Goal: Transaction & Acquisition: Purchase product/service

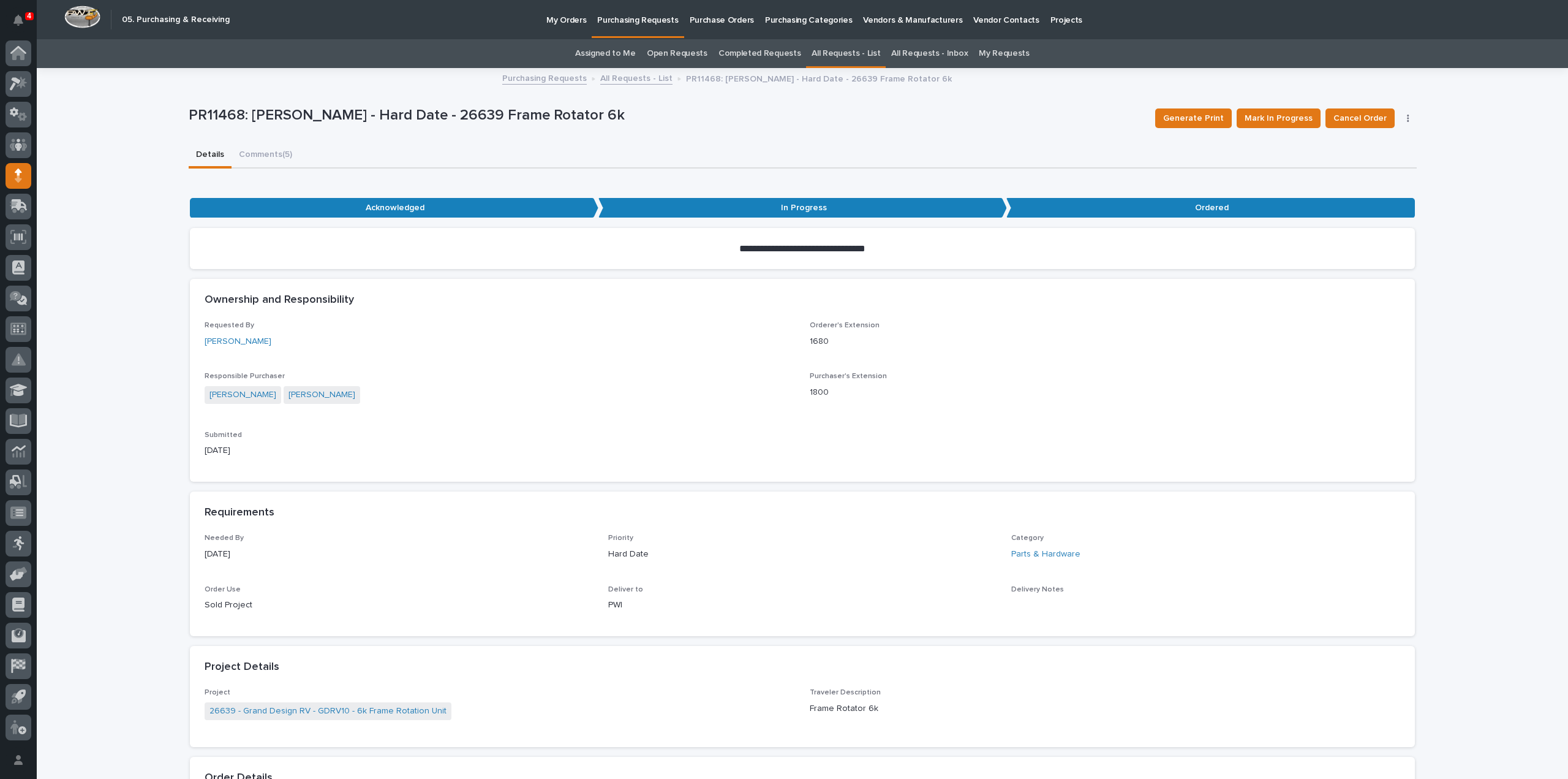
click at [608, 53] on link "Assigned to Me" at bounding box center [605, 54] width 60 height 29
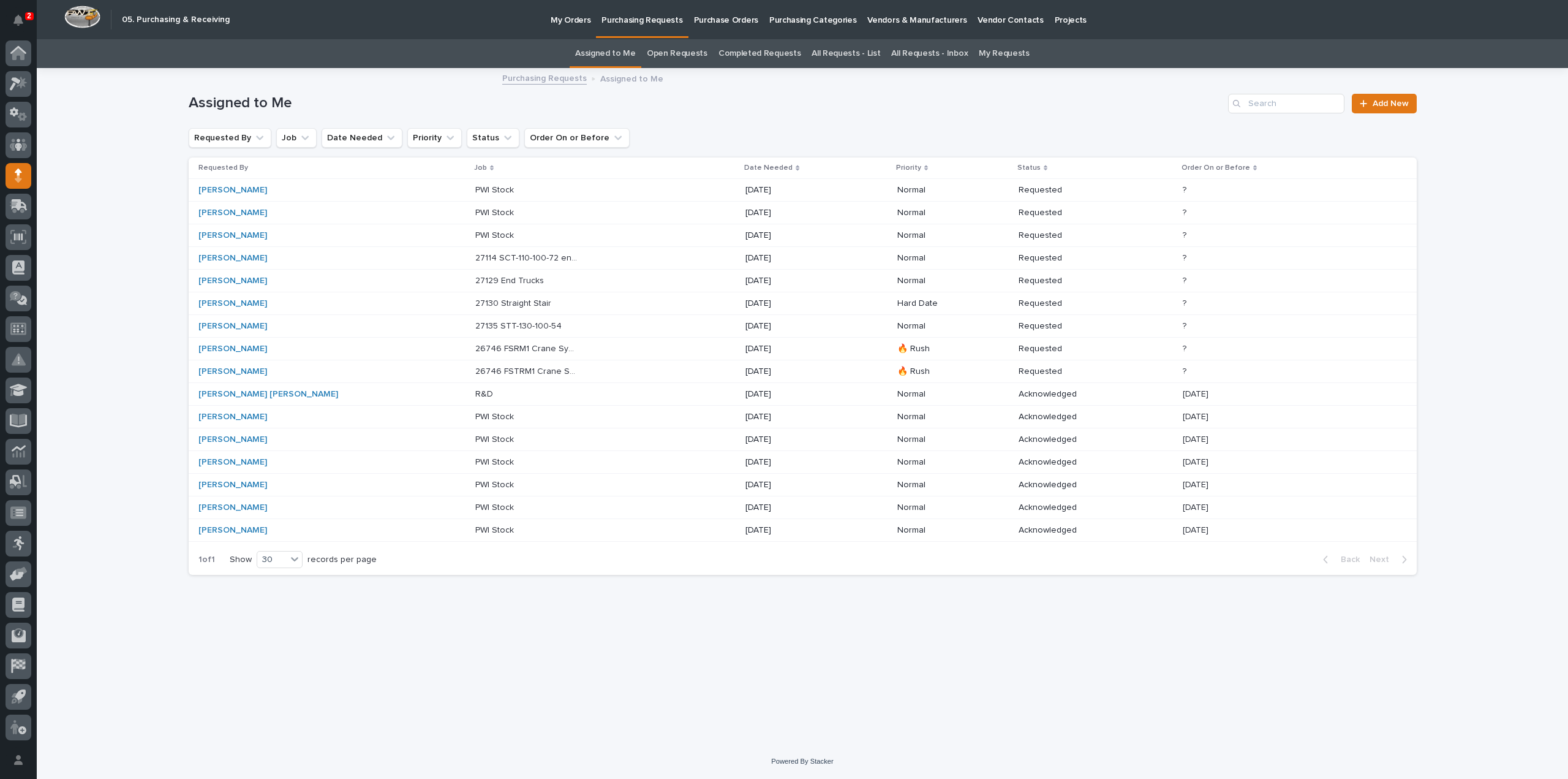
click at [475, 303] on p "27130 Straight Stair" at bounding box center [514, 302] width 79 height 13
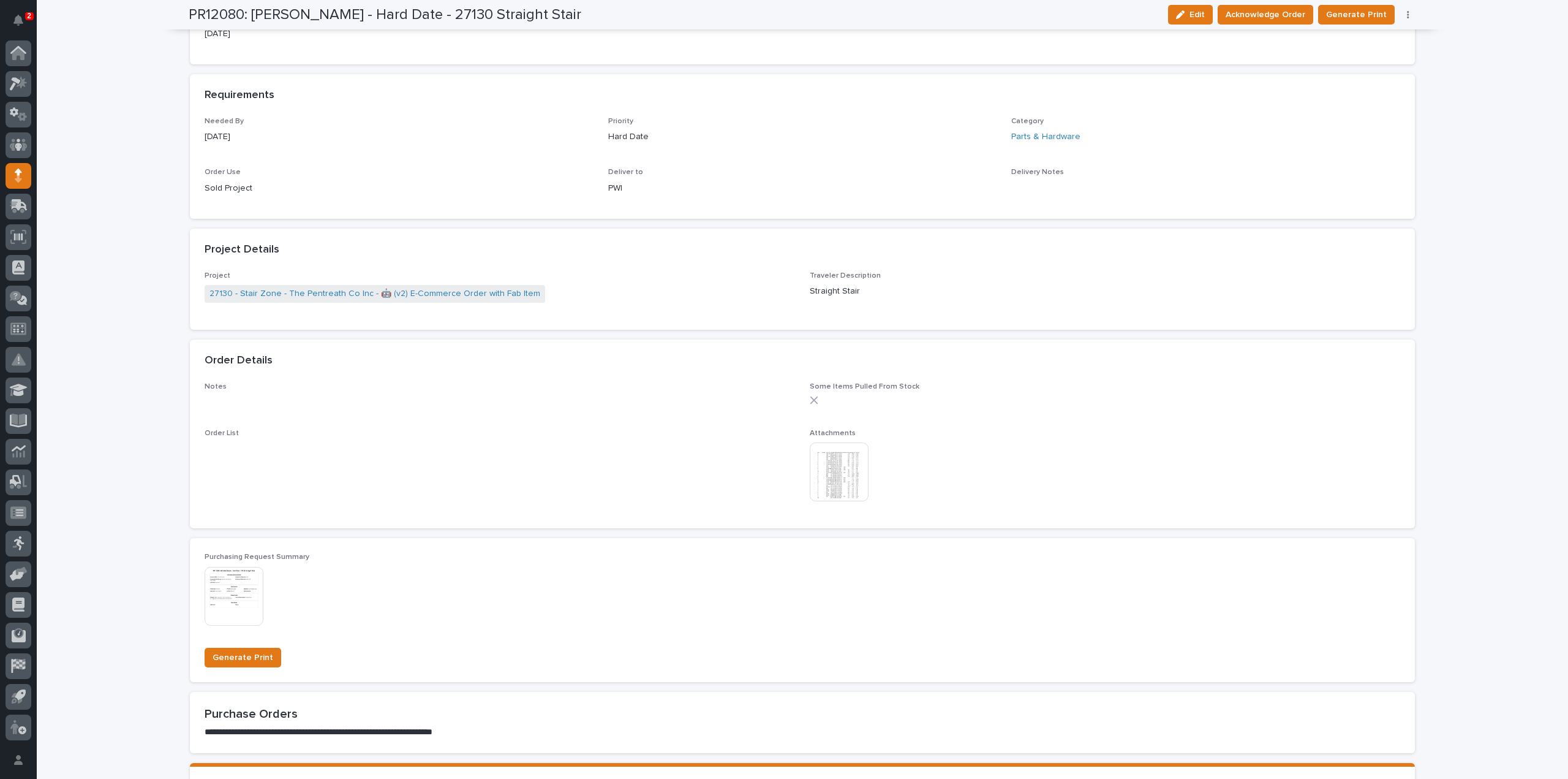
scroll to position [613, 0]
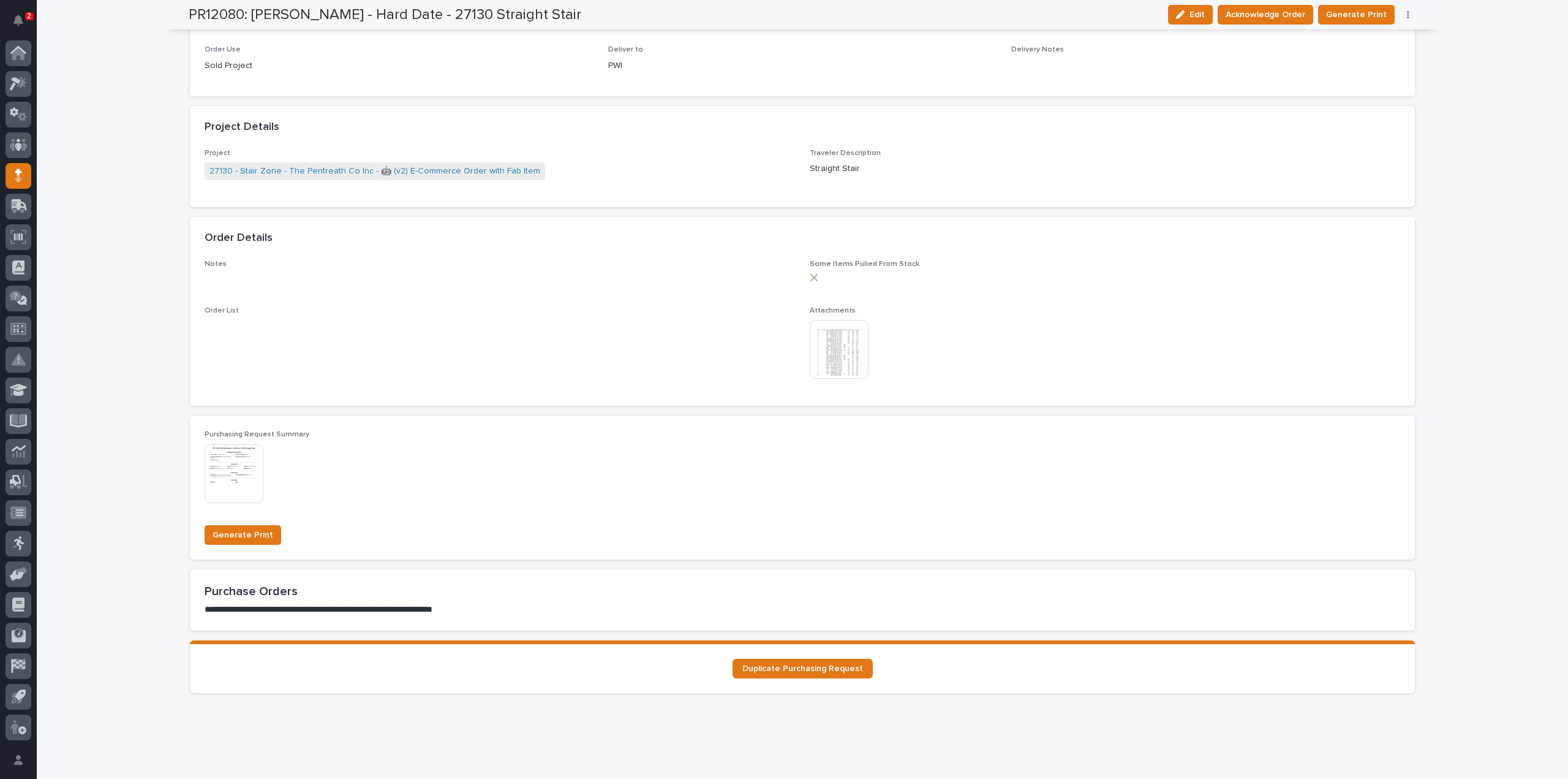
click at [830, 365] on img at bounding box center [839, 349] width 59 height 59
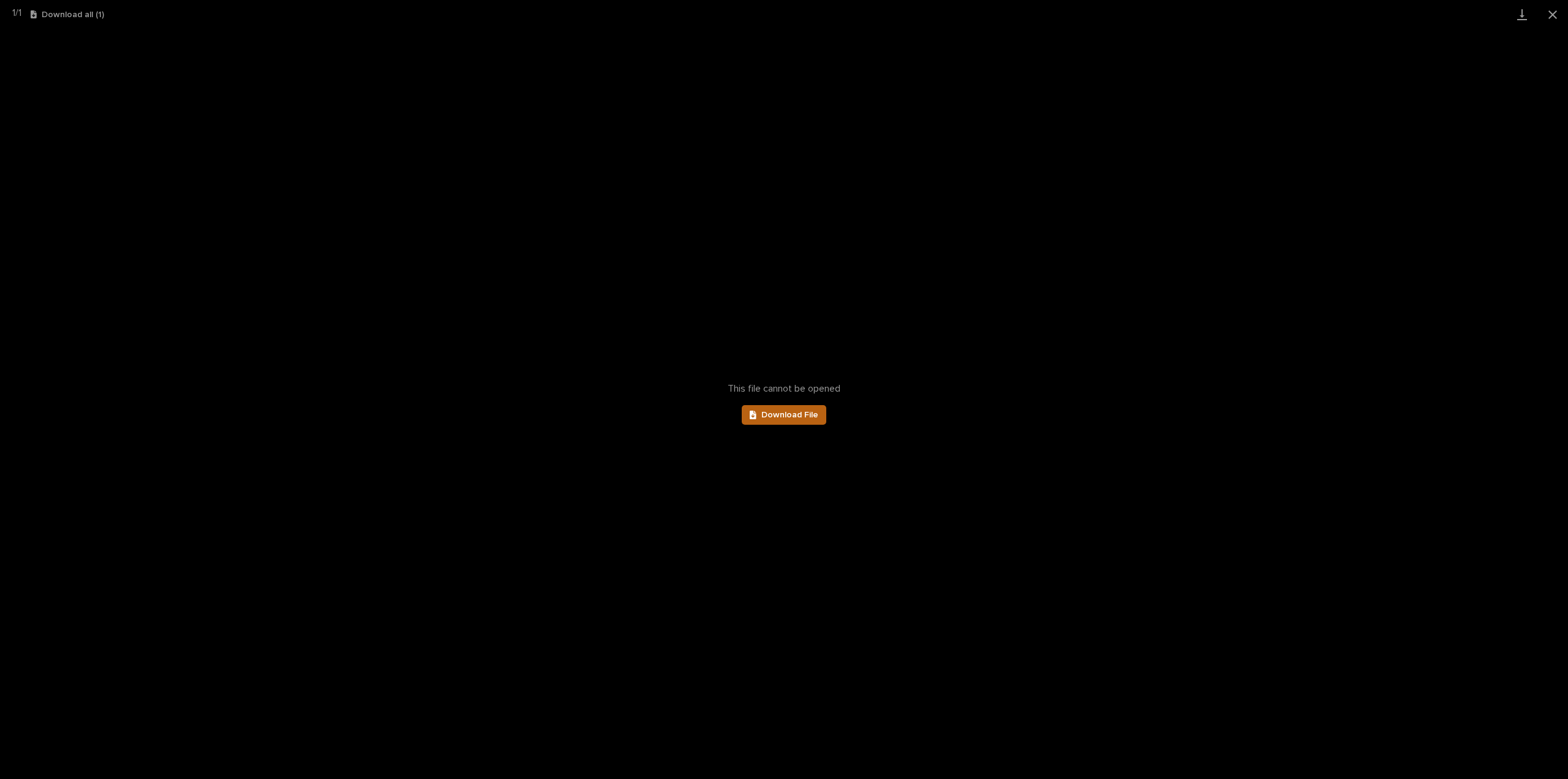
click at [803, 421] on link "Download File" at bounding box center [784, 414] width 85 height 19
click at [1556, 13] on button "Close gallery" at bounding box center [1552, 14] width 31 height 29
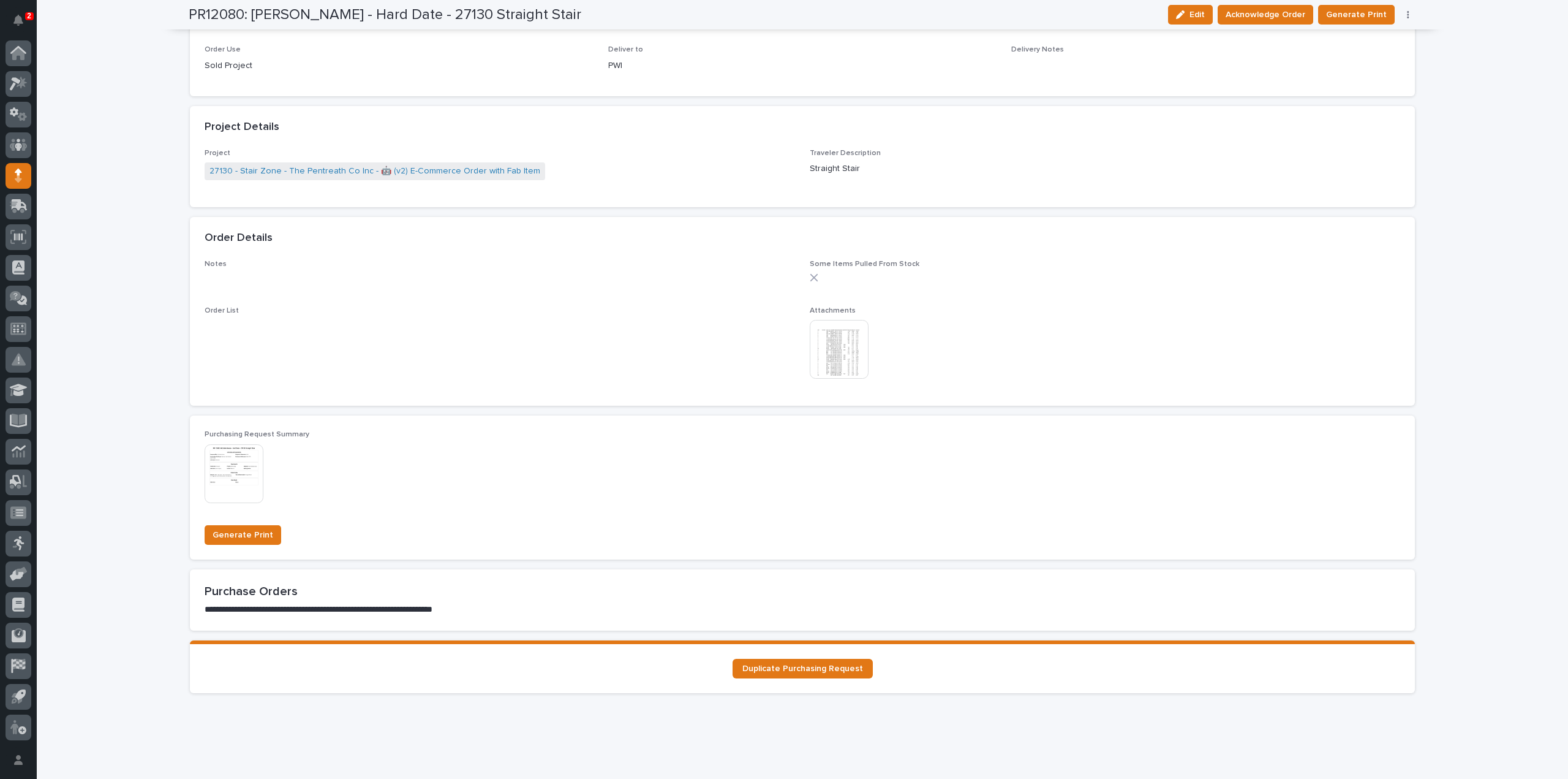
scroll to position [0, 0]
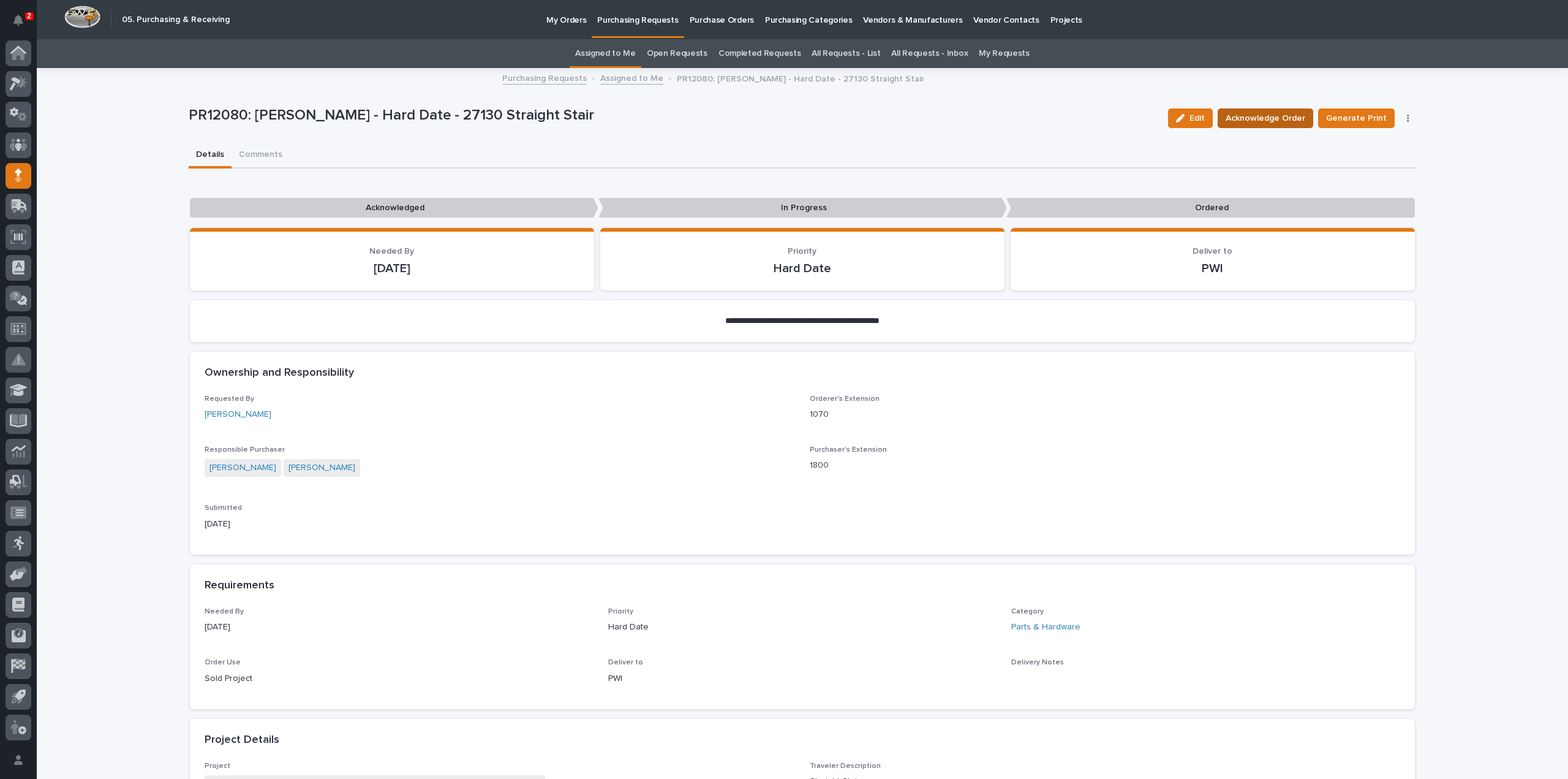
click at [1248, 120] on span "Acknowledge Order" at bounding box center [1266, 119] width 80 height 15
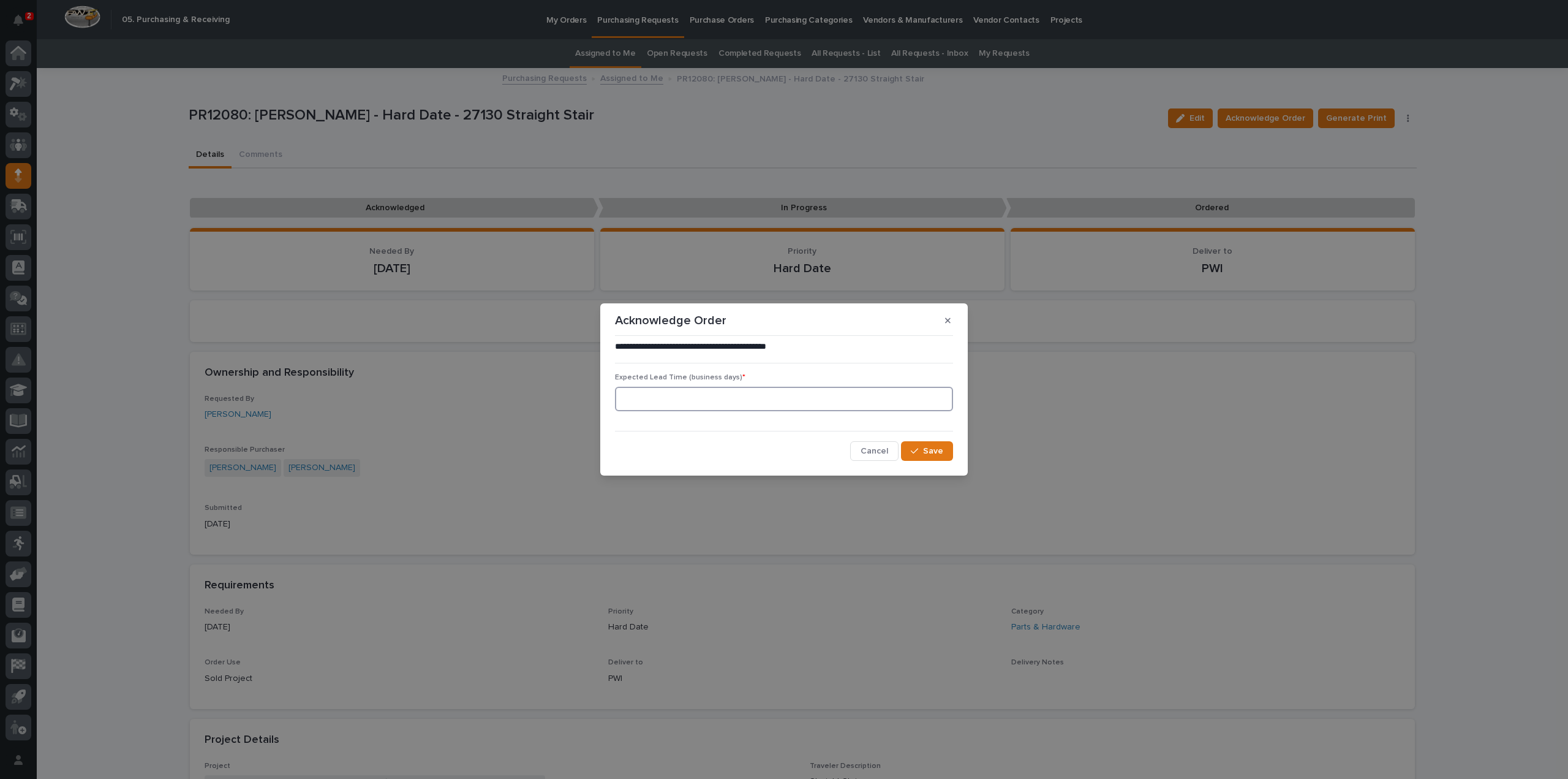
click at [724, 398] on input at bounding box center [784, 399] width 338 height 24
type input "0"
click at [939, 457] on span "Save" at bounding box center [933, 451] width 20 height 11
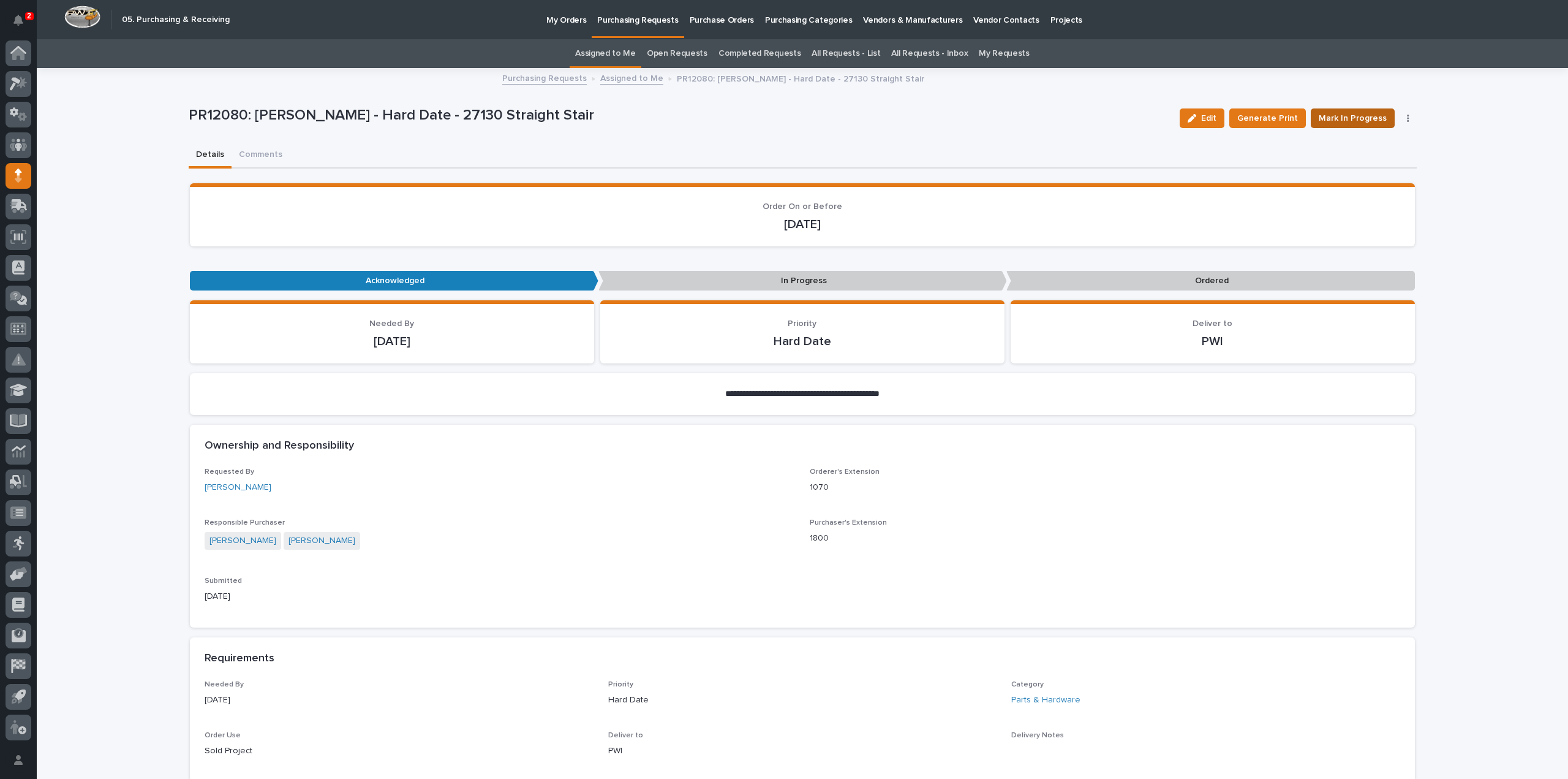
click at [1333, 115] on span "Mark In Progress" at bounding box center [1352, 119] width 68 height 15
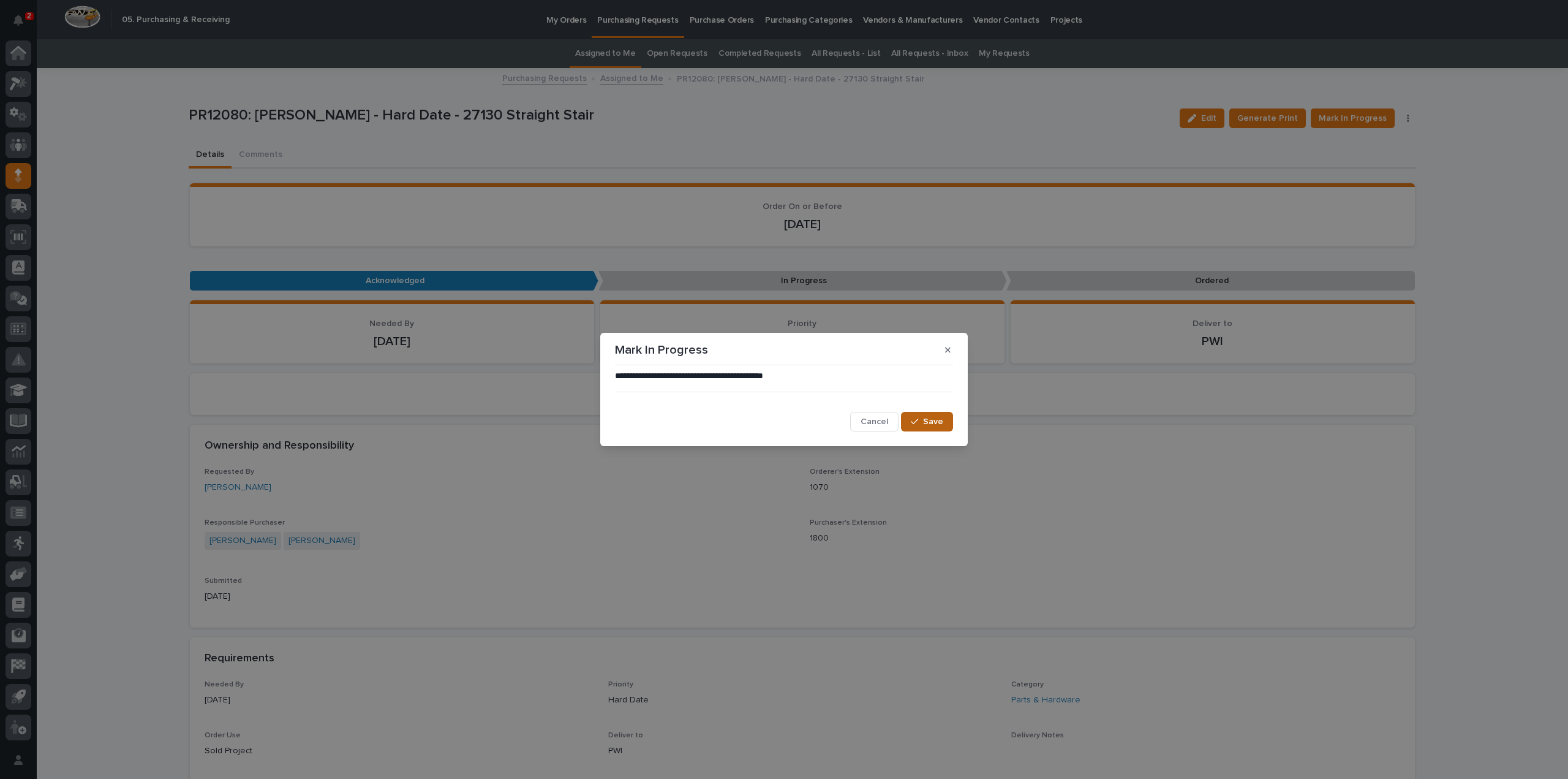
click at [922, 429] on button "Save" at bounding box center [927, 421] width 52 height 19
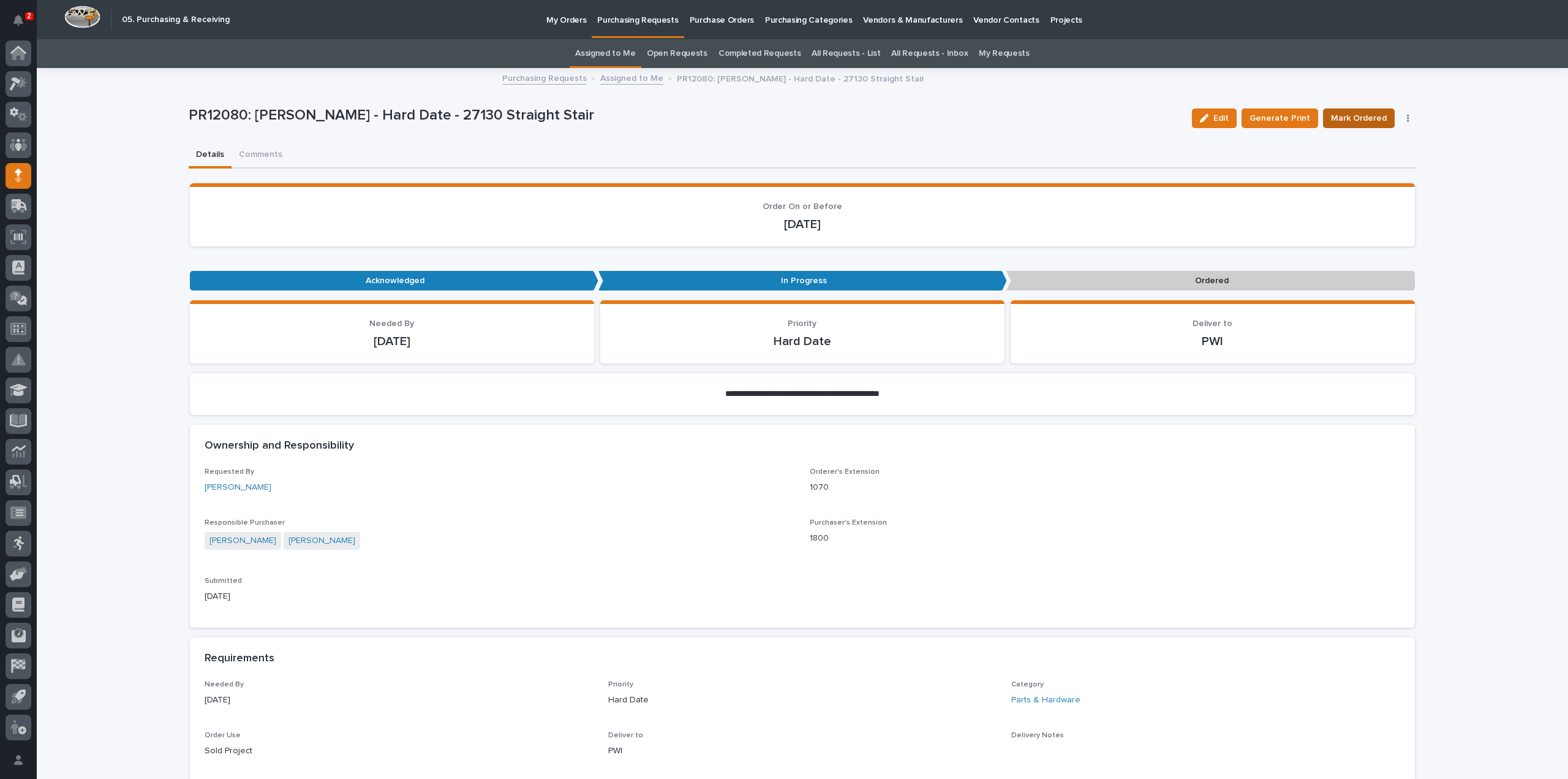
click at [1349, 120] on span "Mark Ordered" at bounding box center [1359, 119] width 55 height 15
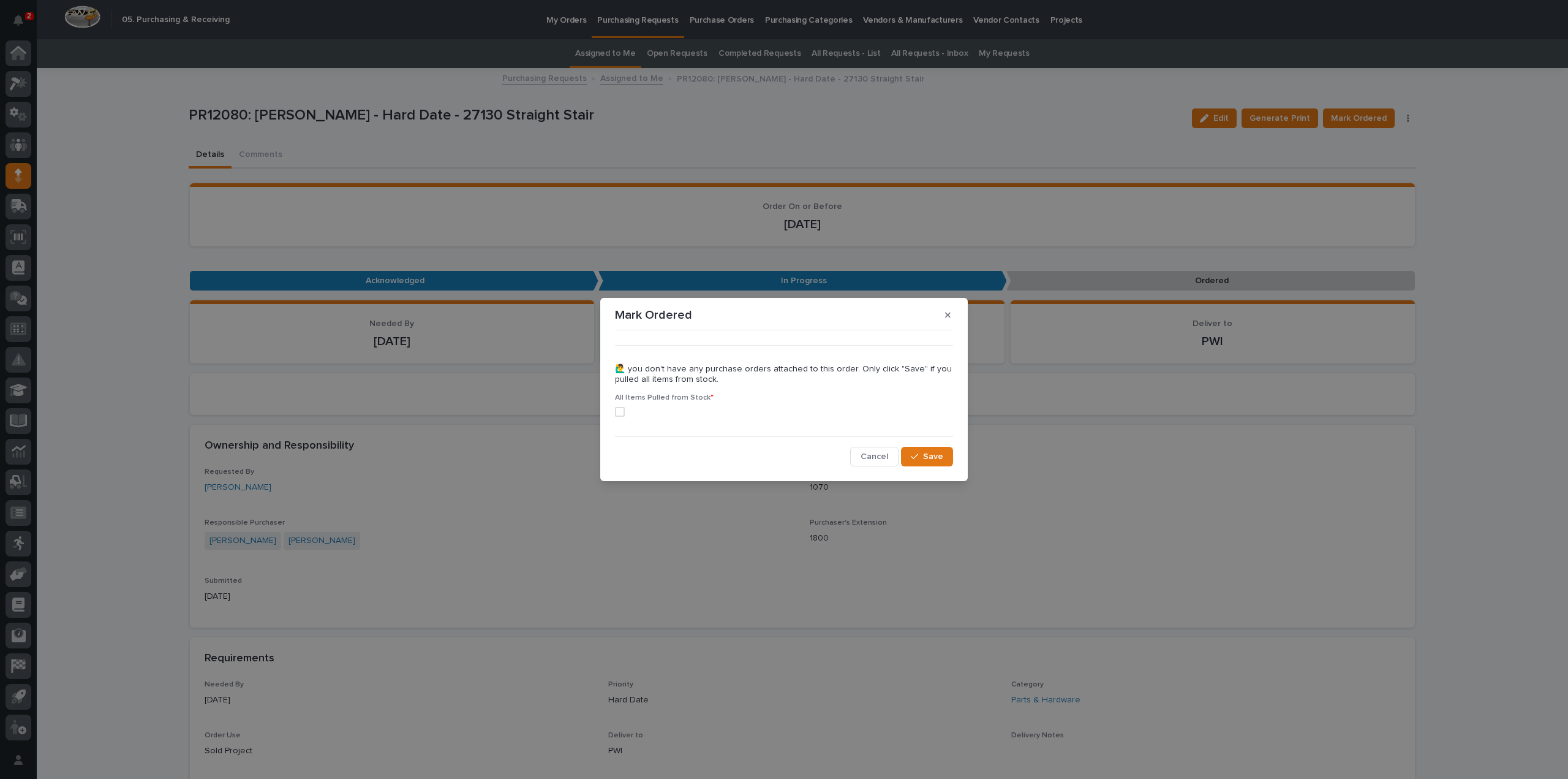
click at [621, 414] on span at bounding box center [620, 412] width 10 height 10
click at [934, 460] on span "Save" at bounding box center [933, 457] width 20 height 11
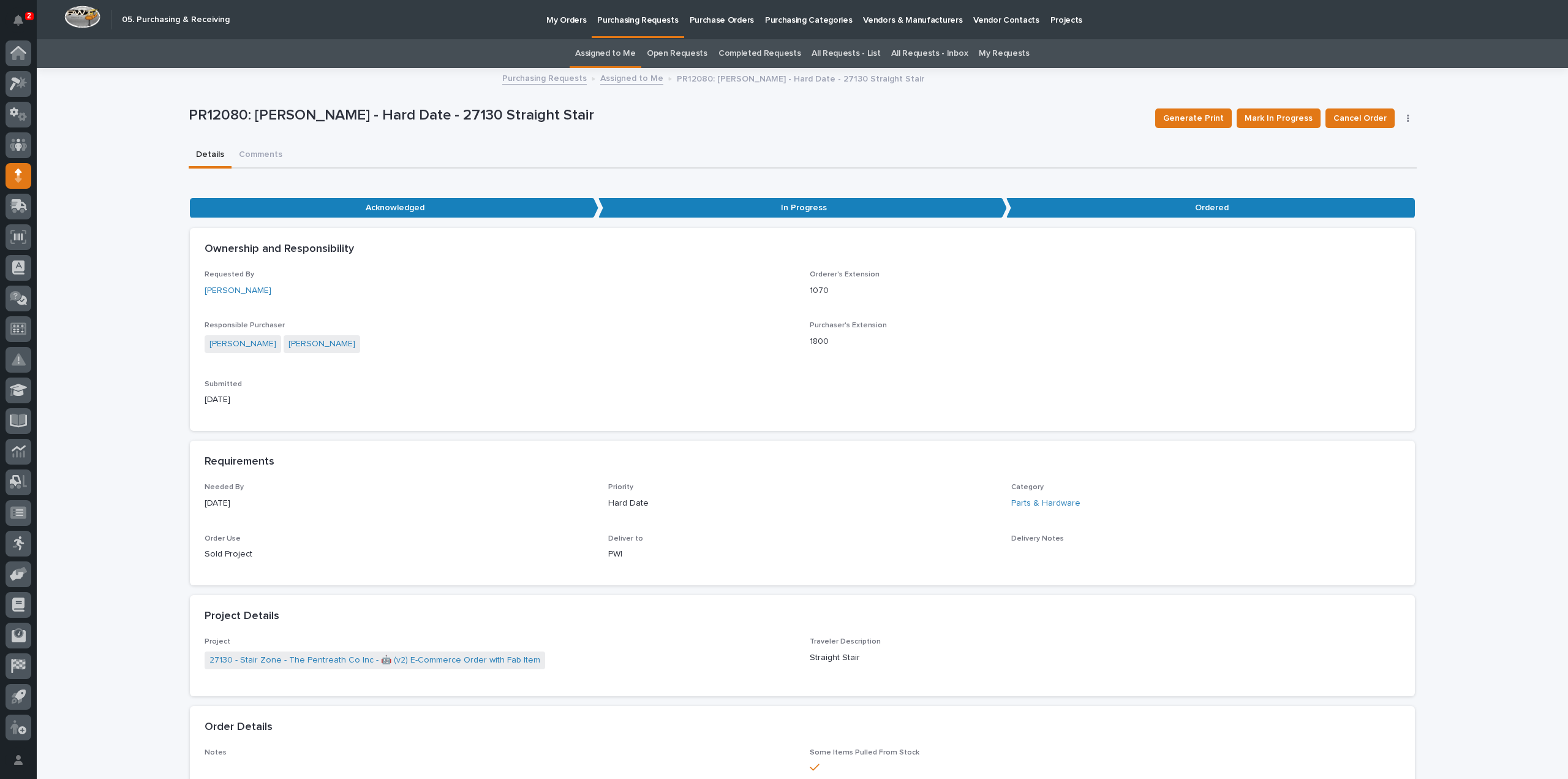
click at [628, 52] on link "Assigned to Me" at bounding box center [605, 54] width 60 height 29
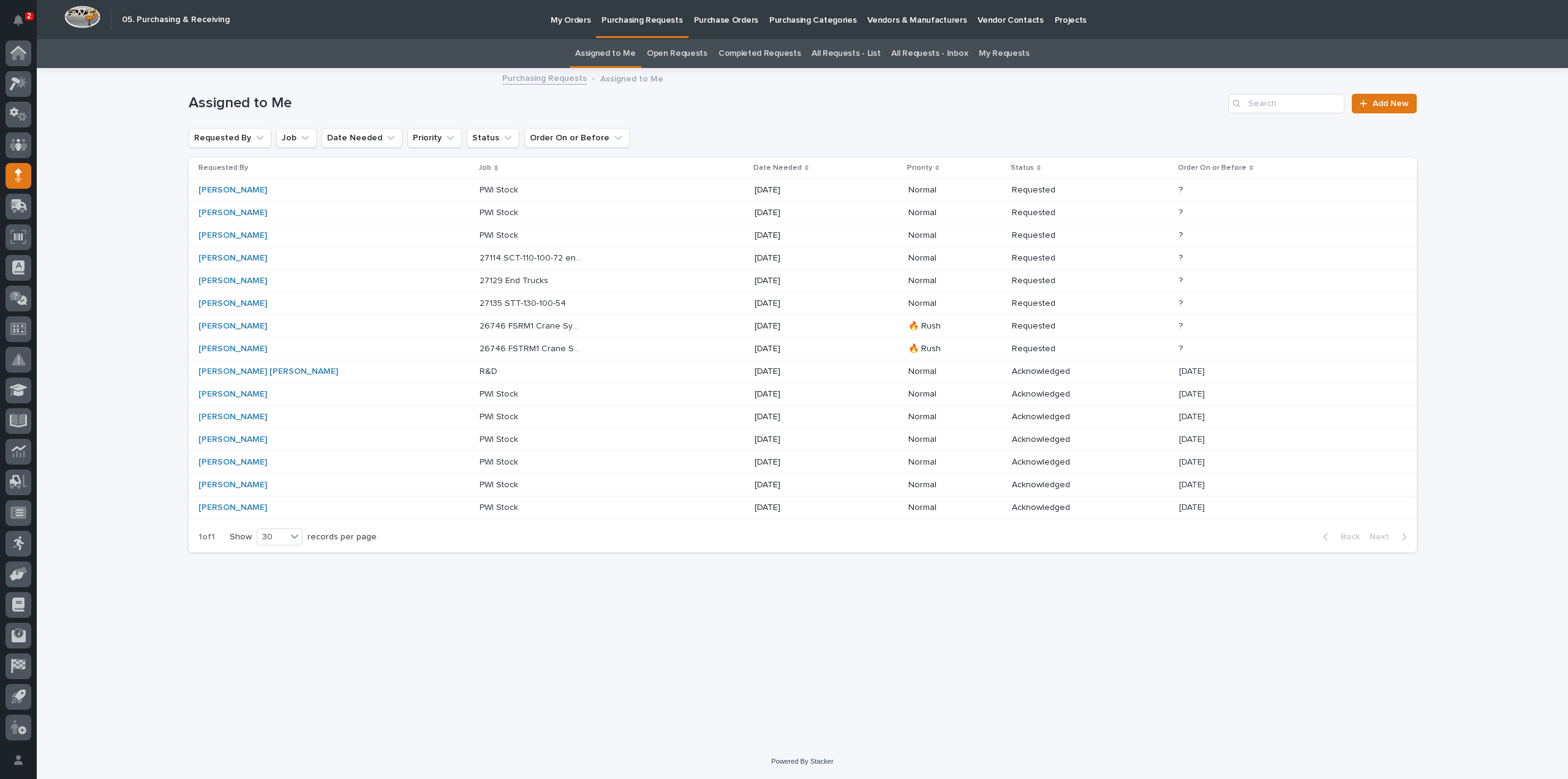
click at [479, 258] on p "27114 SCT-110-100-72 end trucks" at bounding box center [532, 257] width 105 height 13
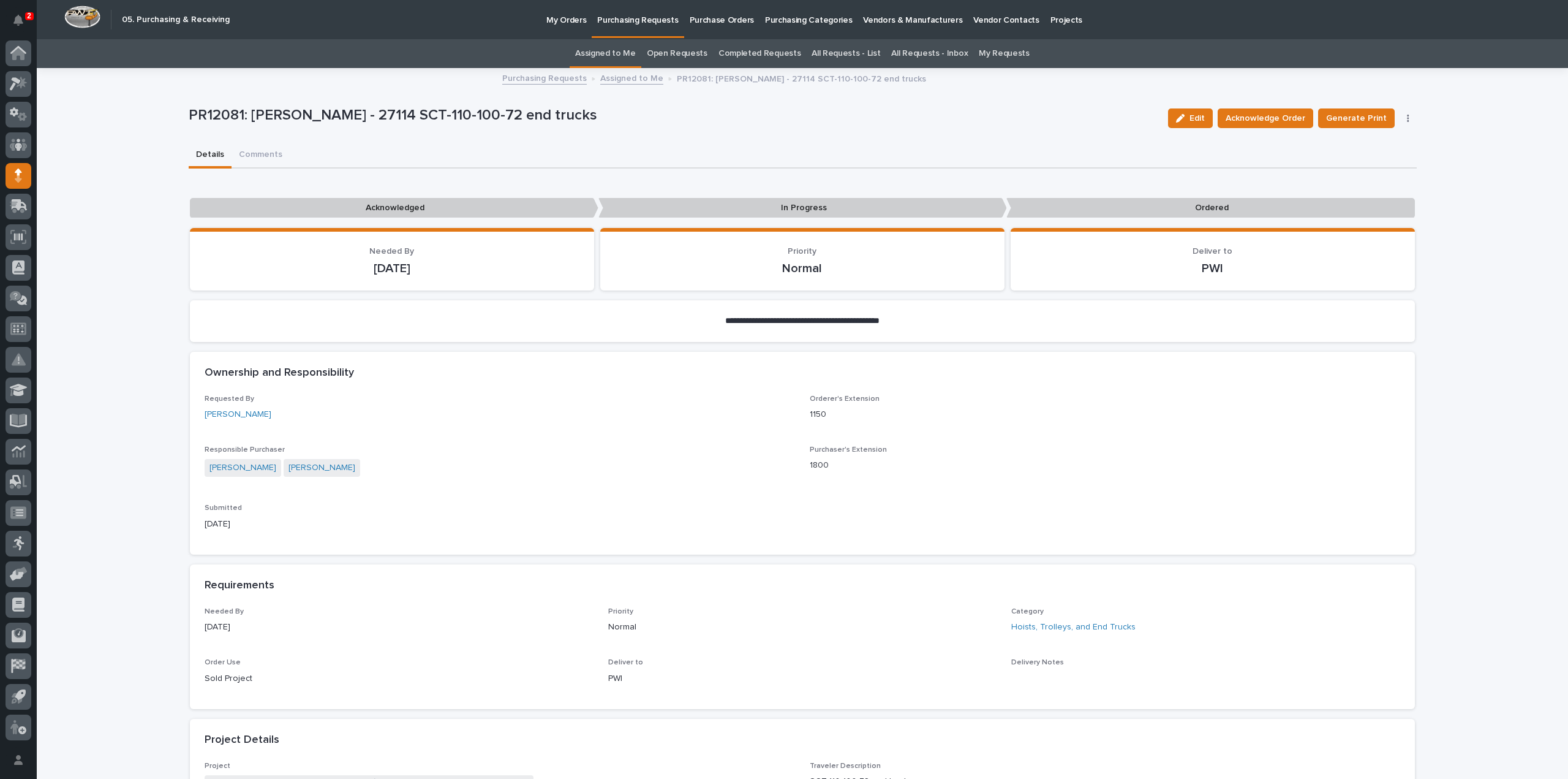
scroll to position [613, 0]
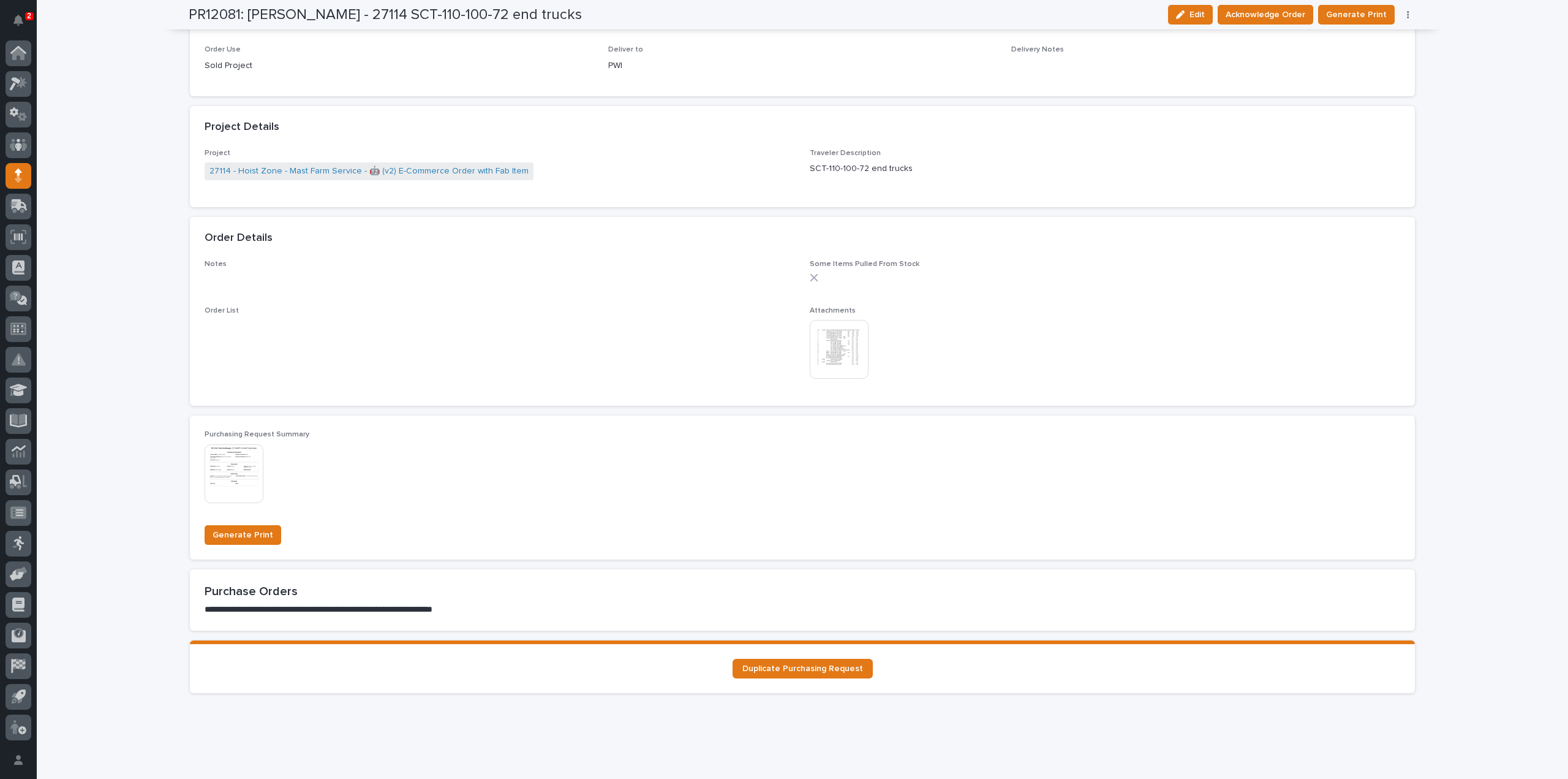
click at [846, 344] on img at bounding box center [839, 349] width 59 height 59
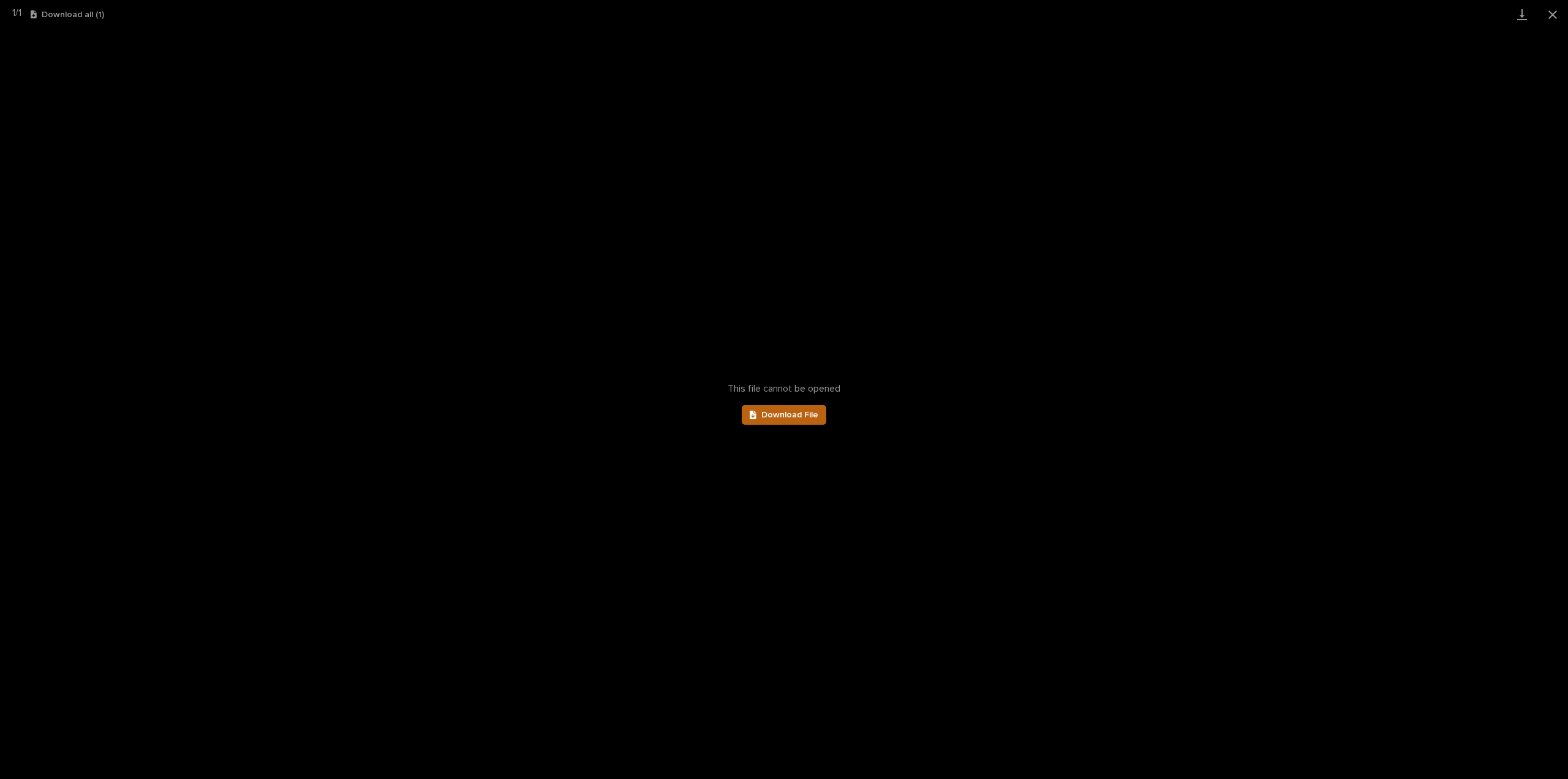
click at [803, 410] on span "Download File" at bounding box center [789, 415] width 57 height 9
click at [1551, 14] on button "Close gallery" at bounding box center [1552, 14] width 31 height 29
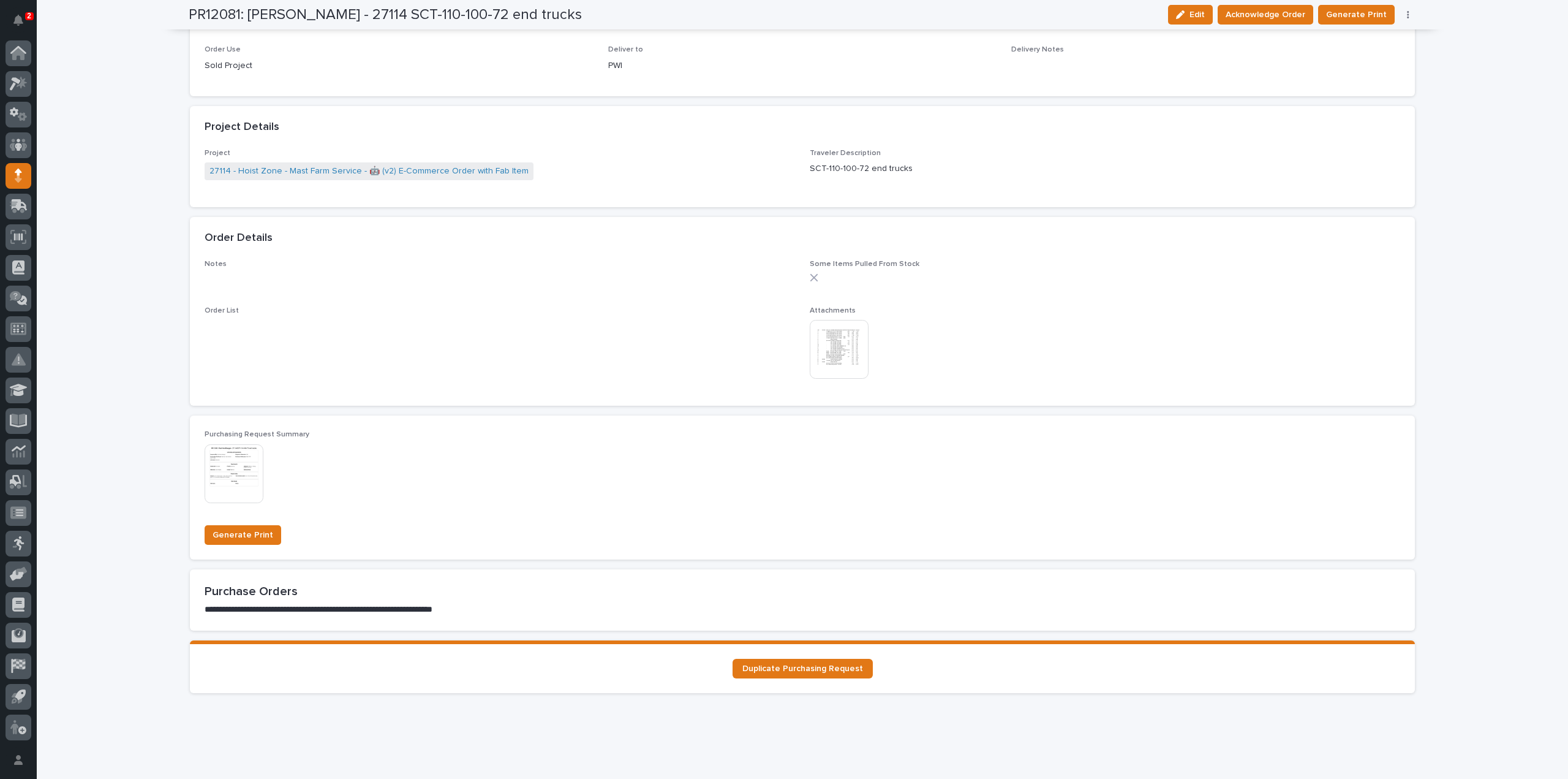
scroll to position [0, 0]
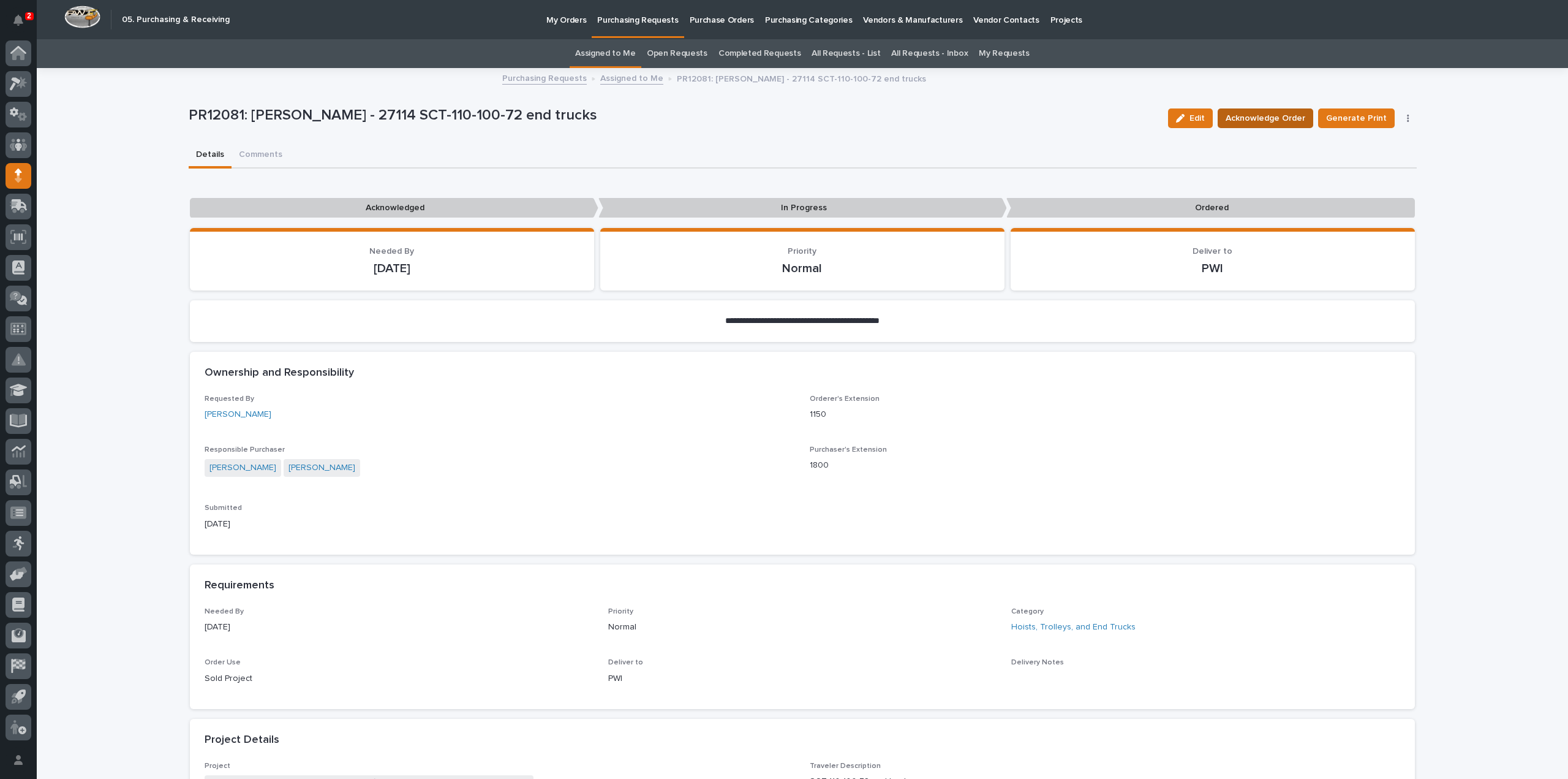
click at [1250, 115] on span "Acknowledge Order" at bounding box center [1266, 119] width 80 height 15
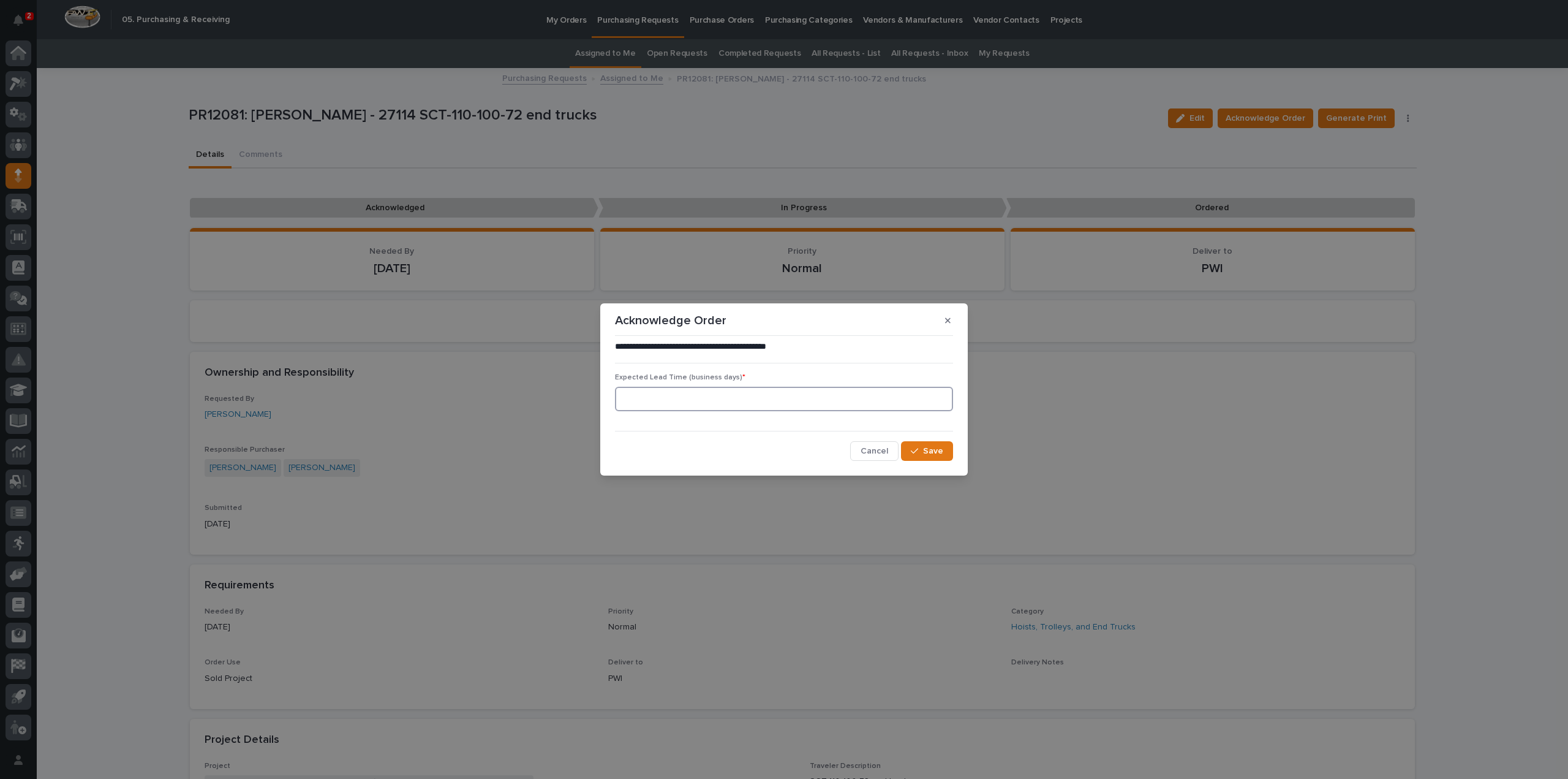
click at [711, 400] on input at bounding box center [784, 399] width 338 height 24
type input "0"
click at [930, 456] on span "Save" at bounding box center [933, 451] width 20 height 11
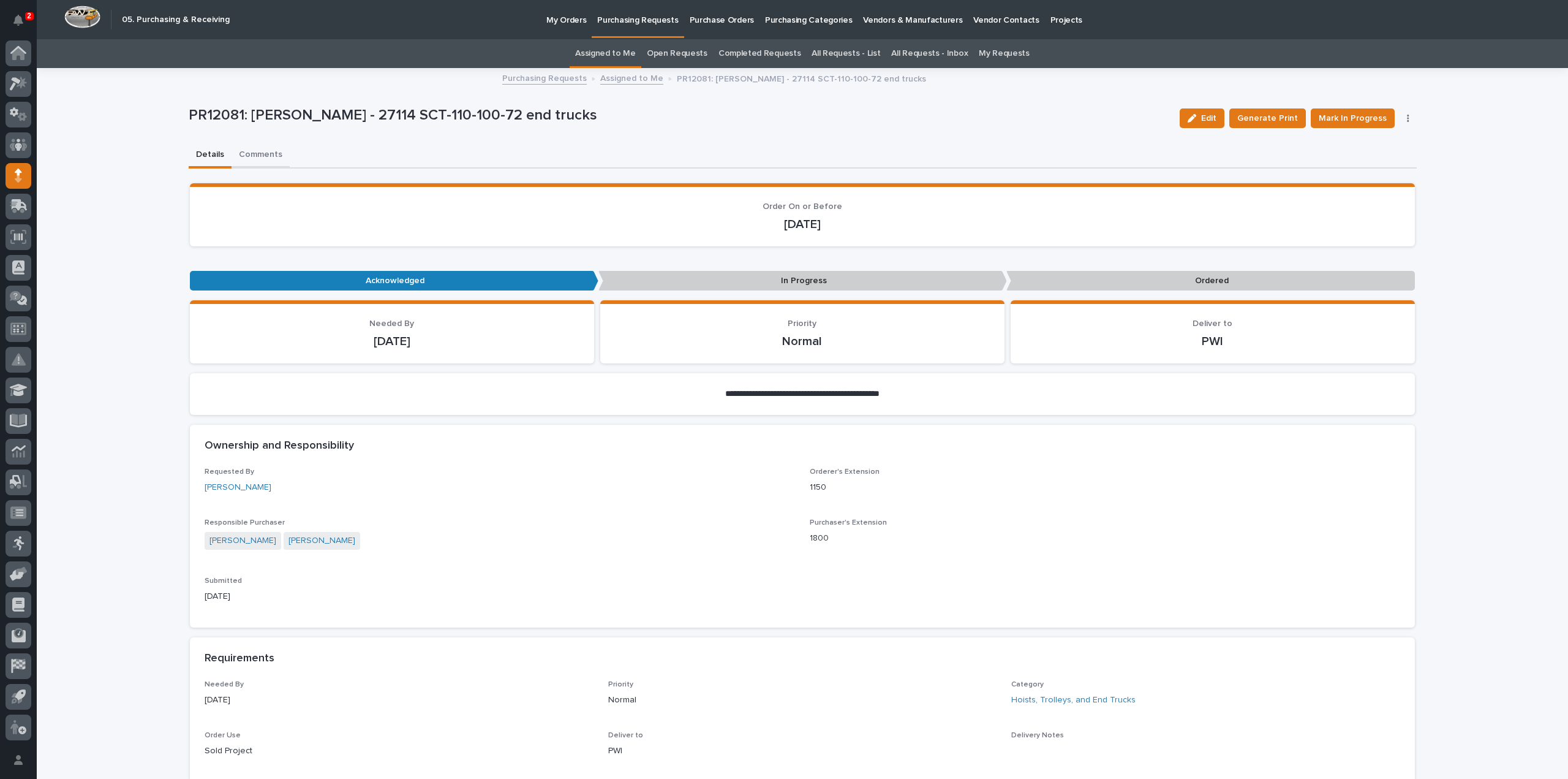
click at [269, 154] on button "Comments" at bounding box center [260, 155] width 58 height 26
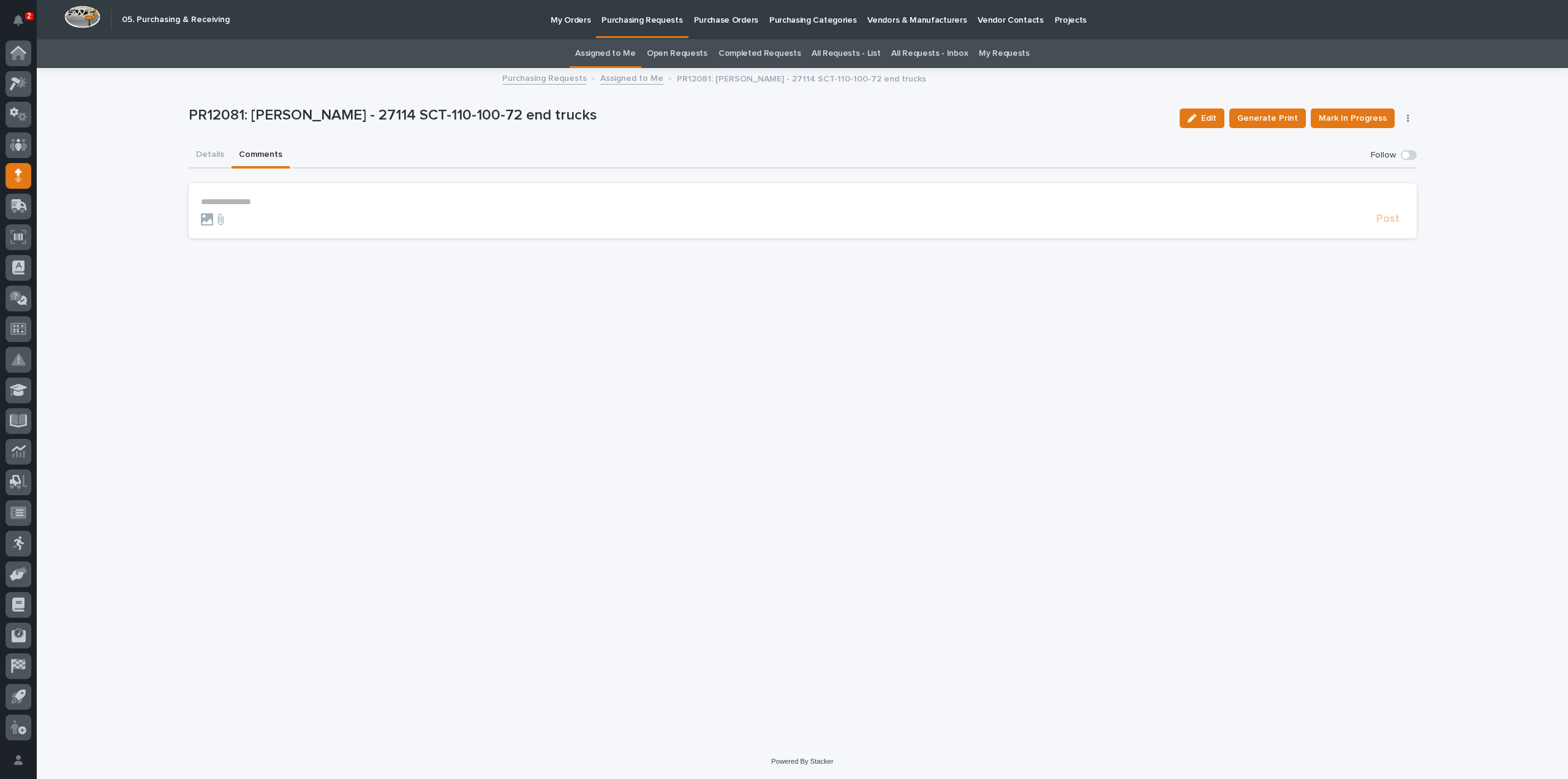
click at [286, 198] on p "**********" at bounding box center [802, 201] width 1204 height 11
click at [247, 223] on span "[PERSON_NAME]" at bounding box center [239, 220] width 69 height 9
click at [261, 199] on p "**********" at bounding box center [802, 203] width 1204 height 12
click at [1388, 228] on span "Post" at bounding box center [1388, 225] width 23 height 14
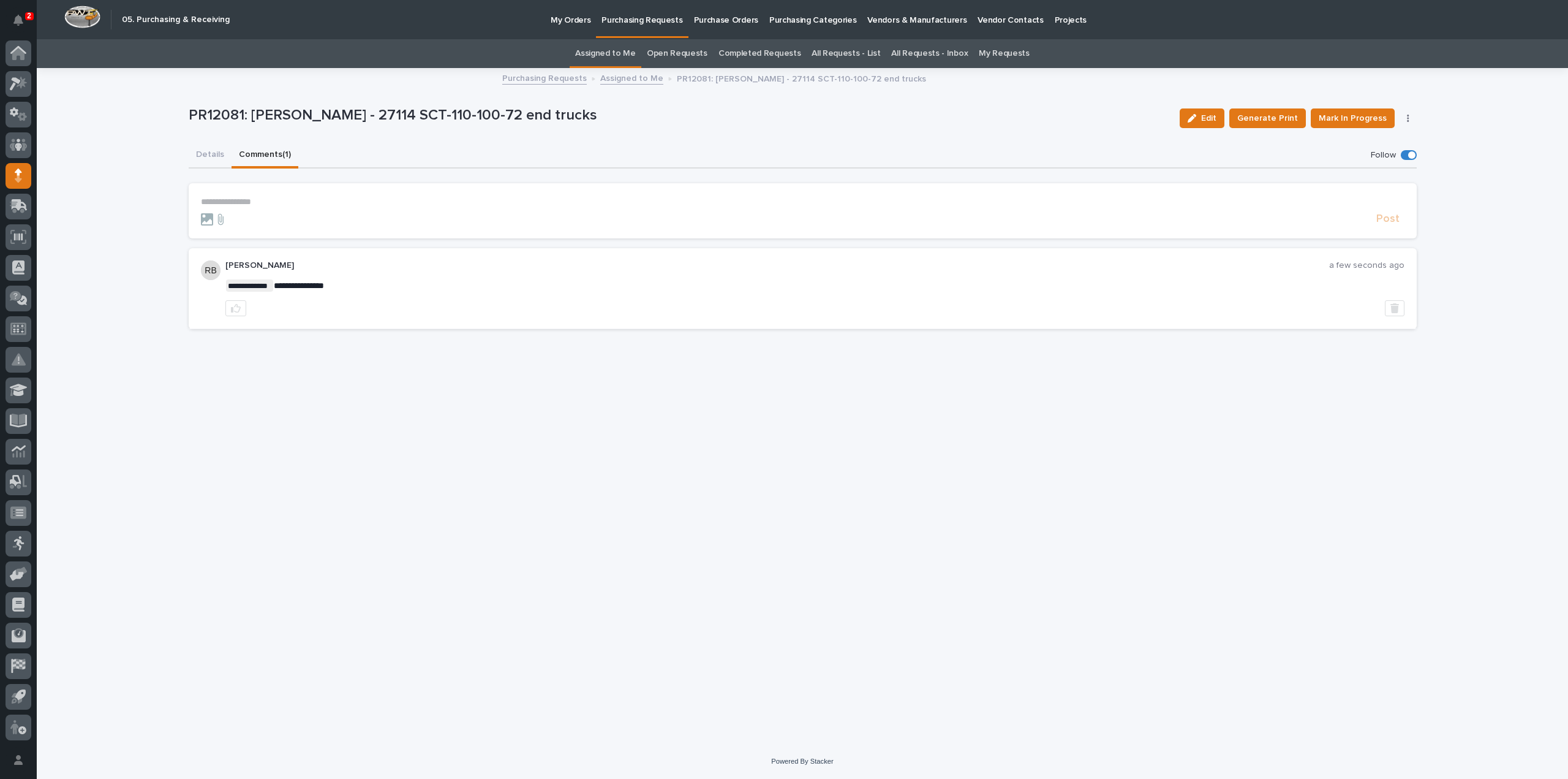
click at [626, 53] on link "Assigned to Me" at bounding box center [605, 54] width 60 height 29
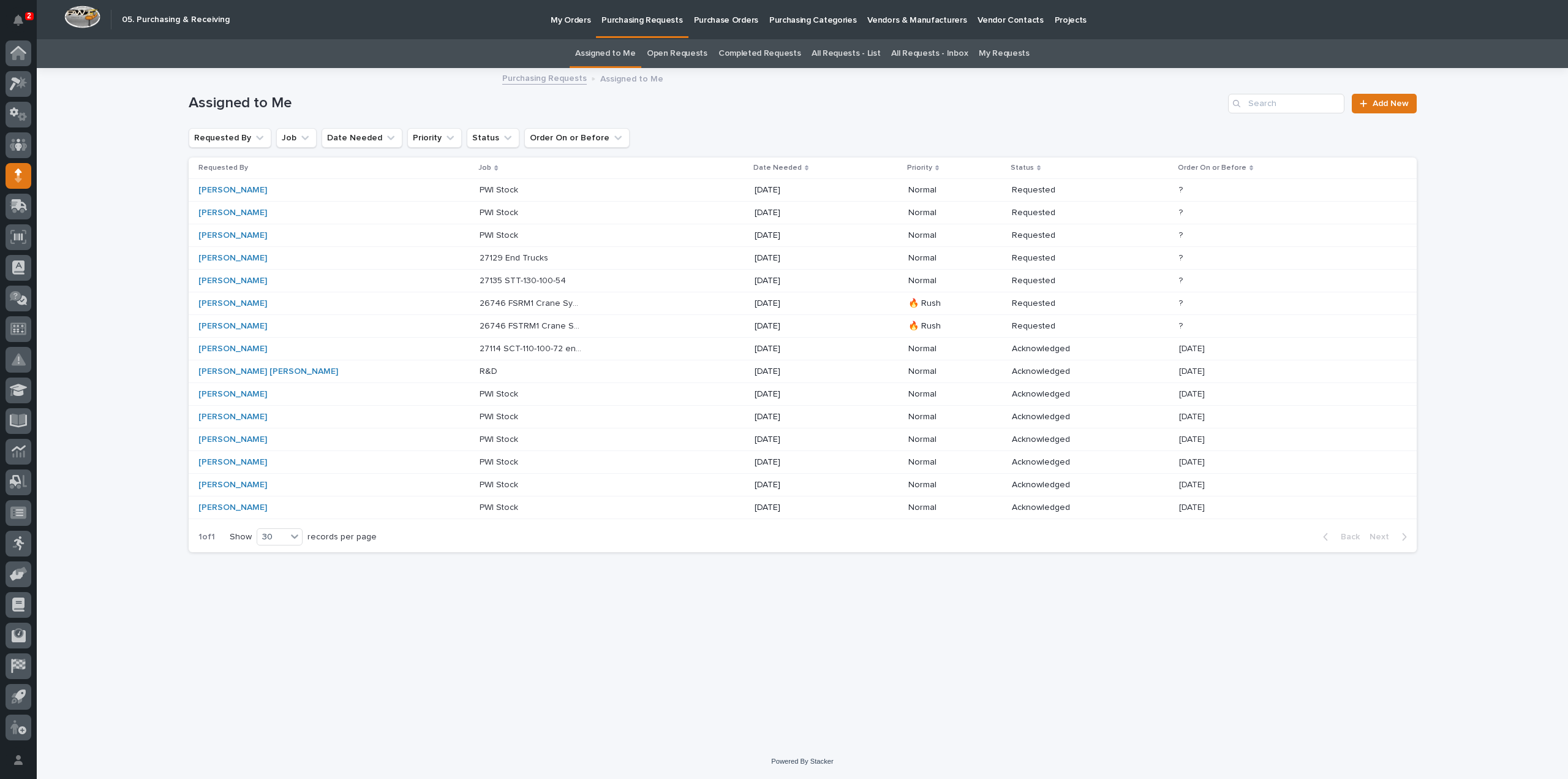
click at [479, 325] on p "26746 FSTRM1 Crane System" at bounding box center [532, 325] width 105 height 13
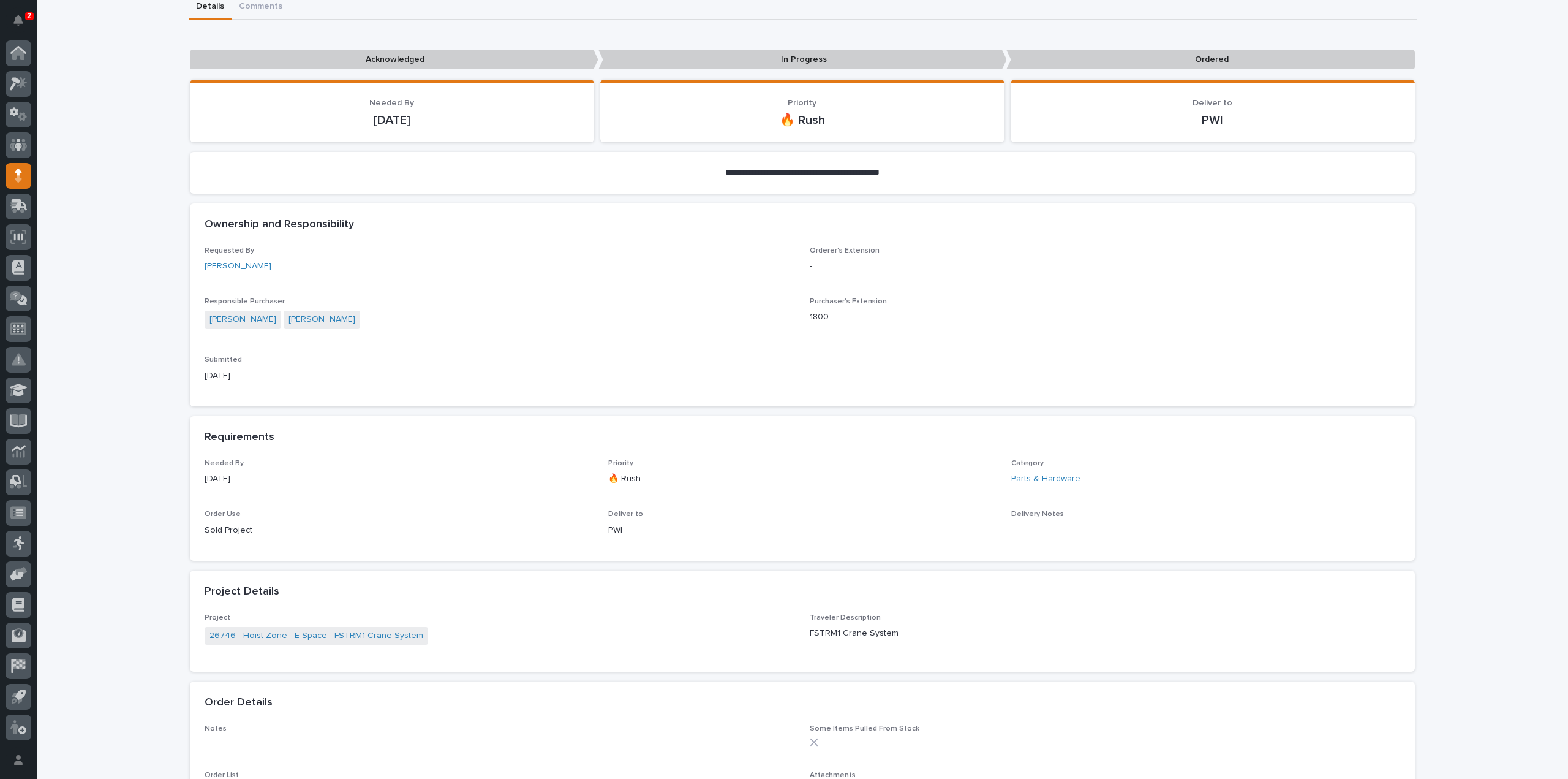
scroll to position [368, 0]
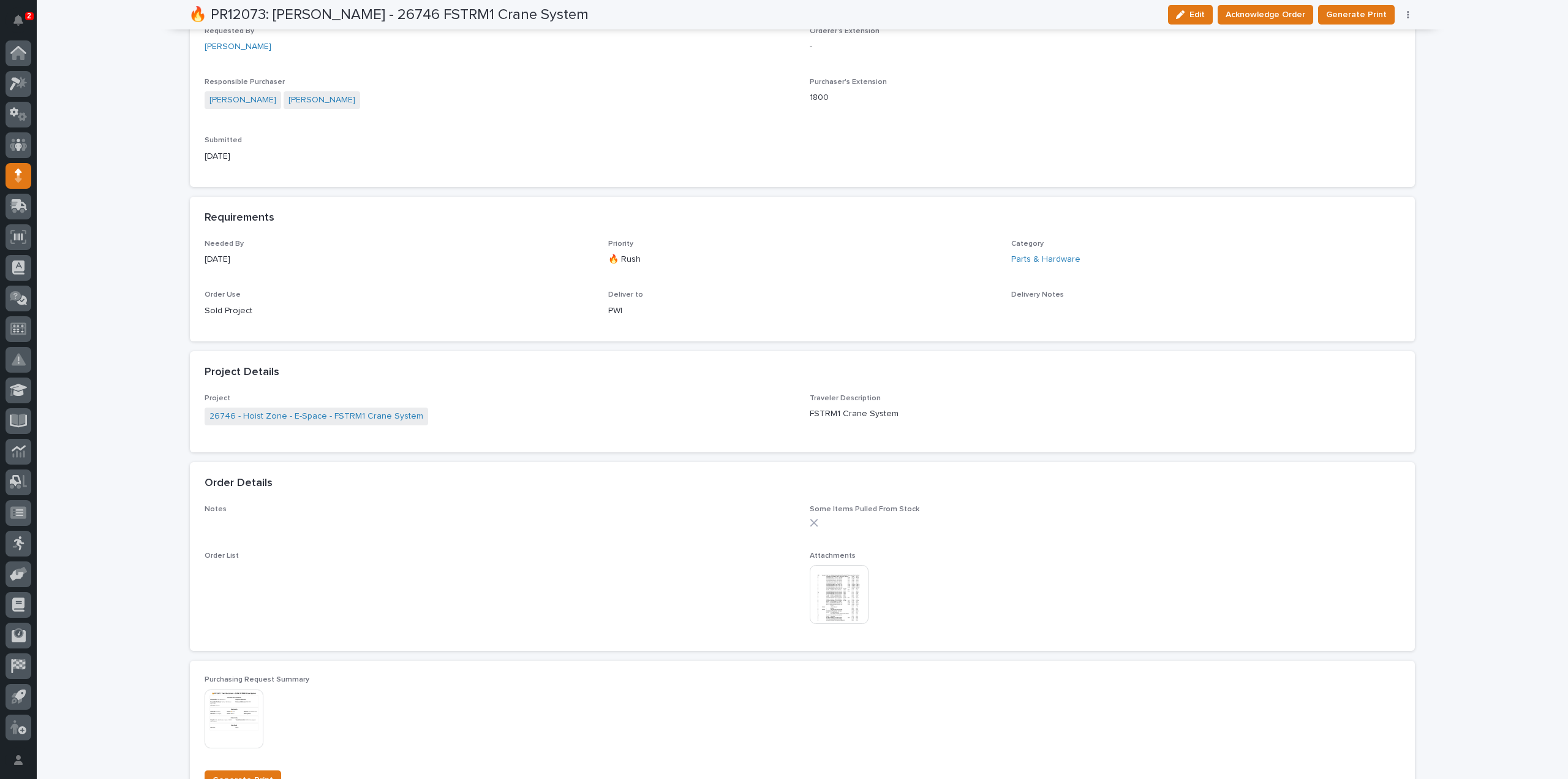
click at [840, 600] on img at bounding box center [839, 594] width 59 height 59
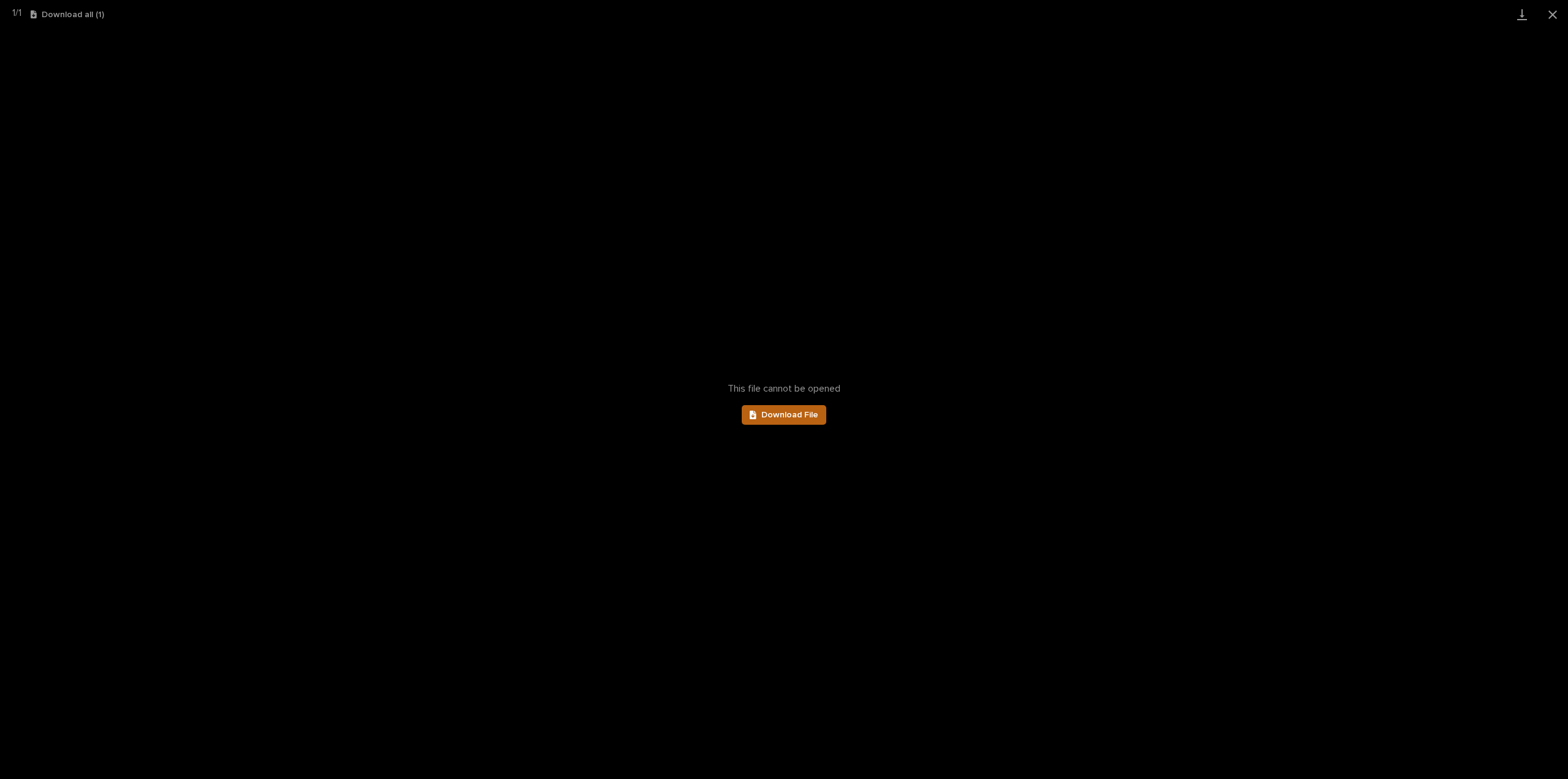
click at [775, 422] on link "Download File" at bounding box center [784, 414] width 85 height 19
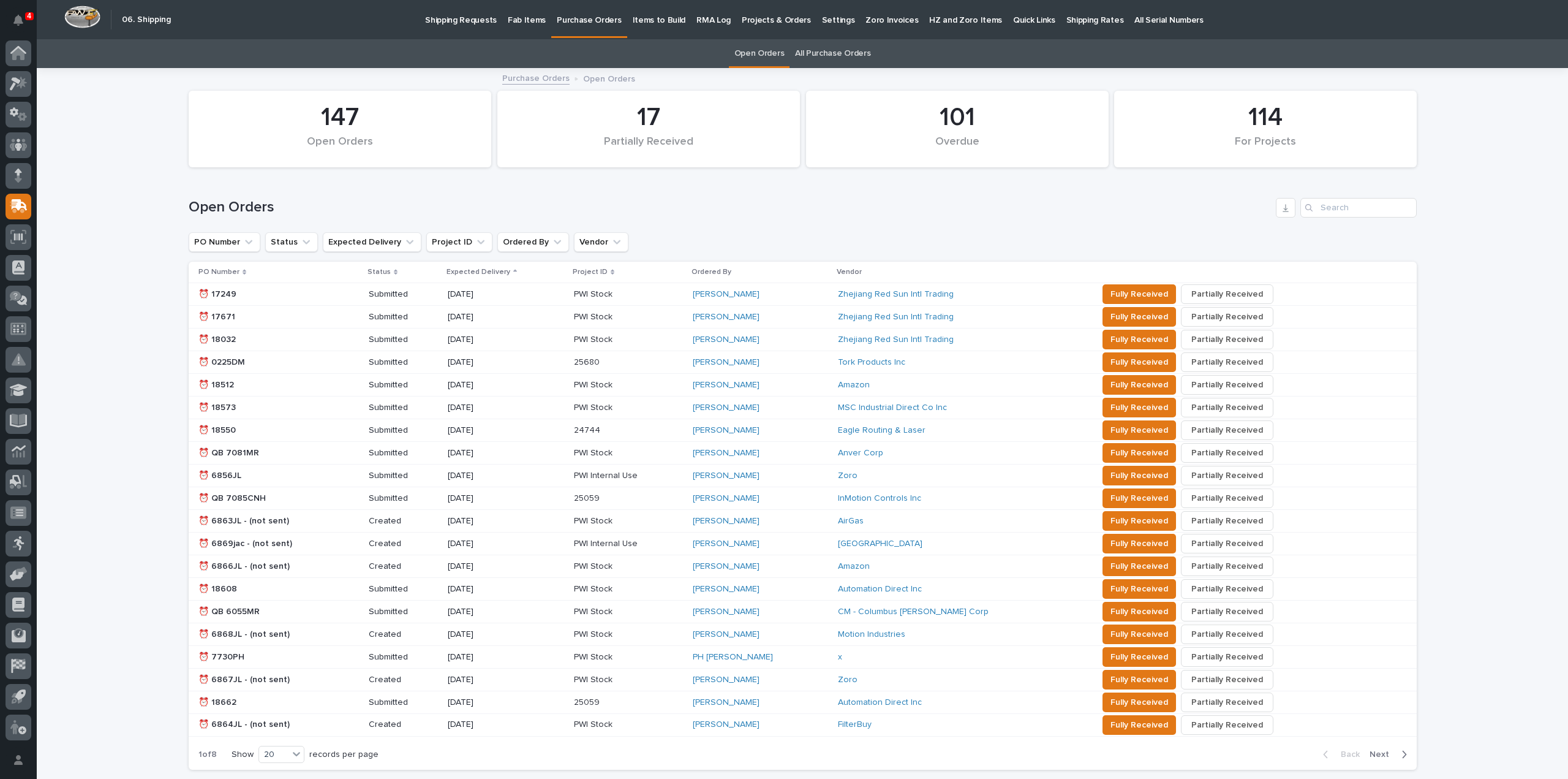
click at [830, 51] on link "All Purchase Orders" at bounding box center [832, 54] width 75 height 29
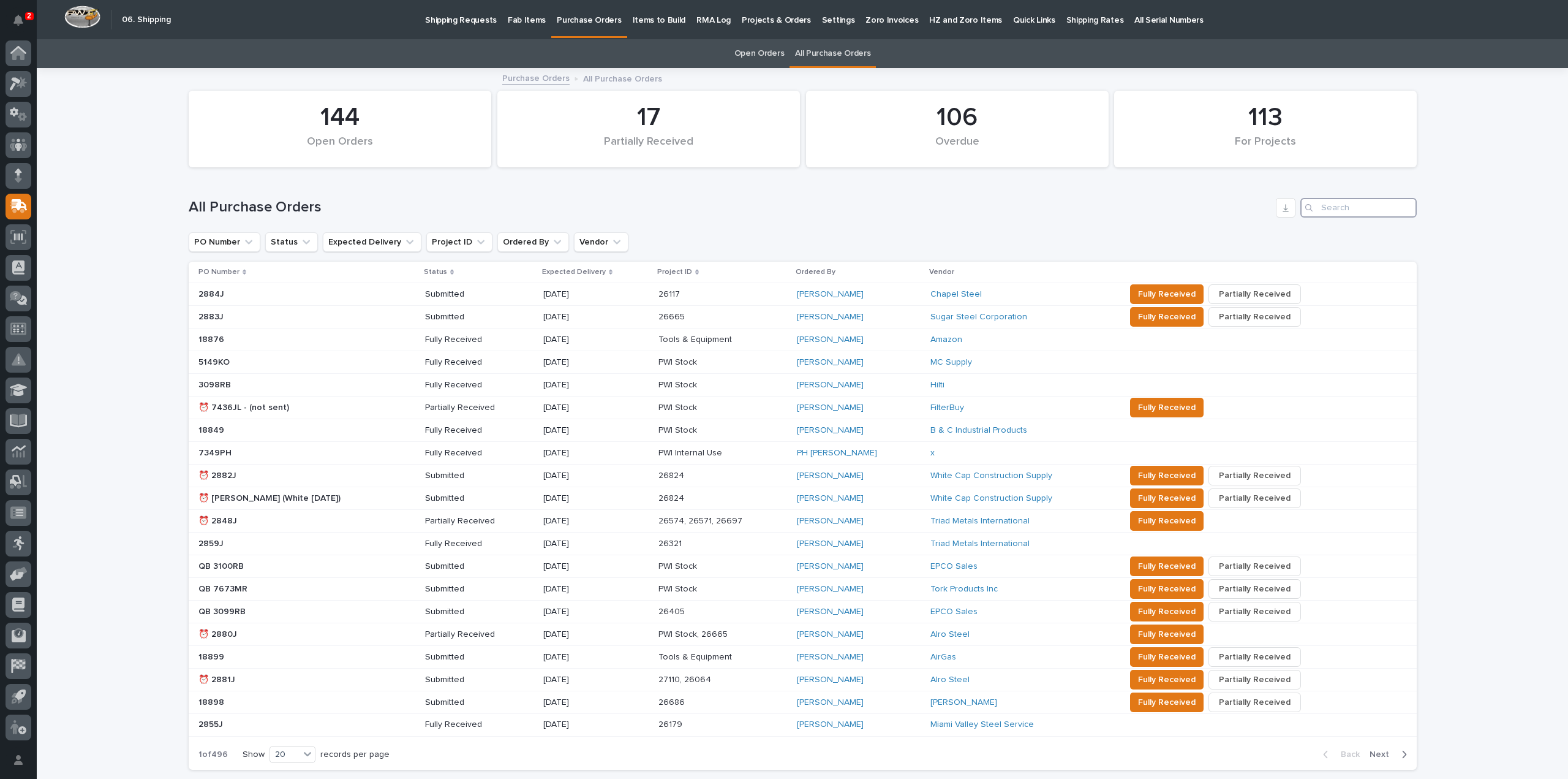
click at [1335, 213] on input "Search" at bounding box center [1359, 207] width 117 height 19
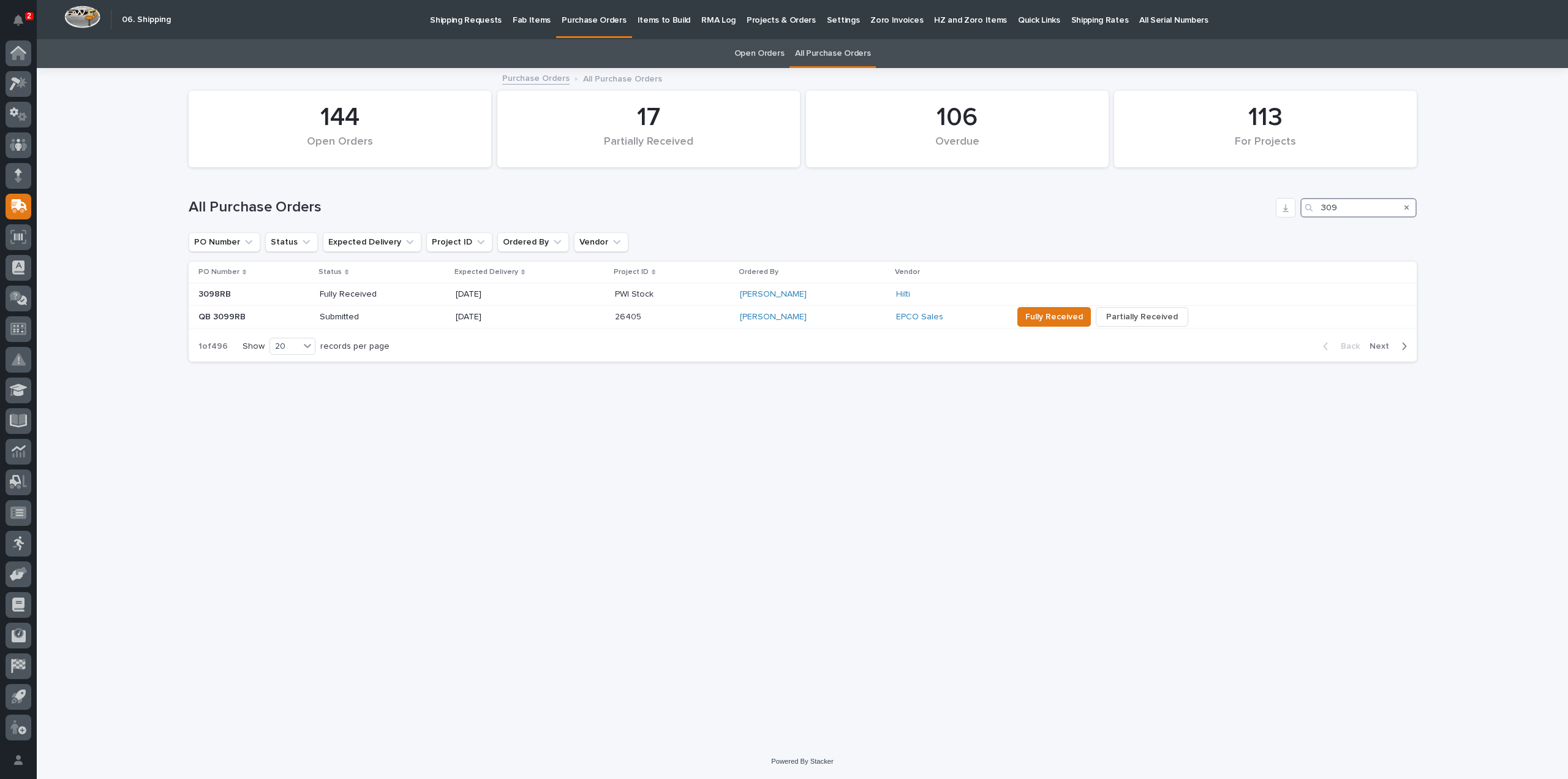
type input "3092"
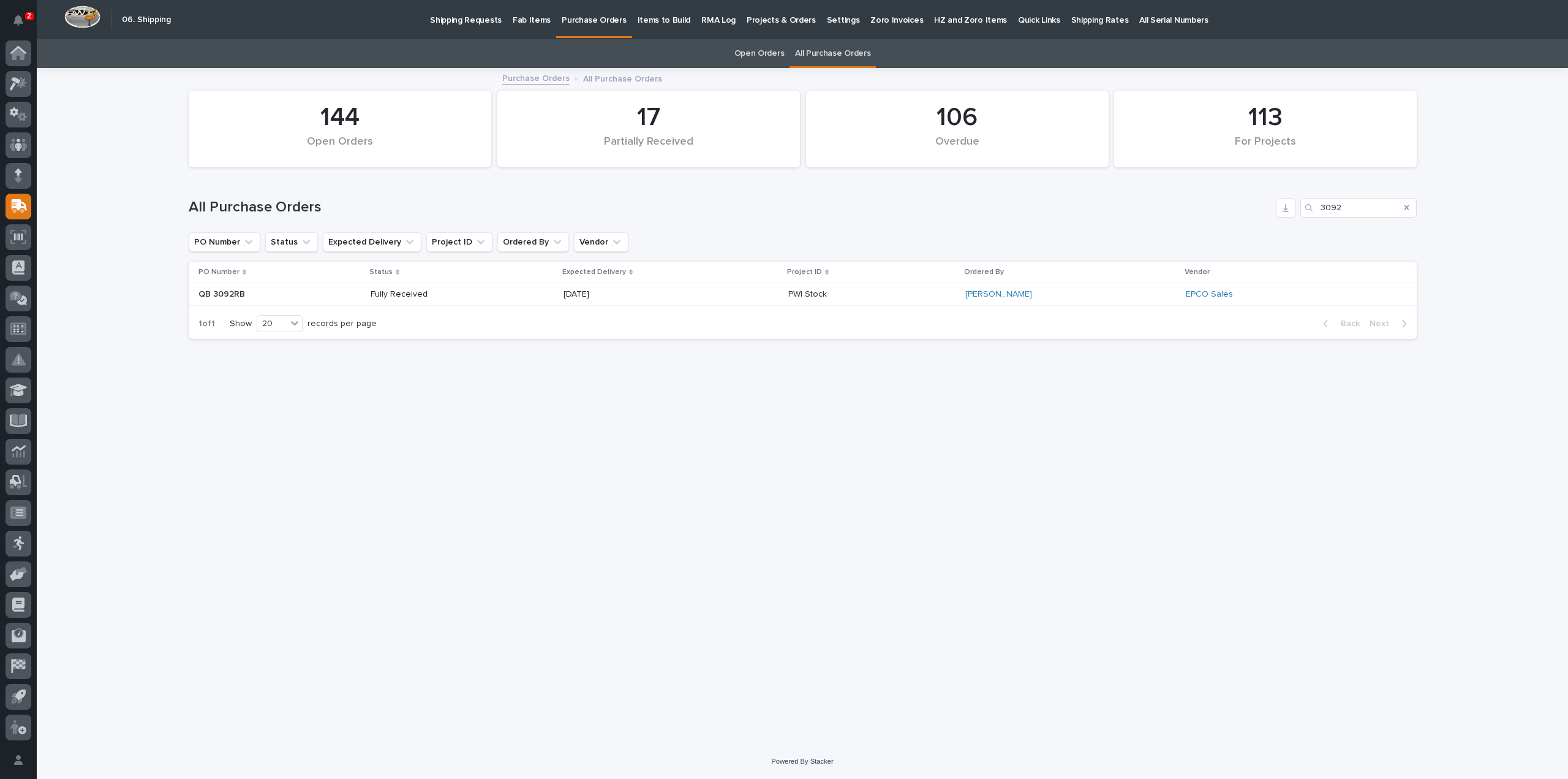
click at [406, 292] on p "Fully Received" at bounding box center [462, 294] width 183 height 11
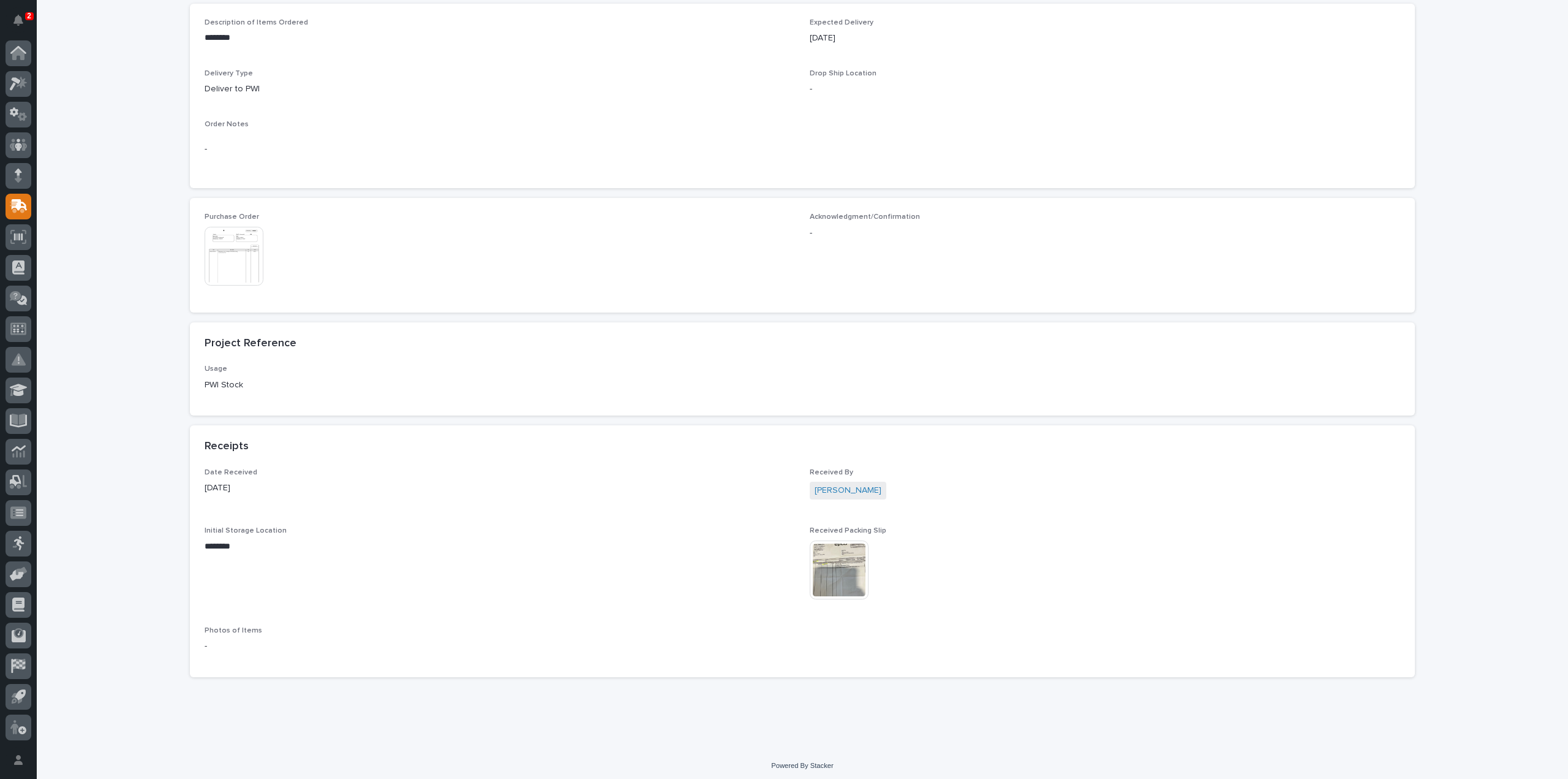
scroll to position [465, 0]
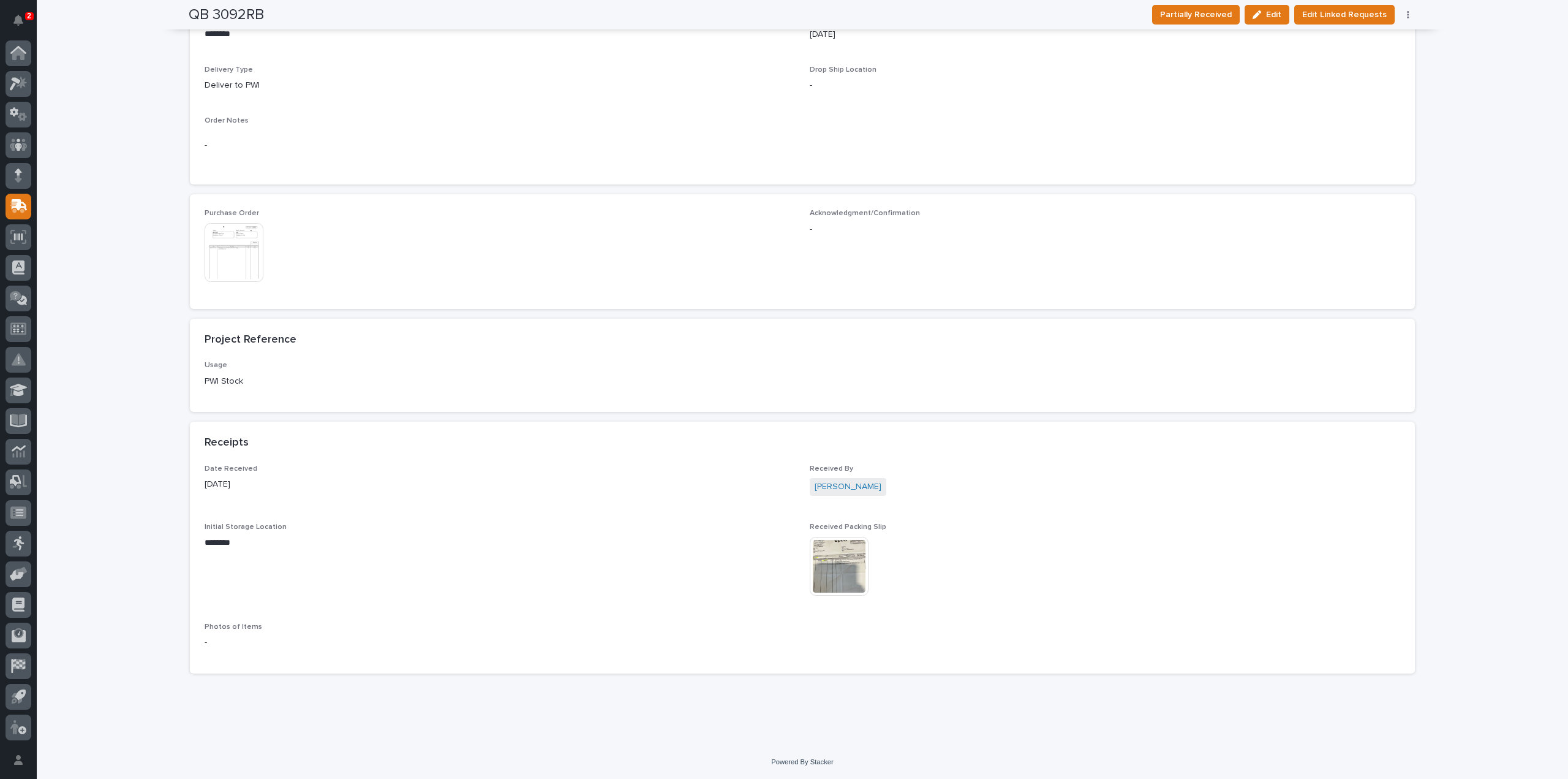
click at [825, 574] on img at bounding box center [839, 566] width 59 height 59
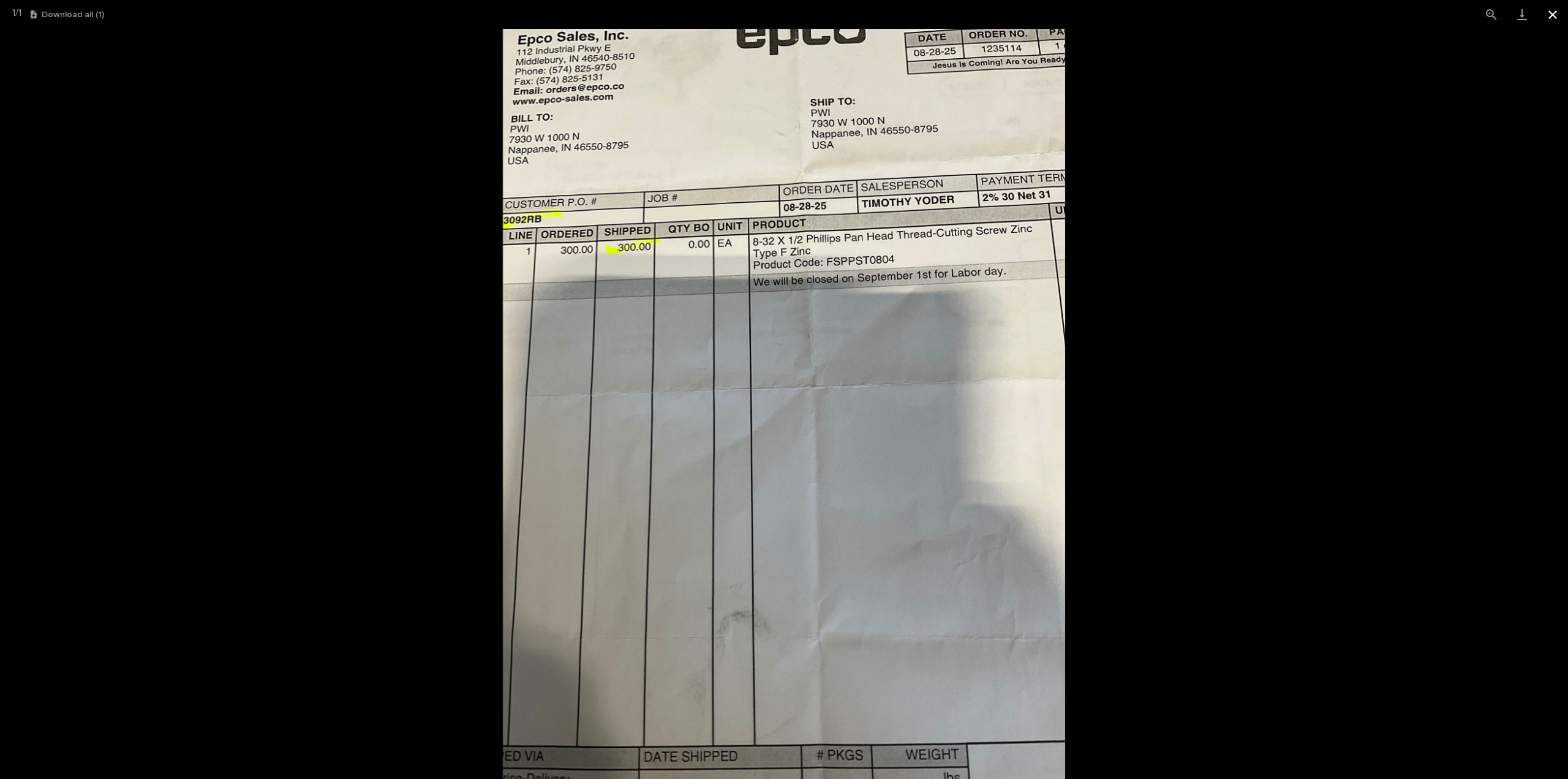
click at [1556, 13] on button "Close gallery" at bounding box center [1552, 14] width 31 height 29
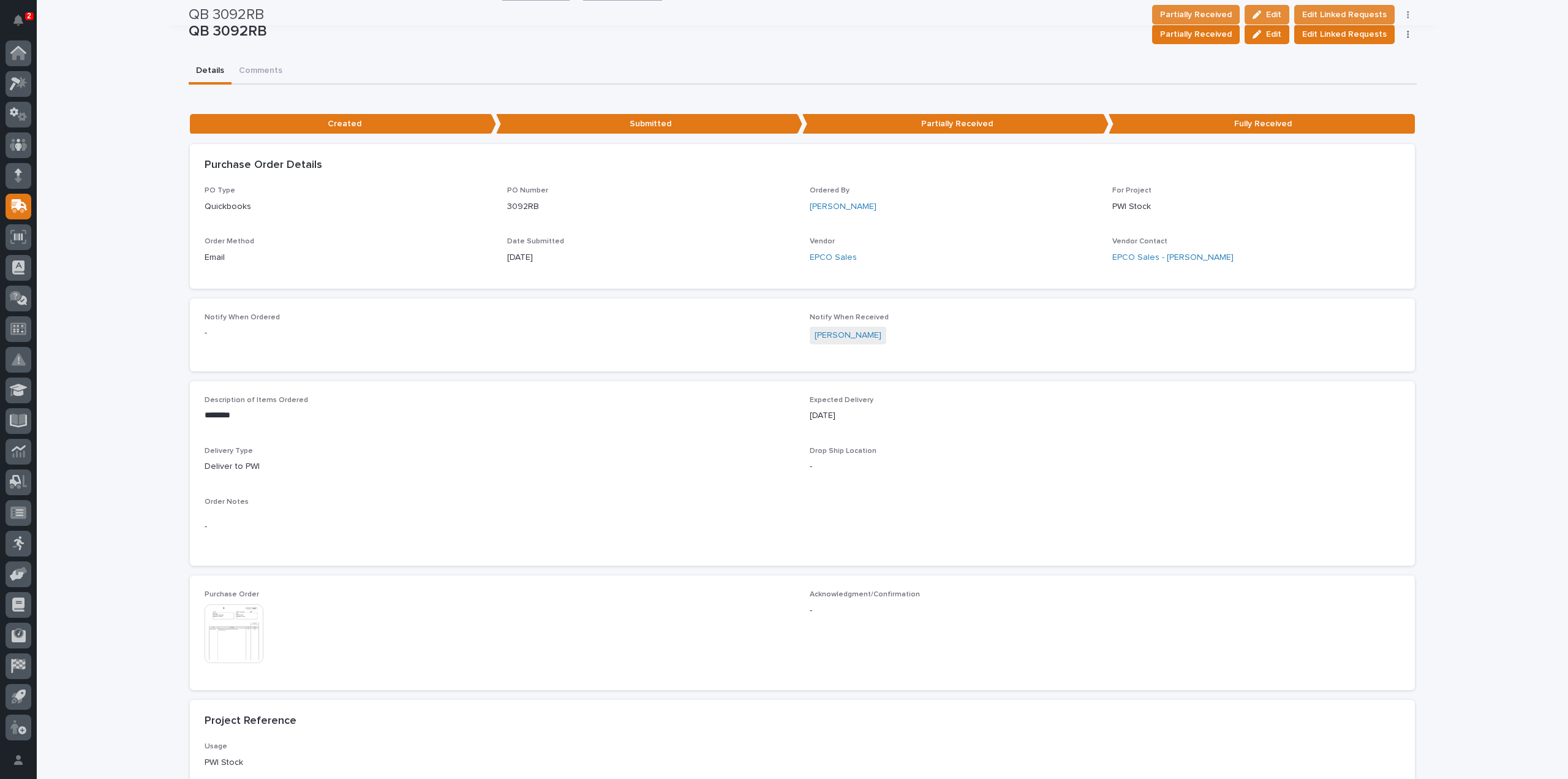
scroll to position [0, 0]
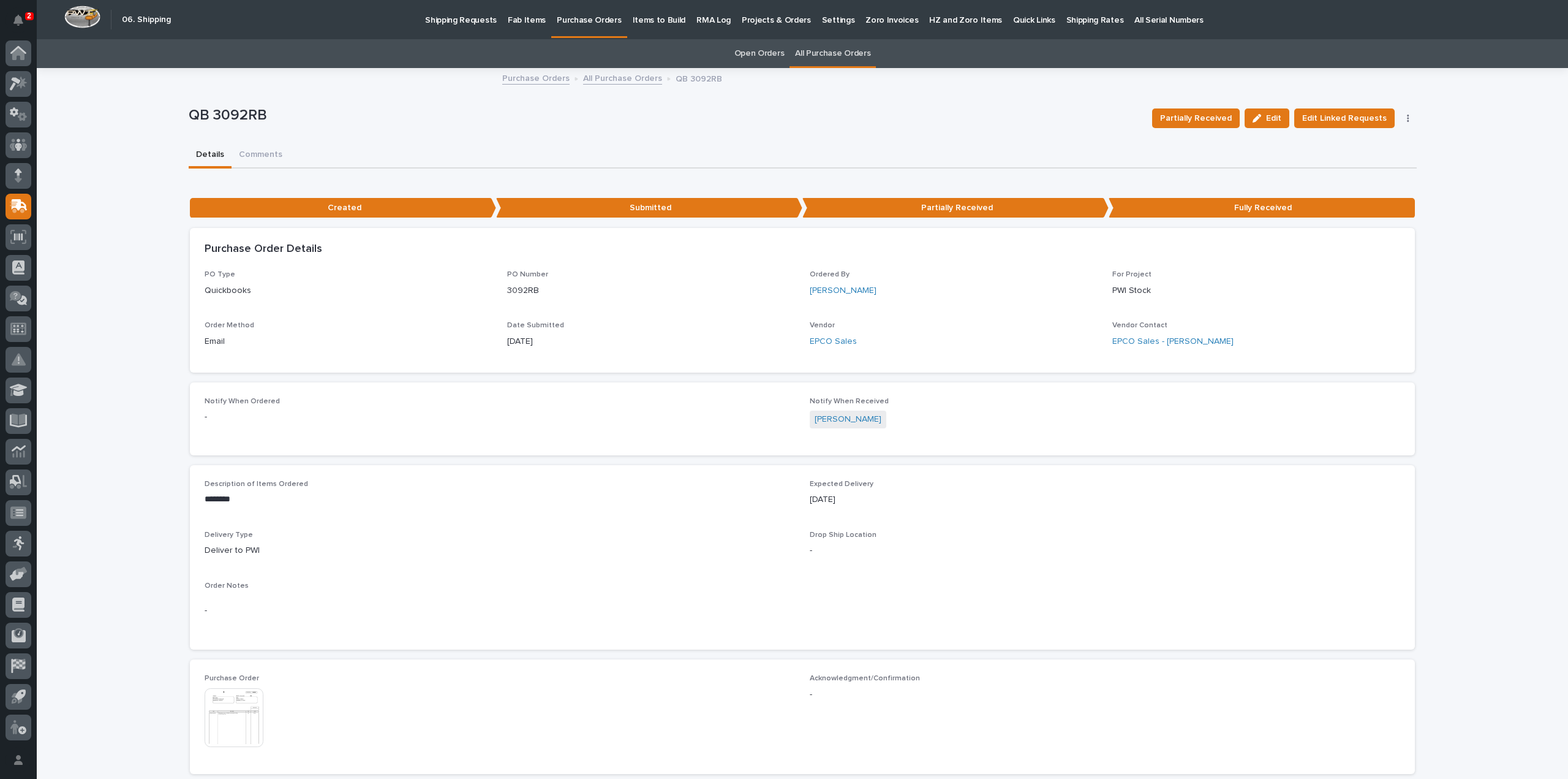
click at [834, 52] on link "All Purchase Orders" at bounding box center [832, 54] width 75 height 29
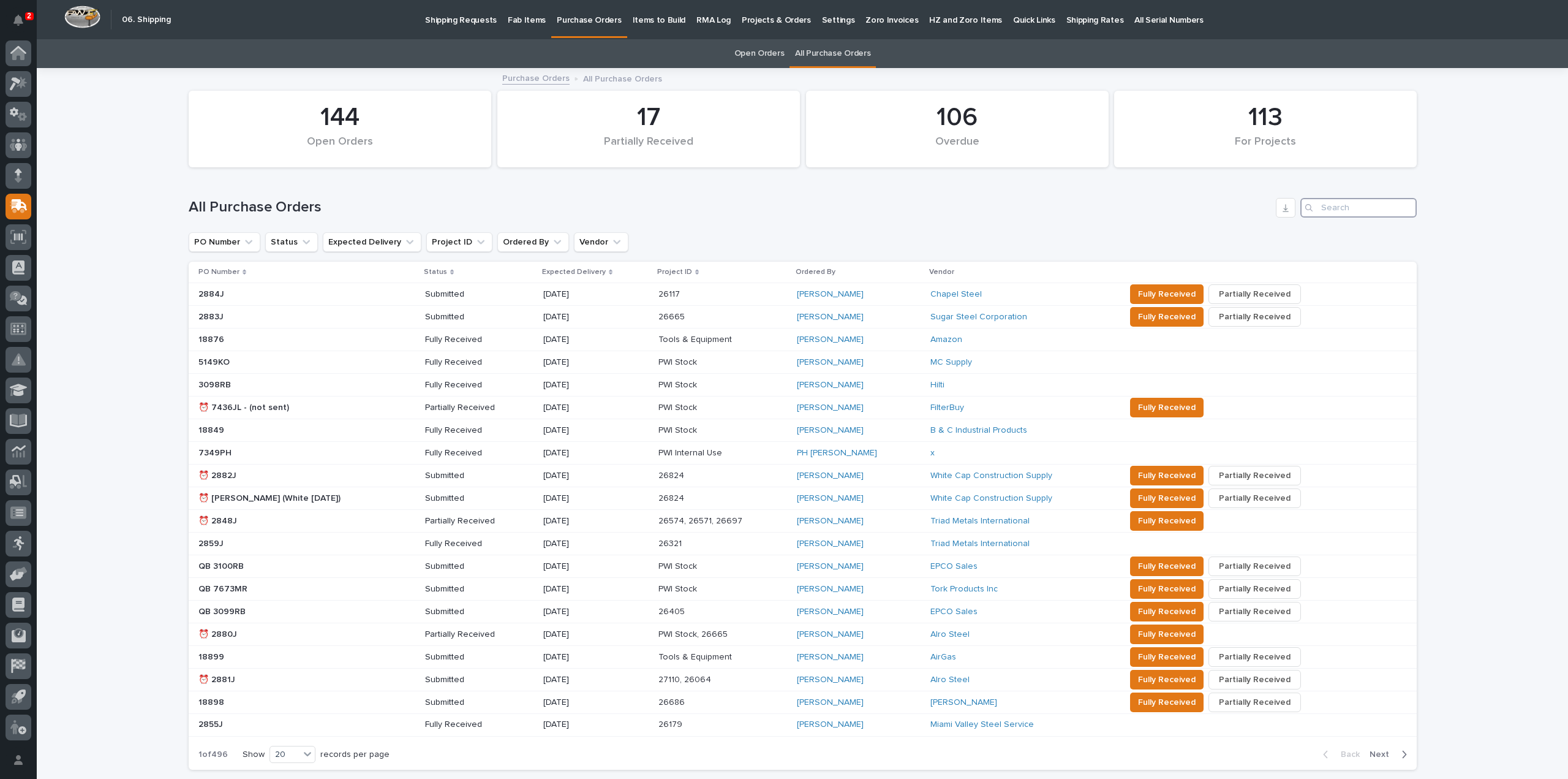
click at [1344, 211] on input "Search" at bounding box center [1359, 207] width 117 height 19
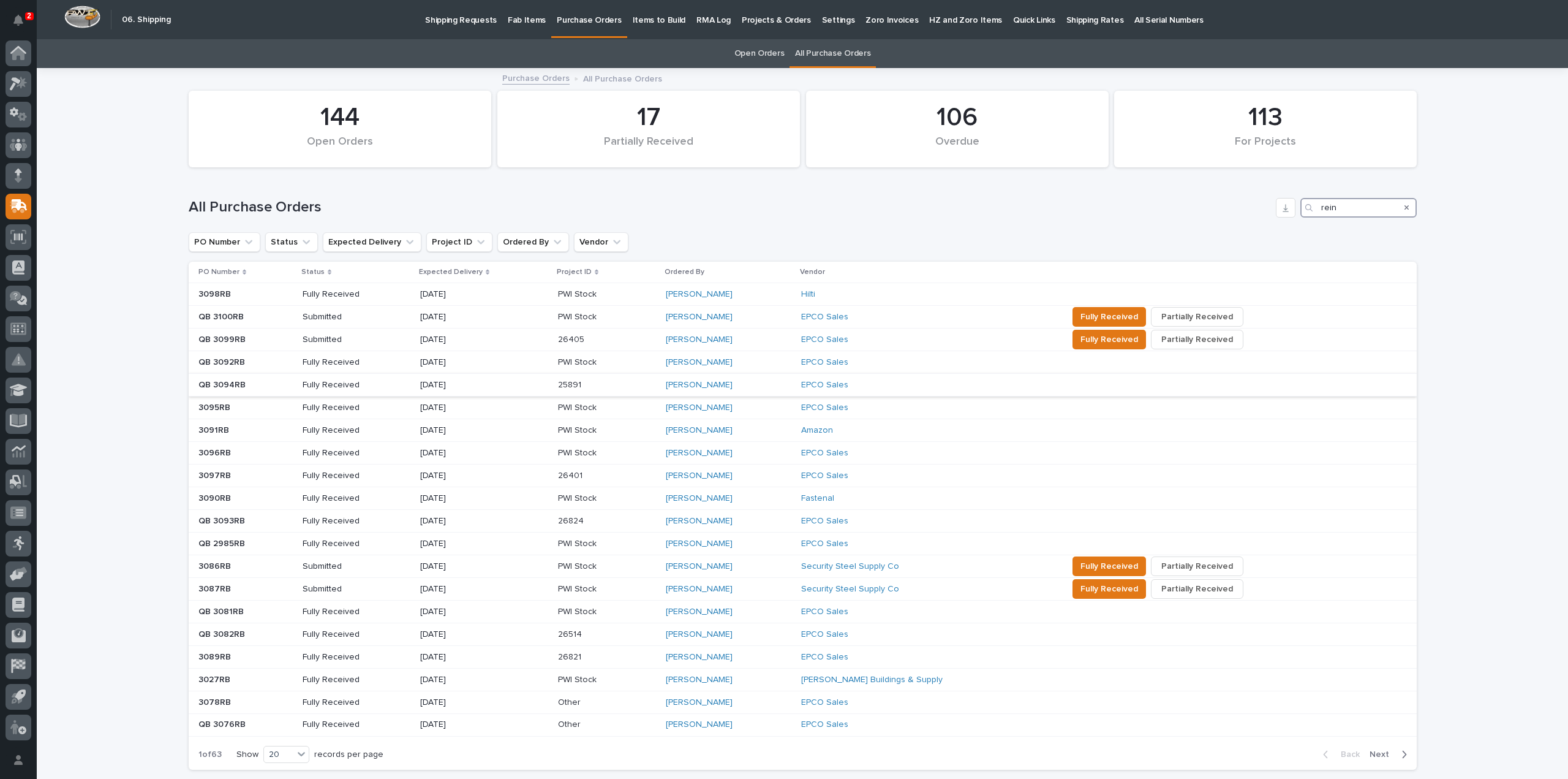
scroll to position [92, 0]
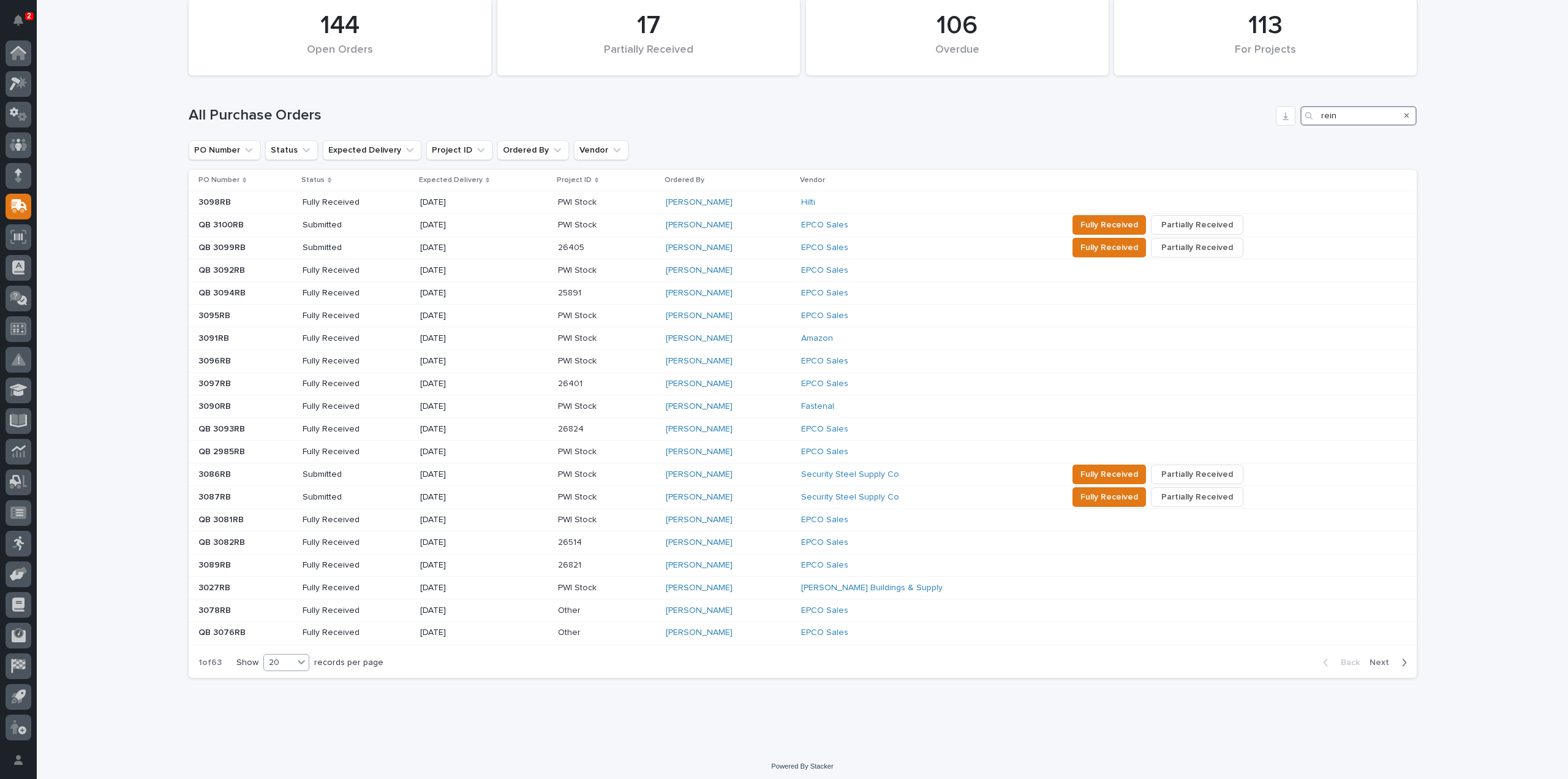
type input "rein"
click at [276, 662] on div "20" at bounding box center [278, 662] width 29 height 13
click at [277, 702] on div "30" at bounding box center [282, 704] width 45 height 15
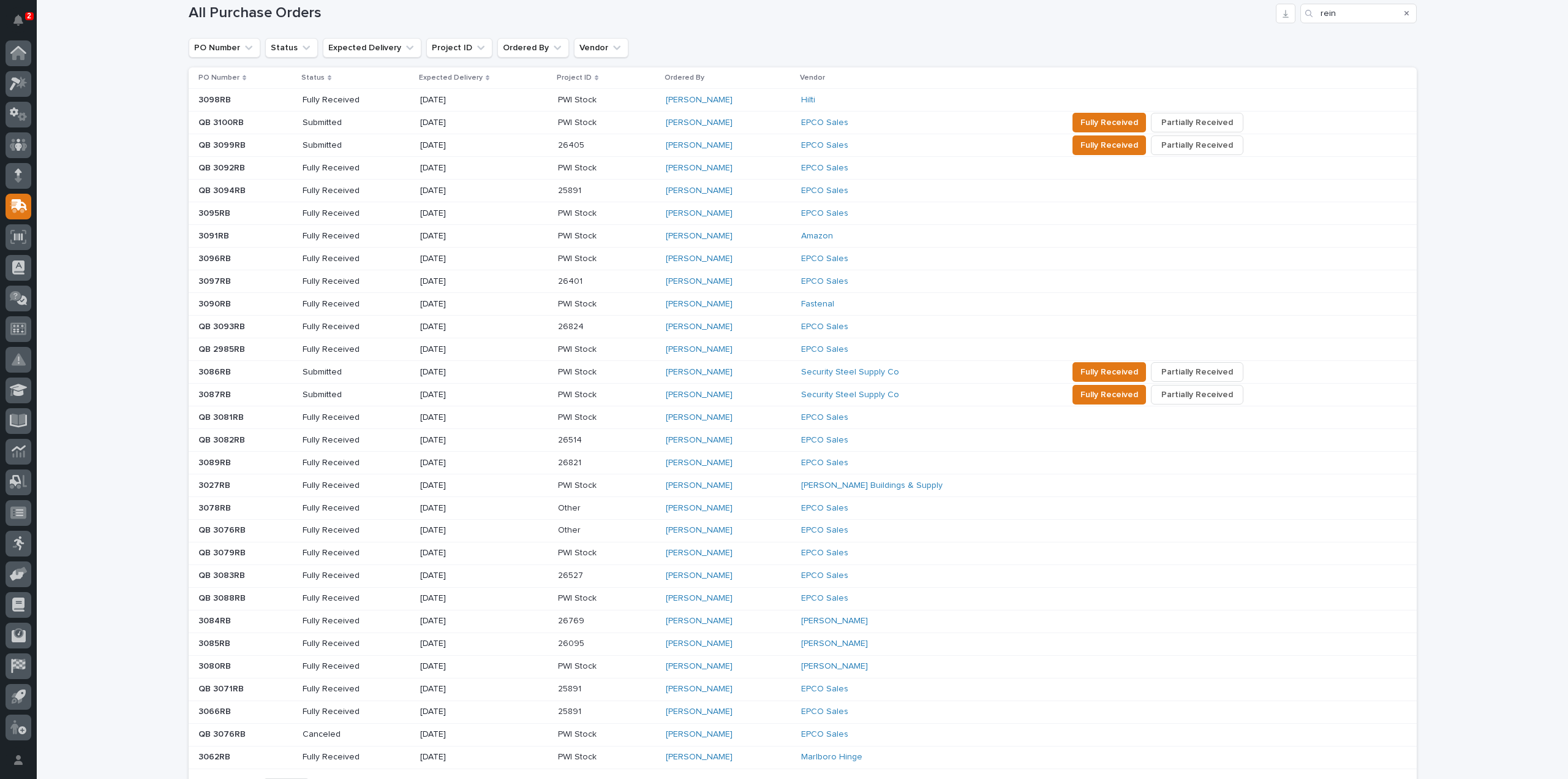
scroll to position [317, 0]
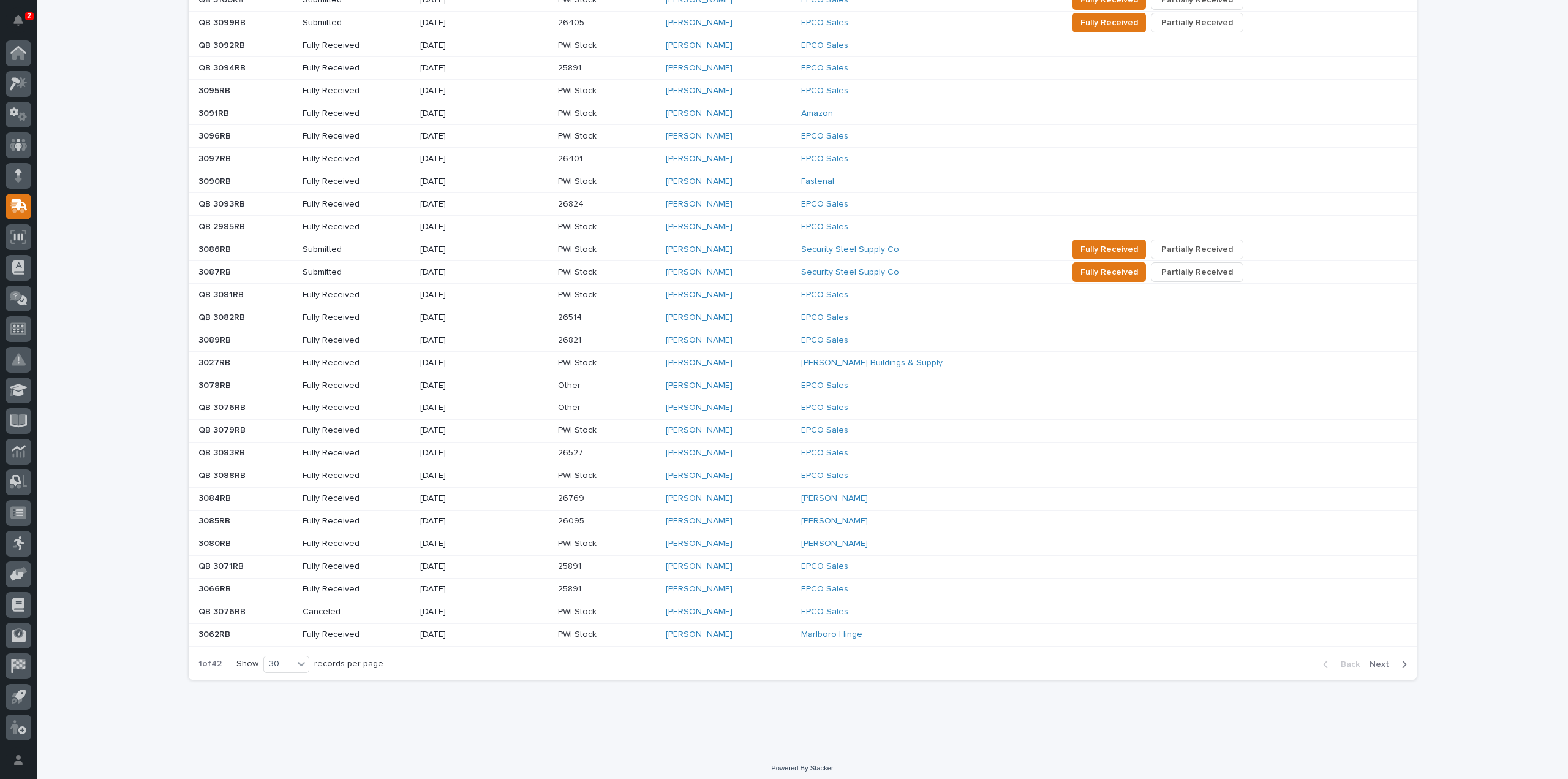
click at [1376, 661] on span "Next" at bounding box center [1383, 664] width 27 height 11
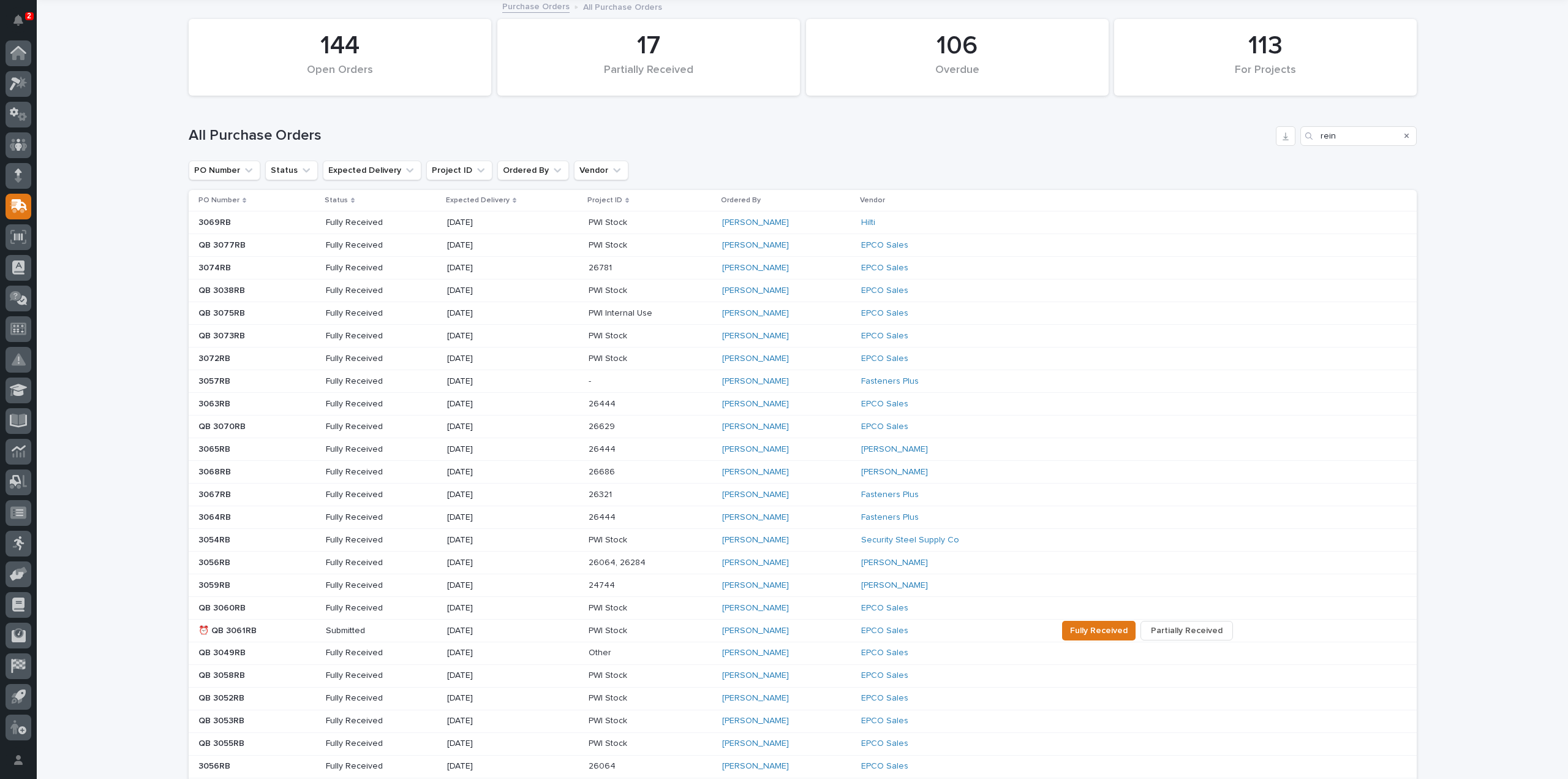
scroll to position [194, 0]
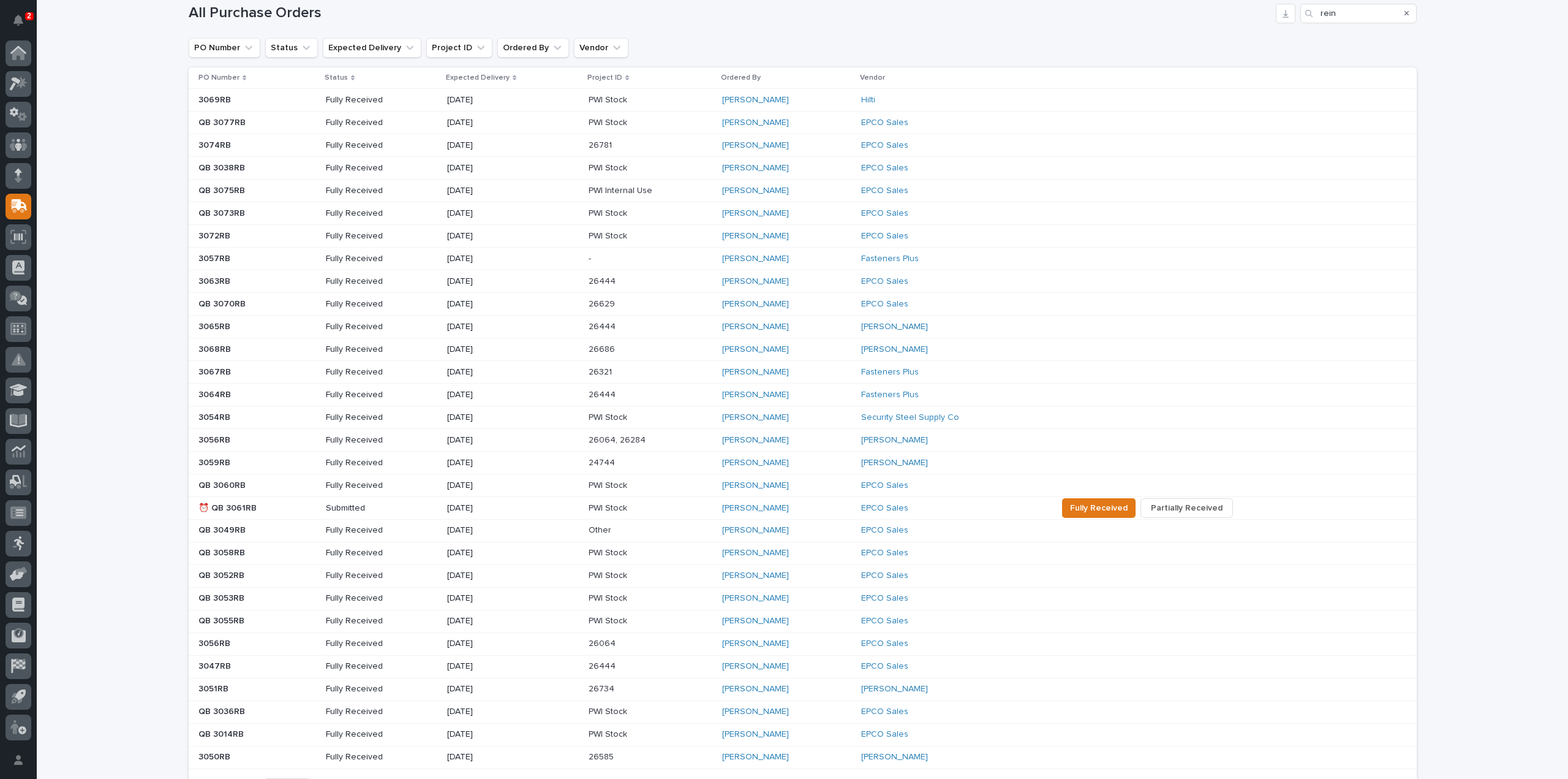
click at [266, 508] on p at bounding box center [257, 508] width 118 height 11
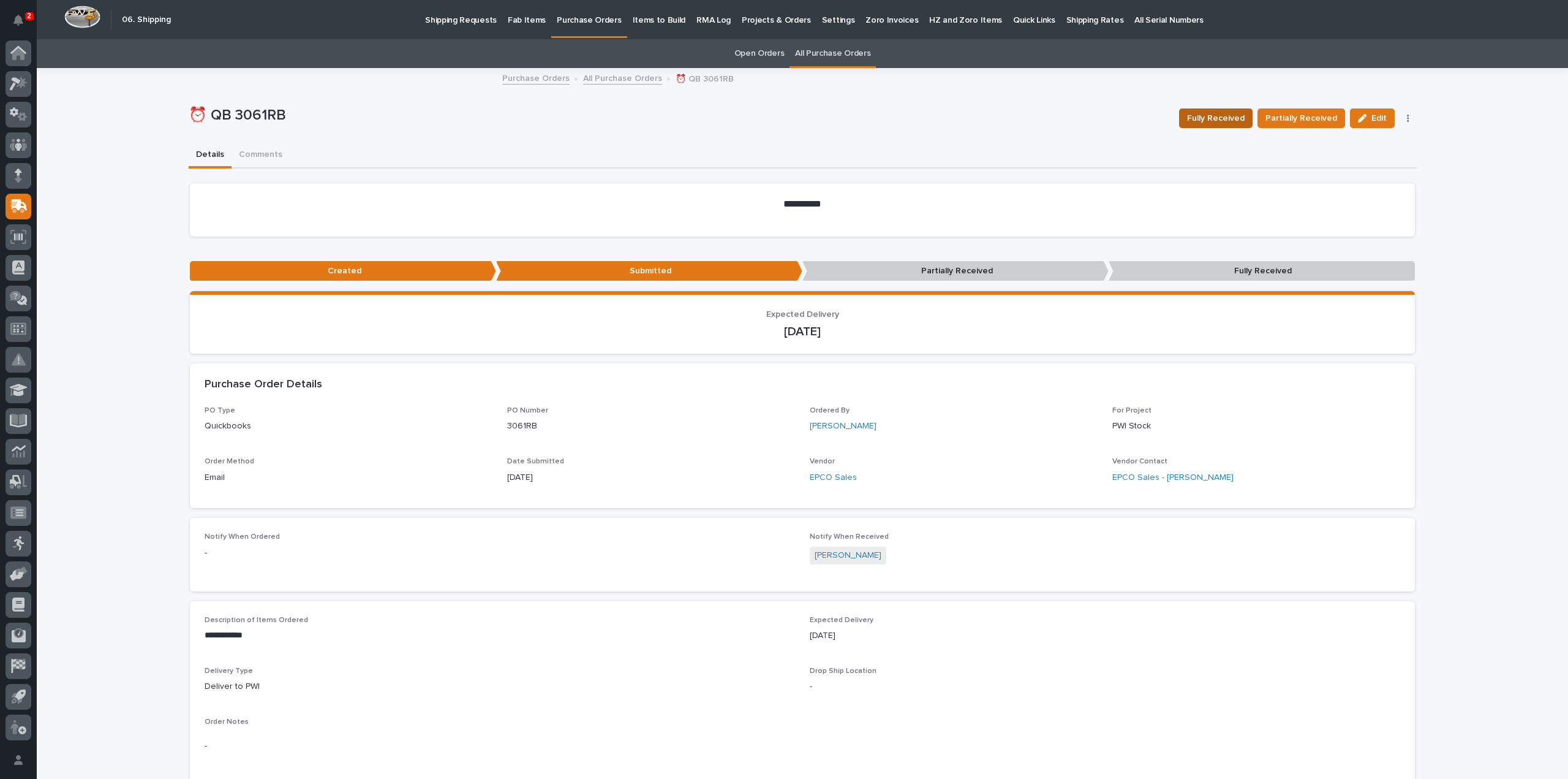
click at [1226, 120] on span "Fully Received" at bounding box center [1216, 119] width 57 height 15
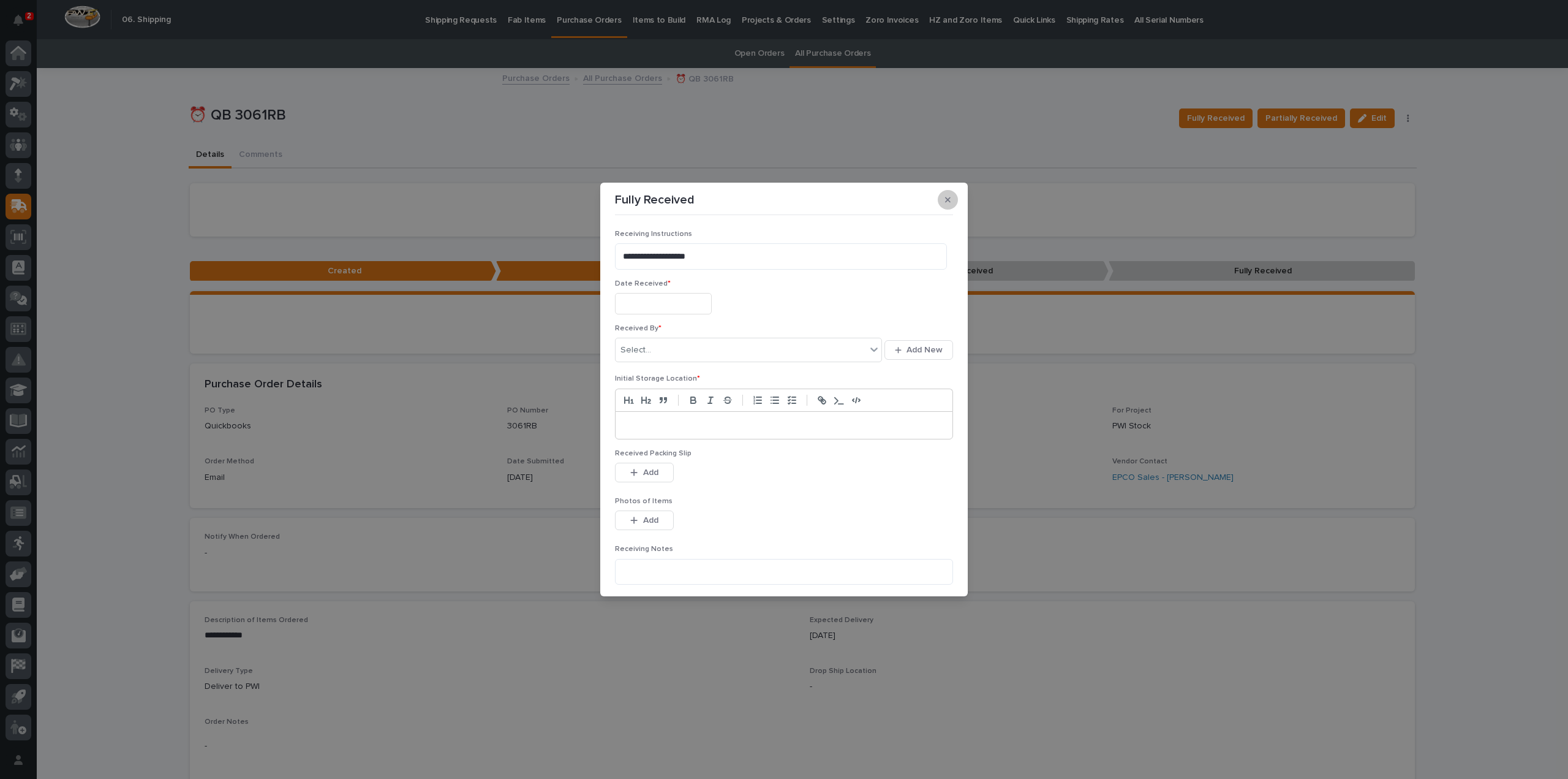
click at [950, 201] on icon "button" at bounding box center [948, 200] width 6 height 6
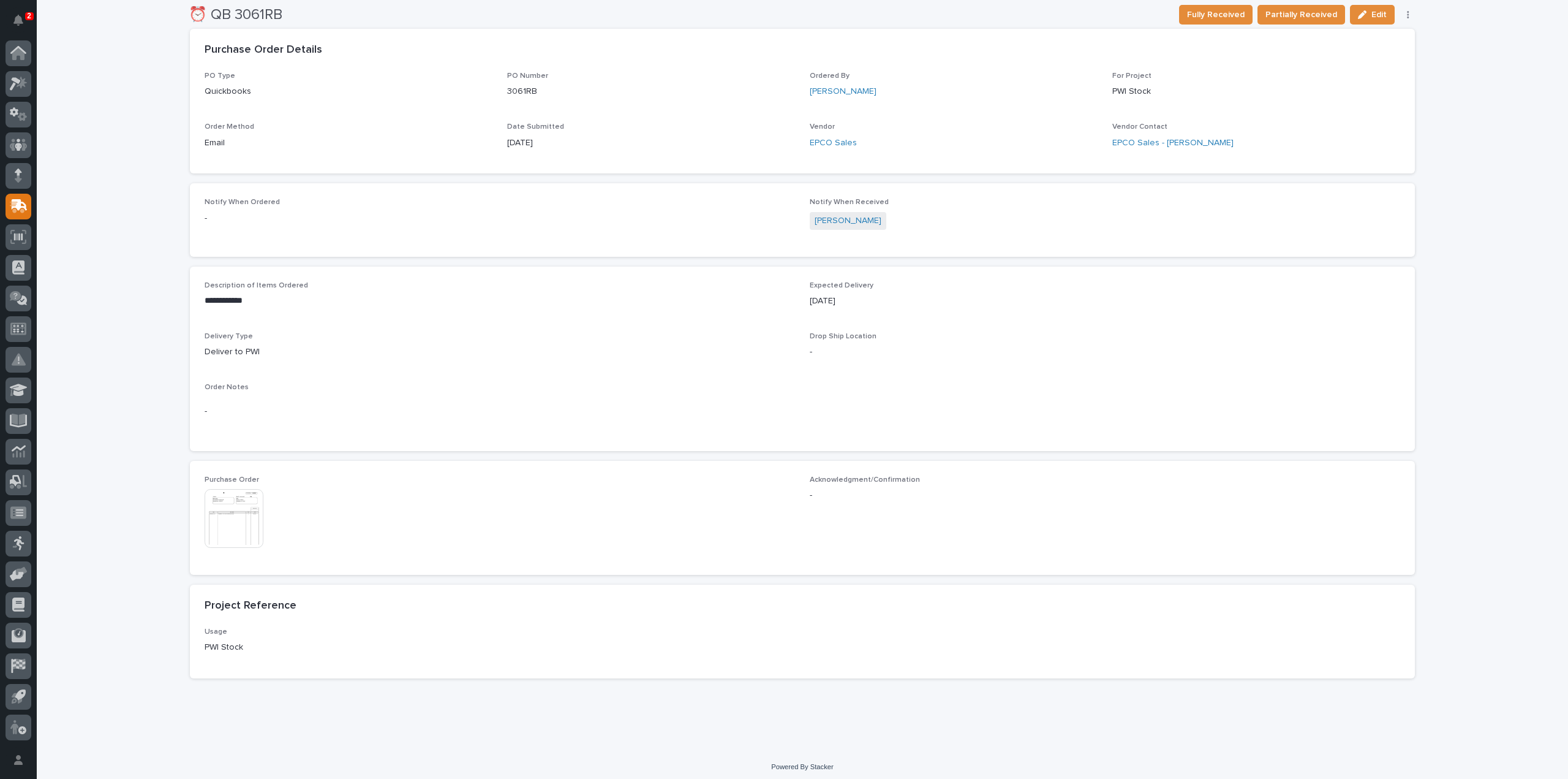
scroll to position [339, 0]
click at [228, 533] on img at bounding box center [234, 513] width 59 height 59
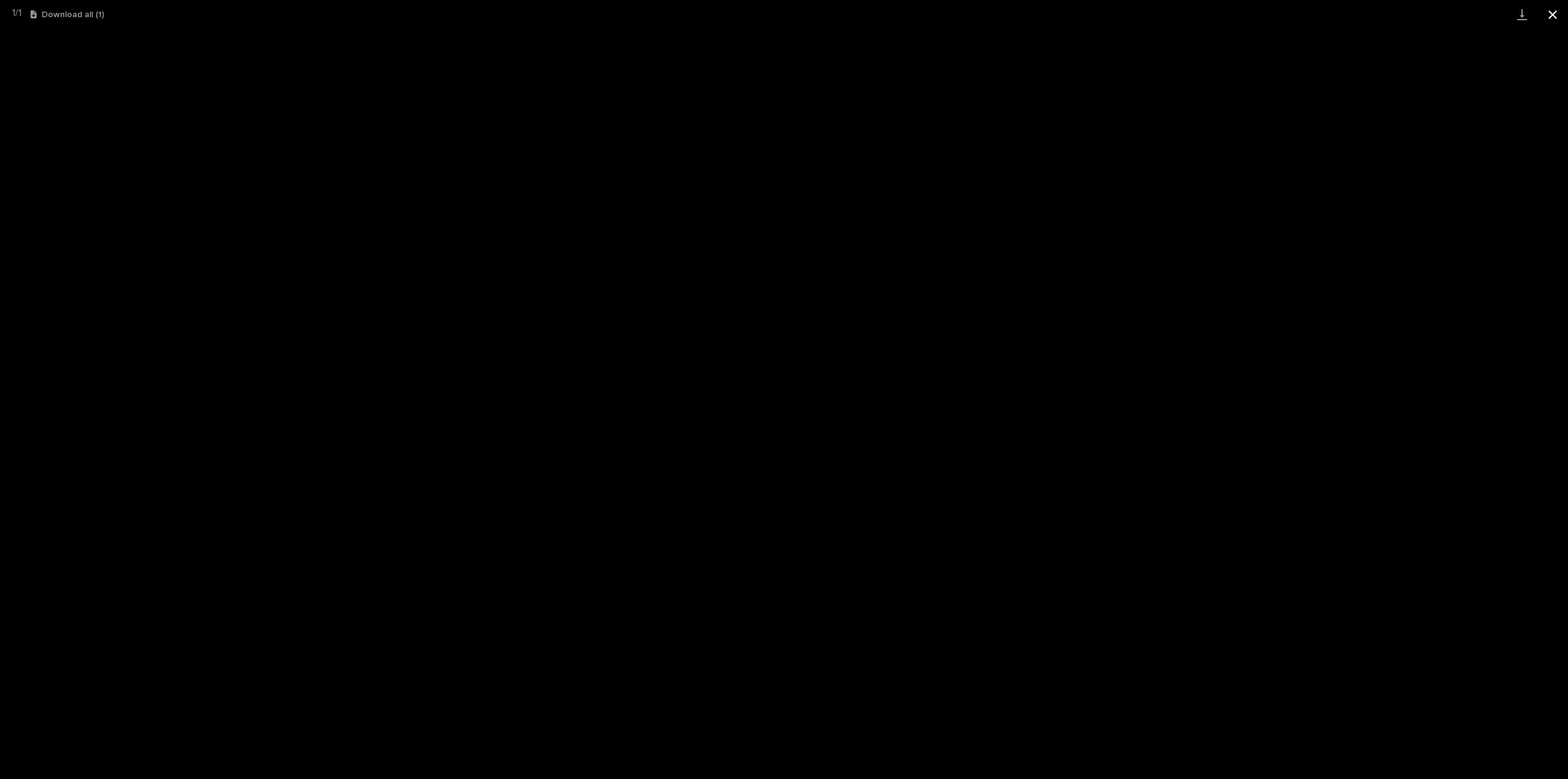
click at [1552, 17] on button "Close gallery" at bounding box center [1552, 14] width 31 height 29
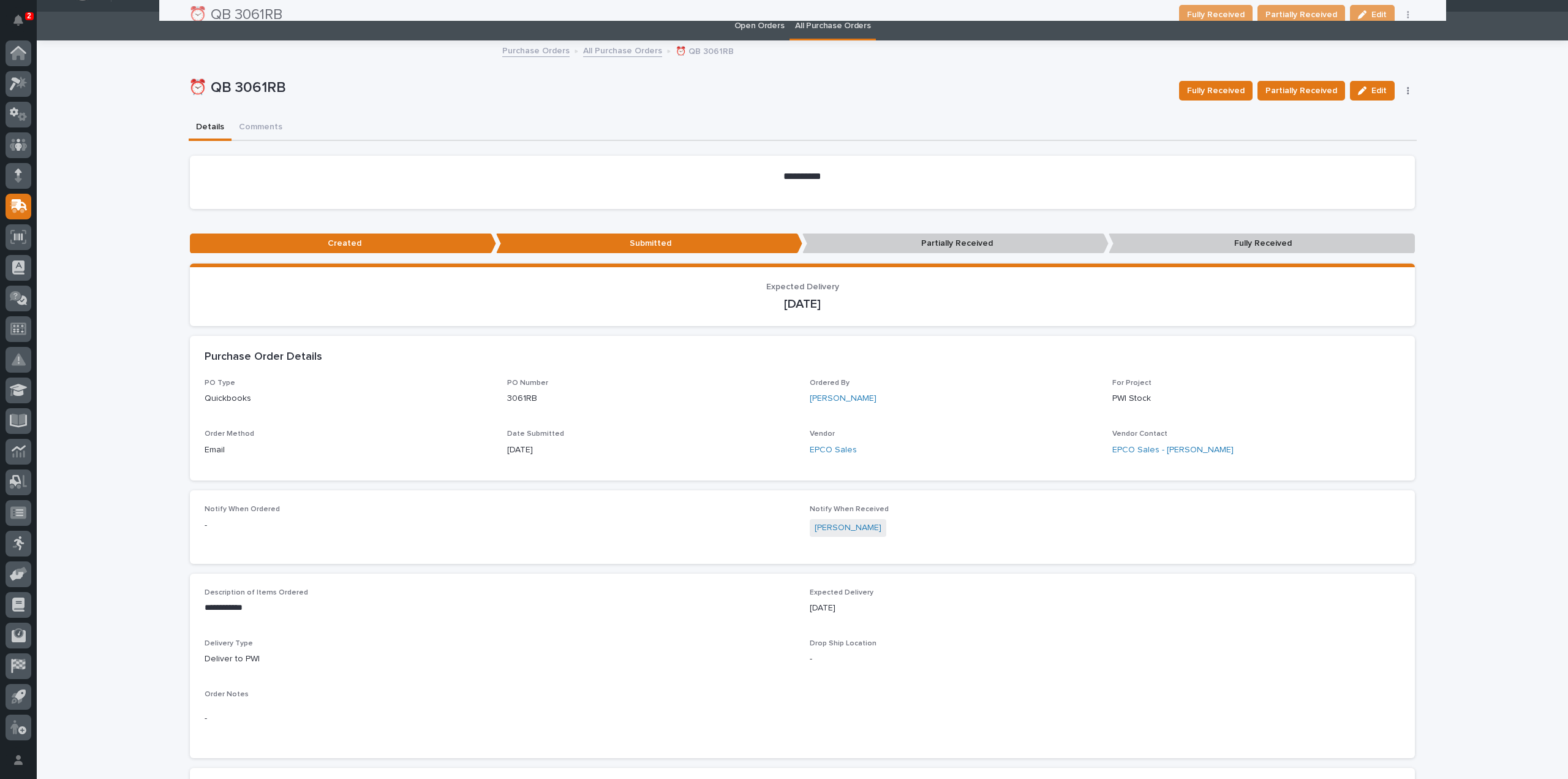
scroll to position [0, 0]
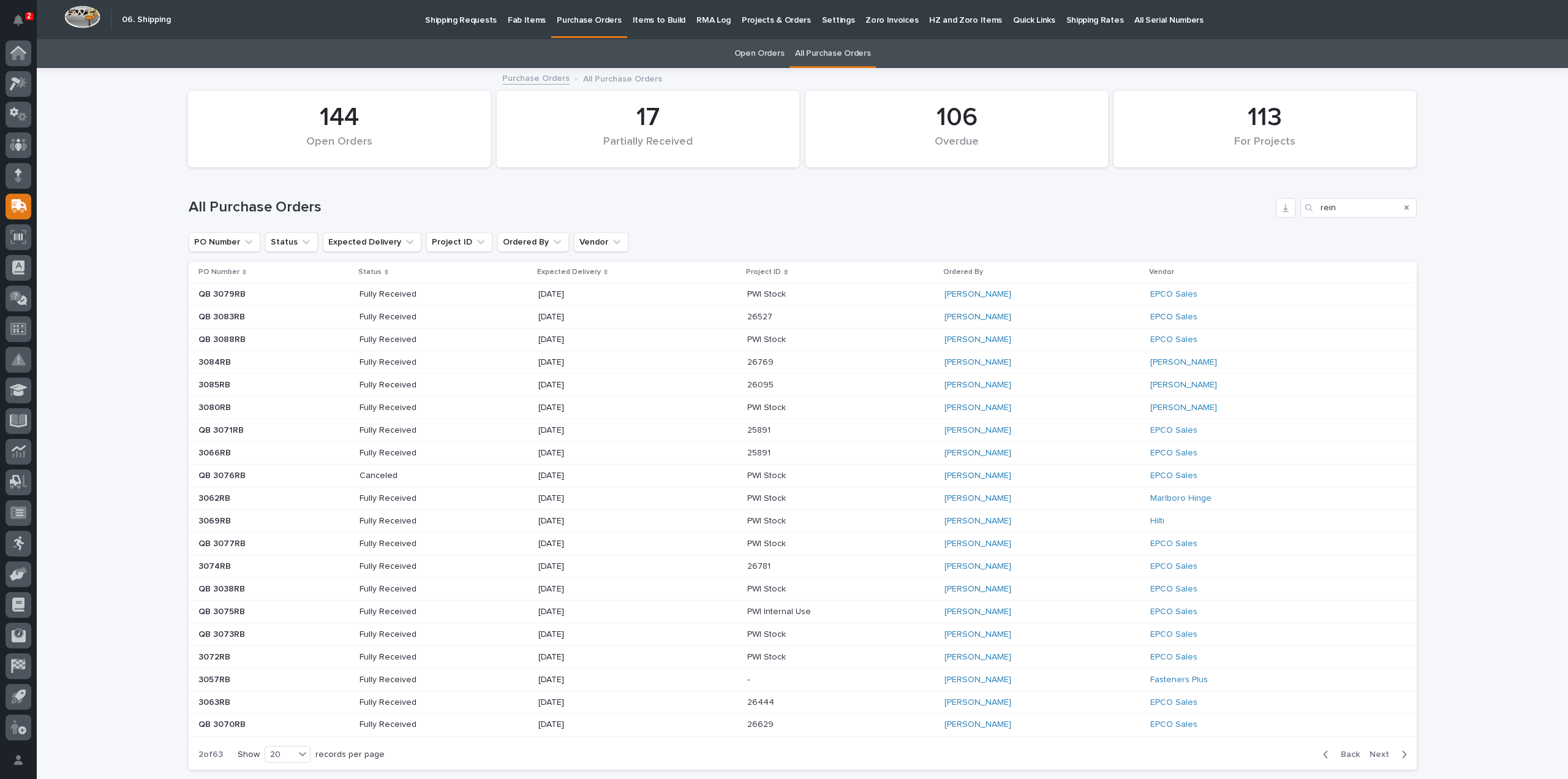
scroll to position [92, 0]
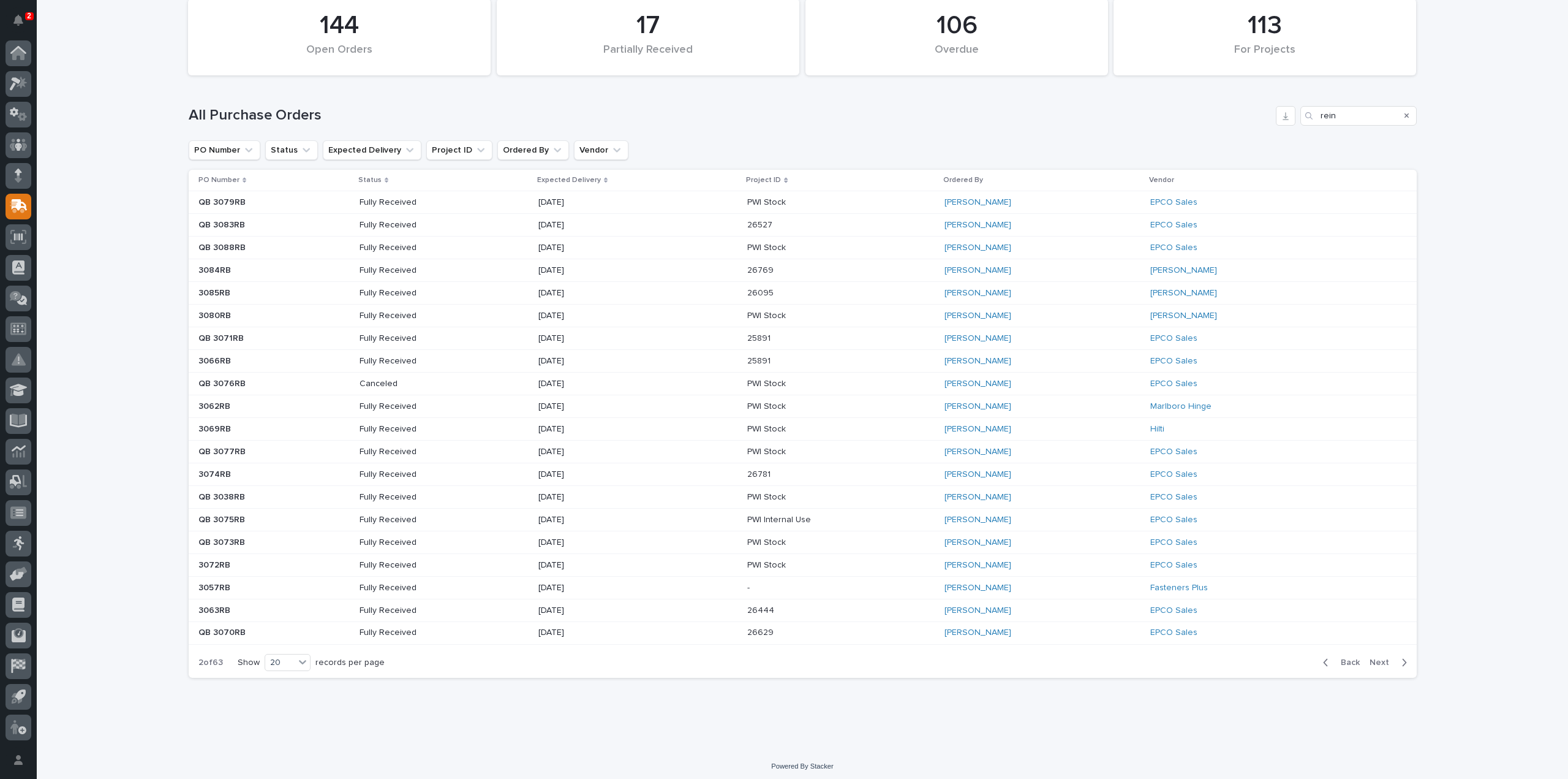
click at [1378, 657] on span "Next" at bounding box center [1383, 662] width 27 height 11
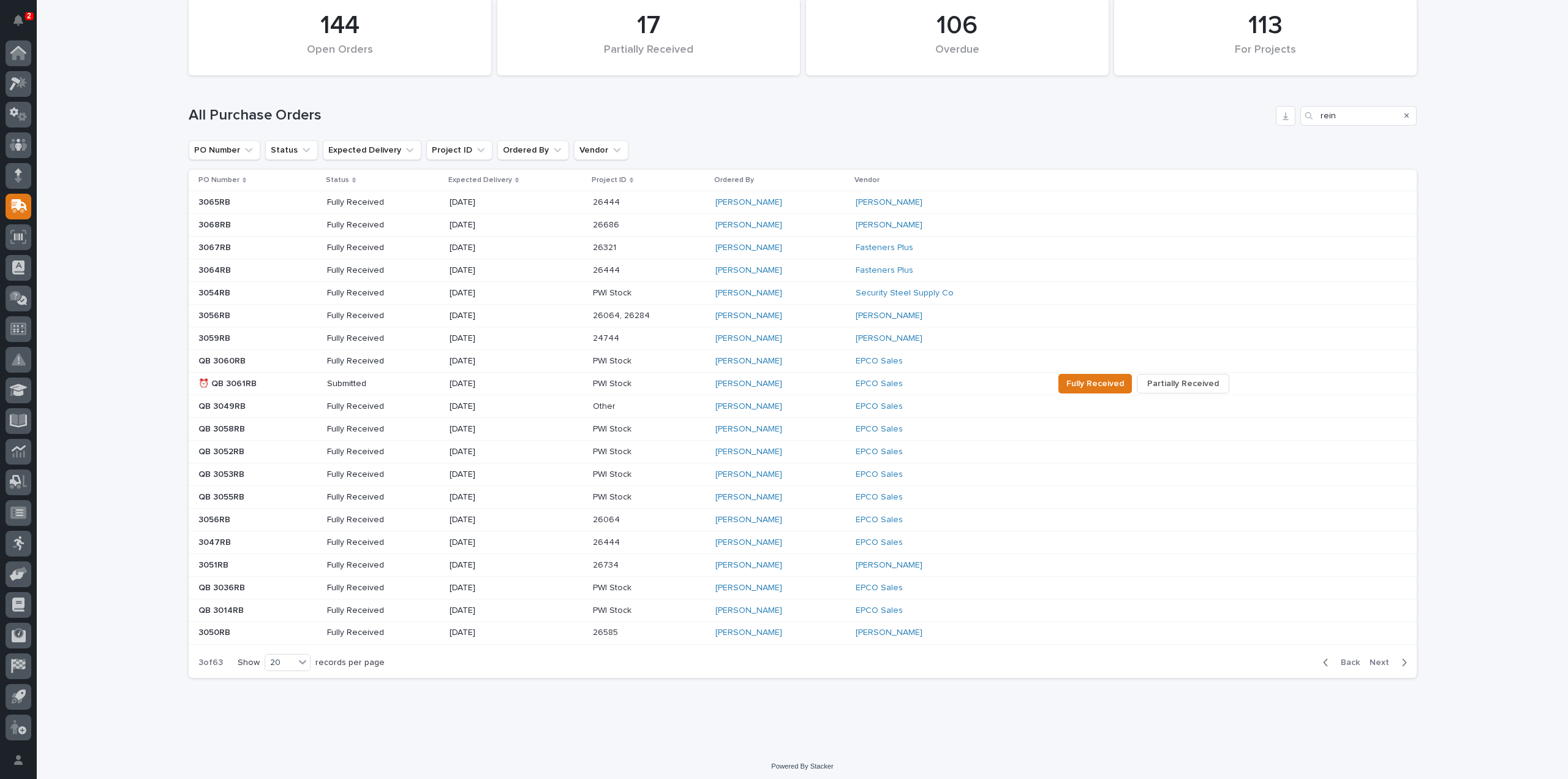
click at [1378, 661] on span "Next" at bounding box center [1383, 662] width 27 height 11
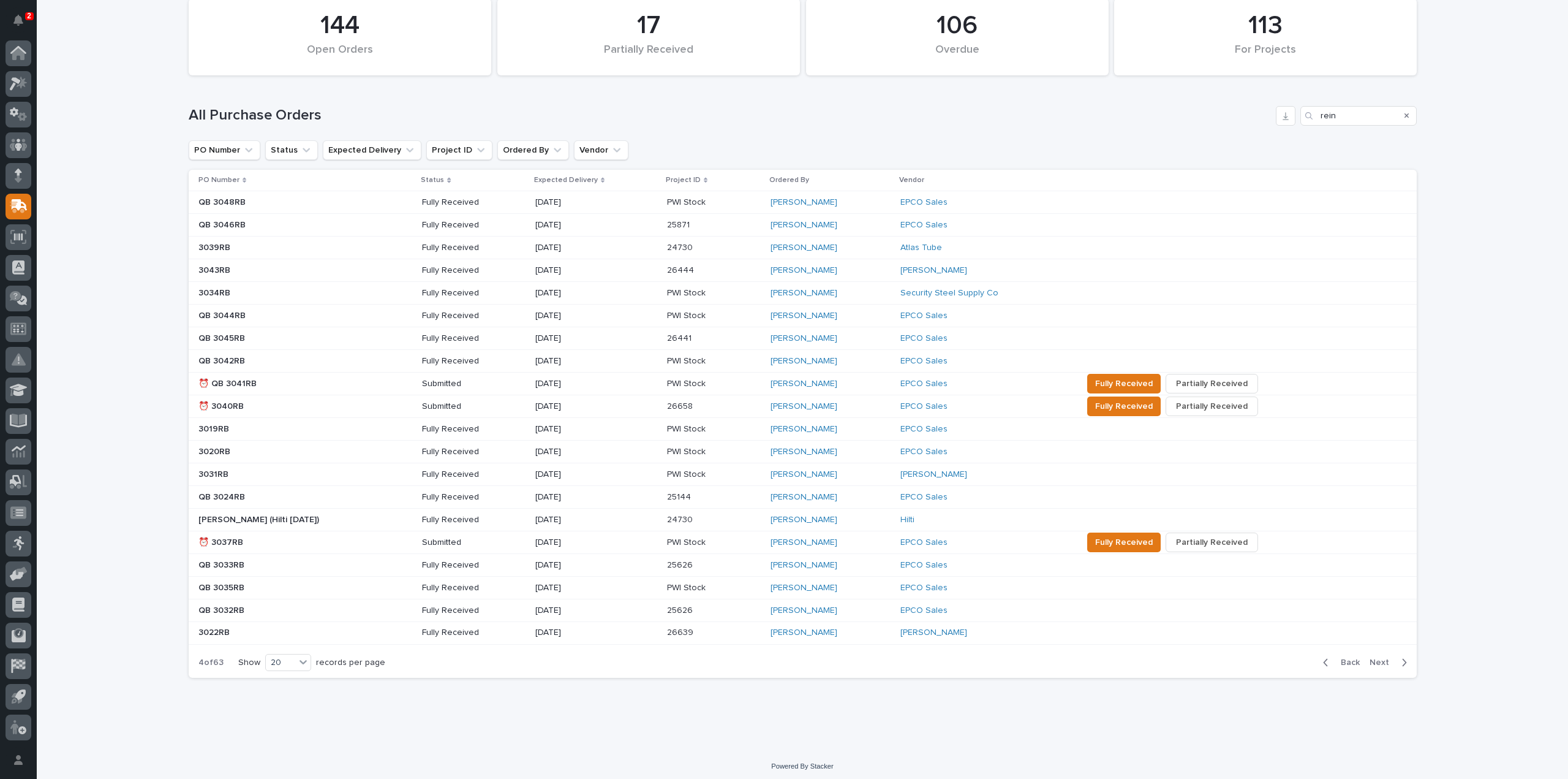
click at [262, 383] on p at bounding box center [305, 384] width 214 height 11
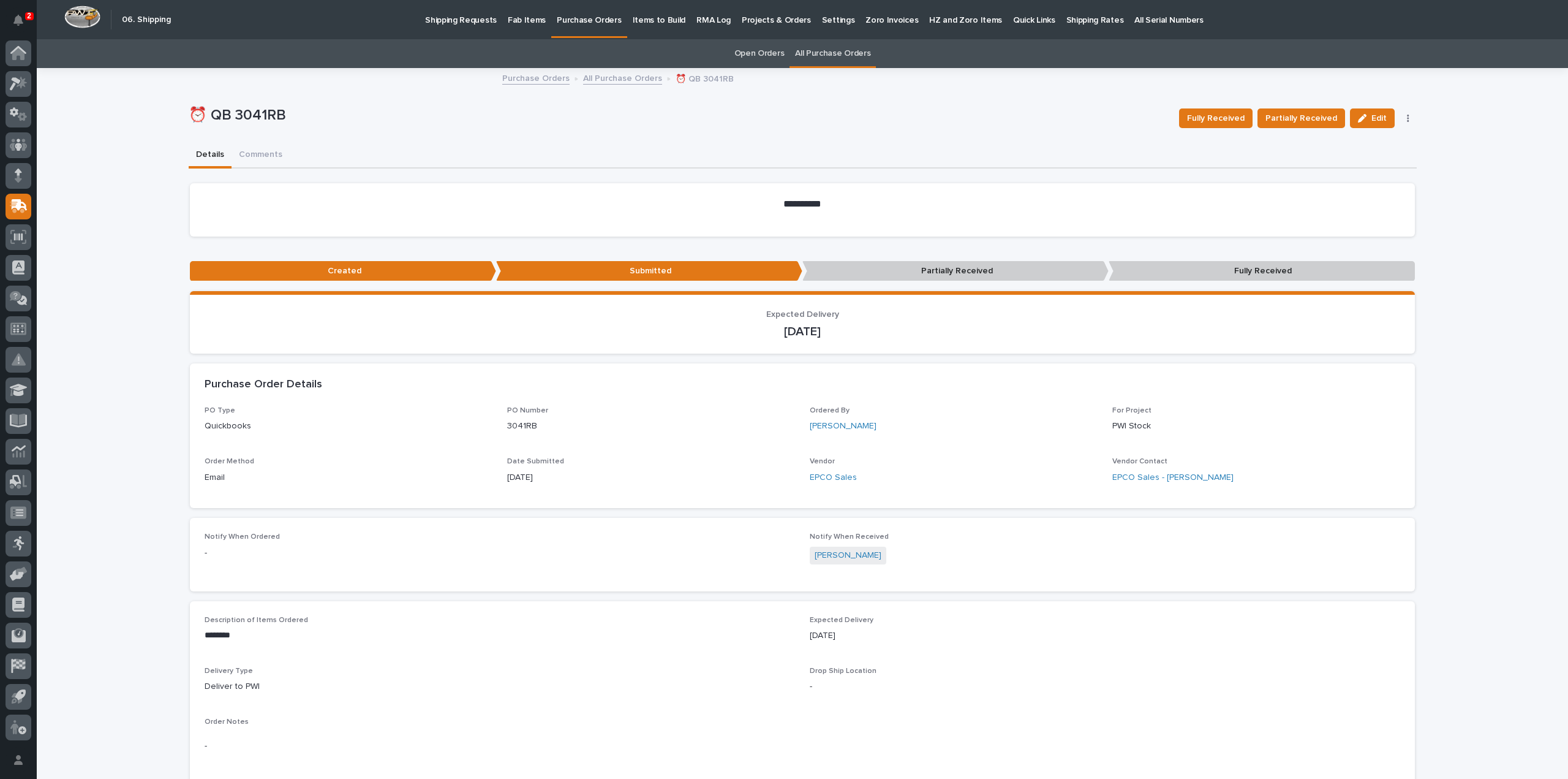
scroll to position [339, 0]
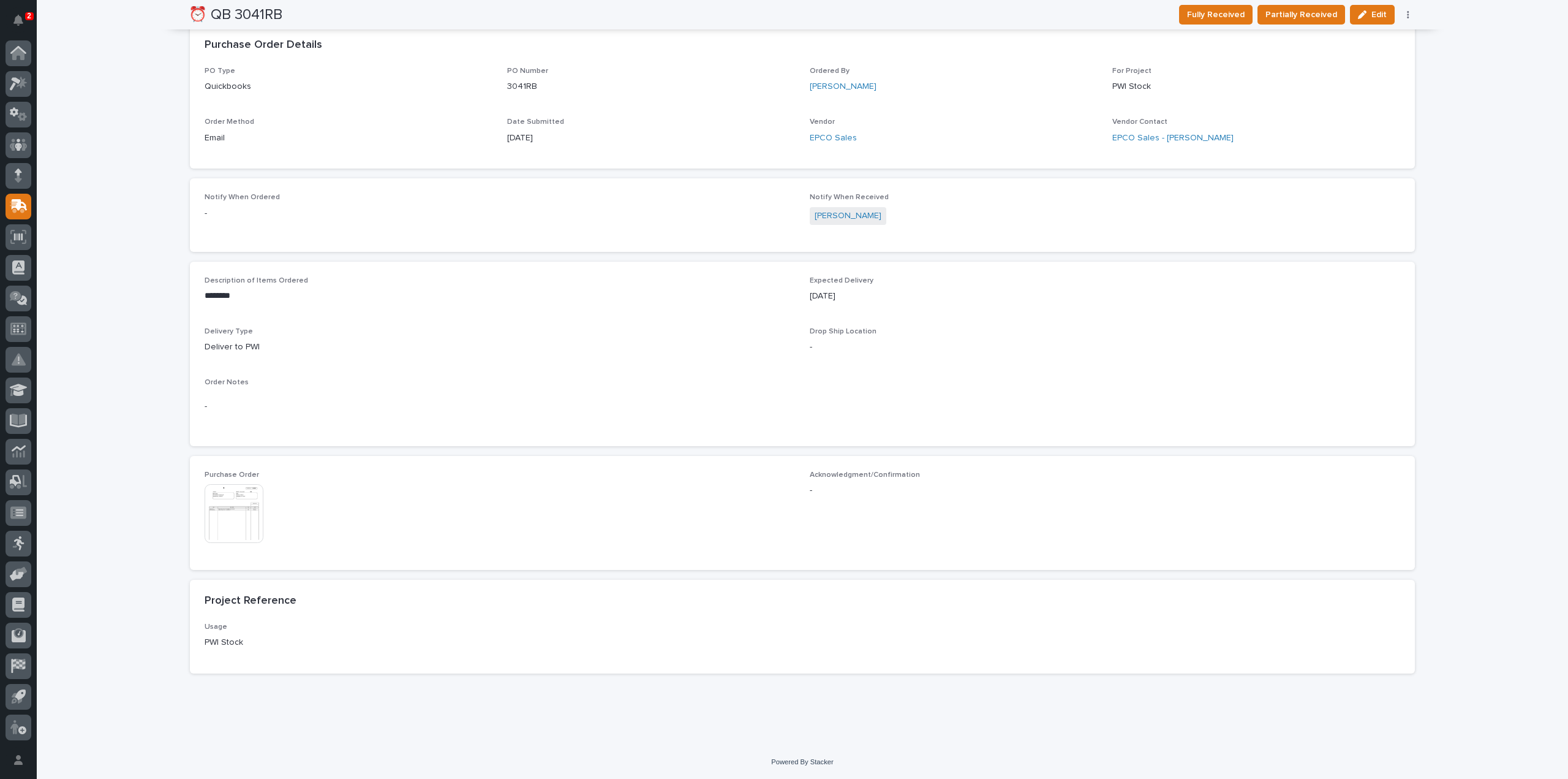
click at [244, 525] on img at bounding box center [234, 513] width 59 height 59
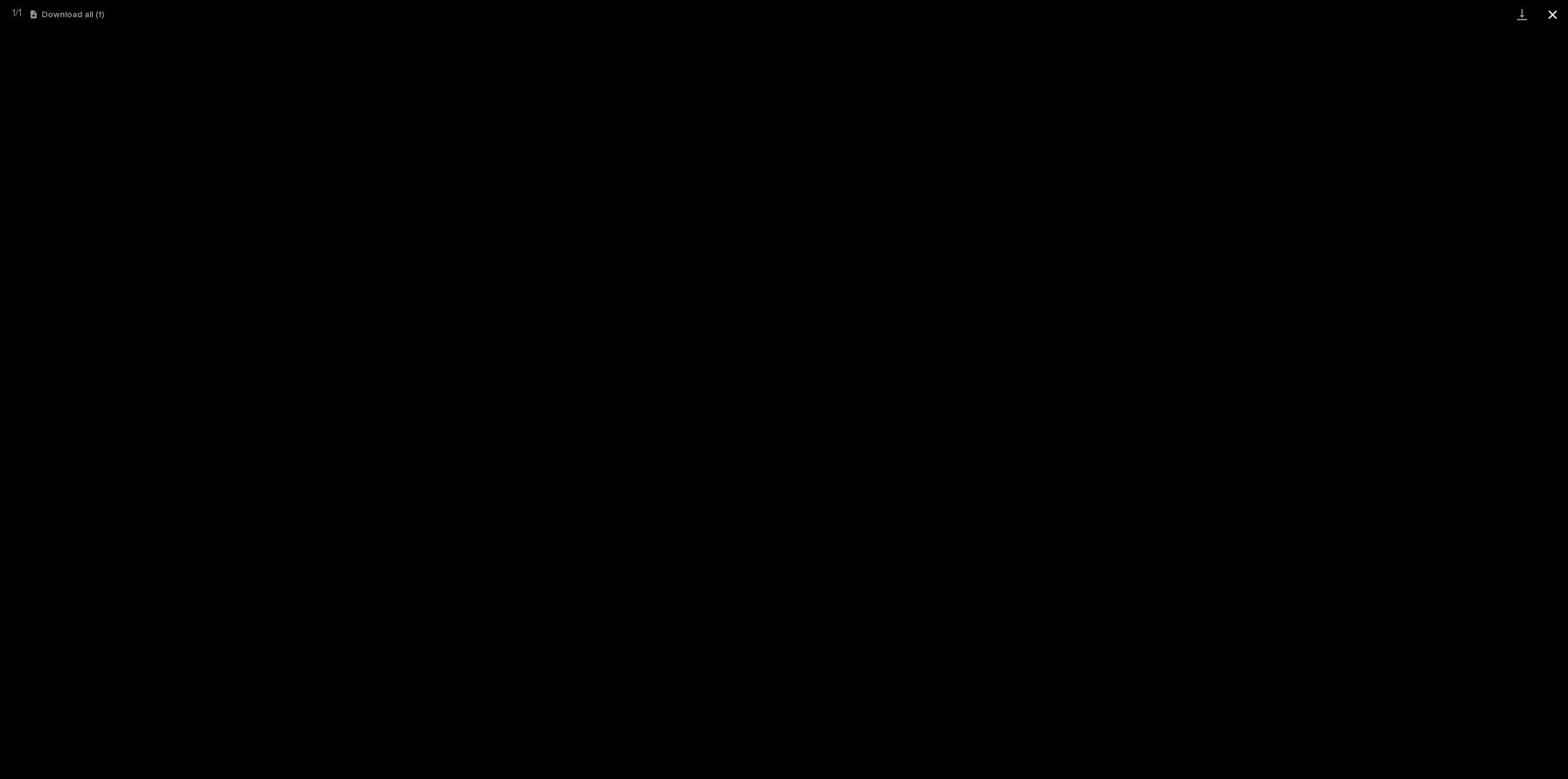
click at [1553, 12] on button "Close gallery" at bounding box center [1552, 14] width 31 height 29
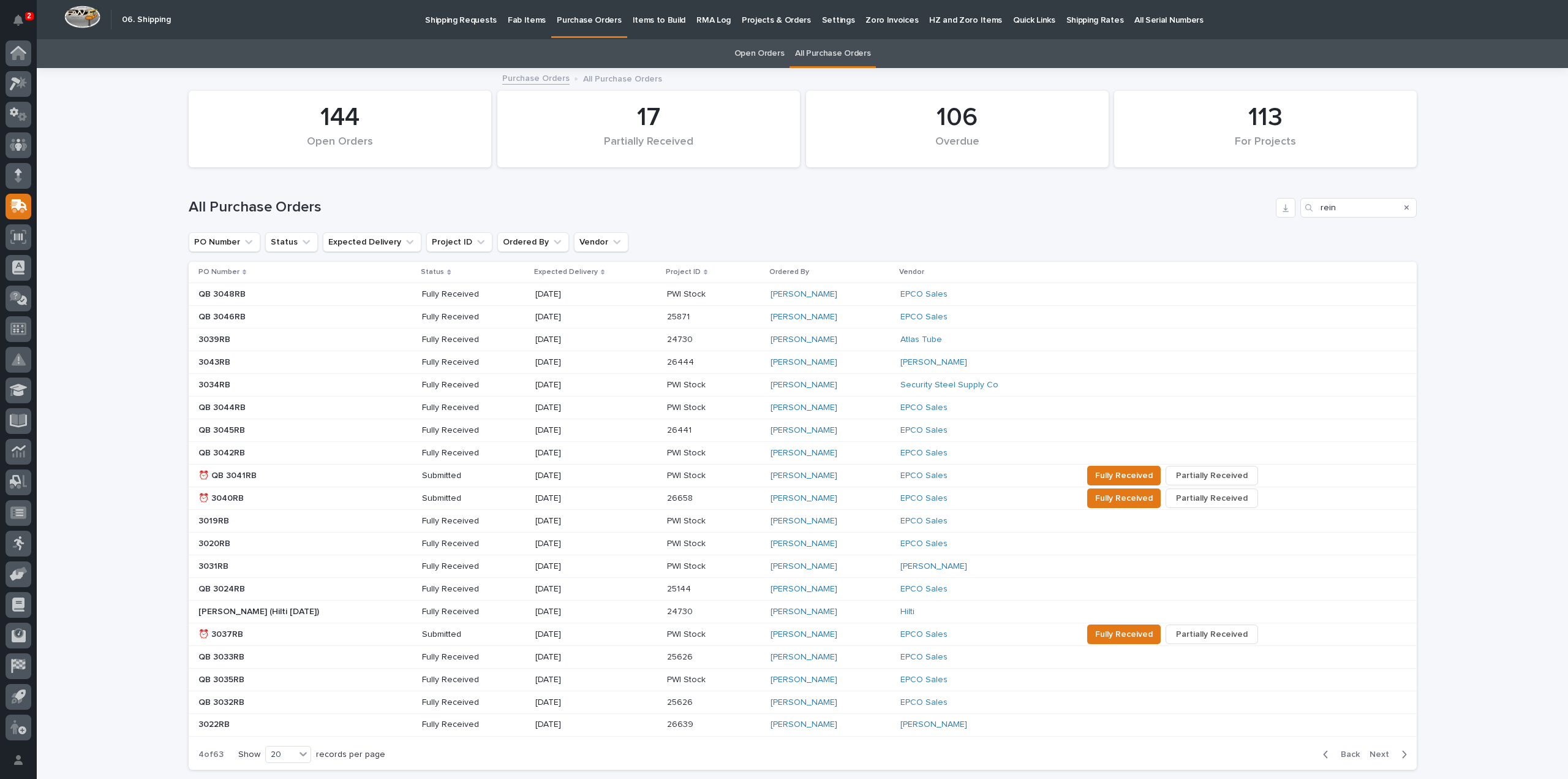
click at [256, 498] on p at bounding box center [305, 498] width 214 height 11
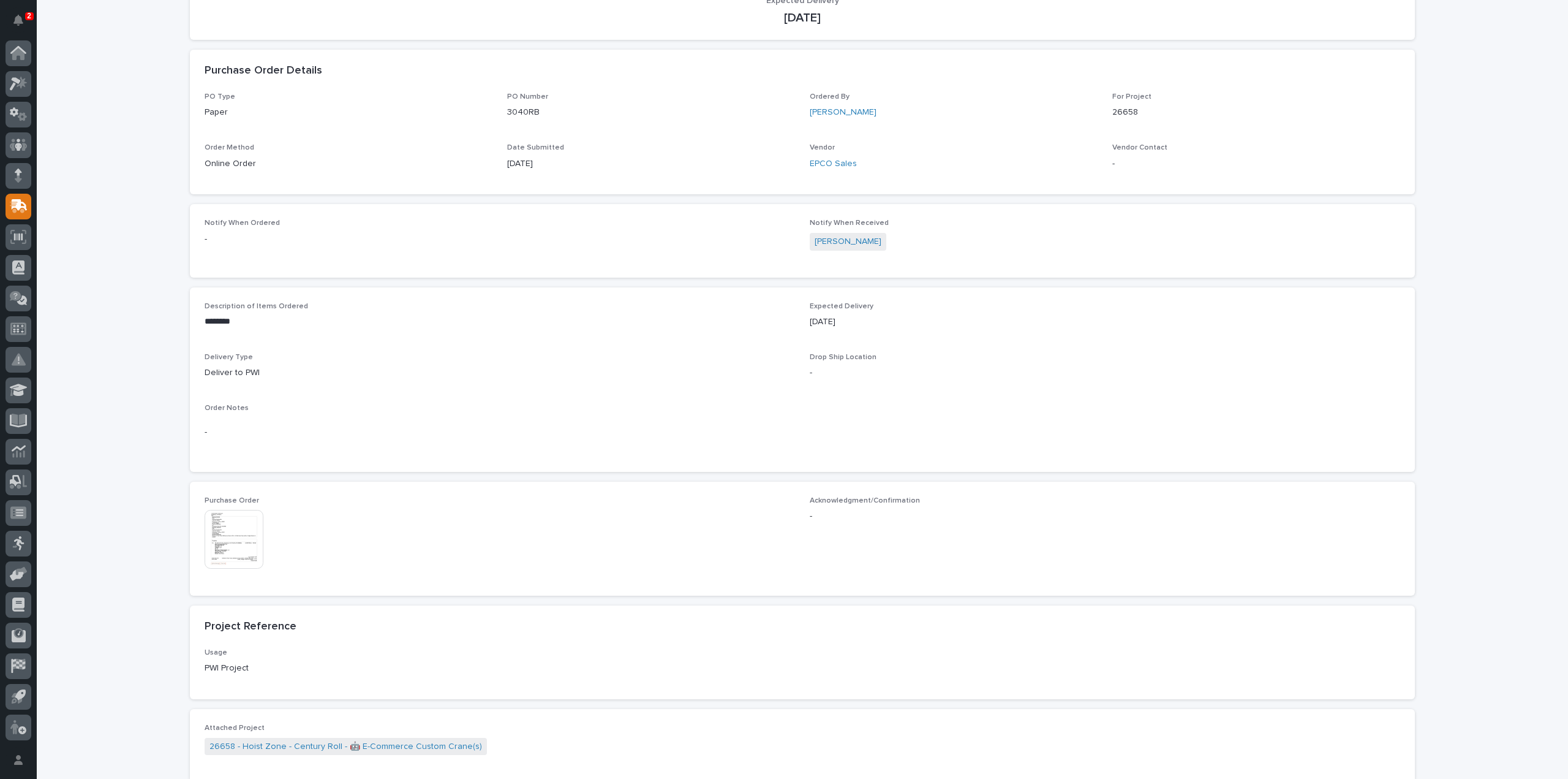
scroll to position [368, 0]
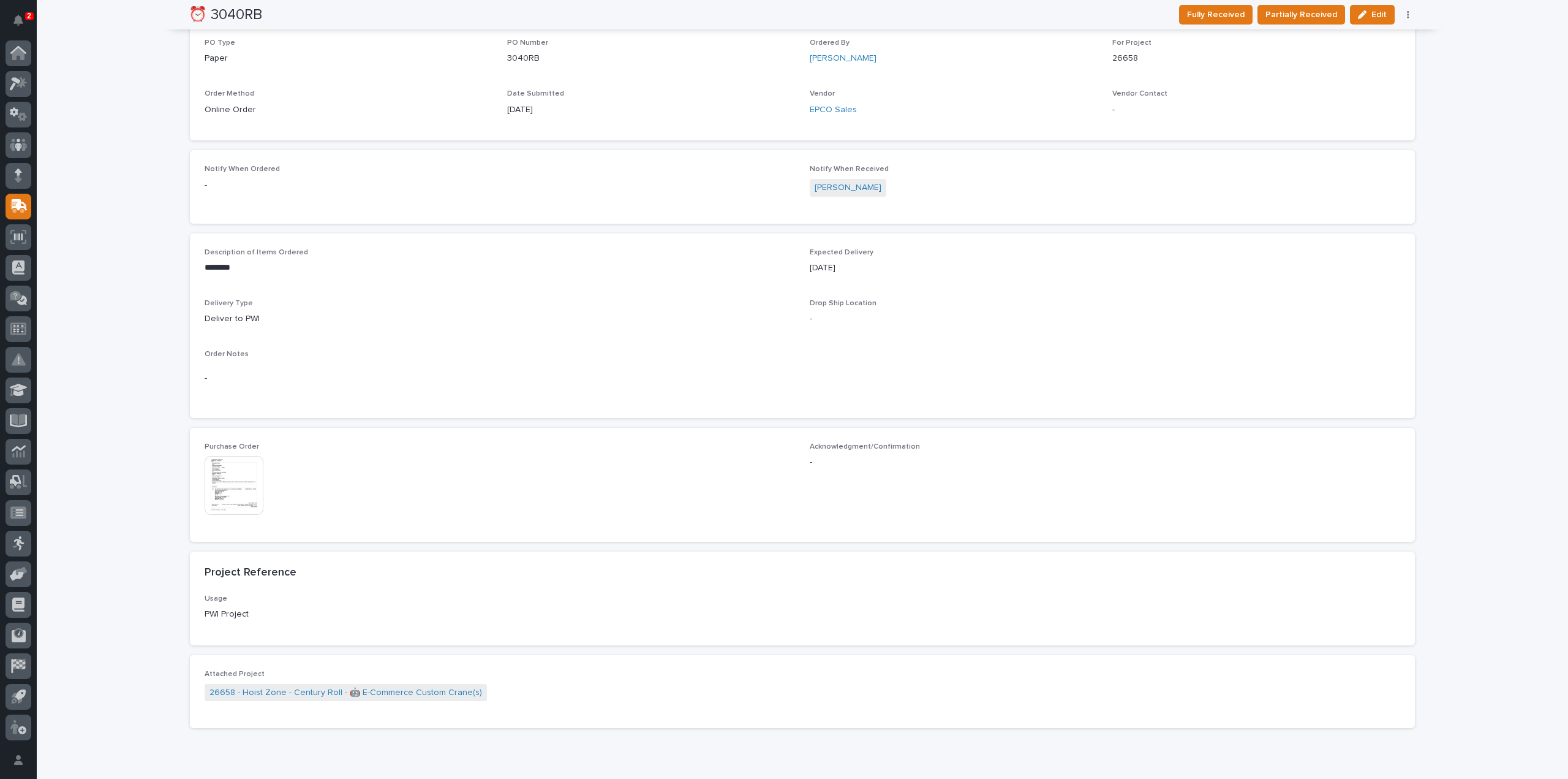
click at [238, 492] on img at bounding box center [234, 485] width 59 height 59
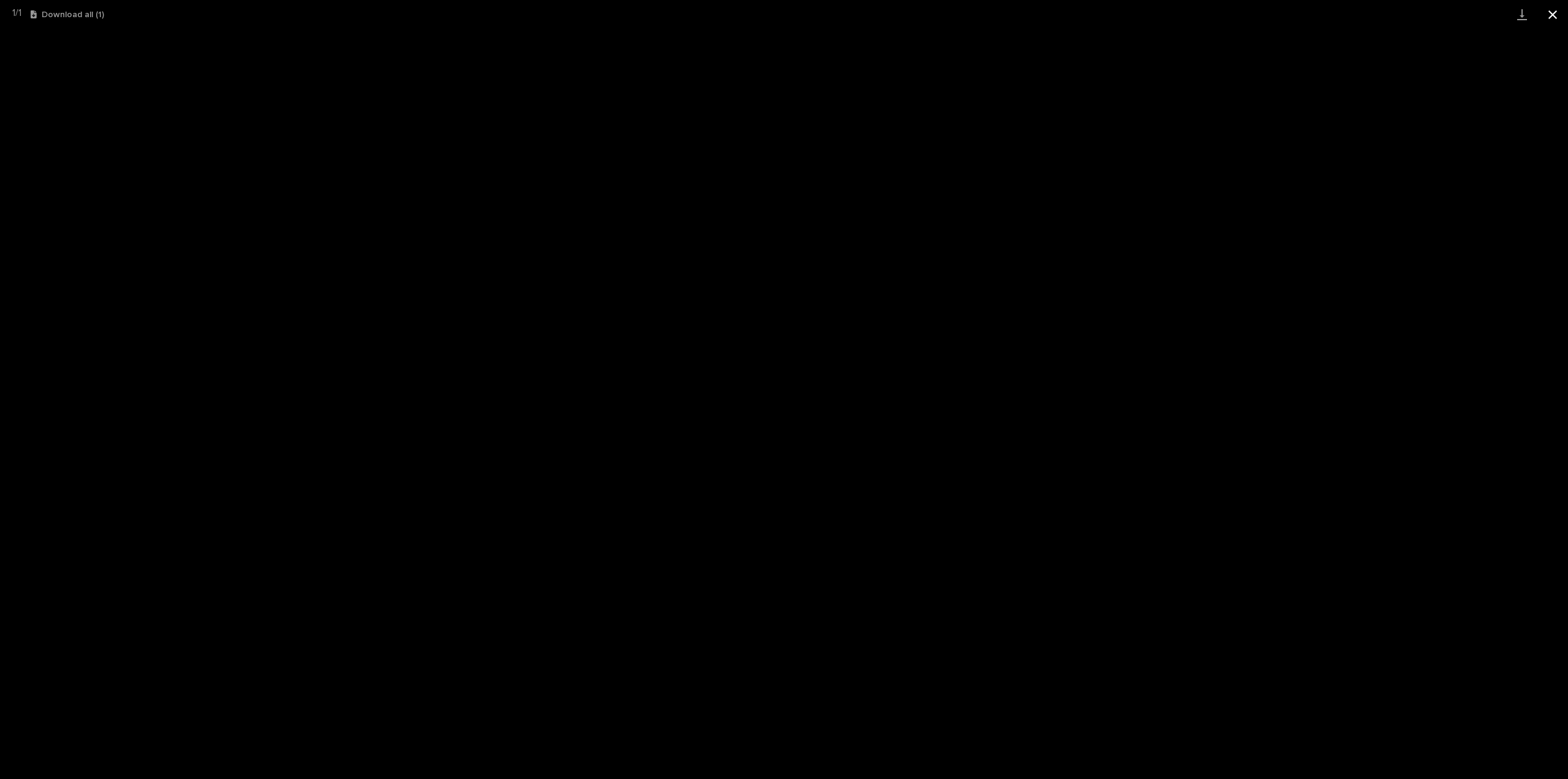
click at [1554, 13] on button "Close gallery" at bounding box center [1552, 14] width 31 height 29
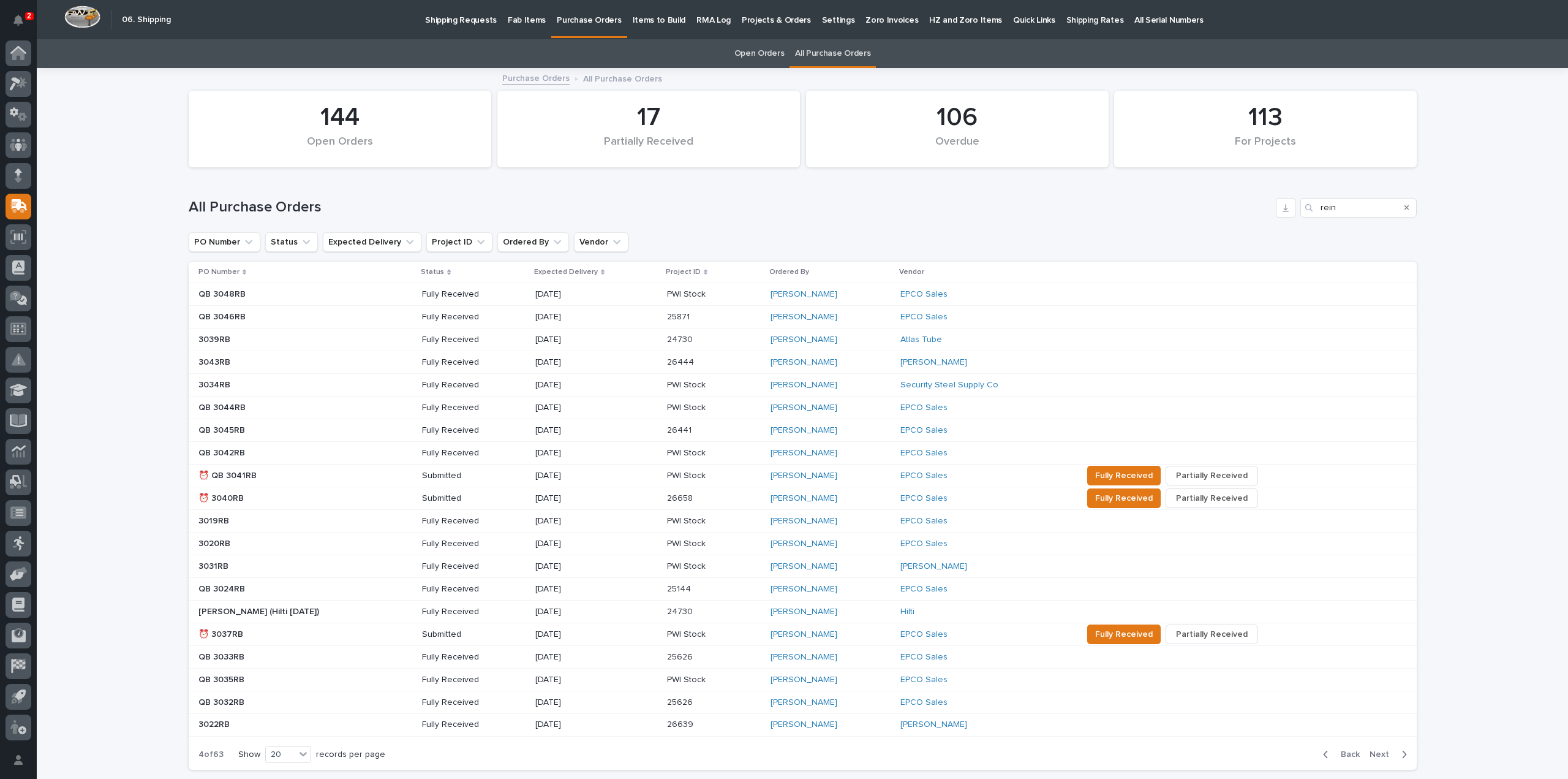
click at [260, 633] on p at bounding box center [305, 634] width 214 height 11
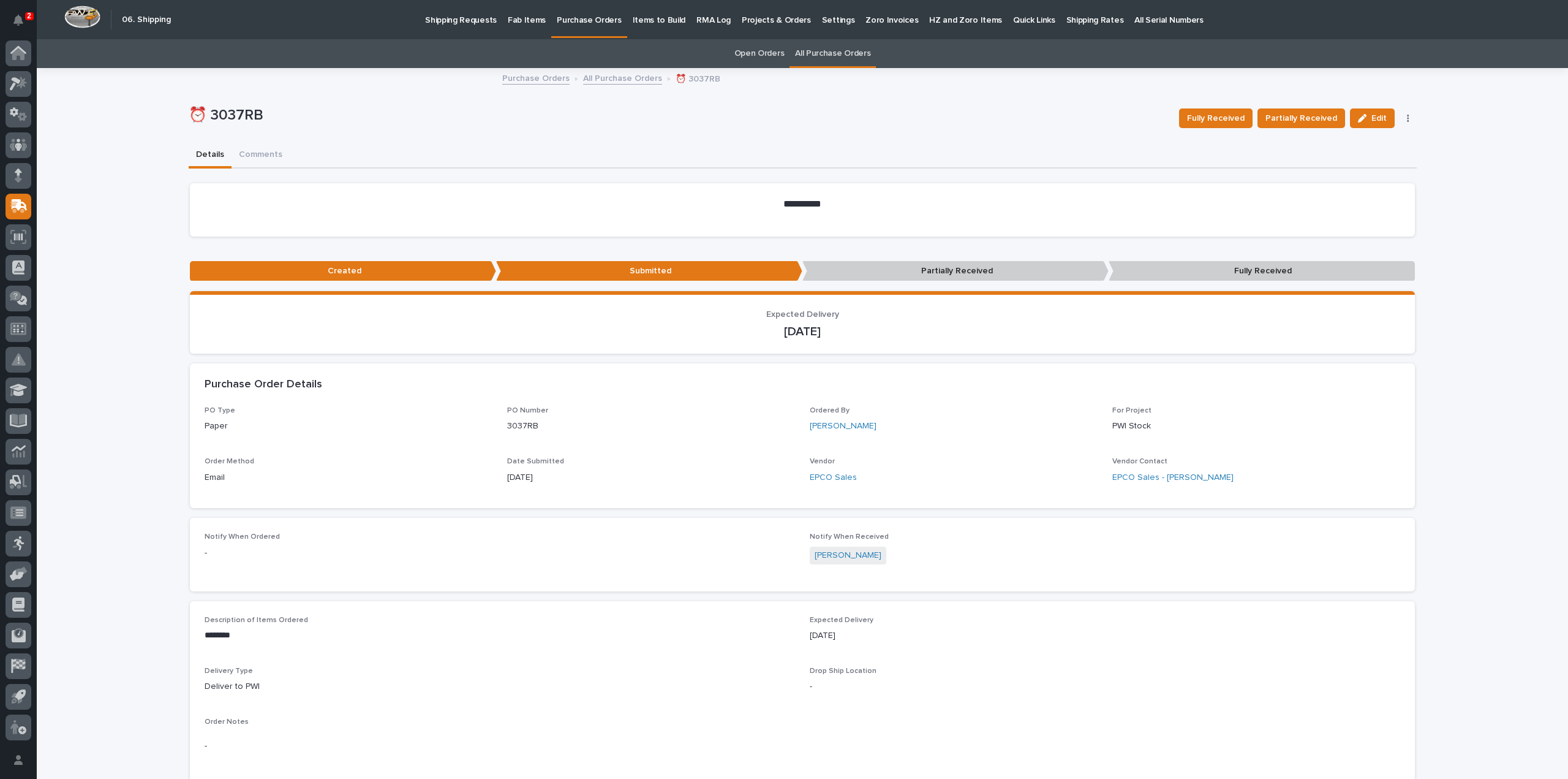
scroll to position [339, 0]
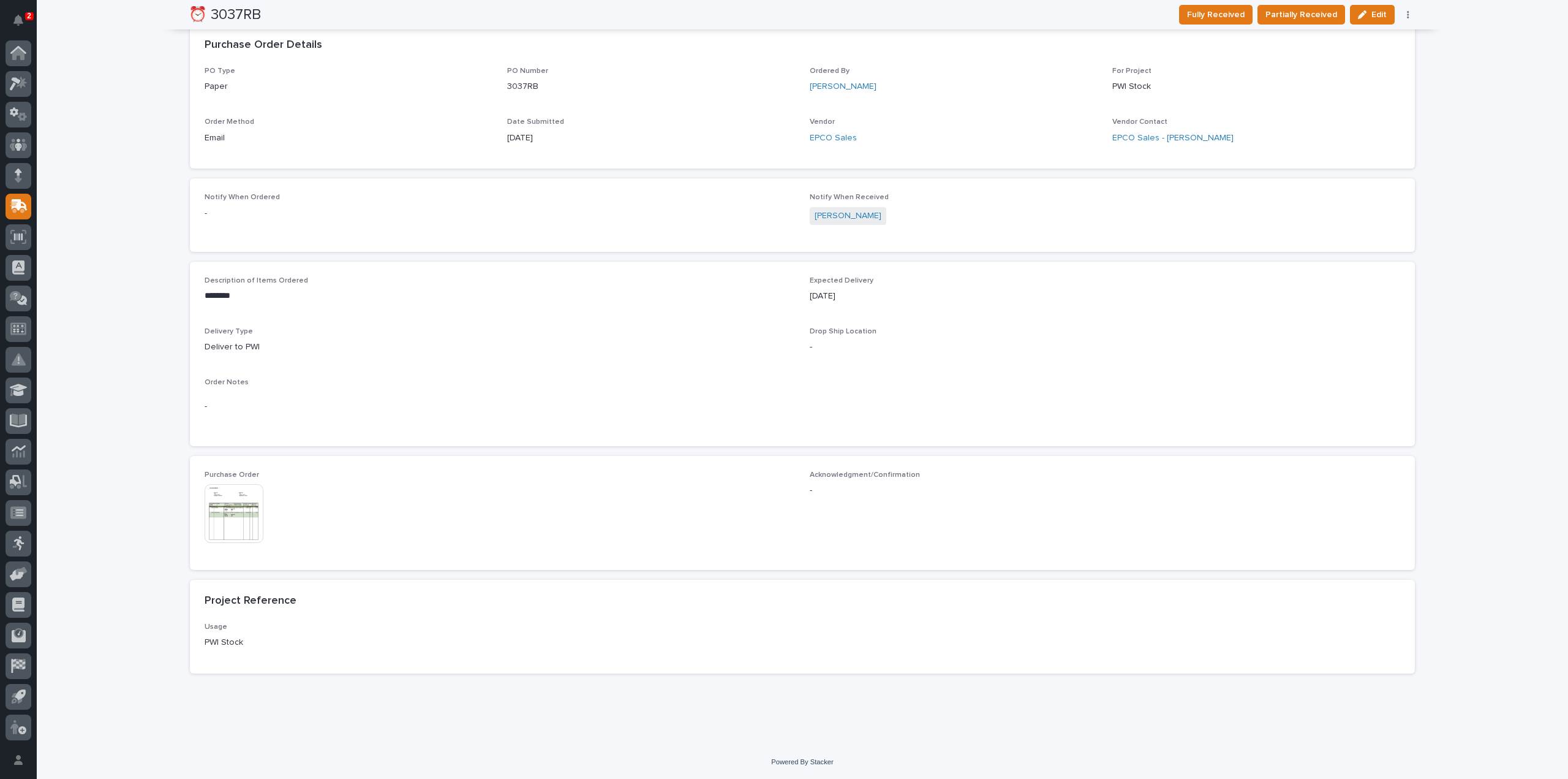
click at [245, 533] on img at bounding box center [234, 513] width 59 height 59
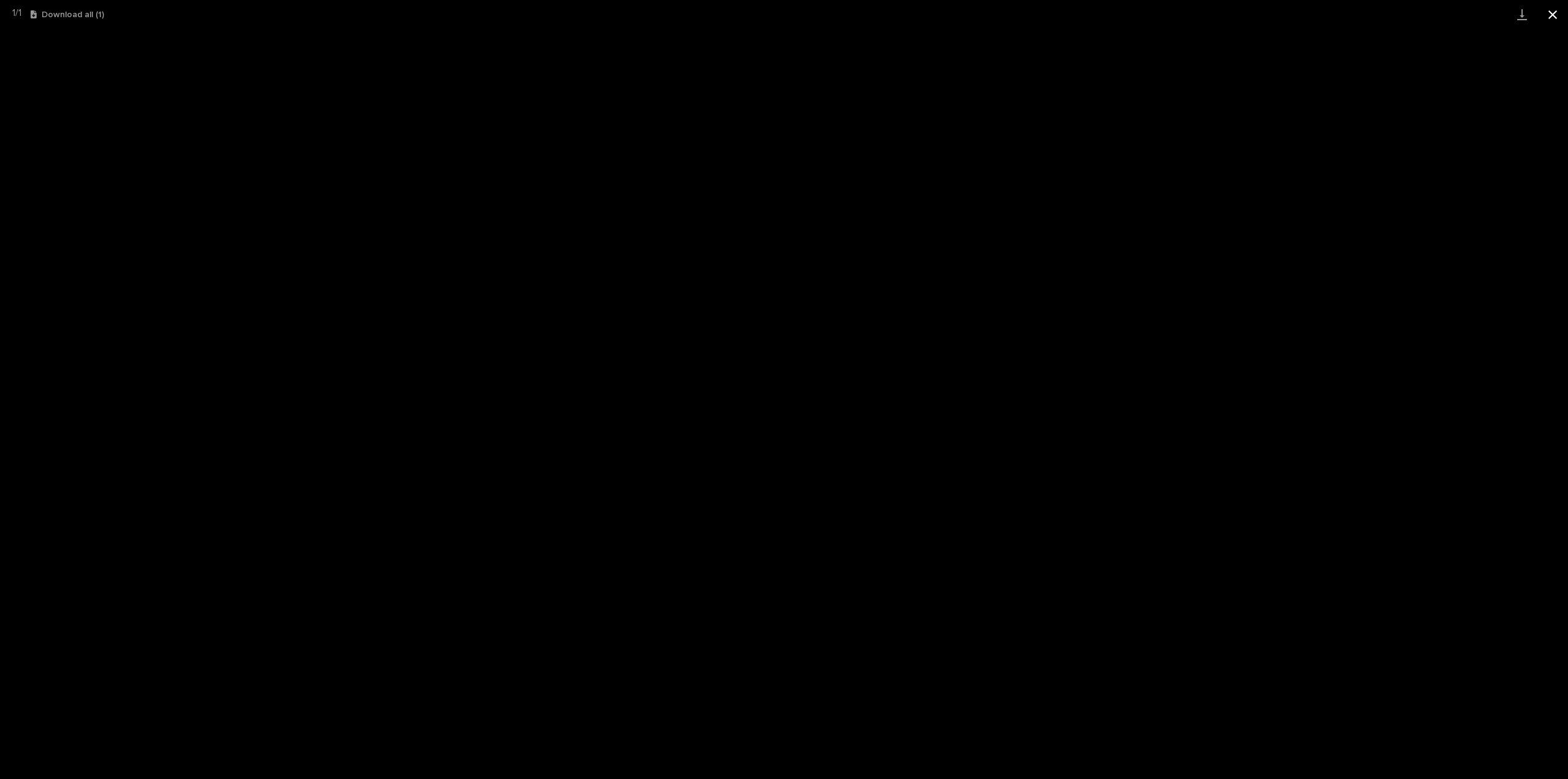
click at [1550, 17] on button "Close gallery" at bounding box center [1552, 14] width 31 height 29
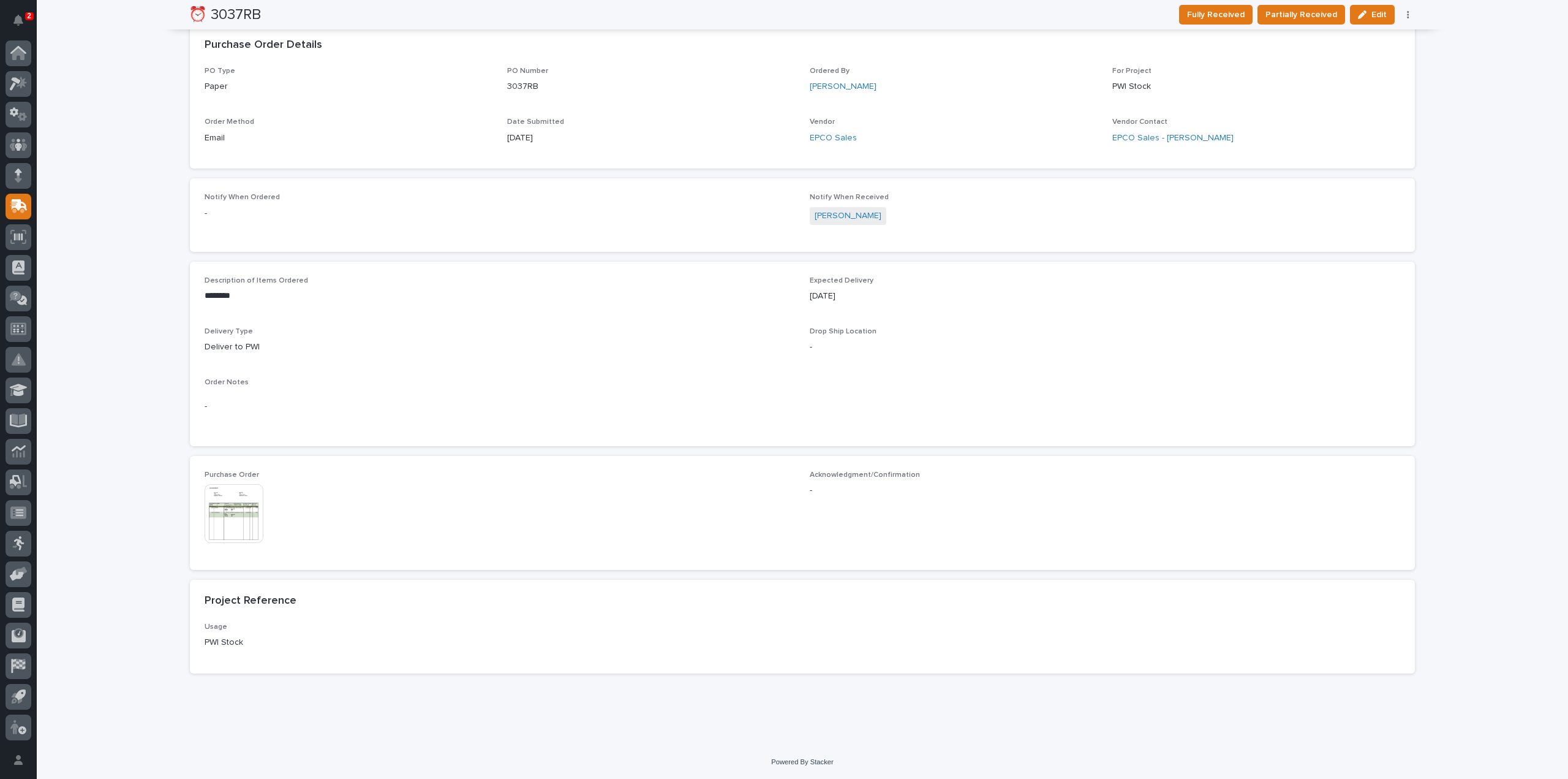
click at [232, 530] on img at bounding box center [234, 513] width 59 height 59
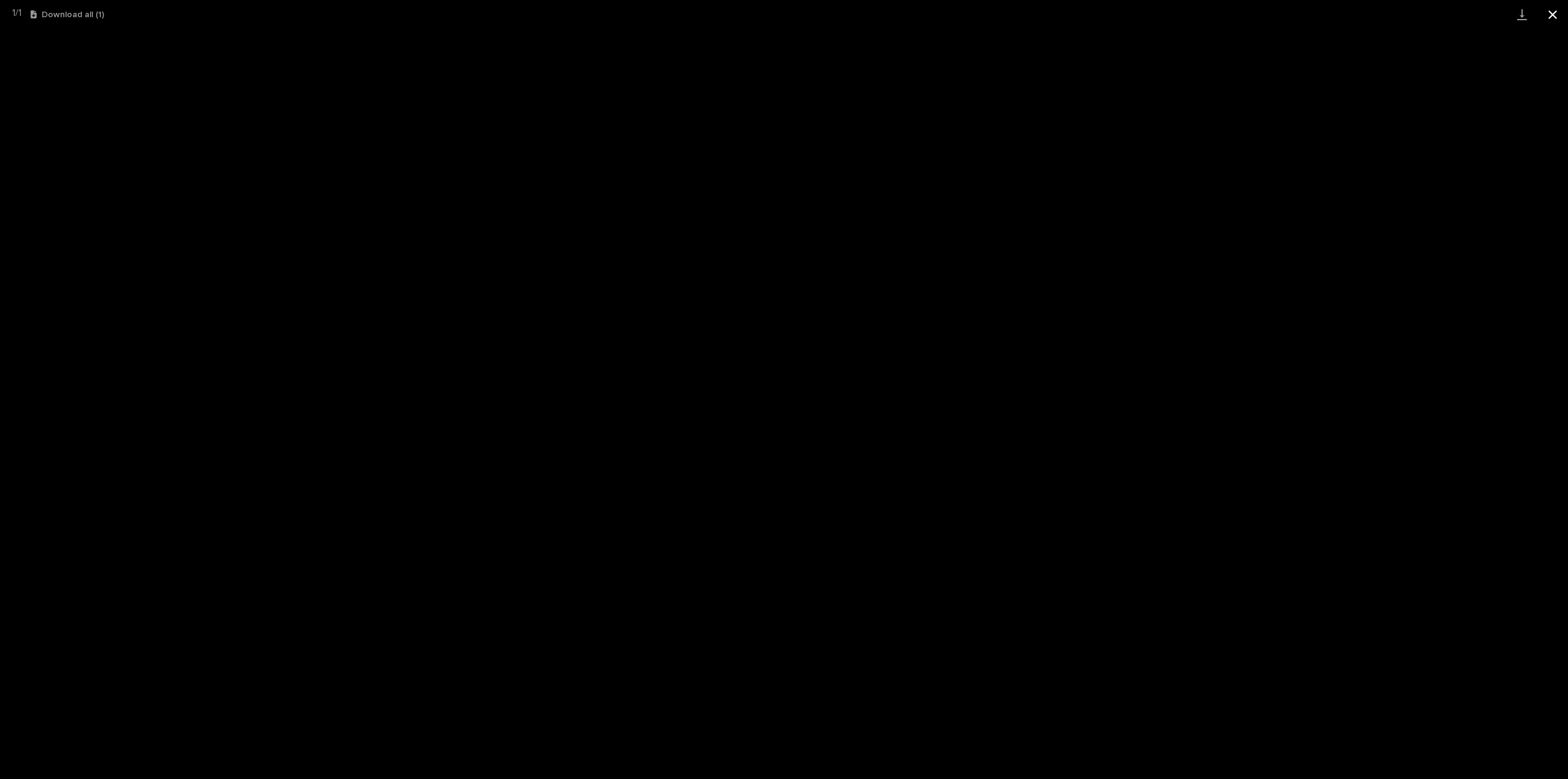
click at [1554, 12] on button "Close gallery" at bounding box center [1552, 14] width 31 height 29
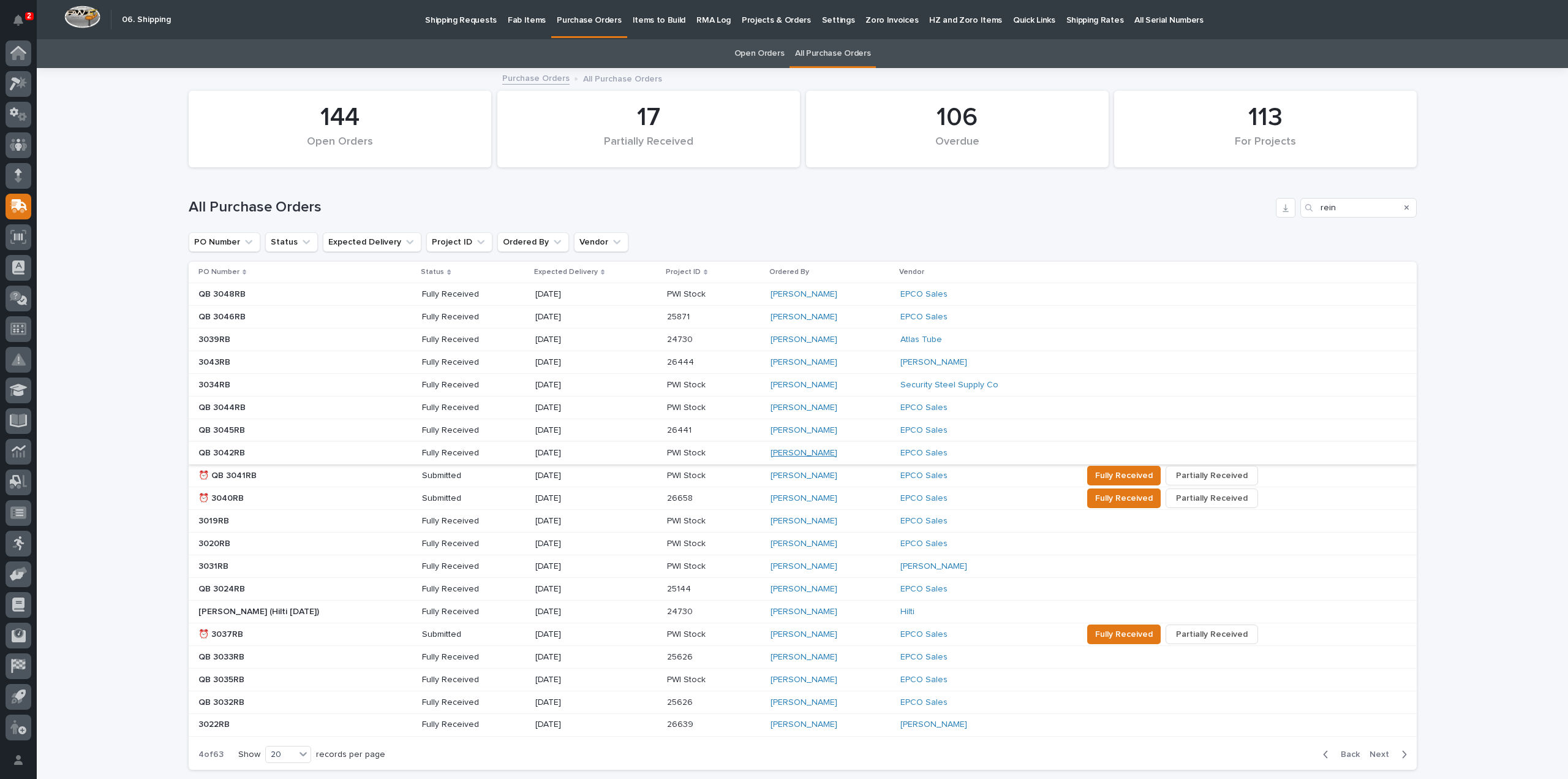
scroll to position [92, 0]
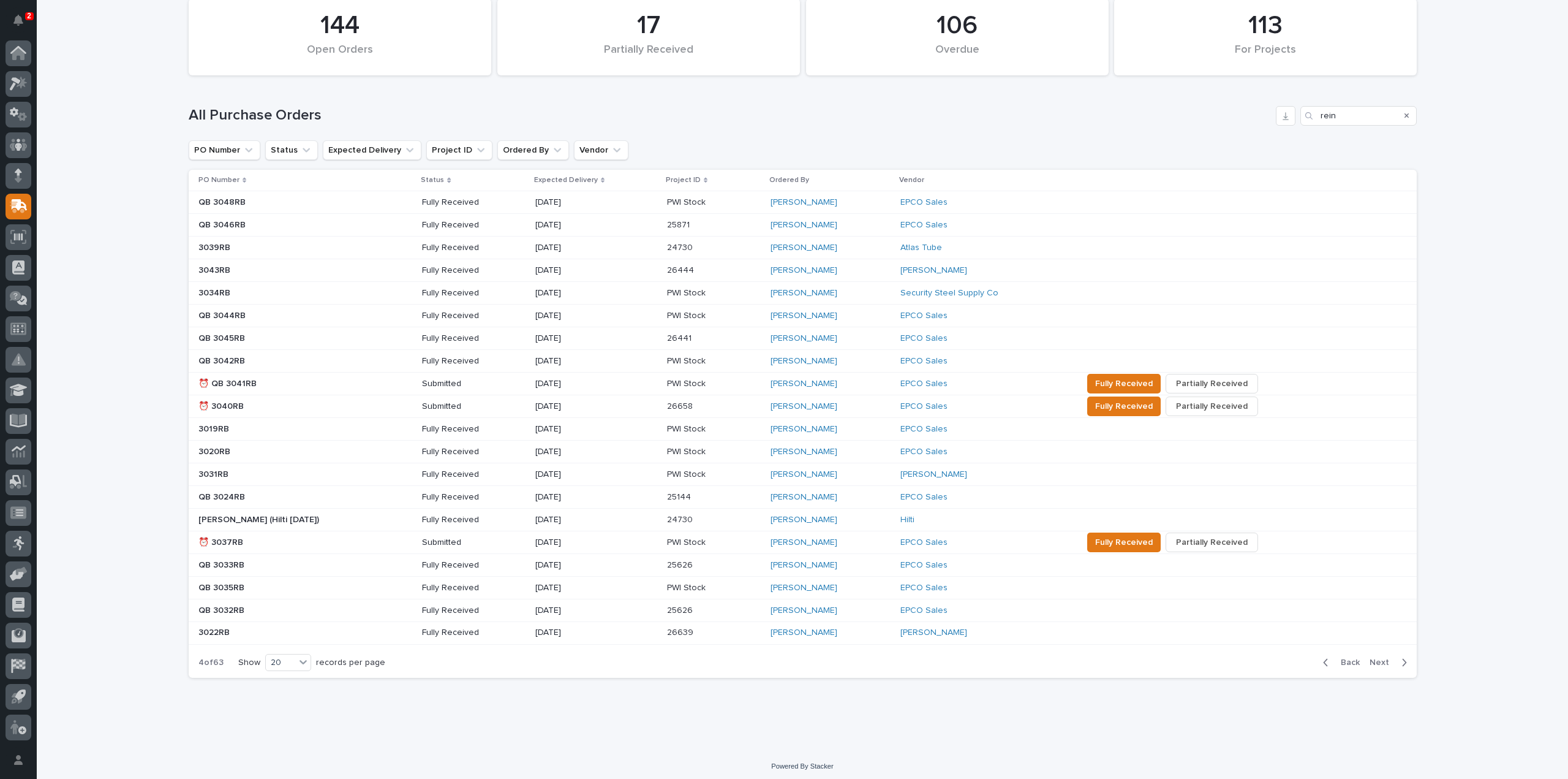
click at [1373, 659] on span "Next" at bounding box center [1383, 662] width 27 height 11
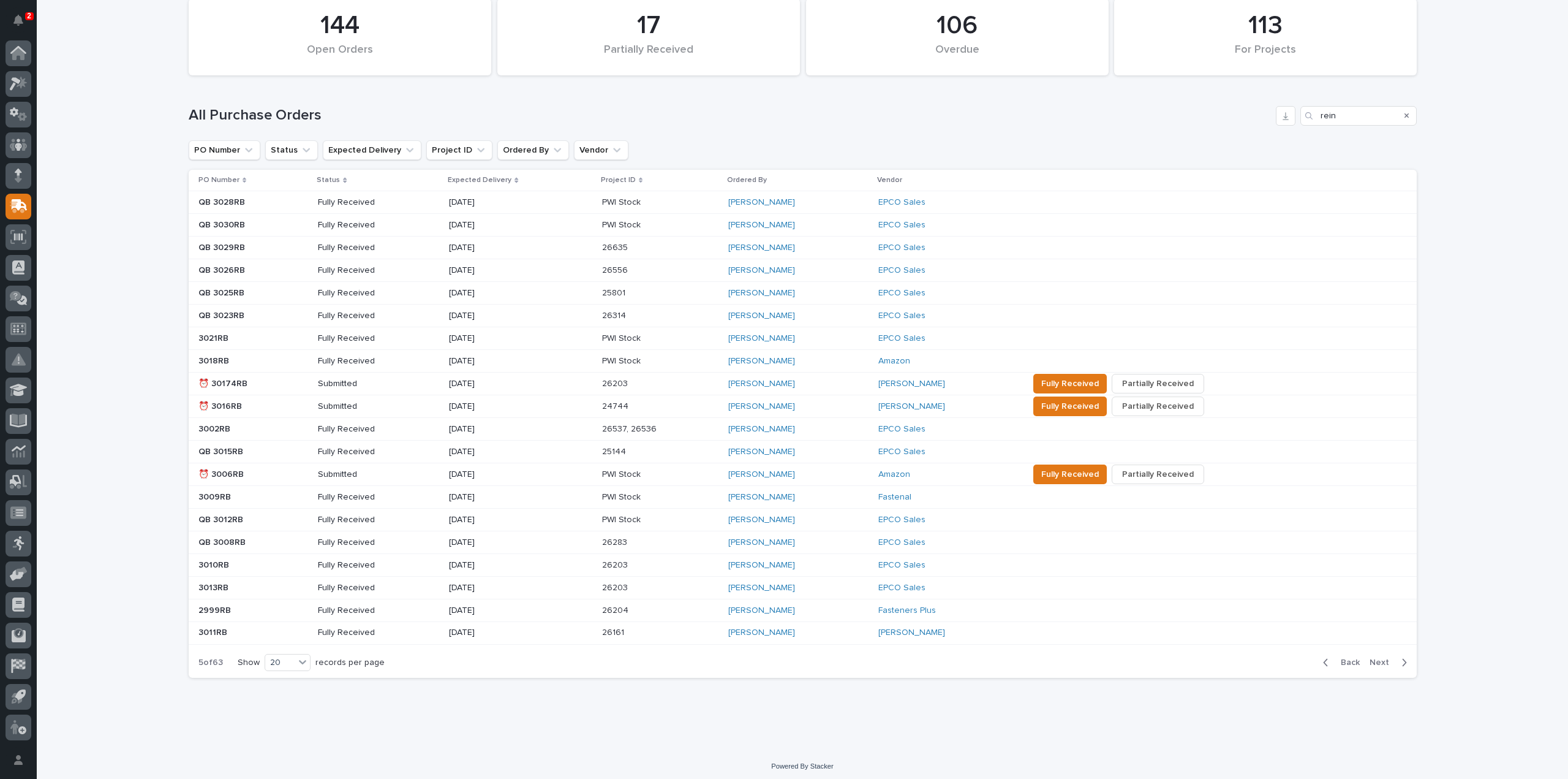
click at [228, 380] on p "⏰ 30174RB" at bounding box center [224, 382] width 52 height 13
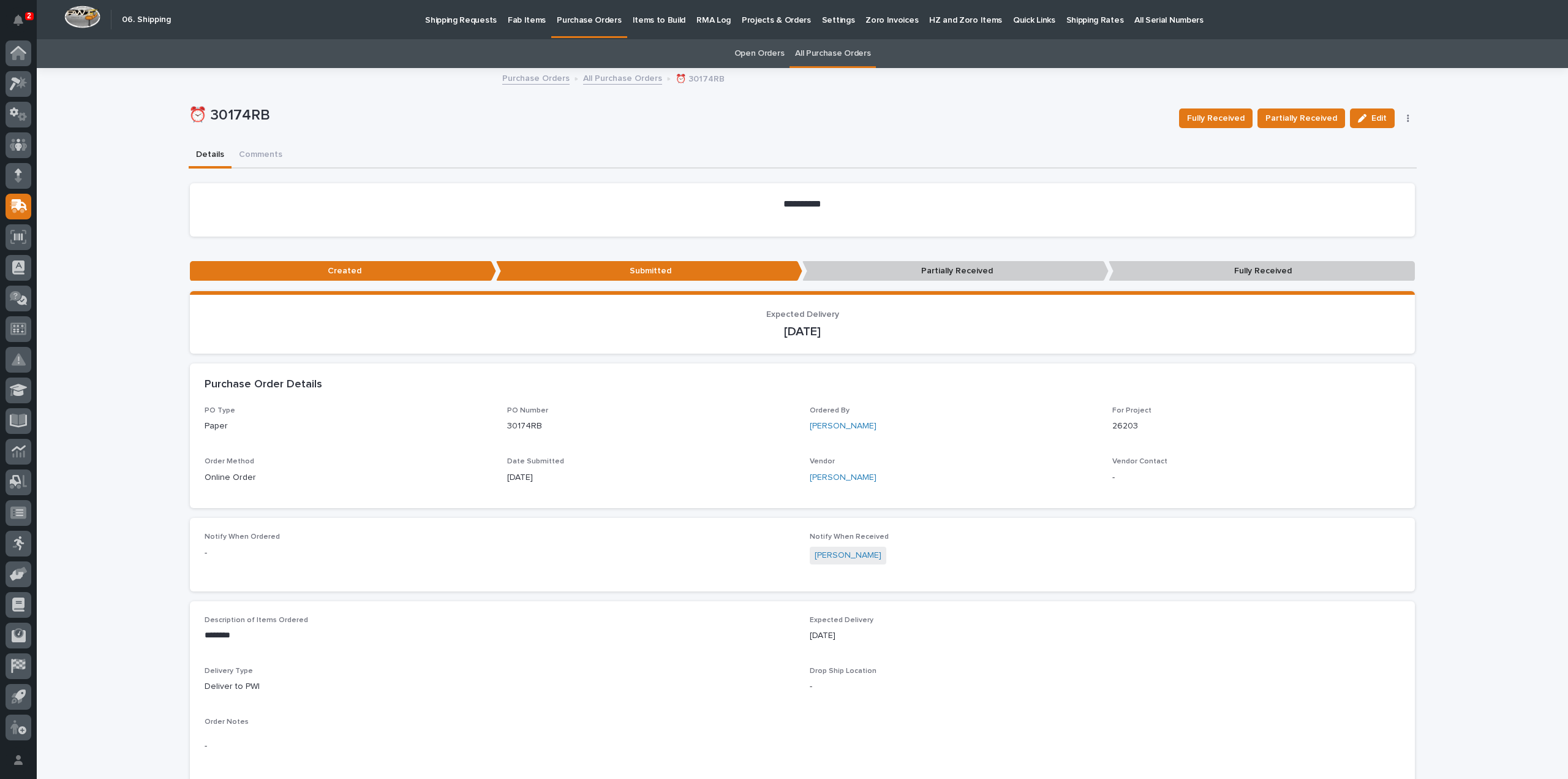
scroll to position [423, 0]
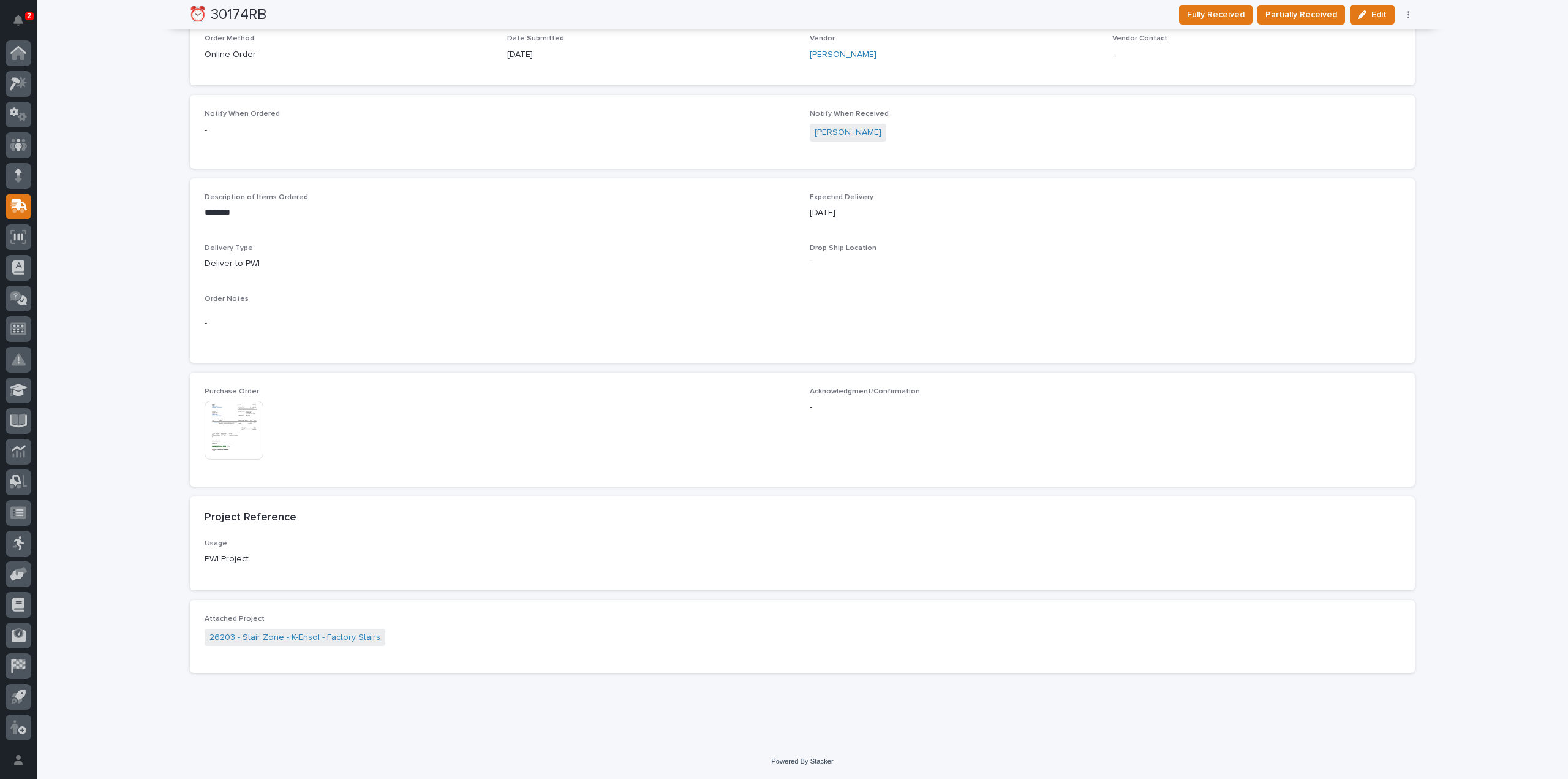
click at [232, 439] on img at bounding box center [234, 430] width 59 height 59
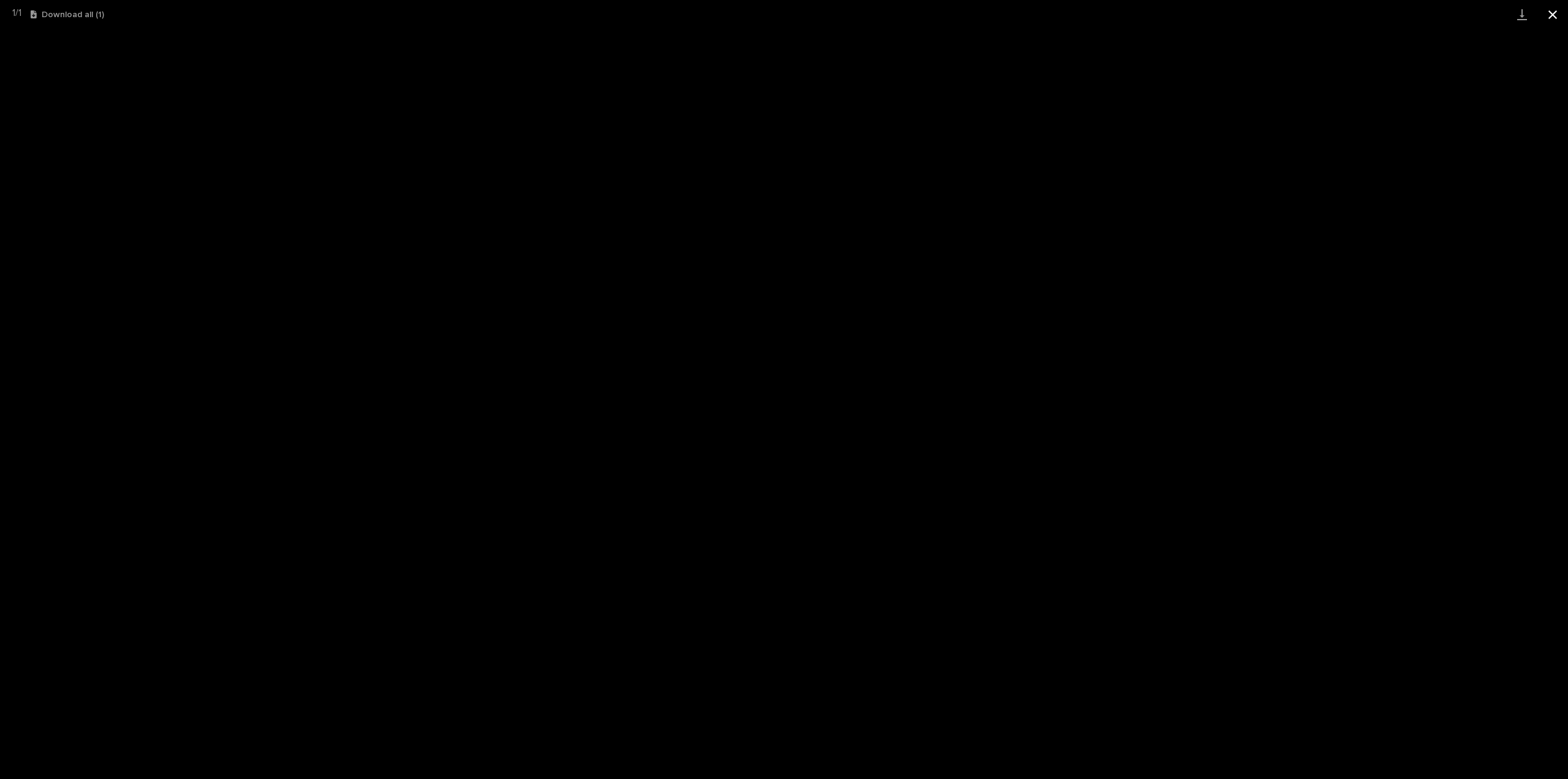
click at [1556, 17] on button "Close gallery" at bounding box center [1552, 14] width 31 height 29
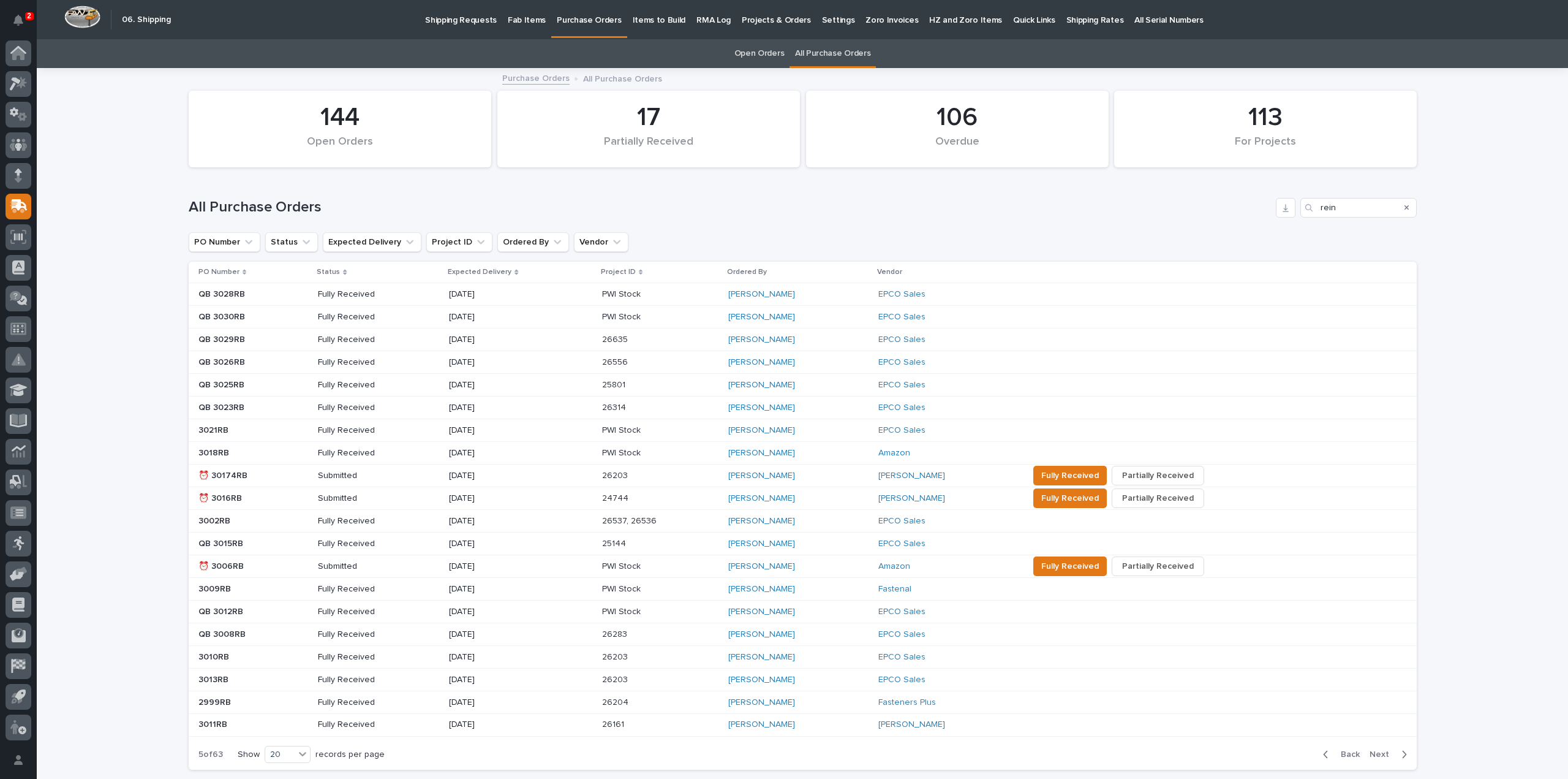
click at [227, 497] on p "⏰ 3016RB" at bounding box center [221, 497] width 46 height 13
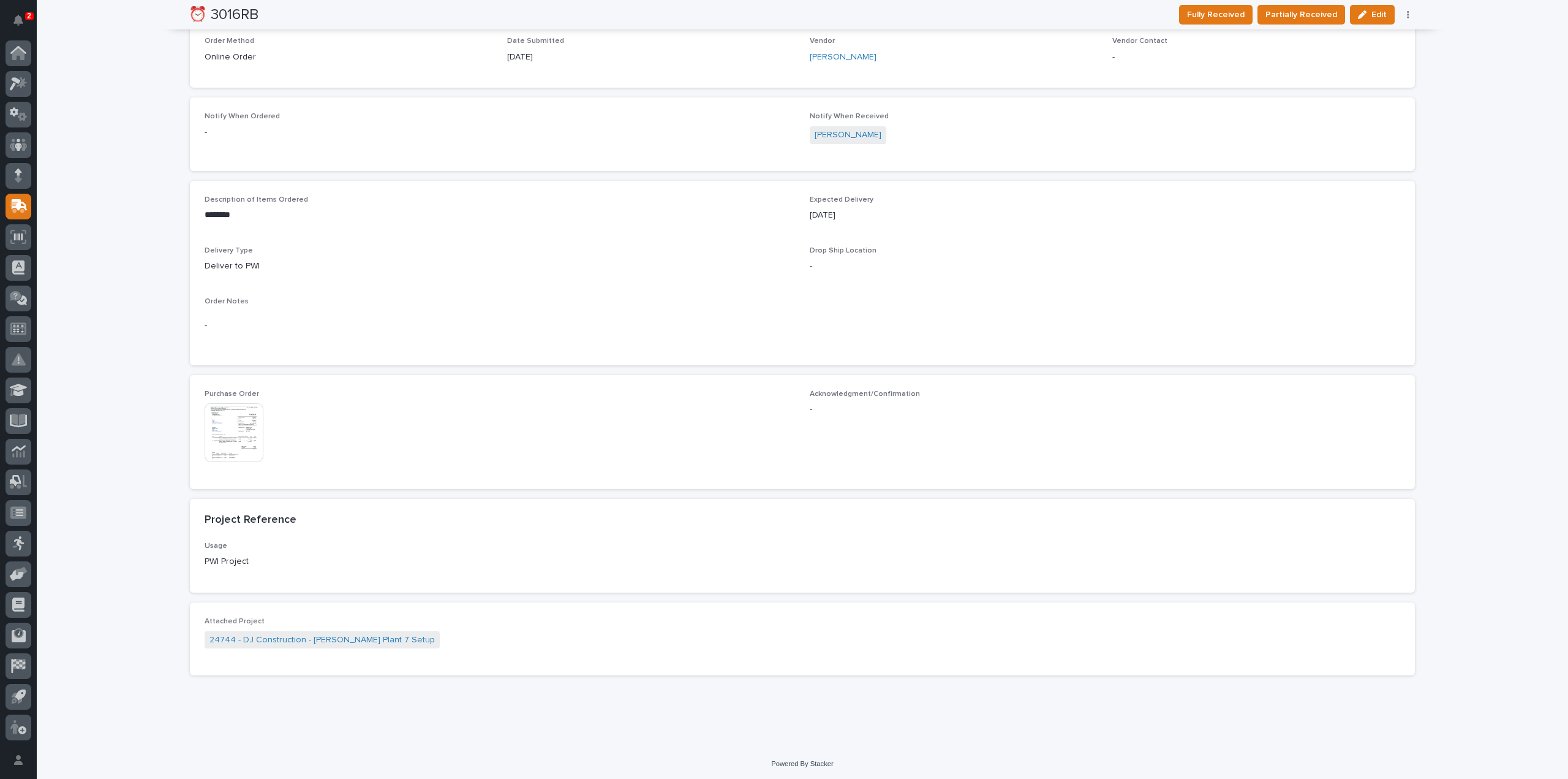
scroll to position [423, 0]
click at [234, 438] on img at bounding box center [234, 430] width 59 height 59
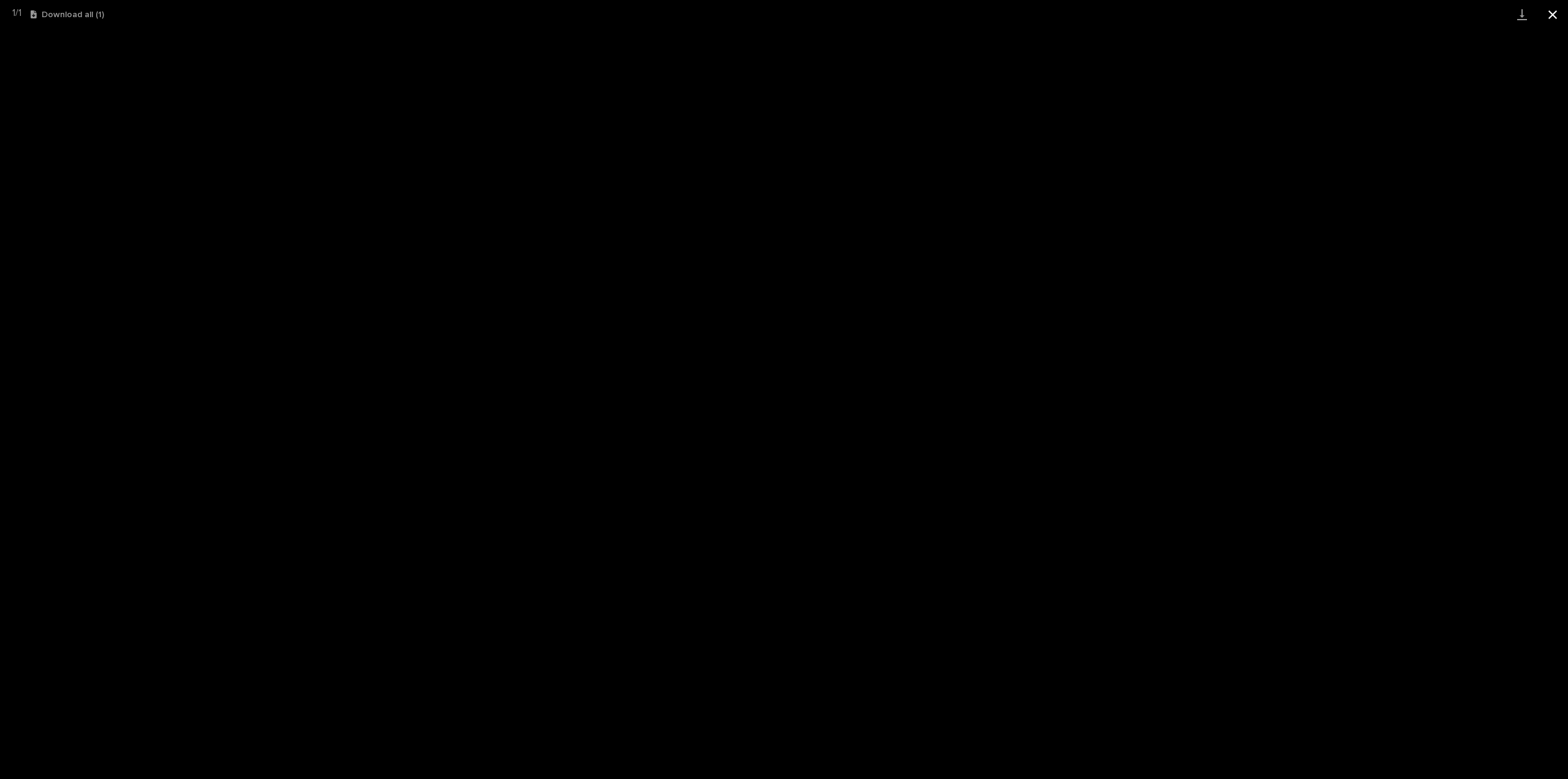
click at [1555, 15] on button "Close gallery" at bounding box center [1552, 14] width 31 height 29
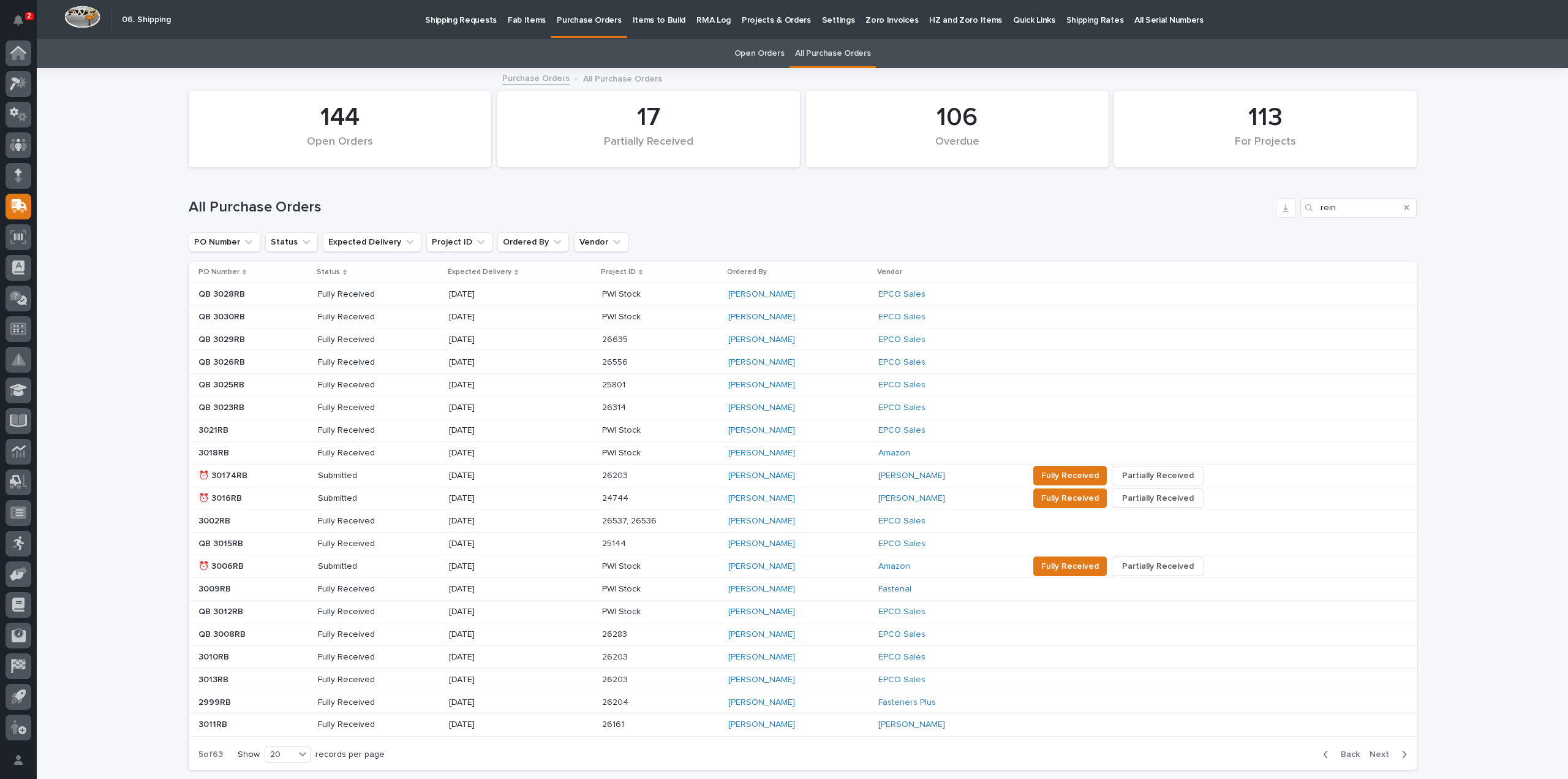
click at [234, 564] on p "⏰ 3006RB" at bounding box center [222, 565] width 48 height 13
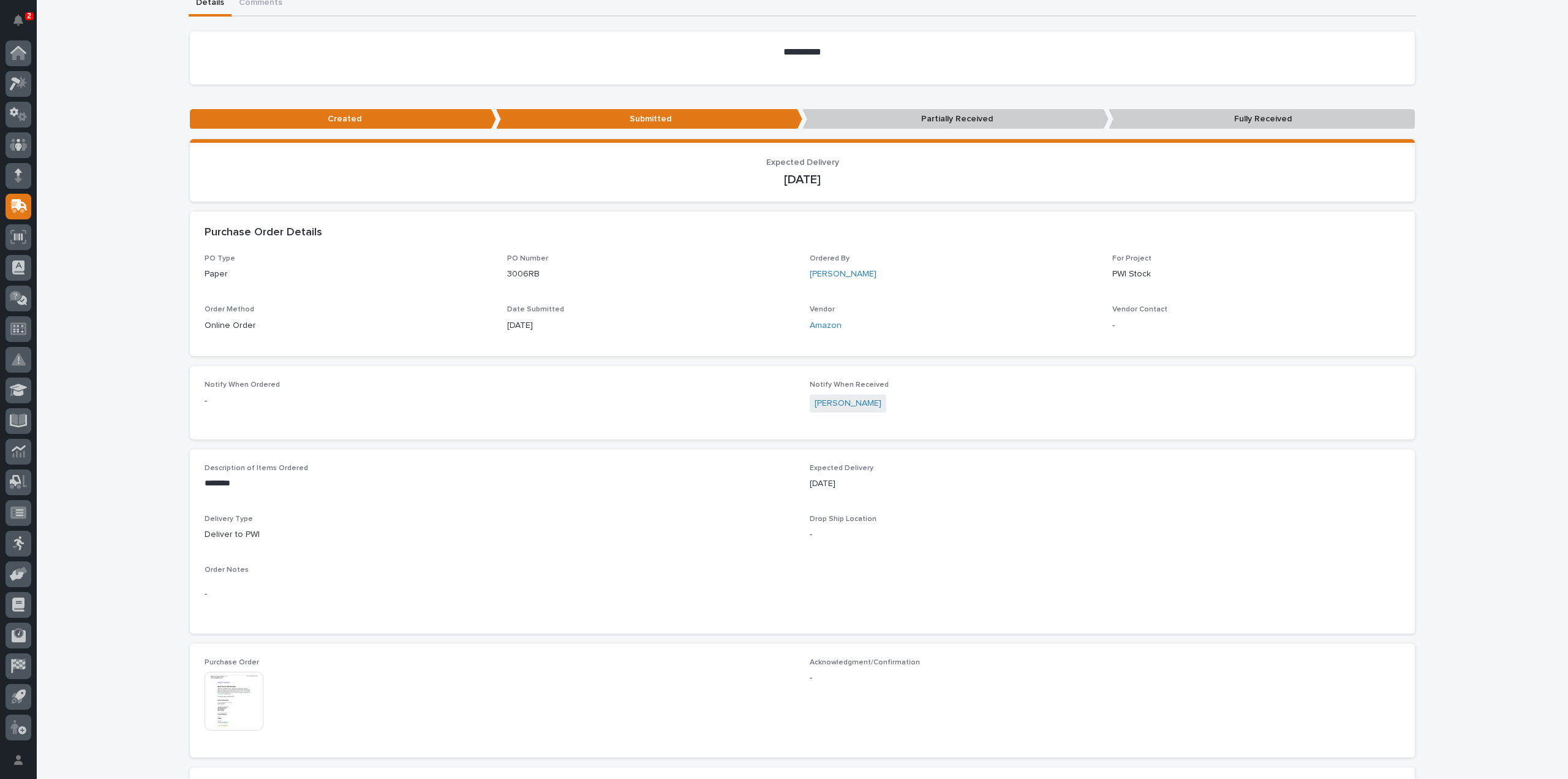
scroll to position [245, 0]
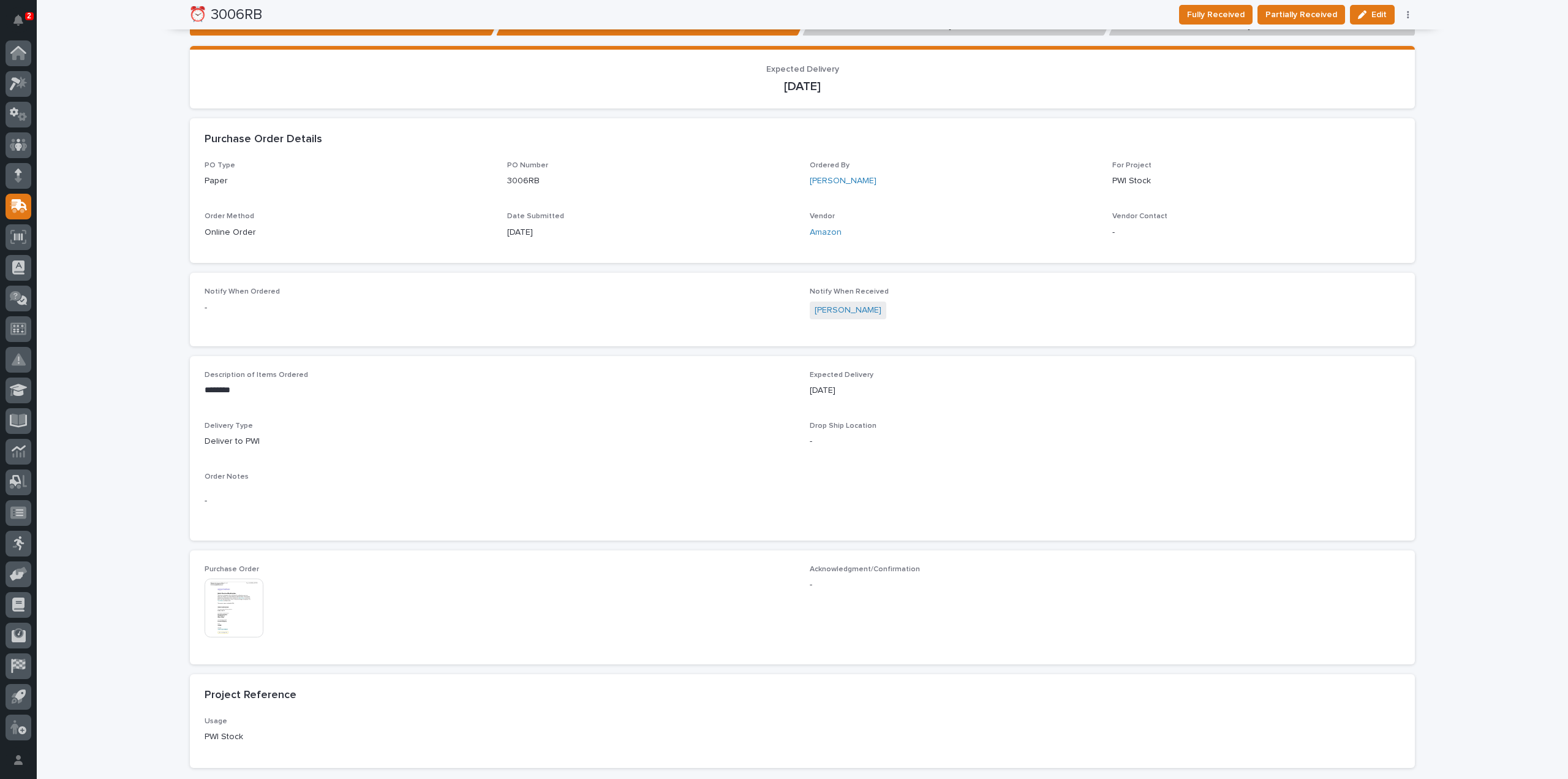
click at [237, 621] on img at bounding box center [234, 608] width 59 height 59
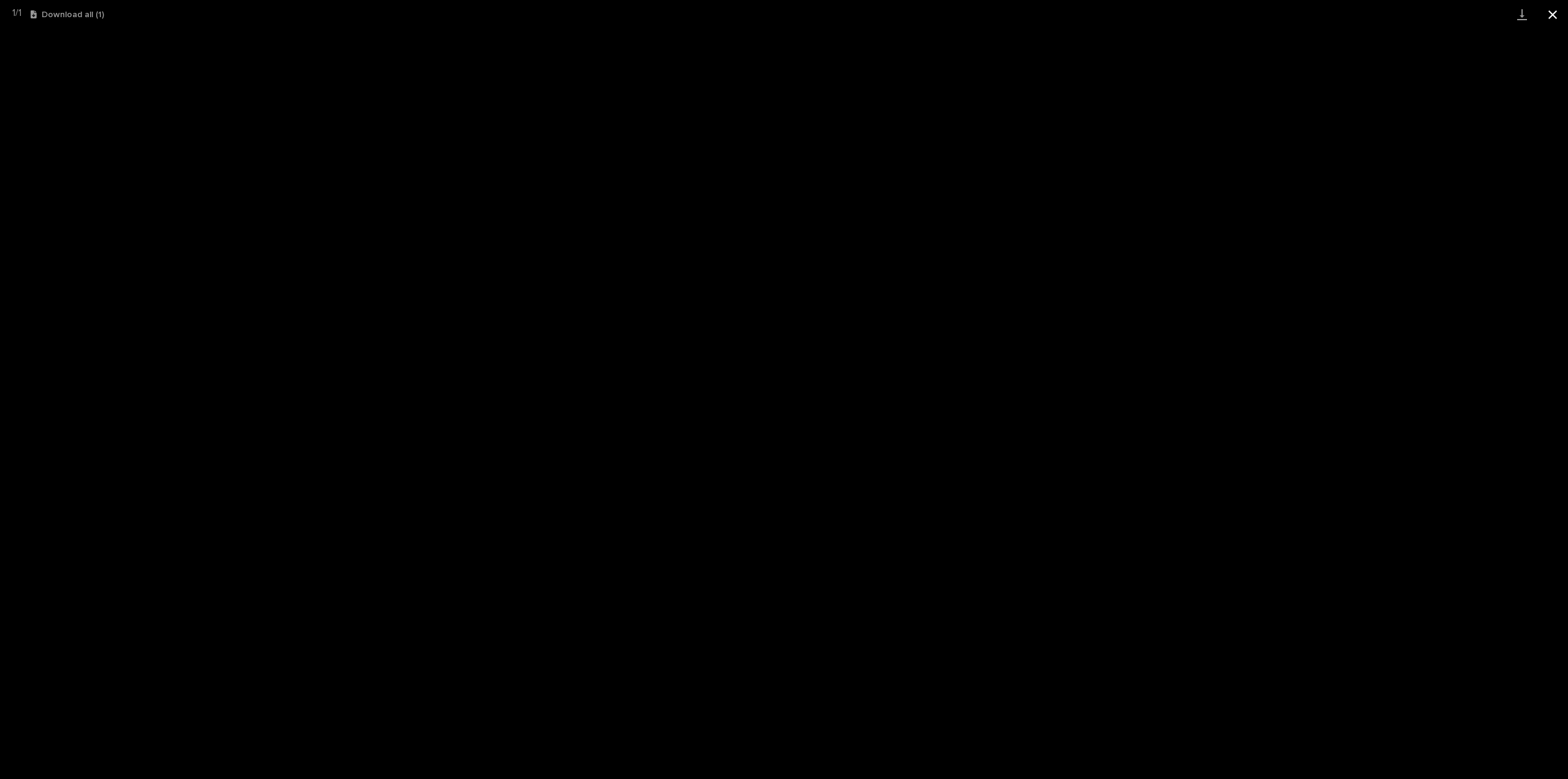
click at [1554, 12] on button "Close gallery" at bounding box center [1552, 14] width 31 height 29
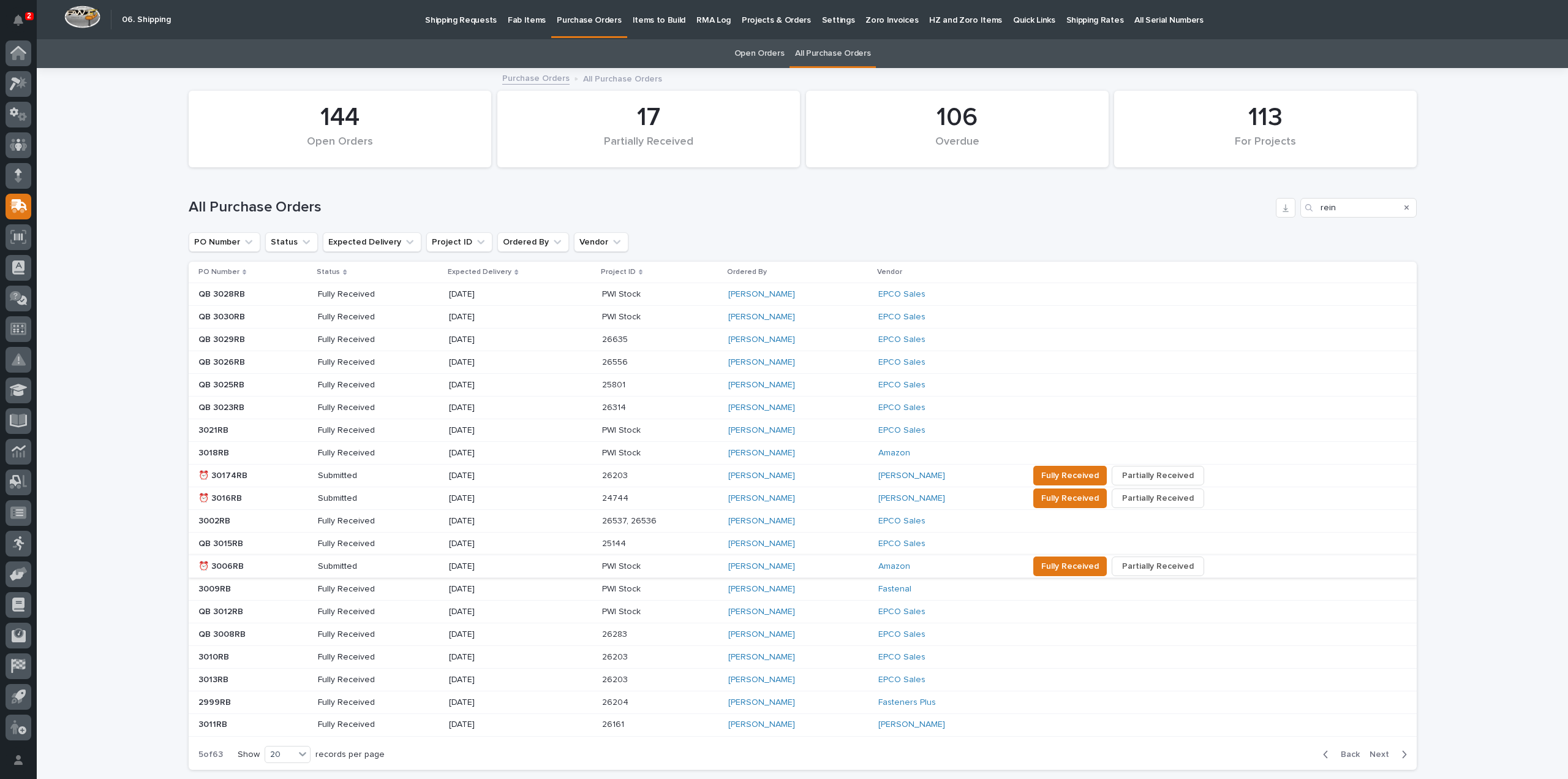
scroll to position [92, 0]
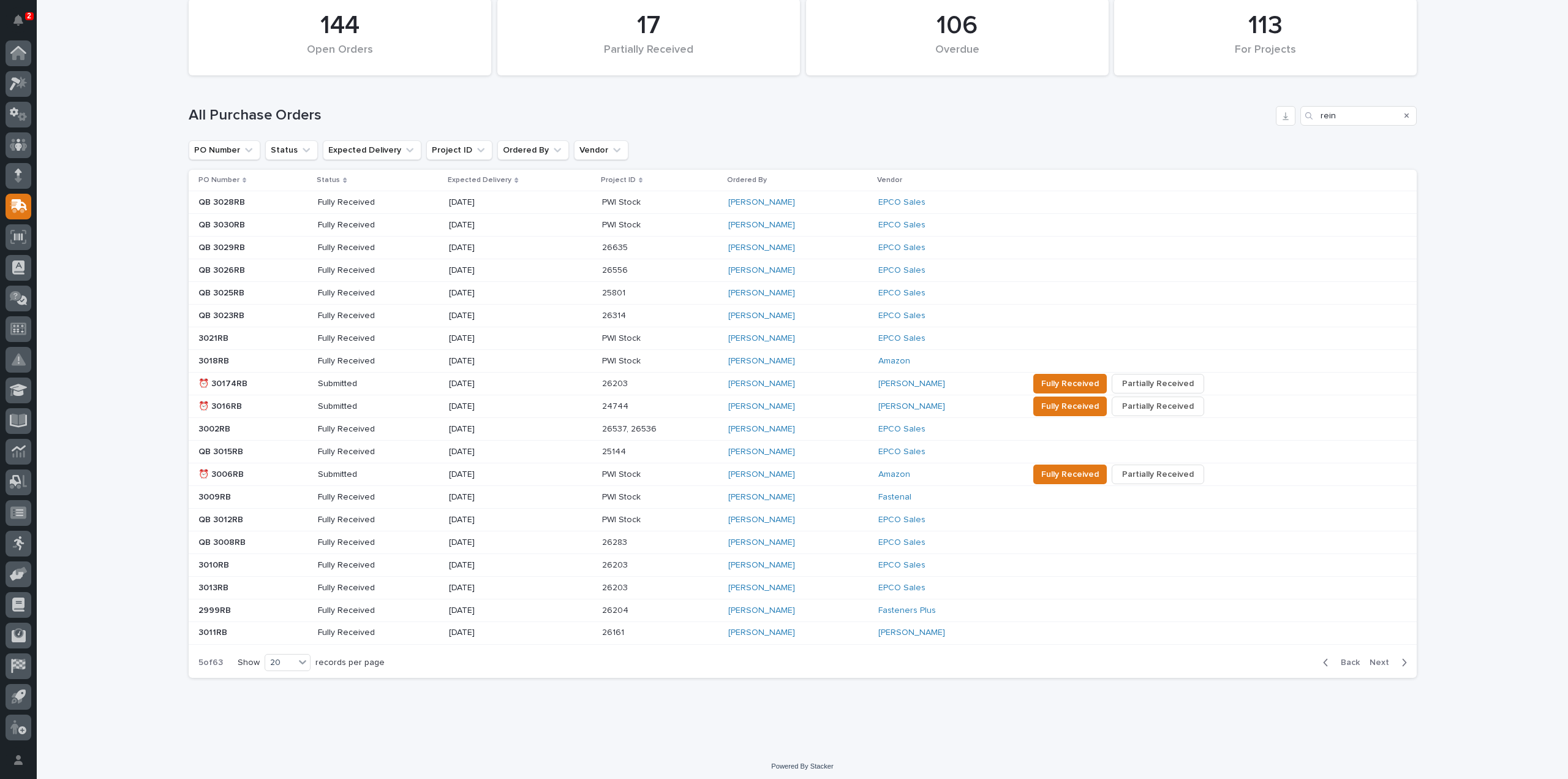
click at [1378, 659] on span "Next" at bounding box center [1383, 662] width 27 height 11
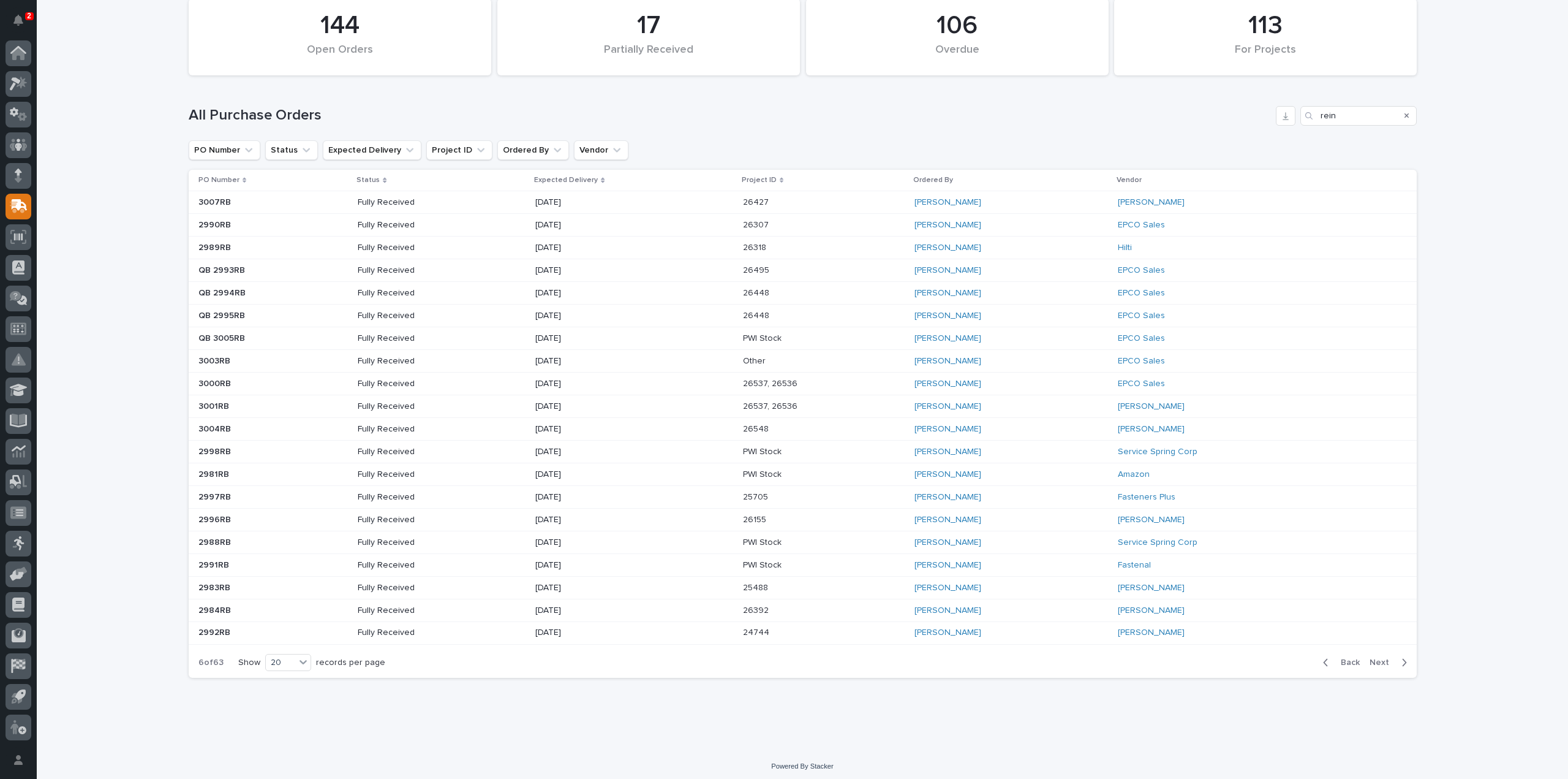
click at [1378, 659] on span "Next" at bounding box center [1383, 662] width 27 height 11
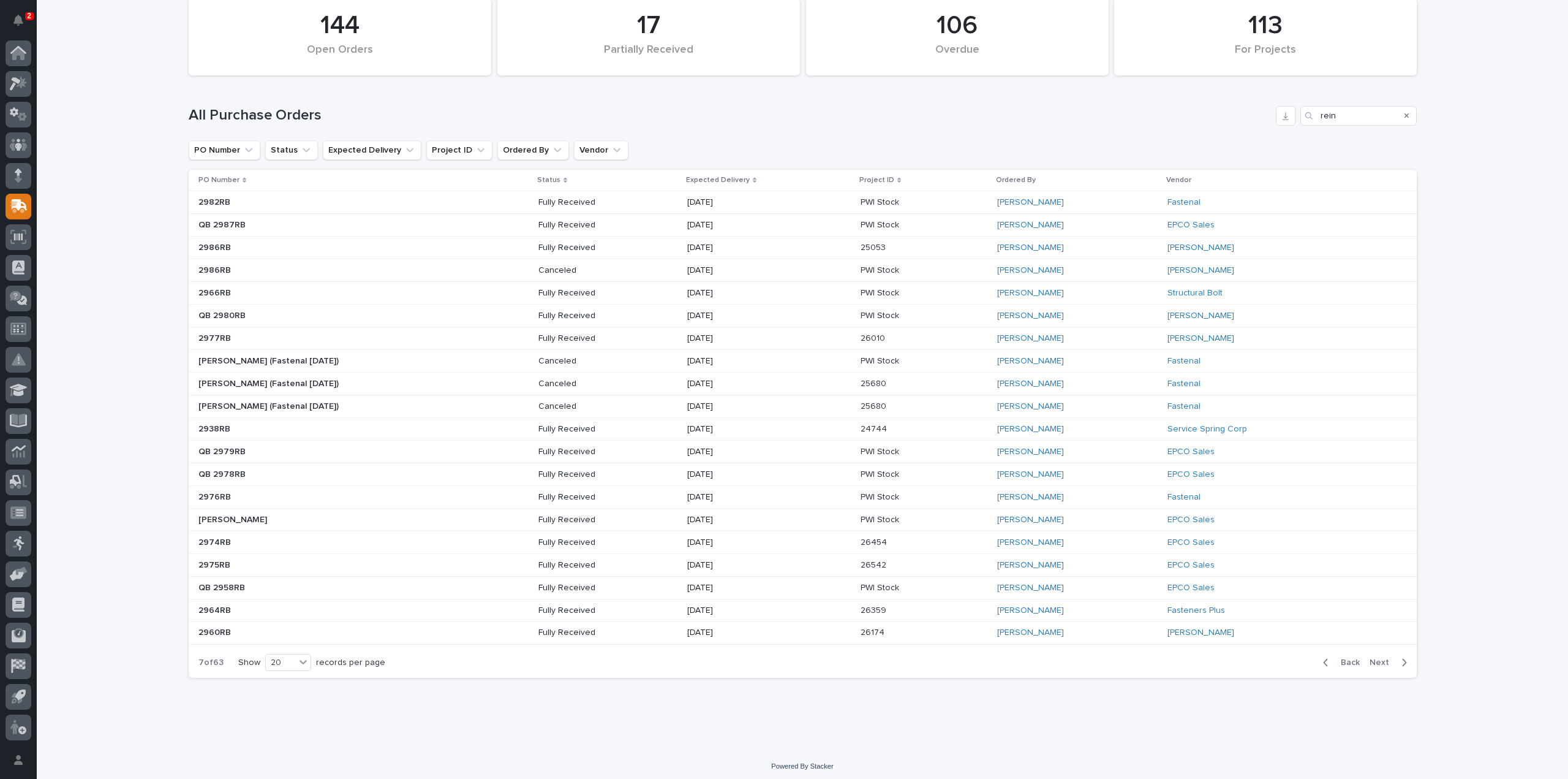
click at [1378, 659] on span "Next" at bounding box center [1383, 662] width 27 height 11
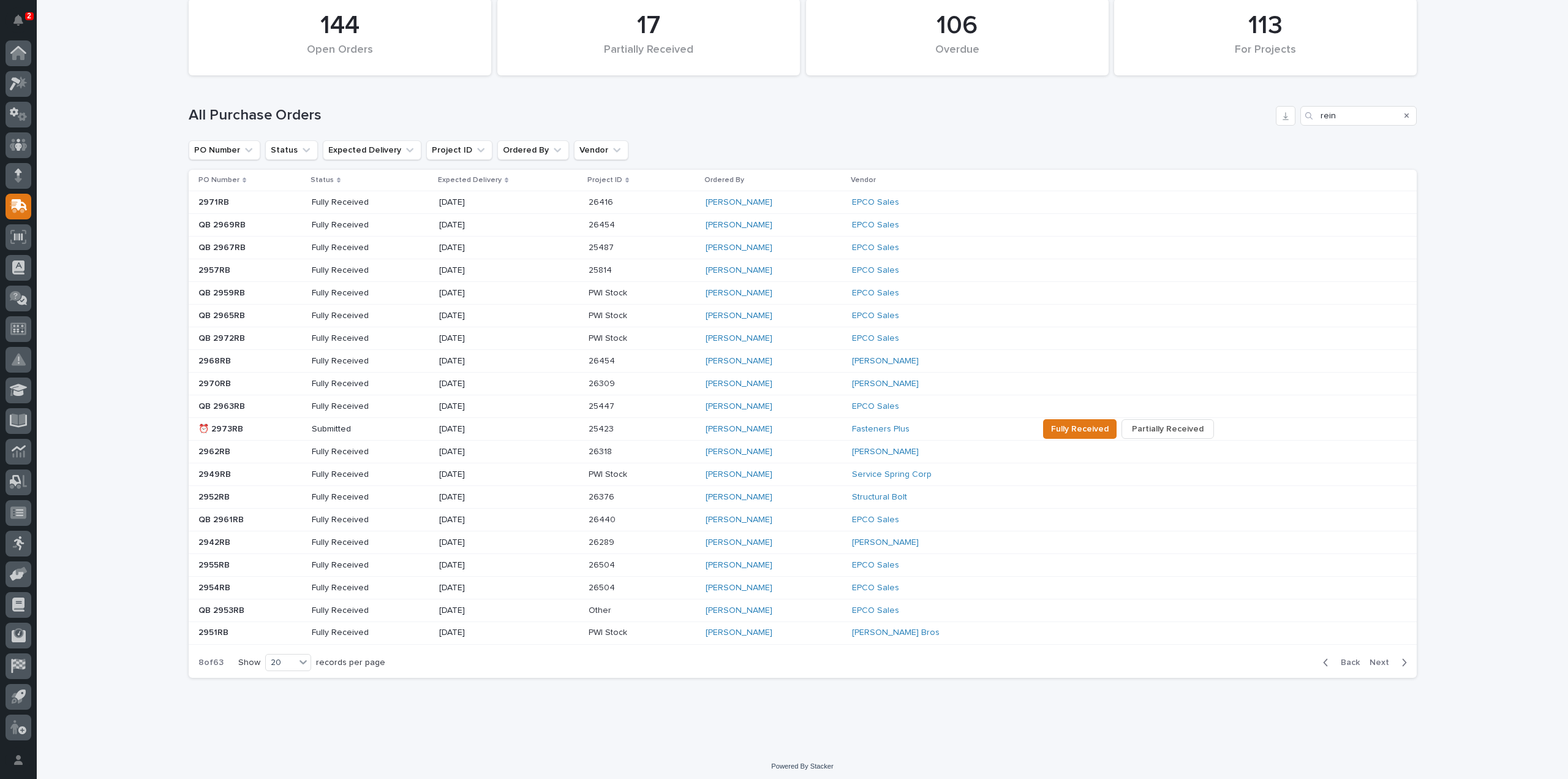
click at [230, 428] on p "⏰ 2973RB" at bounding box center [222, 428] width 47 height 13
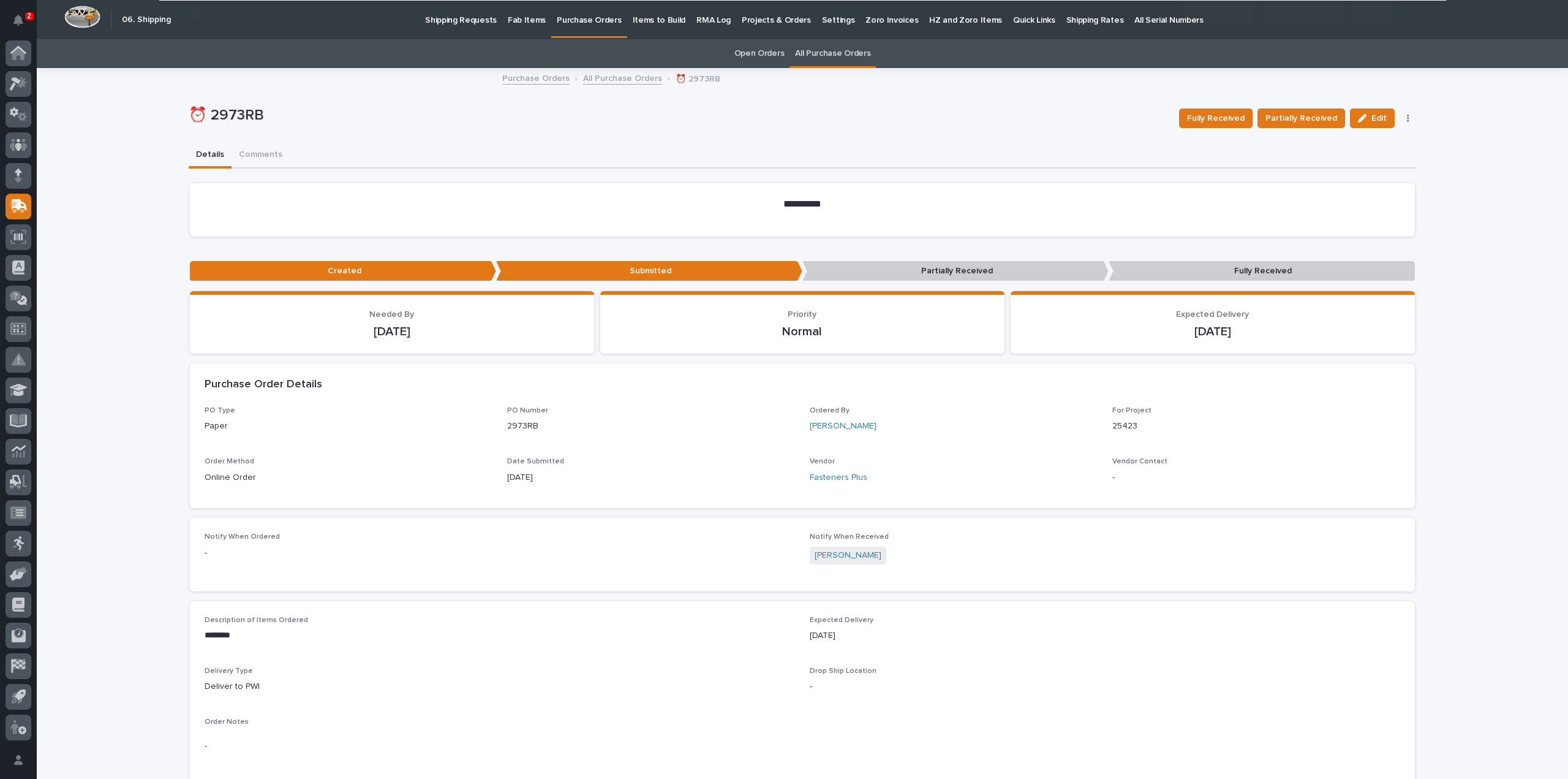
scroll to position [417, 0]
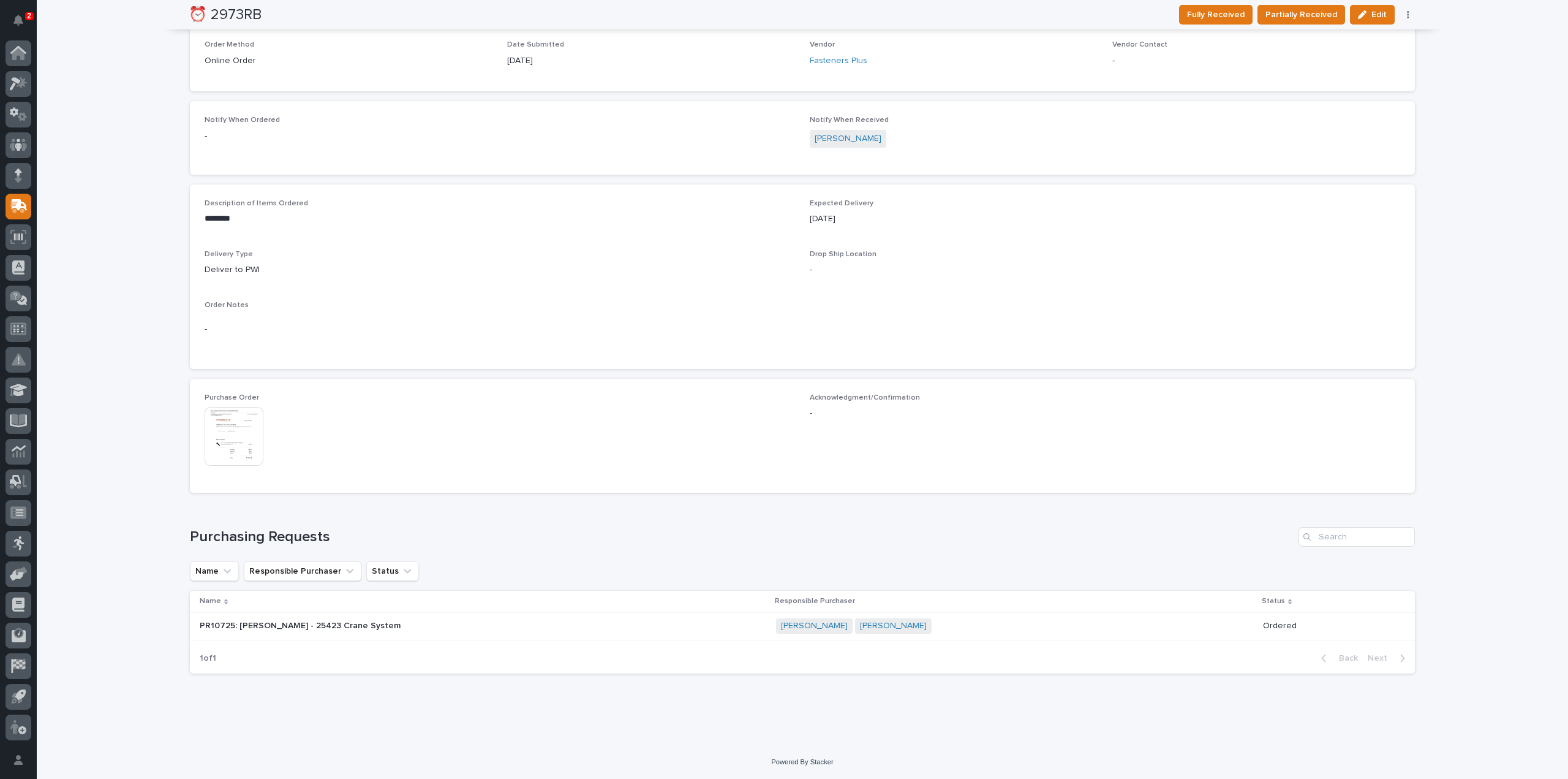
click at [229, 445] on img at bounding box center [234, 436] width 59 height 59
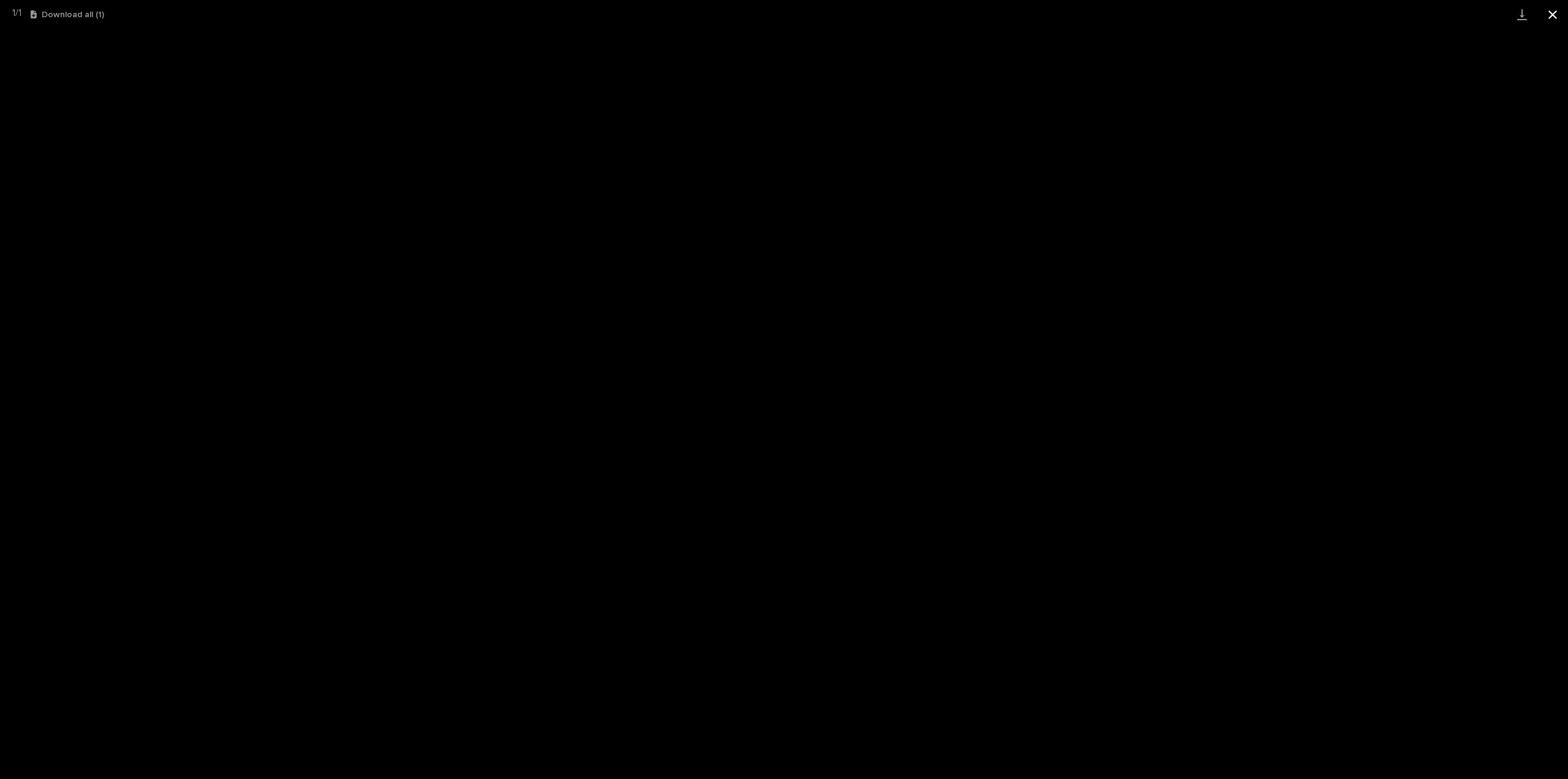
click at [1550, 18] on button "Close gallery" at bounding box center [1552, 14] width 31 height 29
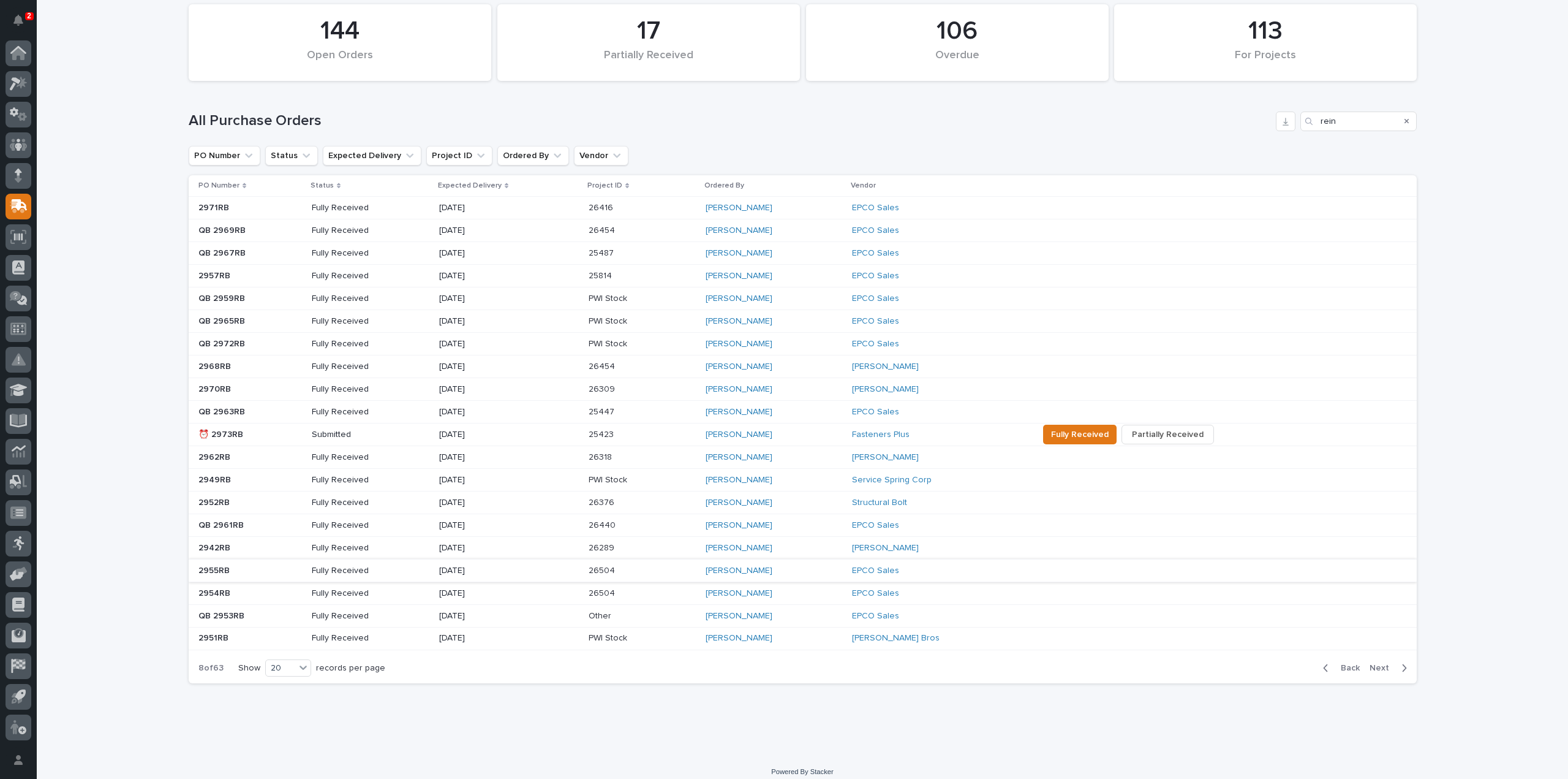
scroll to position [92, 0]
click at [1383, 660] on span "Next" at bounding box center [1383, 662] width 27 height 11
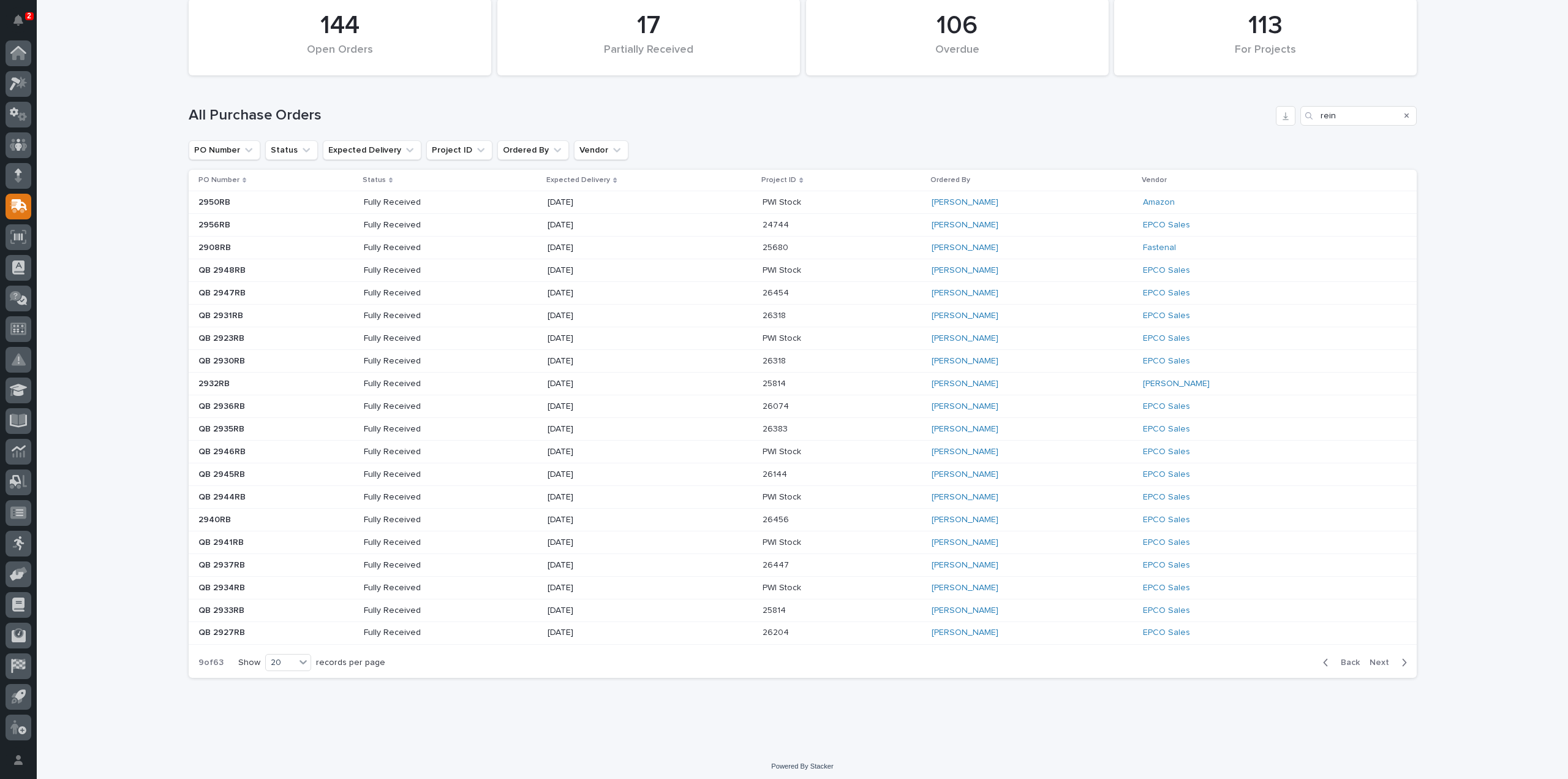
click at [1378, 657] on span "Next" at bounding box center [1383, 662] width 27 height 11
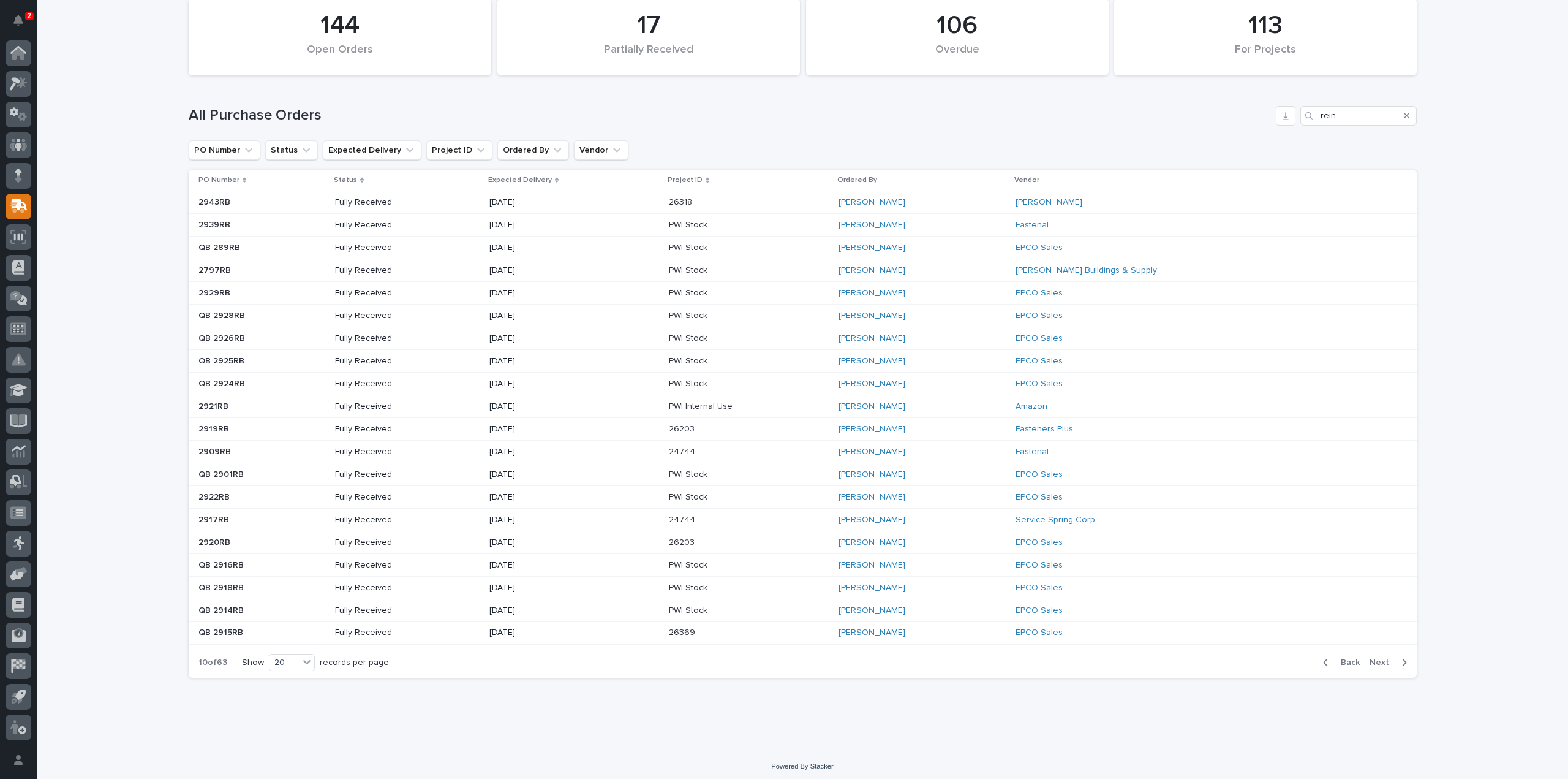
click at [1378, 657] on span "Next" at bounding box center [1383, 662] width 27 height 11
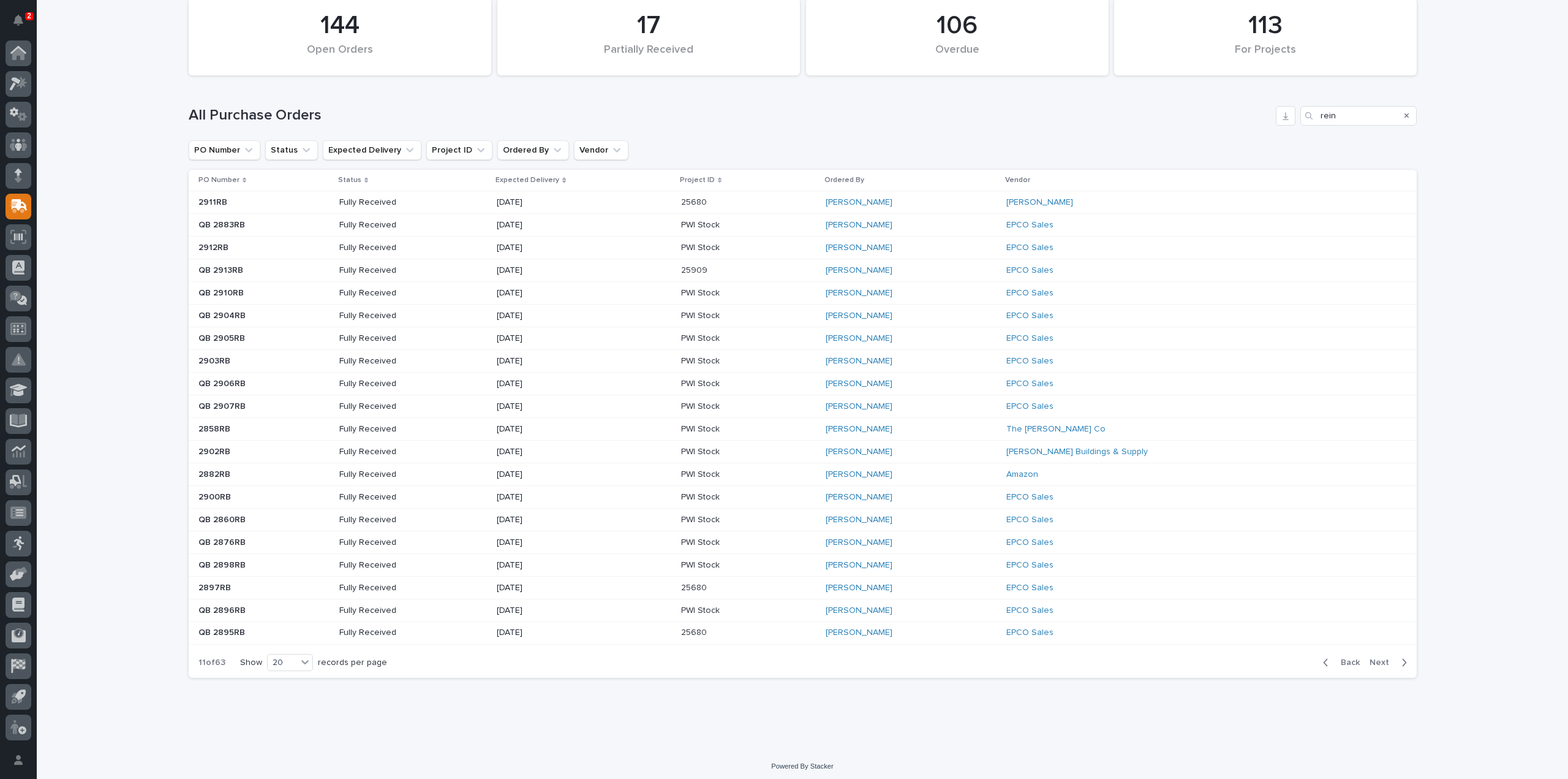
click at [1378, 657] on span "Next" at bounding box center [1383, 662] width 27 height 11
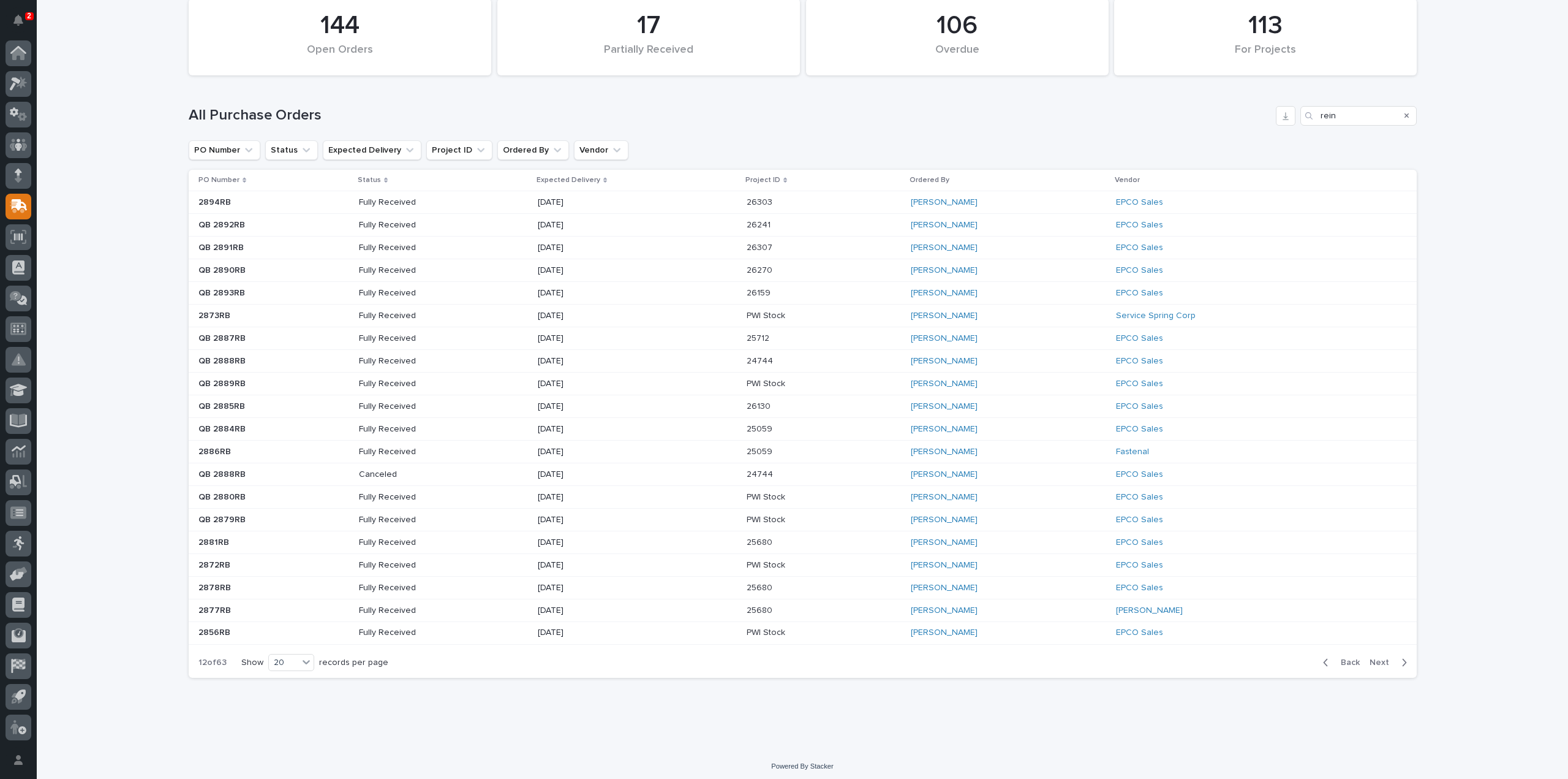
click at [1378, 657] on span "Next" at bounding box center [1383, 662] width 27 height 11
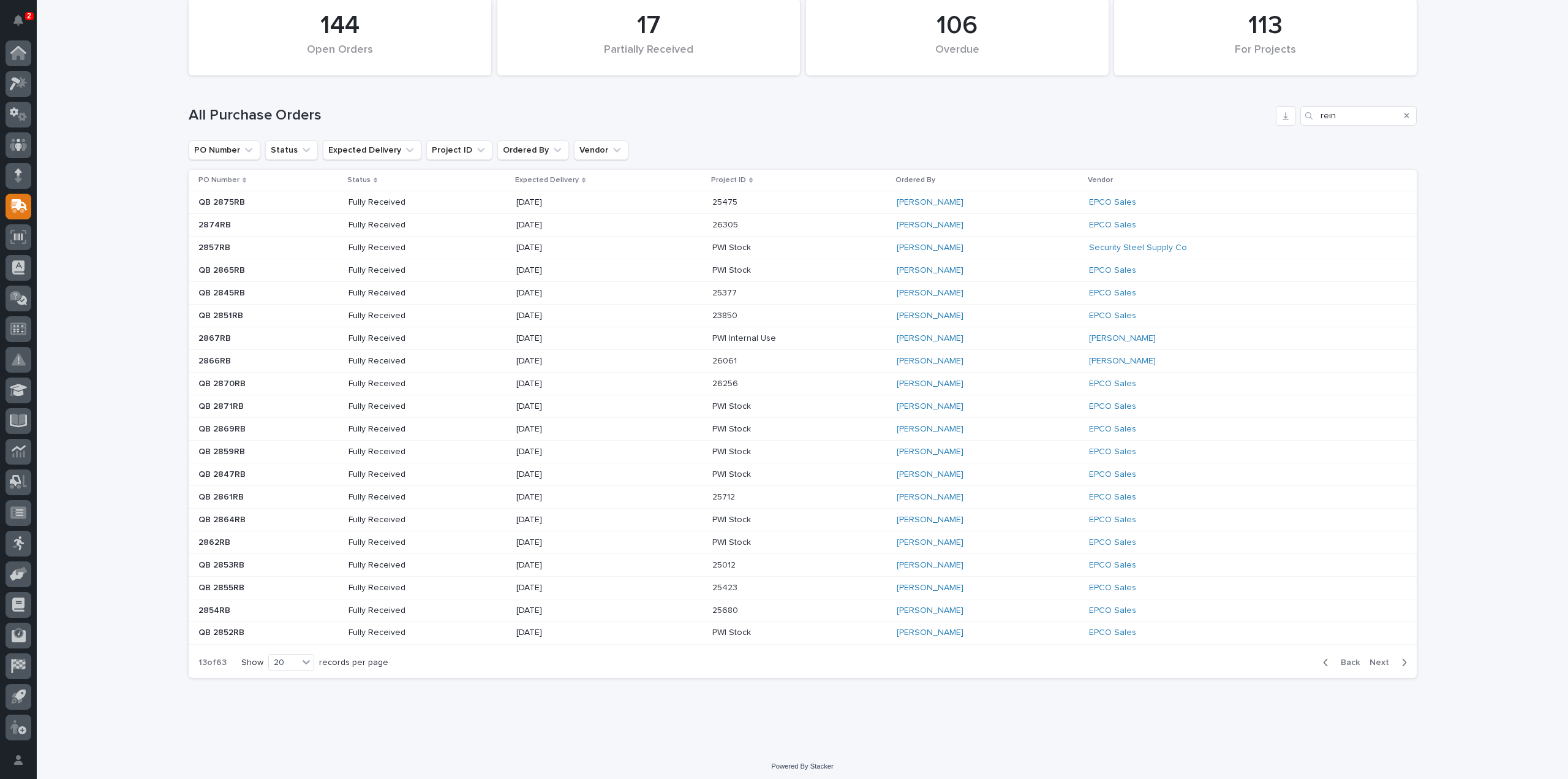
click at [1378, 657] on span "Next" at bounding box center [1383, 662] width 27 height 11
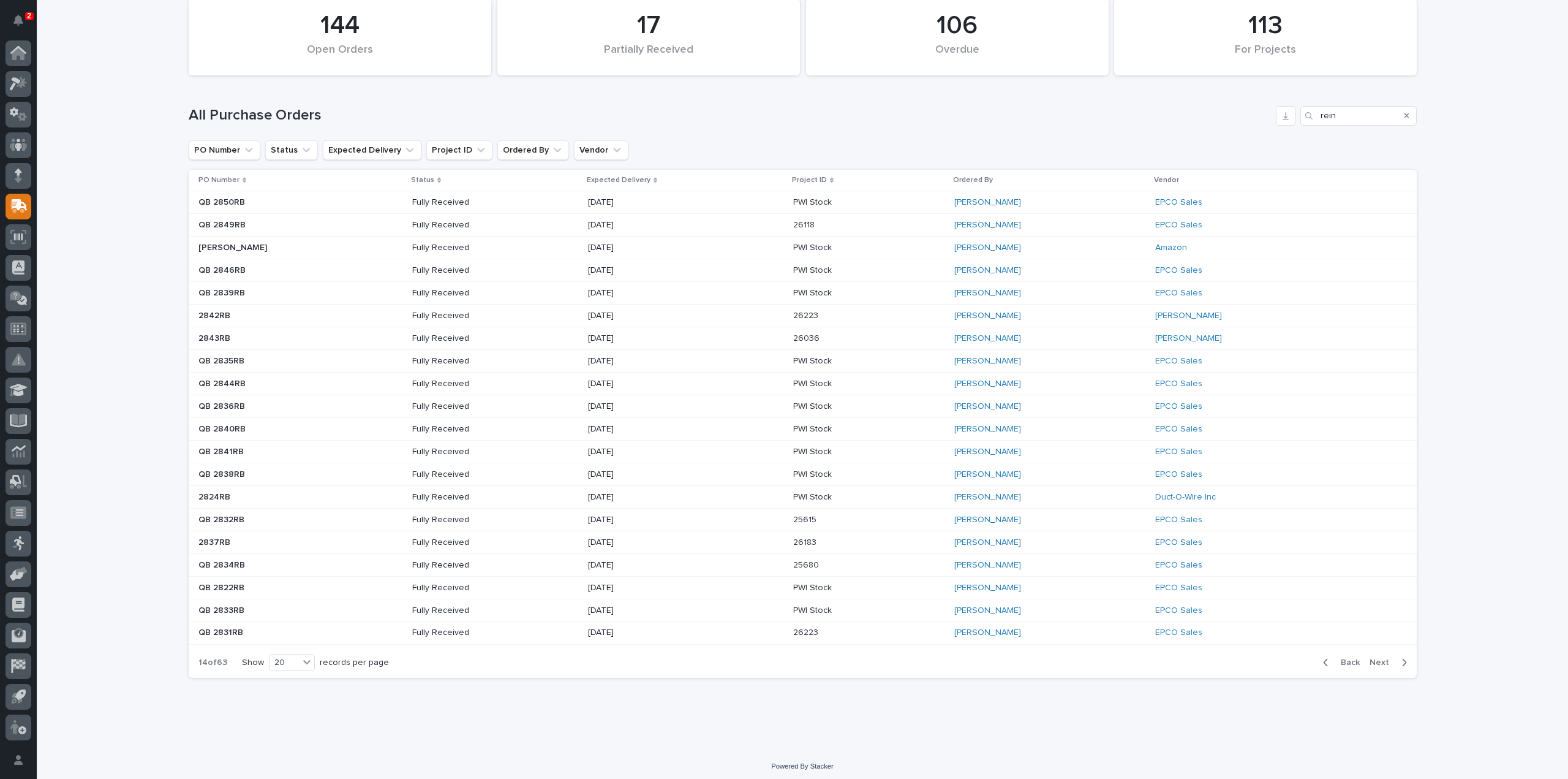
click at [1380, 657] on span "Next" at bounding box center [1383, 662] width 27 height 11
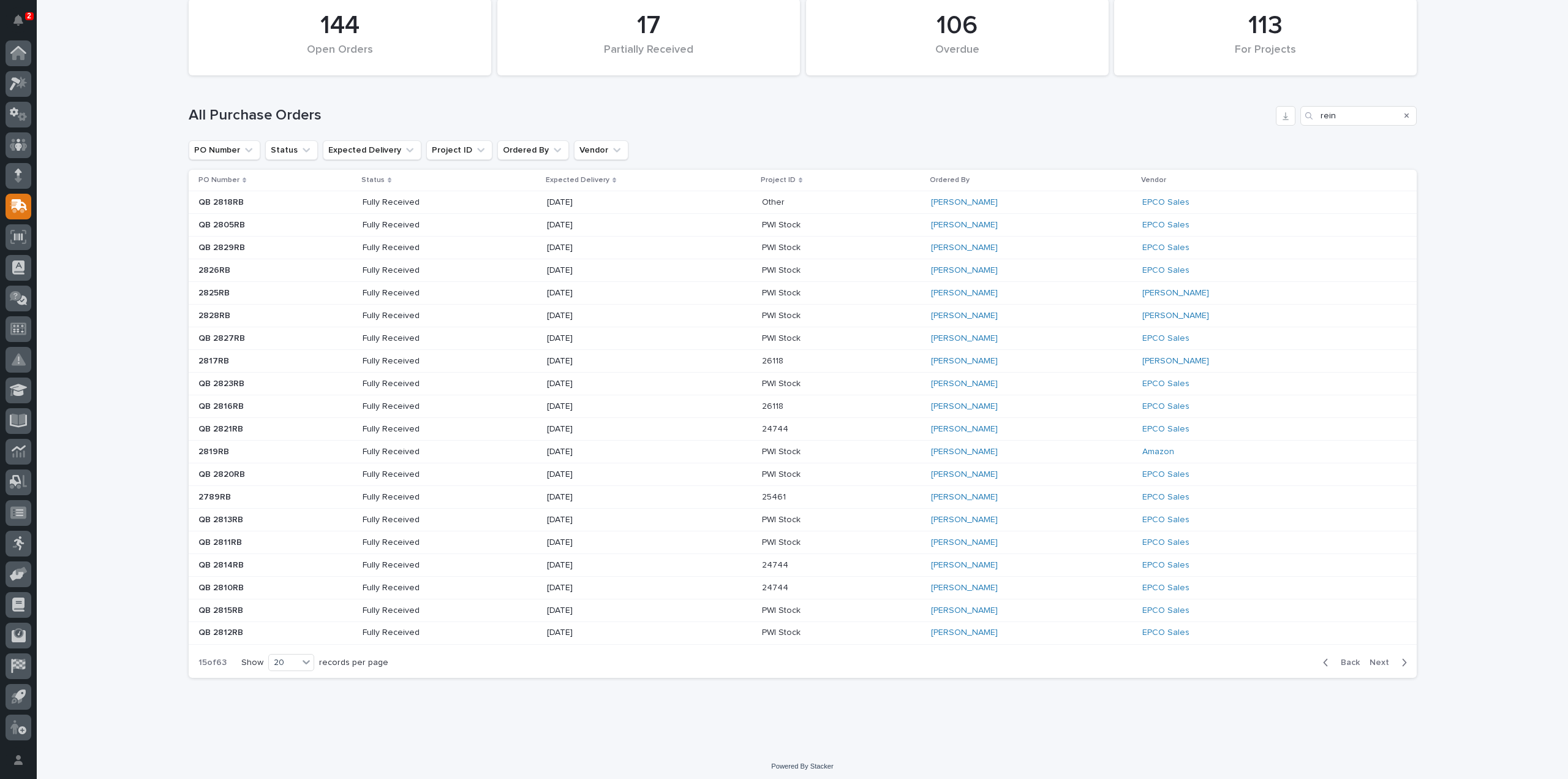
click at [1380, 657] on span "Next" at bounding box center [1383, 662] width 27 height 11
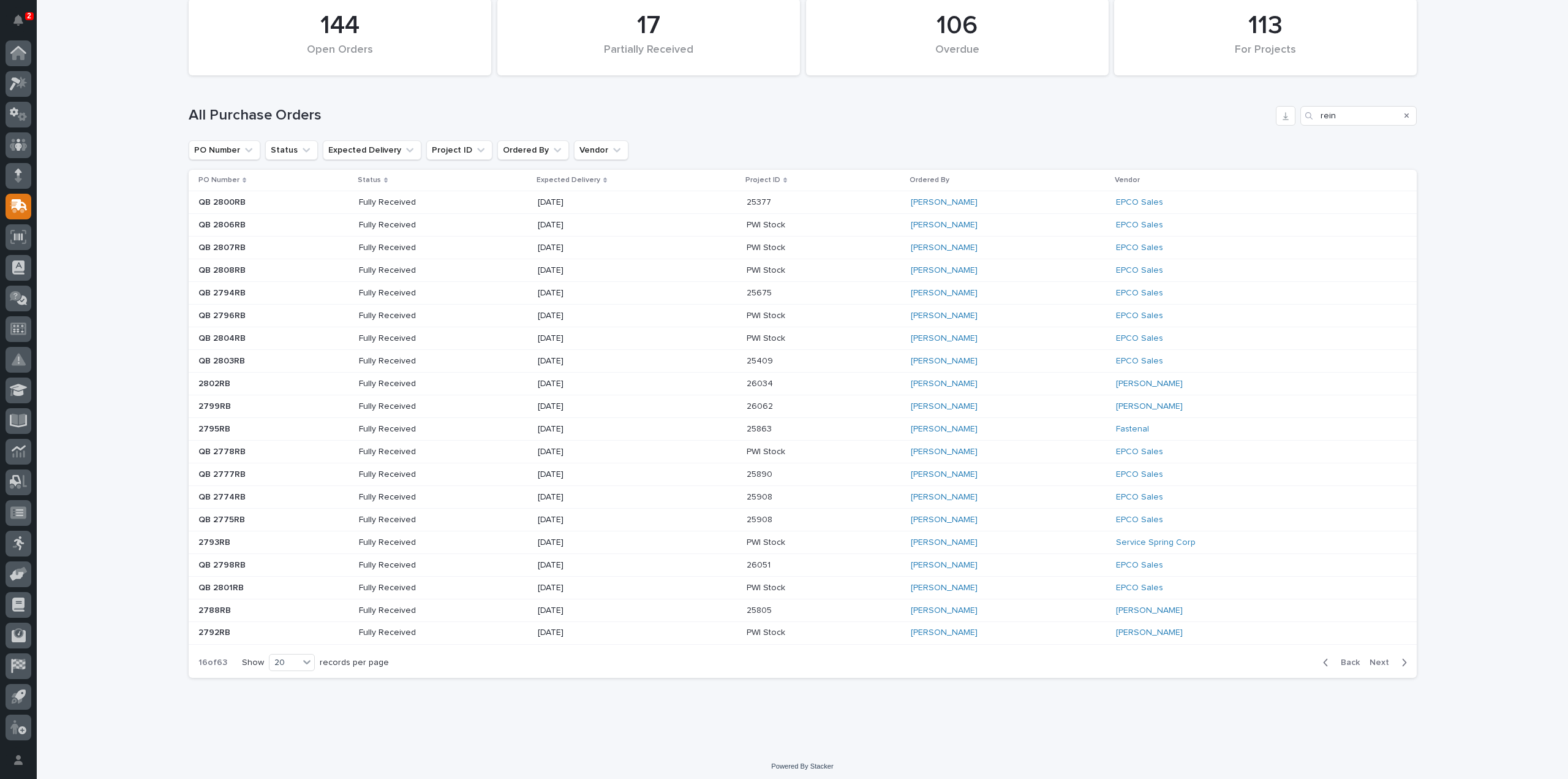
click at [1380, 657] on span "Next" at bounding box center [1383, 662] width 27 height 11
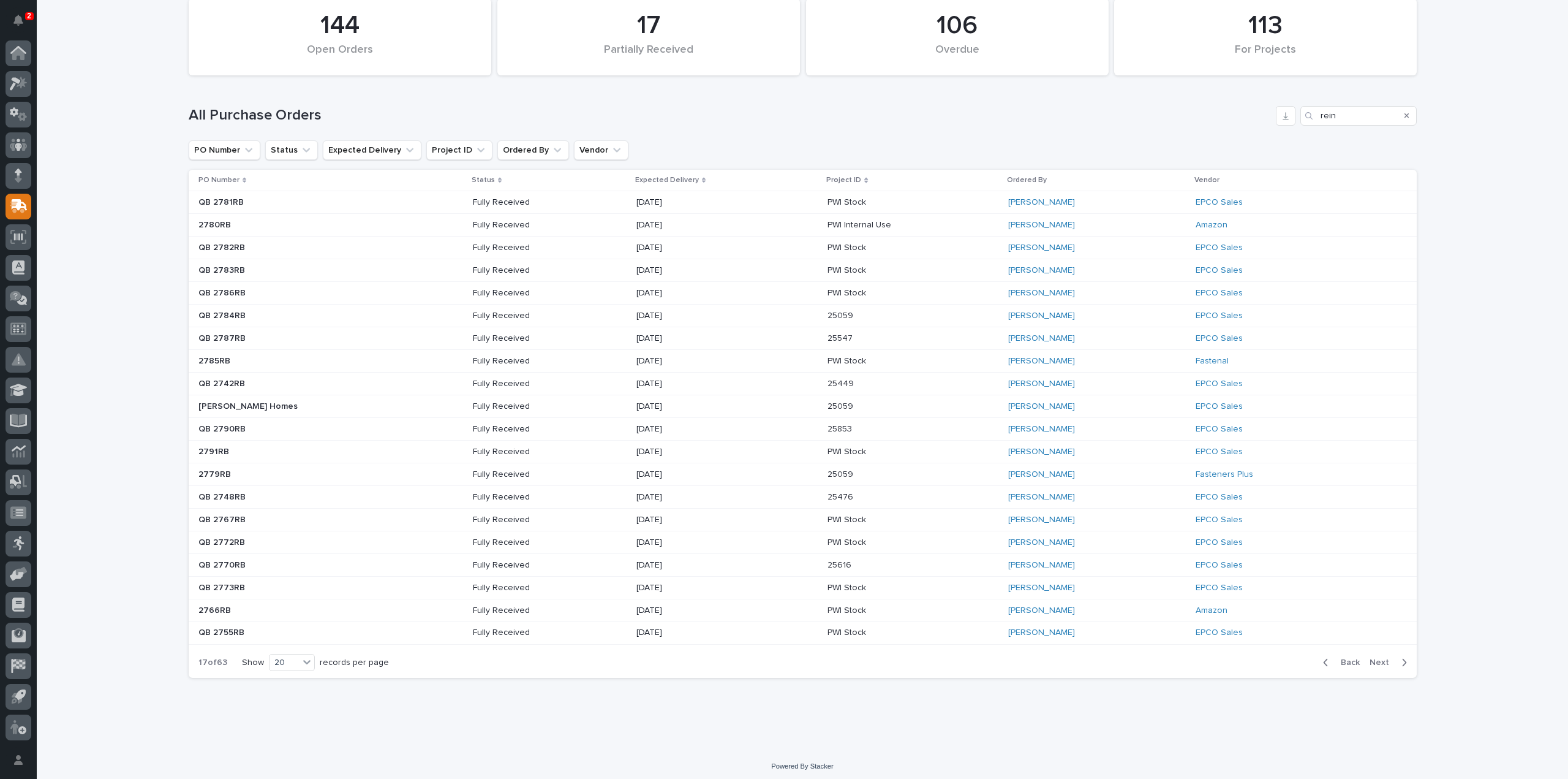
click at [1380, 657] on span "Next" at bounding box center [1383, 662] width 27 height 11
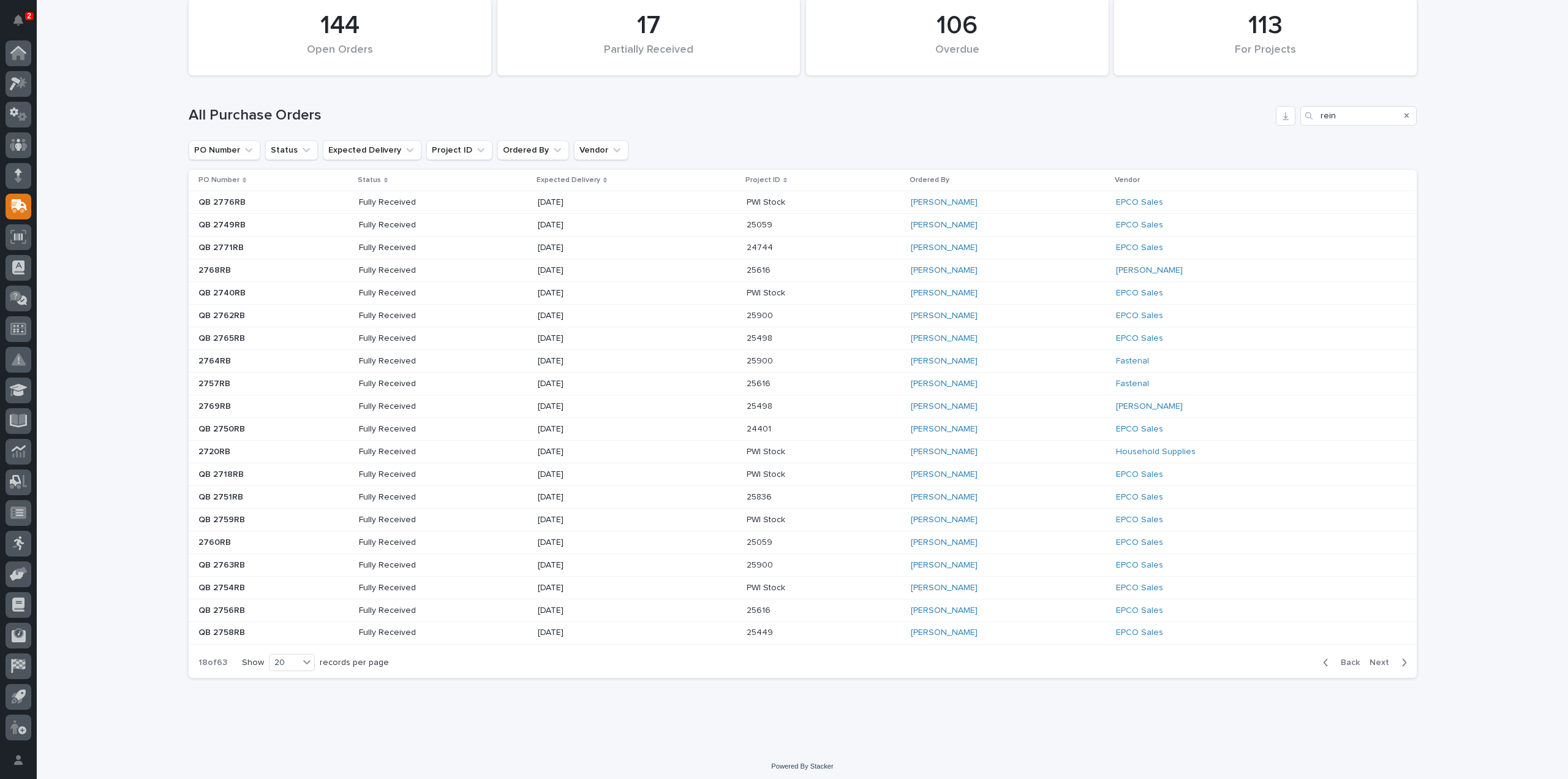
click at [1380, 657] on span "Next" at bounding box center [1383, 662] width 27 height 11
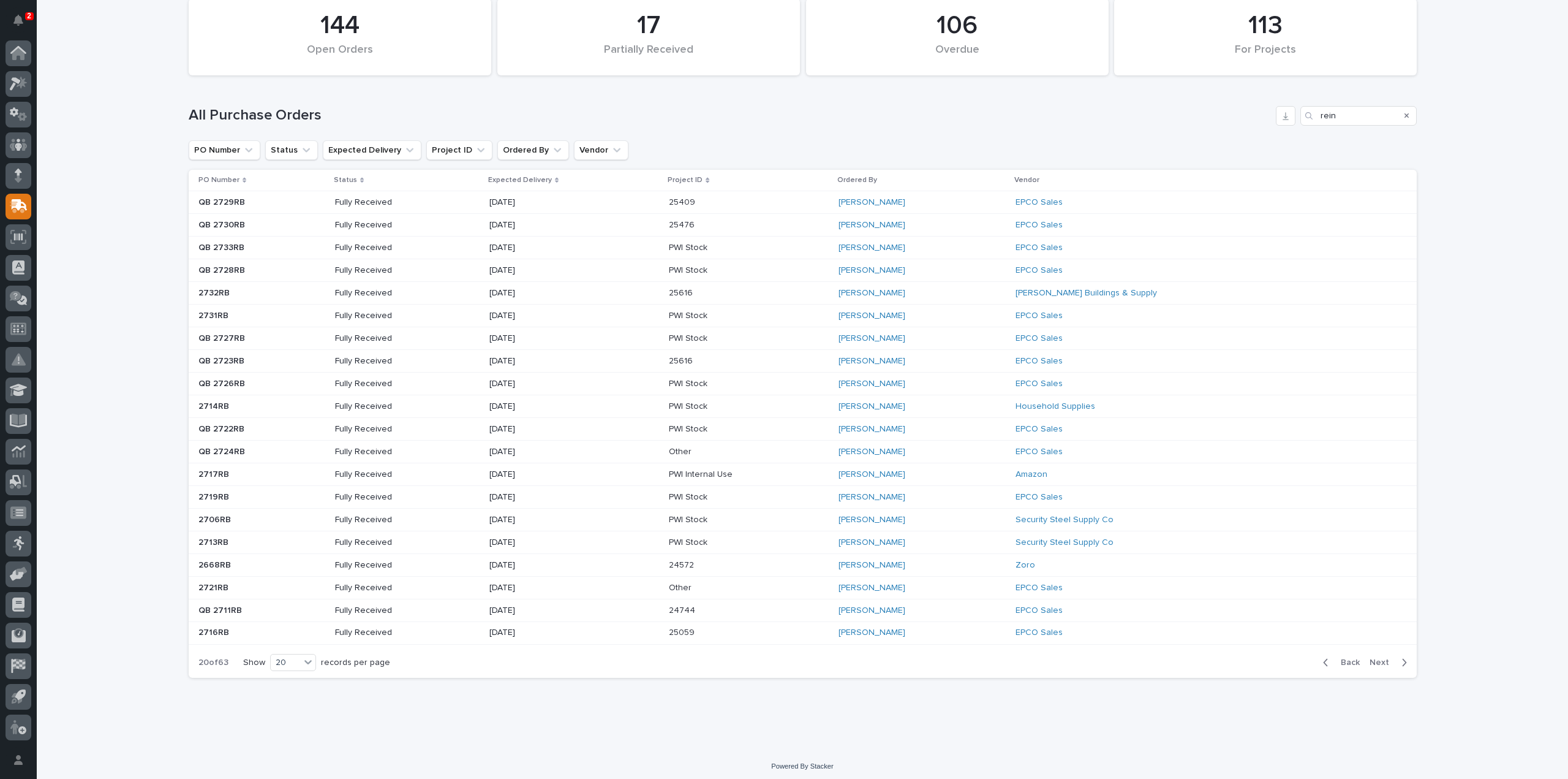
click at [1380, 657] on span "Next" at bounding box center [1383, 662] width 27 height 11
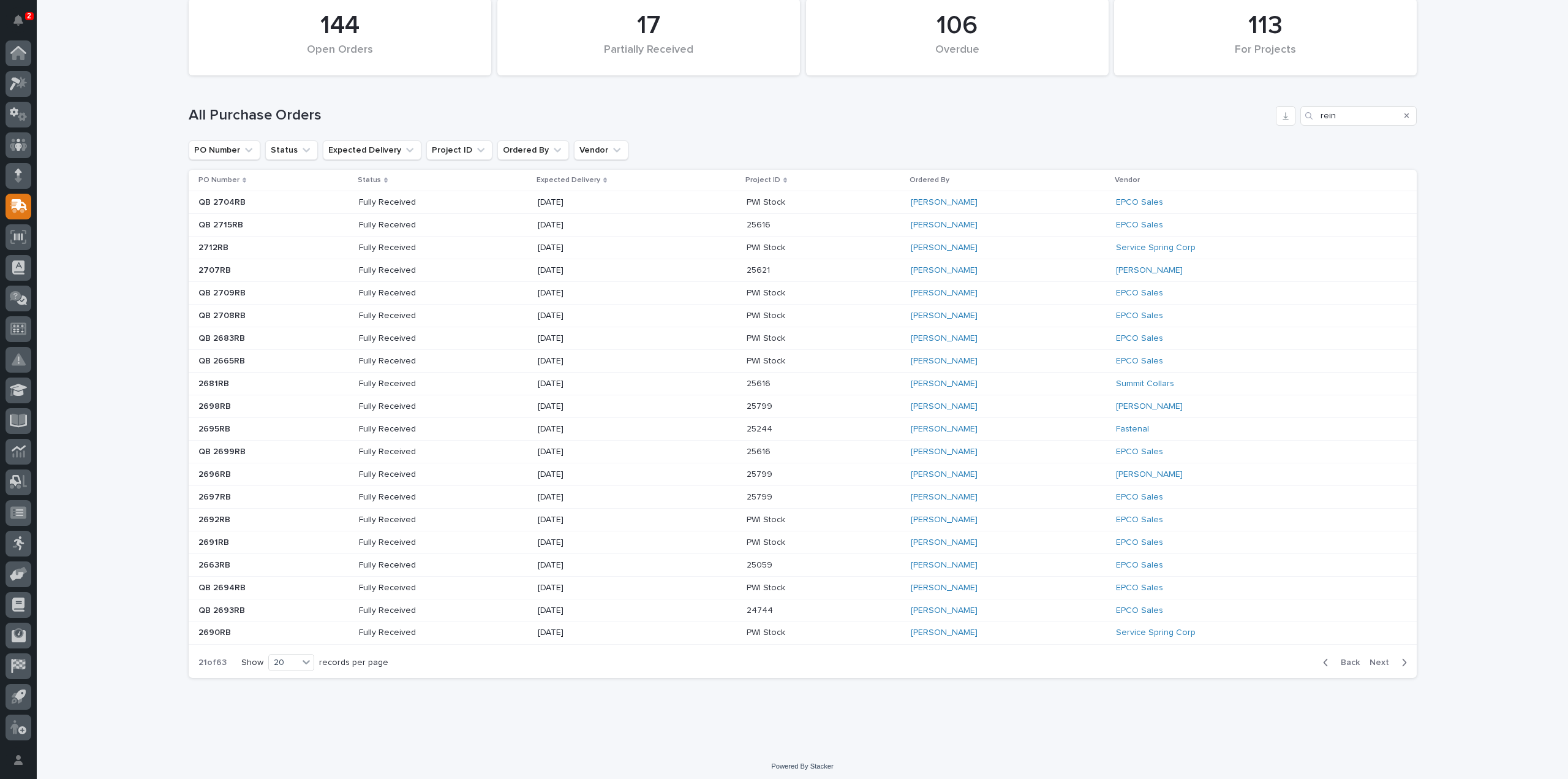
click at [1380, 657] on span "Next" at bounding box center [1383, 662] width 27 height 11
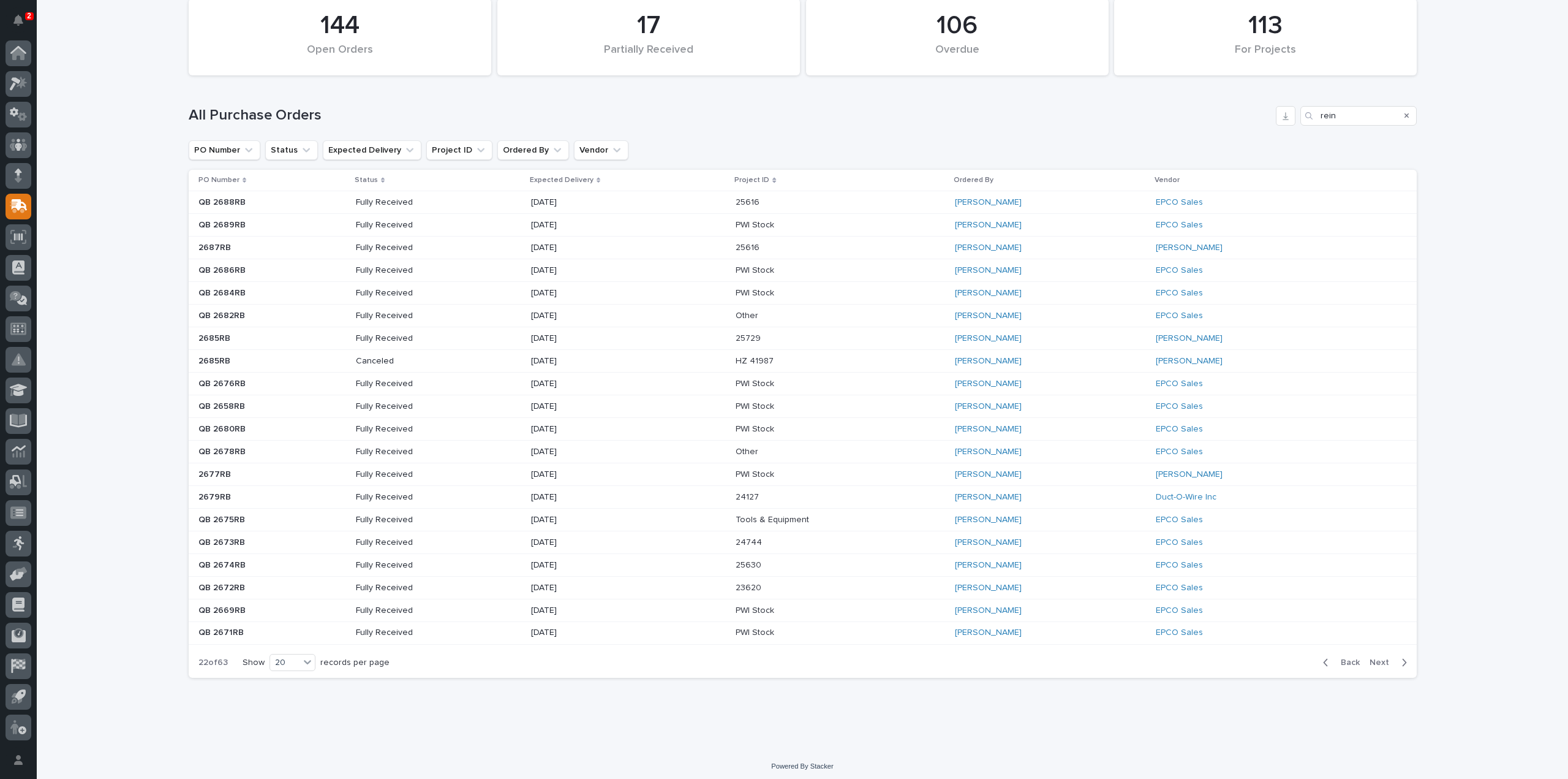
click at [1352, 659] on span "Back" at bounding box center [1347, 662] width 26 height 11
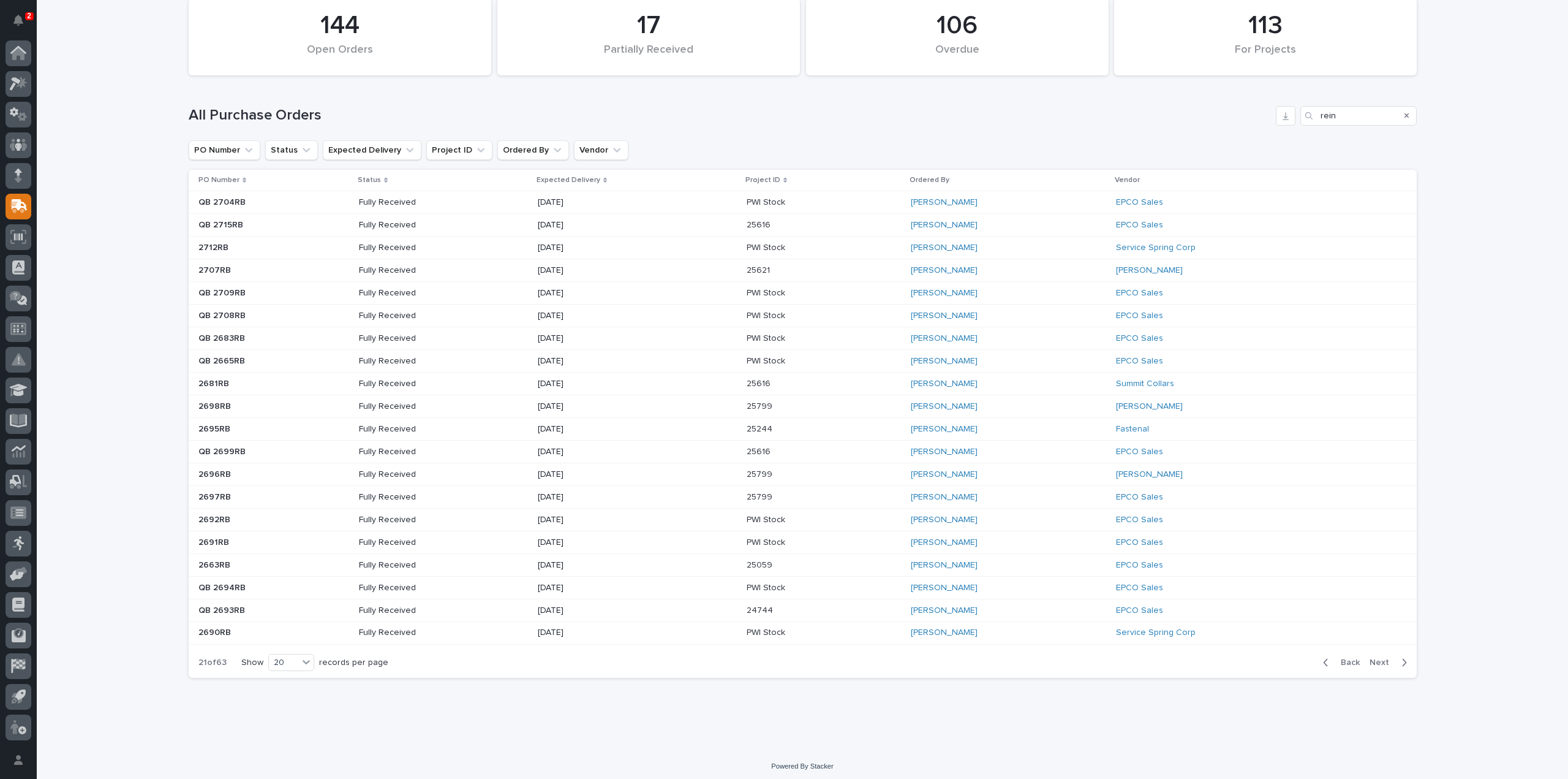
click at [1352, 659] on span "Back" at bounding box center [1347, 662] width 26 height 11
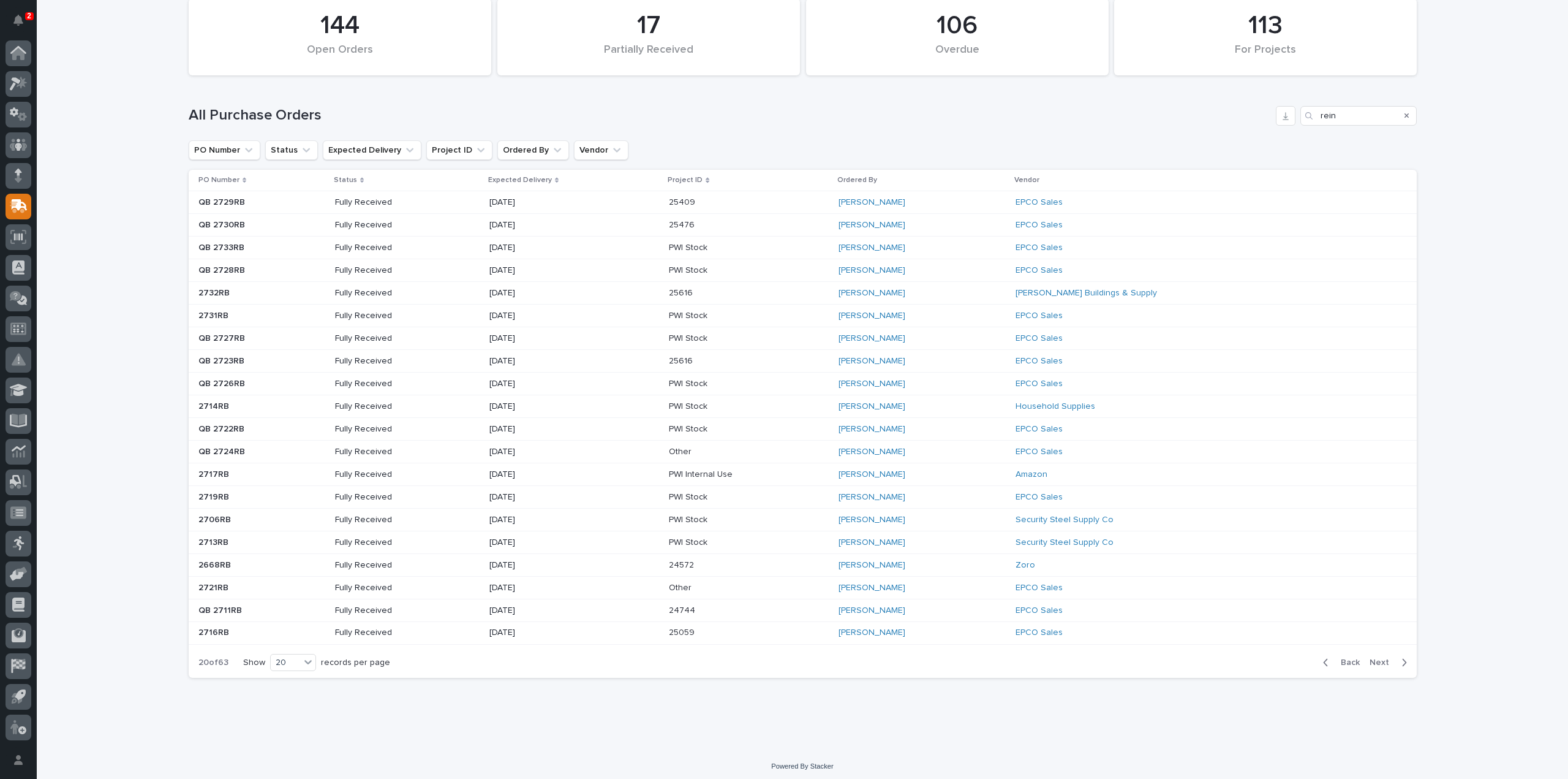
click at [1352, 659] on span "Back" at bounding box center [1347, 662] width 26 height 11
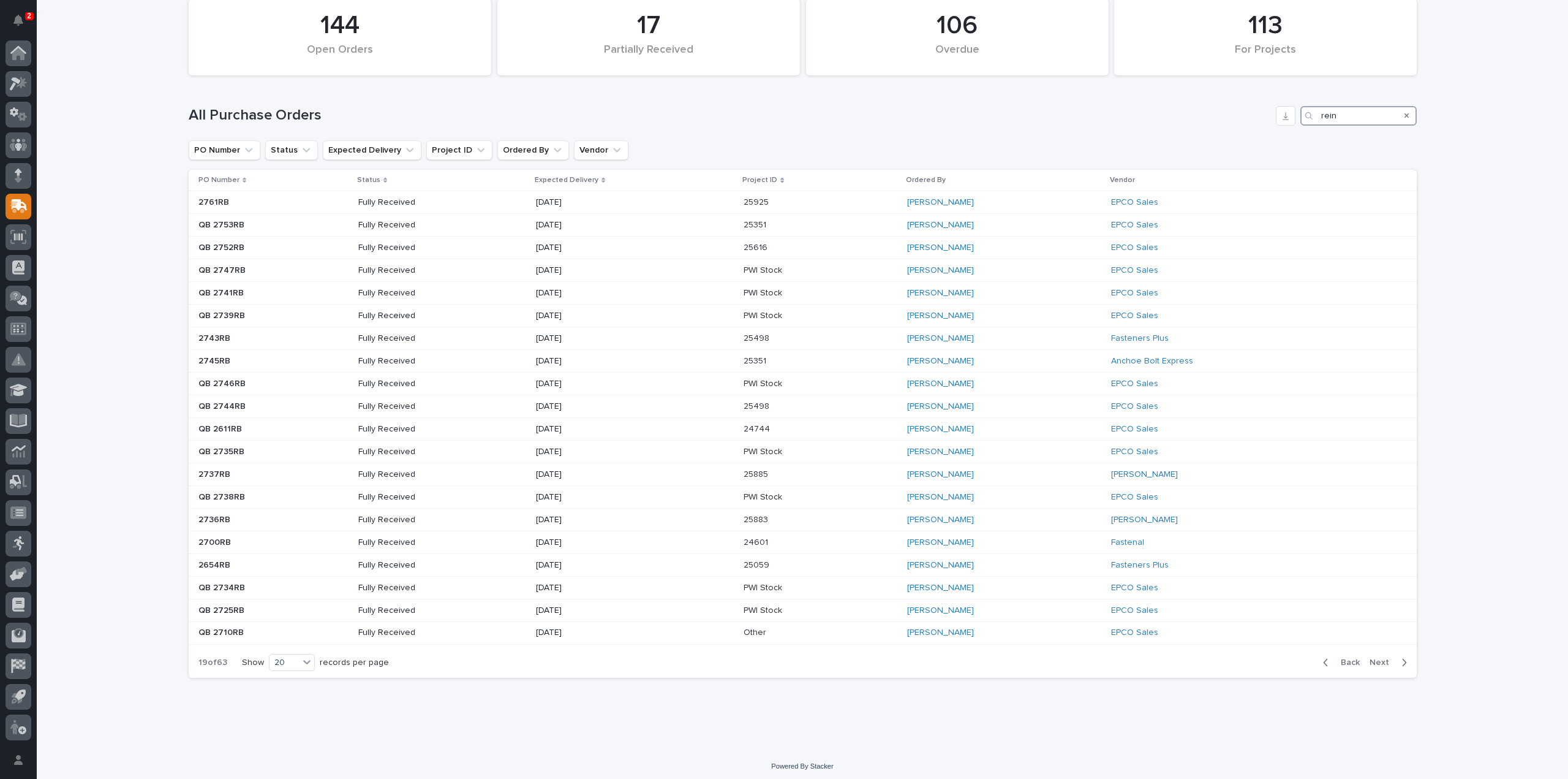
drag, startPoint x: 1328, startPoint y: 115, endPoint x: 1301, endPoint y: 129, distance: 30.4
click at [1301, 129] on div "All Purchase Orders rein" at bounding box center [803, 111] width 1228 height 59
click at [1343, 657] on span "Back" at bounding box center [1347, 662] width 26 height 11
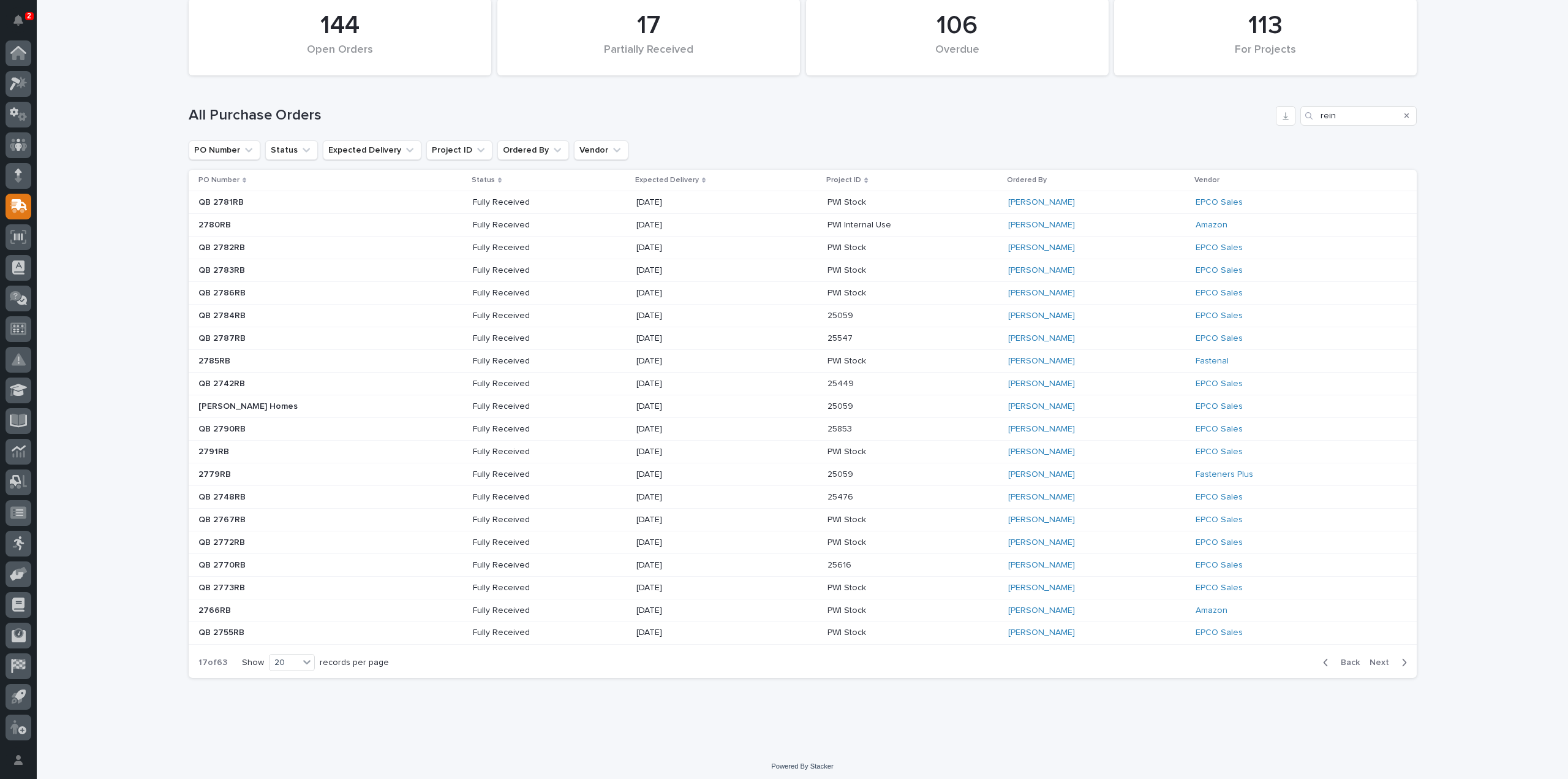
click at [1343, 657] on span "Back" at bounding box center [1347, 662] width 26 height 11
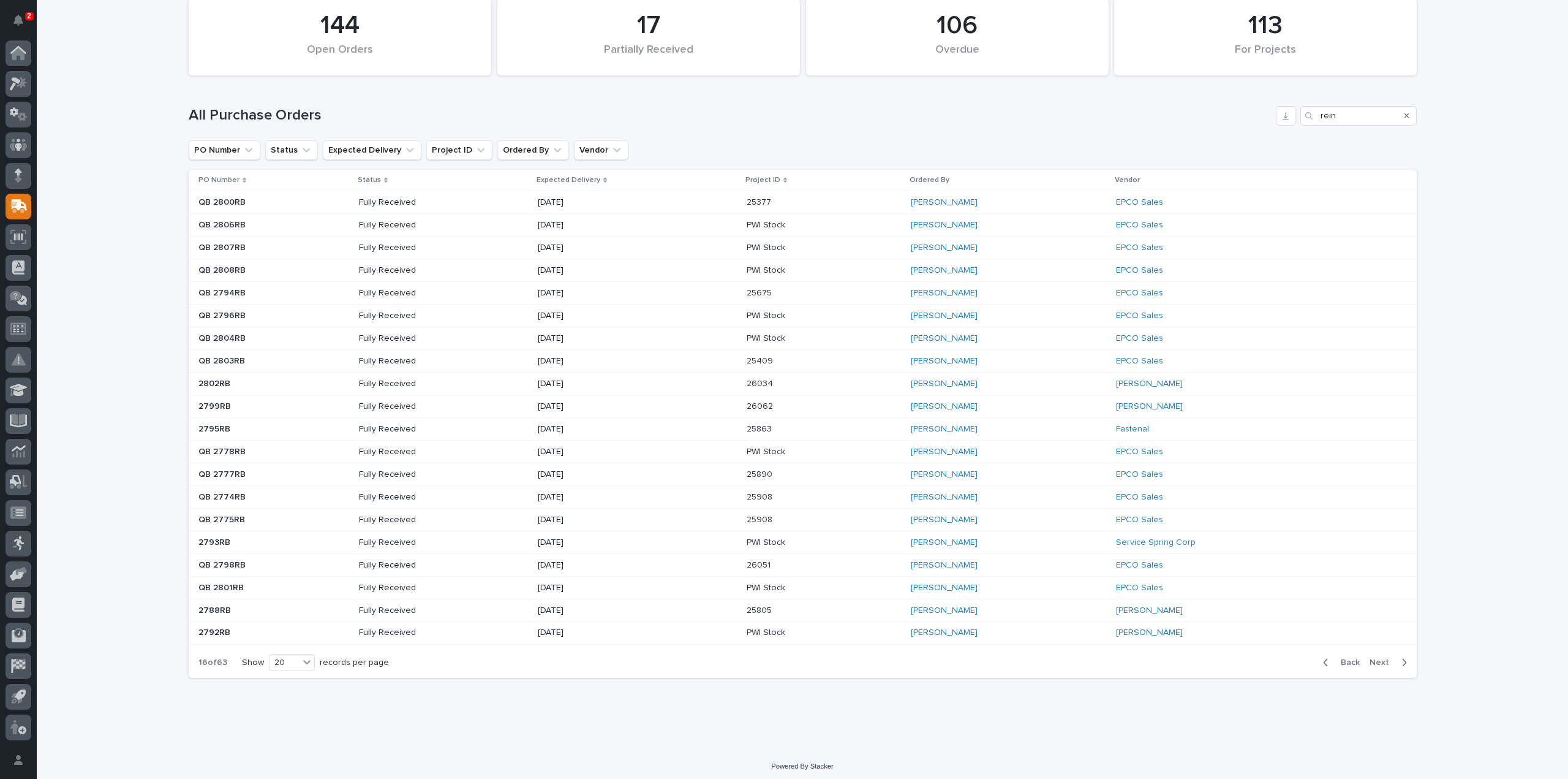
click at [1343, 657] on span "Back" at bounding box center [1347, 662] width 26 height 11
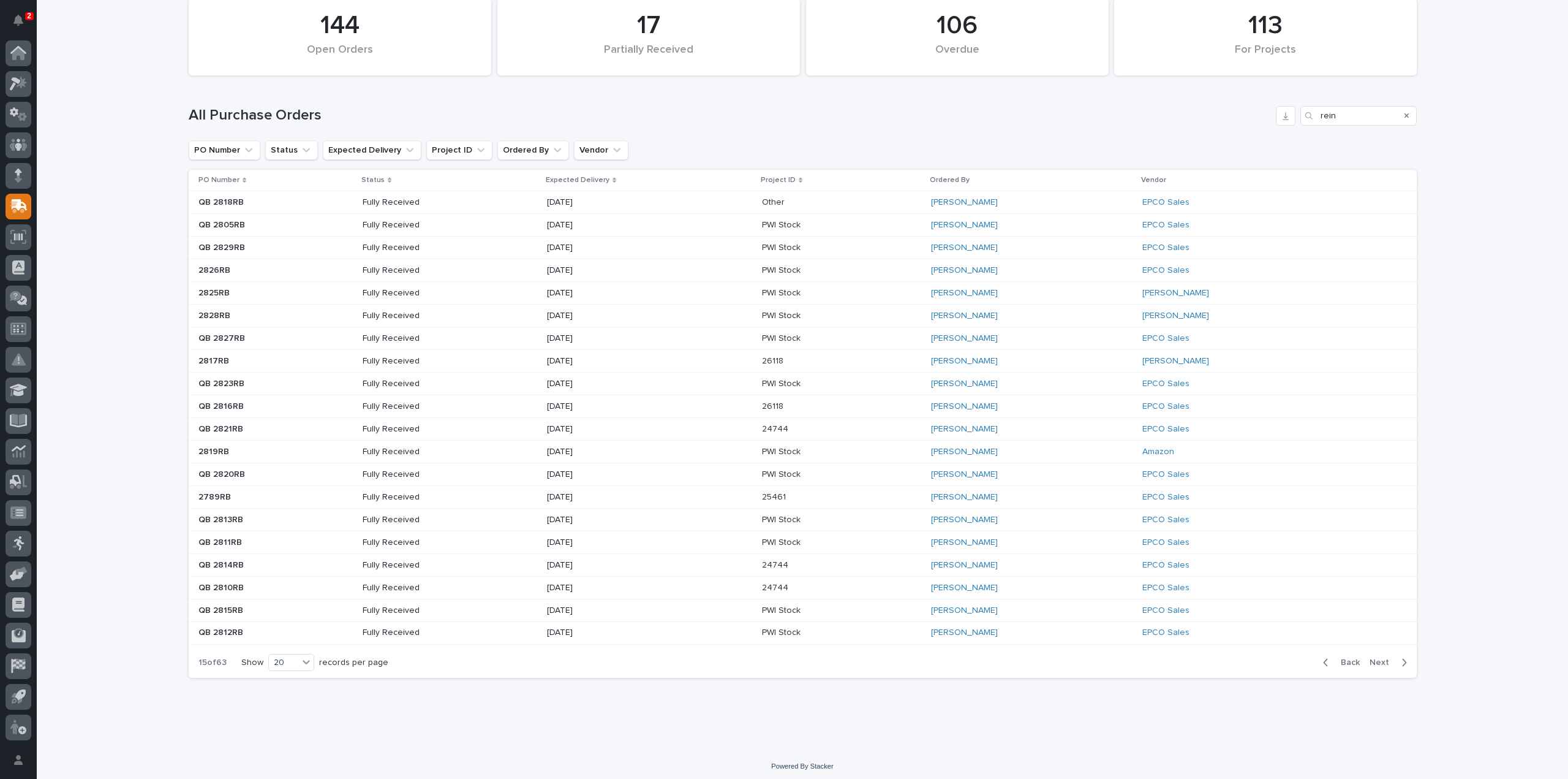
click at [1343, 657] on span "Back" at bounding box center [1347, 662] width 26 height 11
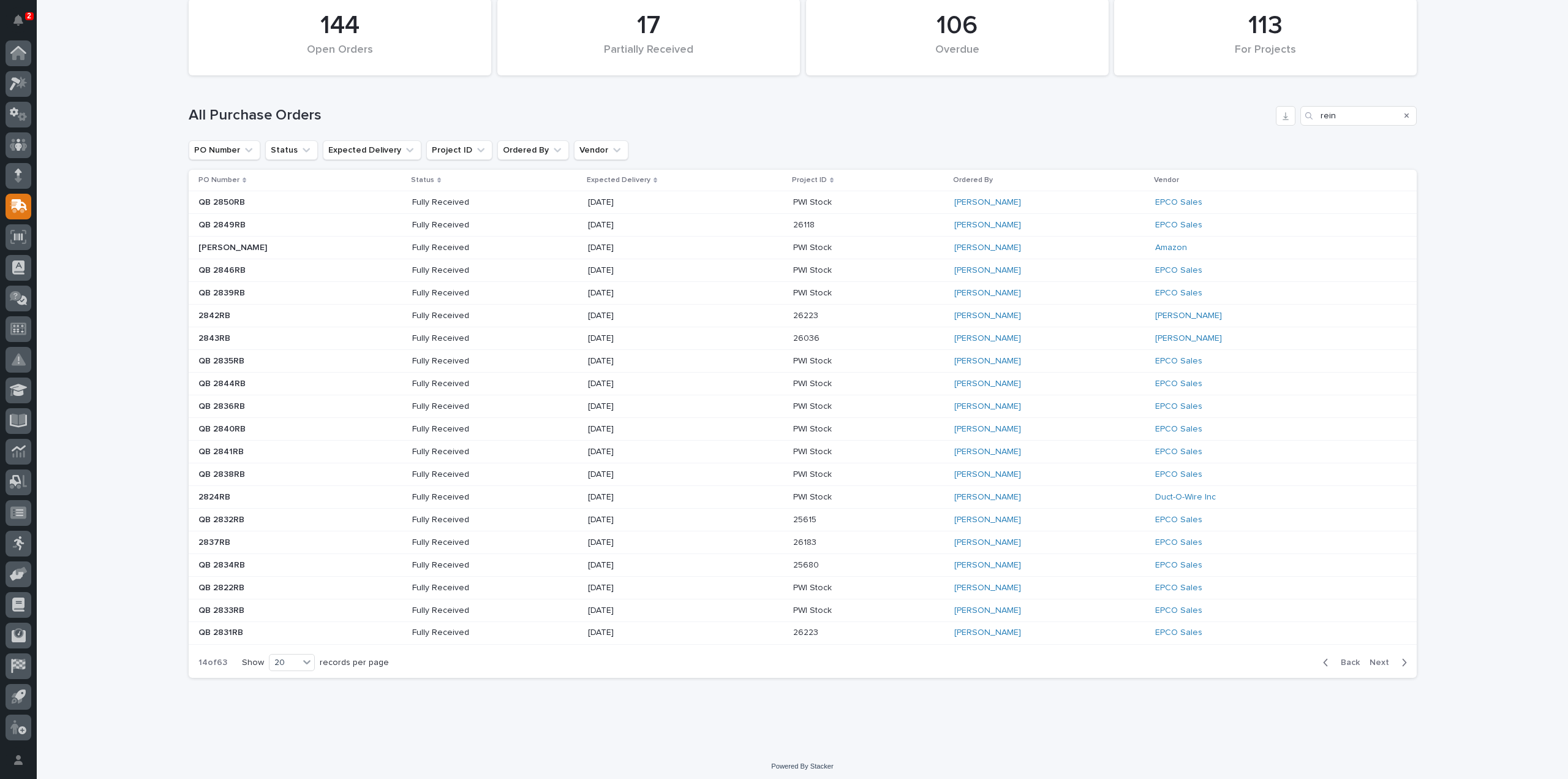
click at [1343, 657] on span "Back" at bounding box center [1347, 662] width 26 height 11
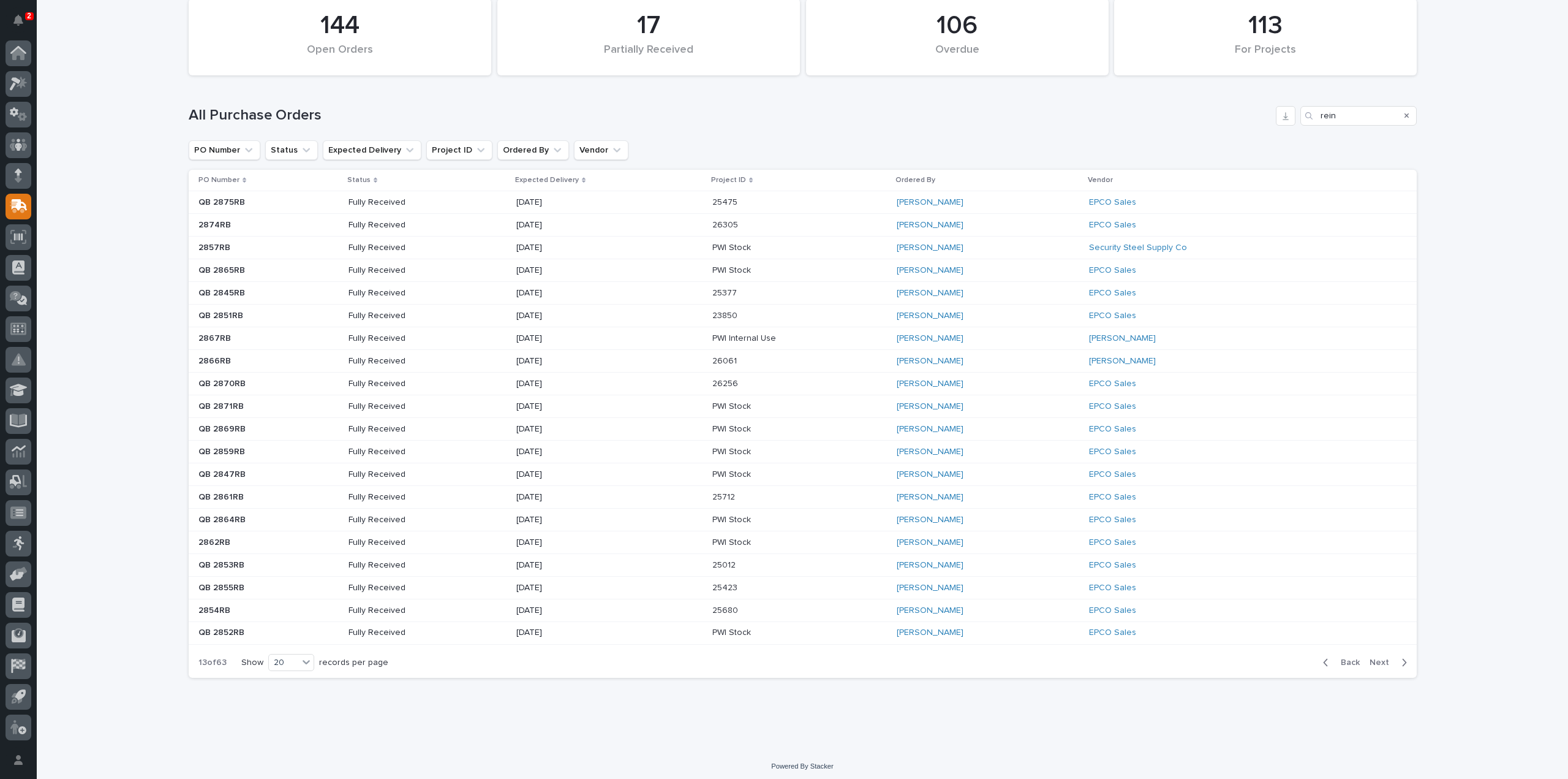
click at [1343, 657] on span "Back" at bounding box center [1347, 662] width 26 height 11
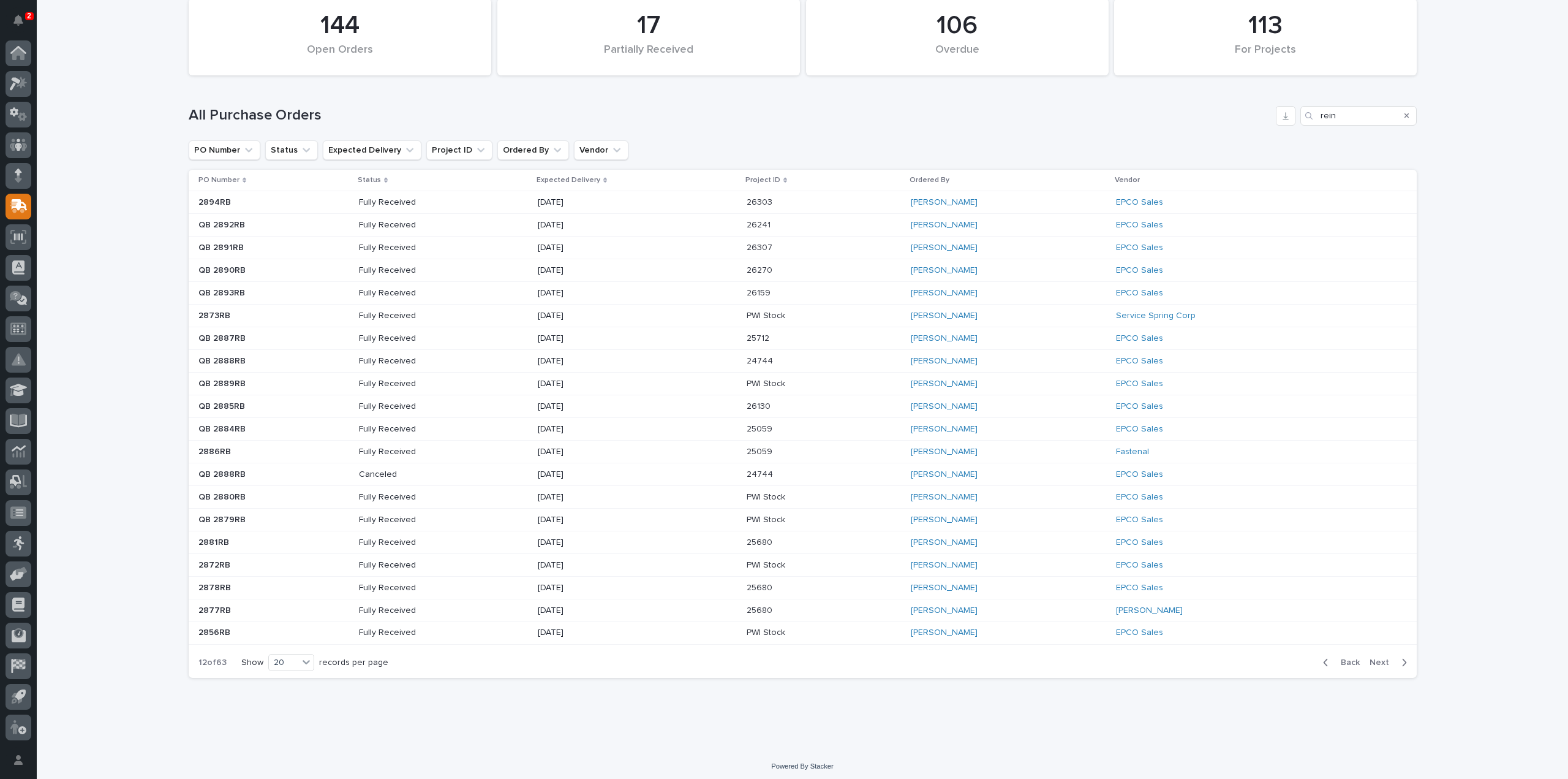
click at [1343, 657] on span "Back" at bounding box center [1347, 662] width 26 height 11
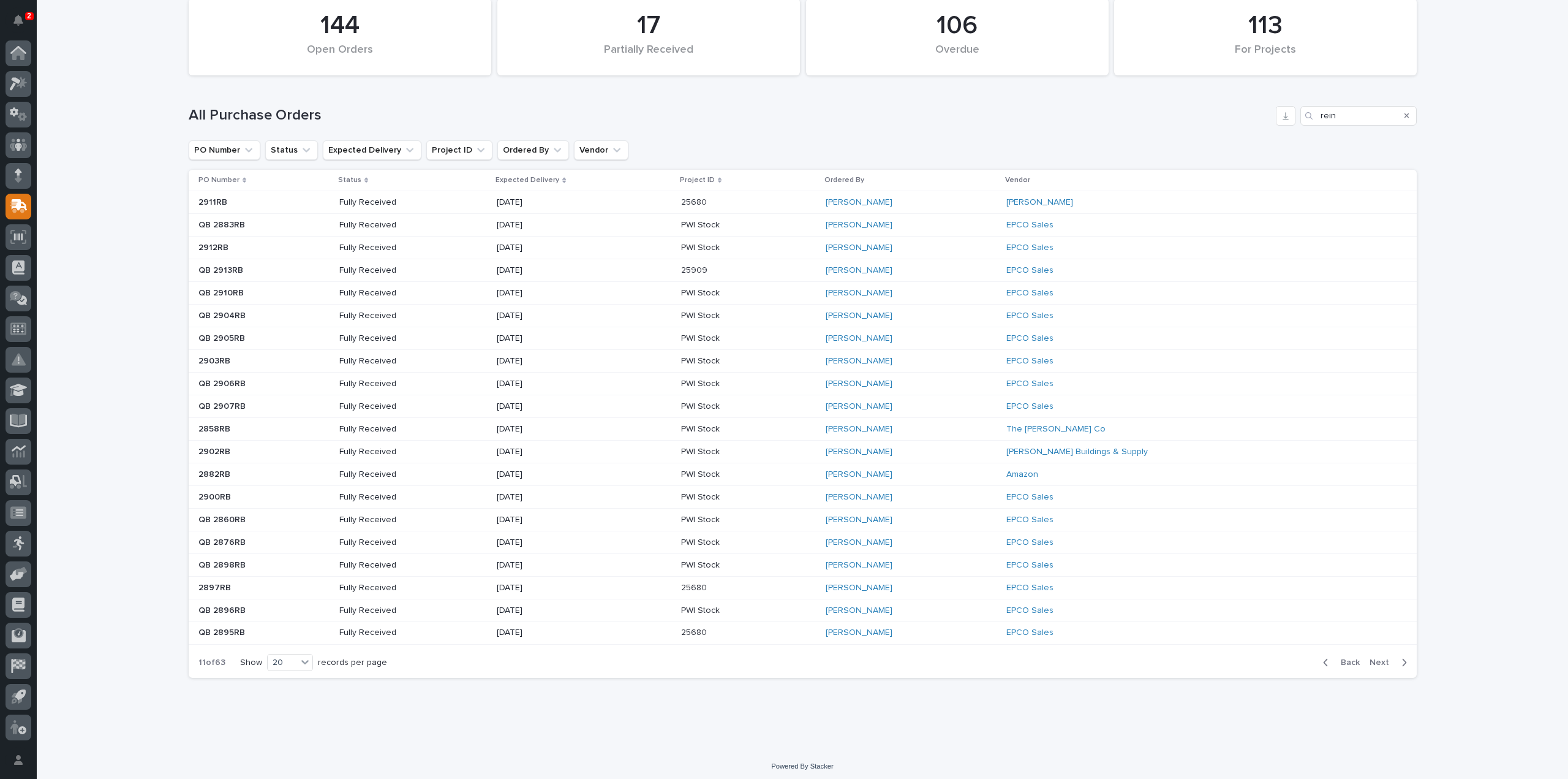
click at [1343, 657] on span "Back" at bounding box center [1347, 662] width 26 height 11
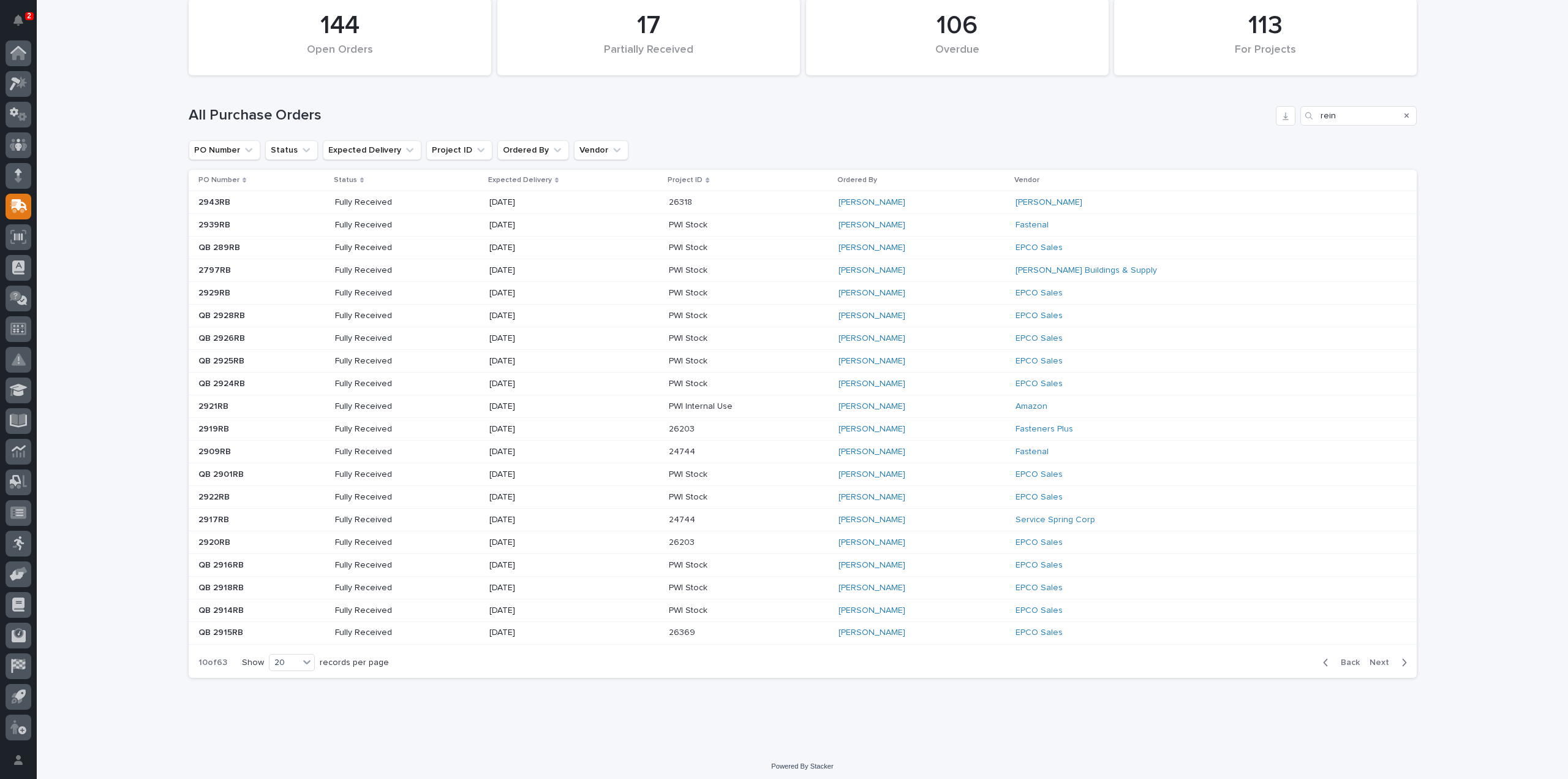
click at [1343, 657] on span "Back" at bounding box center [1347, 662] width 26 height 11
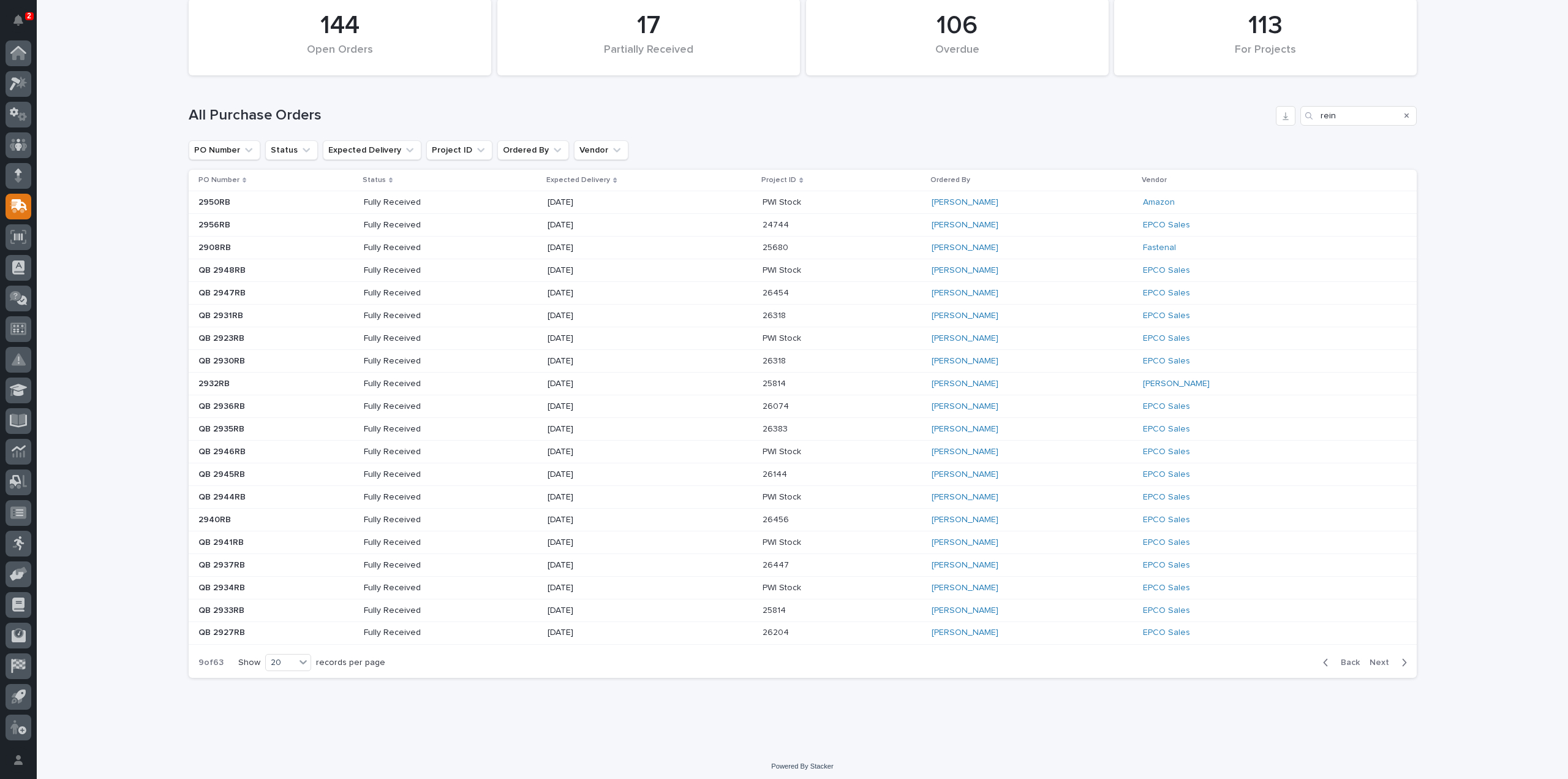
click at [1343, 657] on span "Back" at bounding box center [1347, 662] width 26 height 11
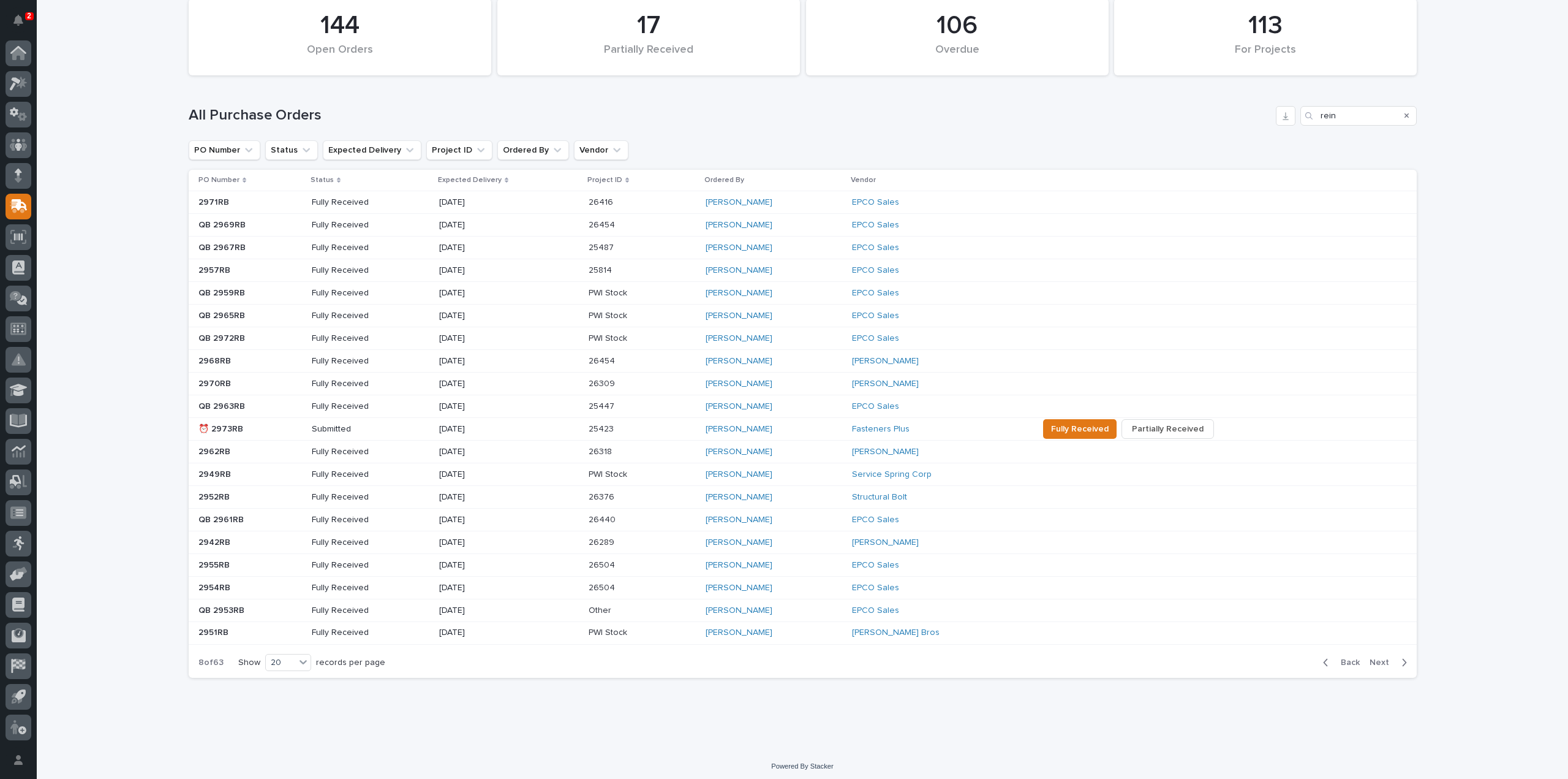
click at [1346, 657] on span "Back" at bounding box center [1347, 662] width 26 height 11
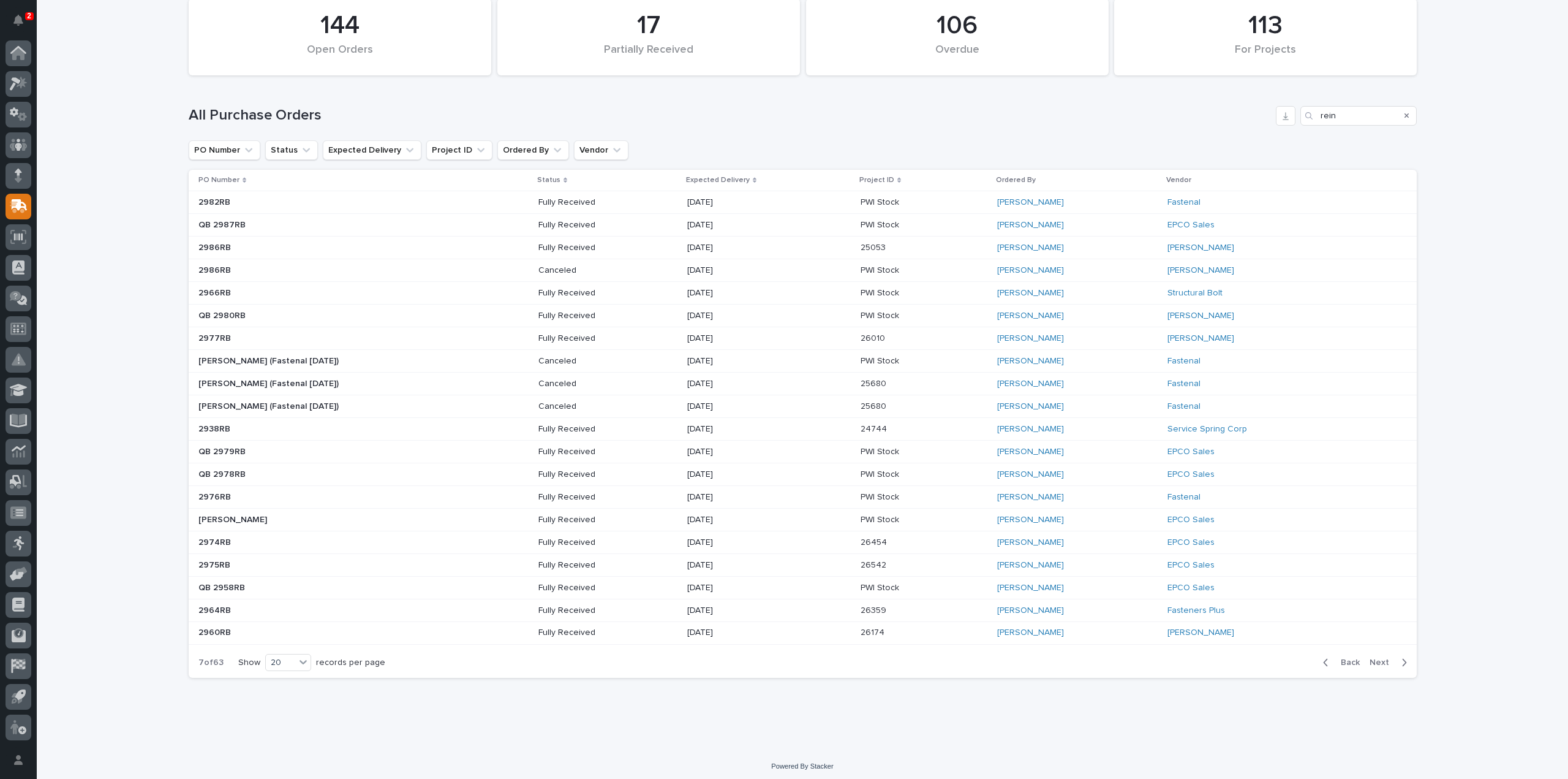
click at [1346, 657] on span "Back" at bounding box center [1347, 662] width 26 height 11
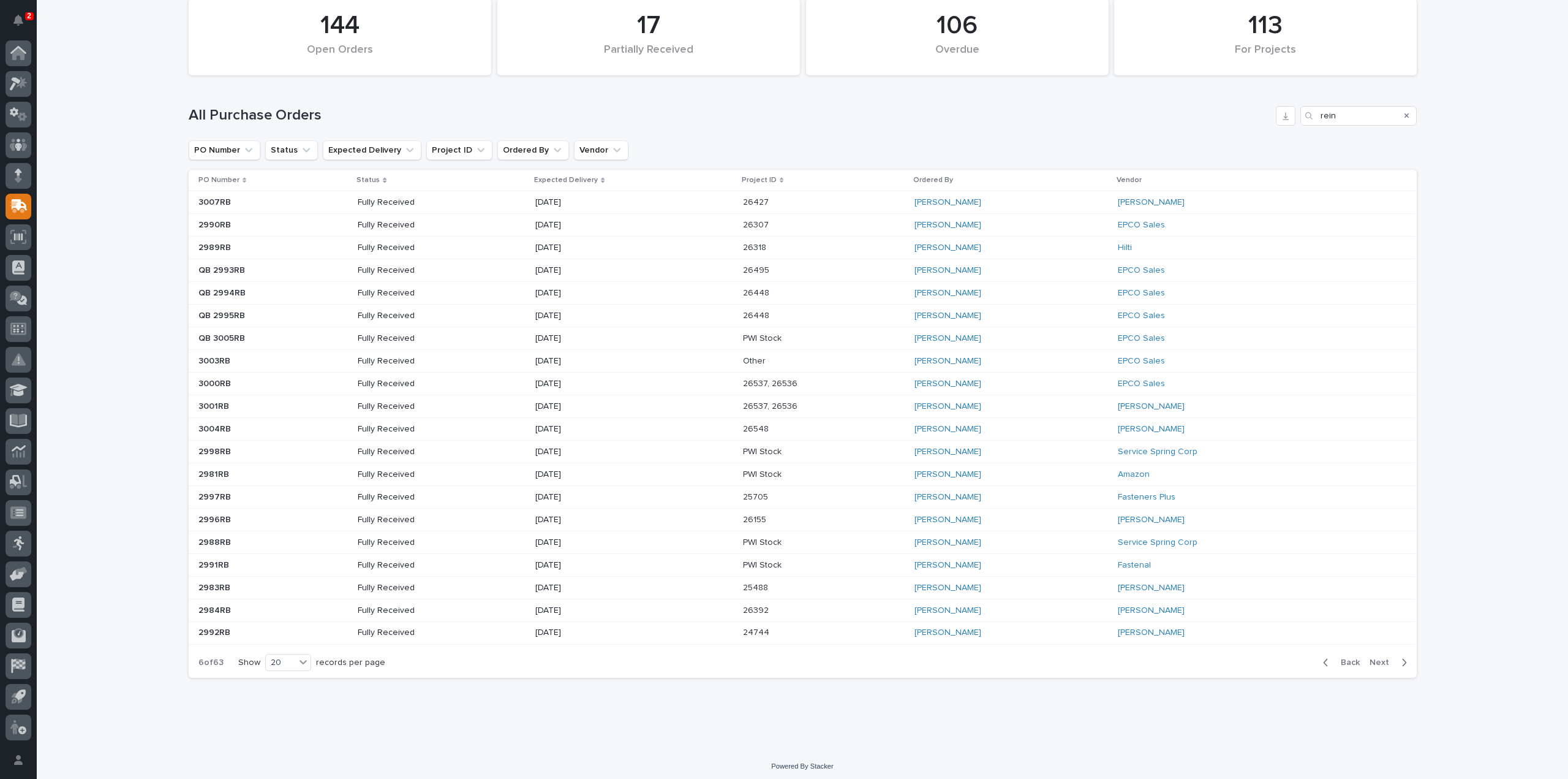
click at [1347, 657] on span "Back" at bounding box center [1347, 662] width 26 height 11
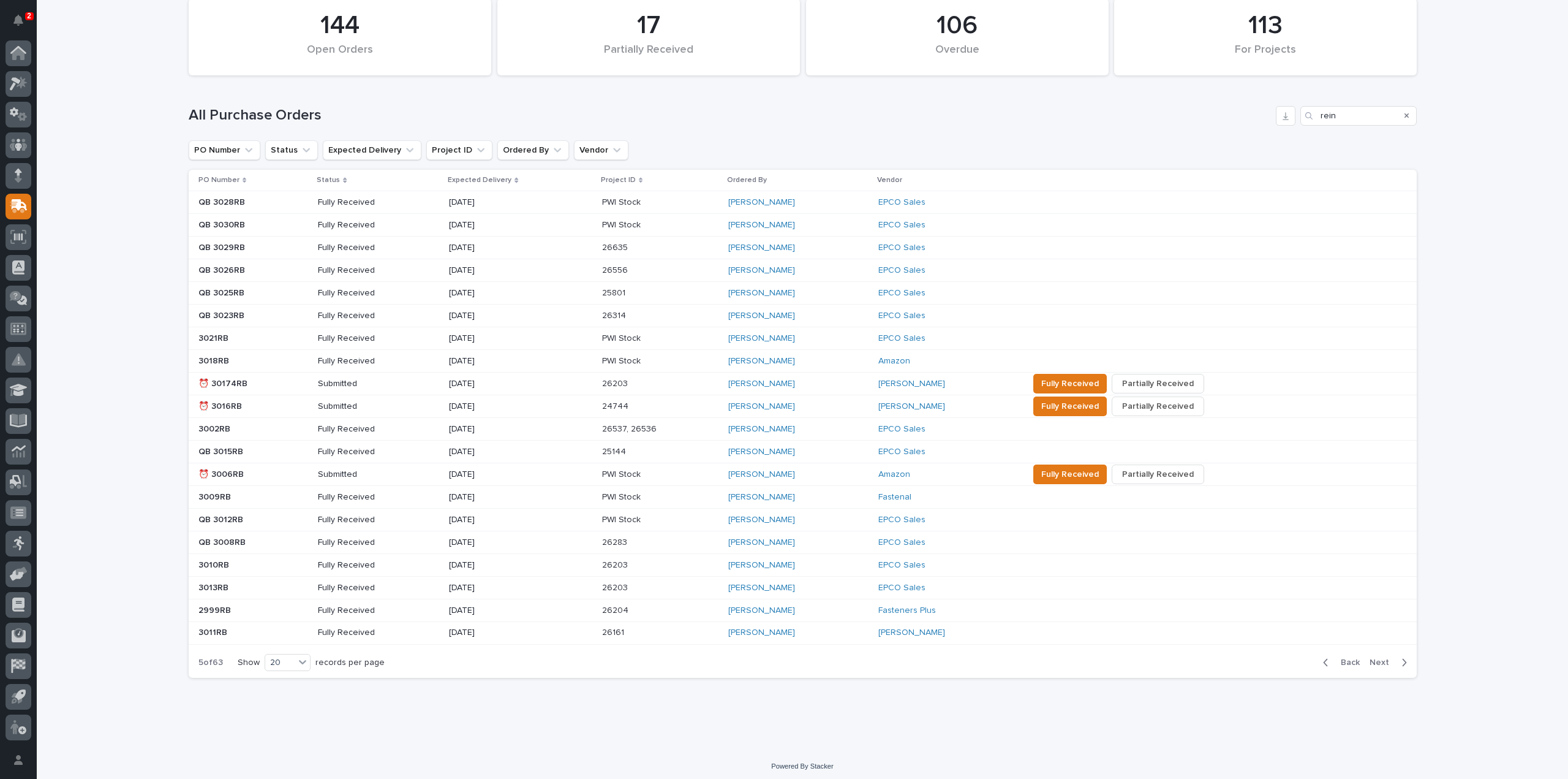
click at [1347, 657] on span "Back" at bounding box center [1347, 662] width 26 height 11
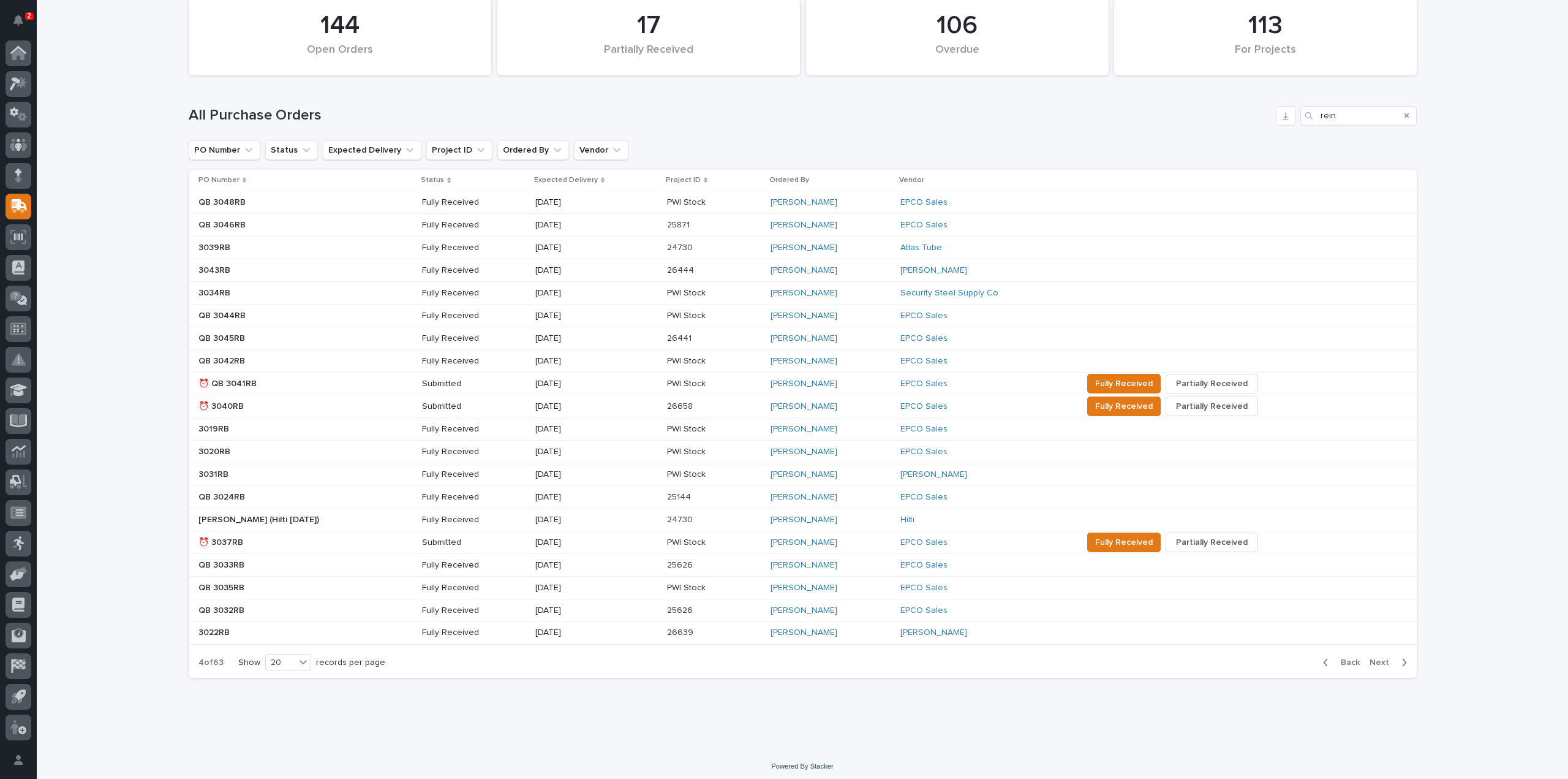
click at [1347, 657] on span "Back" at bounding box center [1347, 662] width 26 height 11
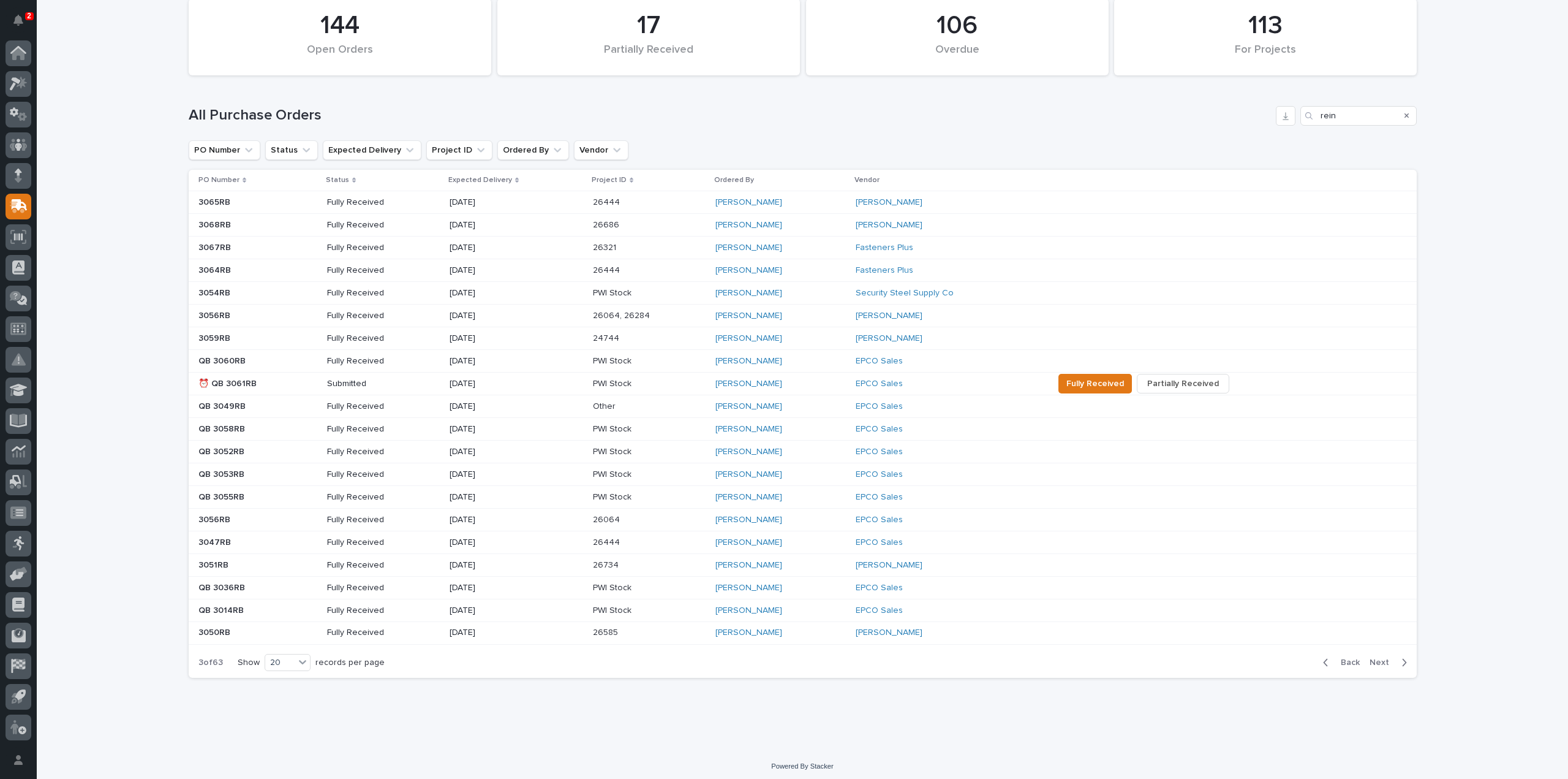
click at [1350, 661] on span "Back" at bounding box center [1347, 662] width 26 height 11
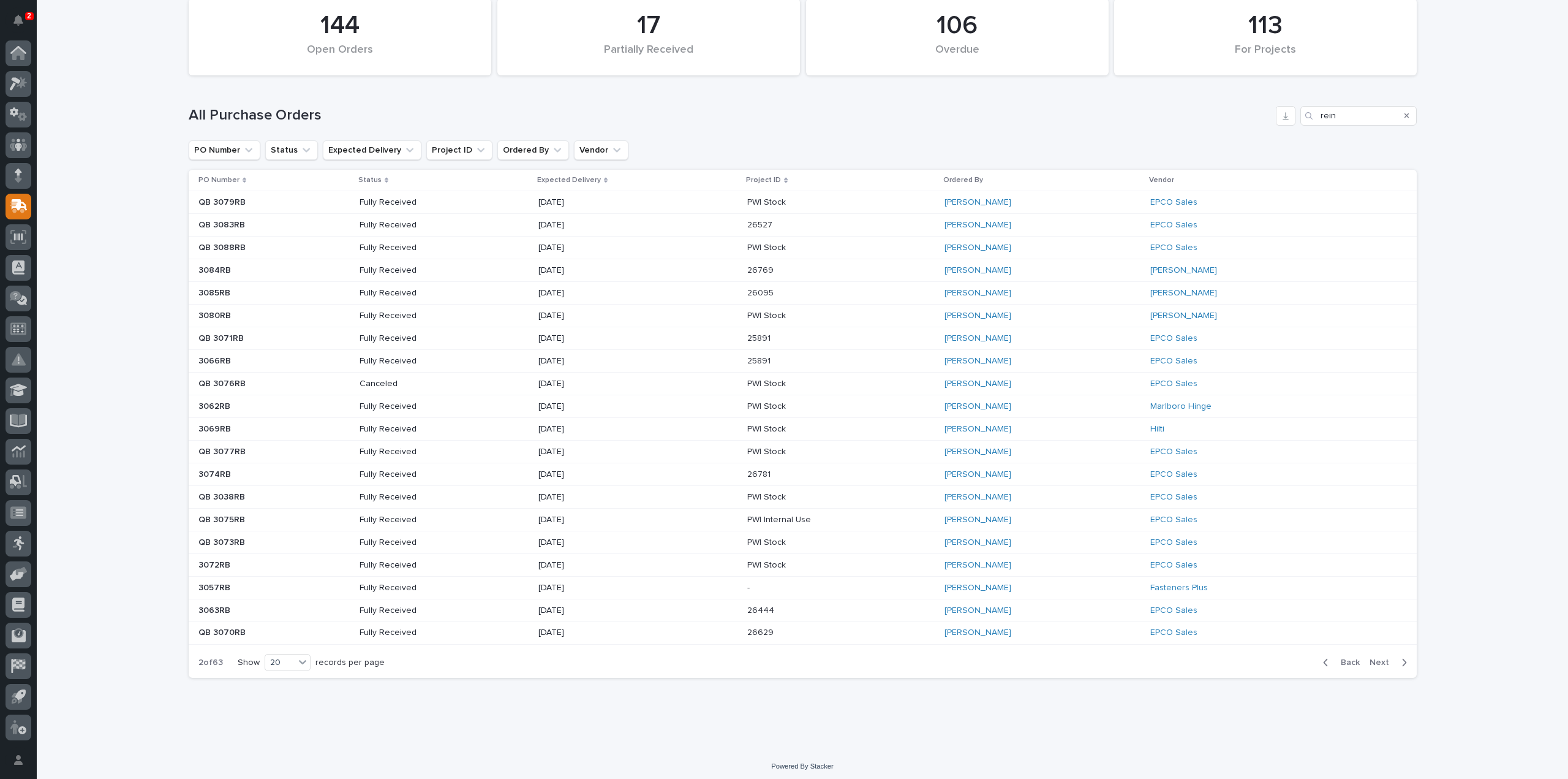
click at [1350, 657] on span "Back" at bounding box center [1347, 662] width 26 height 11
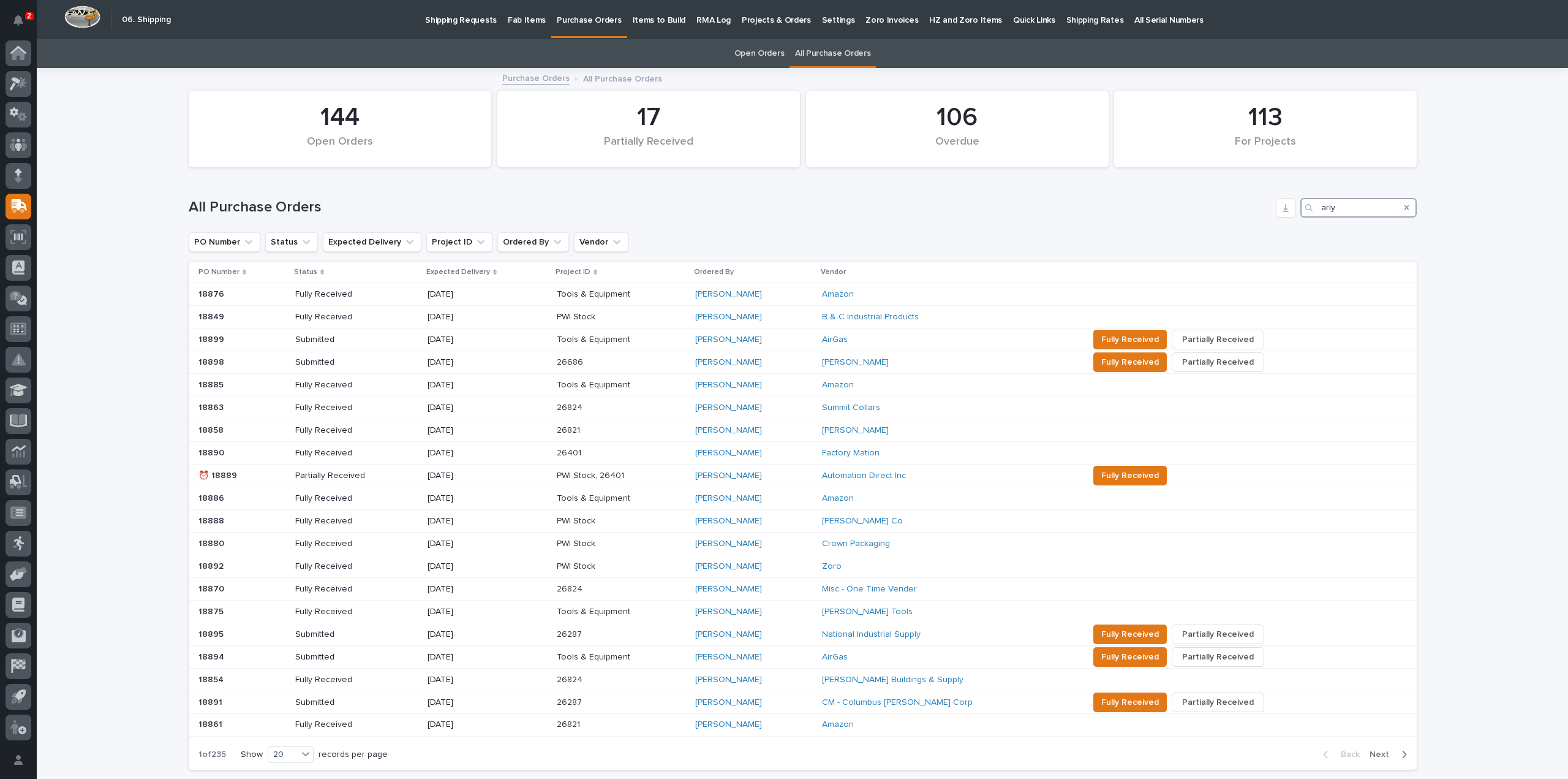
scroll to position [92, 0]
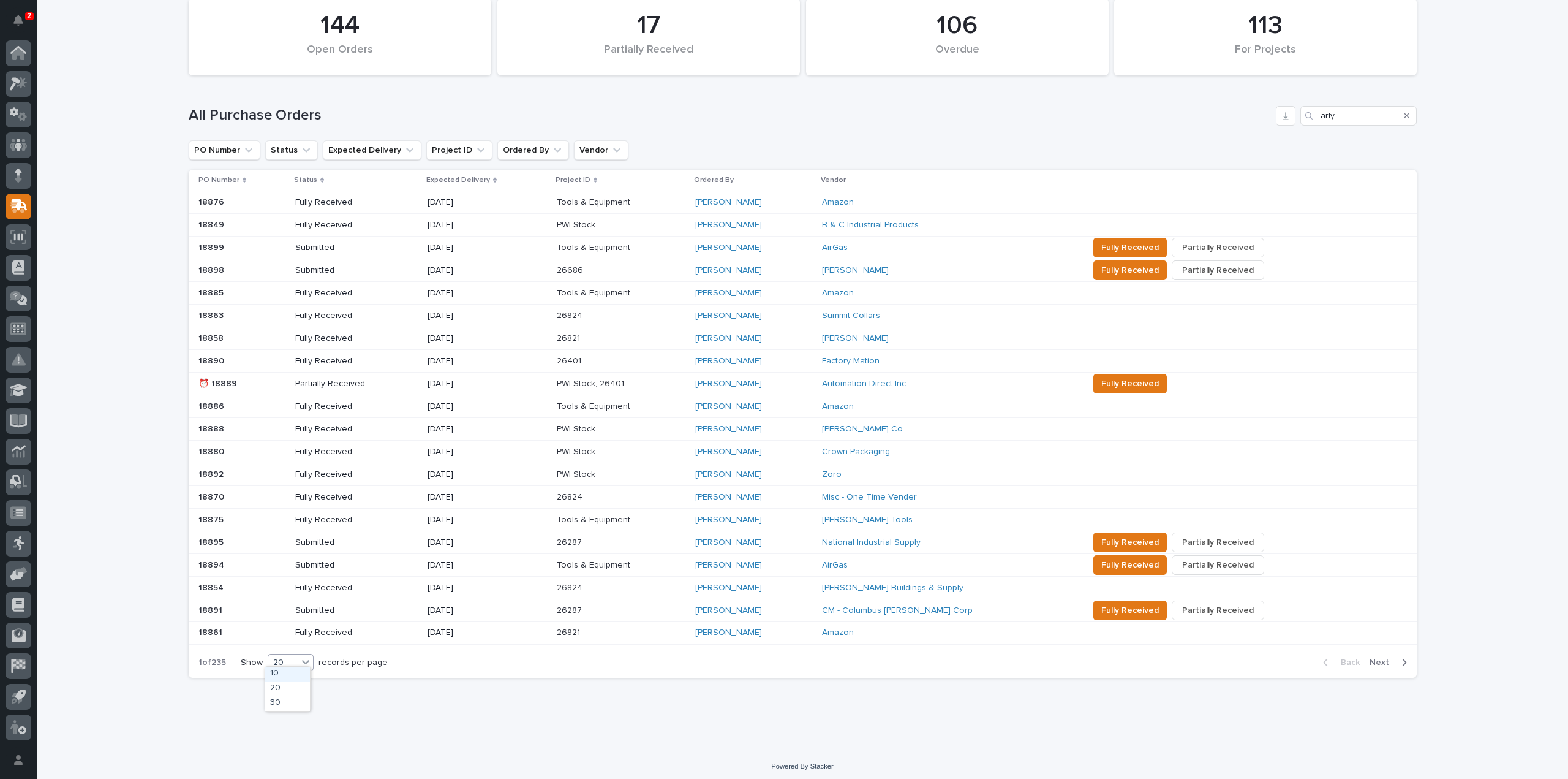
click at [299, 659] on icon at bounding box center [305, 662] width 12 height 12
click at [292, 705] on div "30" at bounding box center [287, 704] width 45 height 15
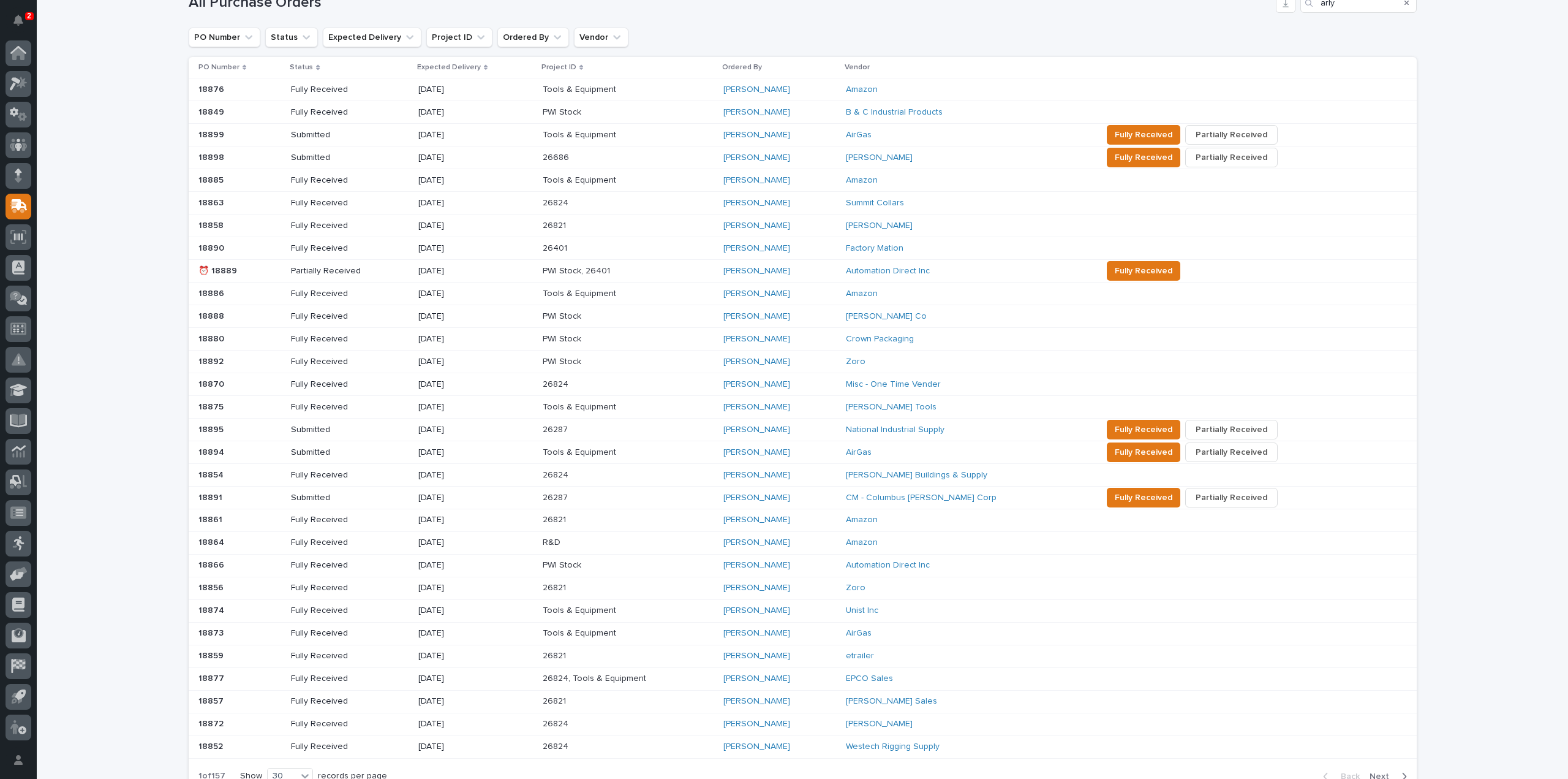
scroll to position [317, 0]
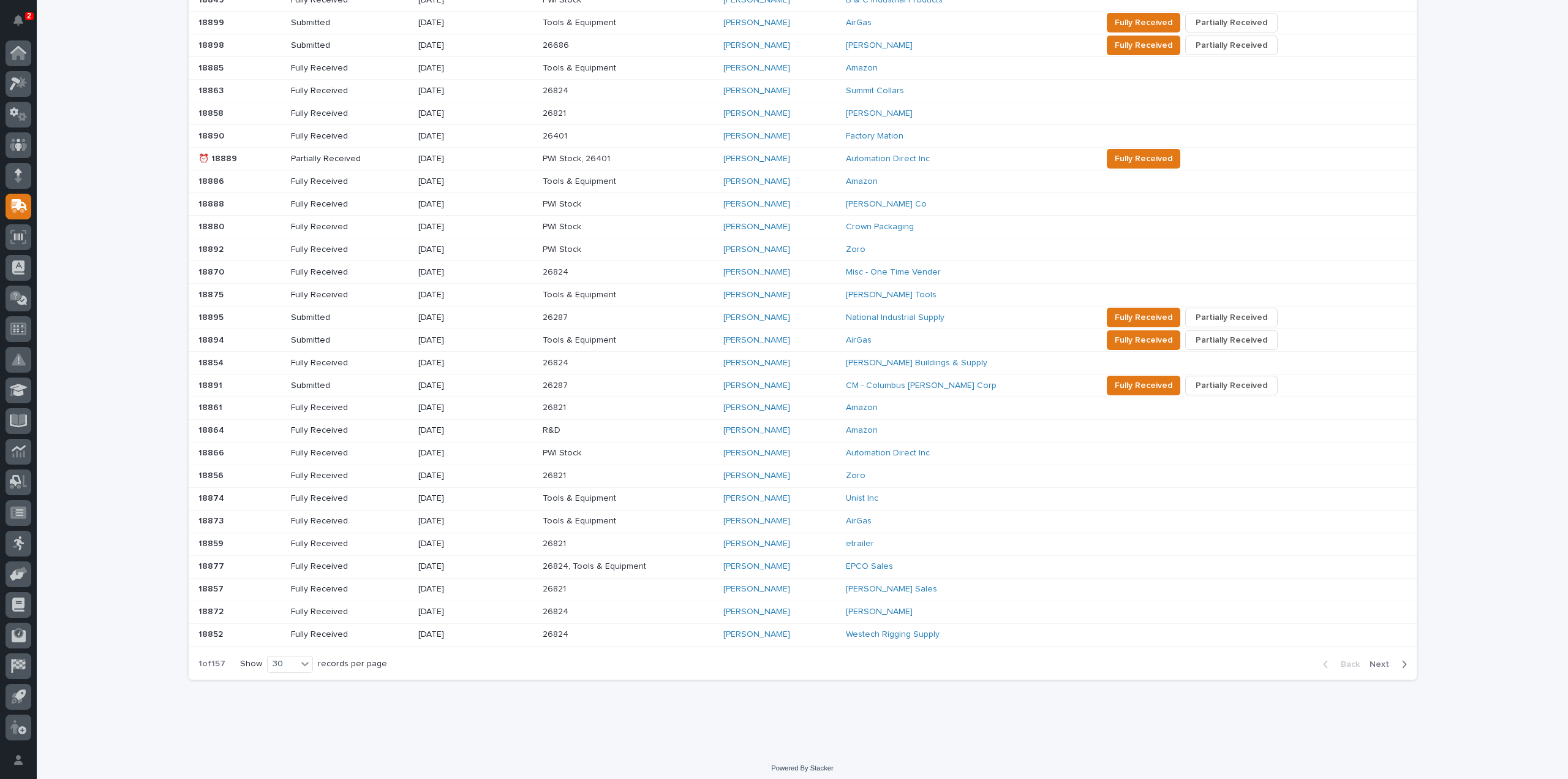
click at [1373, 659] on span "Next" at bounding box center [1383, 664] width 27 height 11
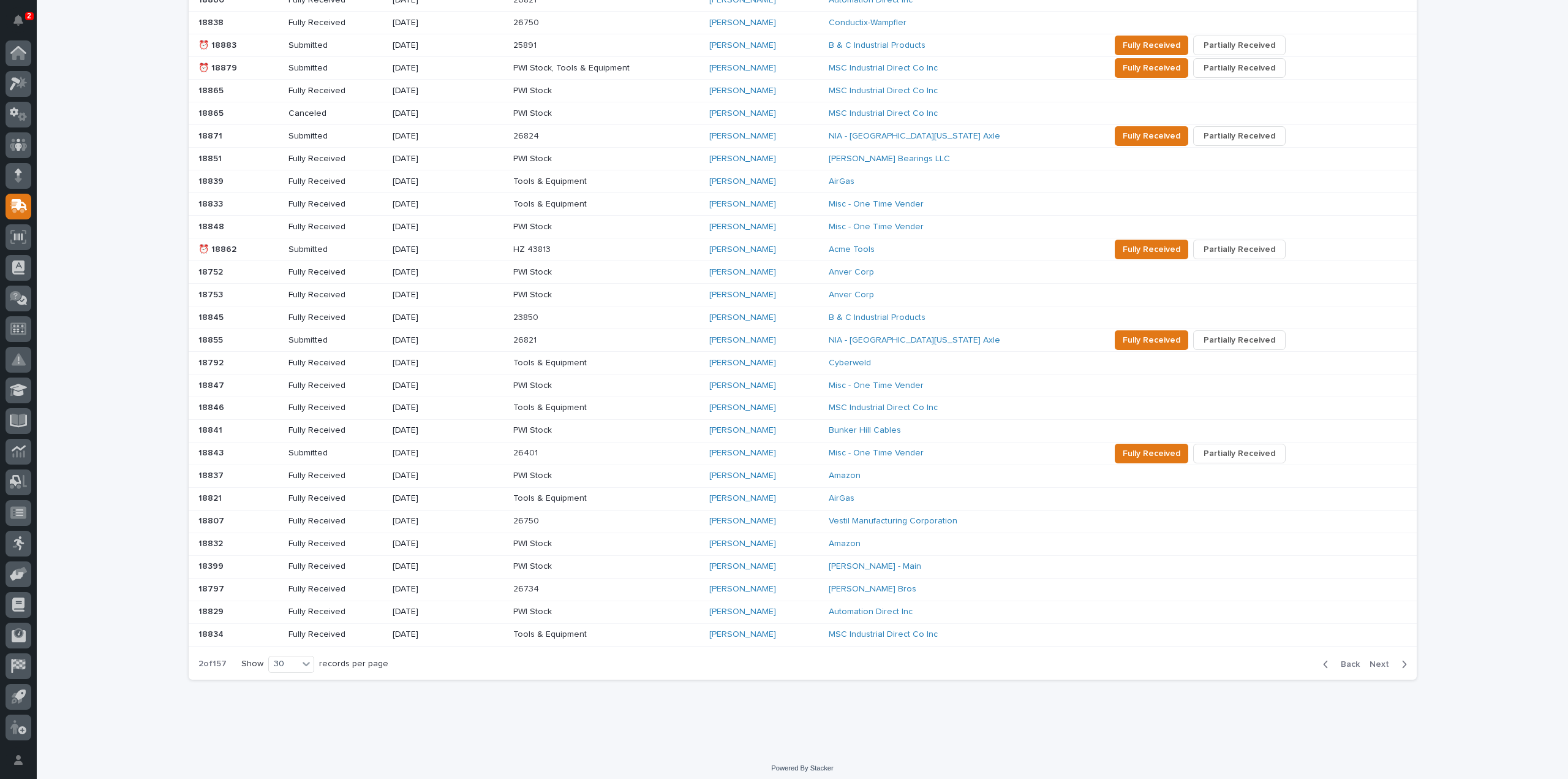
click at [1379, 659] on span "Next" at bounding box center [1383, 664] width 27 height 11
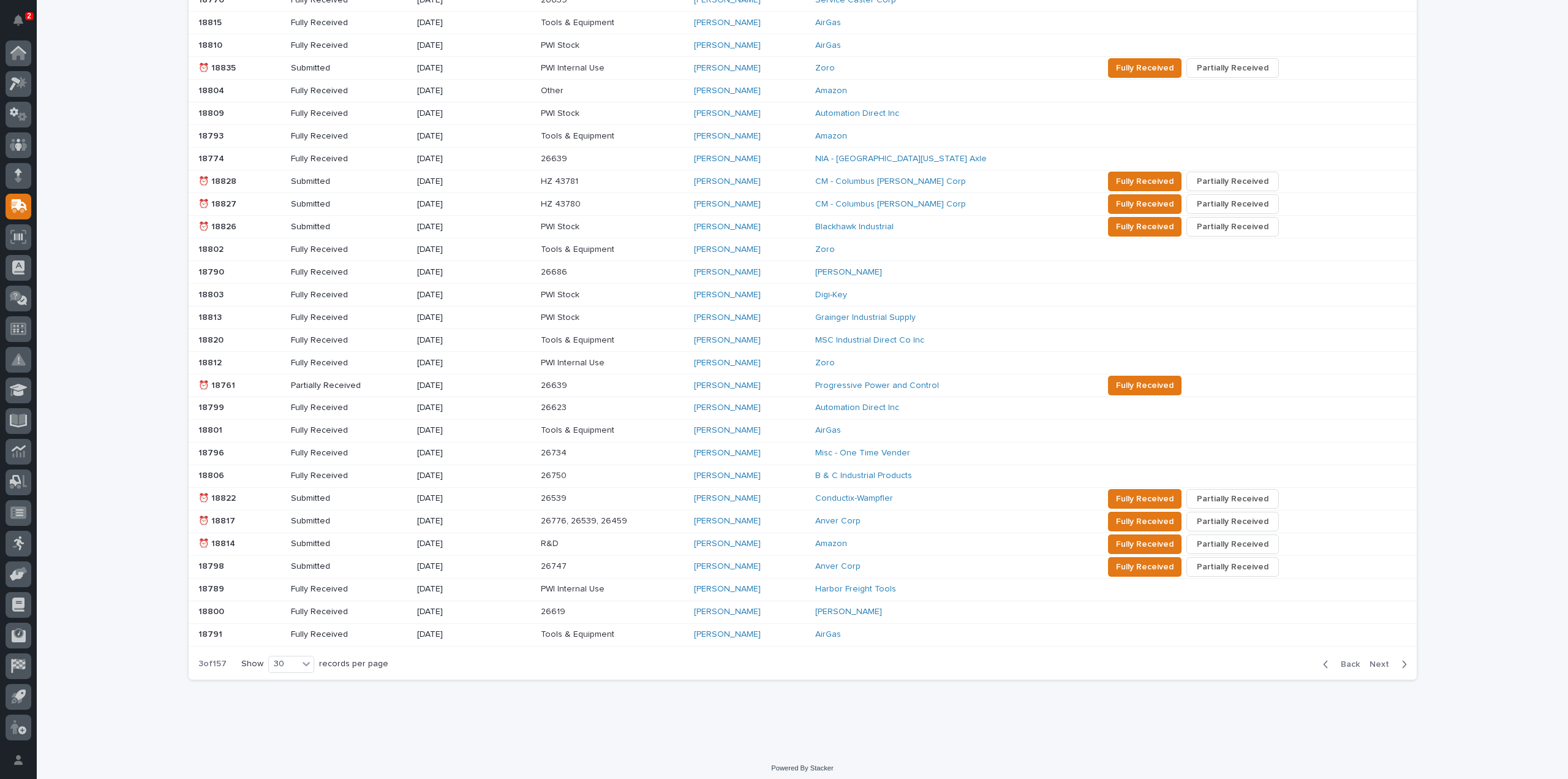
click at [1379, 659] on span "Next" at bounding box center [1383, 664] width 27 height 11
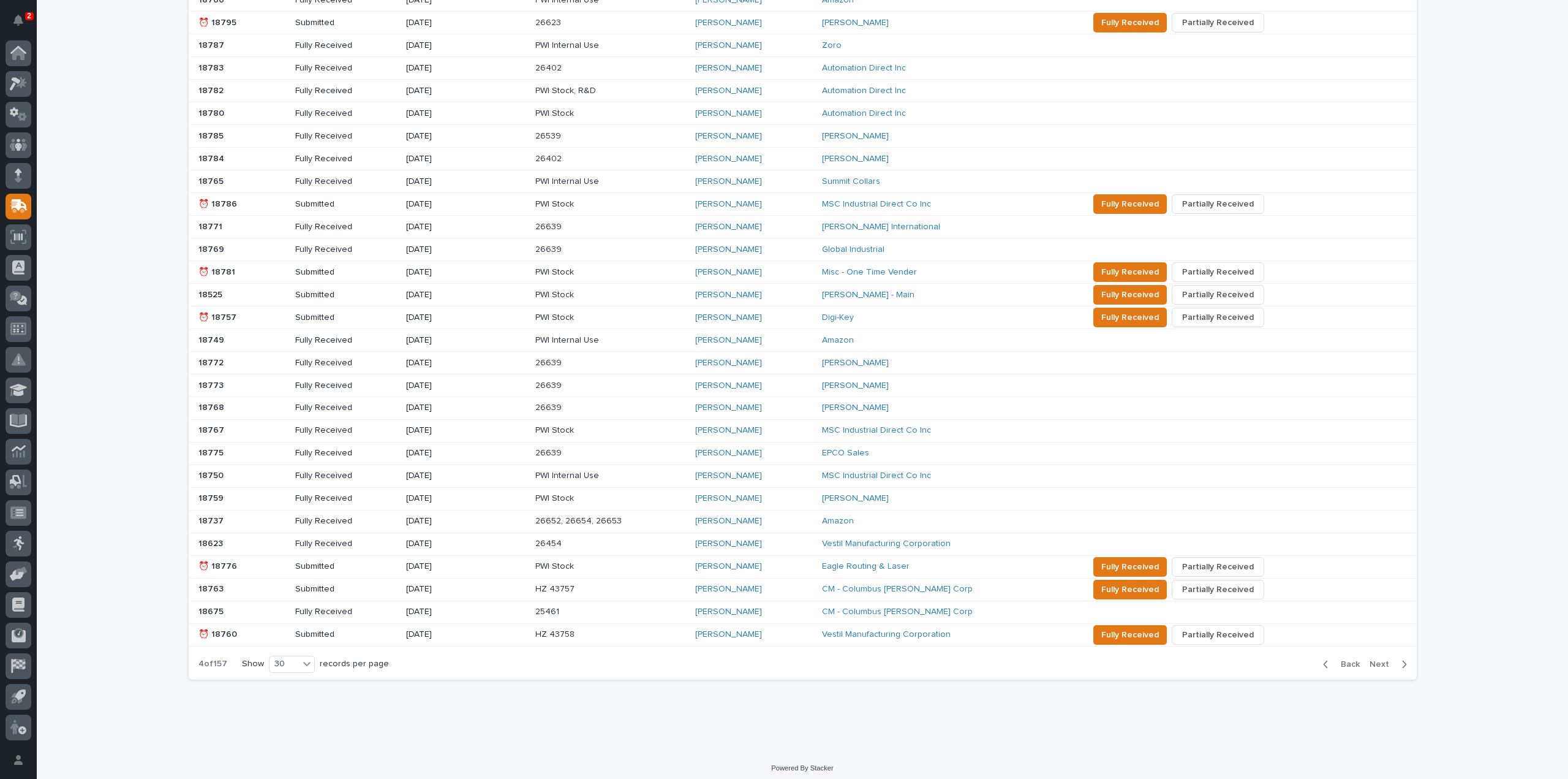
click at [1379, 659] on span "Next" at bounding box center [1383, 664] width 27 height 11
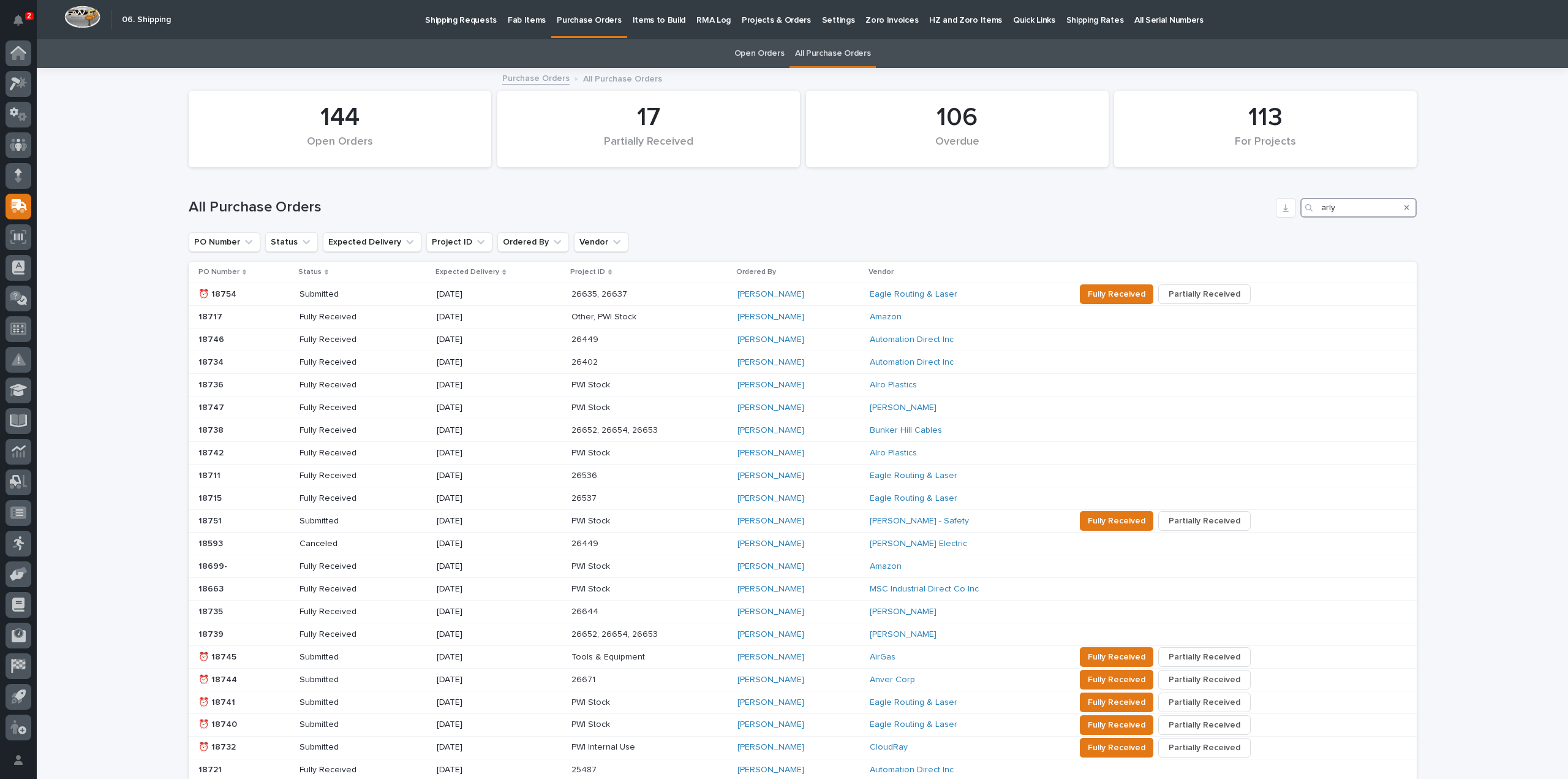
drag, startPoint x: 1365, startPoint y: 209, endPoint x: 1294, endPoint y: 216, distance: 71.3
click at [1294, 216] on div "All Purchase Orders arly" at bounding box center [803, 207] width 1228 height 19
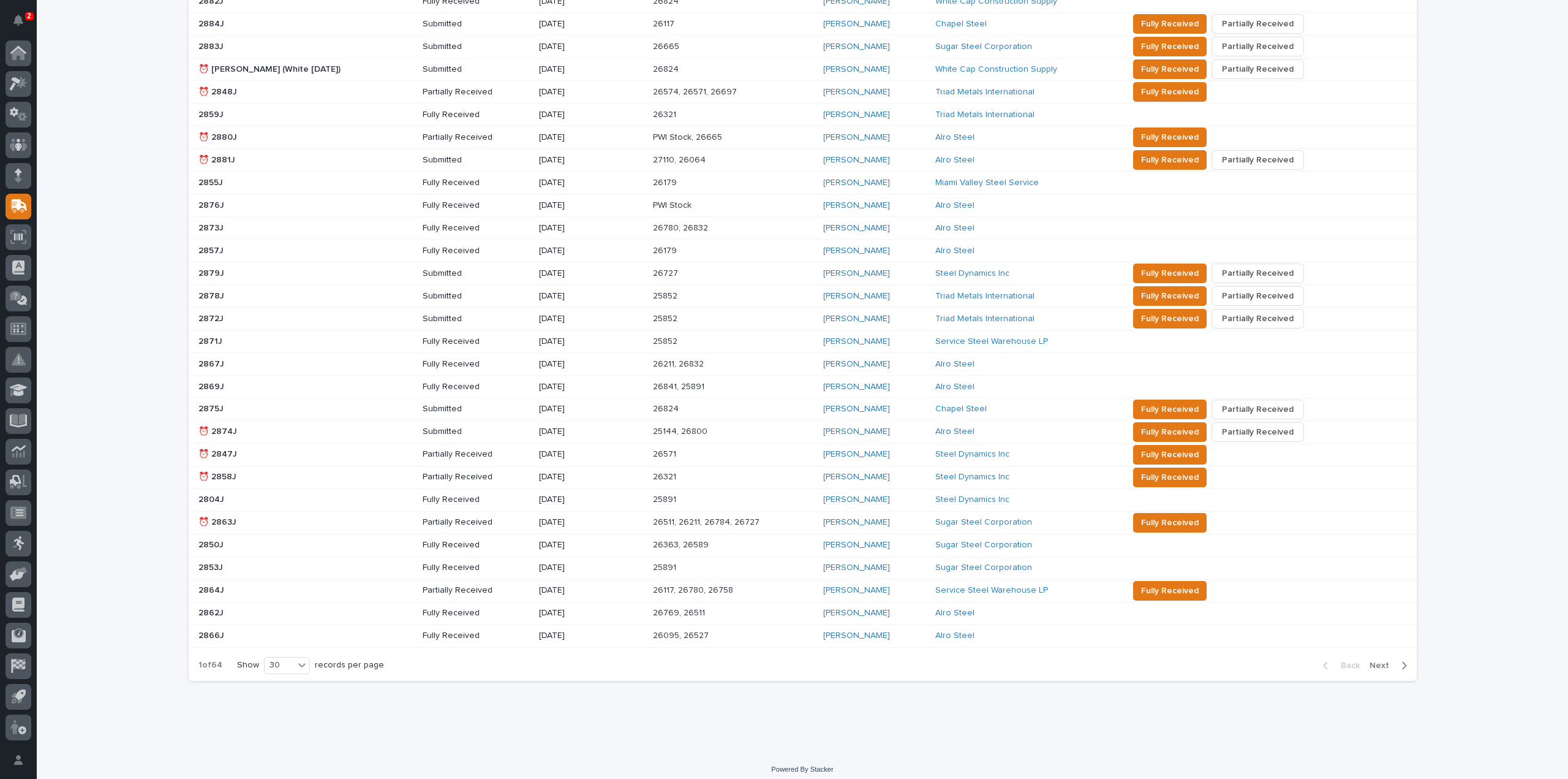
scroll to position [317, 0]
click at [1378, 659] on span "Next" at bounding box center [1383, 664] width 27 height 11
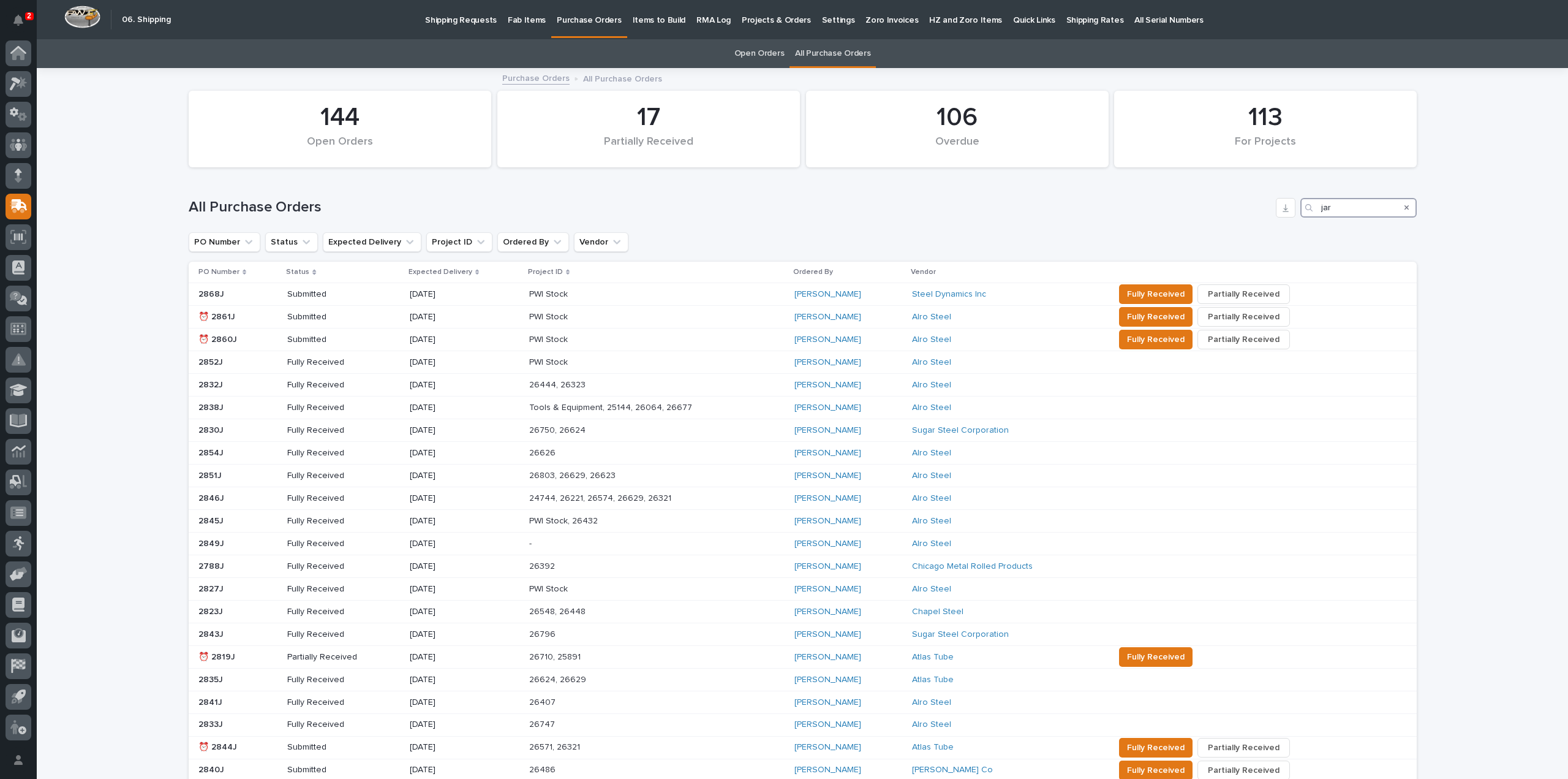
drag, startPoint x: 1337, startPoint y: 211, endPoint x: 1301, endPoint y: 219, distance: 36.9
click at [1301, 219] on div "All Purchase Orders jar" at bounding box center [803, 203] width 1228 height 59
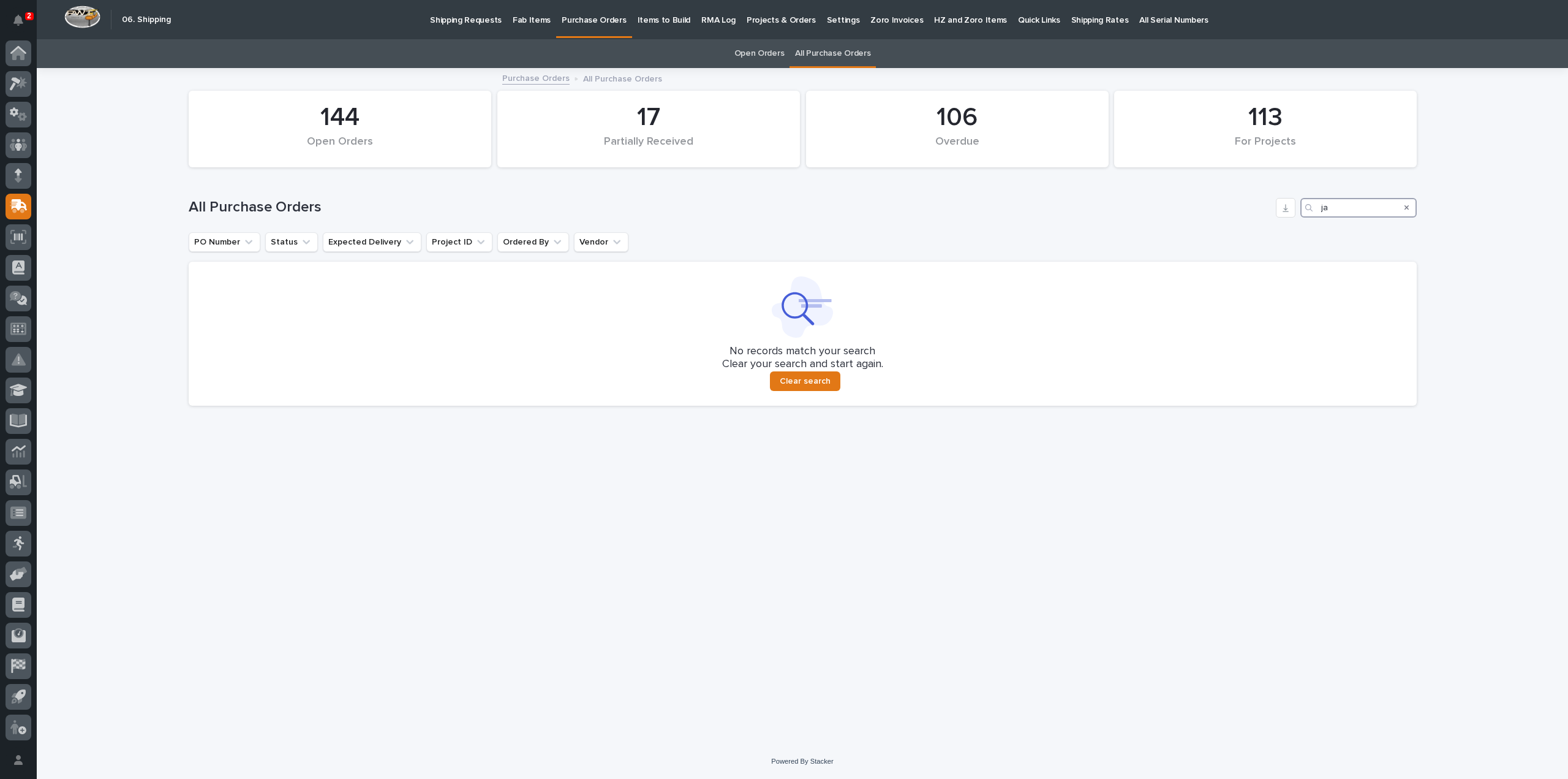
type input "j"
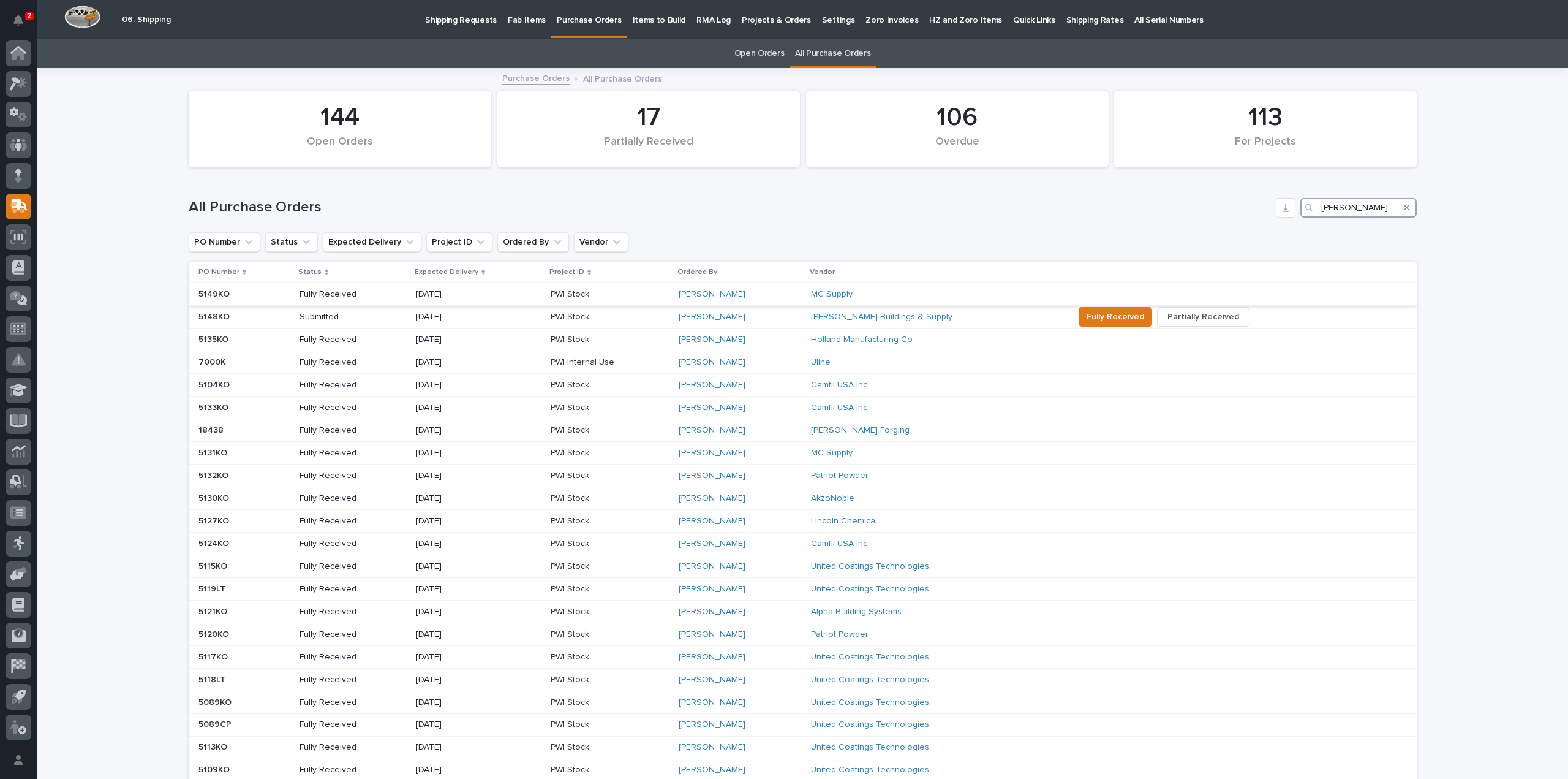
type input "ken"
click at [345, 296] on p "Fully Received" at bounding box center [352, 294] width 106 height 11
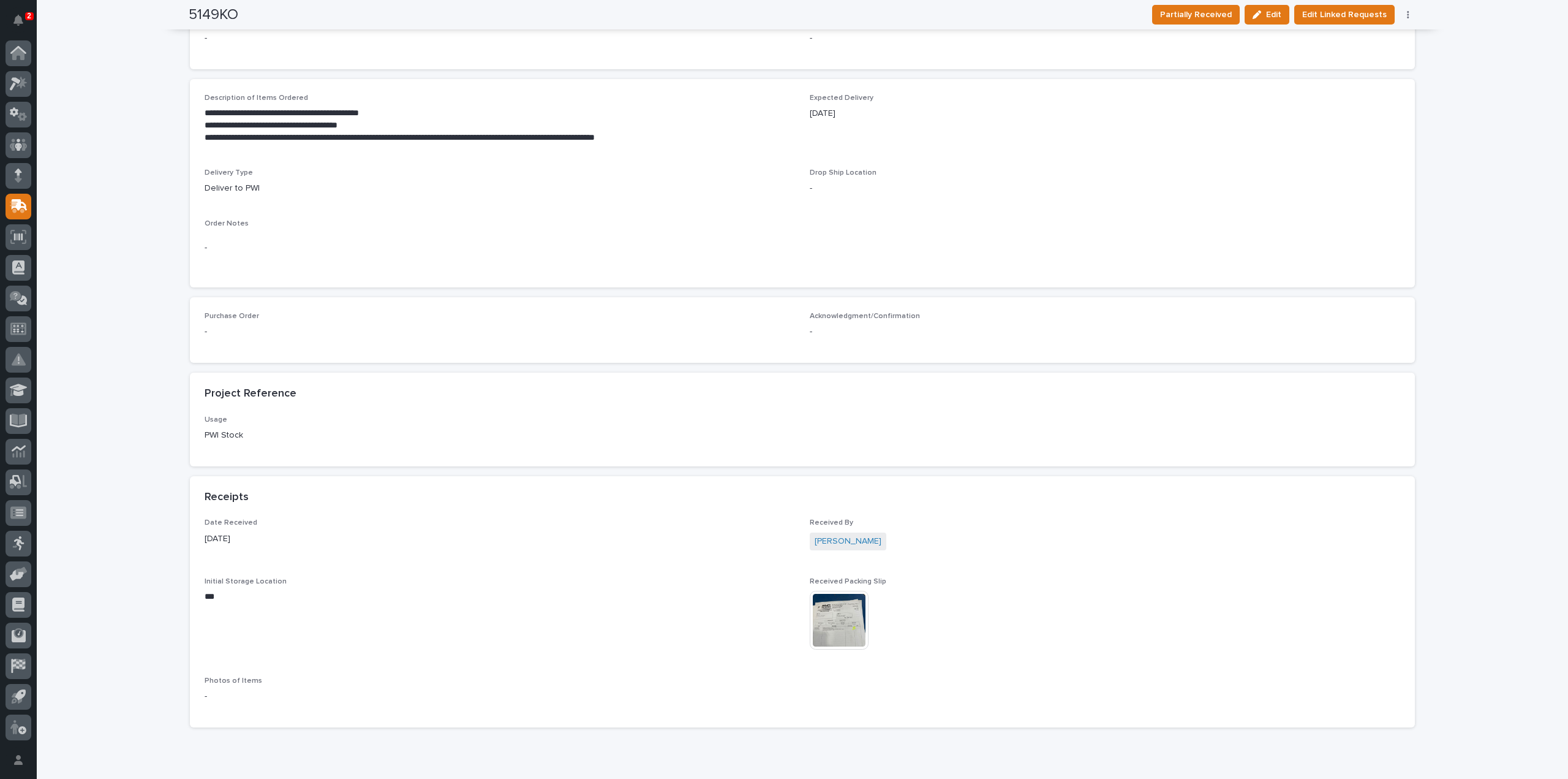
scroll to position [433, 0]
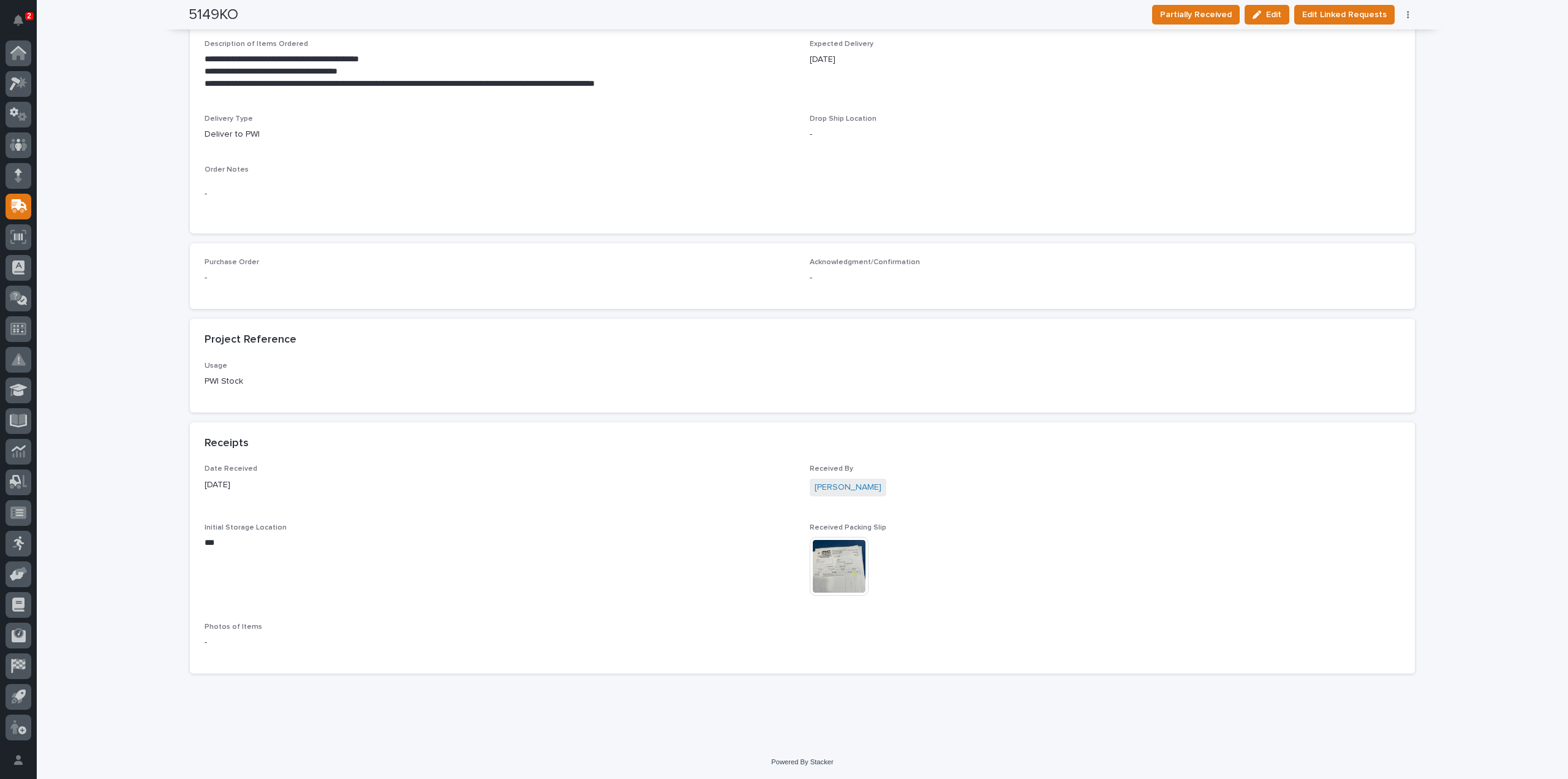
click at [832, 562] on img at bounding box center [839, 566] width 59 height 59
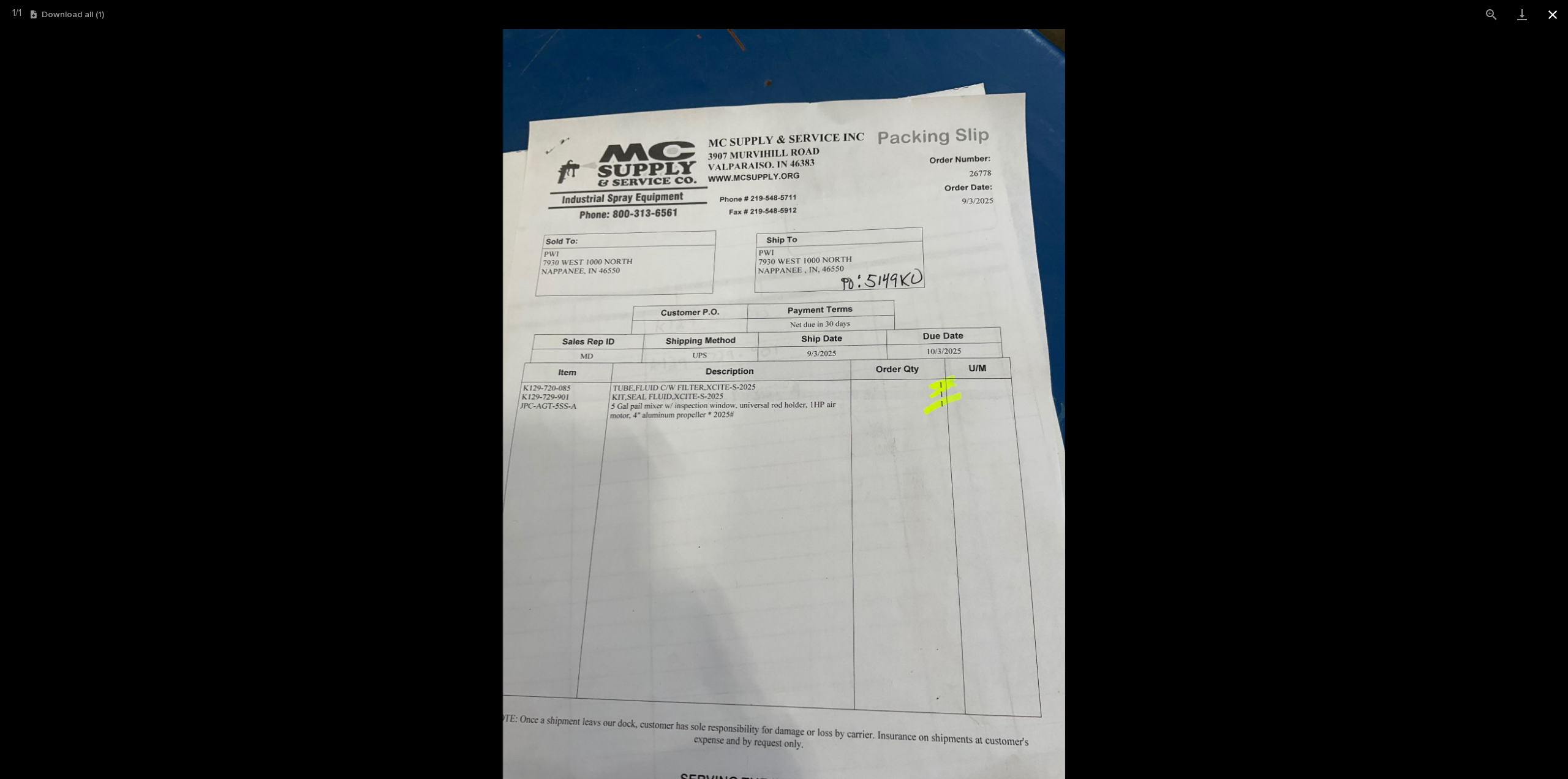
click at [1556, 14] on button "Close gallery" at bounding box center [1552, 14] width 31 height 29
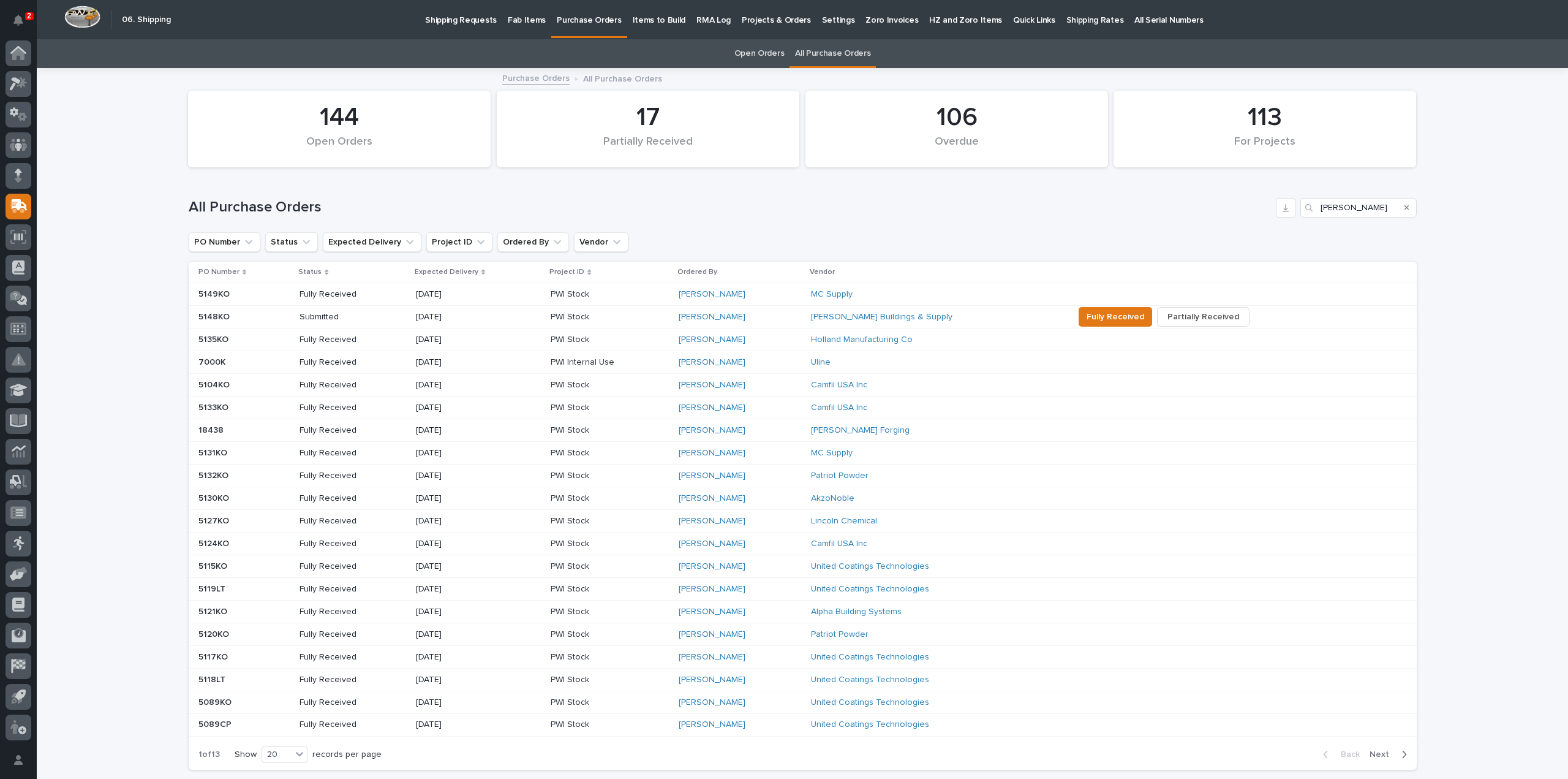
click at [321, 316] on p "Submitted" at bounding box center [352, 317] width 106 height 11
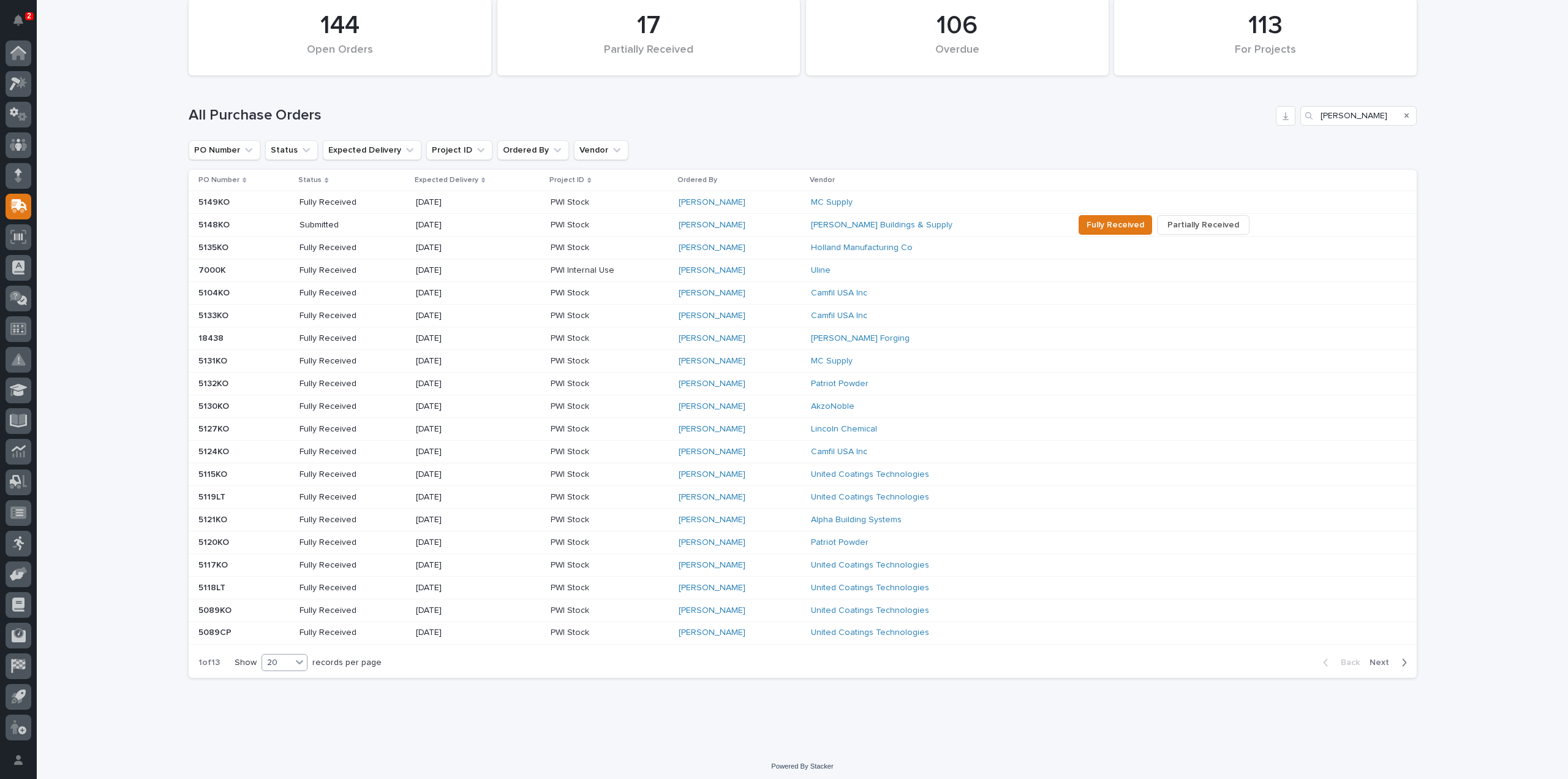
click at [294, 659] on icon at bounding box center [300, 662] width 12 height 12
click at [293, 700] on div "30" at bounding box center [281, 704] width 45 height 15
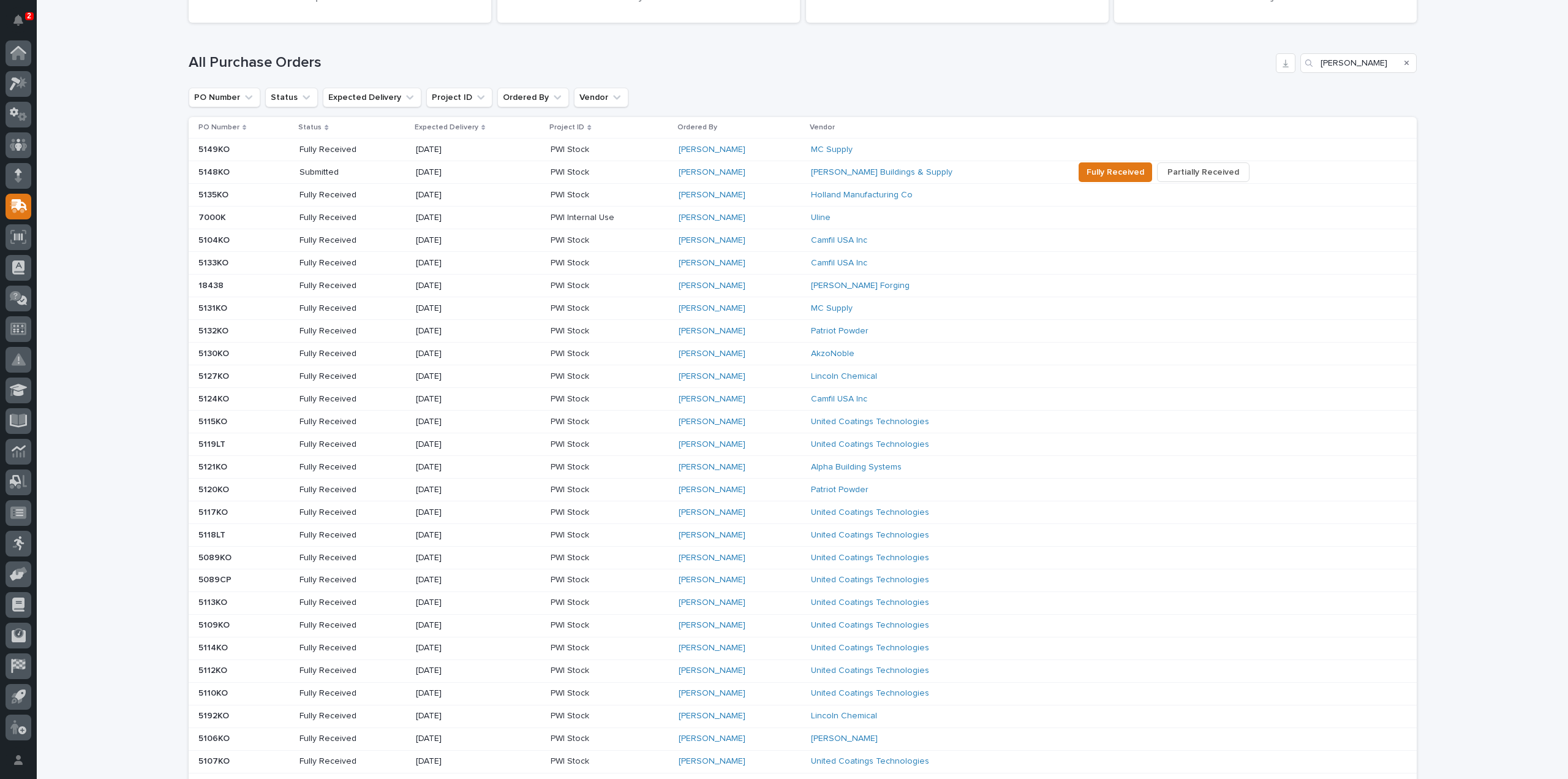
scroll to position [72, 0]
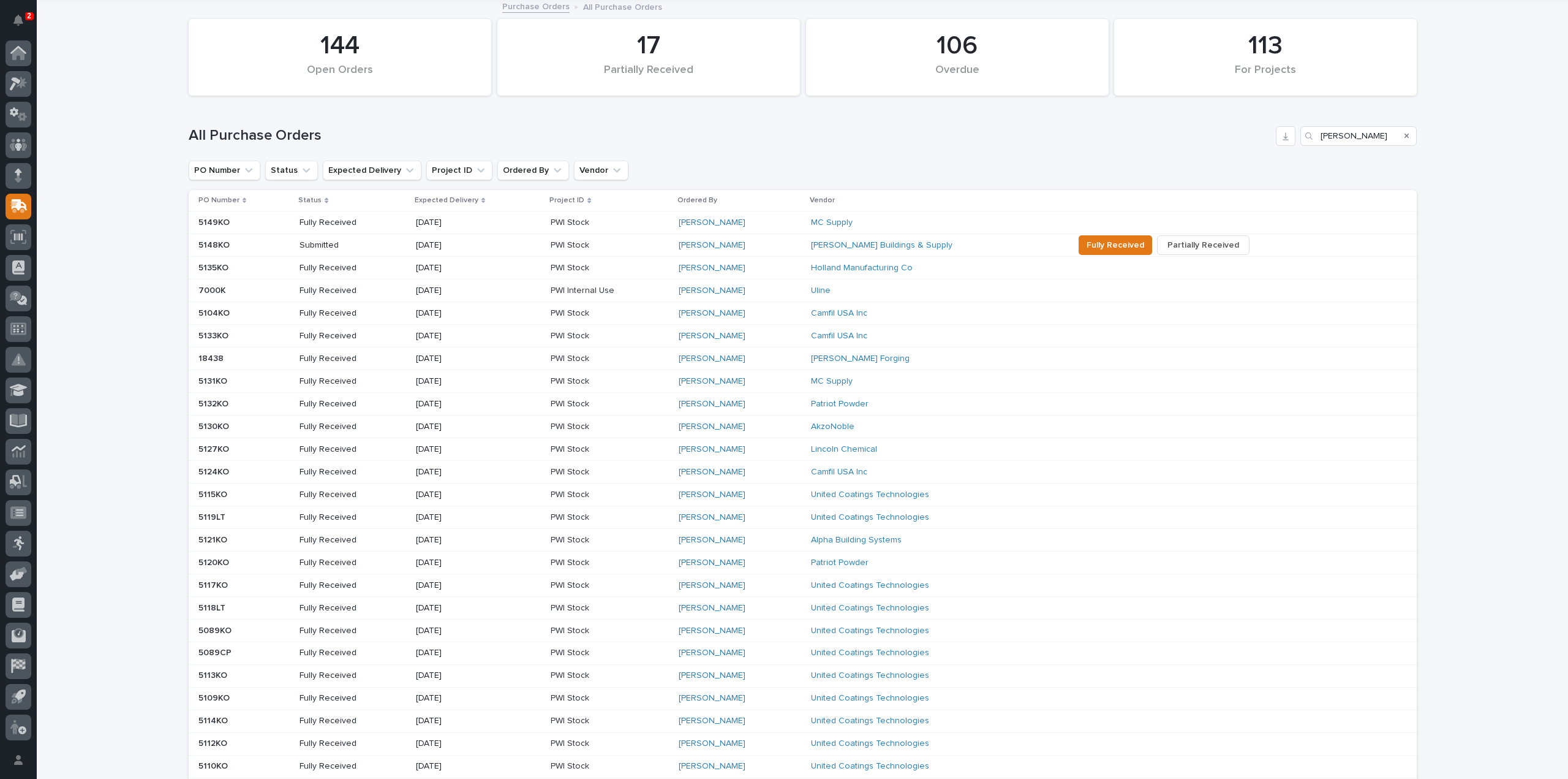
click at [313, 291] on p "Fully Received" at bounding box center [352, 291] width 106 height 11
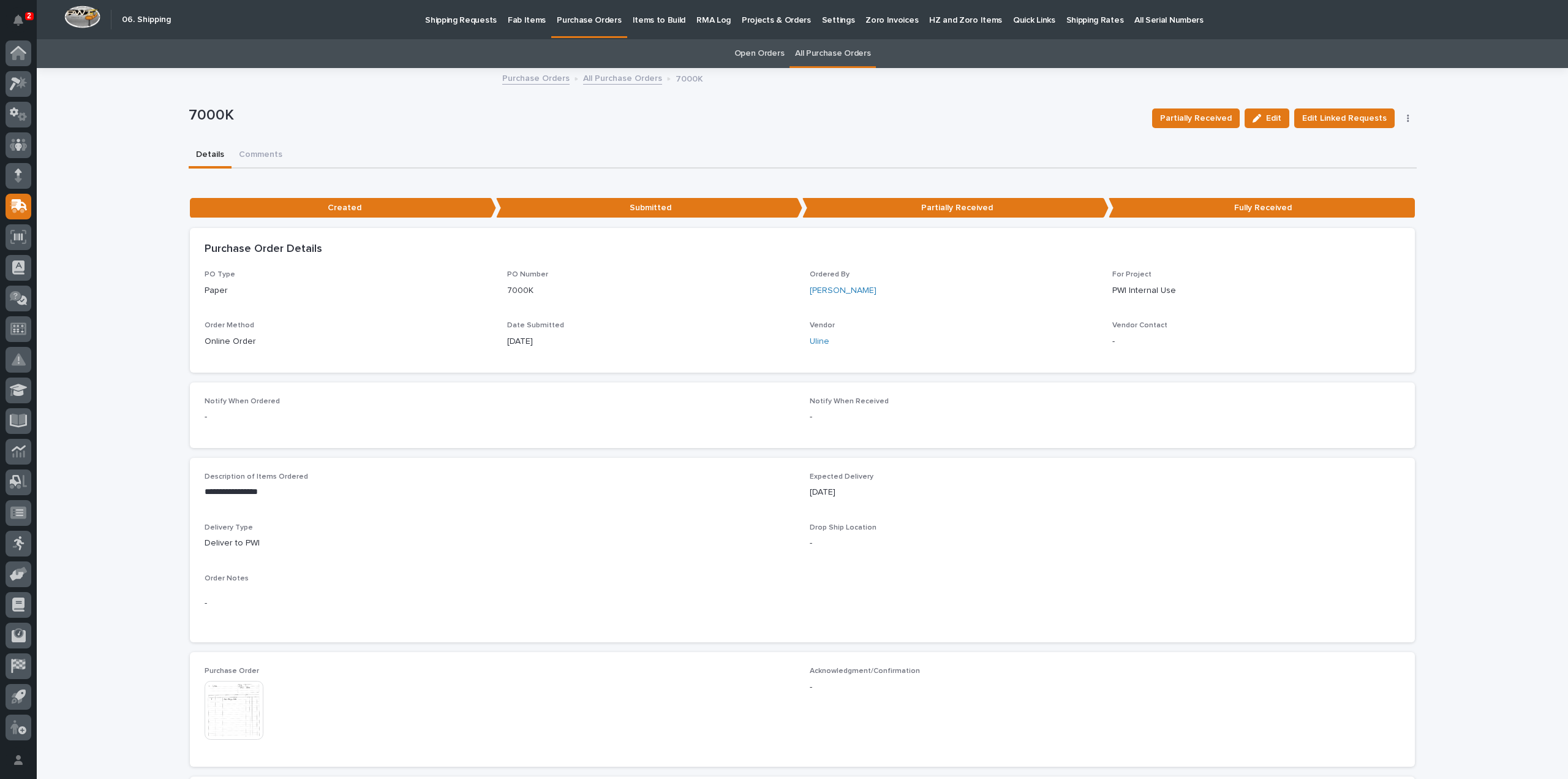
scroll to position [123, 0]
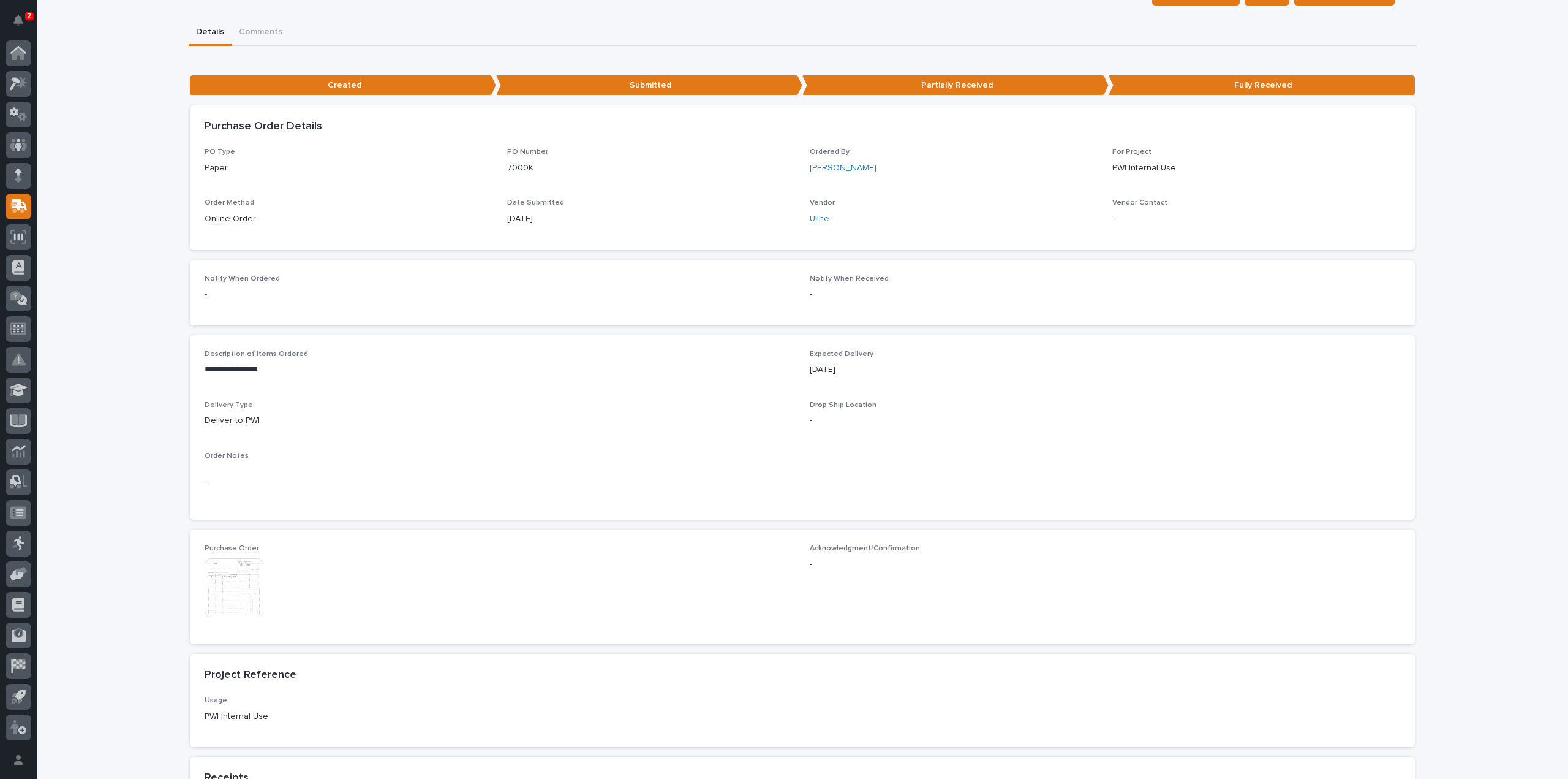
click at [241, 598] on img at bounding box center [234, 588] width 59 height 59
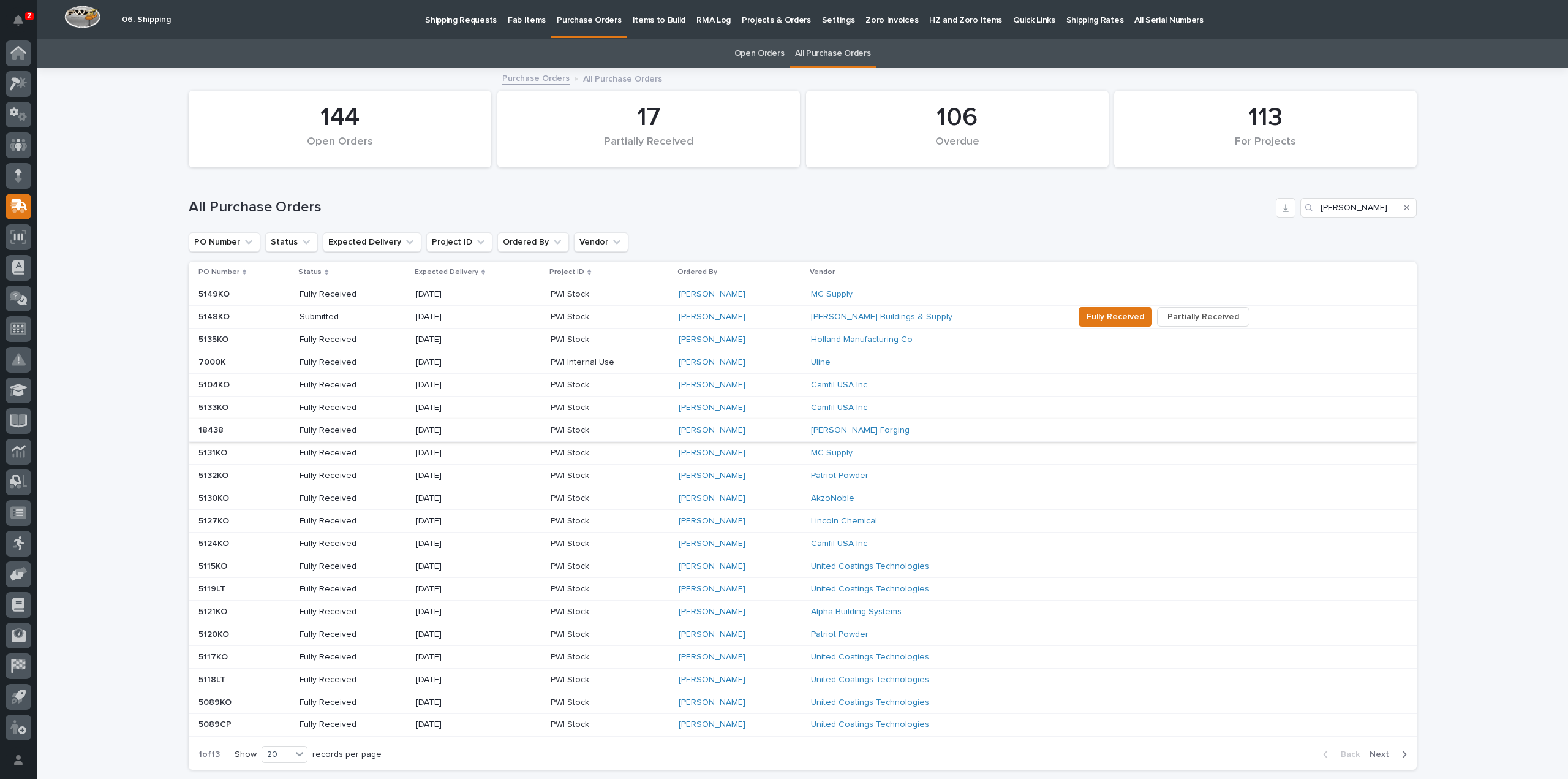
scroll to position [92, 0]
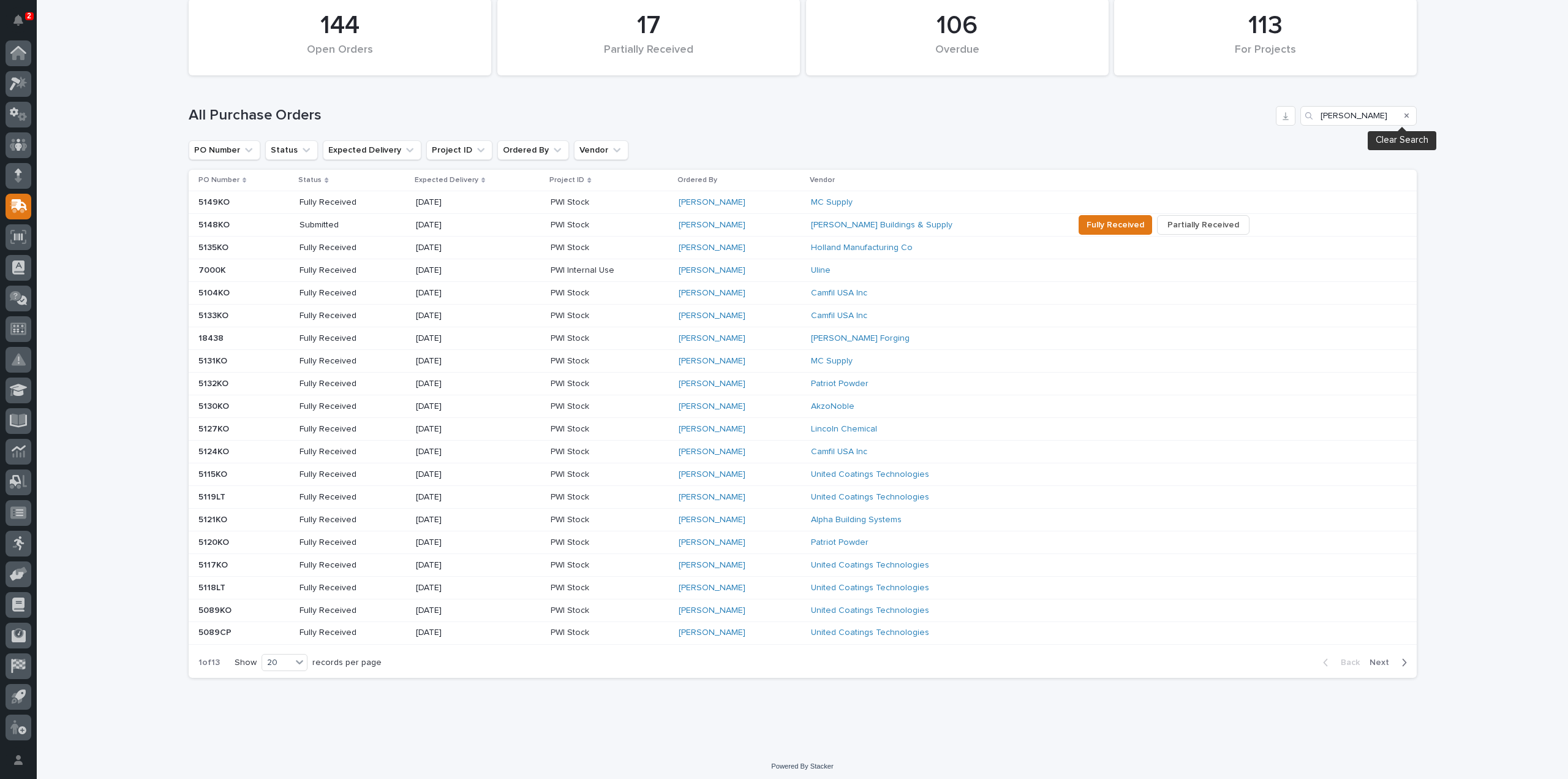
click at [1405, 117] on icon "Search" at bounding box center [1407, 116] width 5 height 7
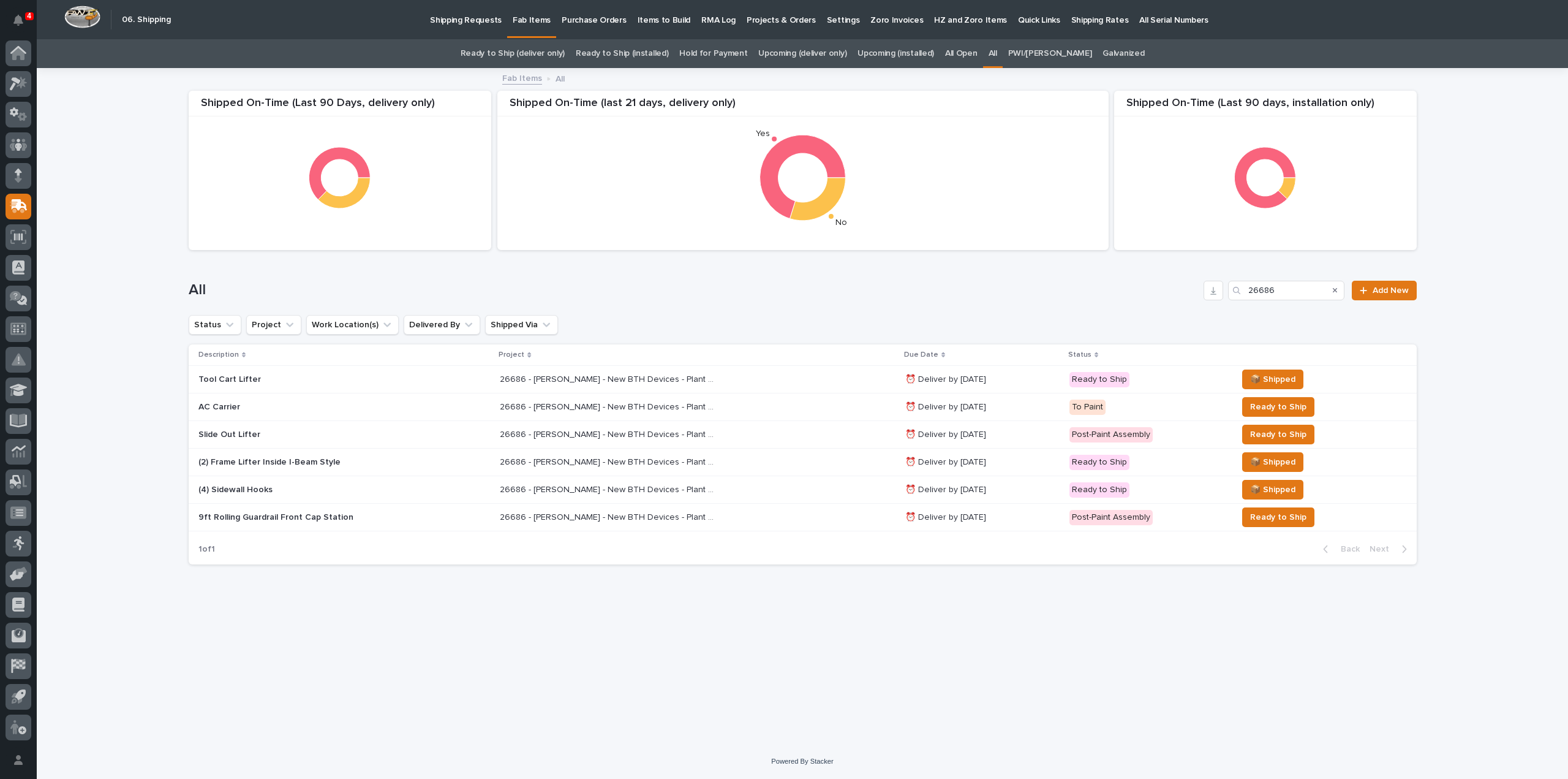
drag, startPoint x: 1275, startPoint y: 290, endPoint x: 1221, endPoint y: 302, distance: 55.3
click at [1221, 302] on div "All 26686 Add New" at bounding box center [803, 286] width 1228 height 59
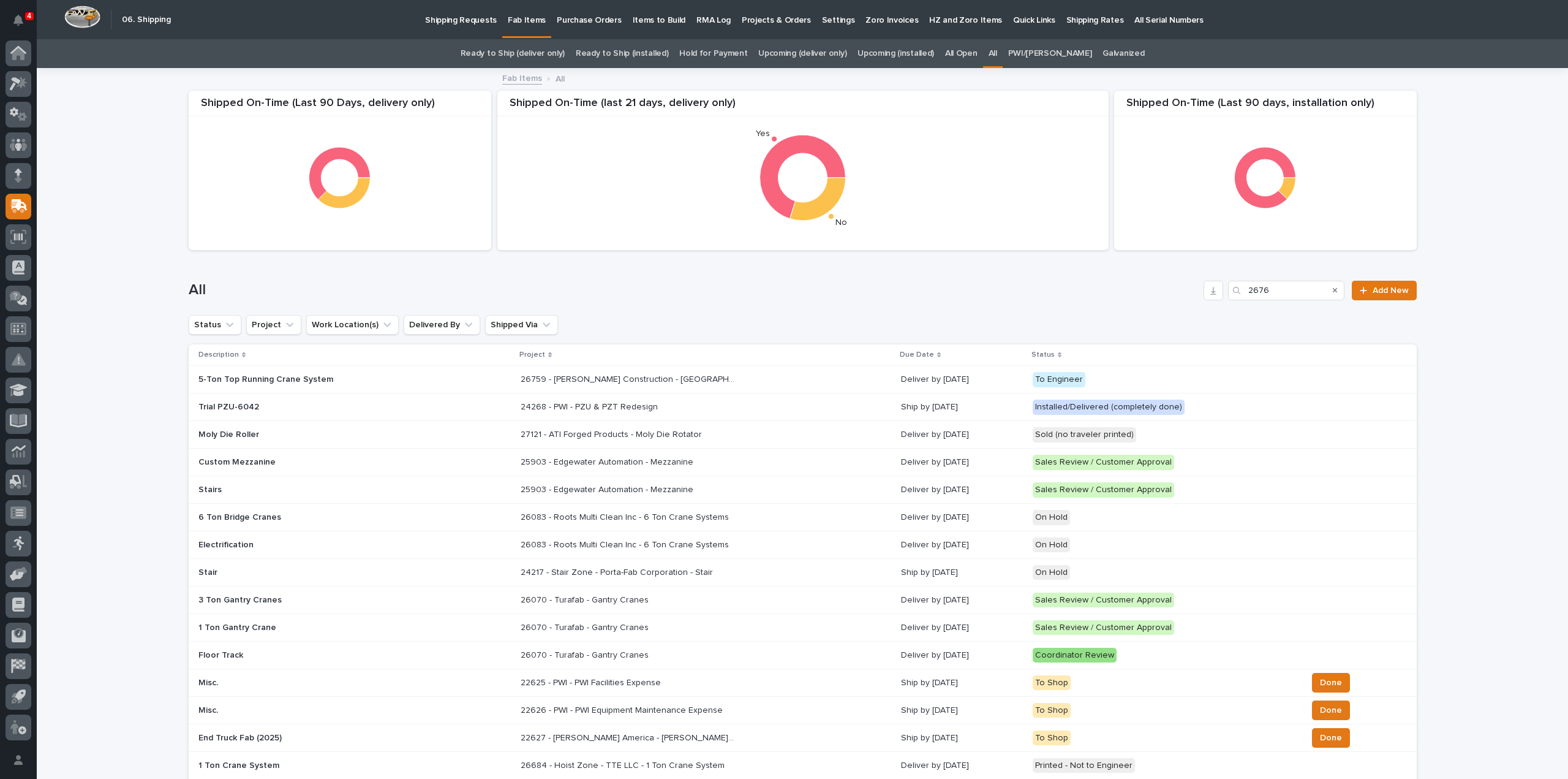
type input "26769"
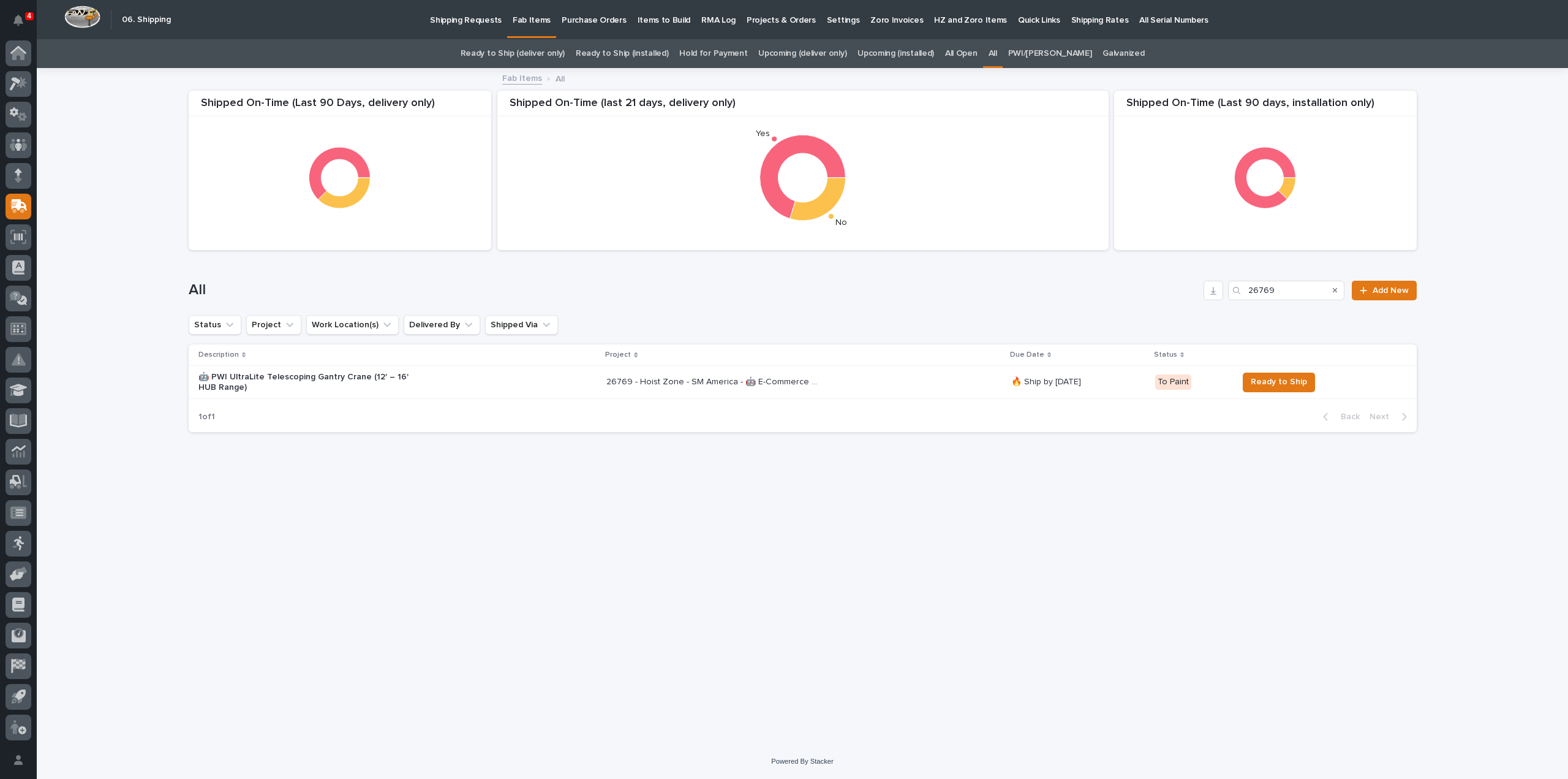
click at [353, 377] on p "🤖 PWI UltraLite Telescoping Gantry Crane (12' – 16' HUB Range)" at bounding box center [305, 382] width 214 height 21
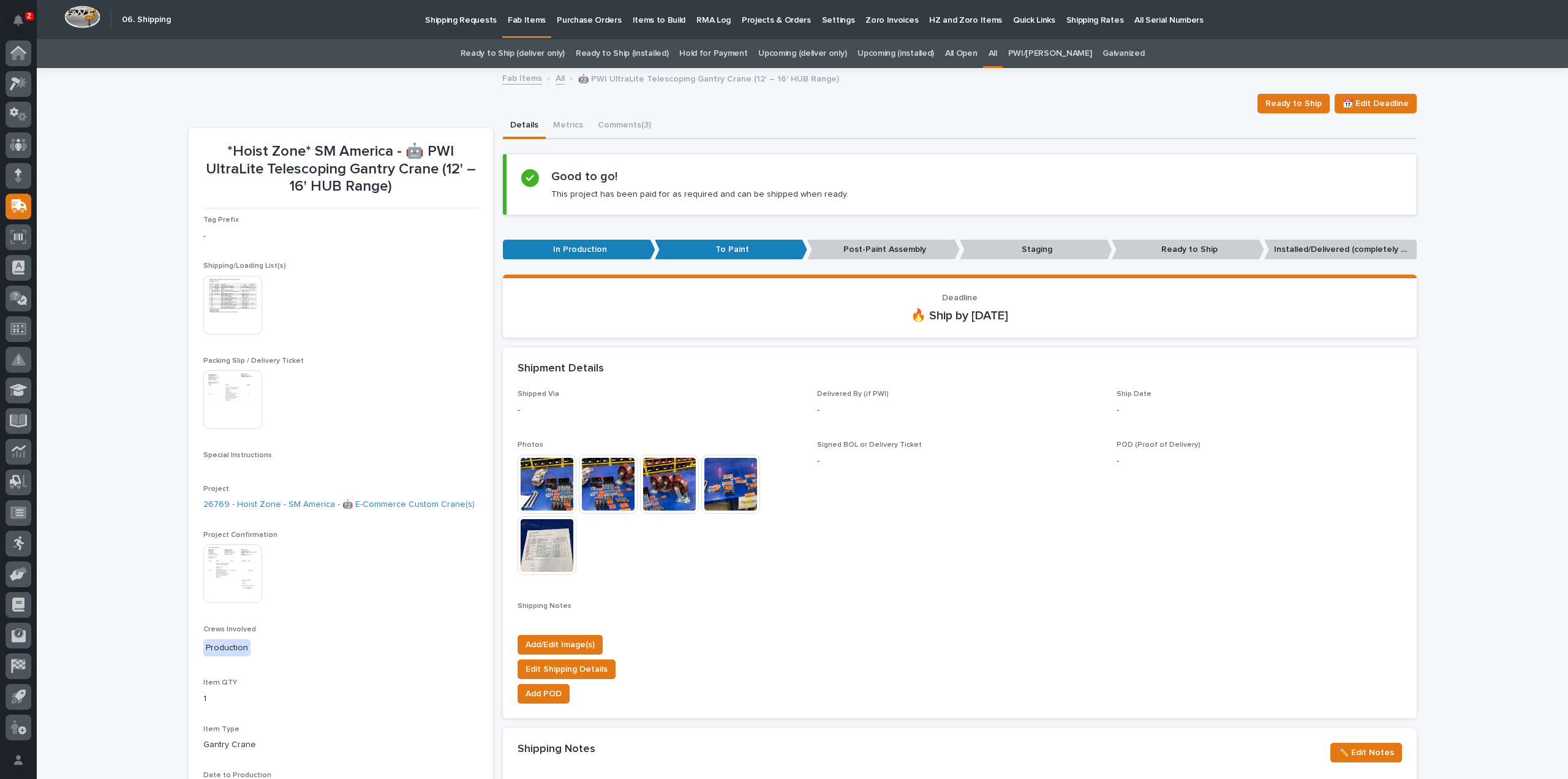
click at [229, 560] on img at bounding box center [233, 573] width 59 height 59
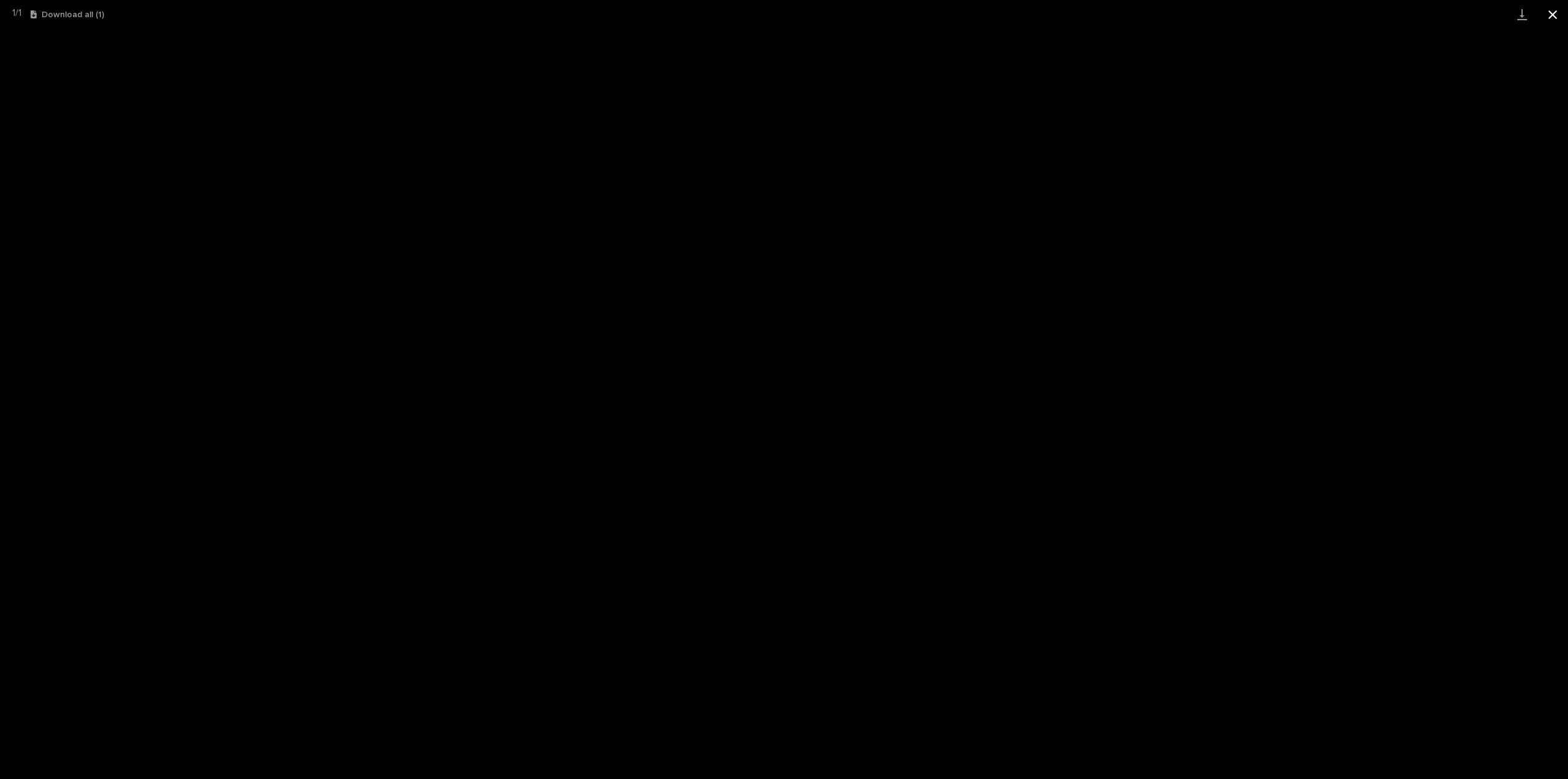
click at [1554, 14] on button "Close gallery" at bounding box center [1552, 14] width 31 height 29
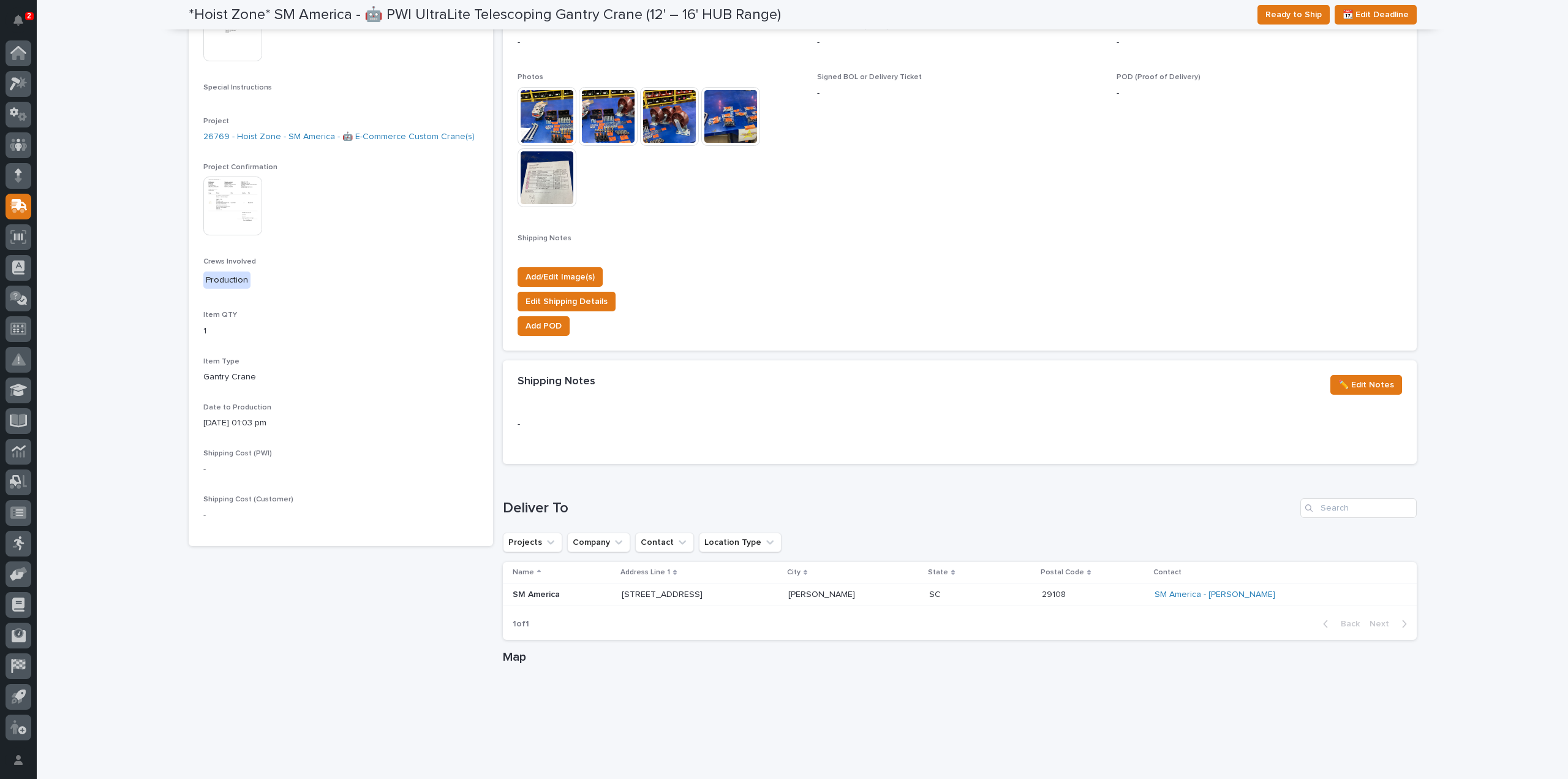
scroll to position [599, 0]
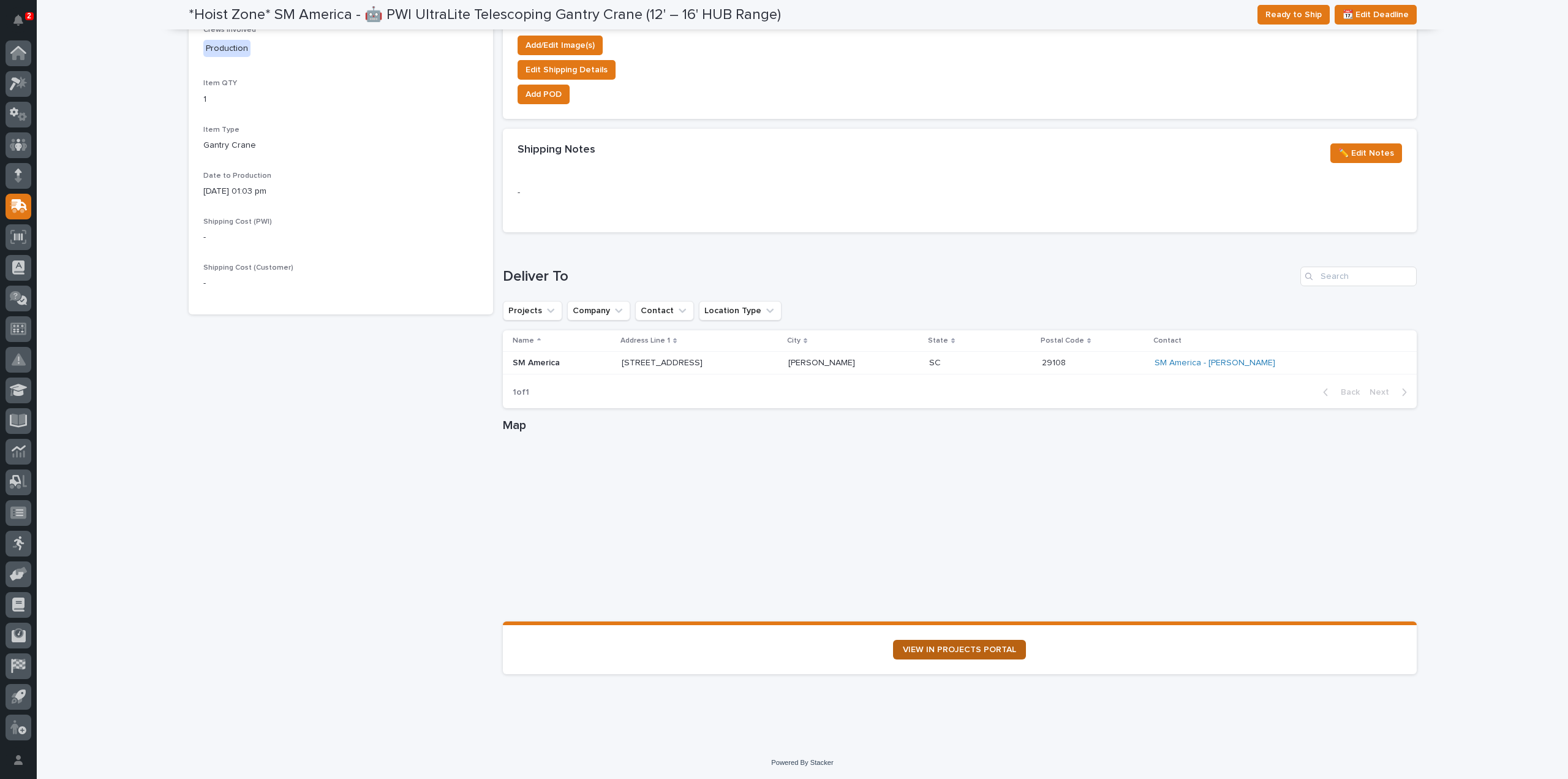
click at [951, 654] on link "VIEW IN PROJECTS PORTAL" at bounding box center [960, 649] width 133 height 19
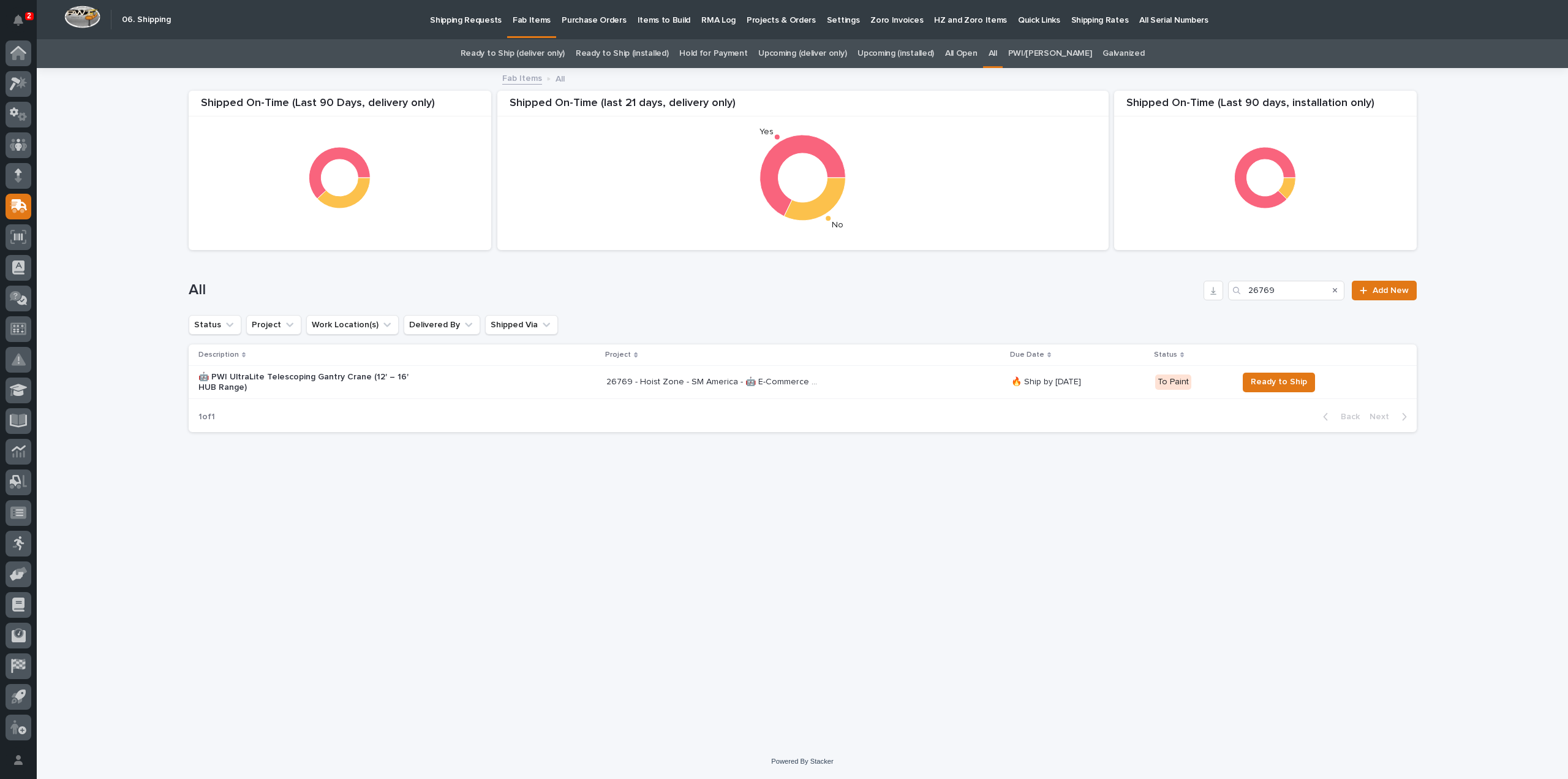
click at [1337, 289] on icon "Search" at bounding box center [1335, 291] width 5 height 7
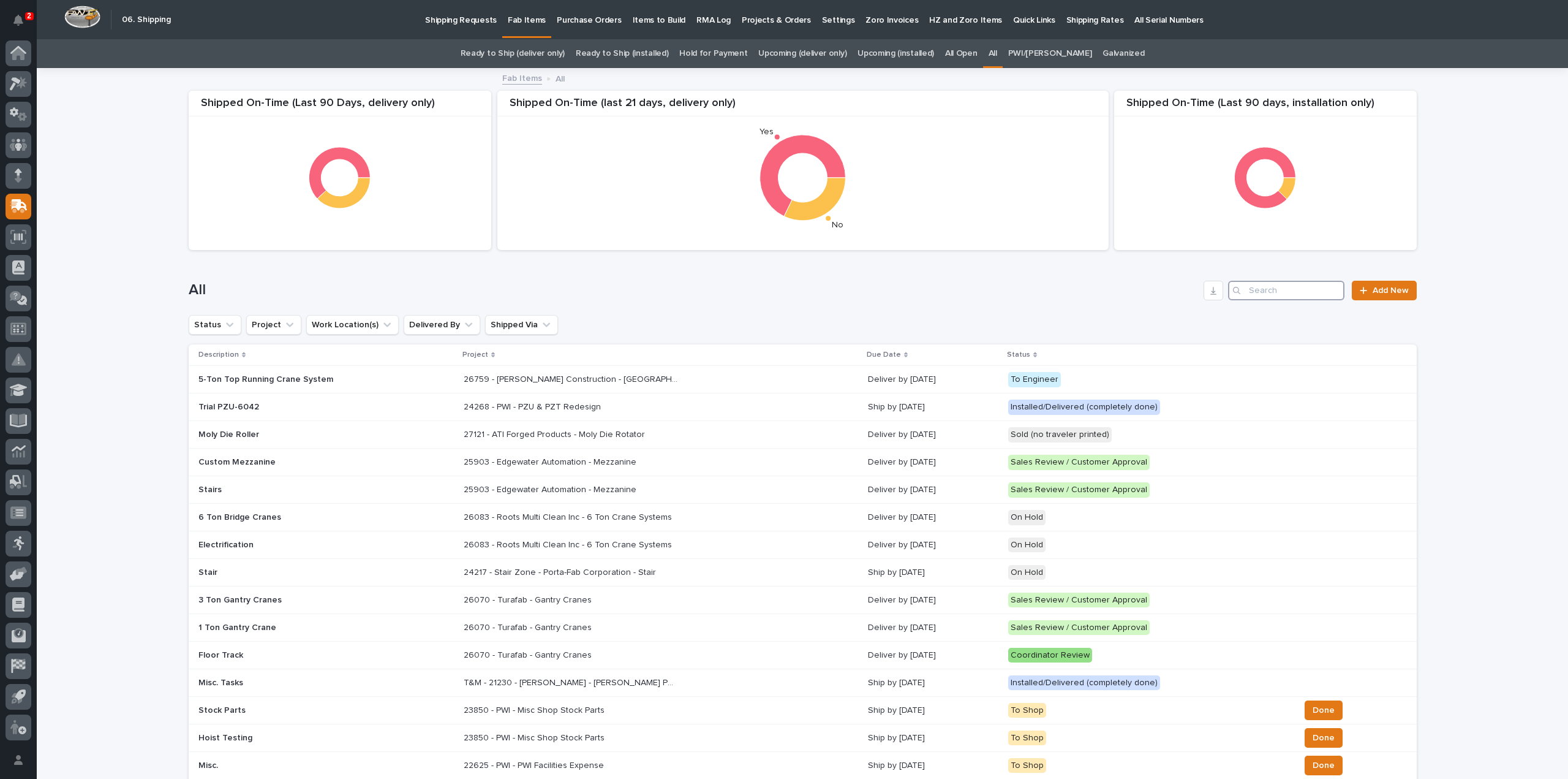
click at [1281, 296] on input "Search" at bounding box center [1286, 290] width 117 height 19
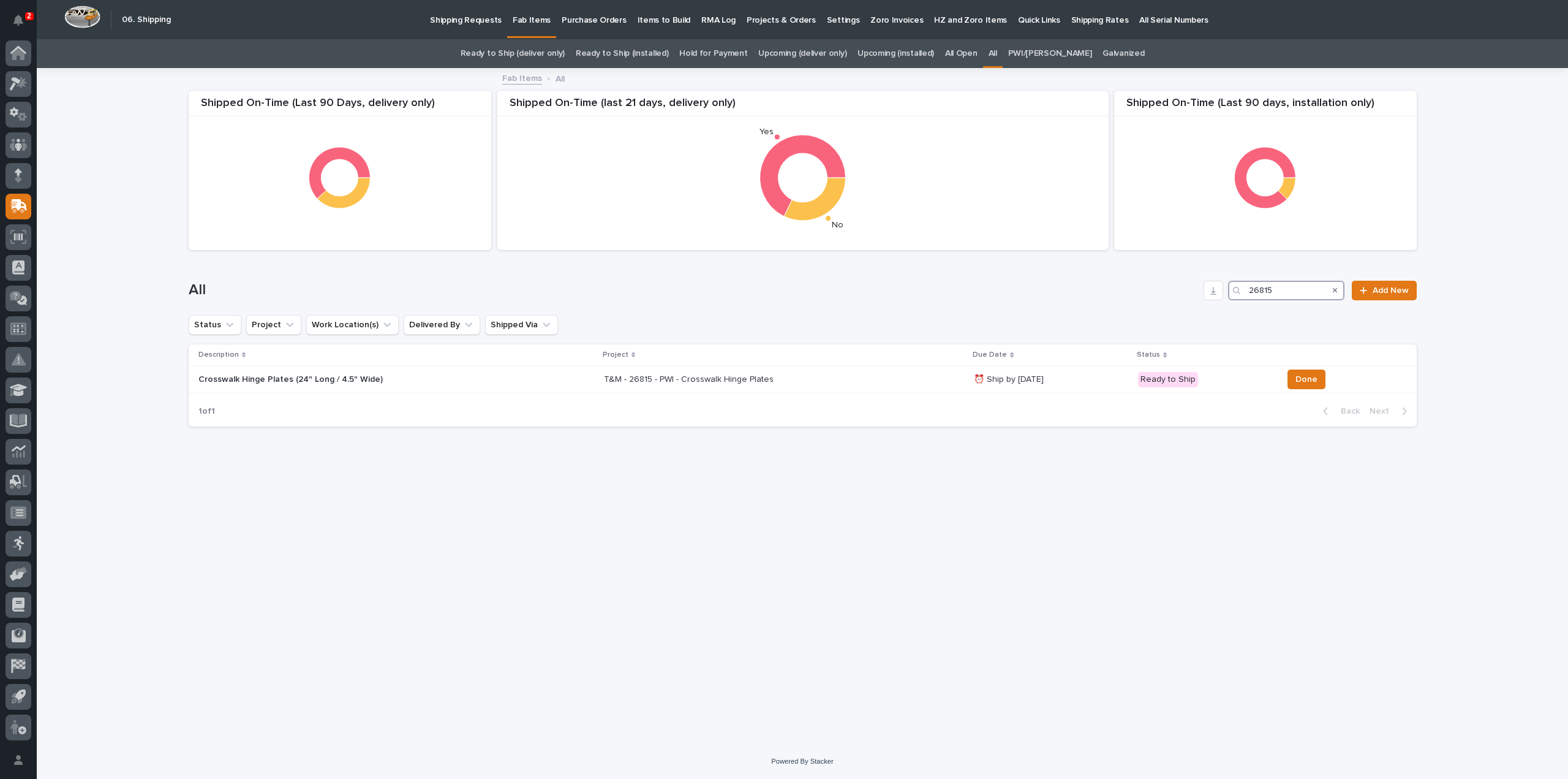
drag, startPoint x: 1292, startPoint y: 291, endPoint x: 1221, endPoint y: 311, distance: 73.8
click at [1221, 311] on div "All 26815 Add New" at bounding box center [803, 286] width 1228 height 59
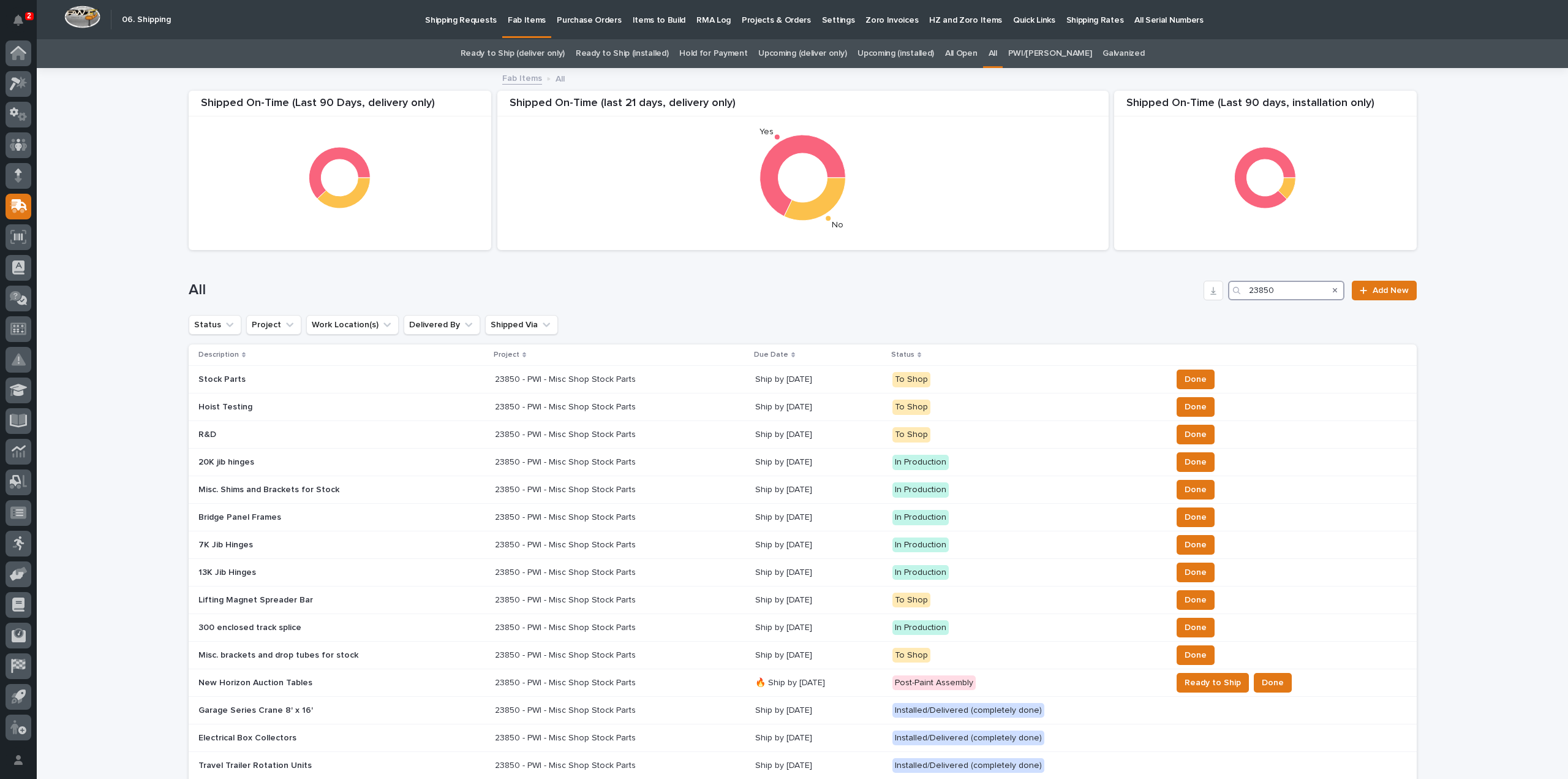
drag, startPoint x: 1301, startPoint y: 291, endPoint x: 1233, endPoint y: 306, distance: 69.6
click at [1233, 306] on div "All 23850 Add New" at bounding box center [803, 286] width 1228 height 59
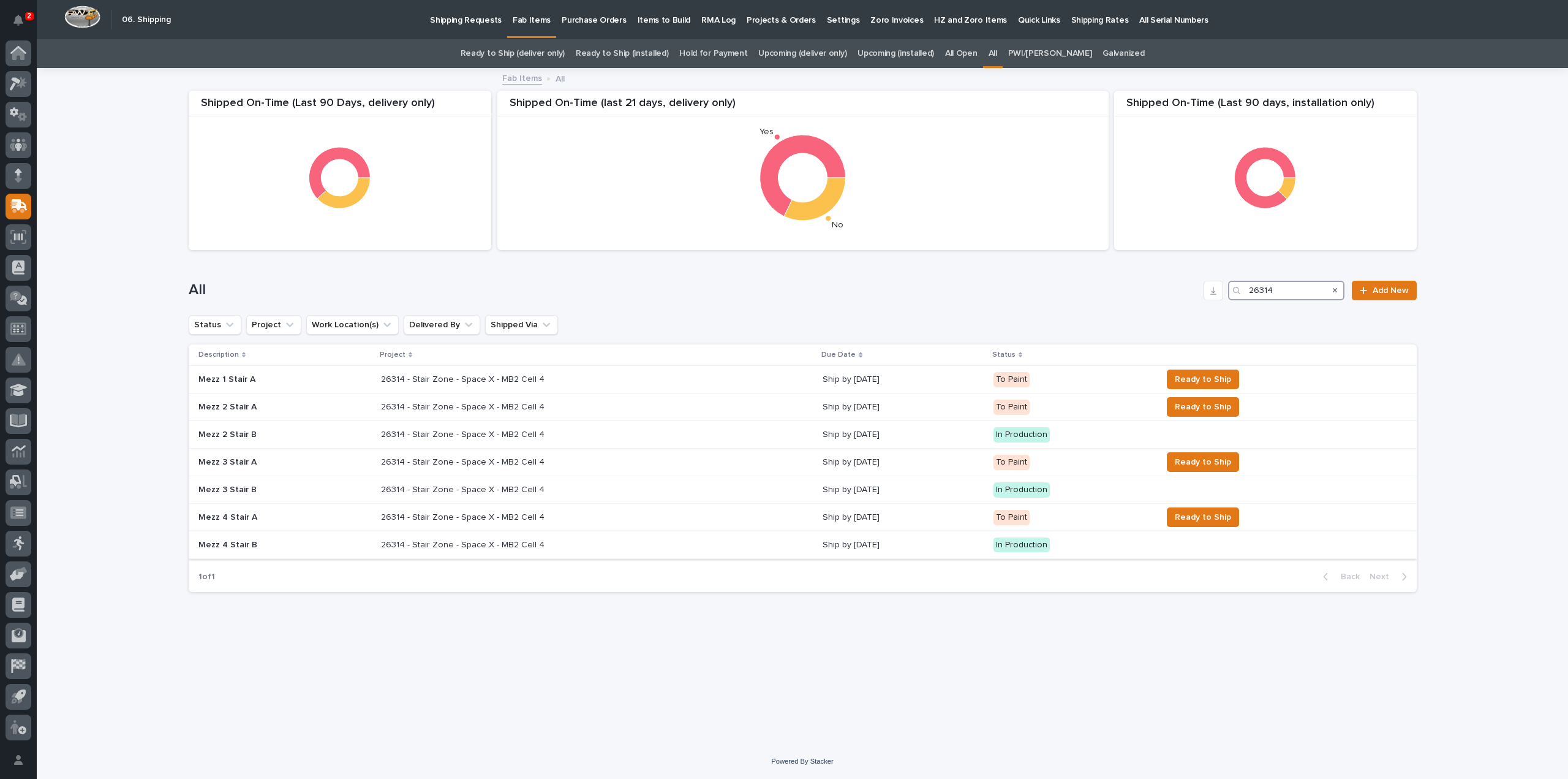
type input "26314"
click at [436, 543] on p "26314 - Stair Zone - Space X - MB2 Cell 4" at bounding box center [464, 544] width 166 height 13
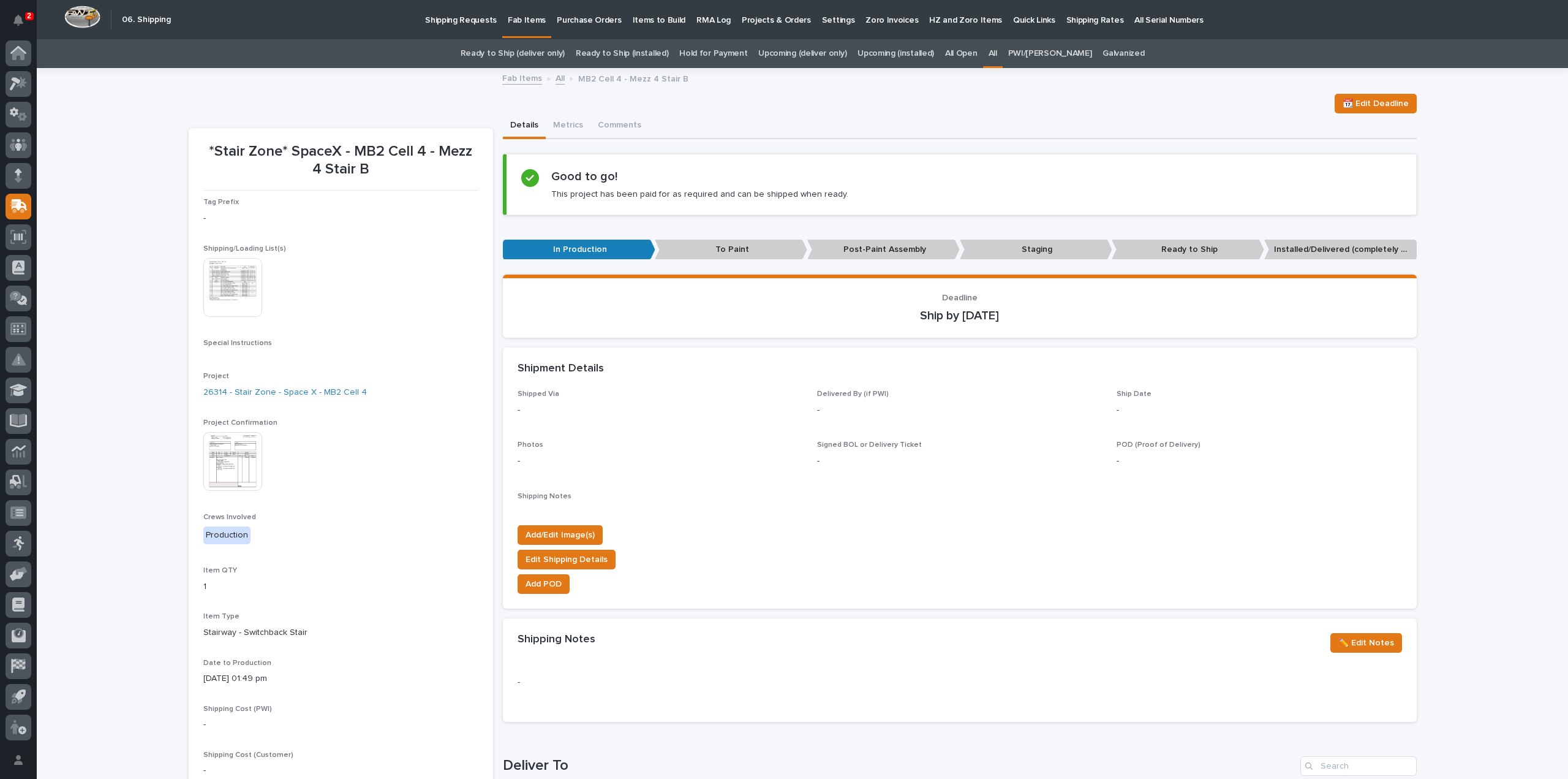
click at [223, 304] on img at bounding box center [233, 288] width 59 height 59
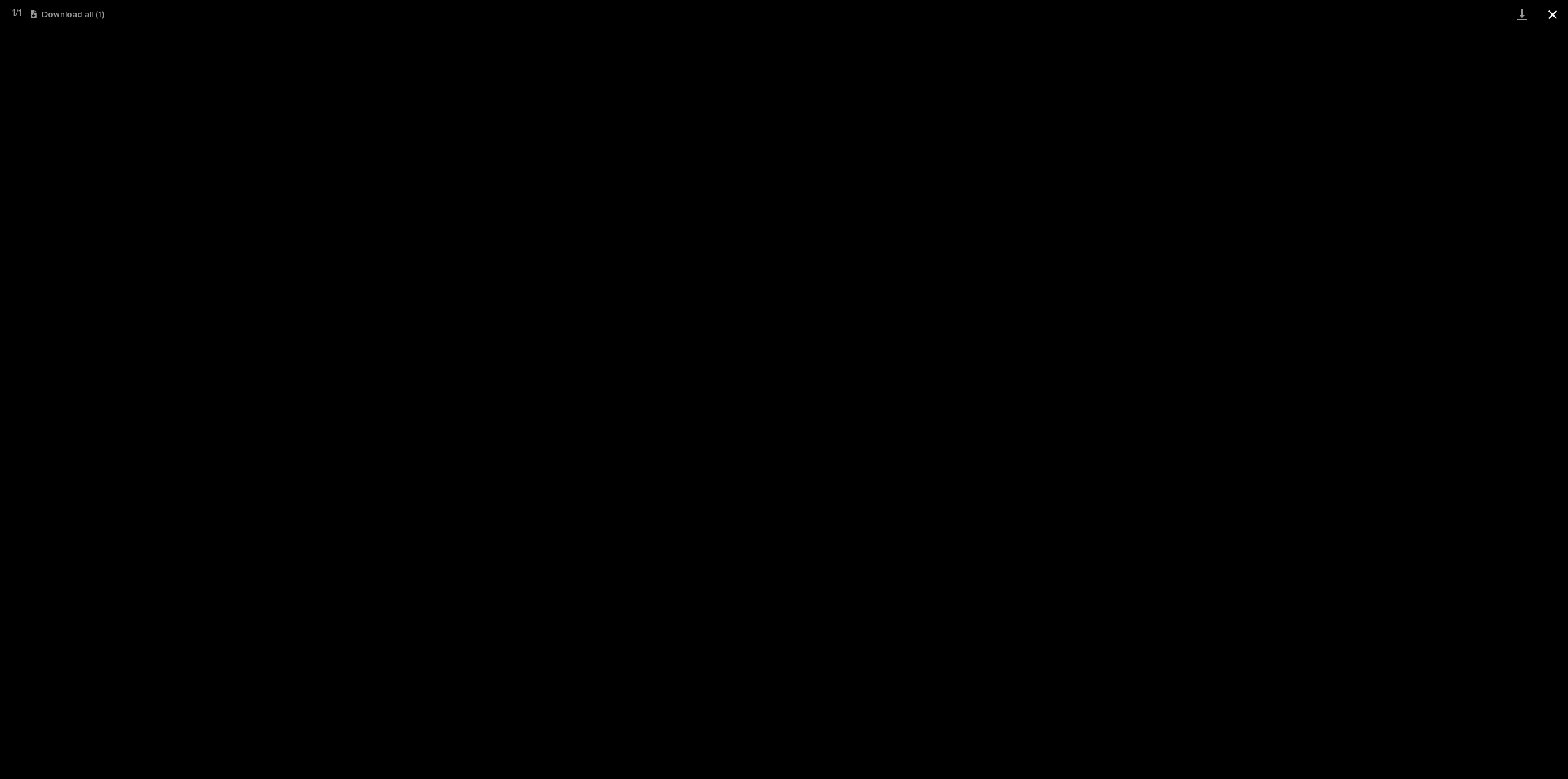
click at [1556, 14] on button "Close gallery" at bounding box center [1552, 14] width 31 height 29
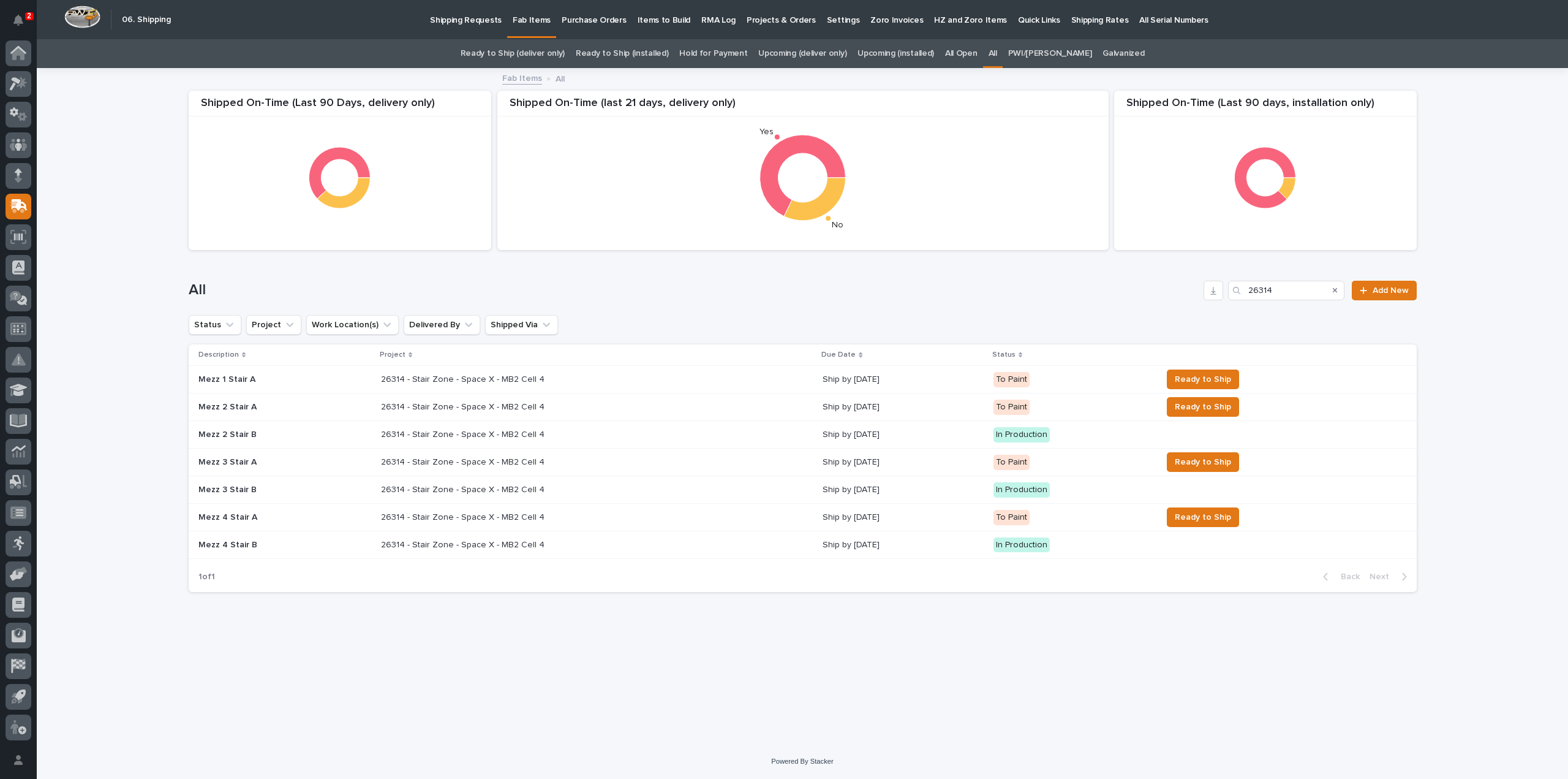
click at [381, 490] on p "26314 - Stair Zone - Space X - MB2 Cell 4" at bounding box center [464, 488] width 166 height 13
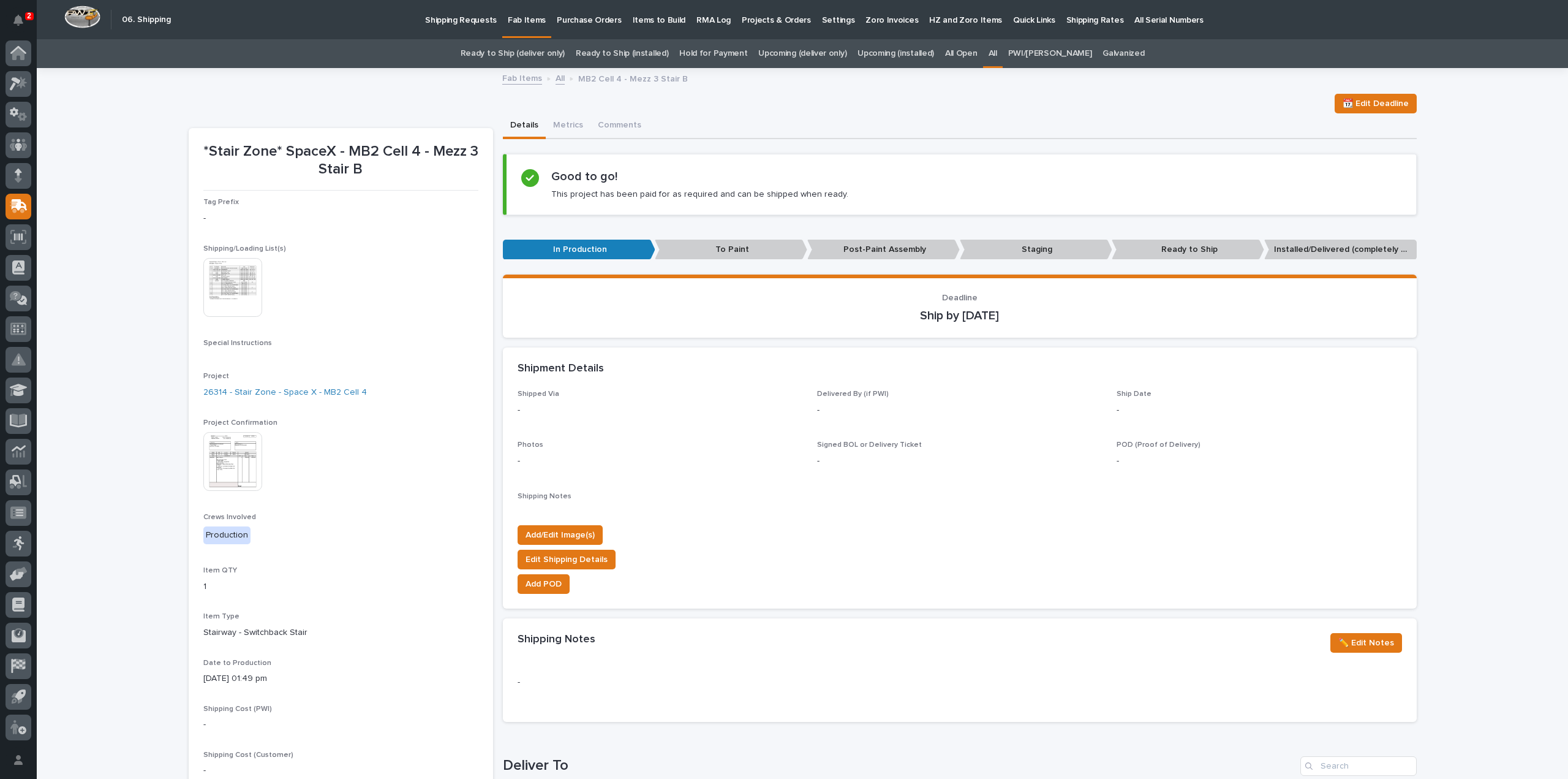
click at [246, 305] on img at bounding box center [233, 288] width 59 height 59
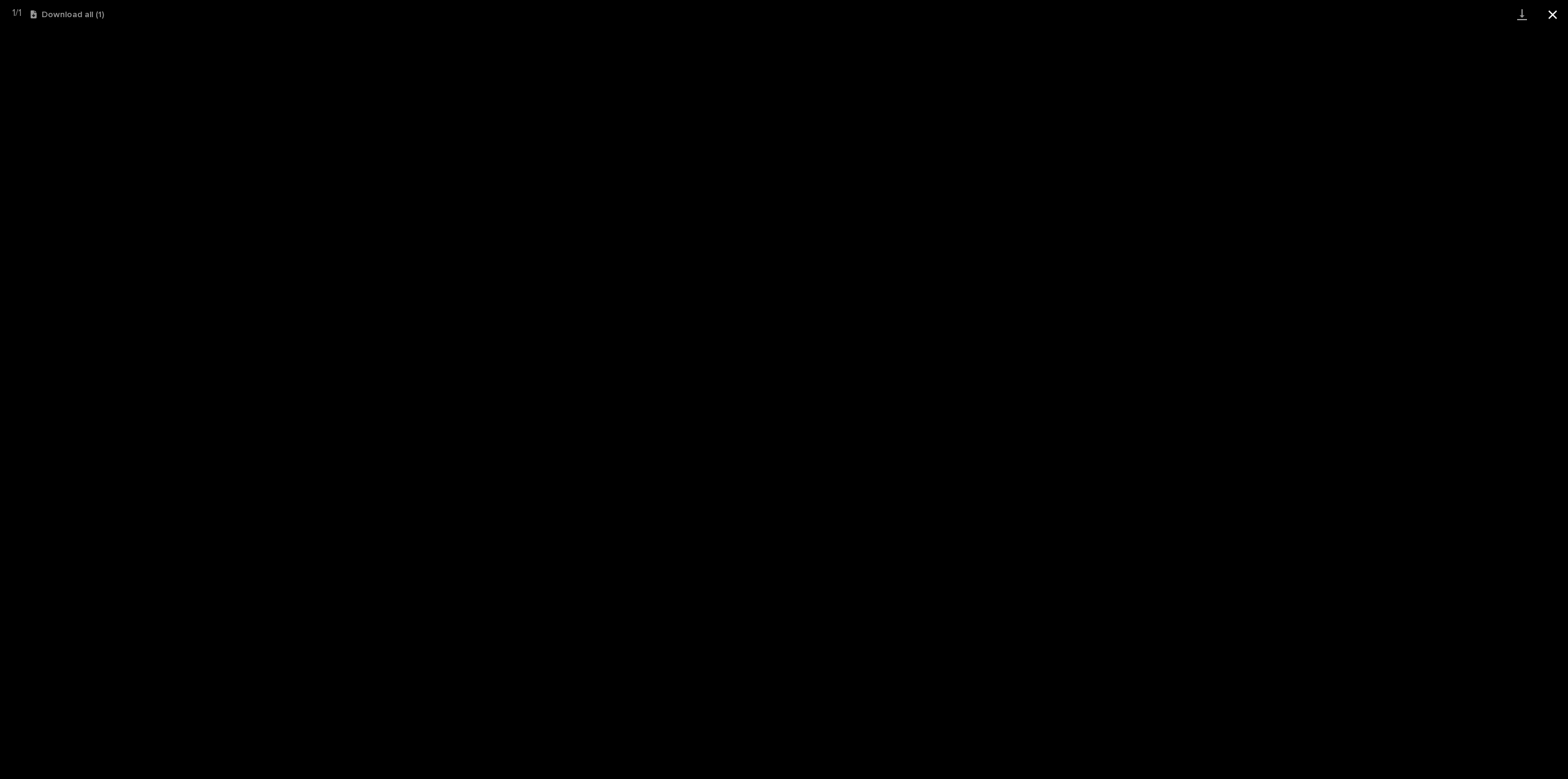
click at [1550, 13] on button "Close gallery" at bounding box center [1552, 14] width 31 height 29
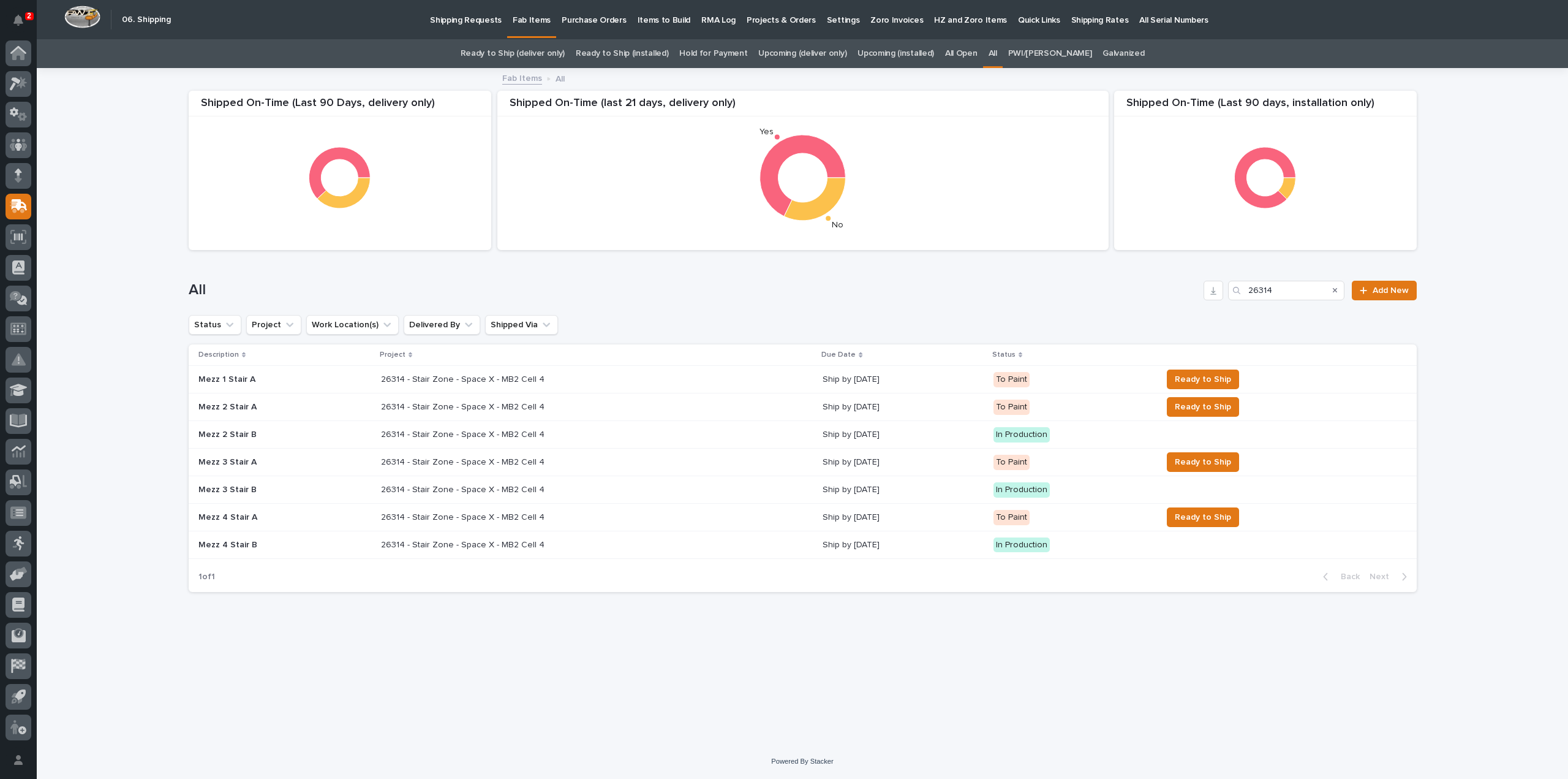
click at [445, 430] on p "26314 - Stair Zone - Space X - MB2 Cell 4" at bounding box center [464, 433] width 166 height 13
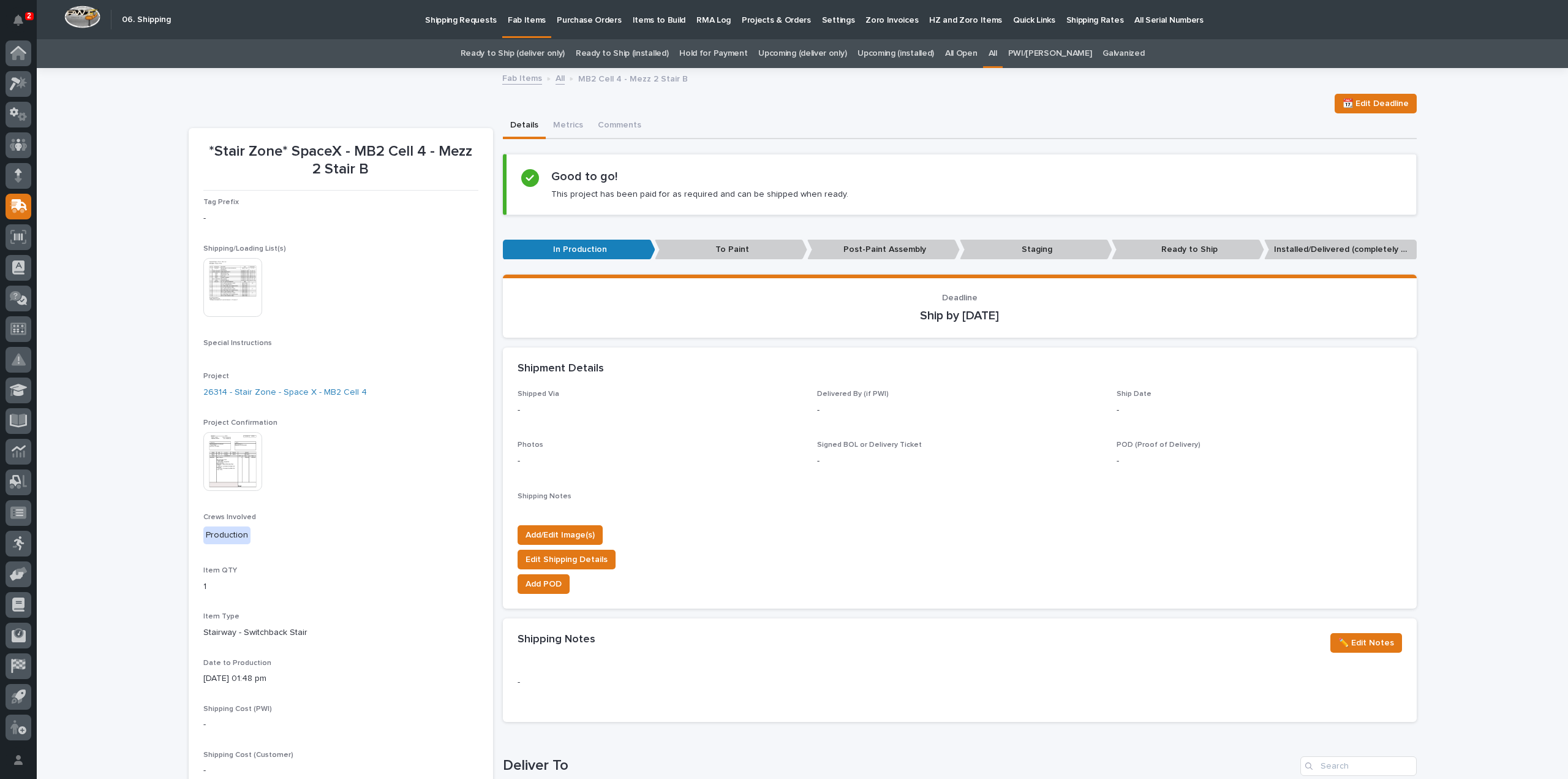
click at [229, 301] on img at bounding box center [233, 288] width 59 height 59
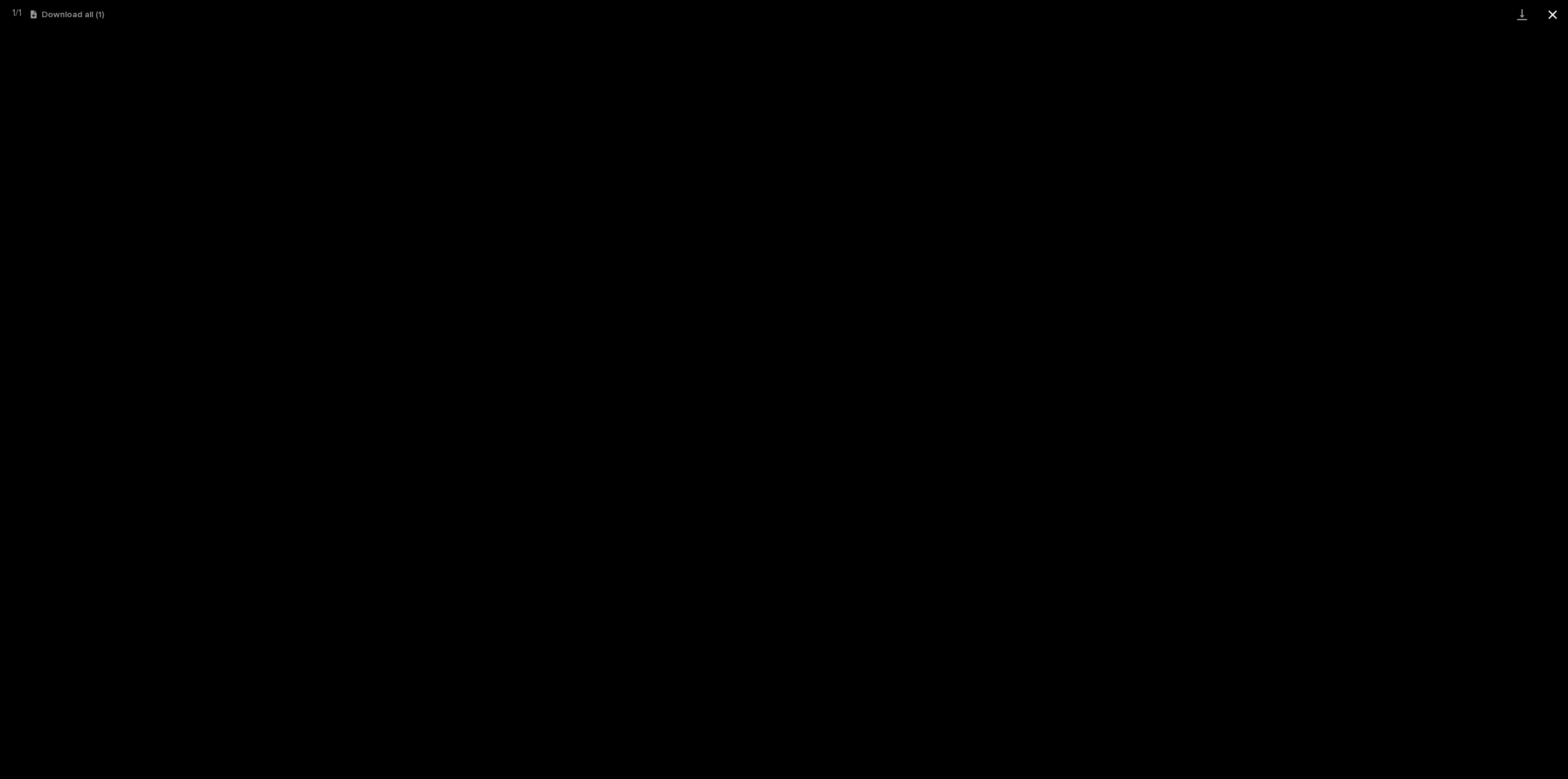
click at [1553, 16] on button "Close gallery" at bounding box center [1552, 14] width 31 height 29
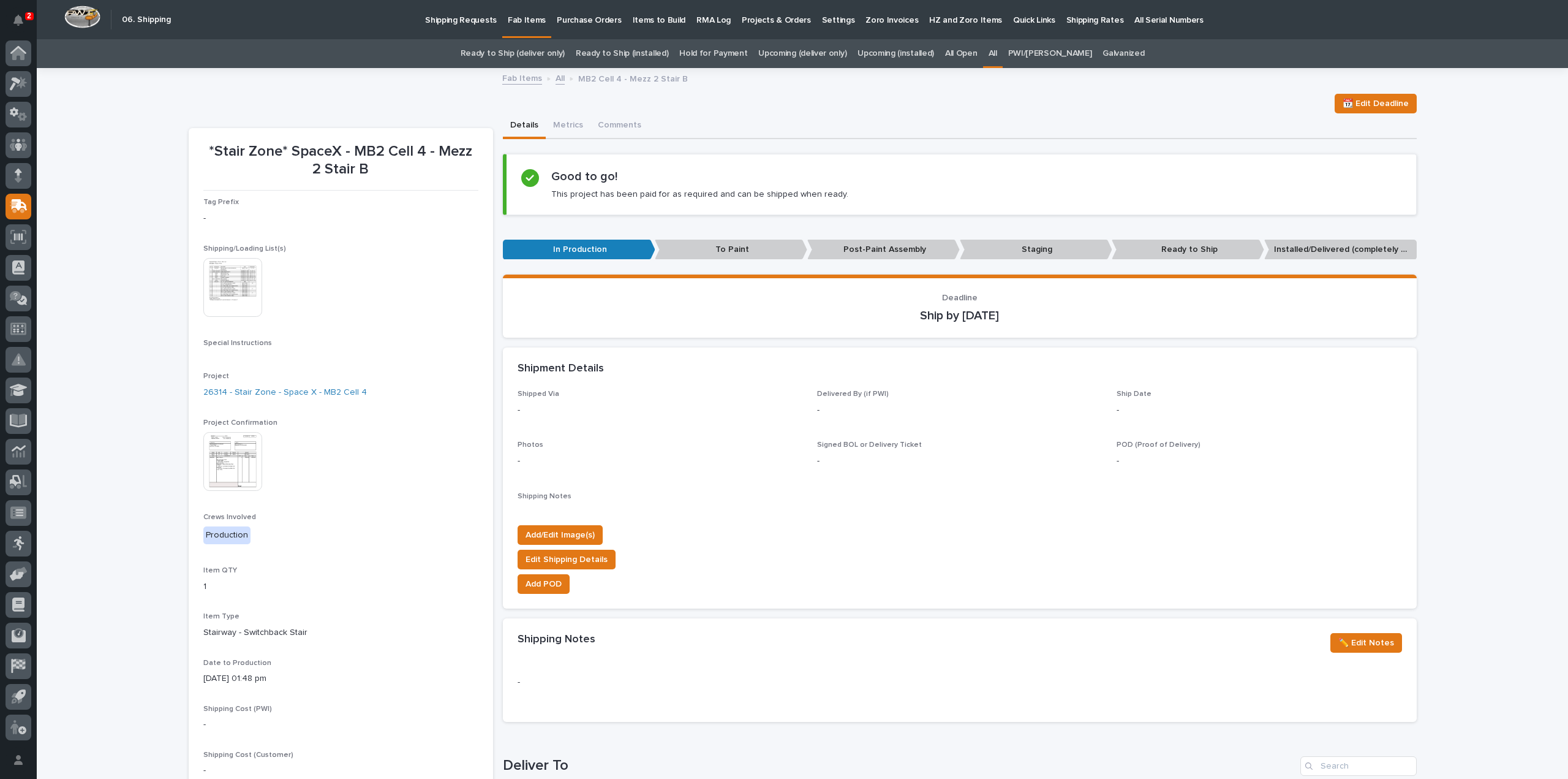
click at [998, 52] on link "All" at bounding box center [993, 54] width 9 height 29
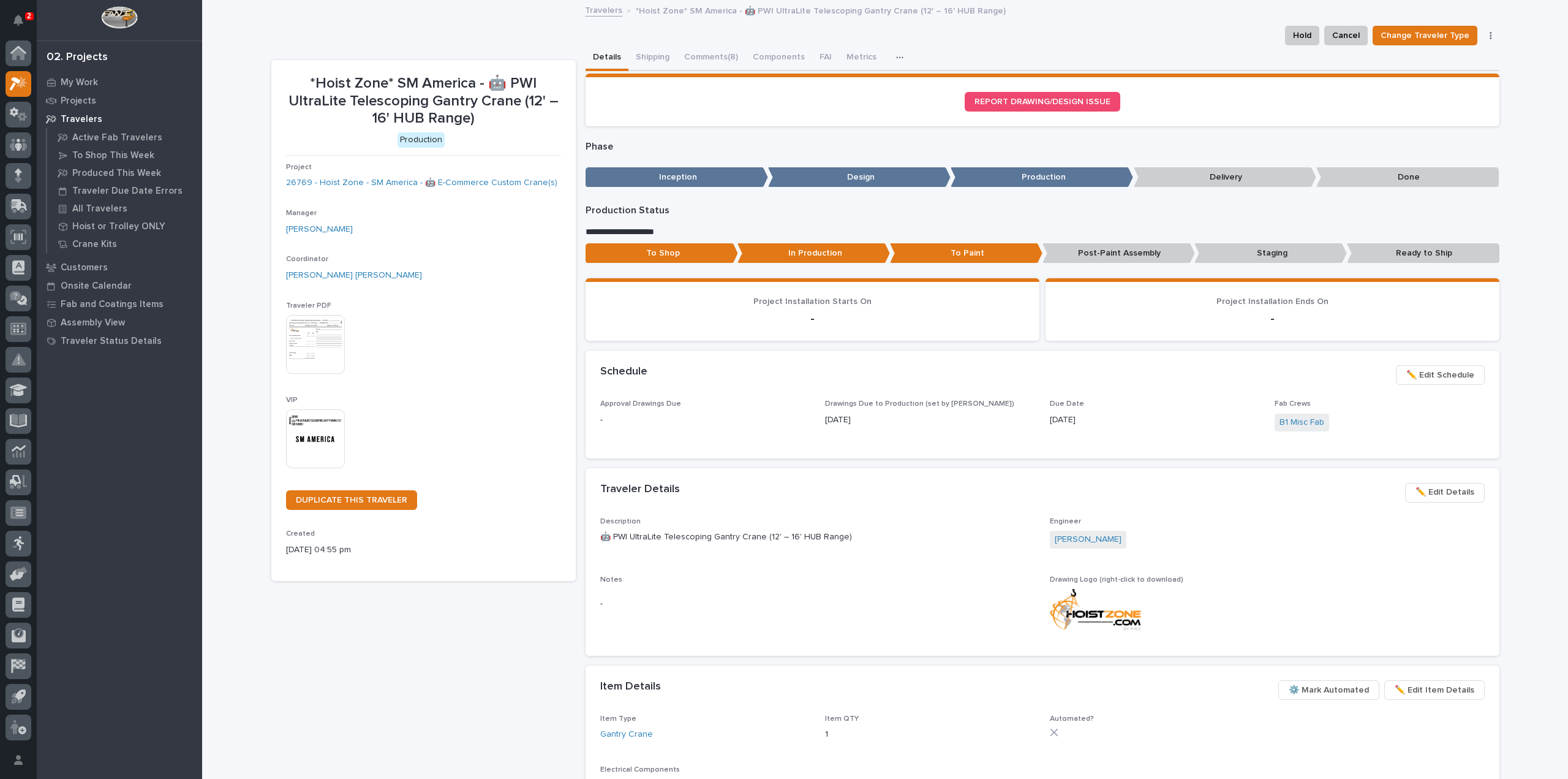
drag, startPoint x: 708, startPoint y: 58, endPoint x: 721, endPoint y: 80, distance: 25.6
click at [708, 58] on button "Comments (8)" at bounding box center [711, 58] width 69 height 26
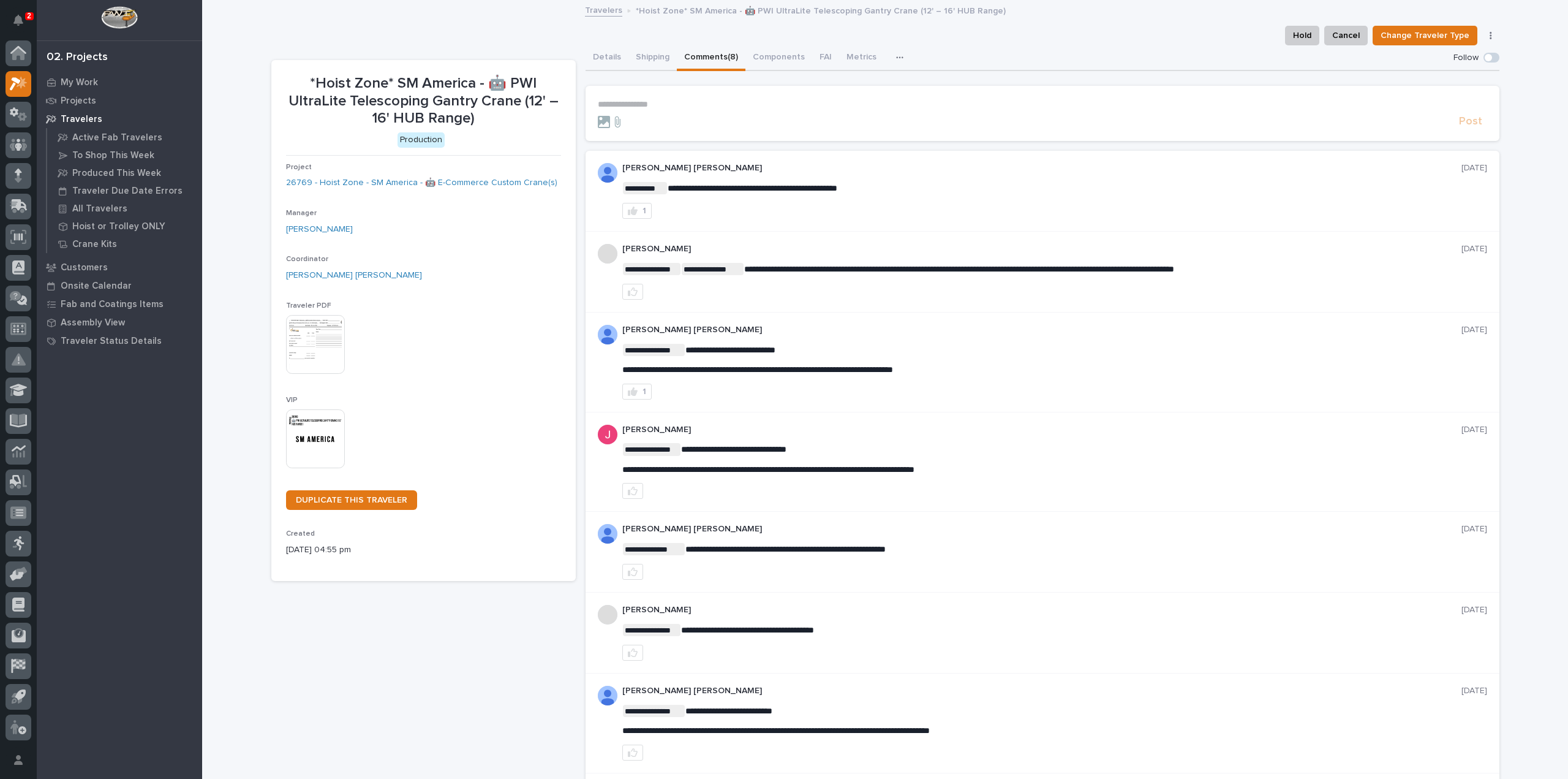
click at [654, 104] on p "**********" at bounding box center [1042, 104] width 890 height 11
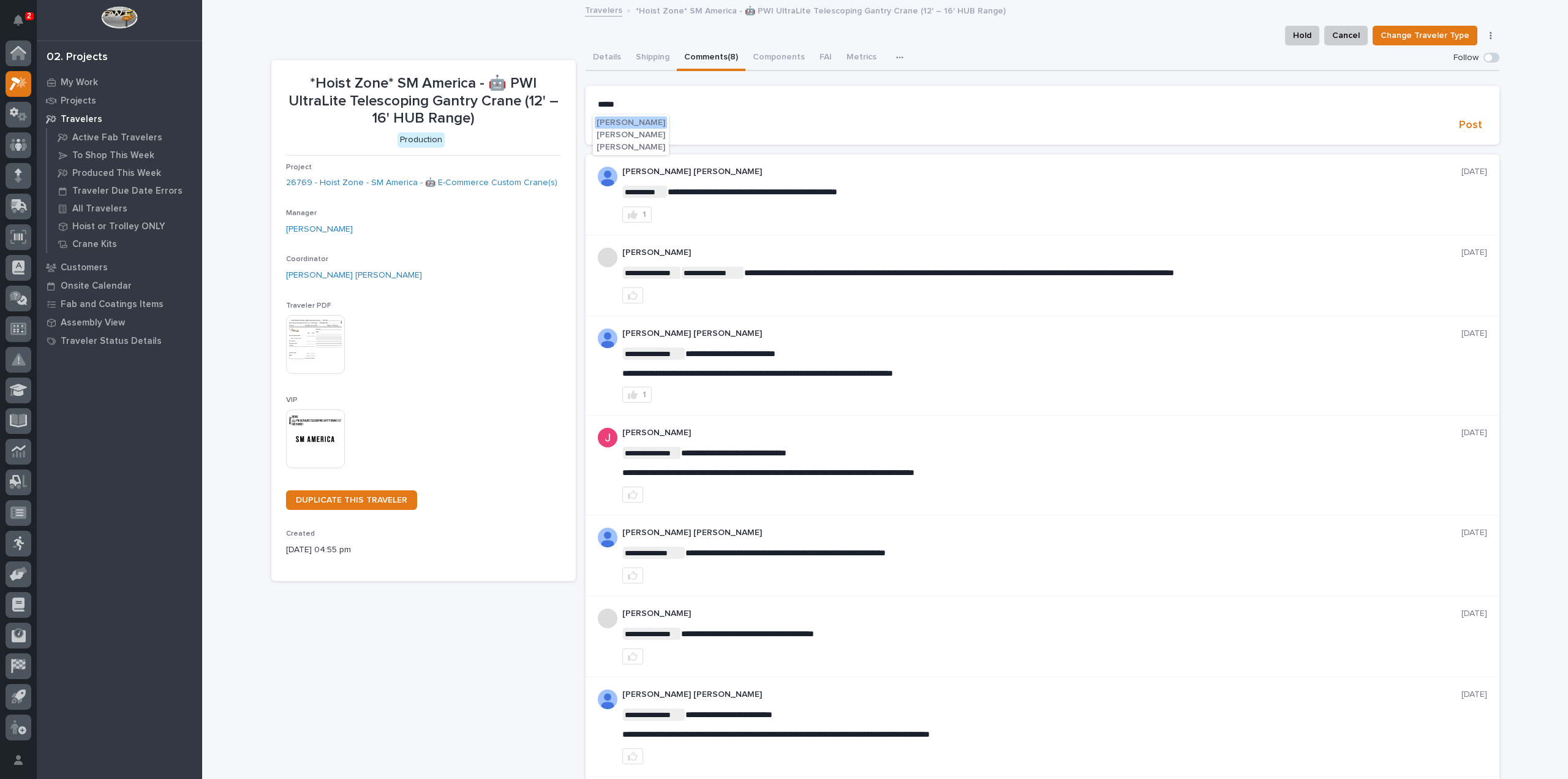
click at [644, 145] on span "Michelle Moore" at bounding box center [631, 147] width 69 height 9
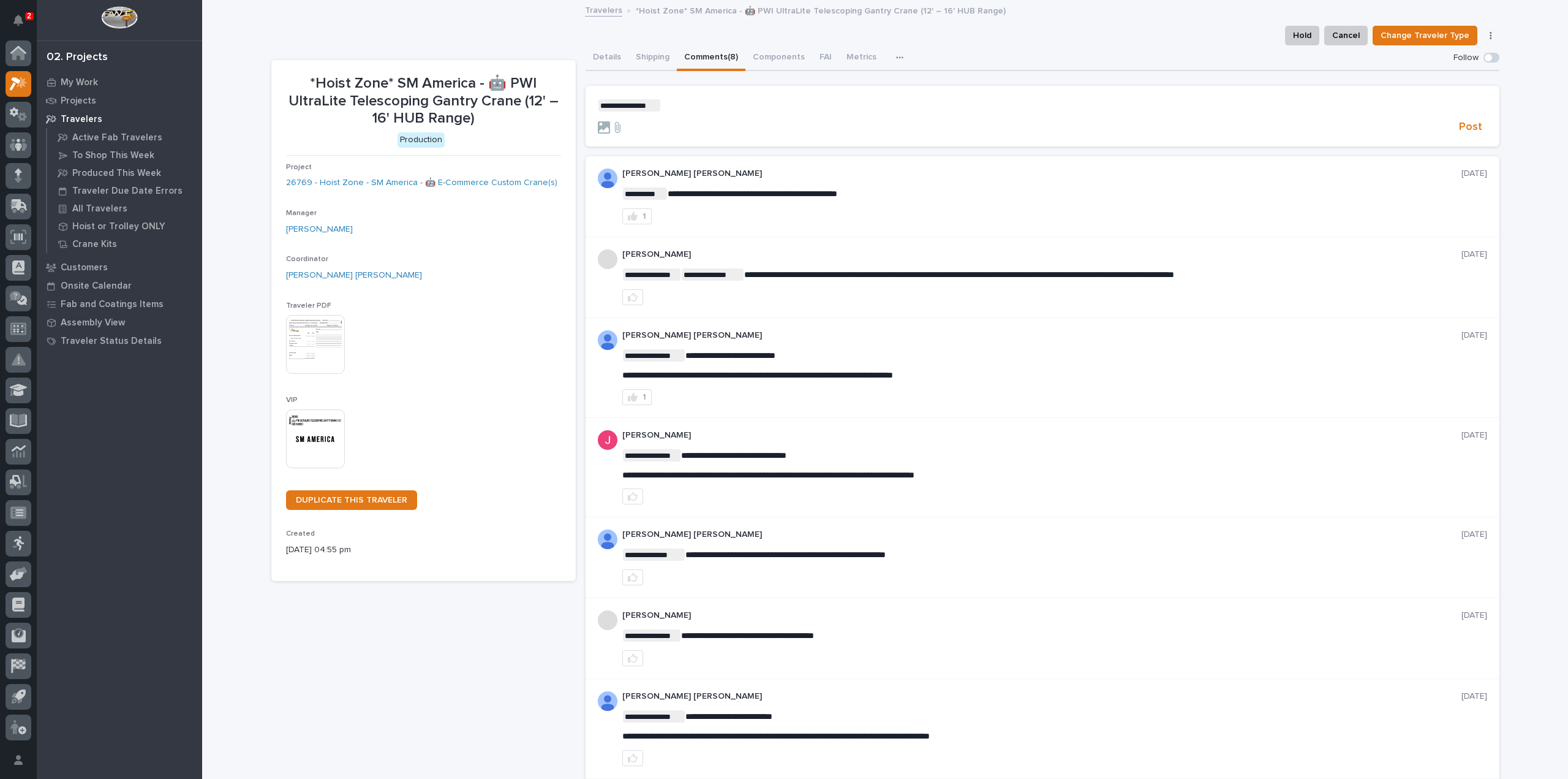
click at [669, 109] on p "**********" at bounding box center [1042, 105] width 890 height 12
click at [1460, 127] on span "Post" at bounding box center [1470, 127] width 23 height 14
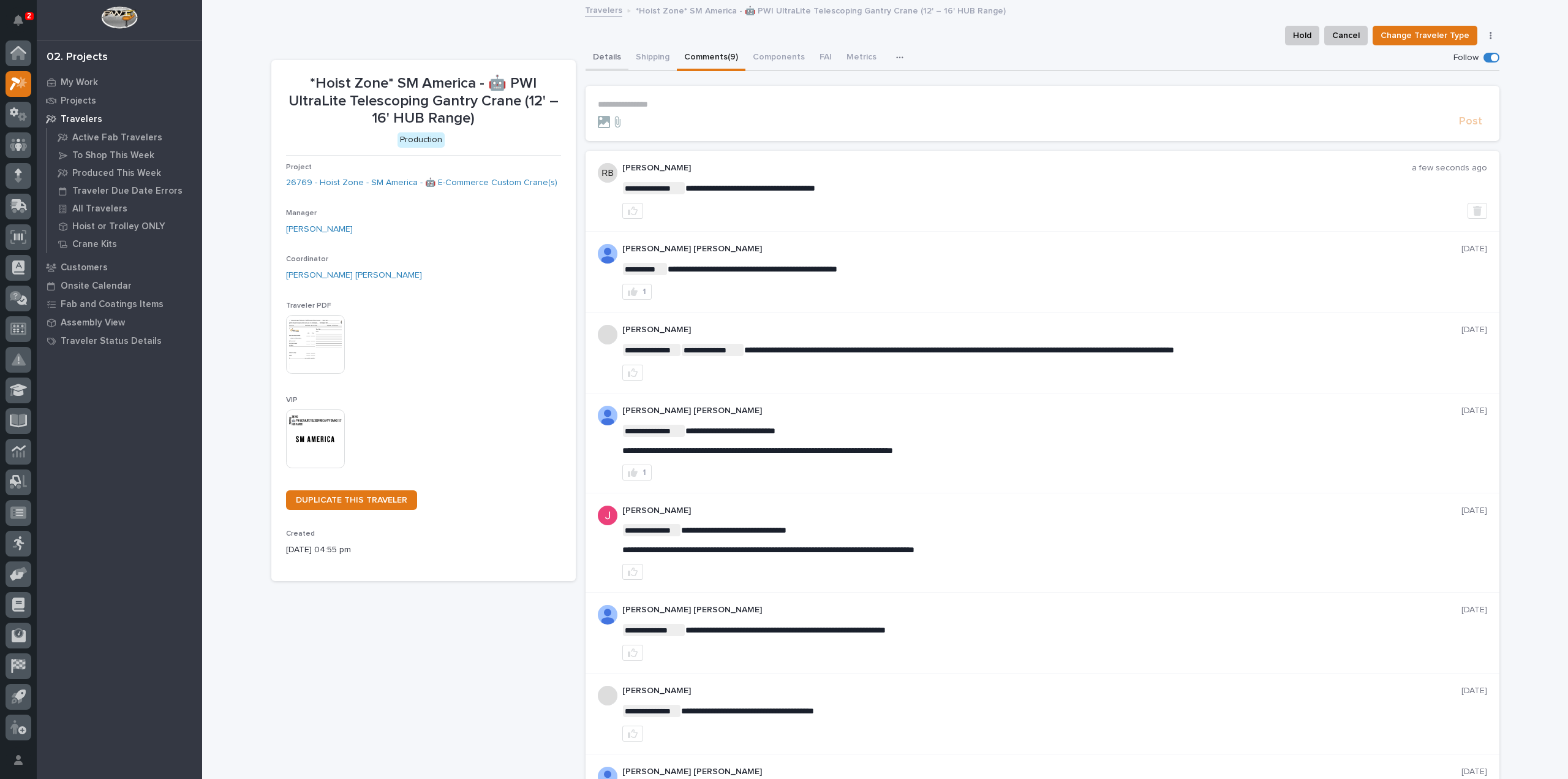
click at [593, 59] on button "Details" at bounding box center [607, 58] width 43 height 26
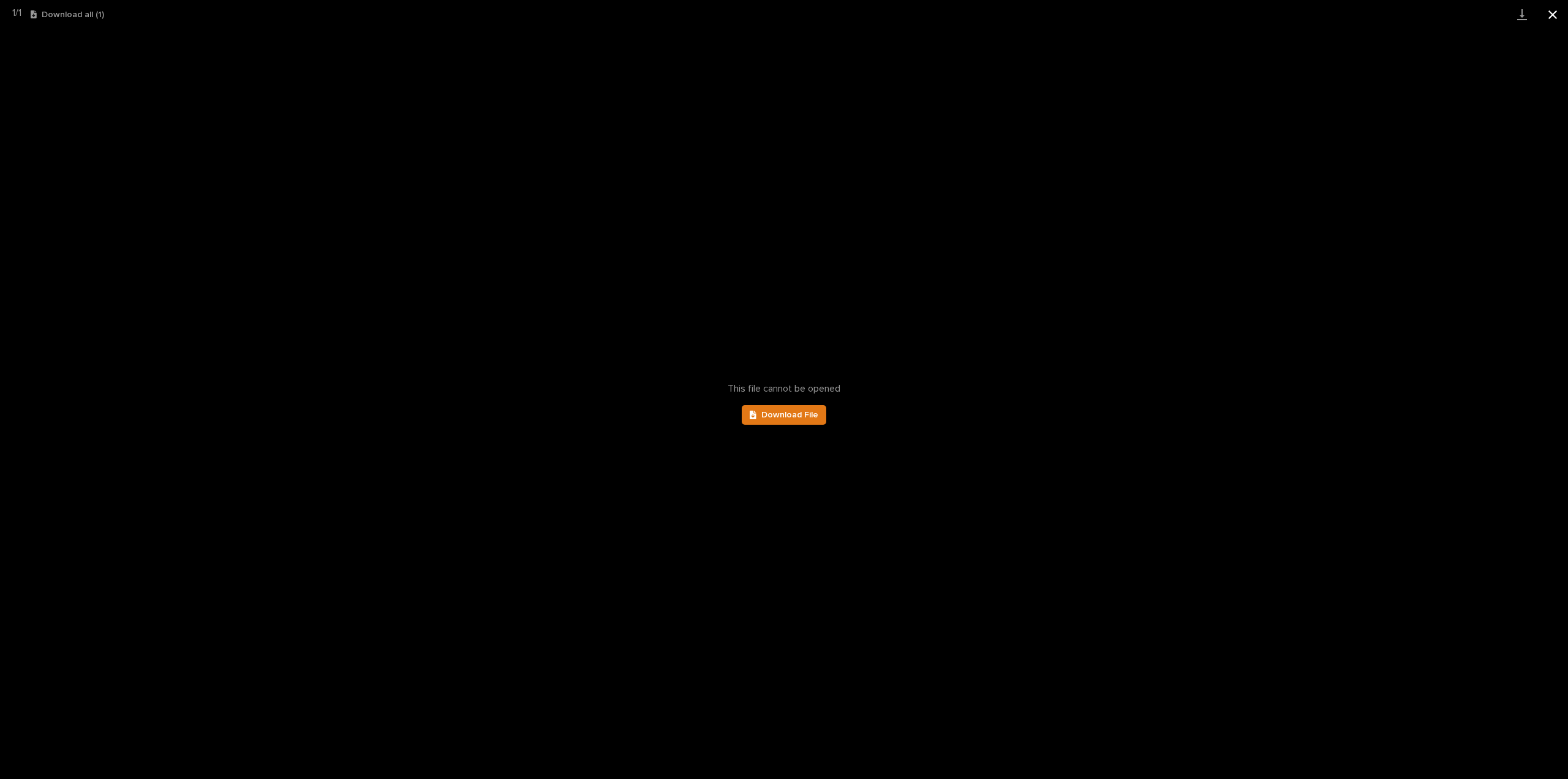
scroll to position [368, 0]
click at [1555, 17] on button "Close gallery" at bounding box center [1552, 14] width 31 height 29
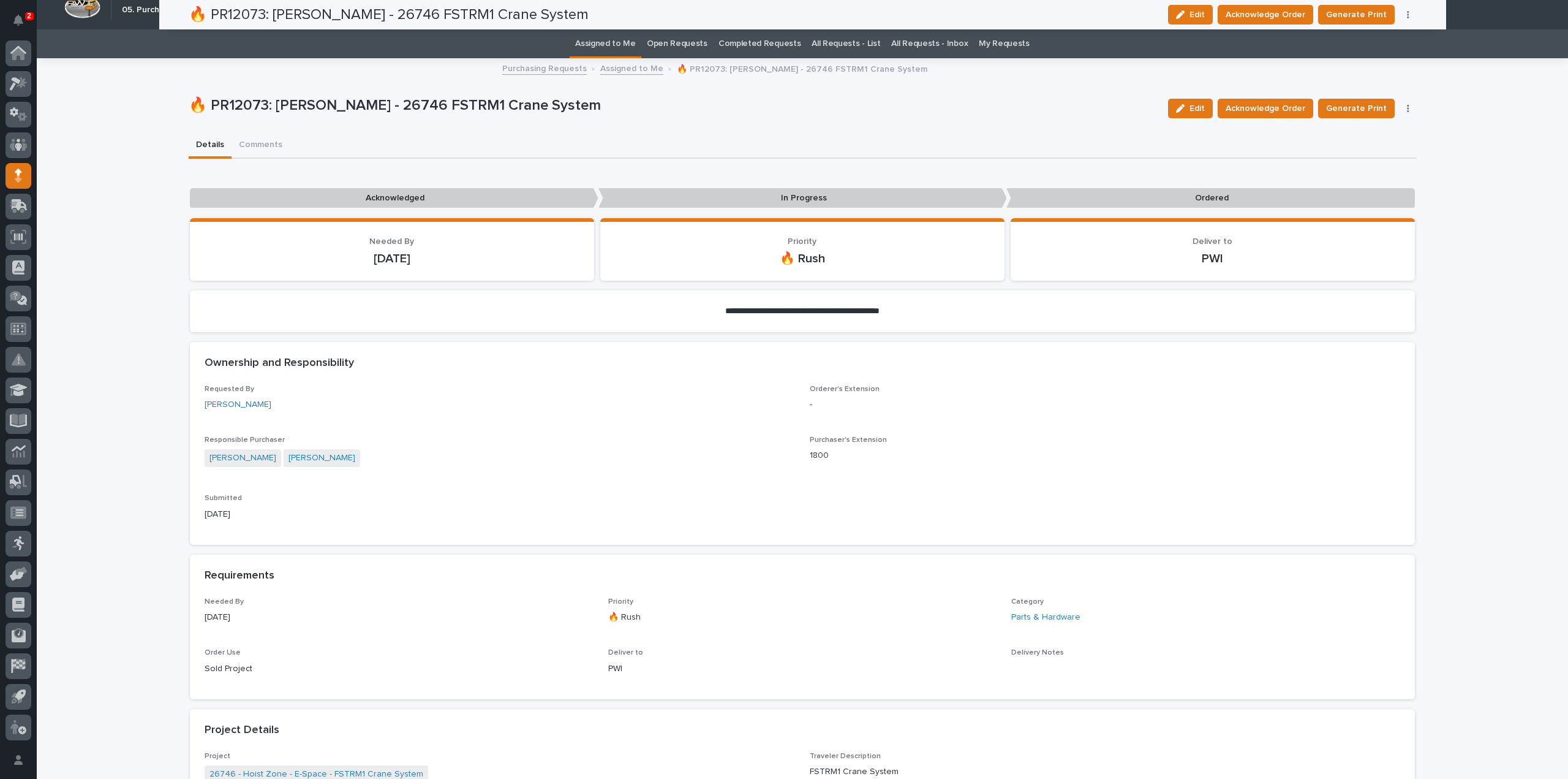
scroll to position [0, 0]
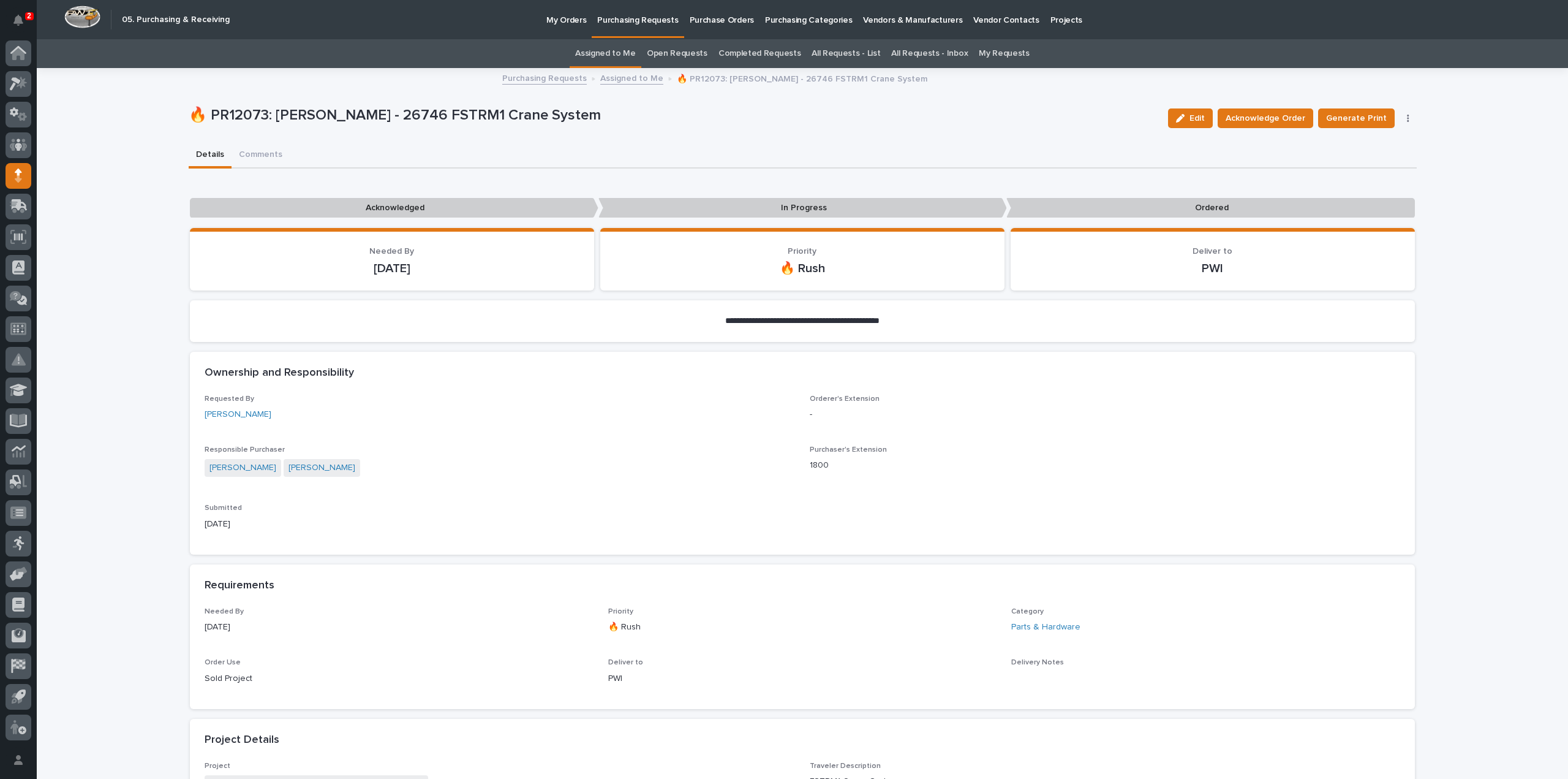
click at [623, 52] on link "Assigned to Me" at bounding box center [605, 54] width 60 height 29
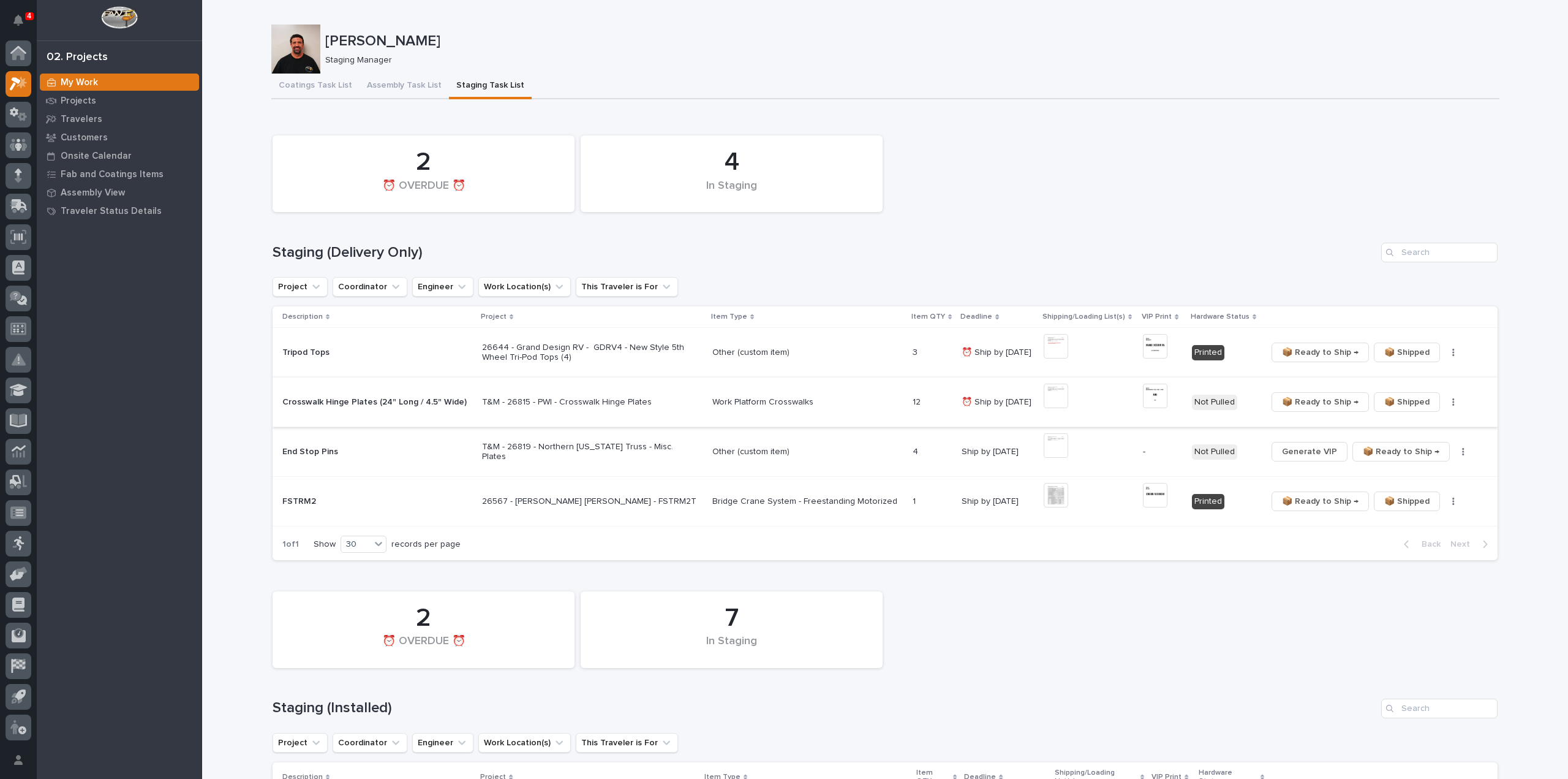
click at [1449, 404] on button "button" at bounding box center [1454, 402] width 17 height 9
click at [1423, 452] on span "🔩 Hardware" at bounding box center [1407, 446] width 52 height 15
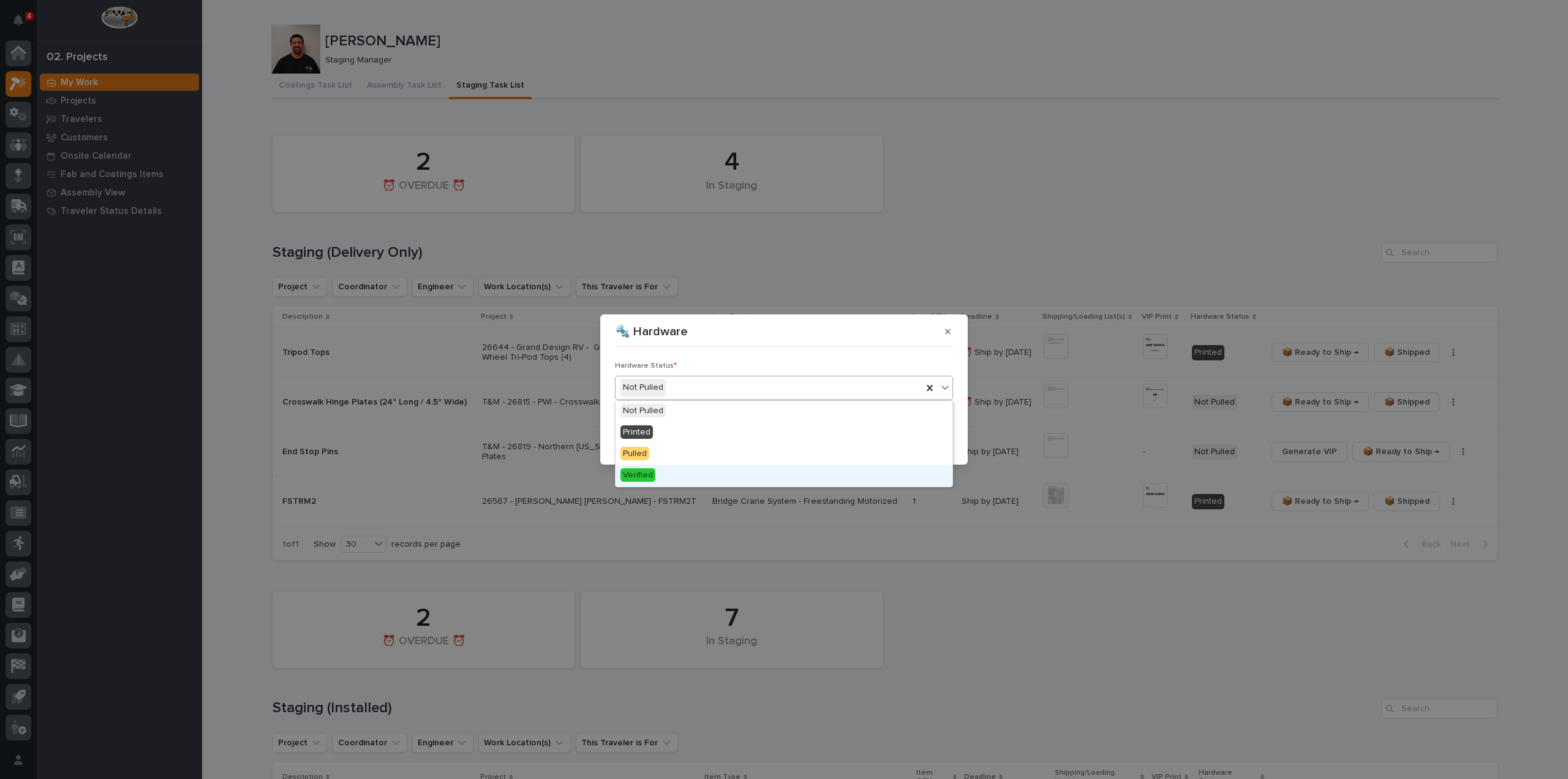
click at [700, 482] on div "Verified" at bounding box center [784, 476] width 337 height 21
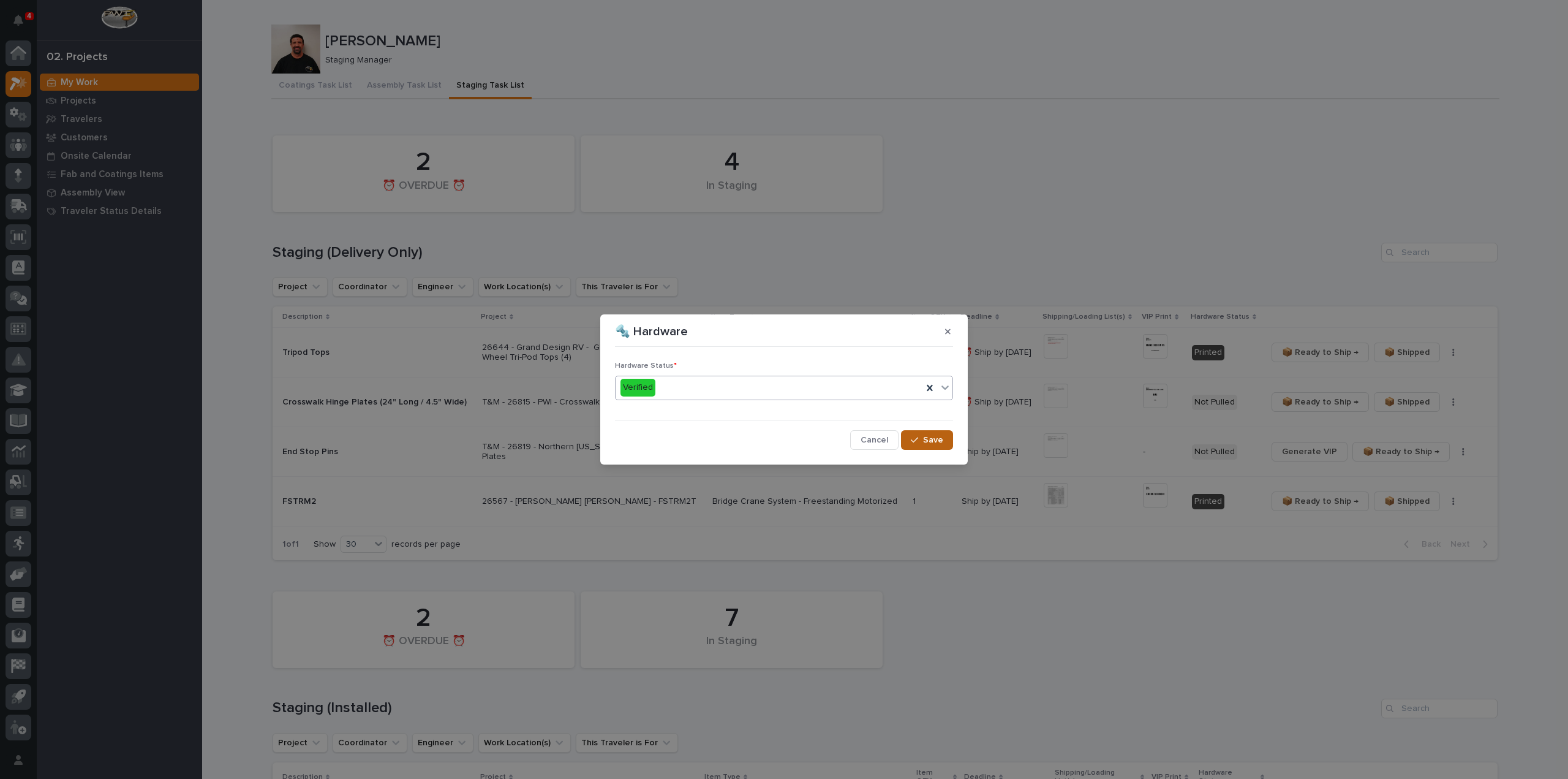
click at [937, 443] on span "Save" at bounding box center [933, 440] width 20 height 11
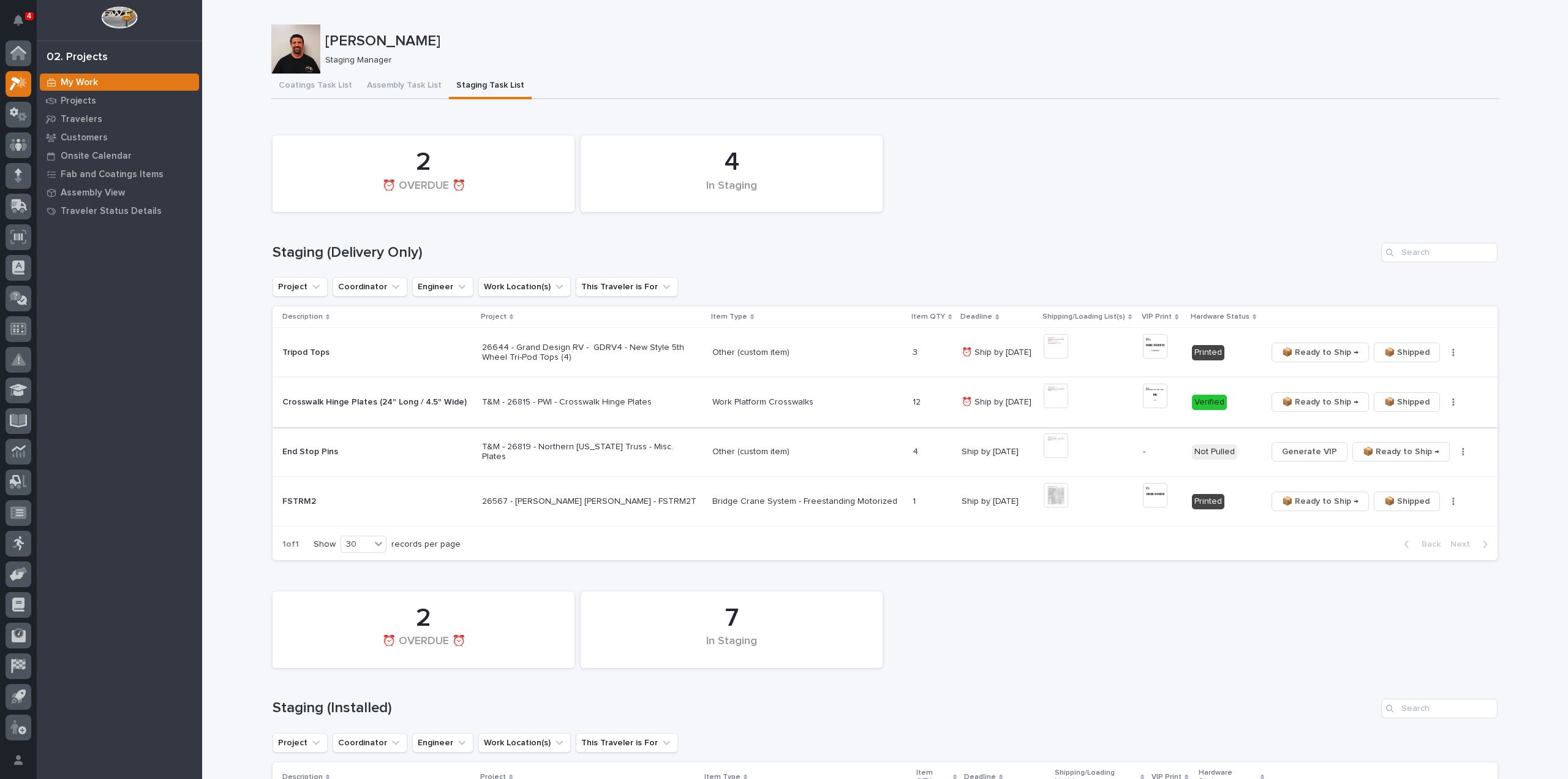
click at [1325, 403] on span "📦 Ready to Ship →" at bounding box center [1320, 402] width 77 height 15
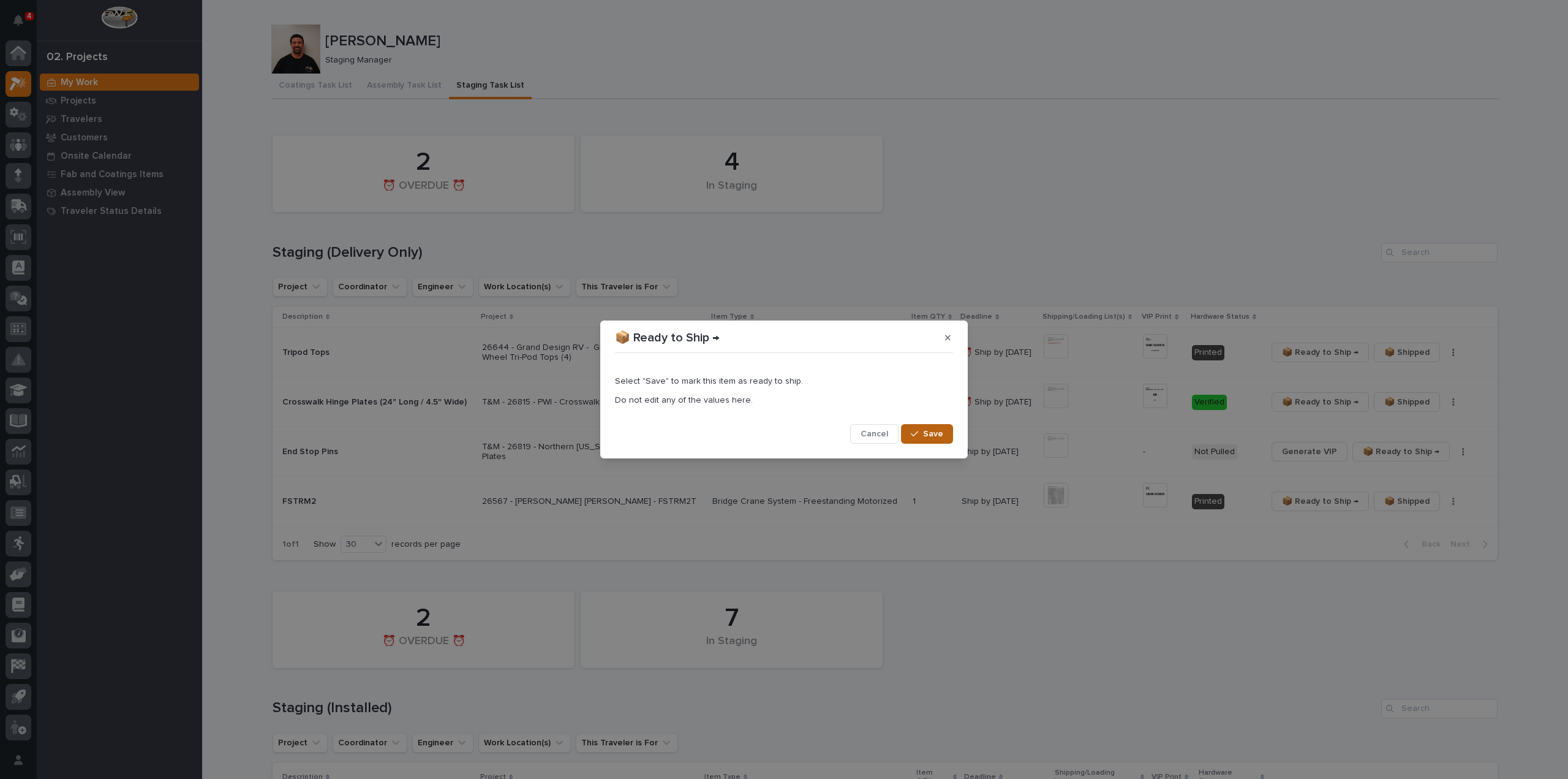
click at [922, 433] on div "button" at bounding box center [917, 434] width 12 height 9
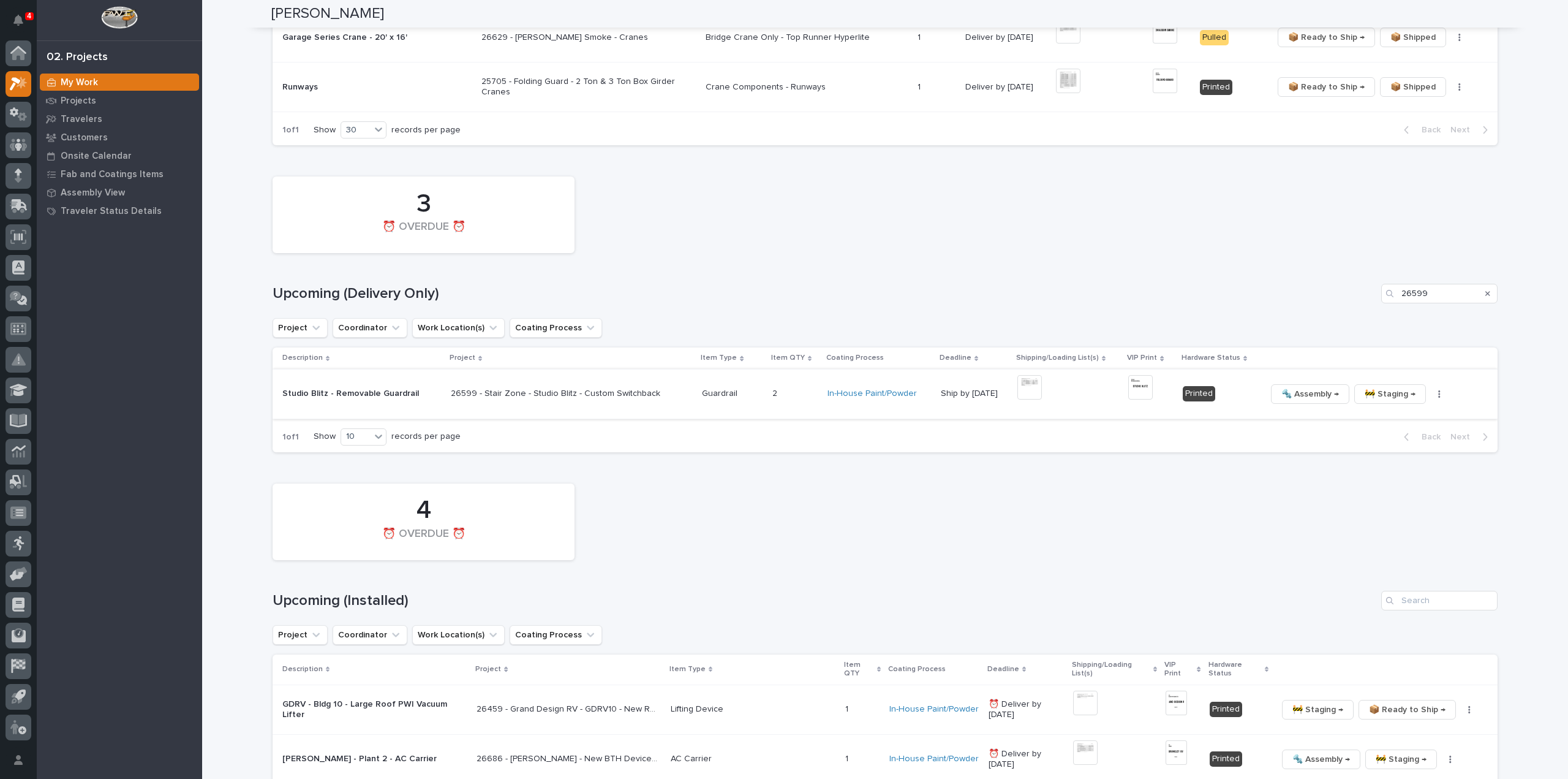
scroll to position [980, 0]
click at [1486, 289] on icon "Search" at bounding box center [1488, 292] width 5 height 5
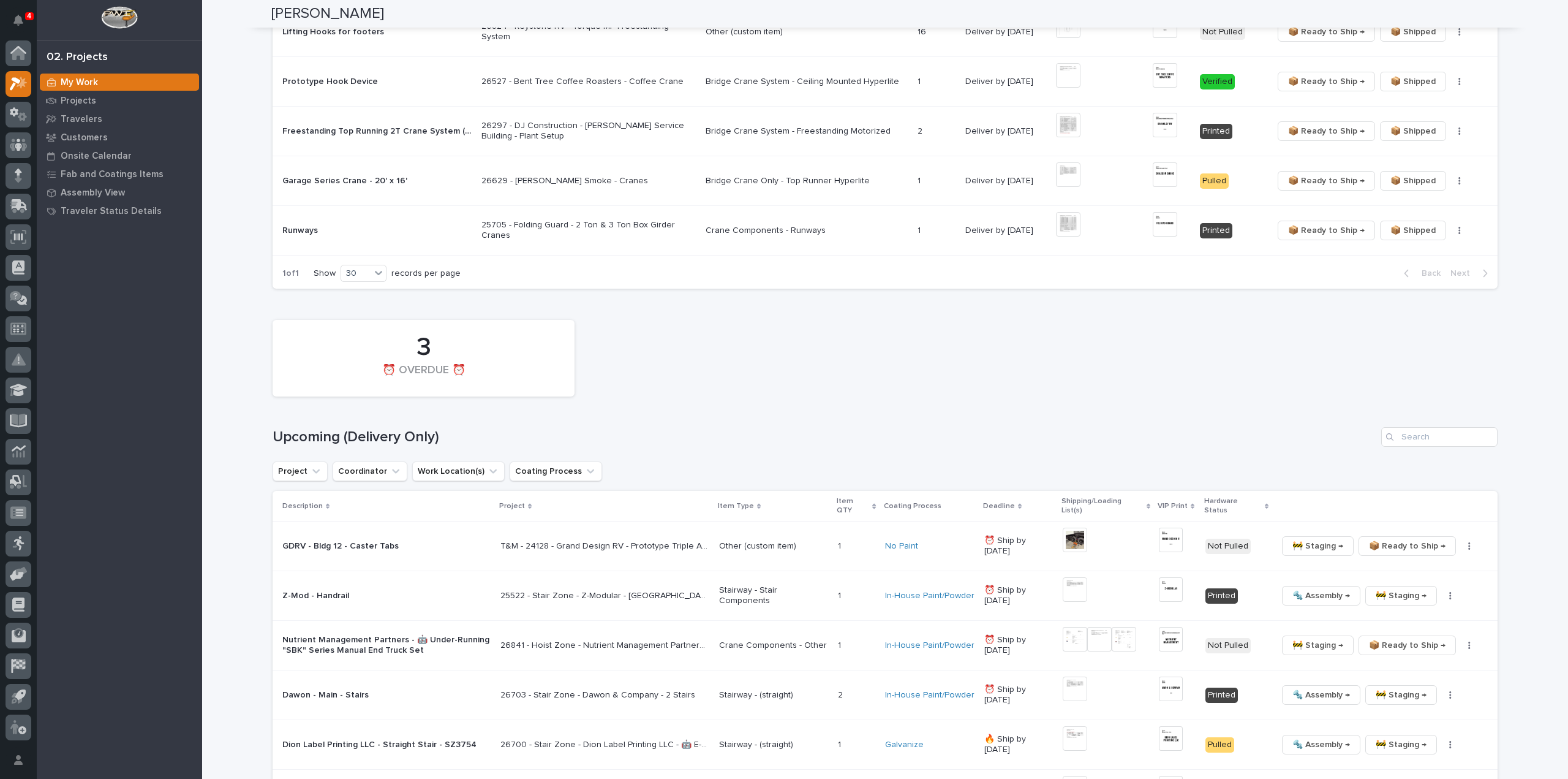
scroll to position [957, 0]
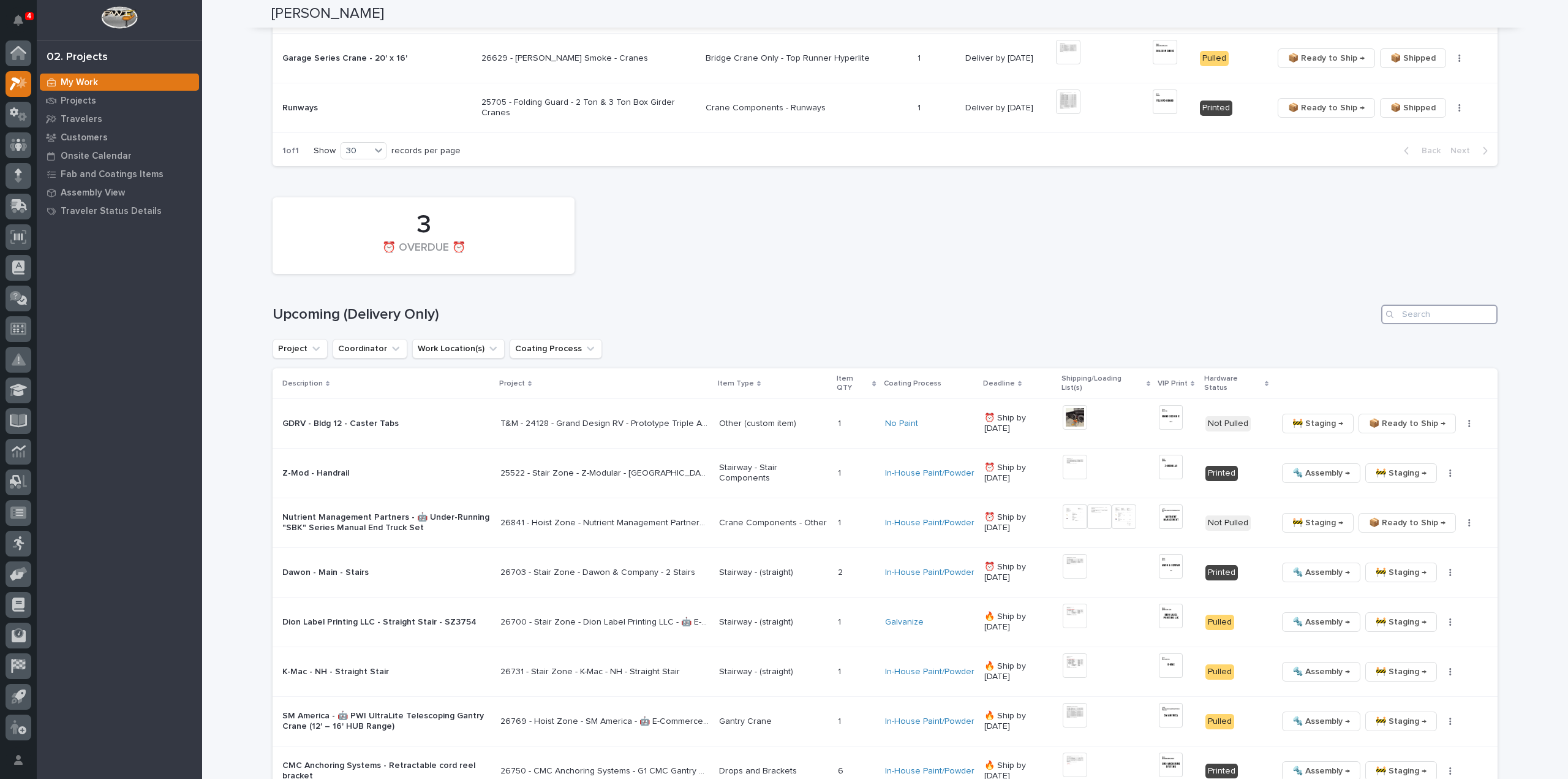
click at [1439, 304] on input "Search" at bounding box center [1440, 314] width 117 height 19
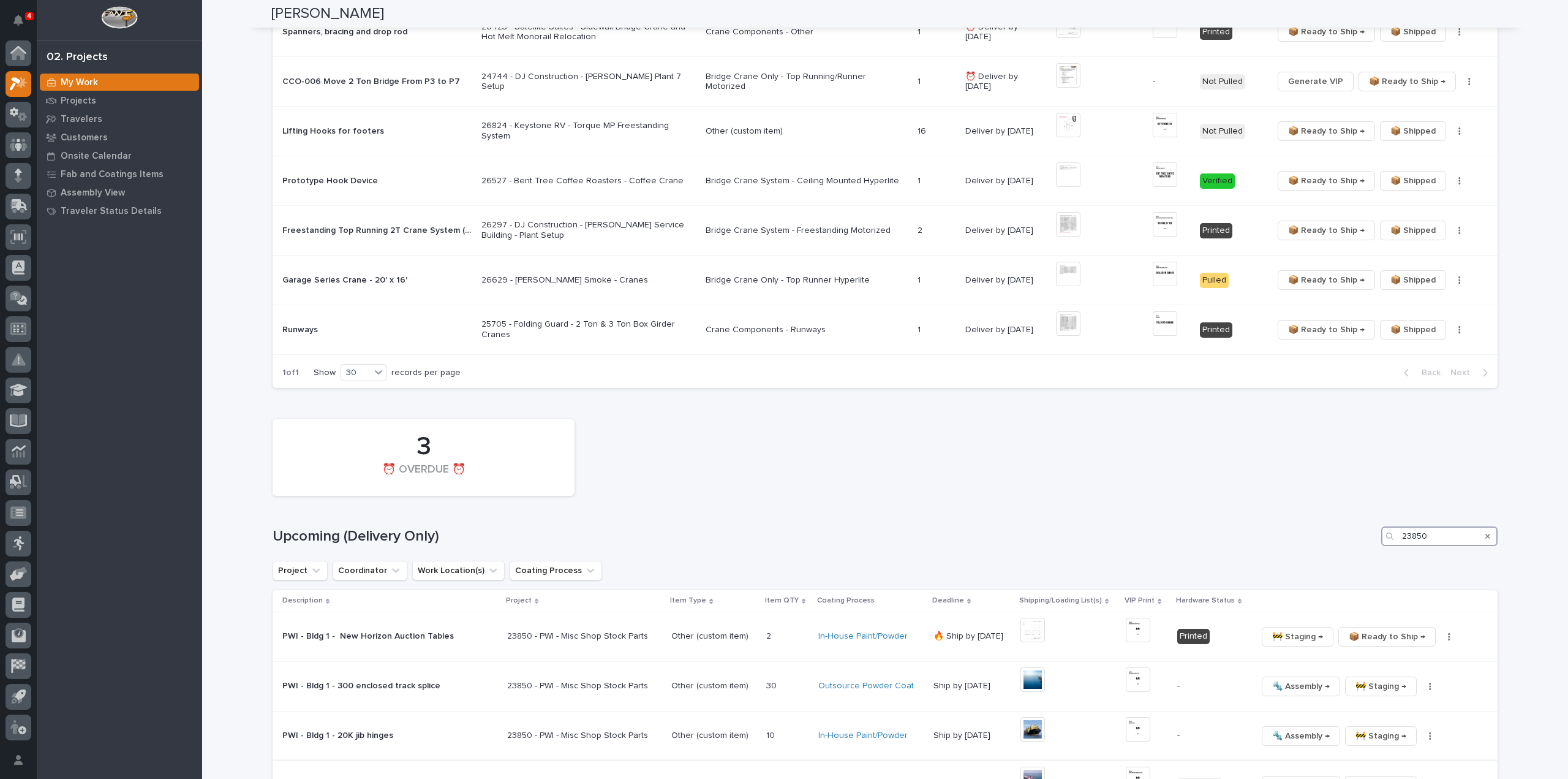
scroll to position [884, 0]
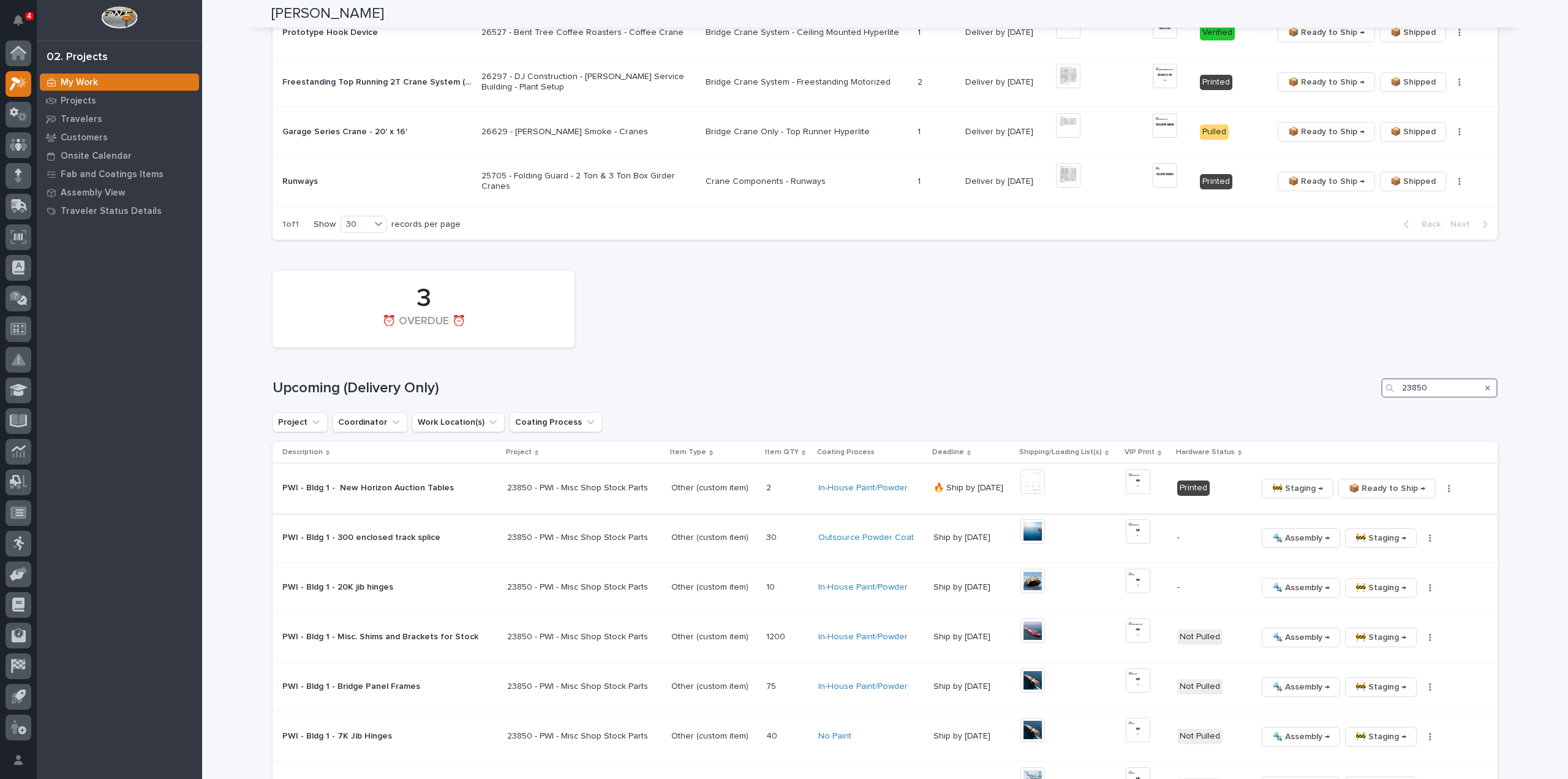
type input "23850"
click at [1368, 481] on span "📦 Ready to Ship →" at bounding box center [1387, 488] width 77 height 15
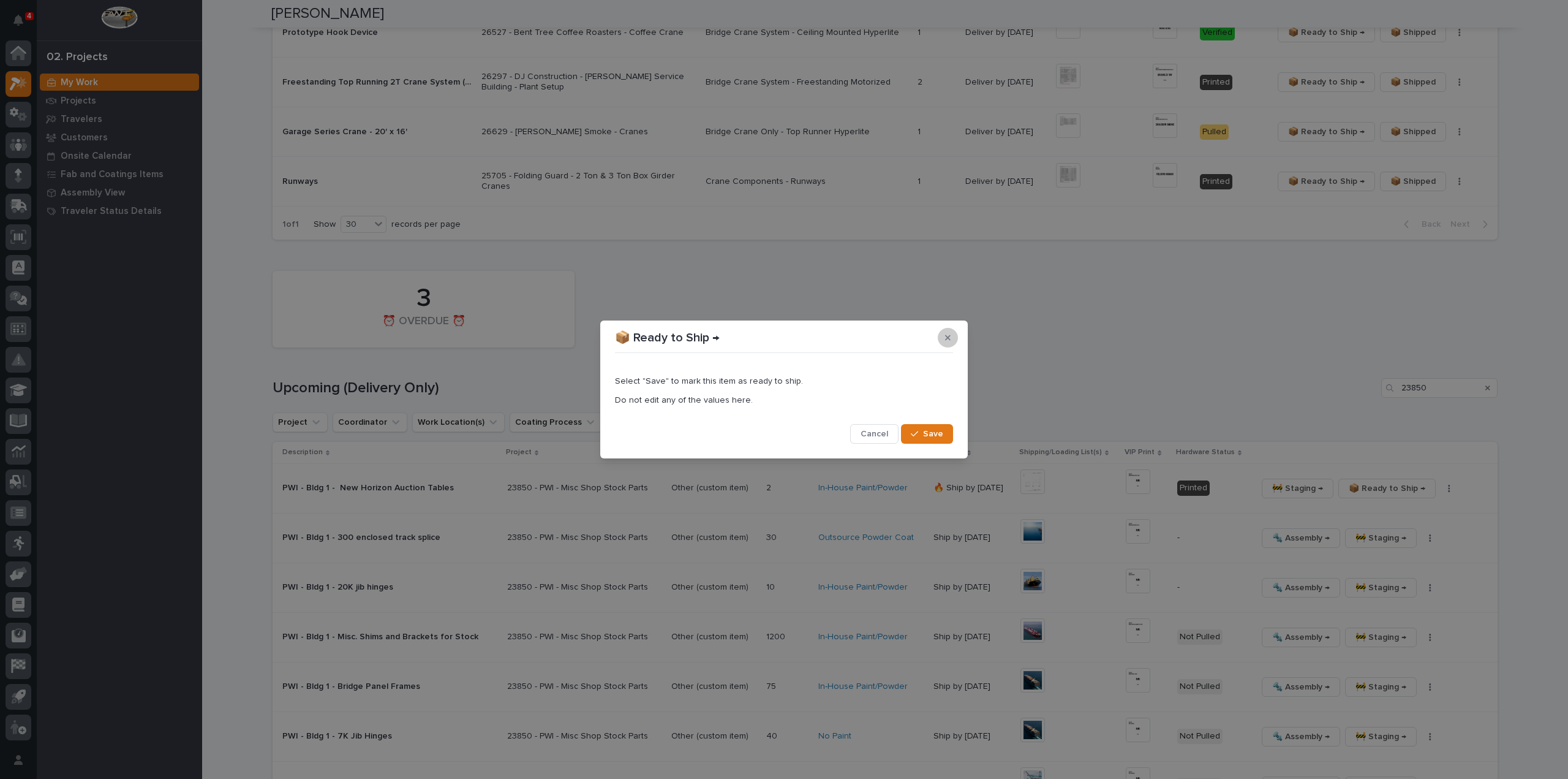
click at [946, 337] on icon "button" at bounding box center [948, 337] width 6 height 9
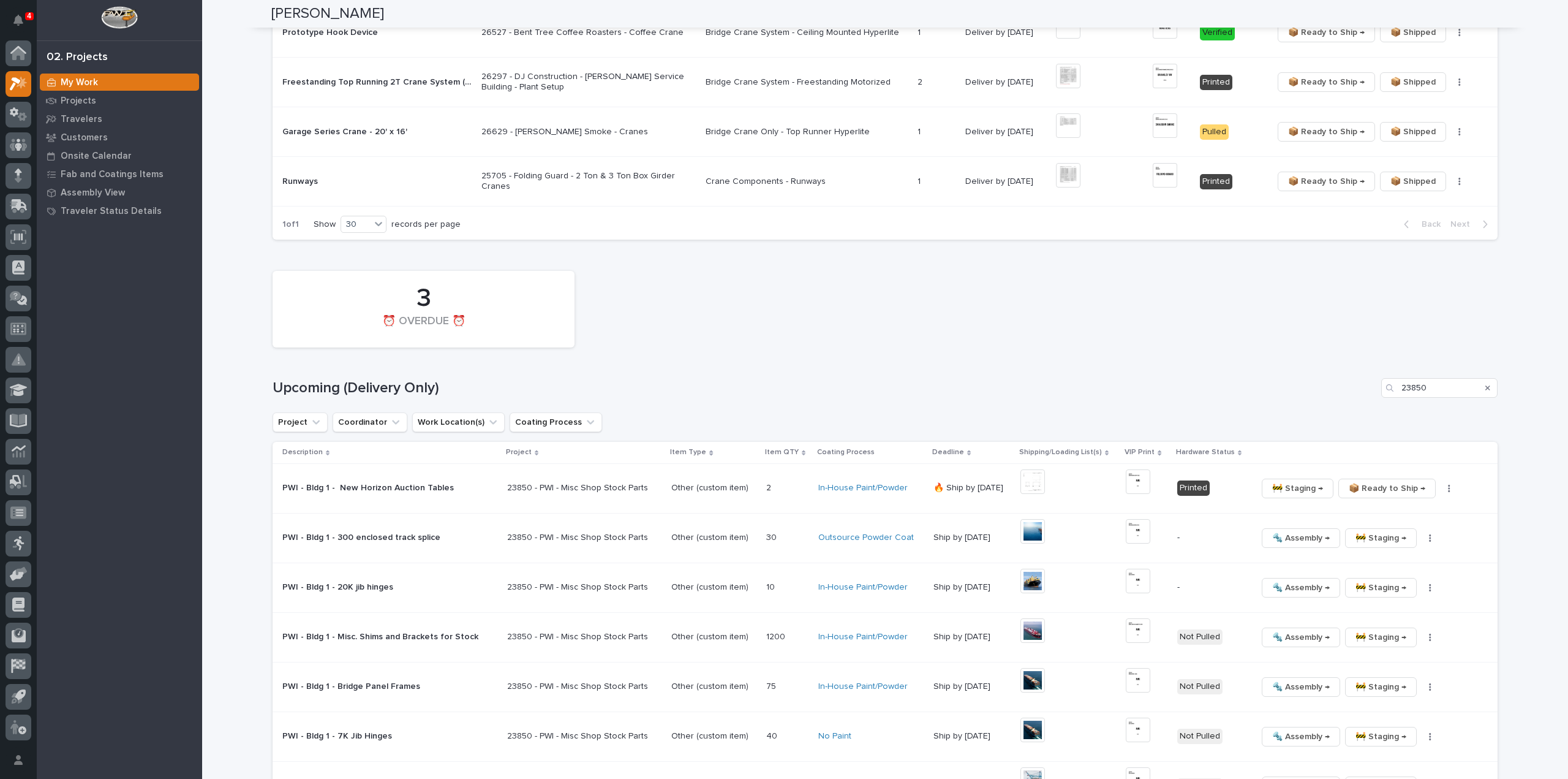
click at [382, 582] on p "PWI - Bldg 1 - 20K jib hinges" at bounding box center [390, 587] width 214 height 11
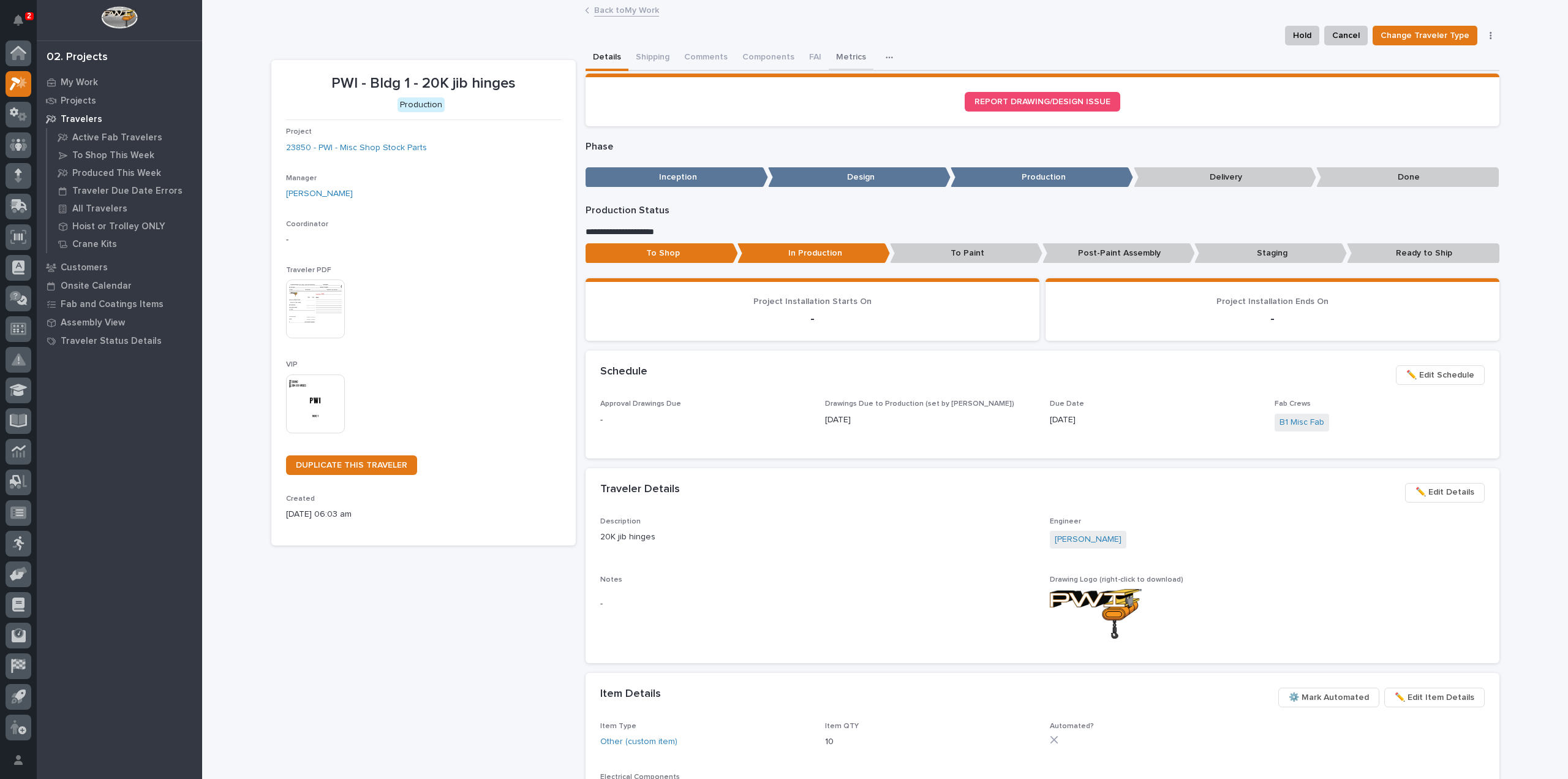
click at [843, 59] on button "Metrics" at bounding box center [851, 58] width 45 height 26
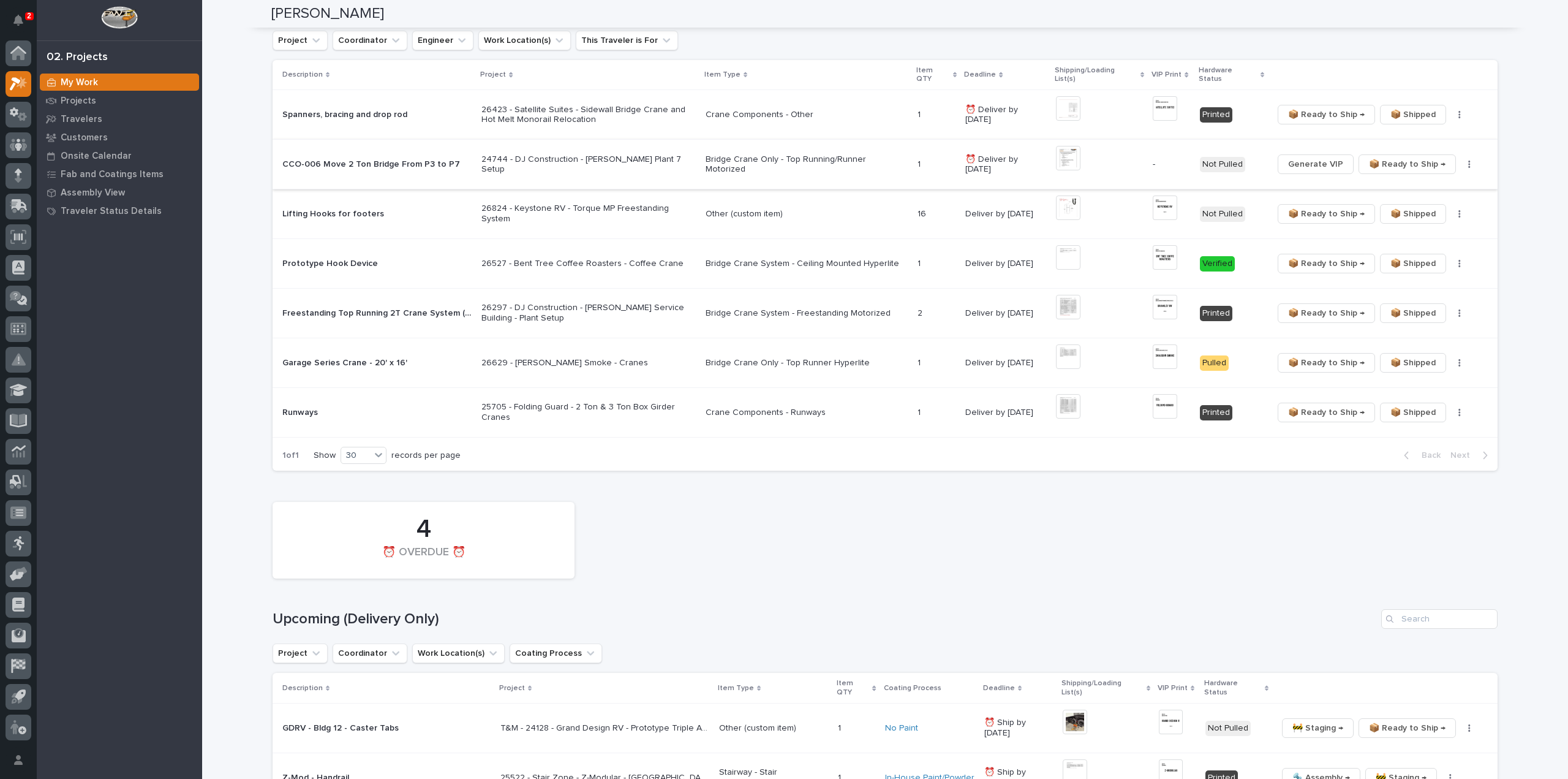
scroll to position [858, 0]
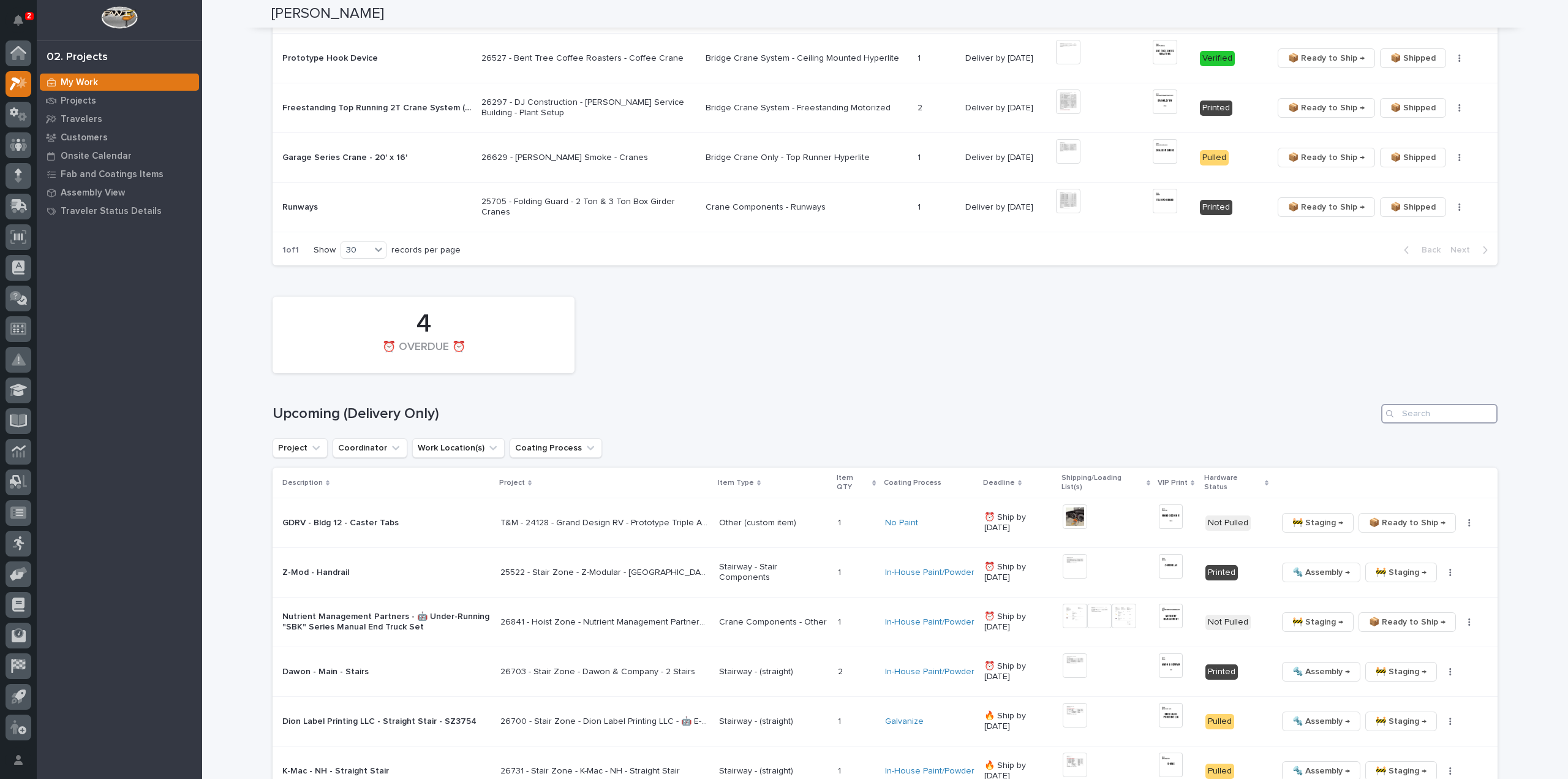
click at [1436, 406] on input "Search" at bounding box center [1440, 413] width 117 height 19
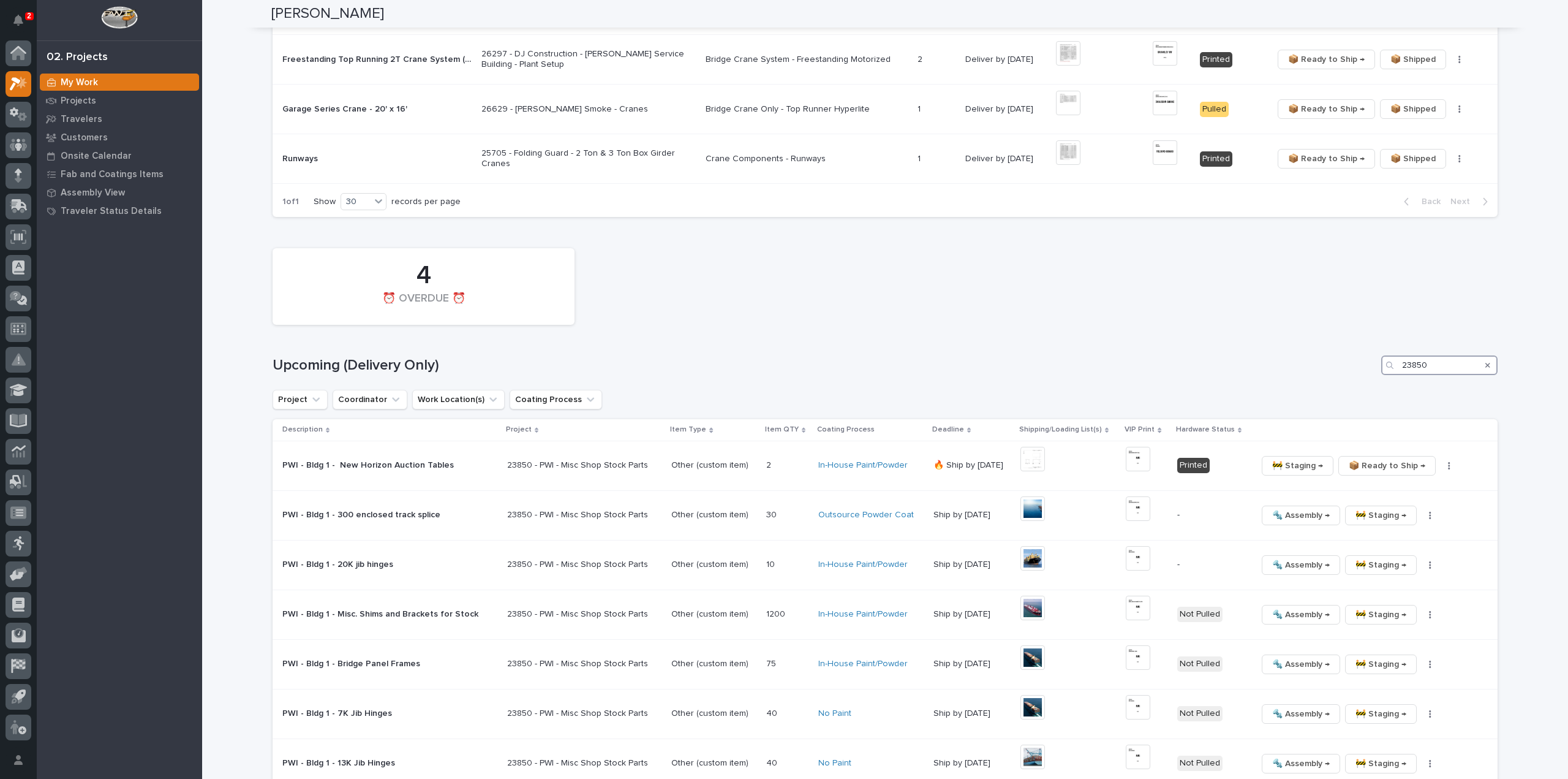
scroll to position [1029, 0]
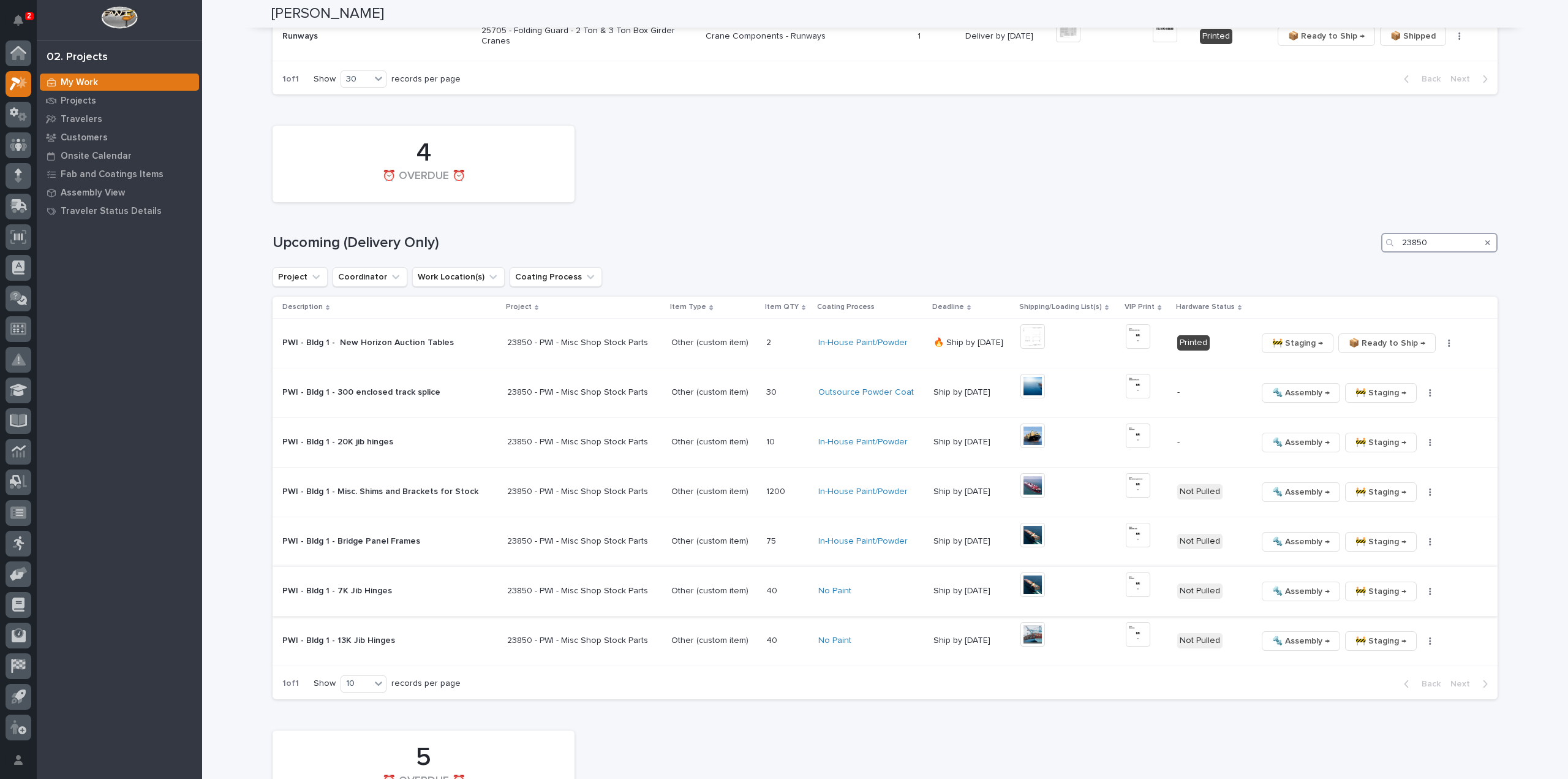
type input "23850"
click at [609, 583] on p "23850 - PWI - Misc Shop Stock Parts" at bounding box center [579, 589] width 143 height 13
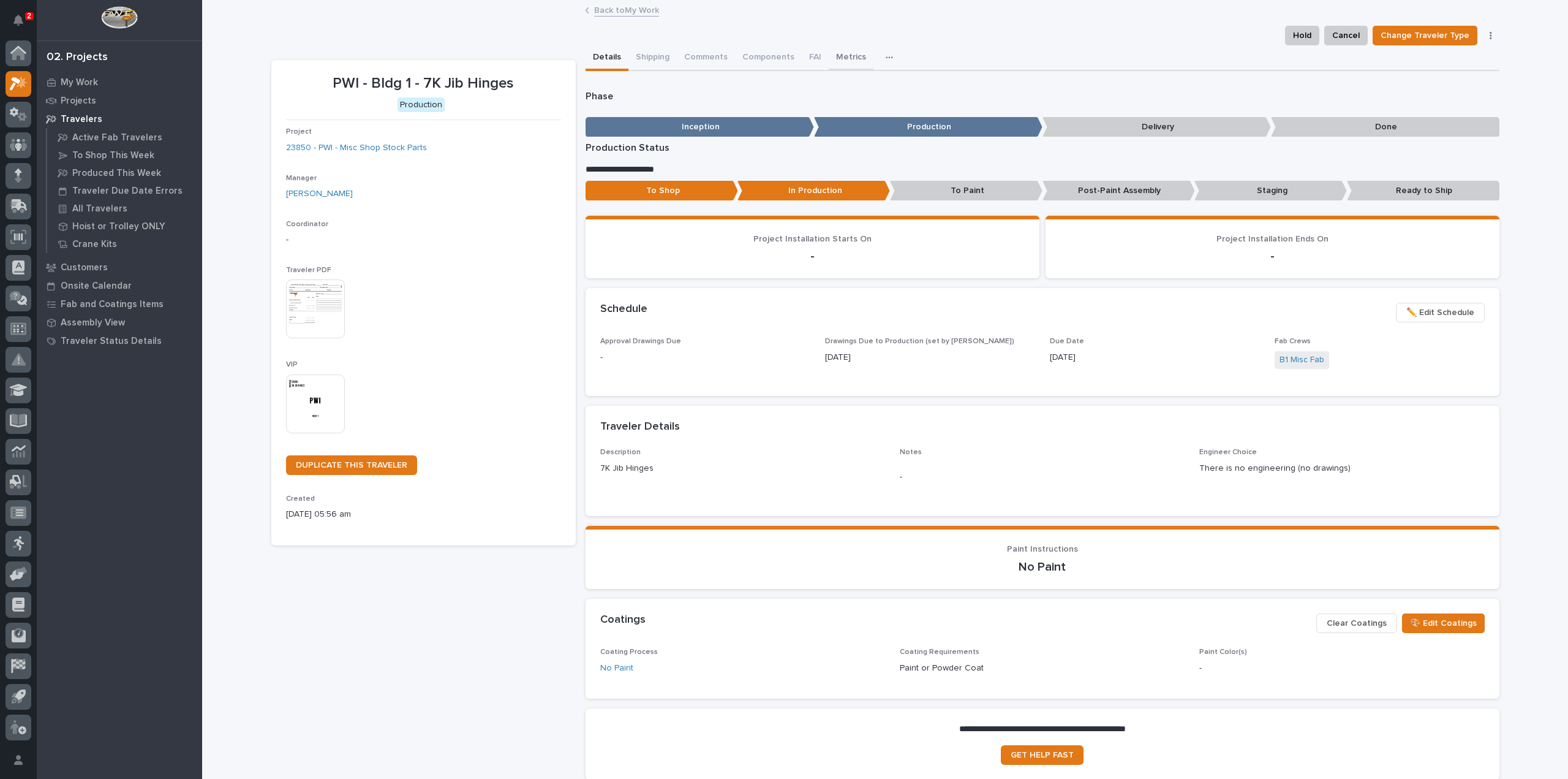
click at [835, 60] on button "Metrics" at bounding box center [851, 58] width 45 height 26
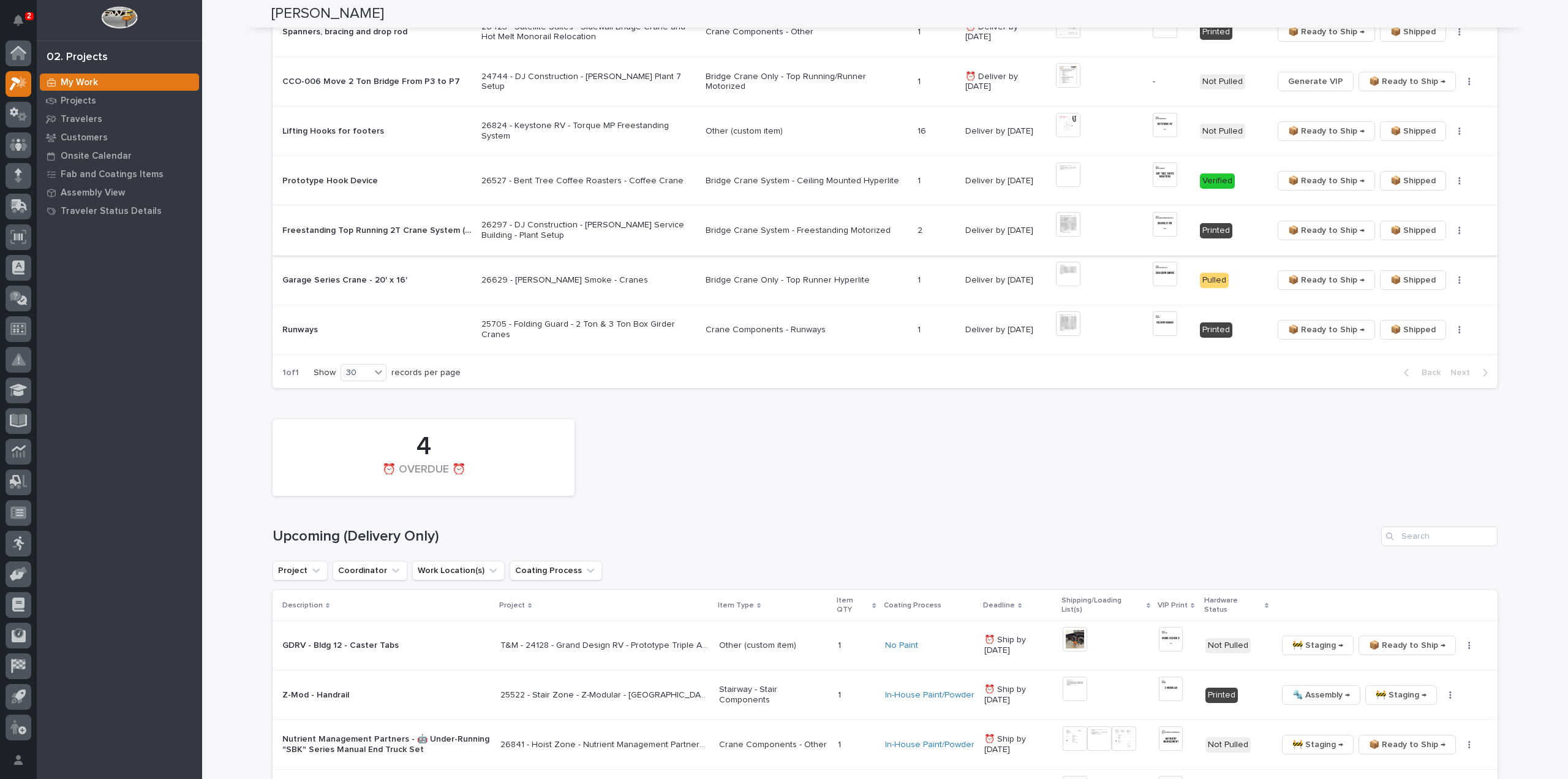
scroll to position [980, 0]
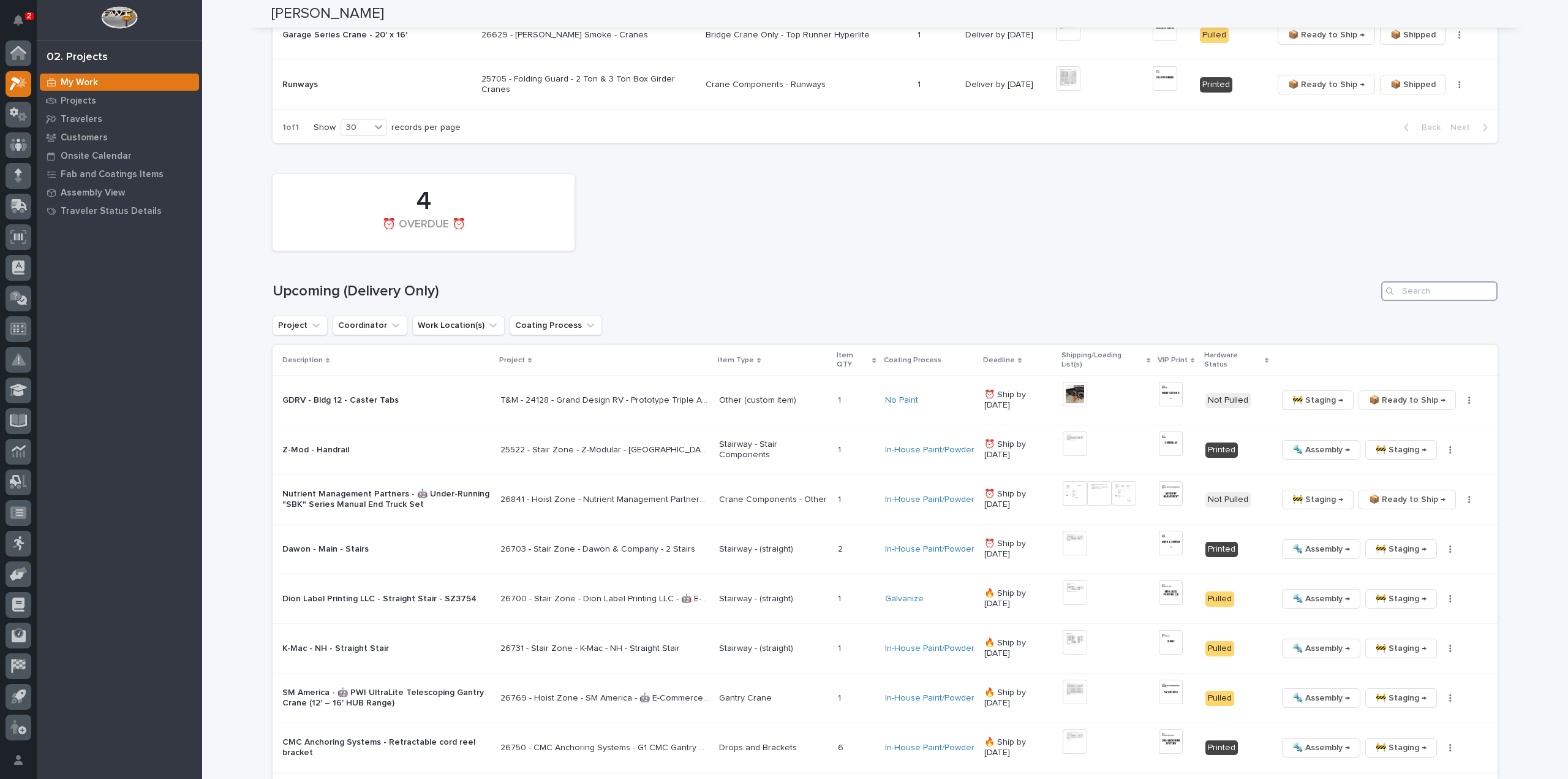
click at [1408, 281] on input "Search" at bounding box center [1440, 291] width 117 height 19
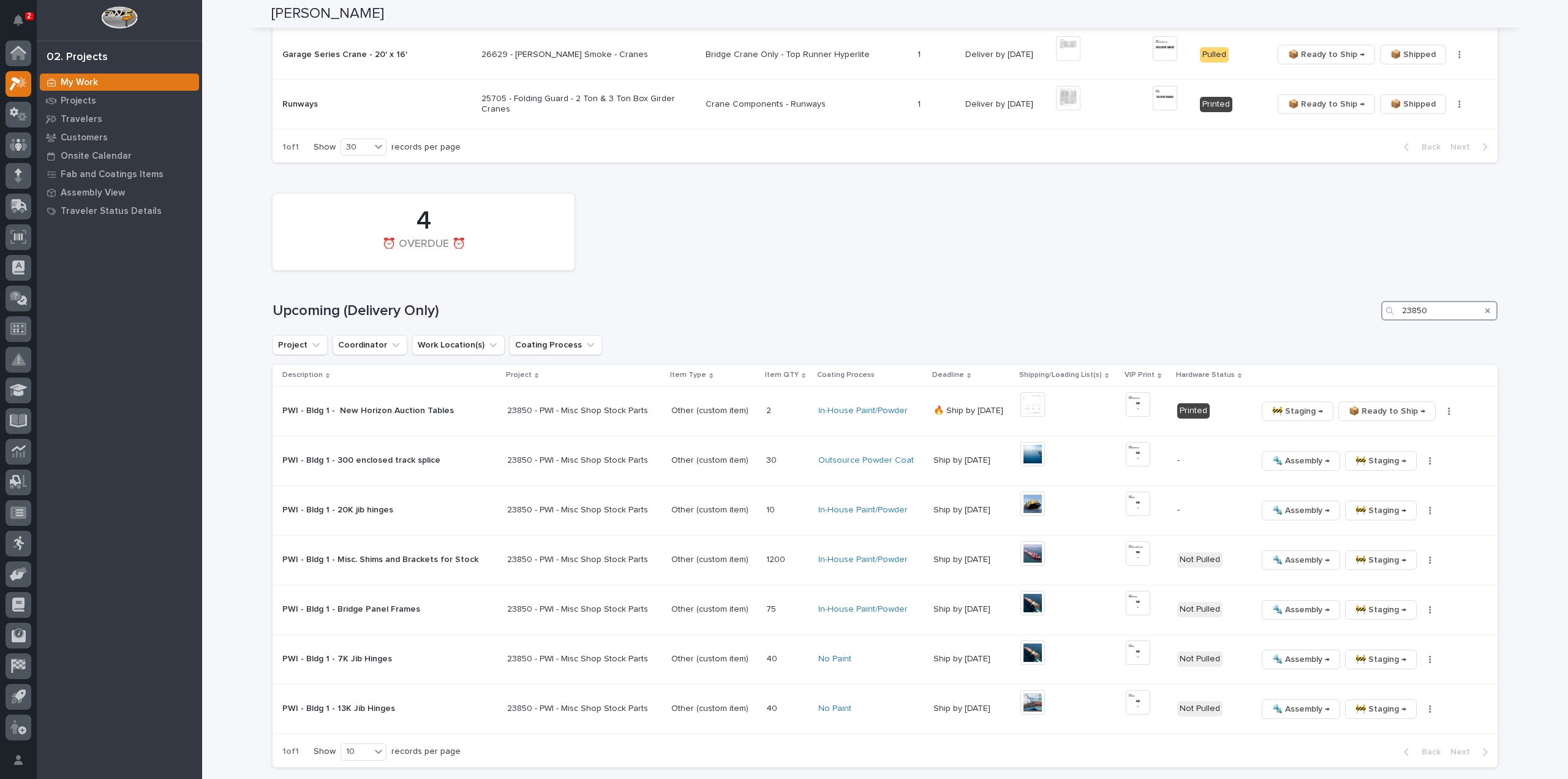
scroll to position [906, 0]
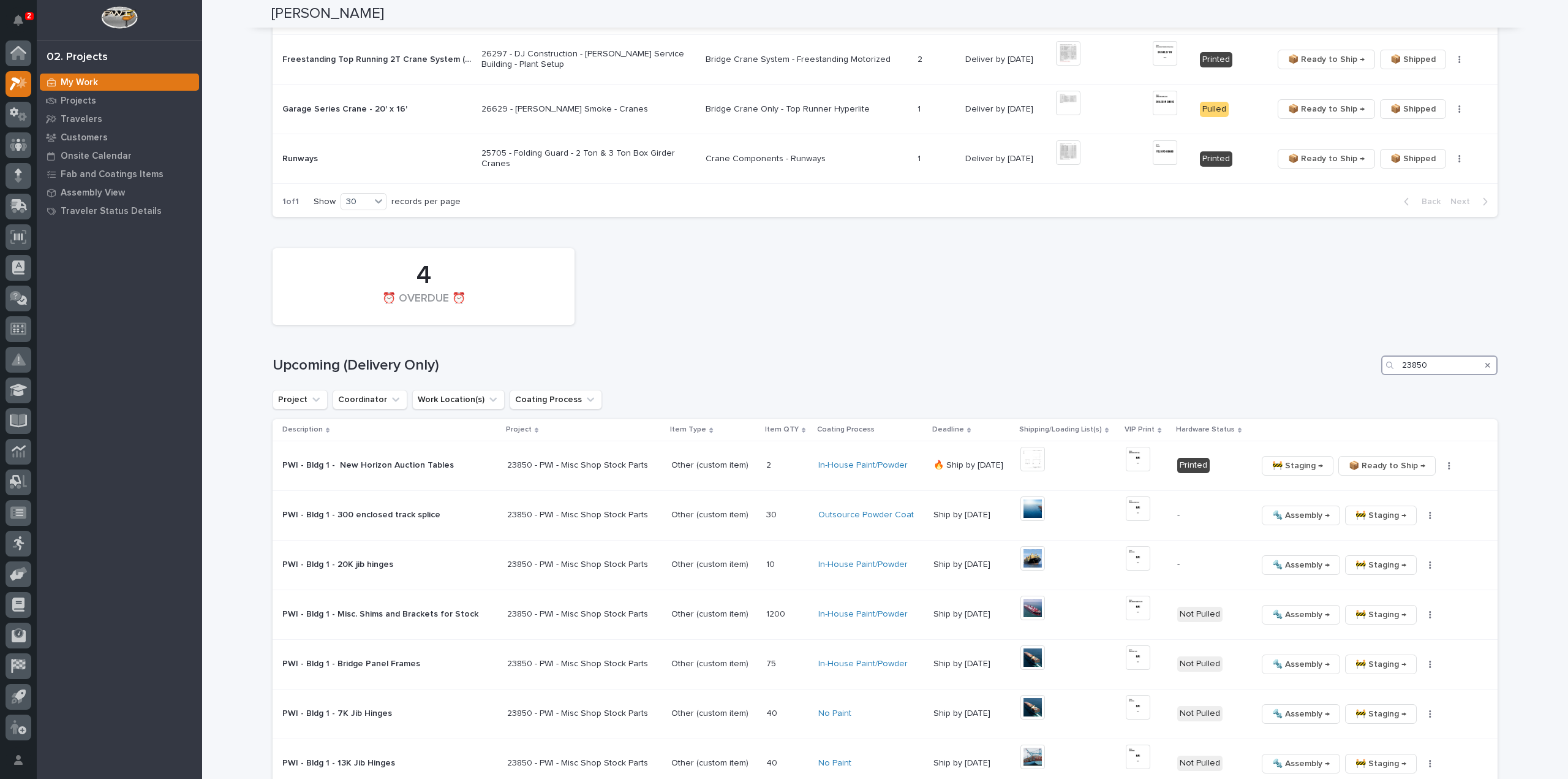
type input "23850"
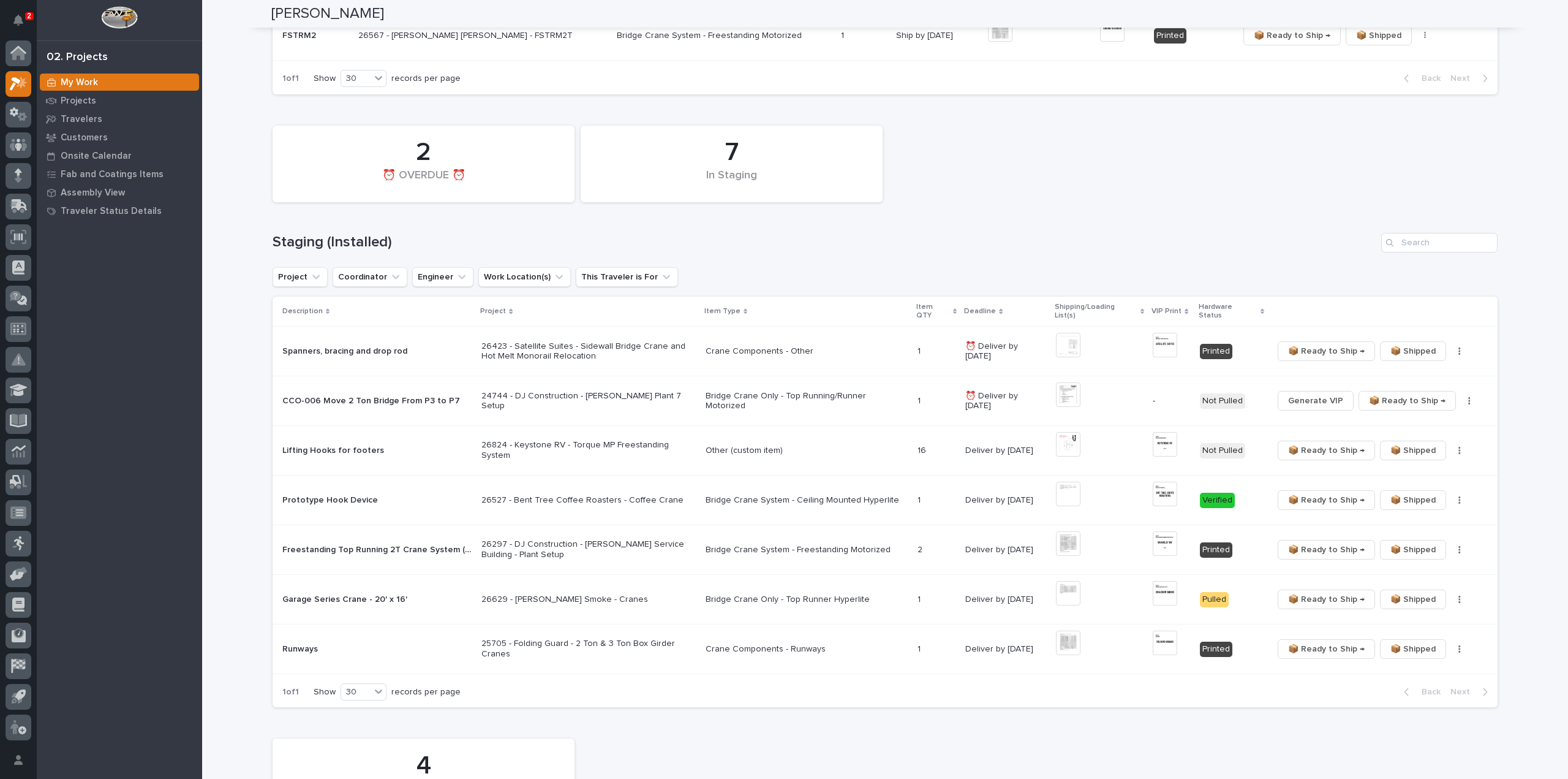
scroll to position [1151, 0]
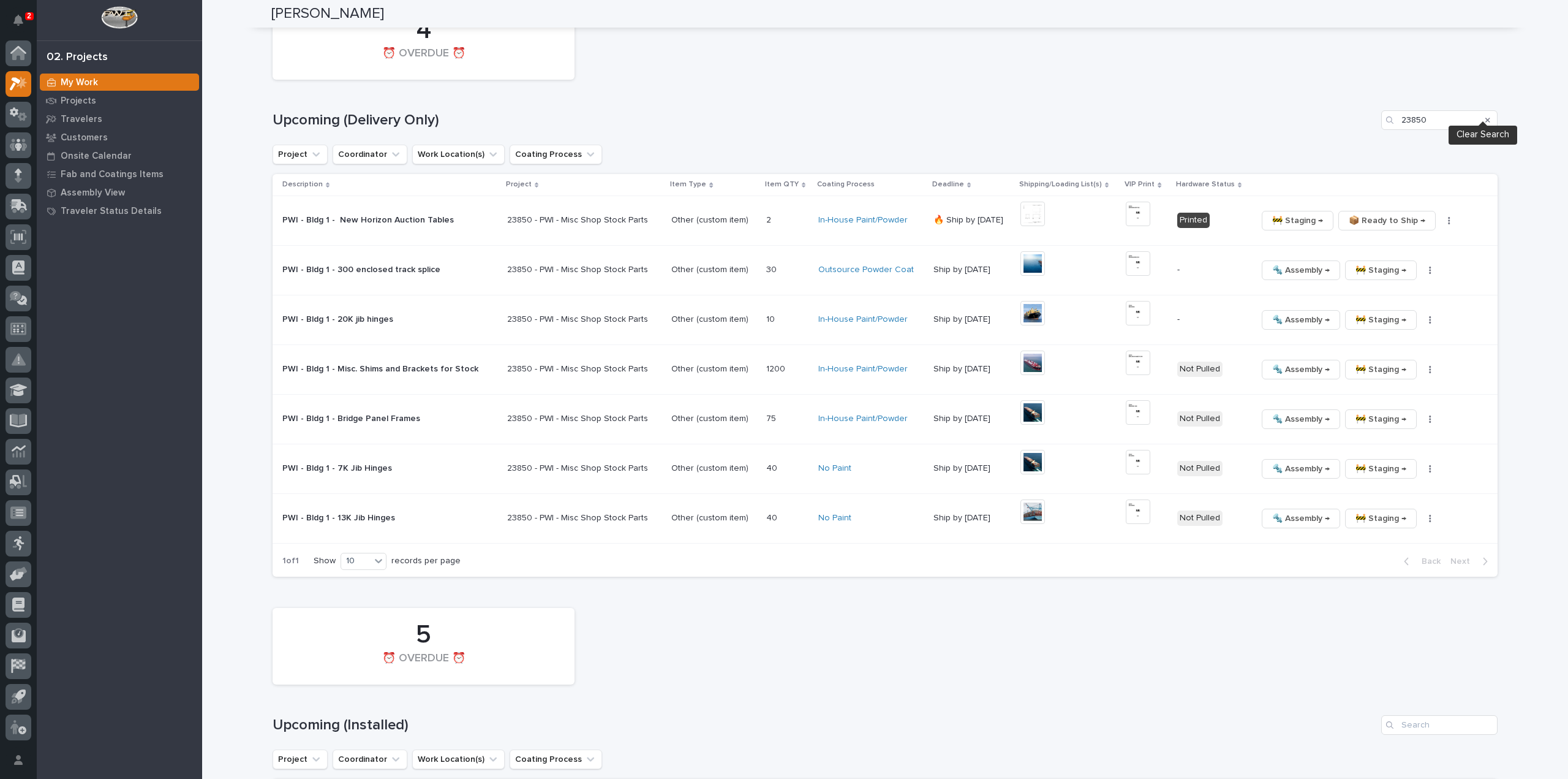
click at [1486, 119] on icon "Search" at bounding box center [1488, 121] width 5 height 5
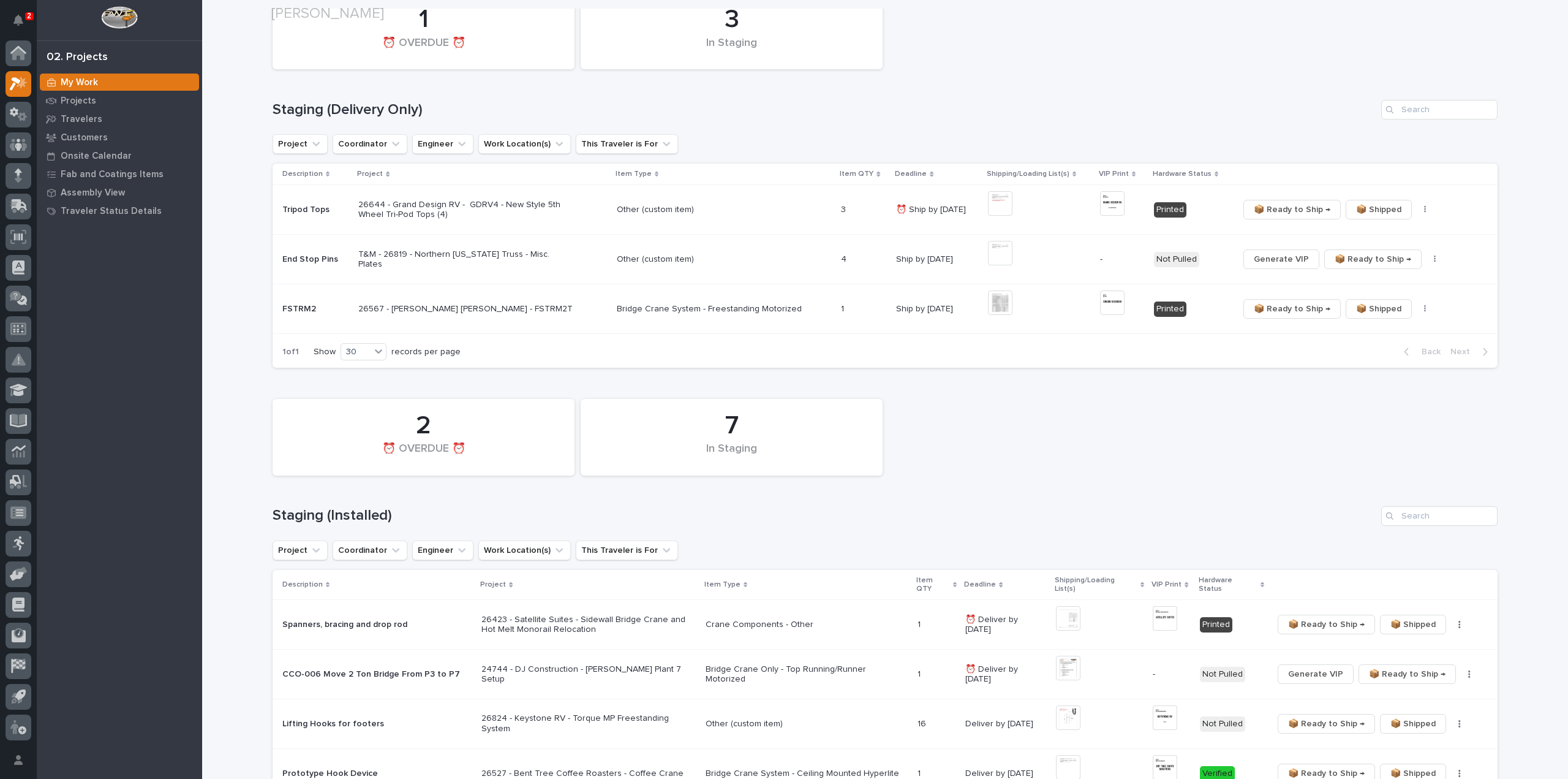
scroll to position [245, 0]
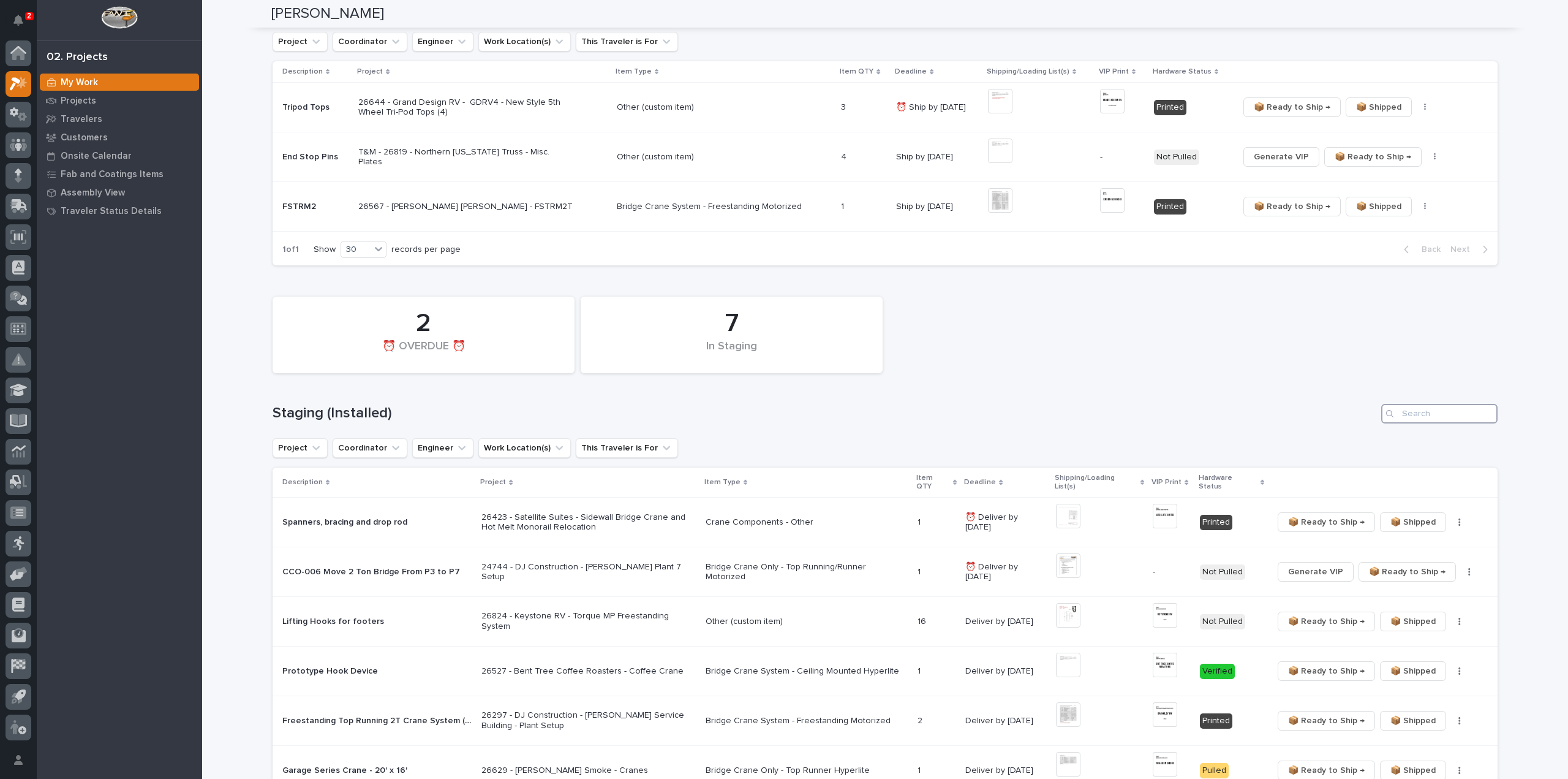
click at [1441, 414] on input "Search" at bounding box center [1440, 413] width 117 height 19
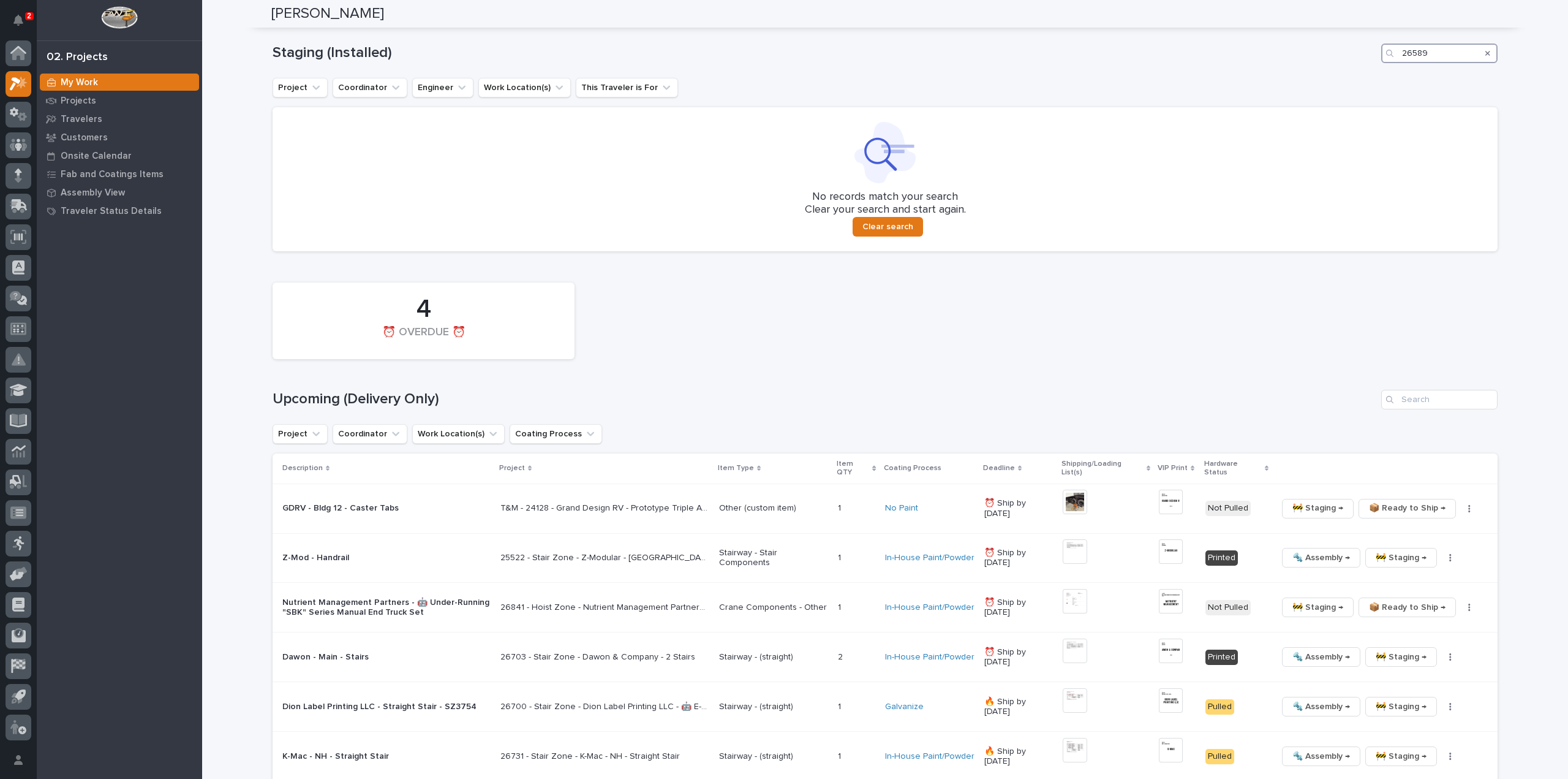
scroll to position [613, 0]
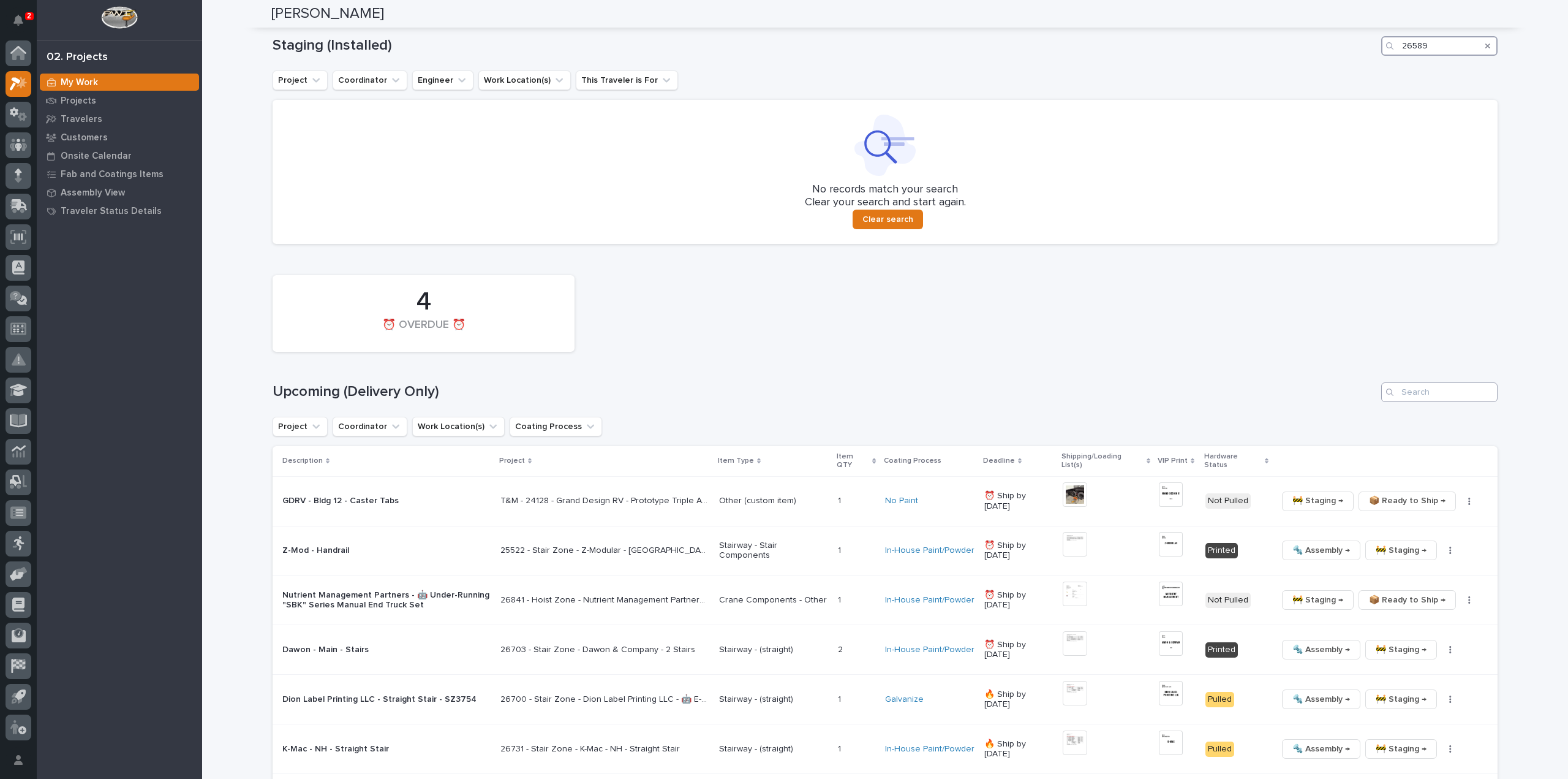
type input "26589"
click at [1427, 389] on input "Search" at bounding box center [1440, 392] width 117 height 19
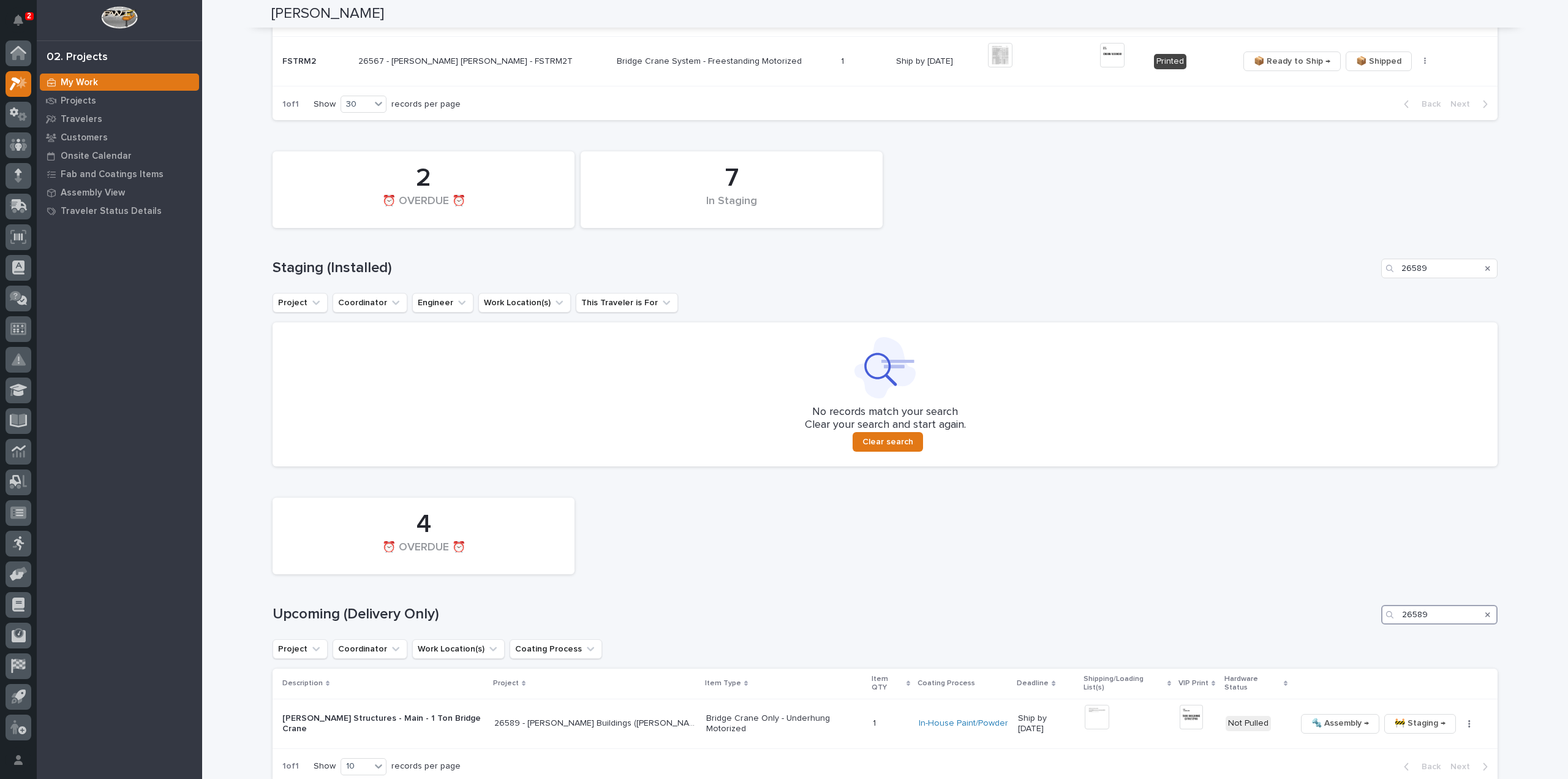
scroll to position [513, 0]
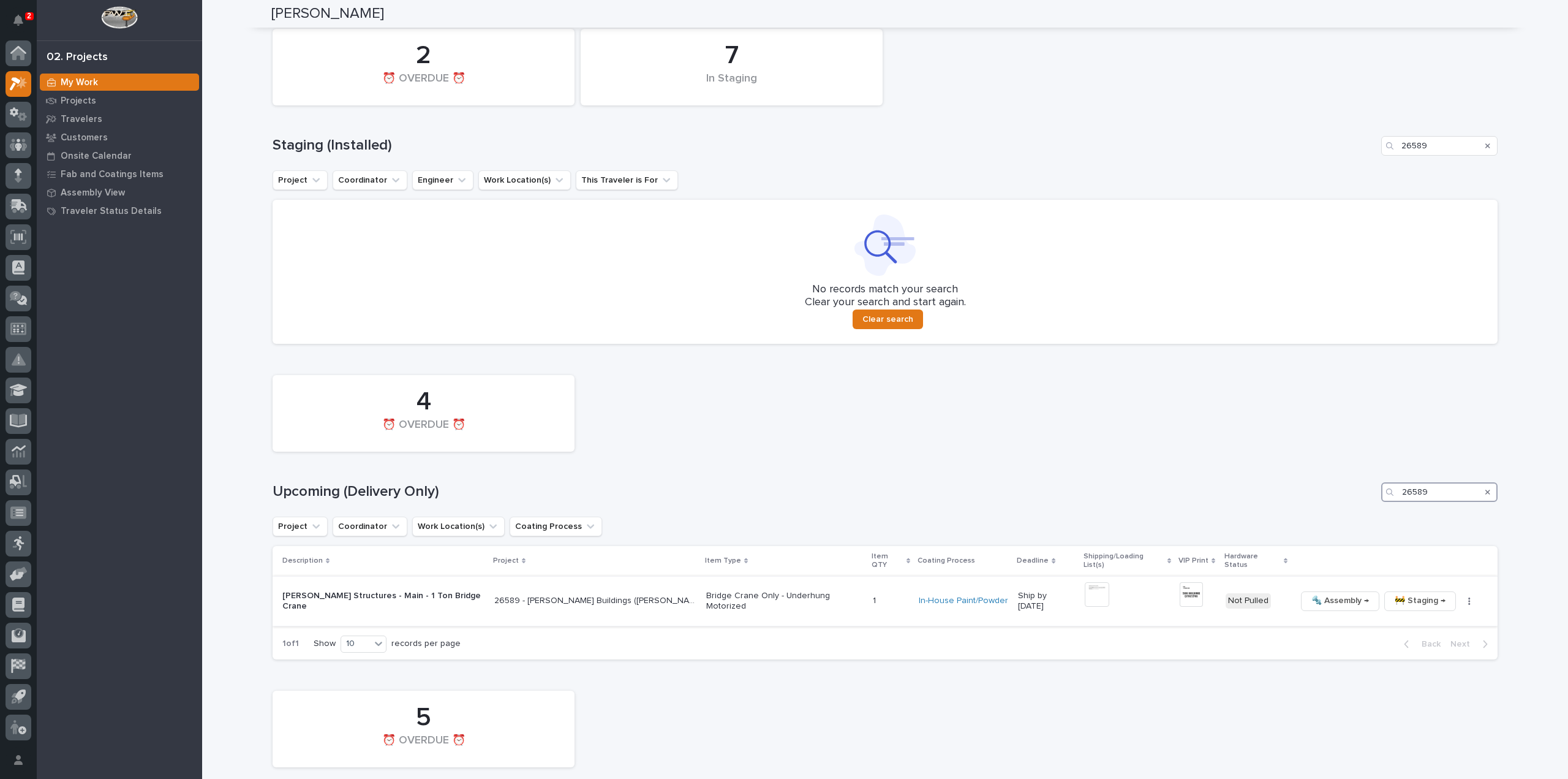
type input "26589"
click at [1095, 588] on img at bounding box center [1097, 594] width 24 height 24
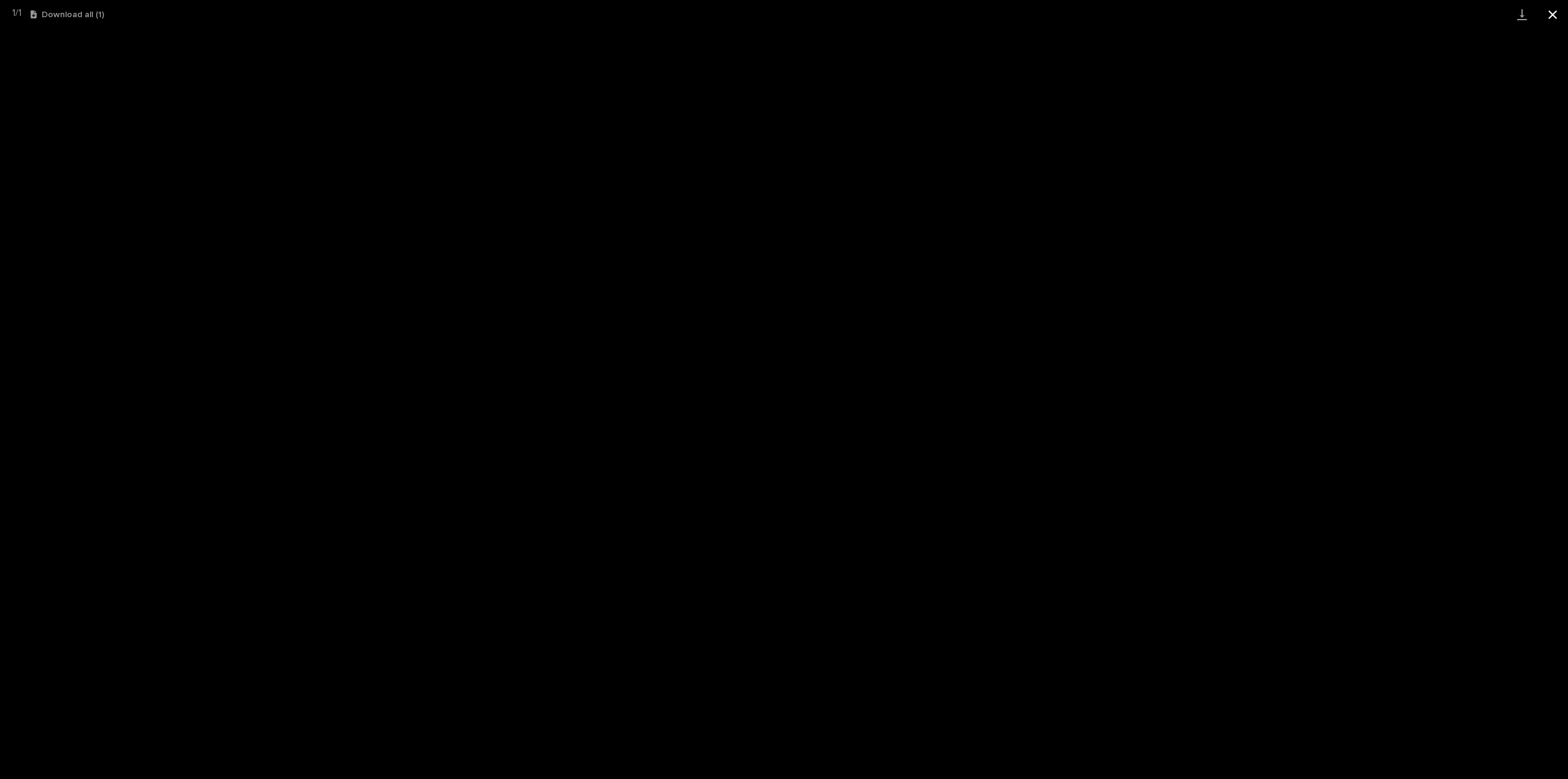
click at [1551, 15] on button "Close gallery" at bounding box center [1552, 14] width 31 height 29
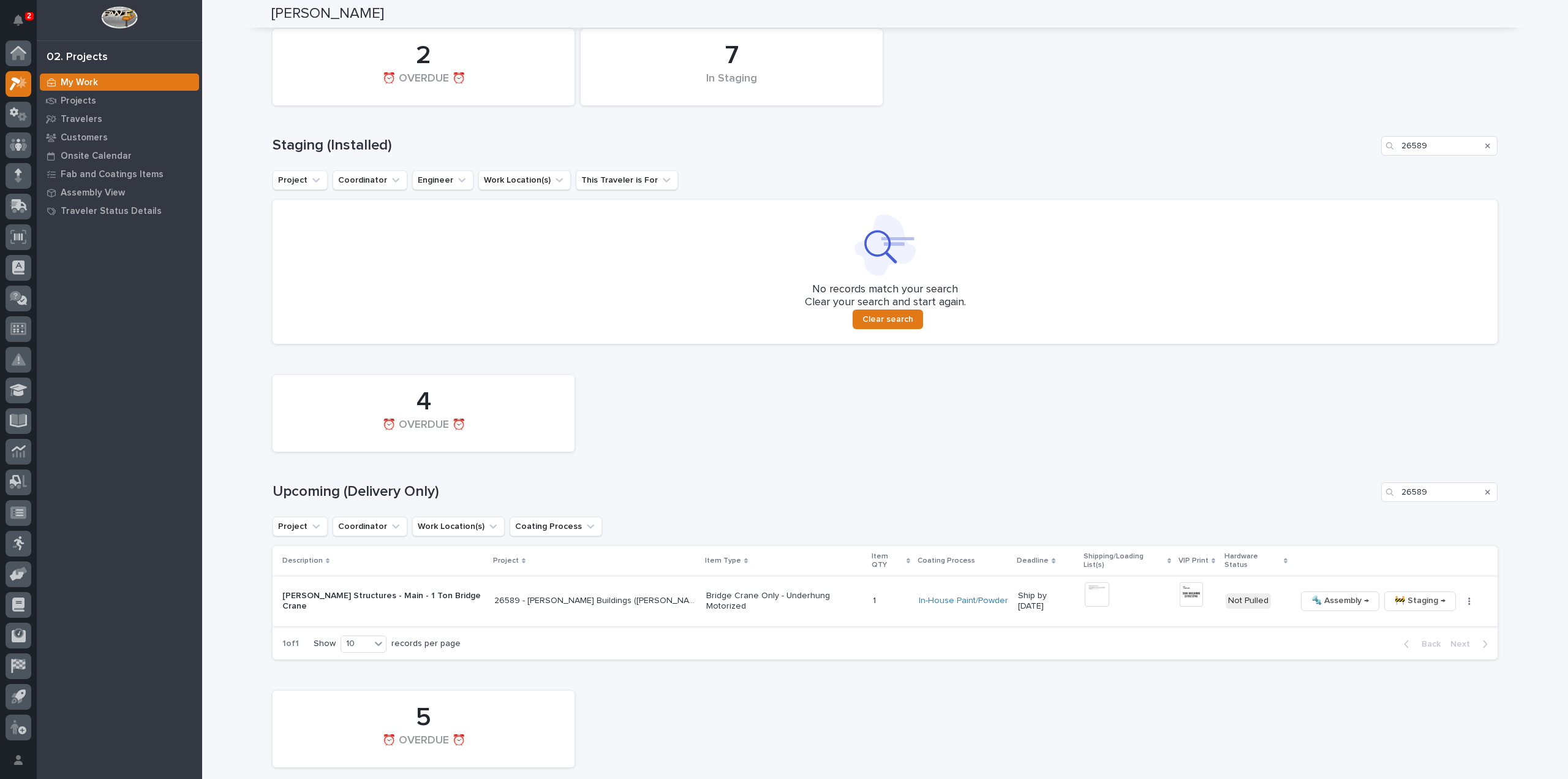
click at [1184, 588] on img at bounding box center [1191, 594] width 23 height 24
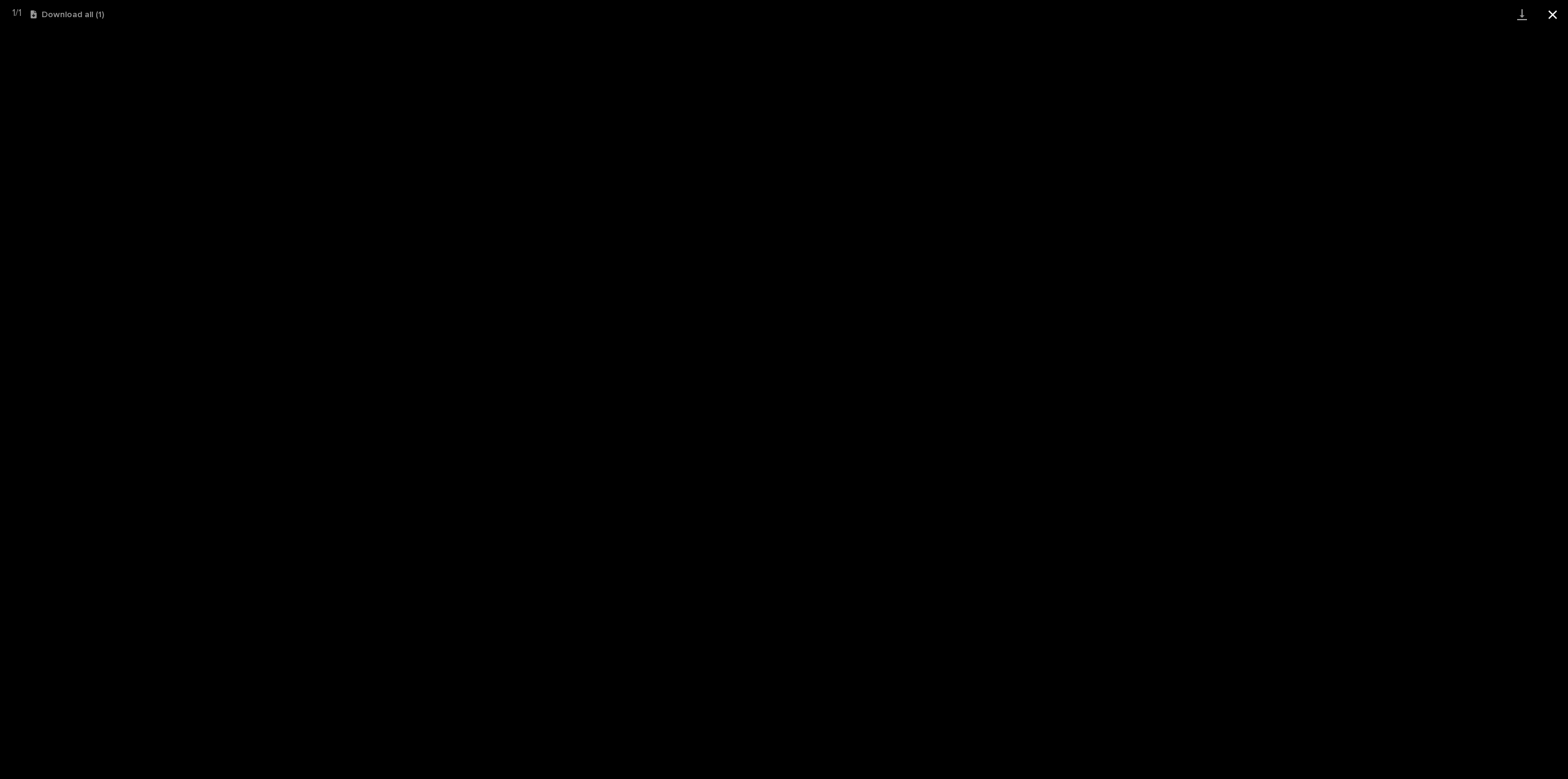
click at [1557, 12] on button "Close gallery" at bounding box center [1552, 14] width 31 height 29
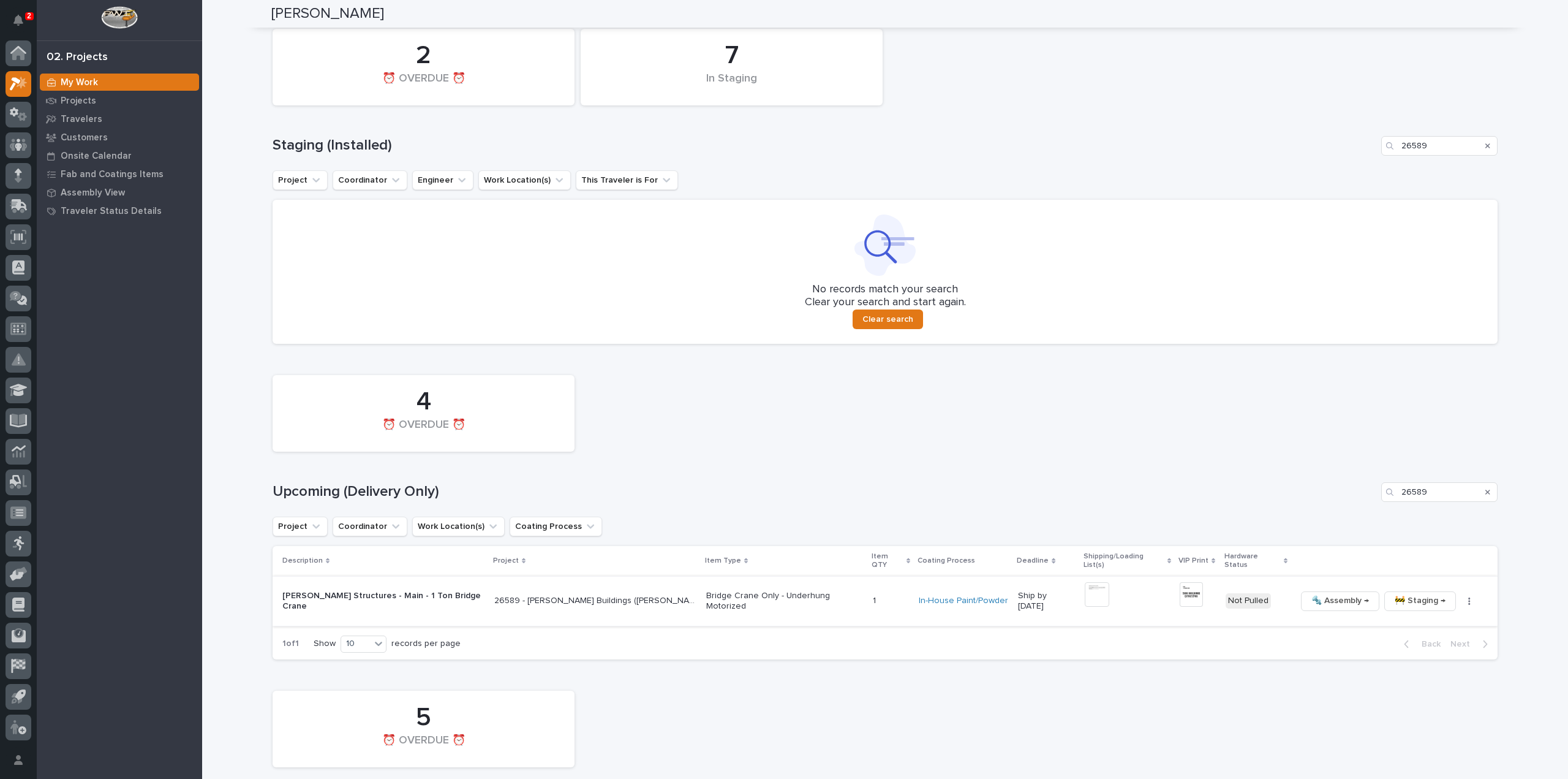
click at [1463, 597] on button "button" at bounding box center [1469, 601] width 17 height 9
click at [1407, 675] on span "🔩 Hardware" at bounding box center [1412, 675] width 52 height 15
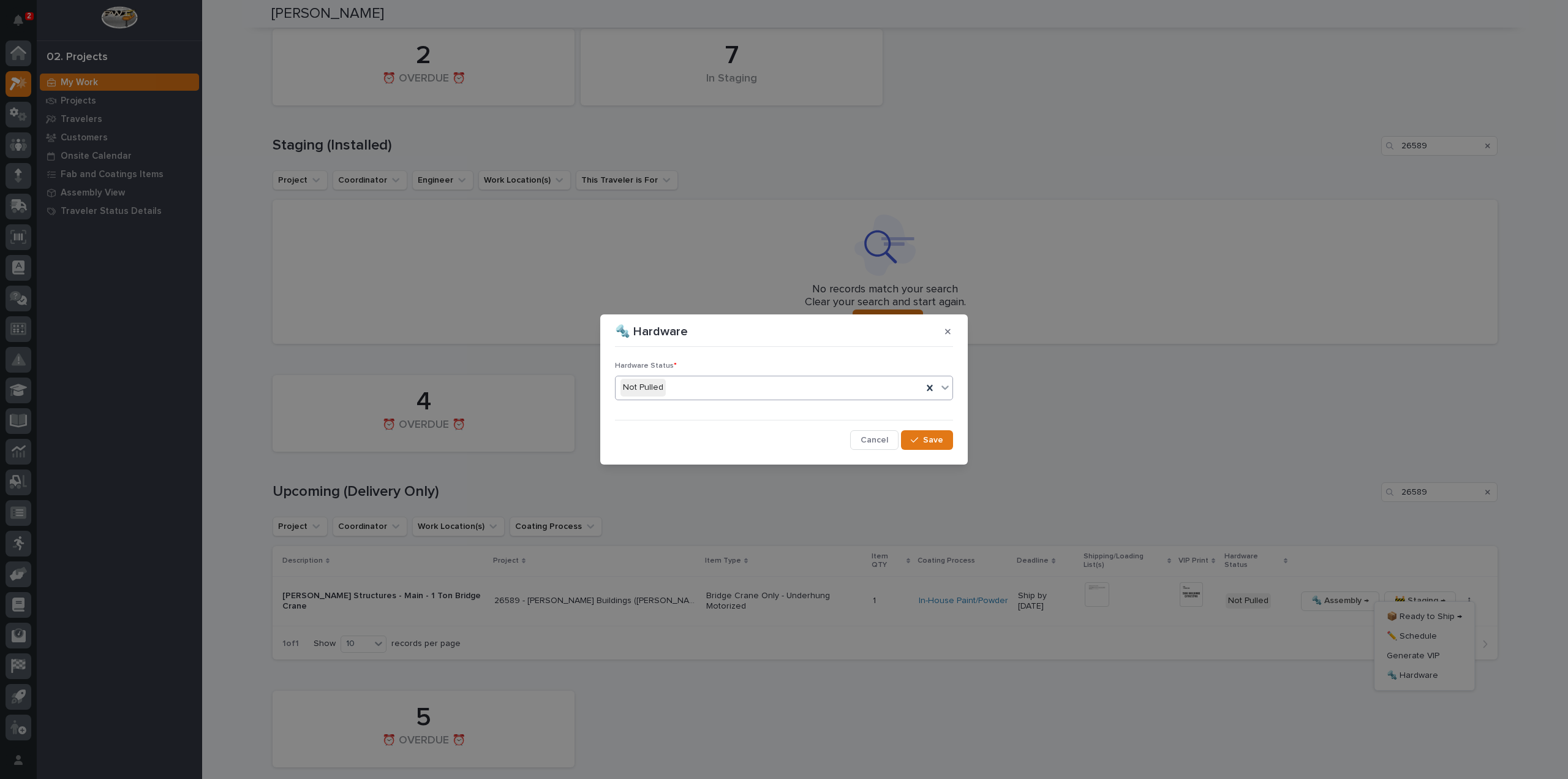
click at [666, 387] on div "Not Pulled" at bounding box center [769, 387] width 307 height 20
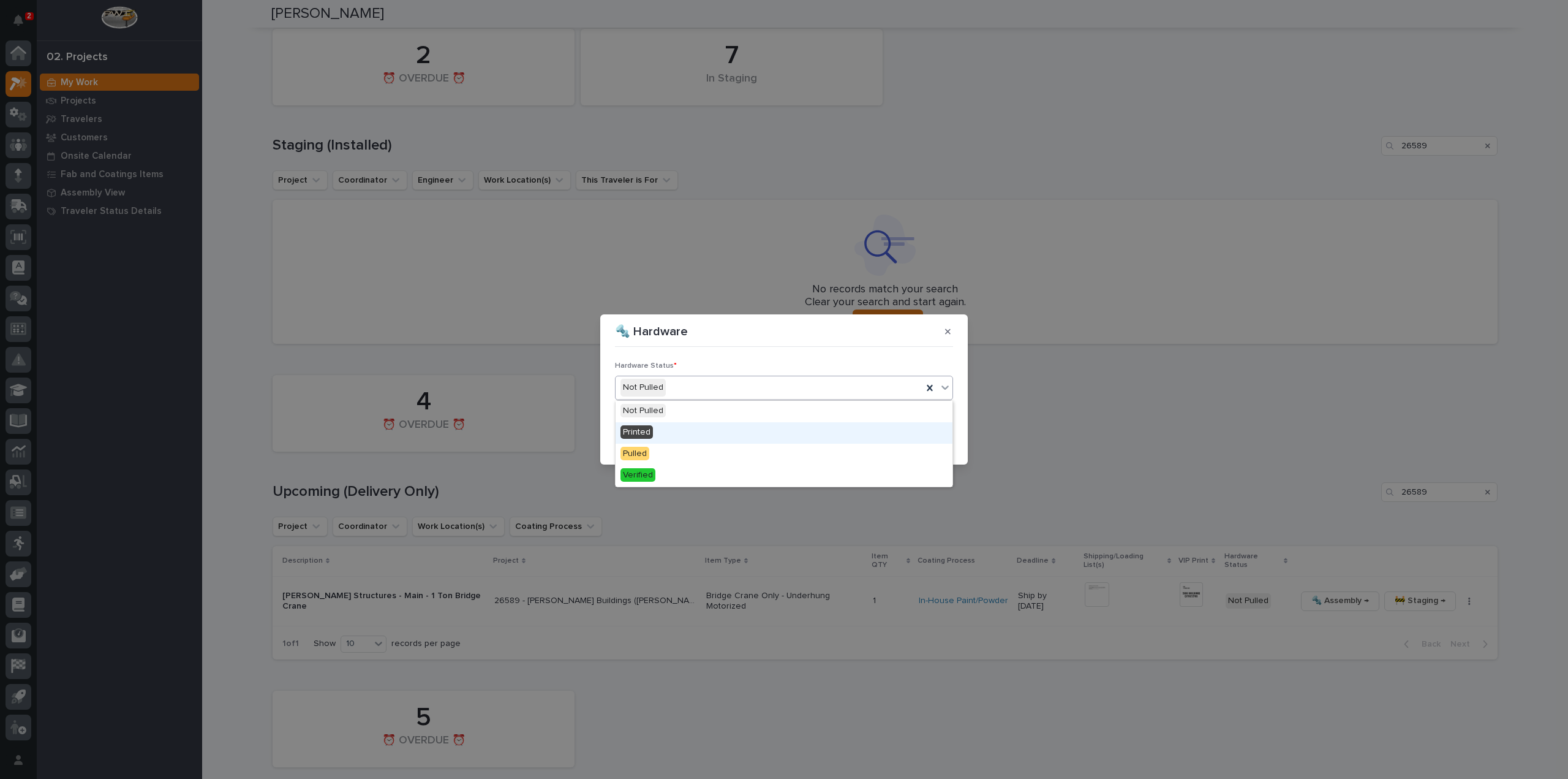
click at [653, 433] on div "Printed" at bounding box center [784, 433] width 337 height 21
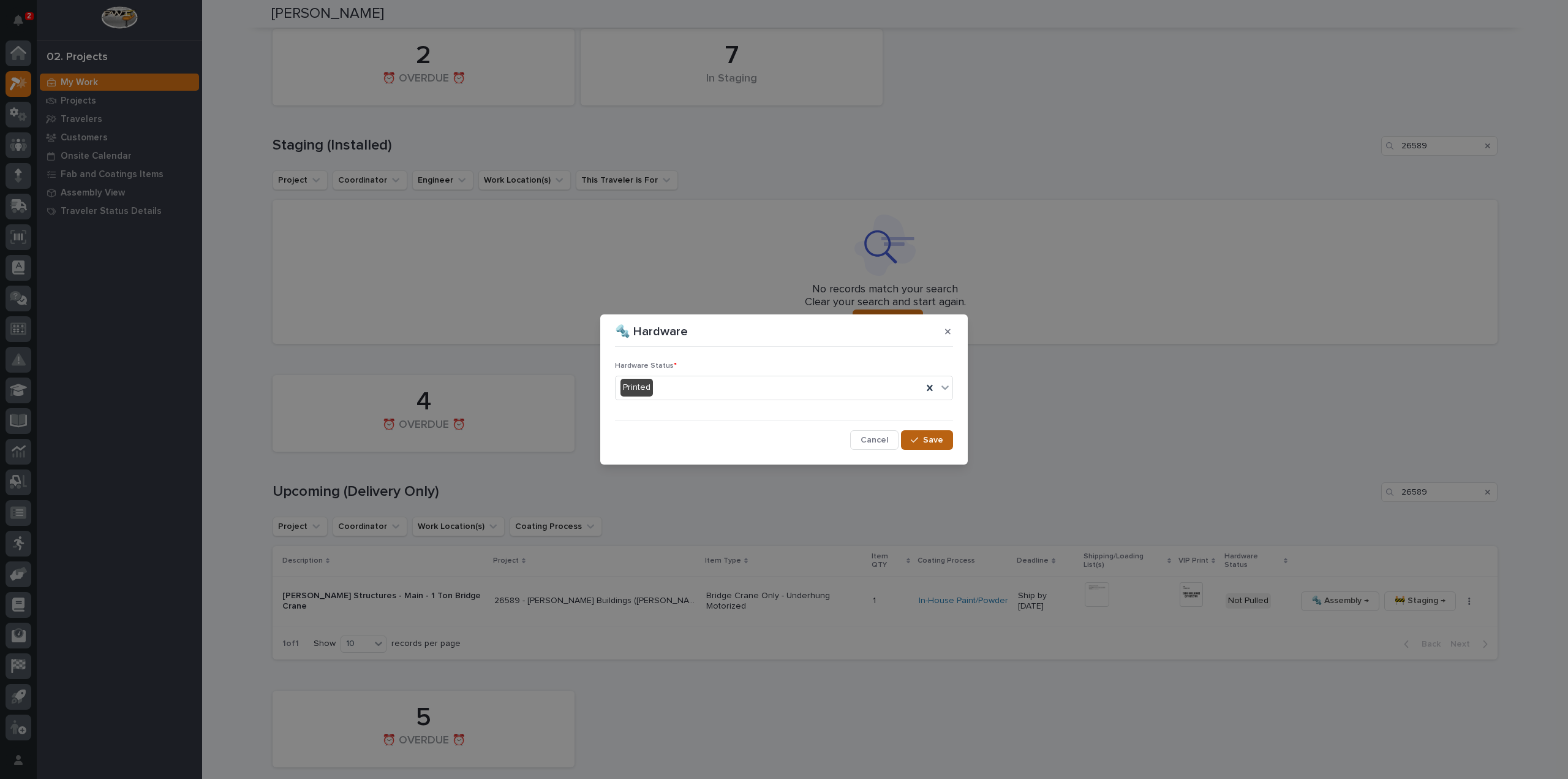
click at [927, 444] on span "Save" at bounding box center [933, 440] width 20 height 11
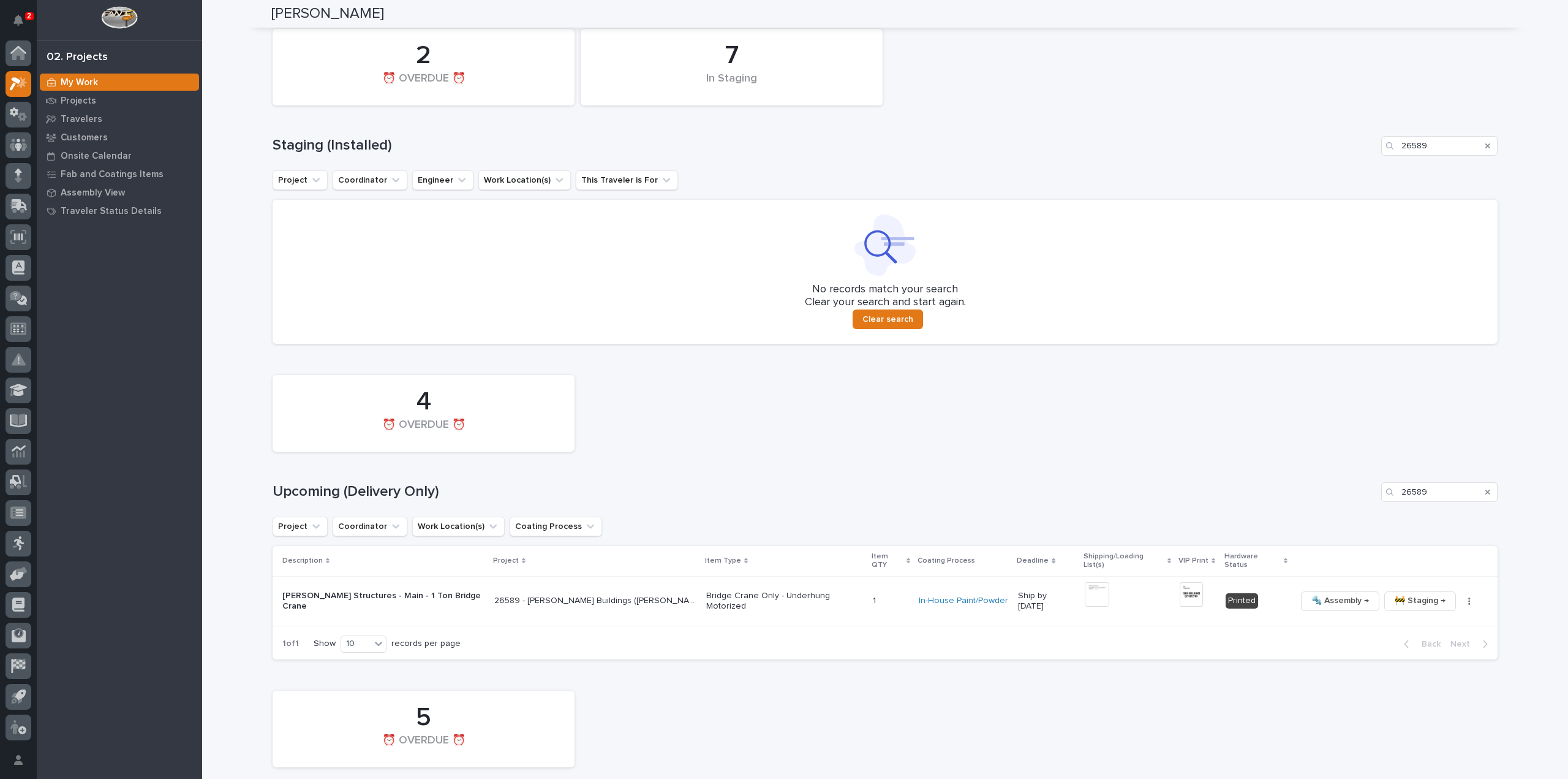
click at [1480, 490] on div "Search" at bounding box center [1488, 491] width 19 height 19
click at [1486, 490] on icon "Search" at bounding box center [1488, 492] width 5 height 7
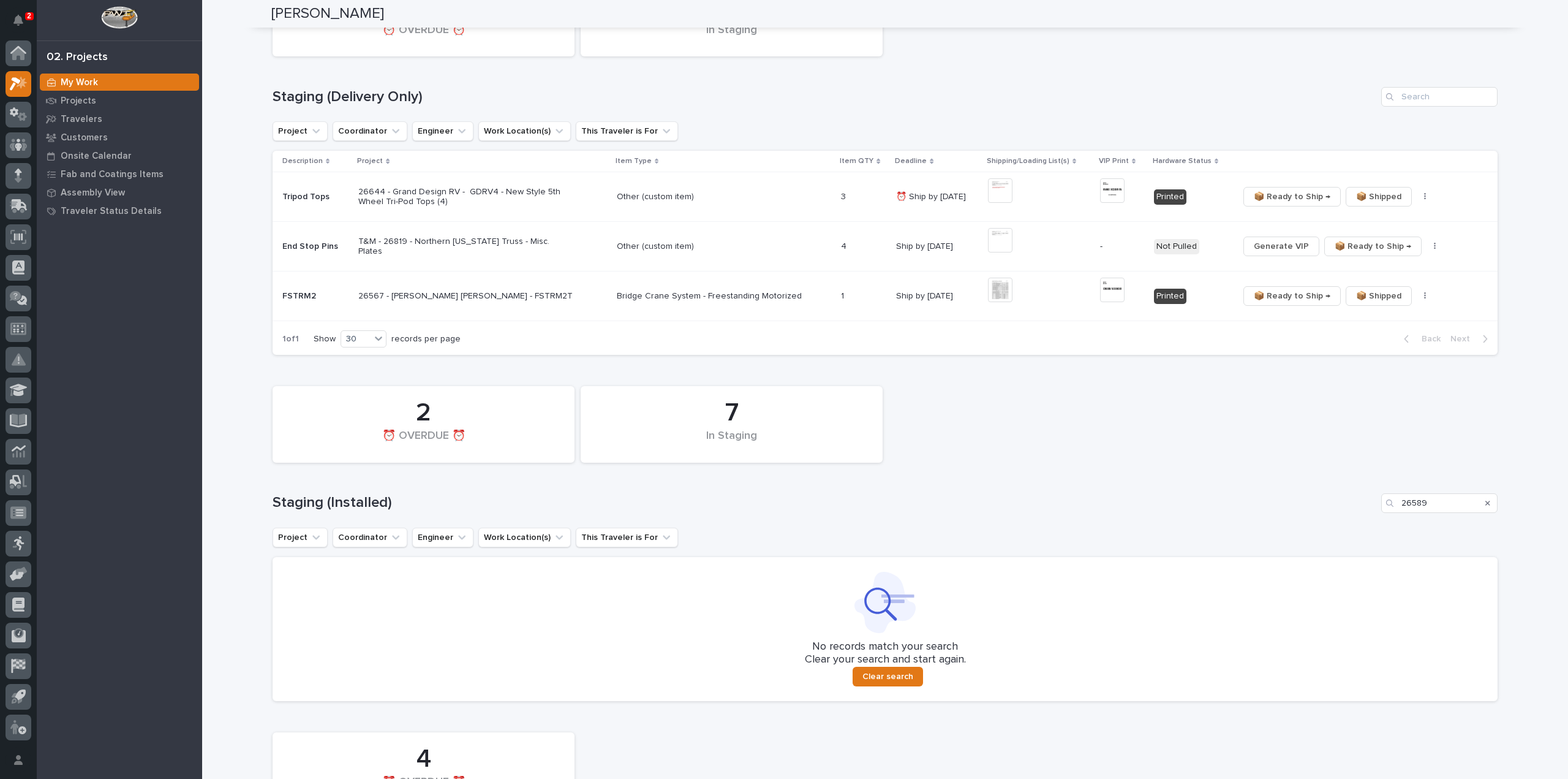
scroll to position [123, 0]
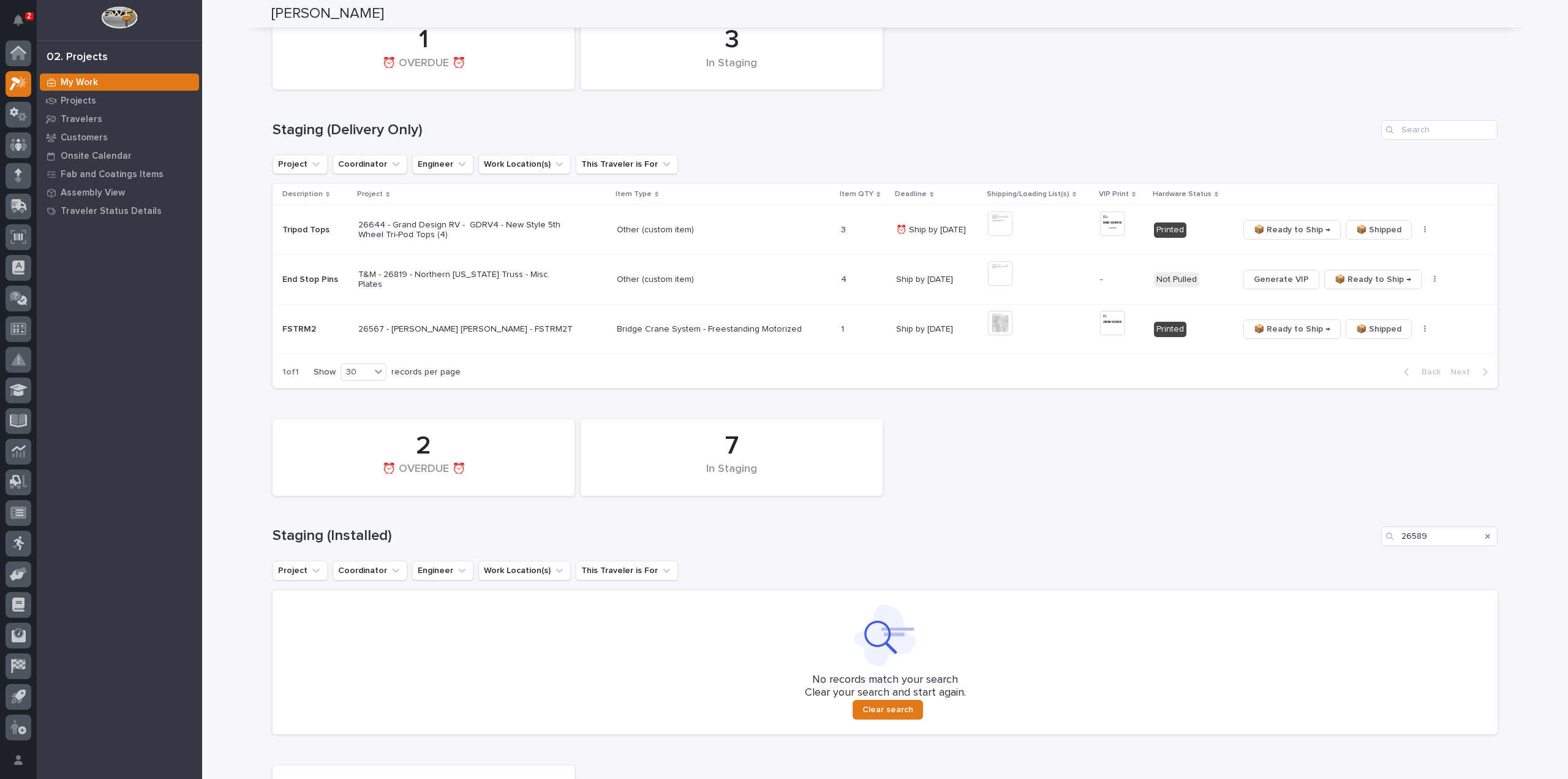
click at [1486, 536] on icon "Search" at bounding box center [1488, 536] width 5 height 7
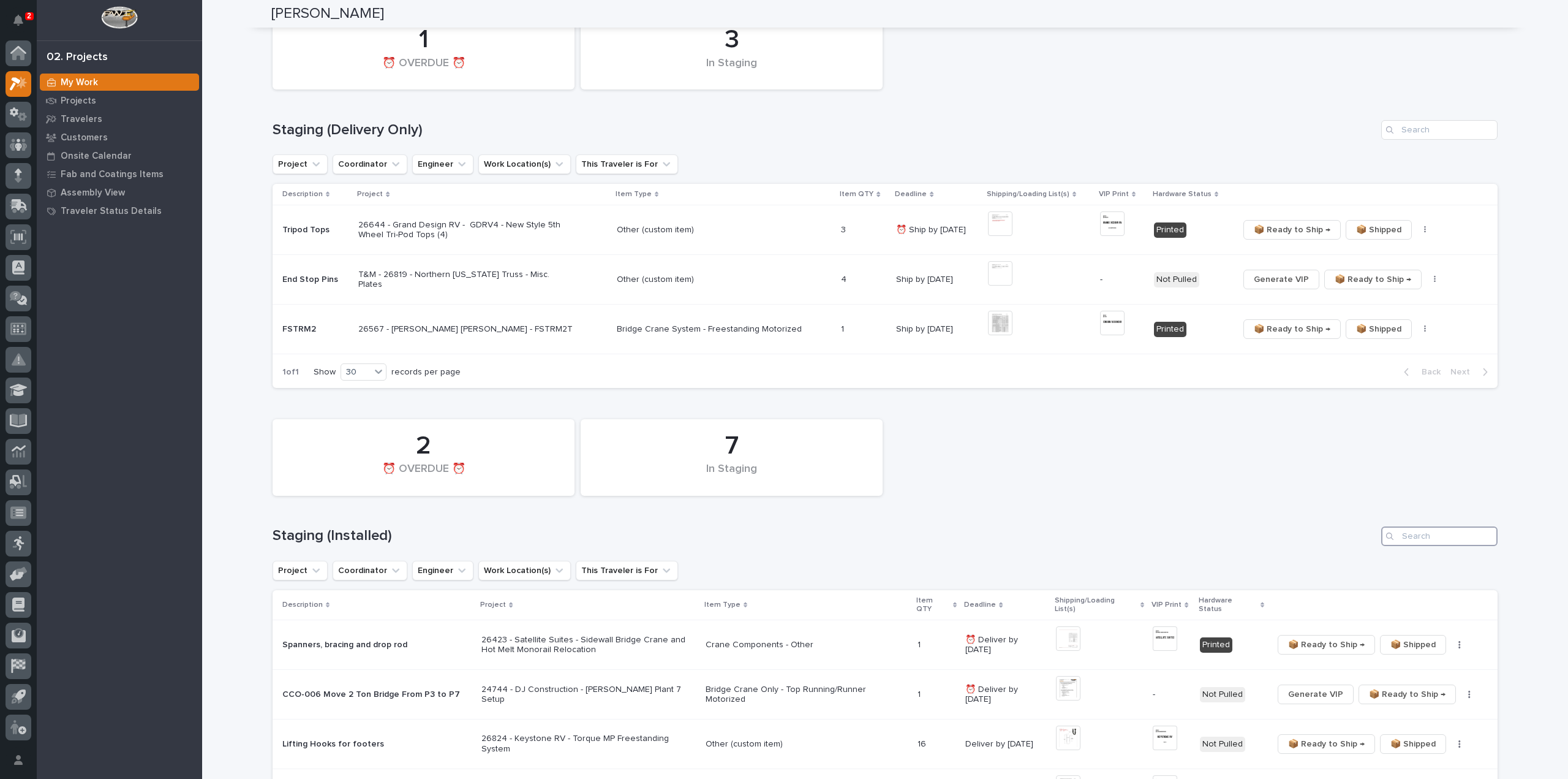
click at [1448, 539] on input "Search" at bounding box center [1440, 536] width 117 height 19
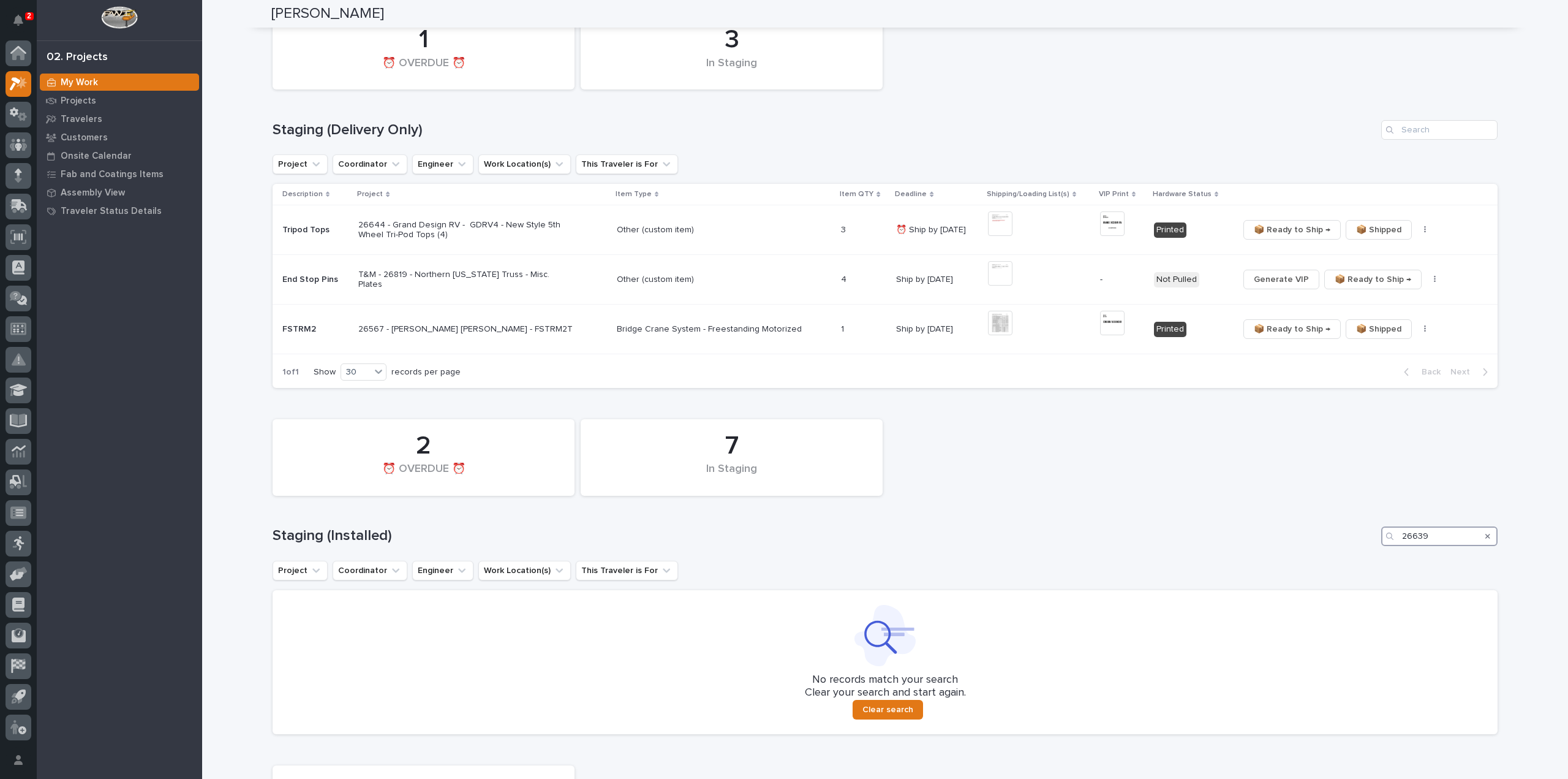
scroll to position [368, 0]
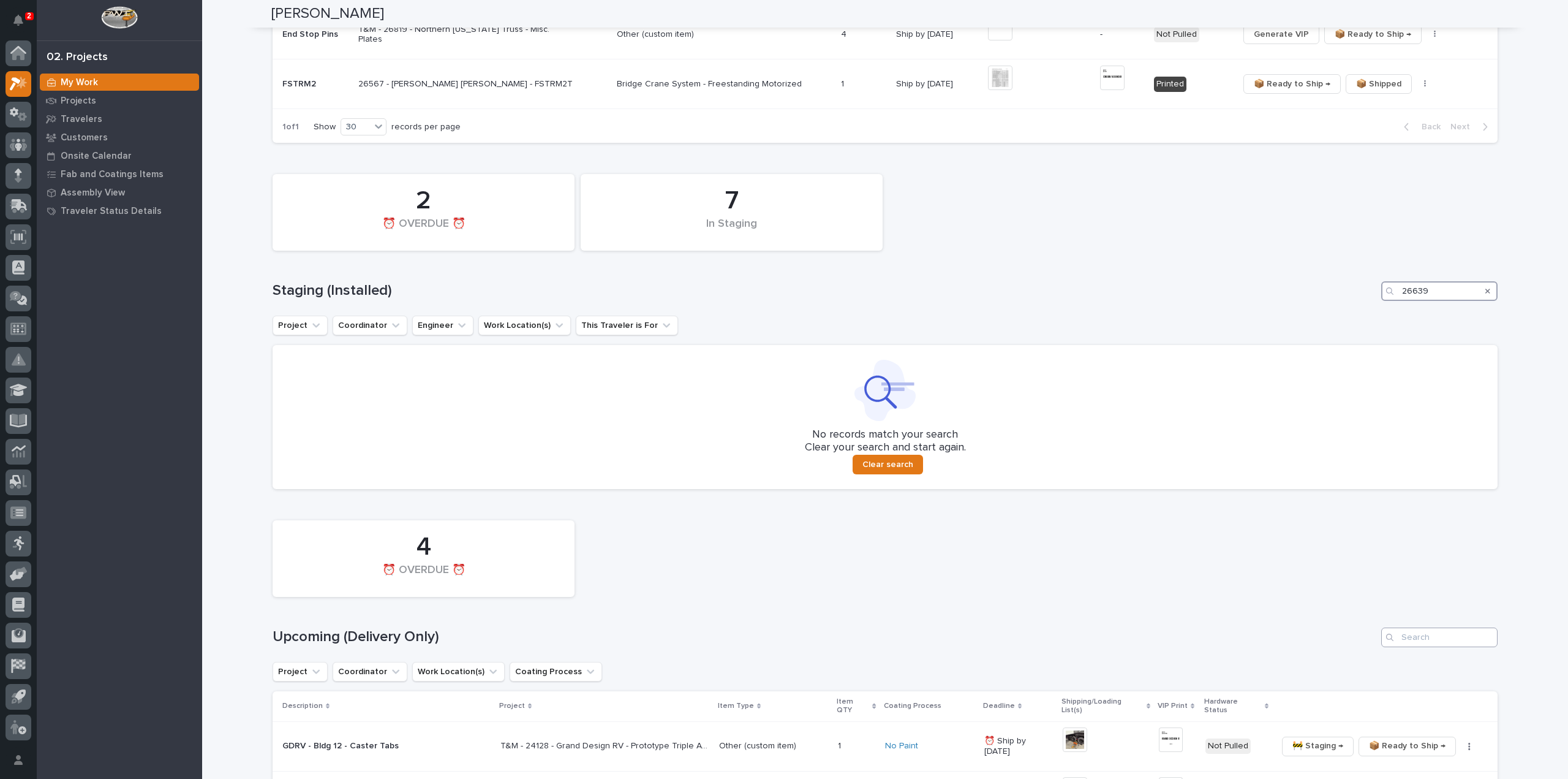
type input "26639"
click at [1430, 641] on input "Search" at bounding box center [1440, 637] width 117 height 19
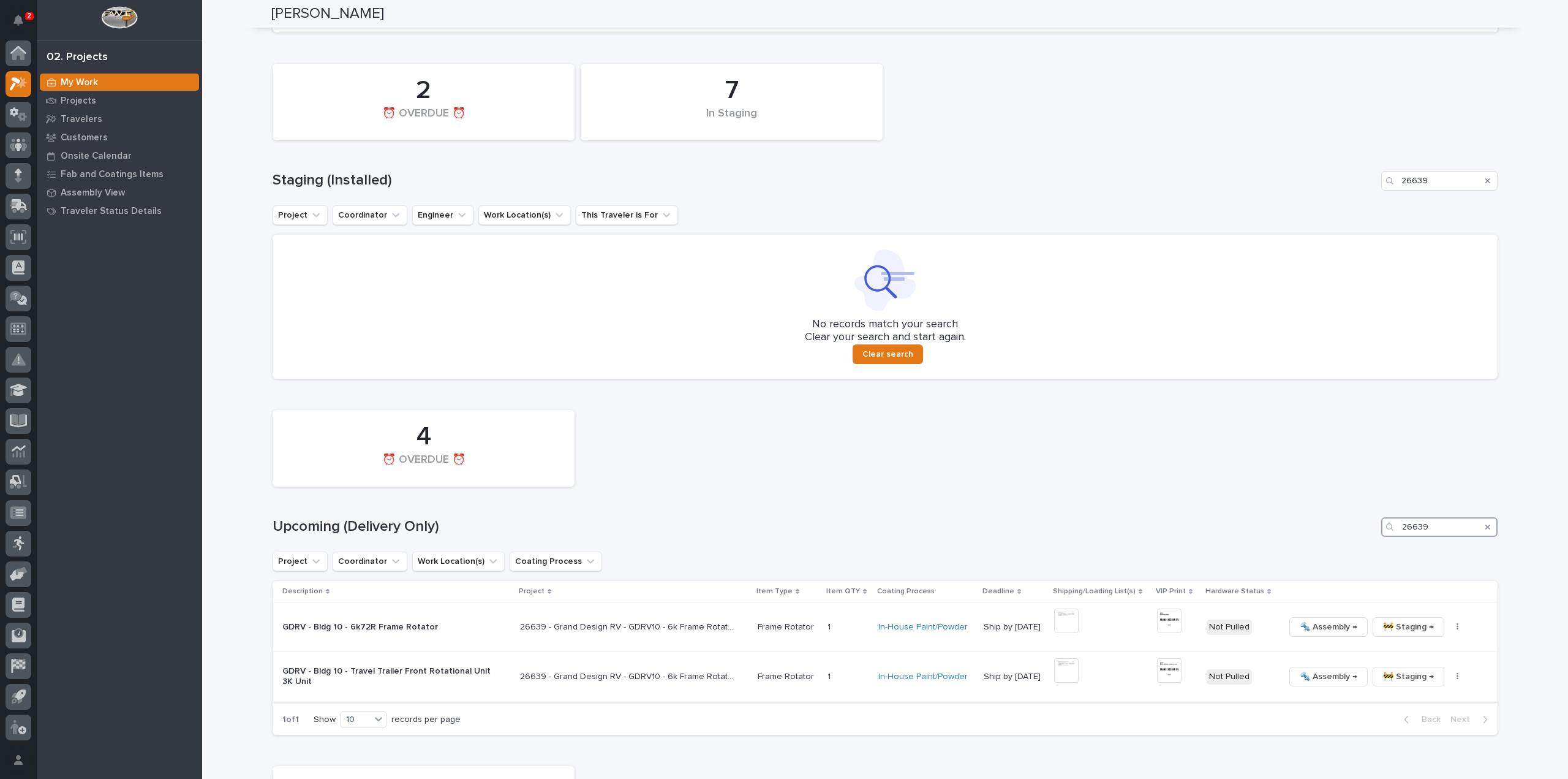
scroll to position [490, 0]
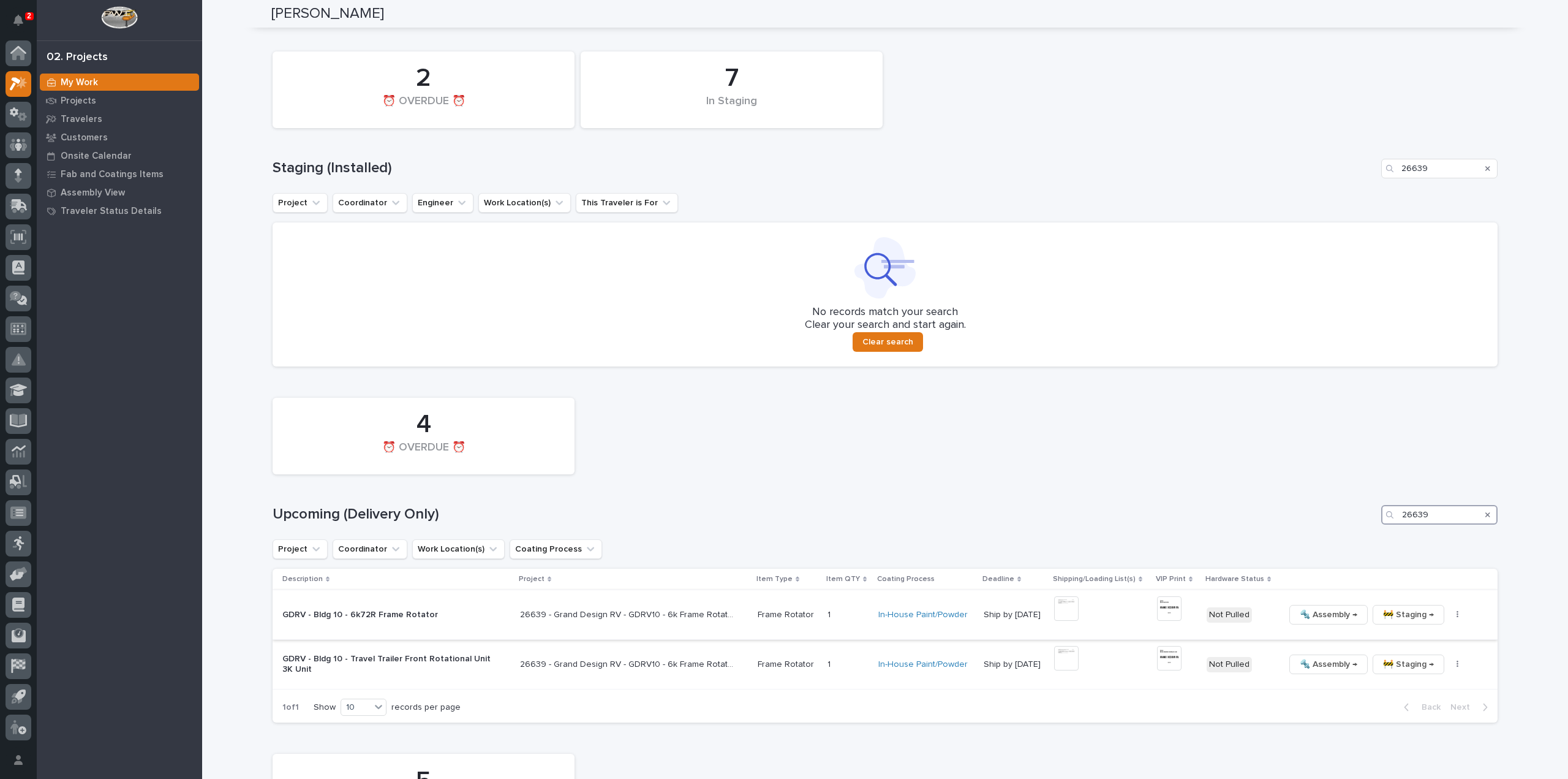
type input "26639"
click at [1063, 607] on img at bounding box center [1066, 608] width 24 height 24
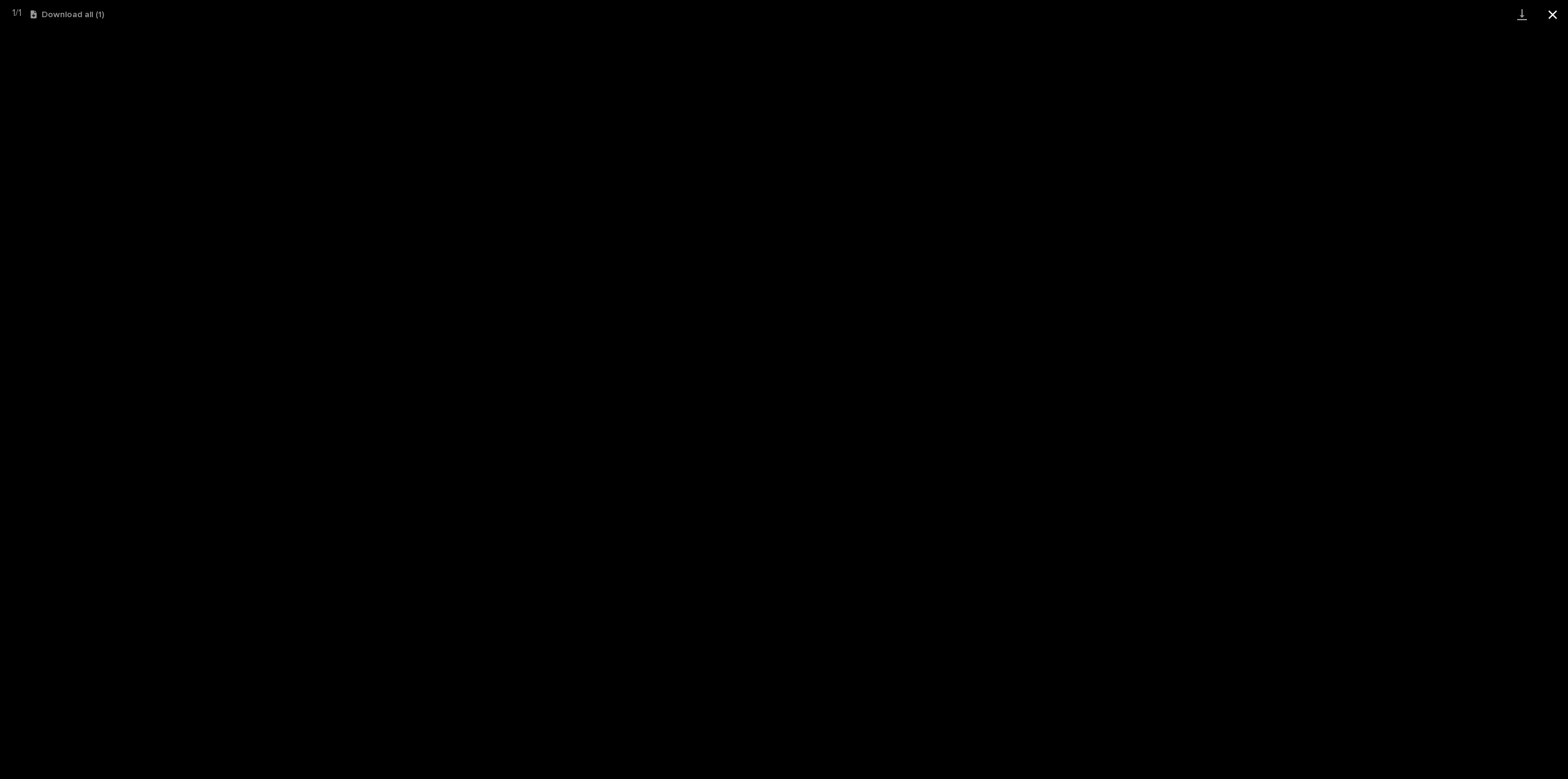
click at [1554, 14] on button "Close gallery" at bounding box center [1552, 14] width 31 height 29
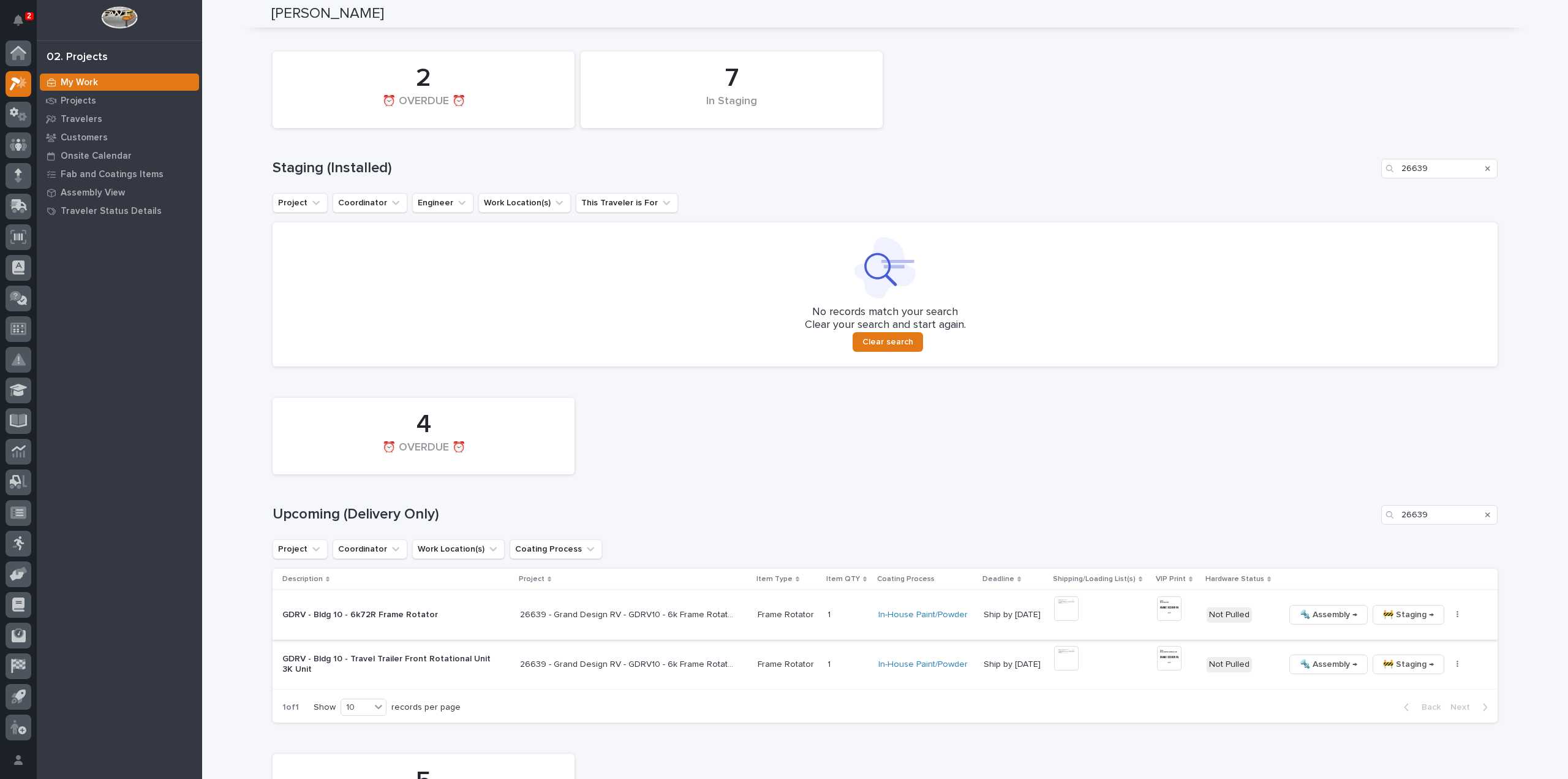
click at [1161, 610] on img at bounding box center [1169, 608] width 24 height 24
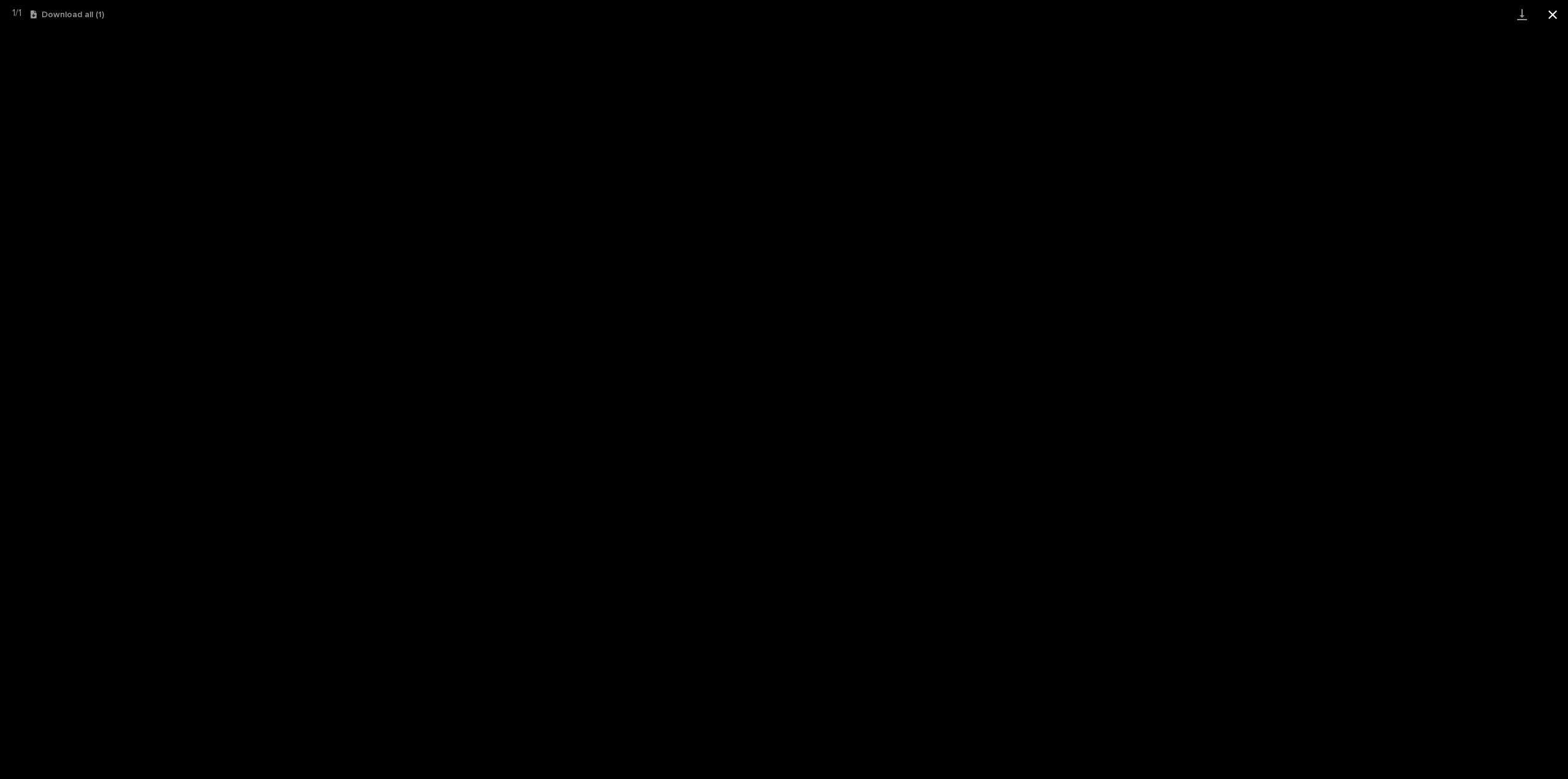
click at [1554, 12] on button "Close gallery" at bounding box center [1552, 14] width 31 height 29
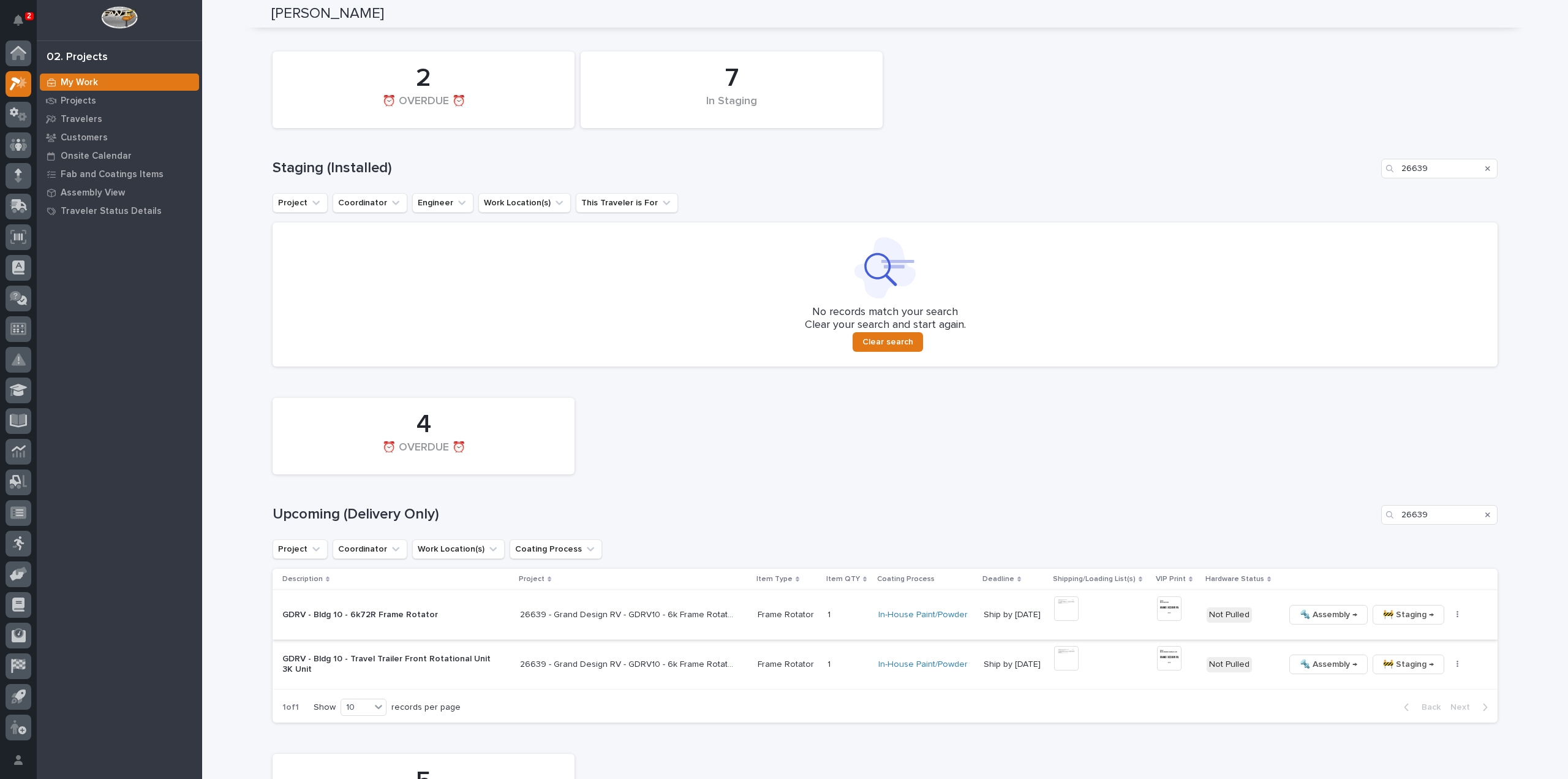
click at [1456, 617] on icon "button" at bounding box center [1458, 615] width 2 height 9
click at [1401, 702] on span "🔩 Hardware" at bounding box center [1399, 698] width 52 height 15
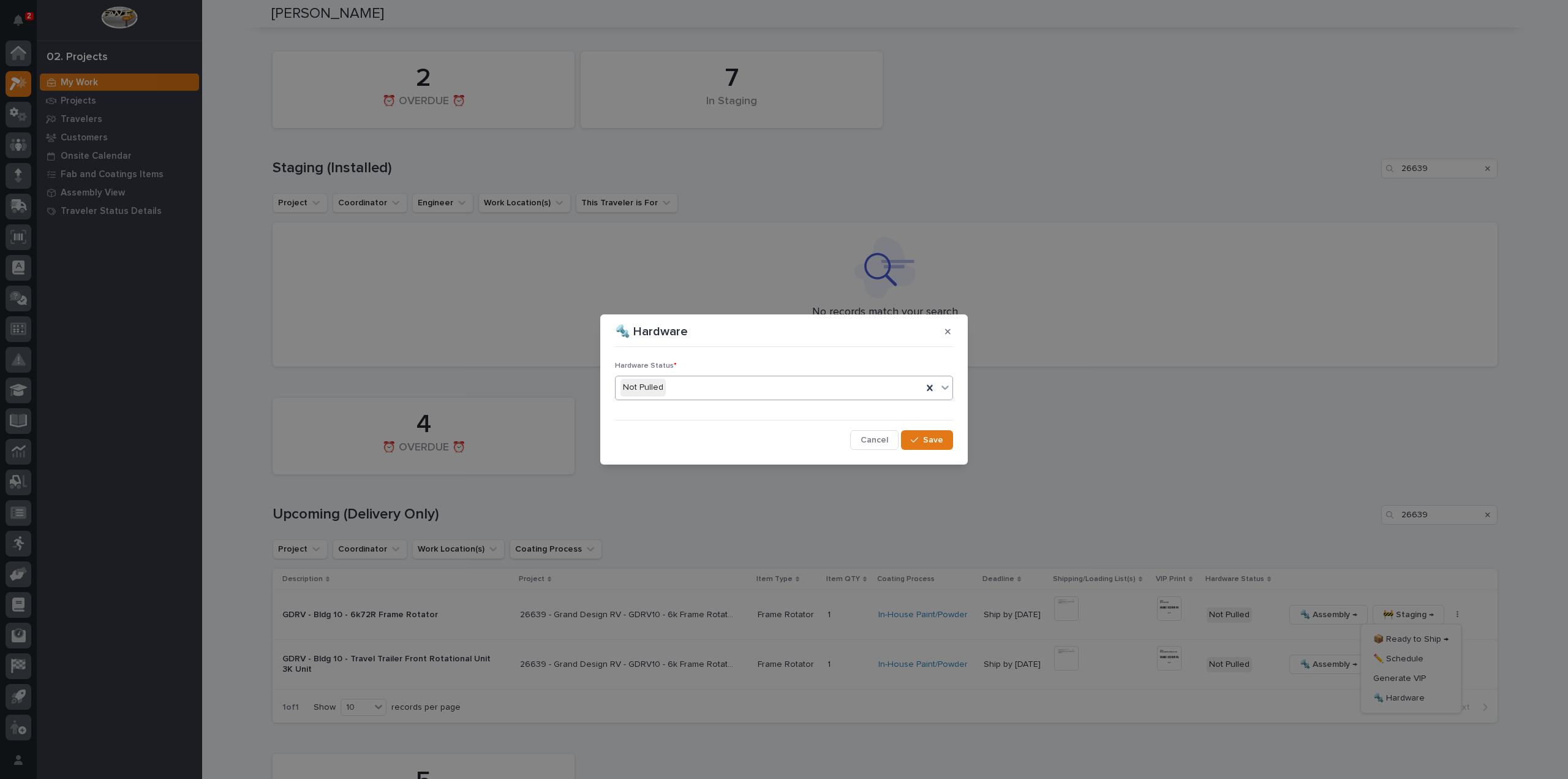
click at [667, 385] on div "Not Pulled" at bounding box center [769, 387] width 307 height 20
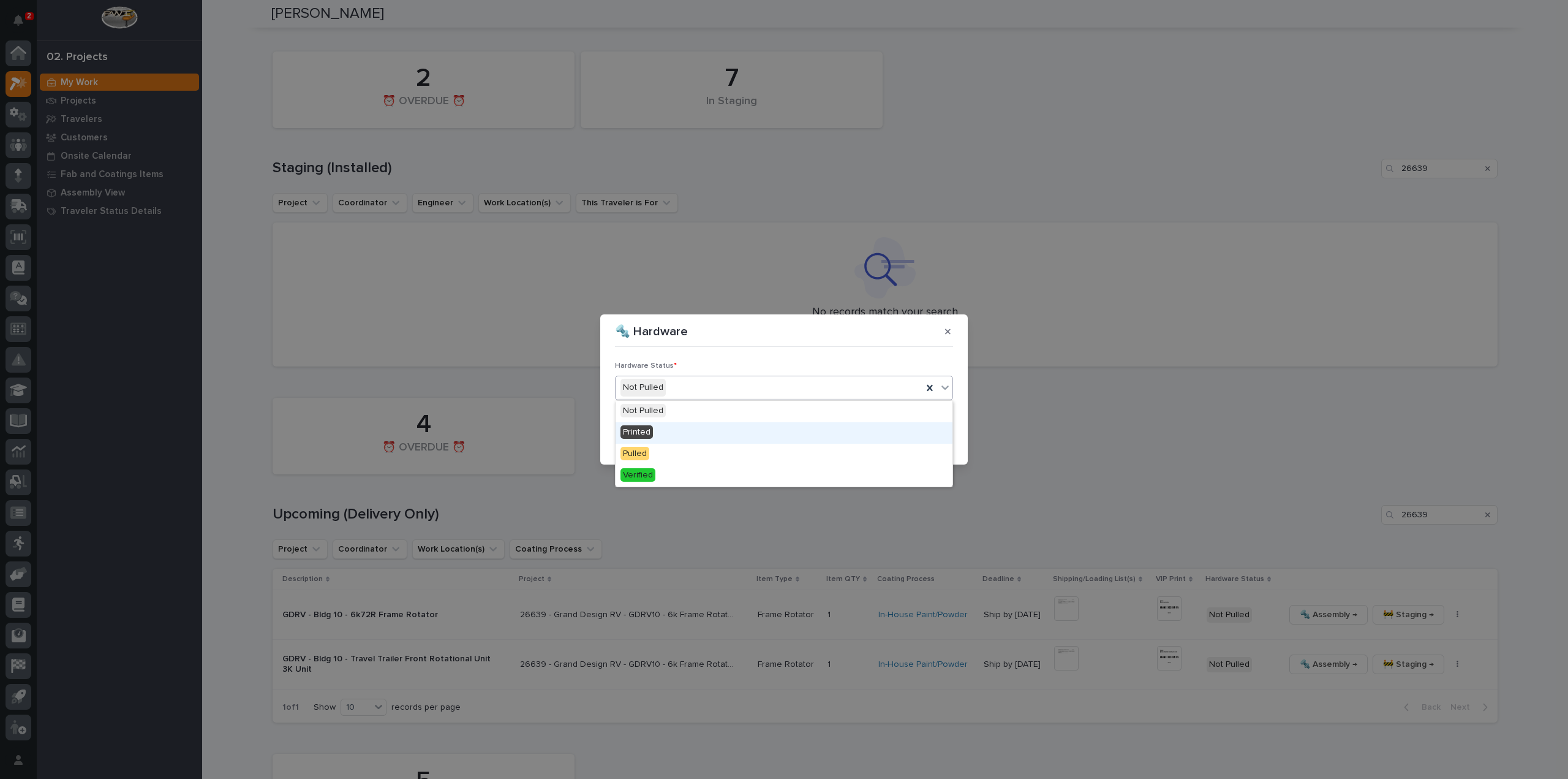
click at [655, 434] on div "Printed" at bounding box center [784, 433] width 337 height 21
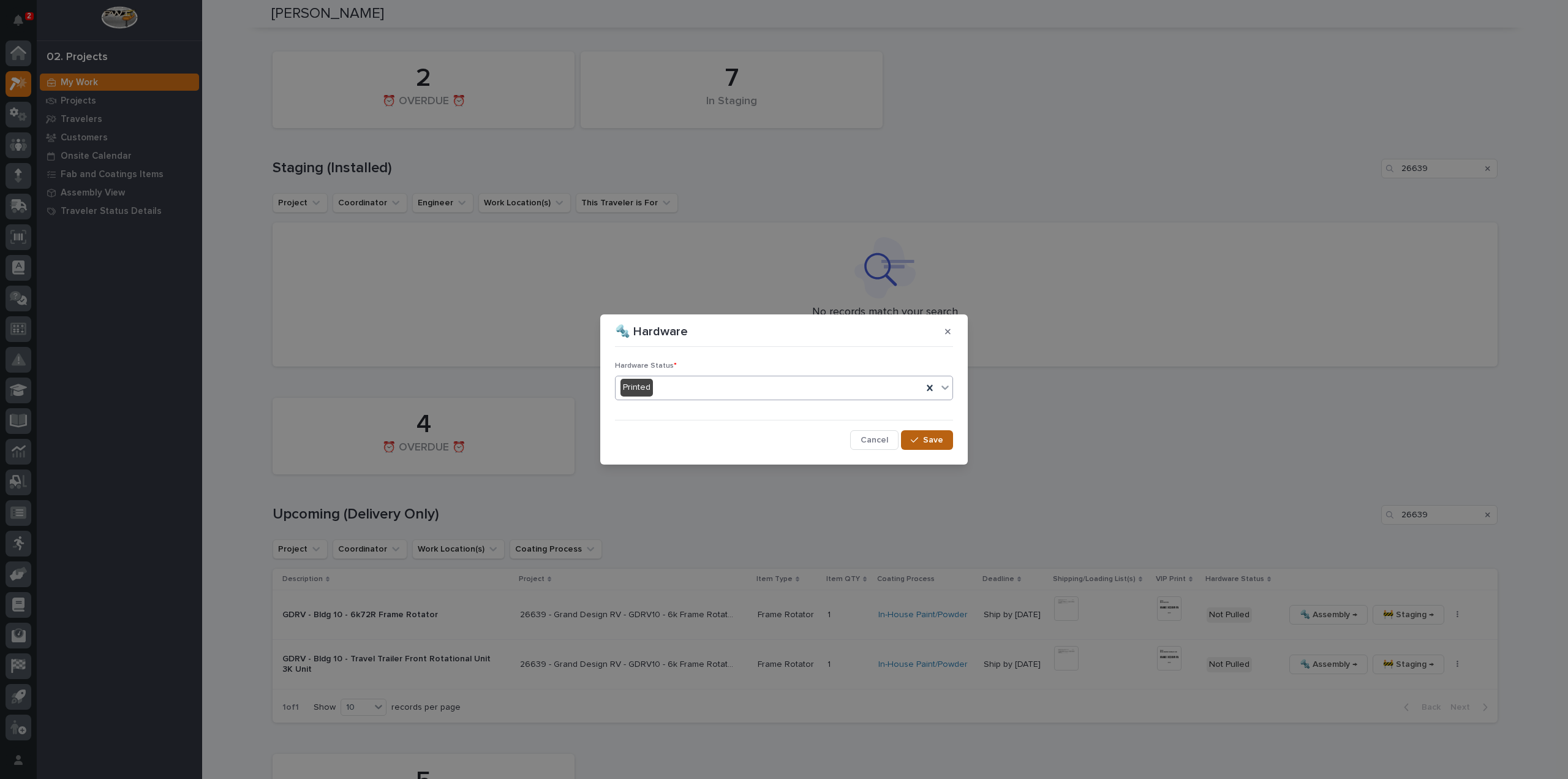
click at [946, 444] on button "Save" at bounding box center [927, 440] width 52 height 19
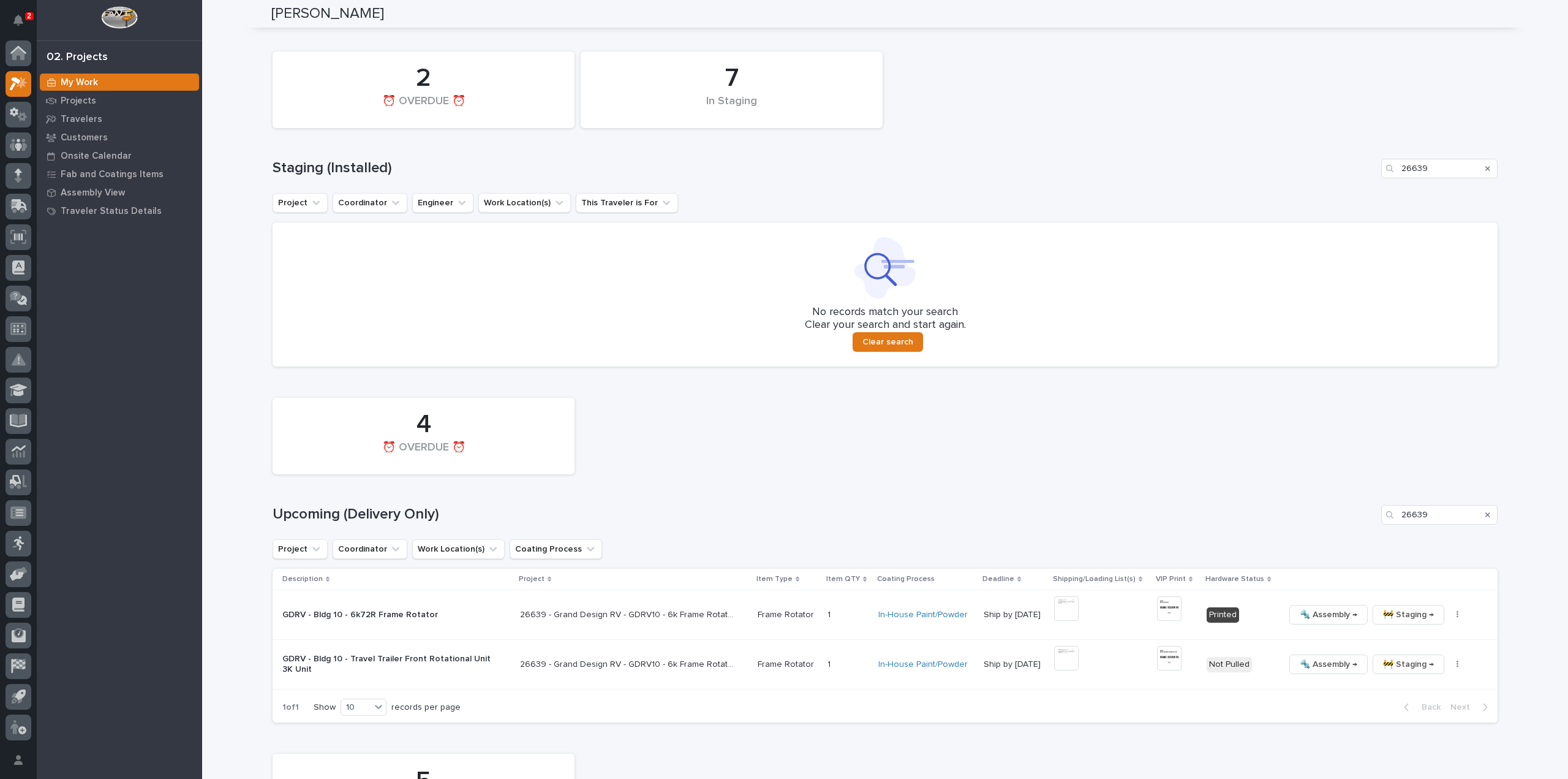
click at [1486, 514] on icon "Search" at bounding box center [1488, 515] width 5 height 7
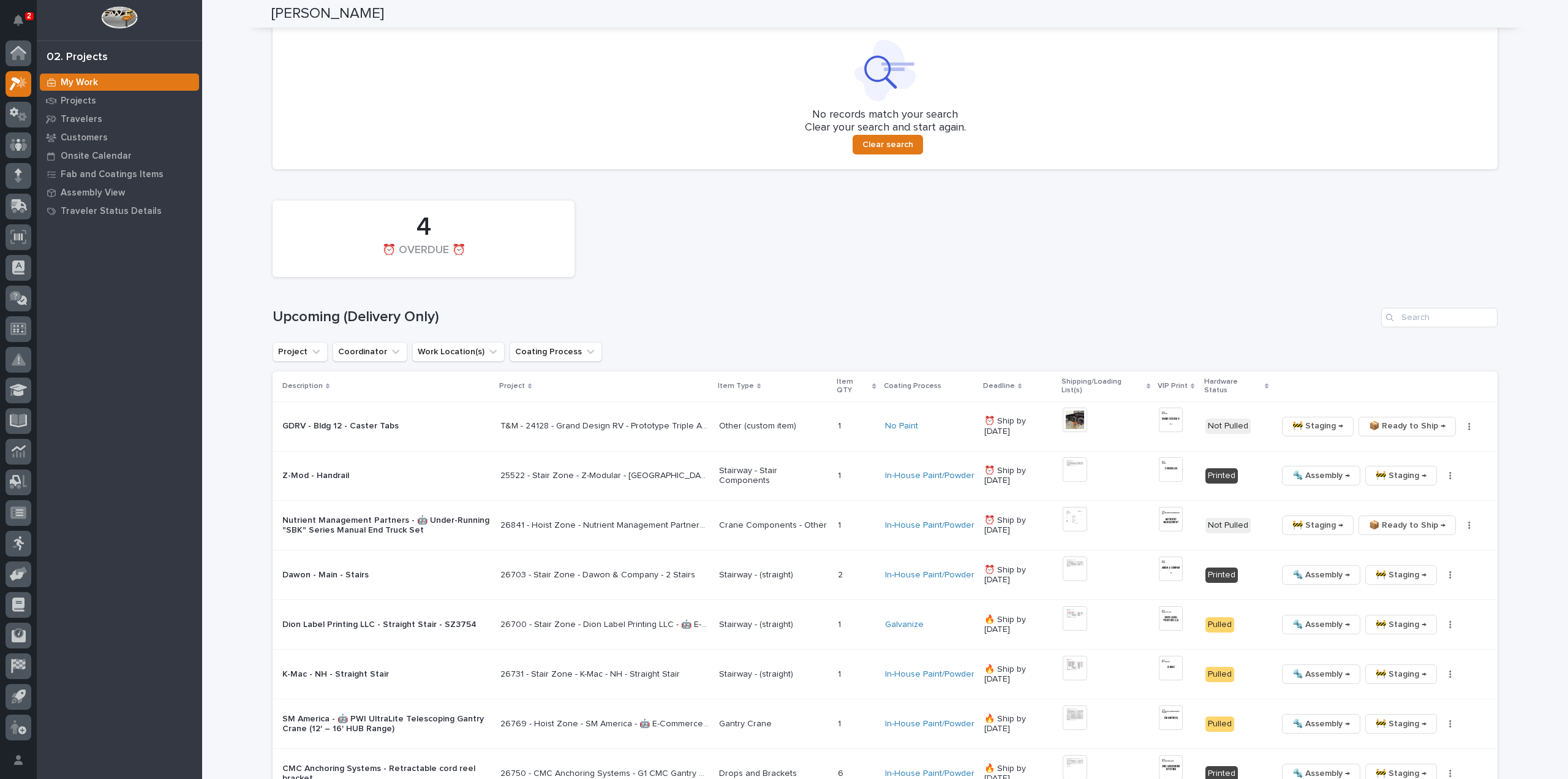
scroll to position [320, 0]
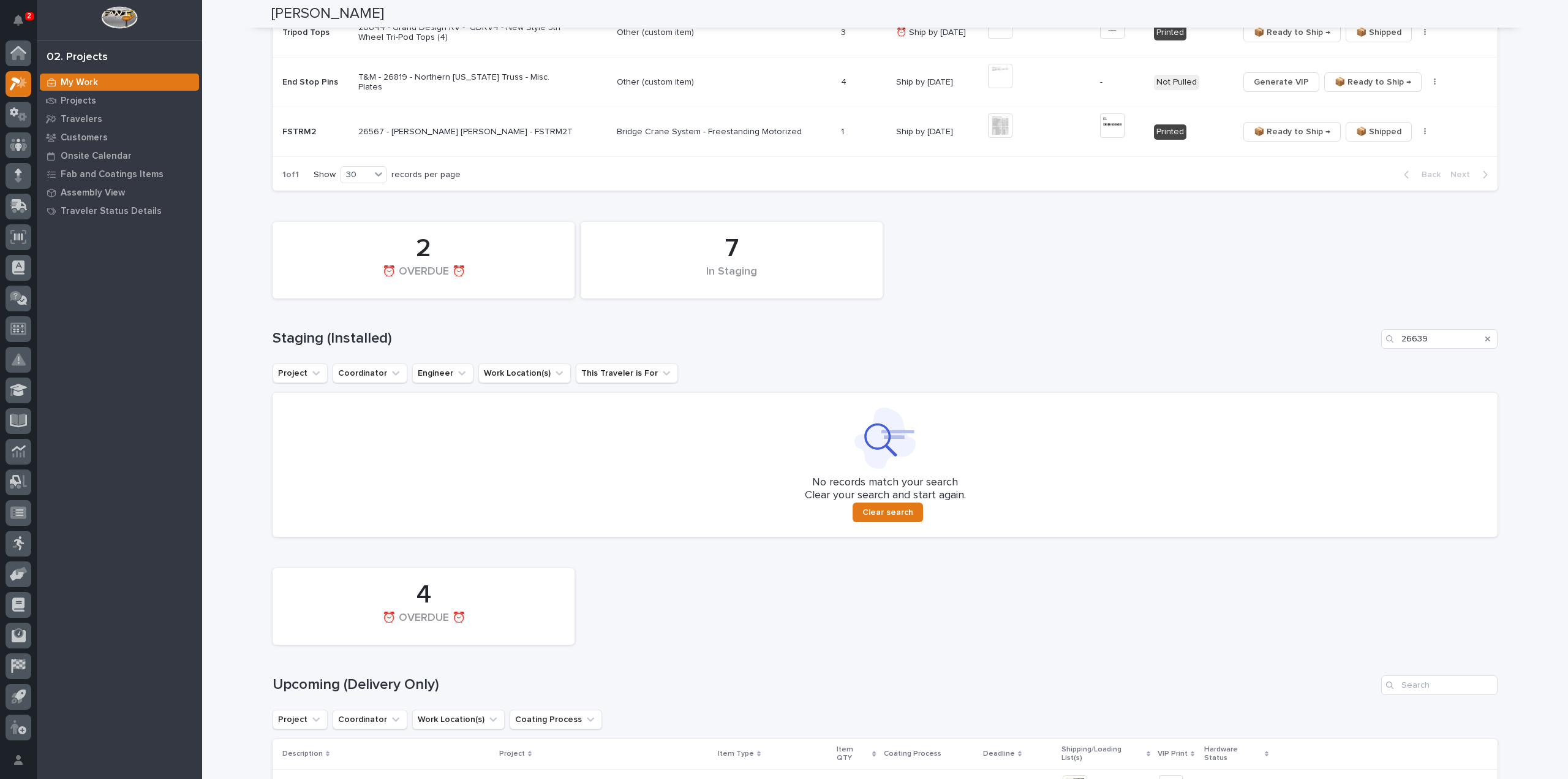
click at [1486, 337] on icon "Search" at bounding box center [1488, 339] width 5 height 5
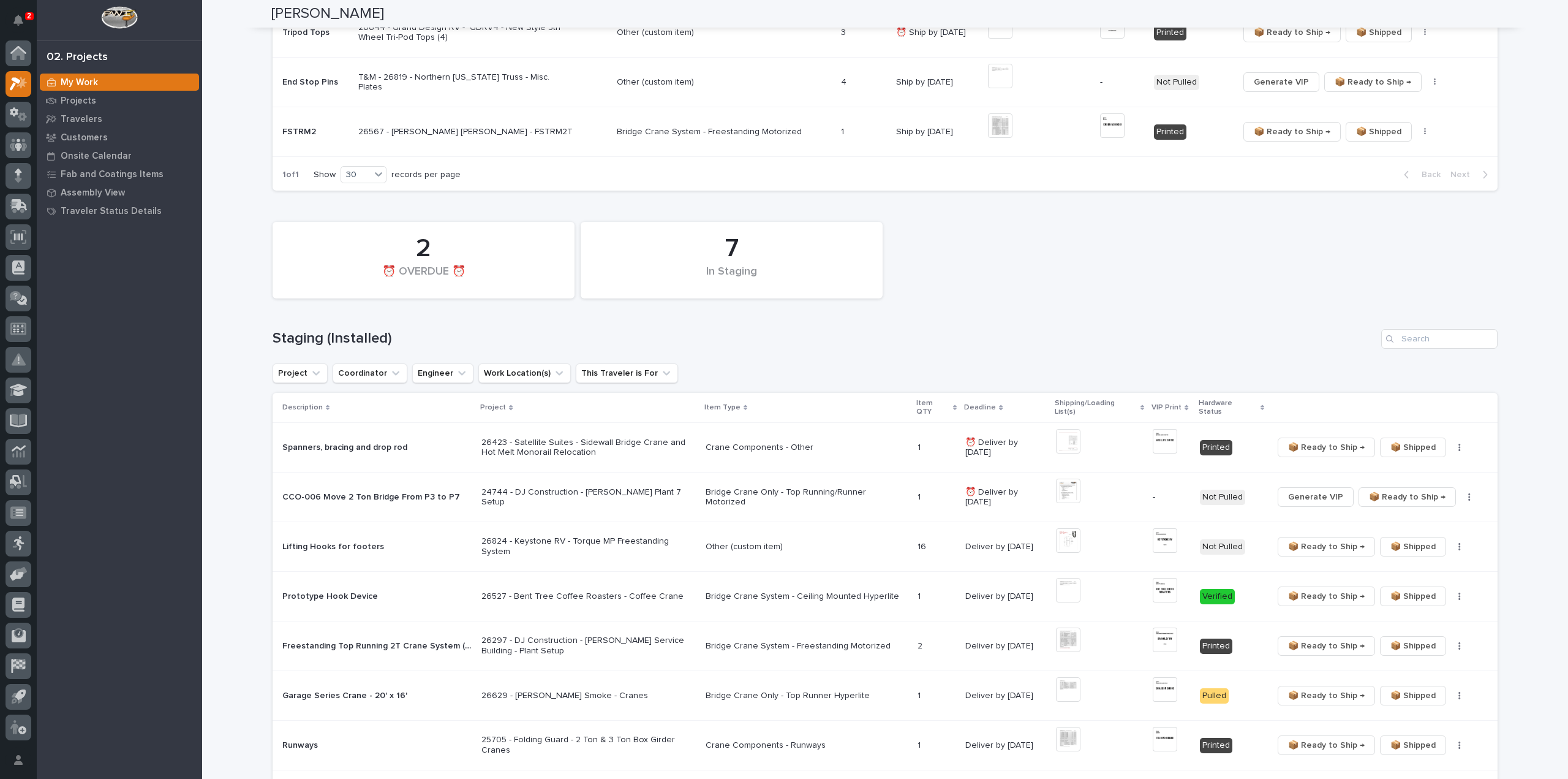
scroll to position [0, 0]
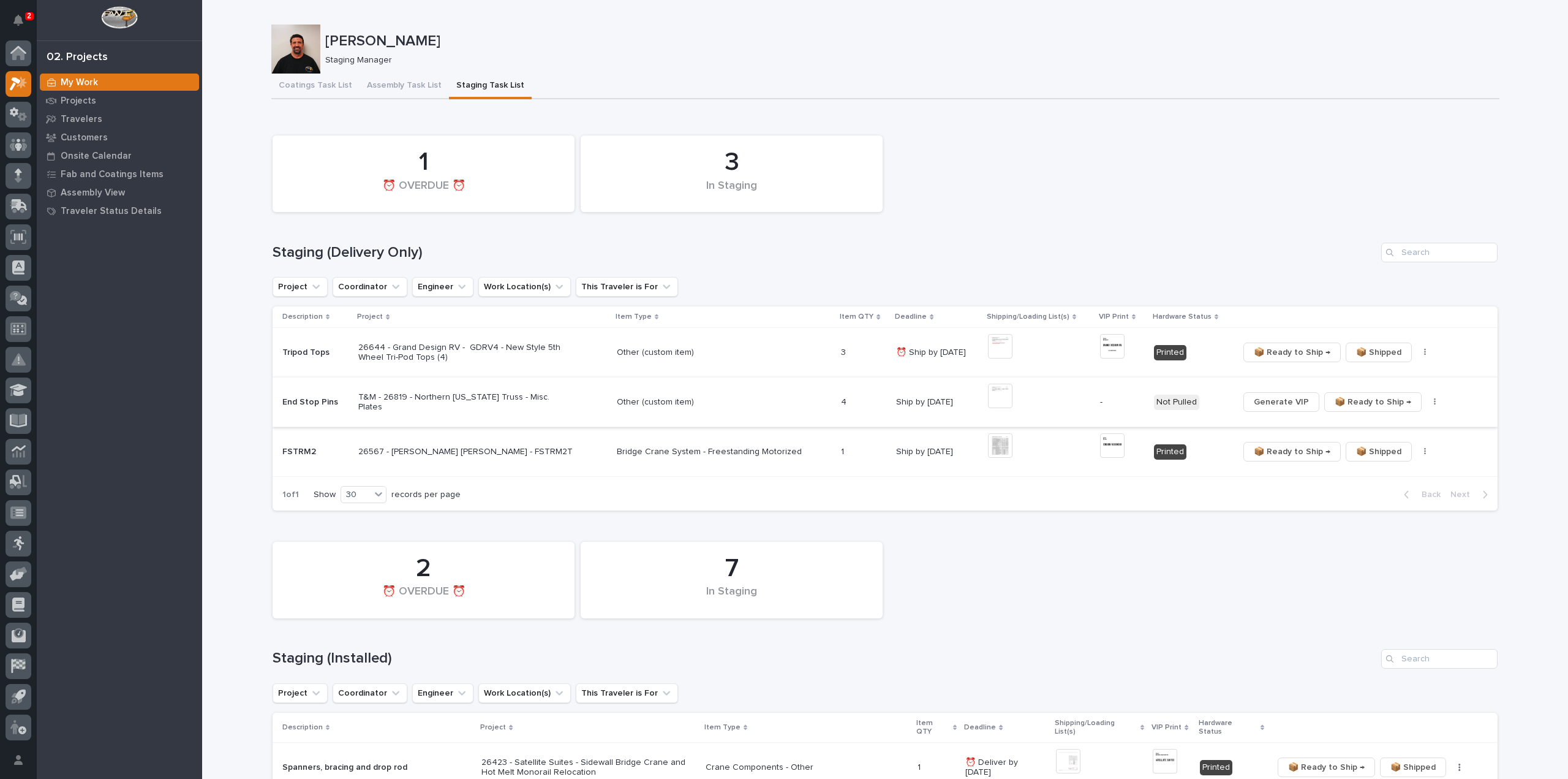
click at [1434, 400] on icon "button" at bounding box center [1435, 402] width 2 height 7
click at [1388, 468] on span "🔩 Hardware" at bounding box center [1384, 466] width 52 height 15
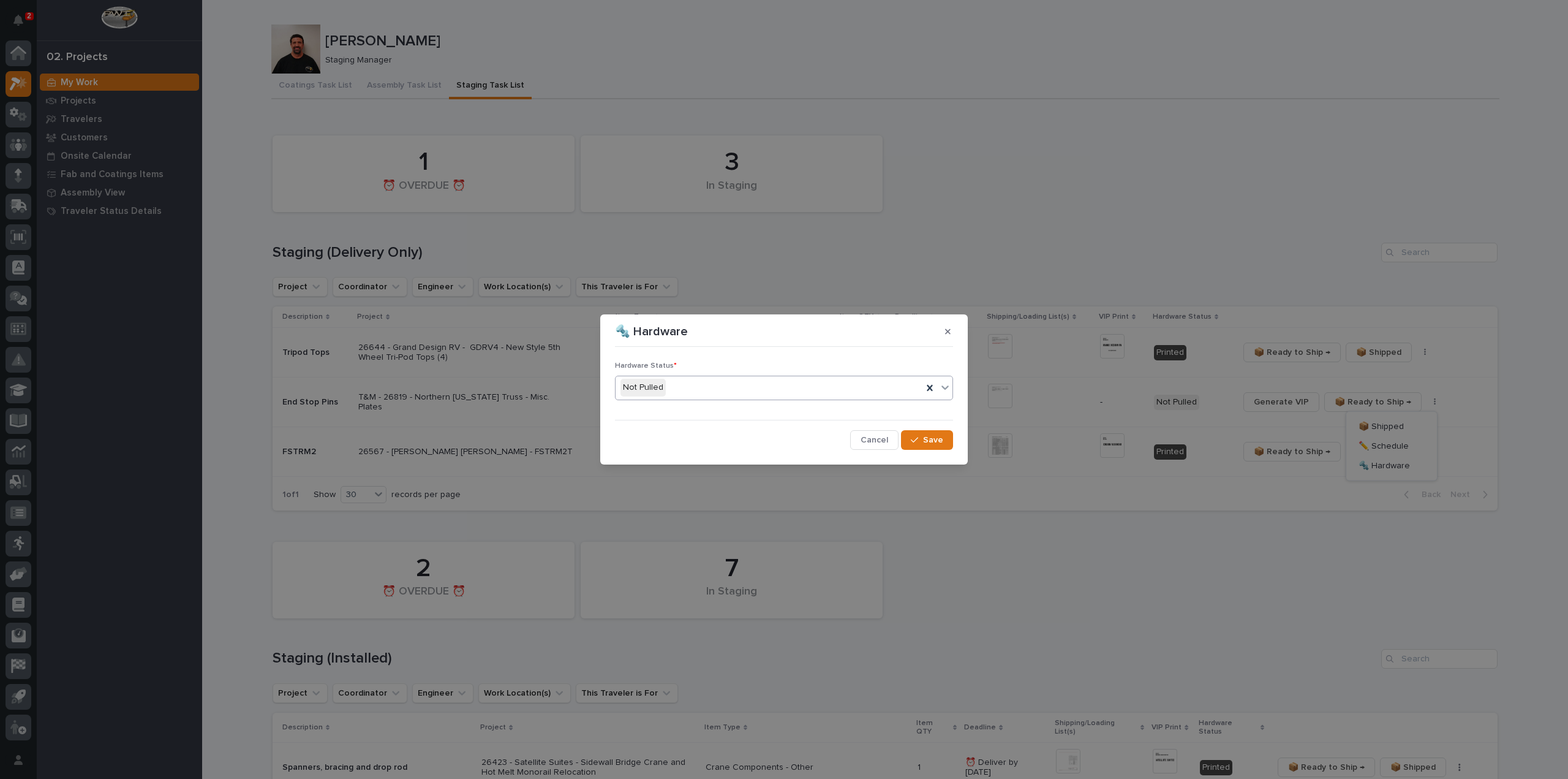
click at [669, 390] on div "Not Pulled" at bounding box center [769, 387] width 307 height 20
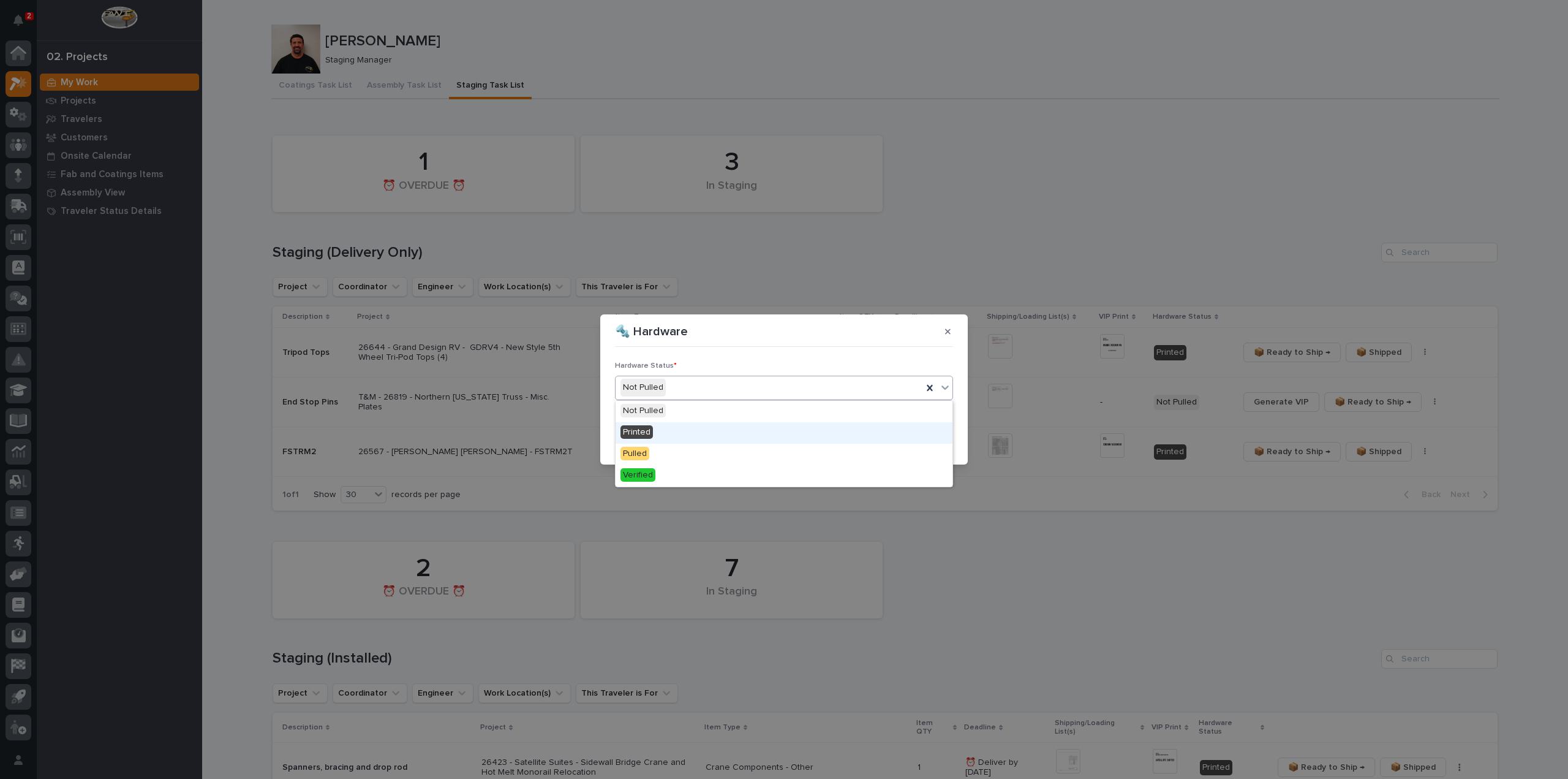
click at [668, 428] on div "Printed" at bounding box center [784, 433] width 337 height 21
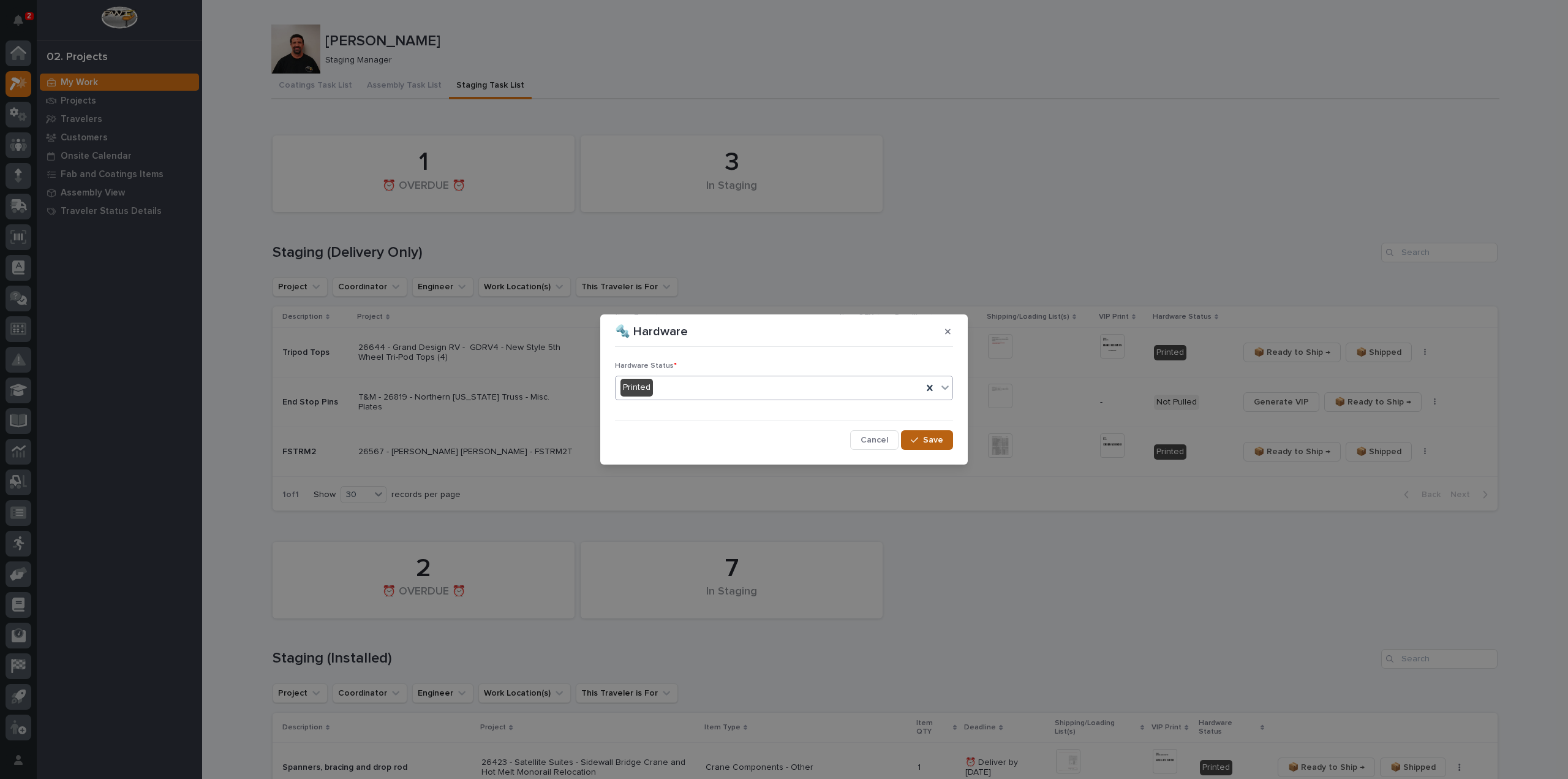
click at [916, 438] on icon "button" at bounding box center [915, 440] width 7 height 9
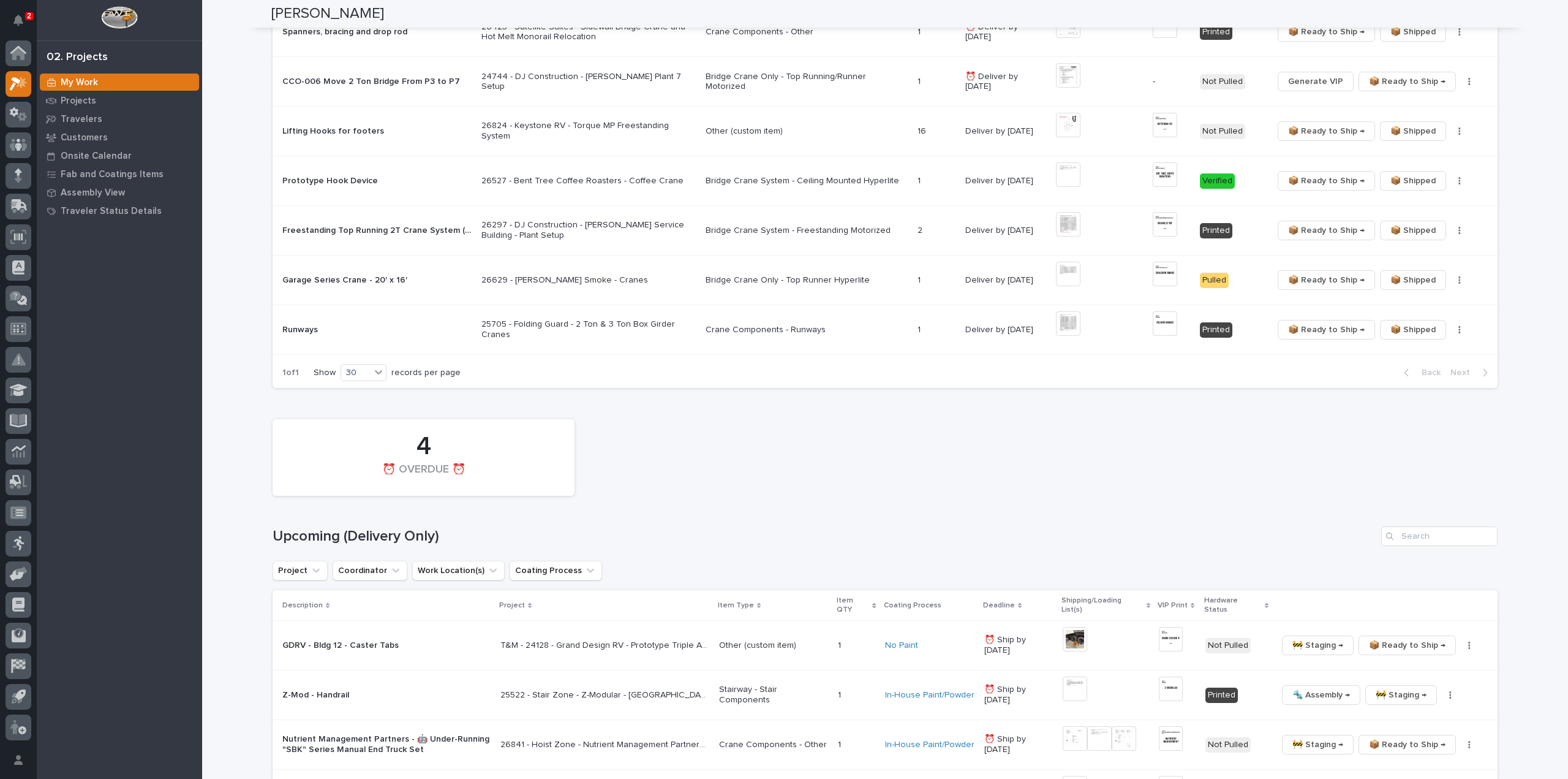
scroll to position [858, 0]
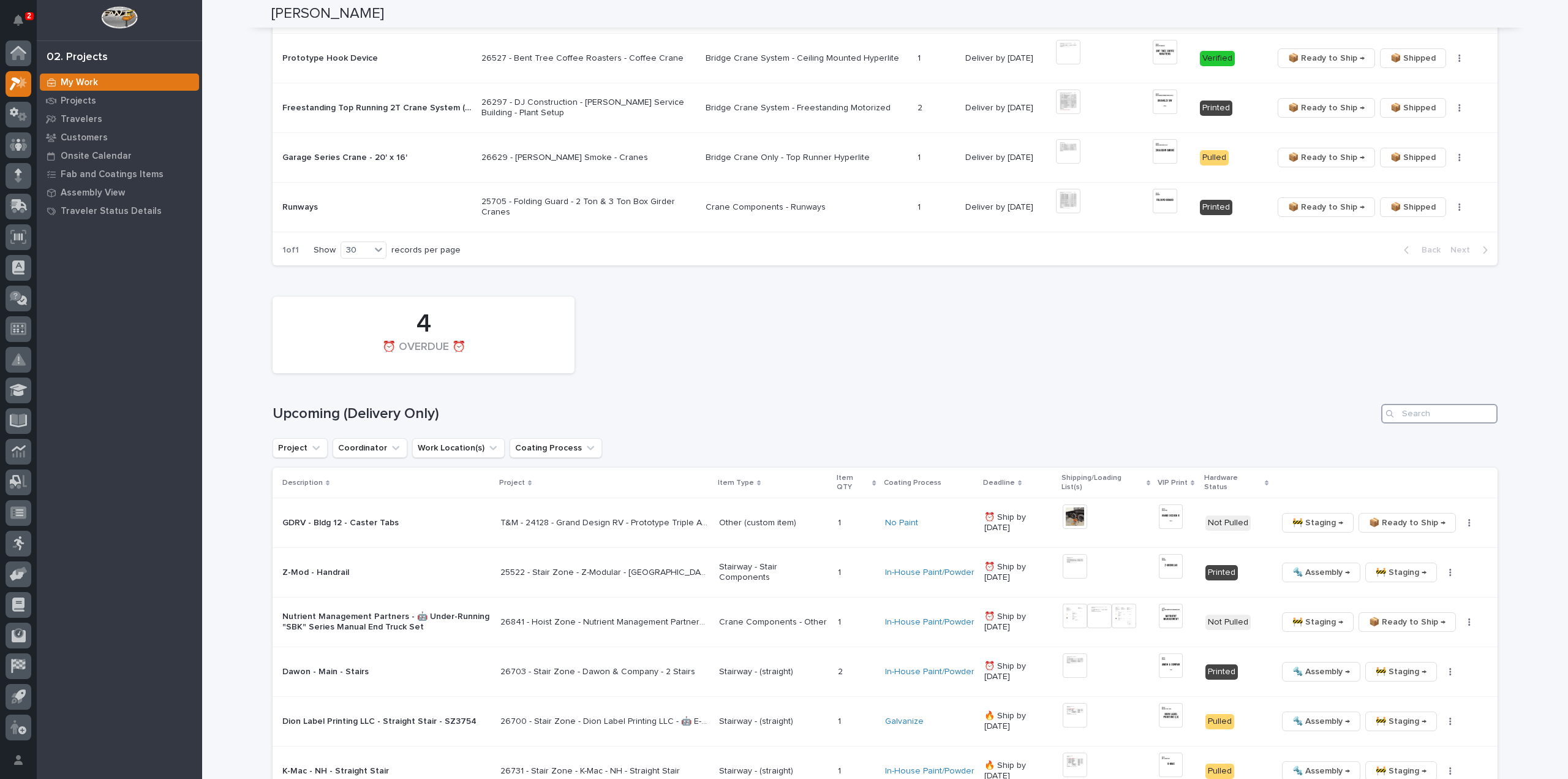
click at [1436, 405] on input "Search" at bounding box center [1440, 413] width 117 height 19
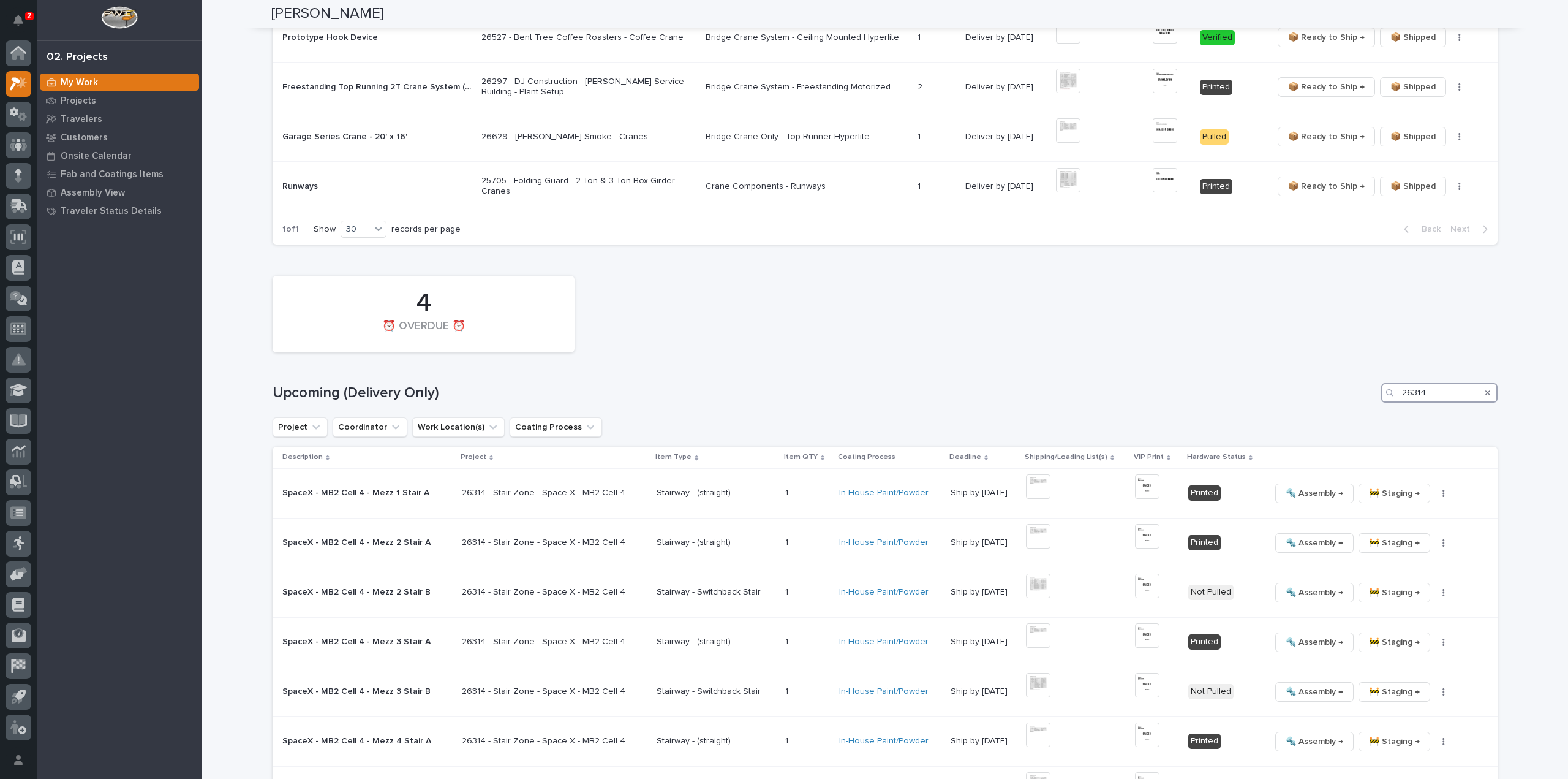
scroll to position [906, 0]
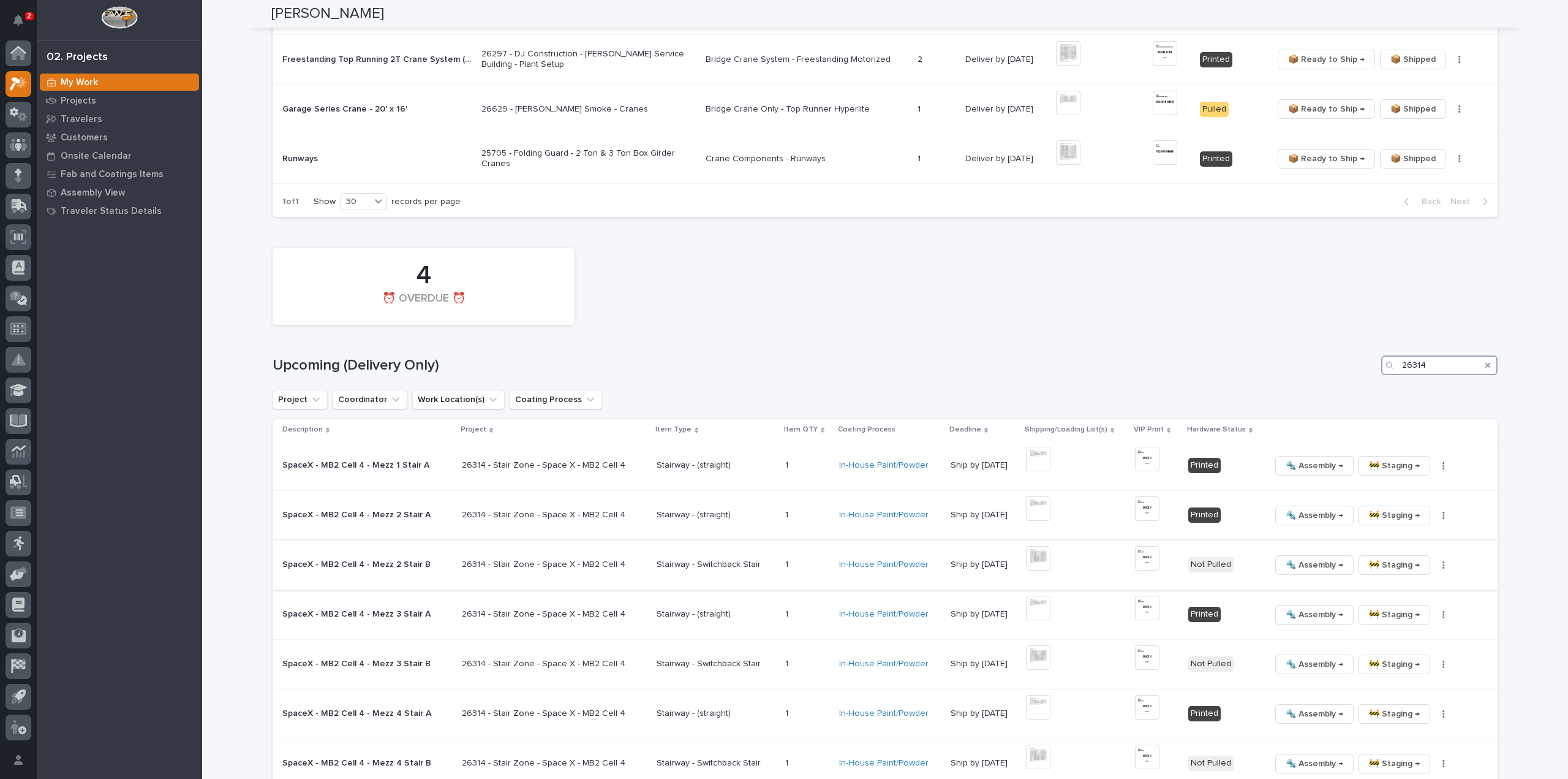
type input "26314"
click at [1443, 561] on icon "button" at bounding box center [1444, 565] width 2 height 9
click at [1394, 641] on span "🔩 Hardware" at bounding box center [1382, 648] width 52 height 15
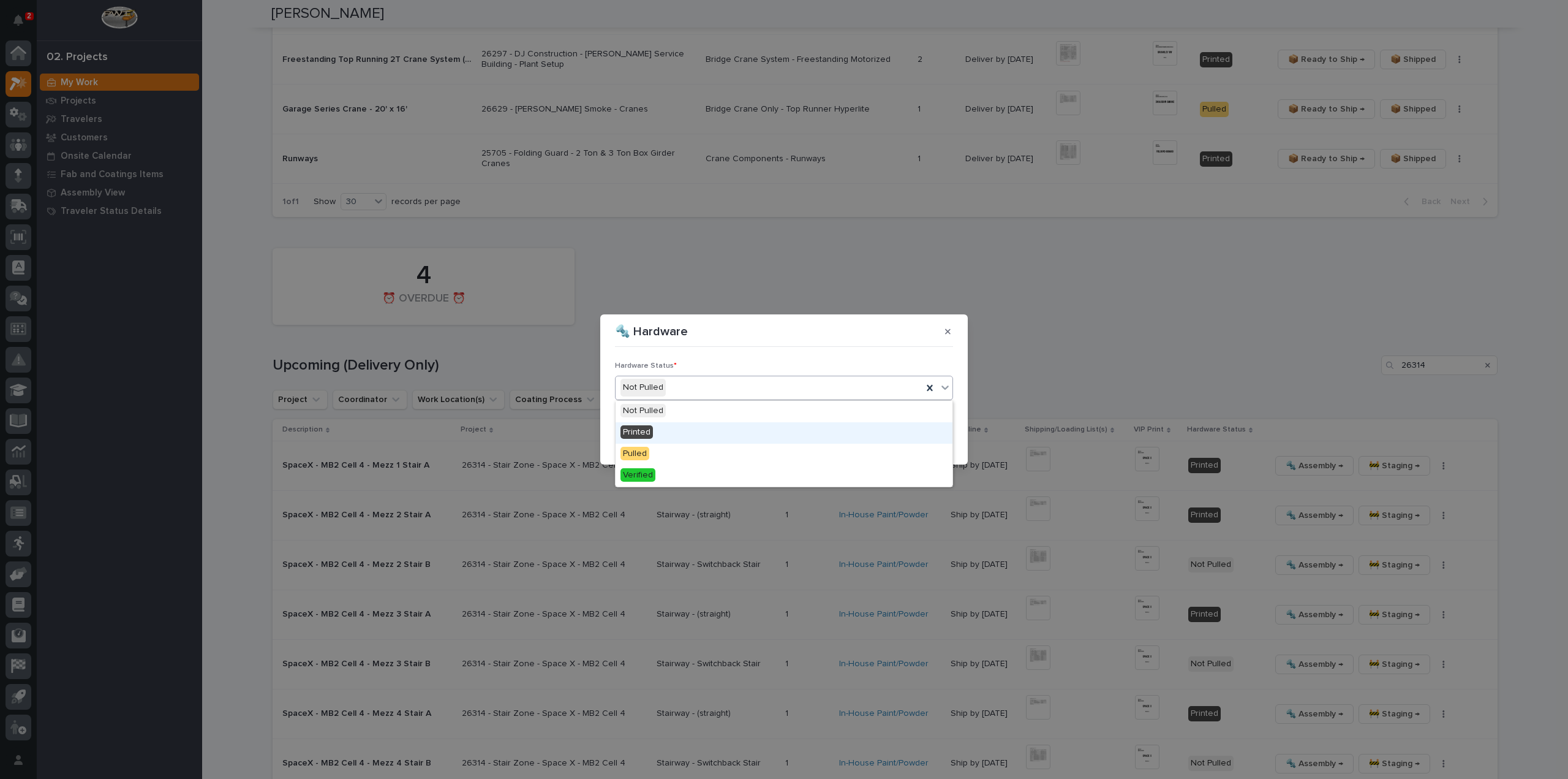
drag, startPoint x: 631, startPoint y: 431, endPoint x: 638, endPoint y: 437, distance: 9.2
click at [633, 433] on span "Printed" at bounding box center [637, 432] width 32 height 14
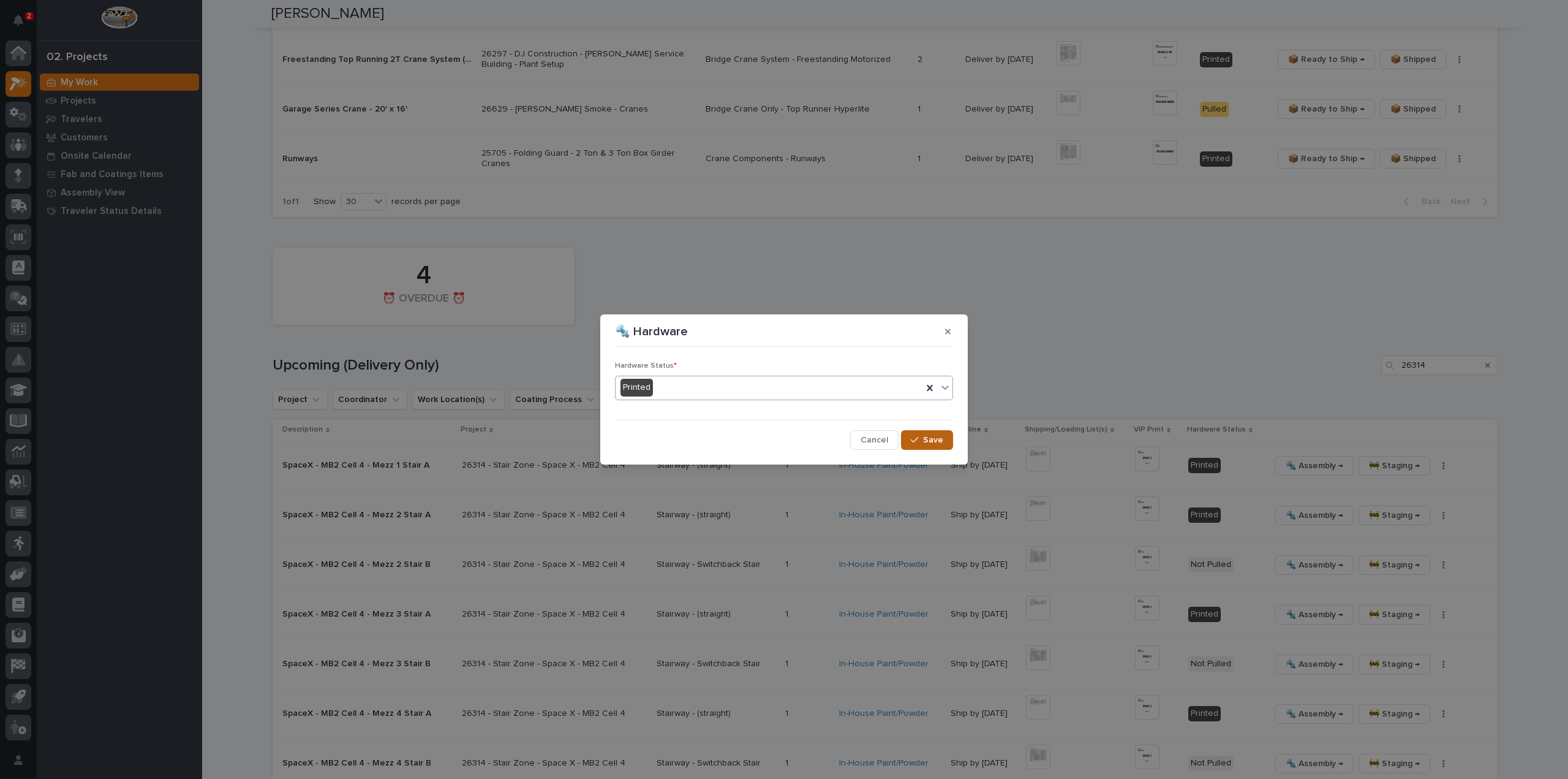
drag, startPoint x: 933, startPoint y: 438, endPoint x: 950, endPoint y: 439, distance: 17.0
click at [933, 439] on span "Save" at bounding box center [933, 440] width 20 height 11
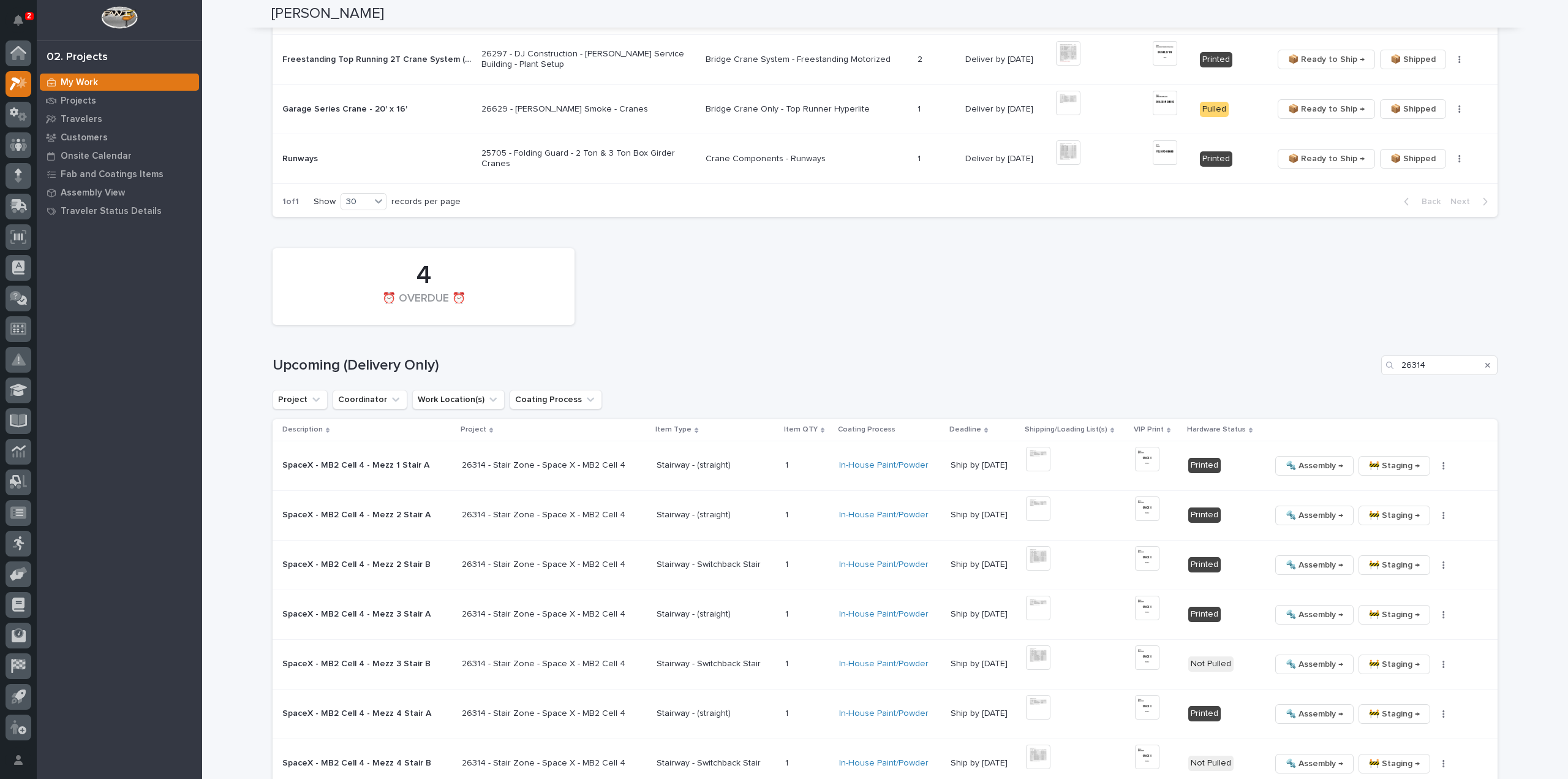
scroll to position [1029, 0]
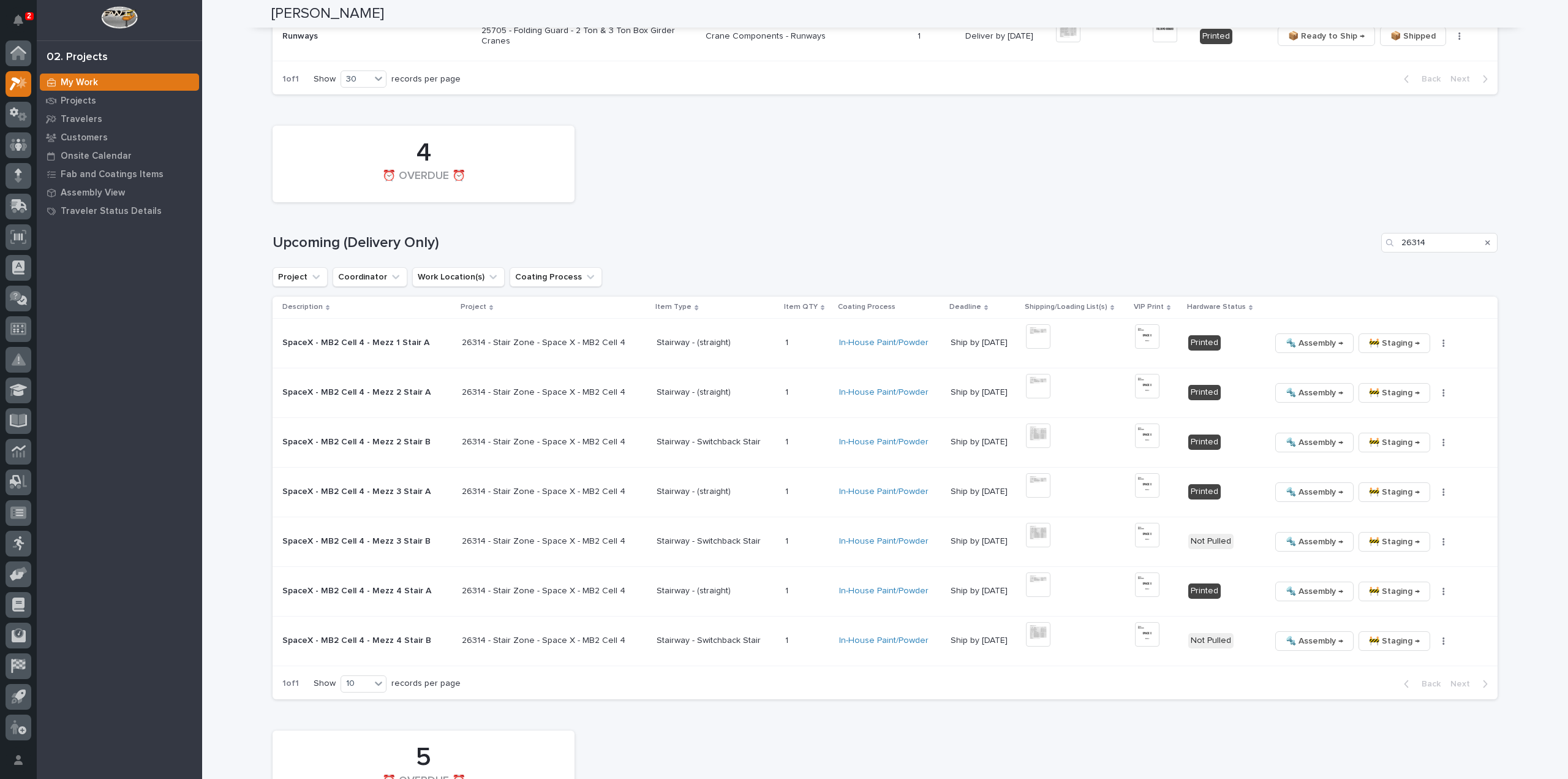
click at [1431, 536] on div "🔩 Assembly → 🚧 Staging → 📦 Ready to Ship → ✏️ Schedule Generate VIP 🔩 Hardware" at bounding box center [1374, 541] width 208 height 19
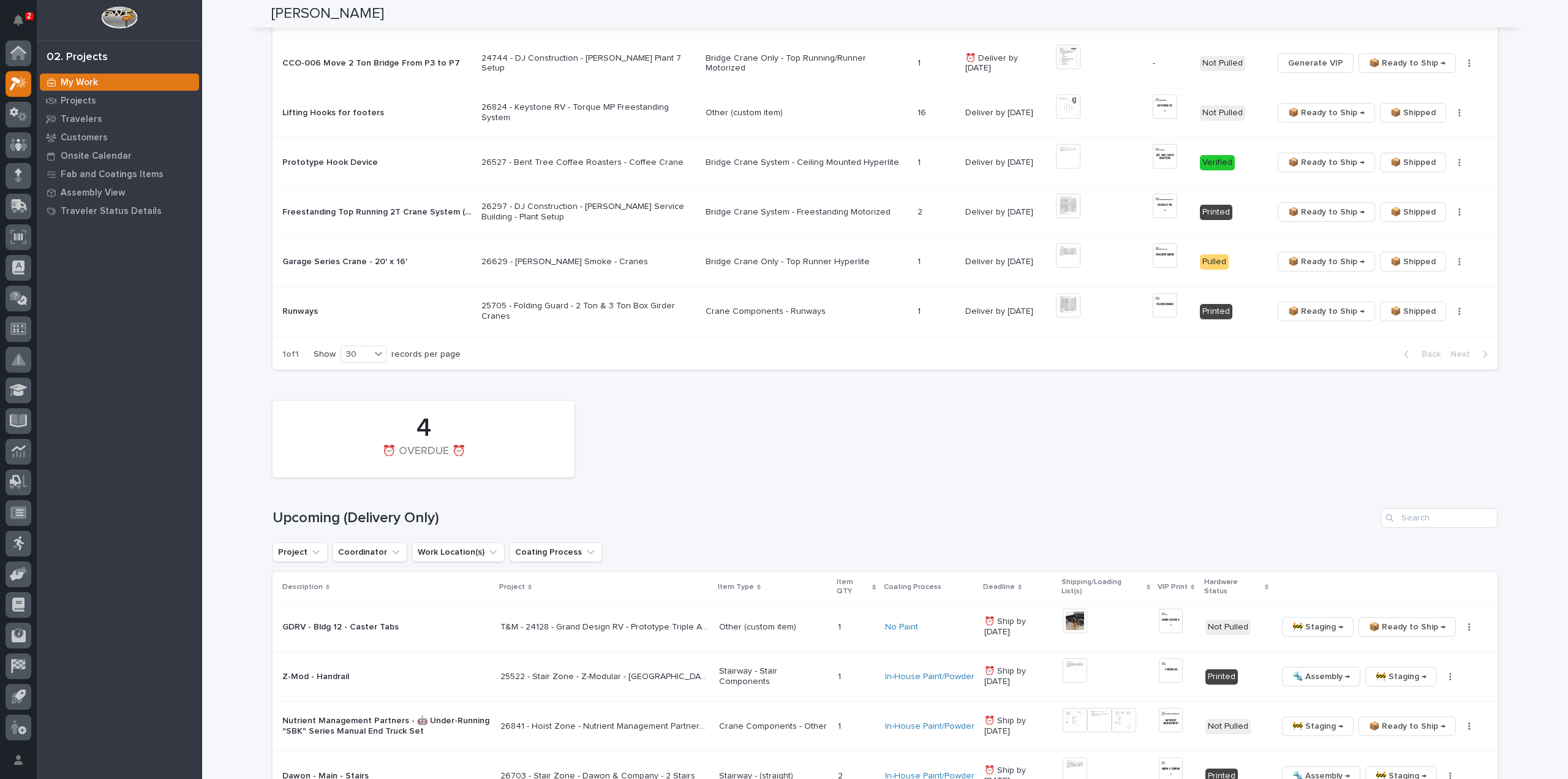
scroll to position [858, 0]
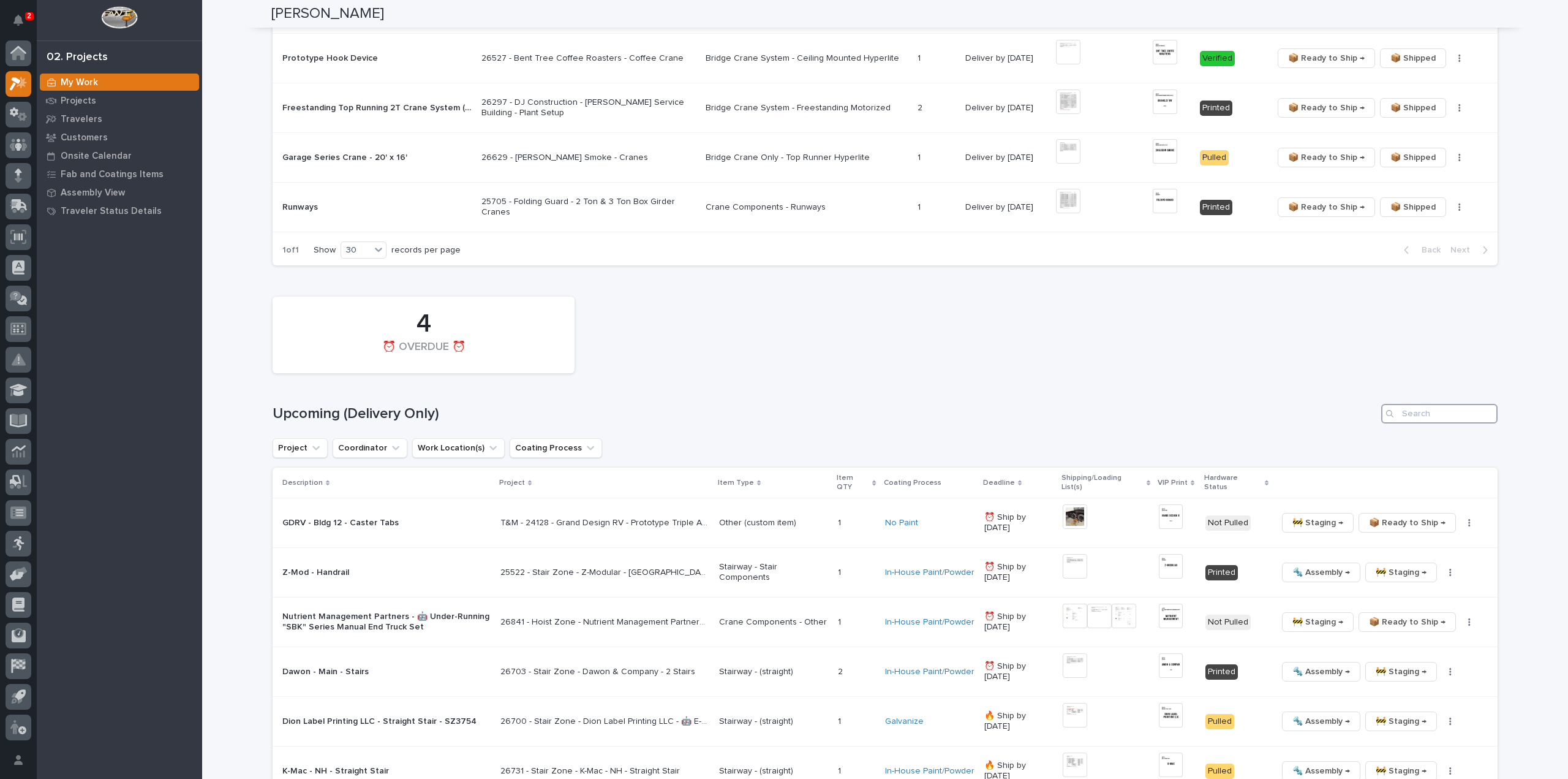
click at [1425, 404] on input "Search" at bounding box center [1440, 413] width 117 height 19
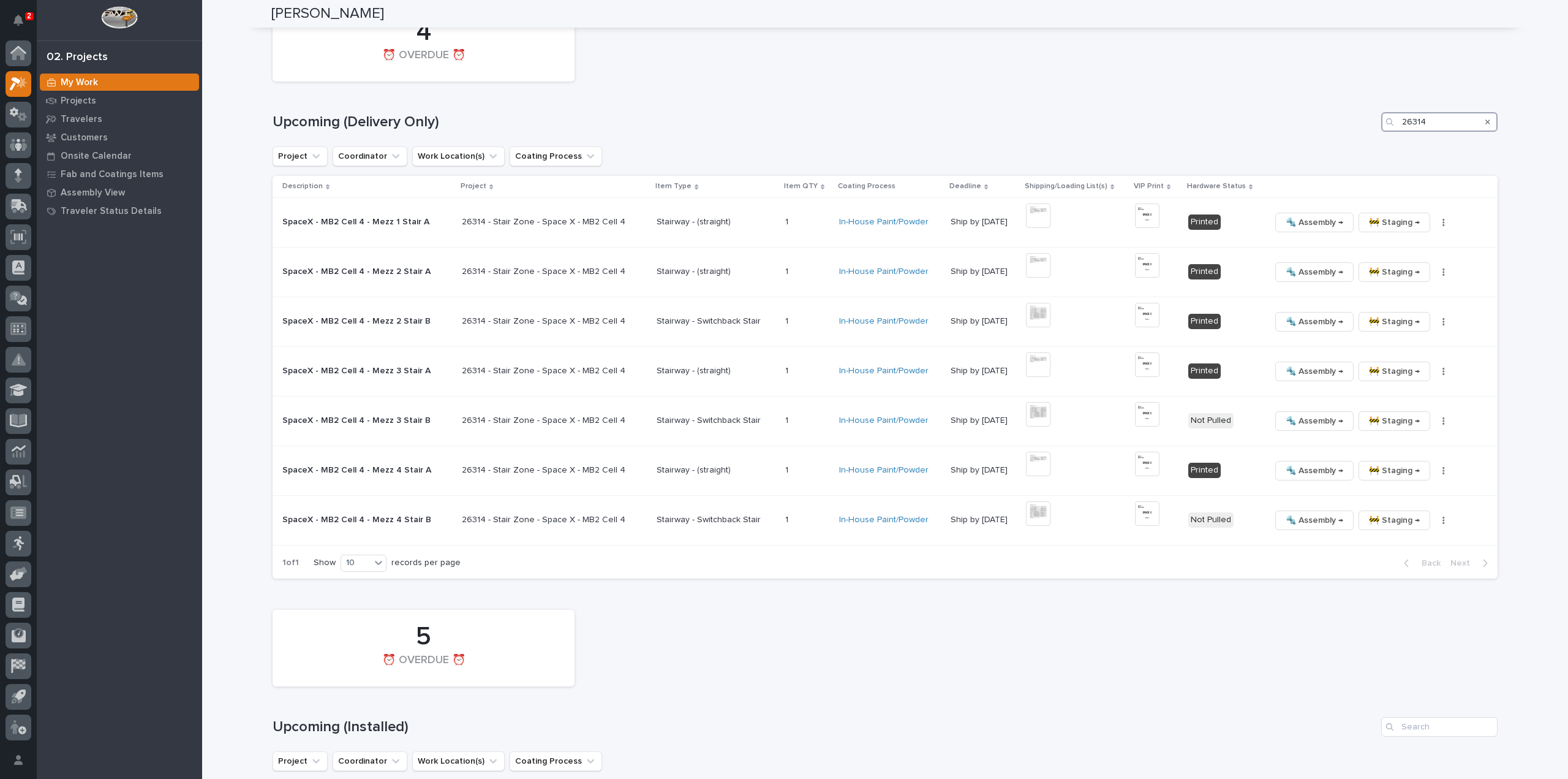
scroll to position [1151, 0]
type input "26314"
click at [1443, 415] on icon "button" at bounding box center [1444, 419] width 2 height 9
click at [1399, 494] on span "🔩 Hardware" at bounding box center [1382, 501] width 52 height 15
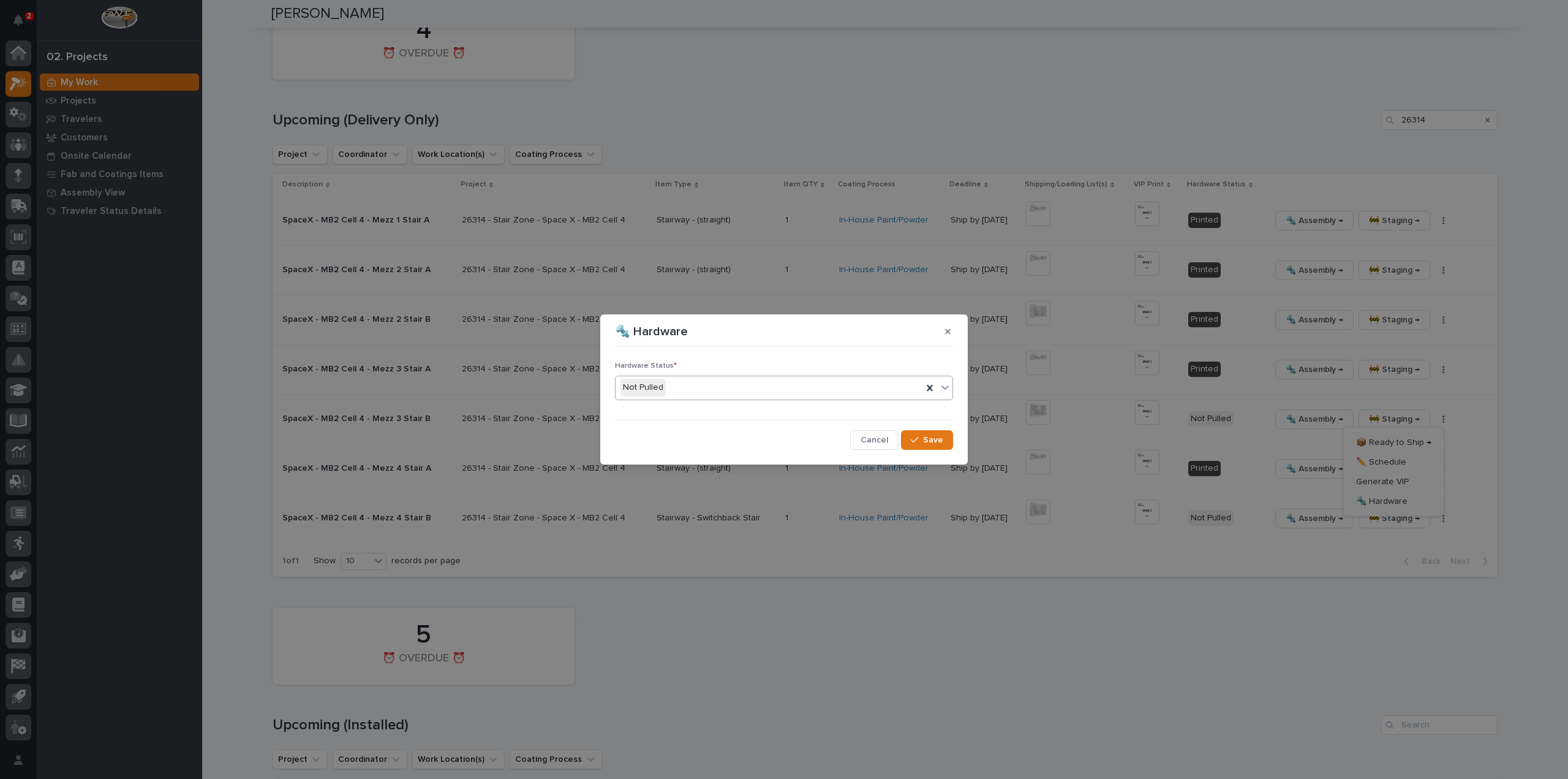
click at [723, 390] on div "Not Pulled" at bounding box center [769, 387] width 307 height 20
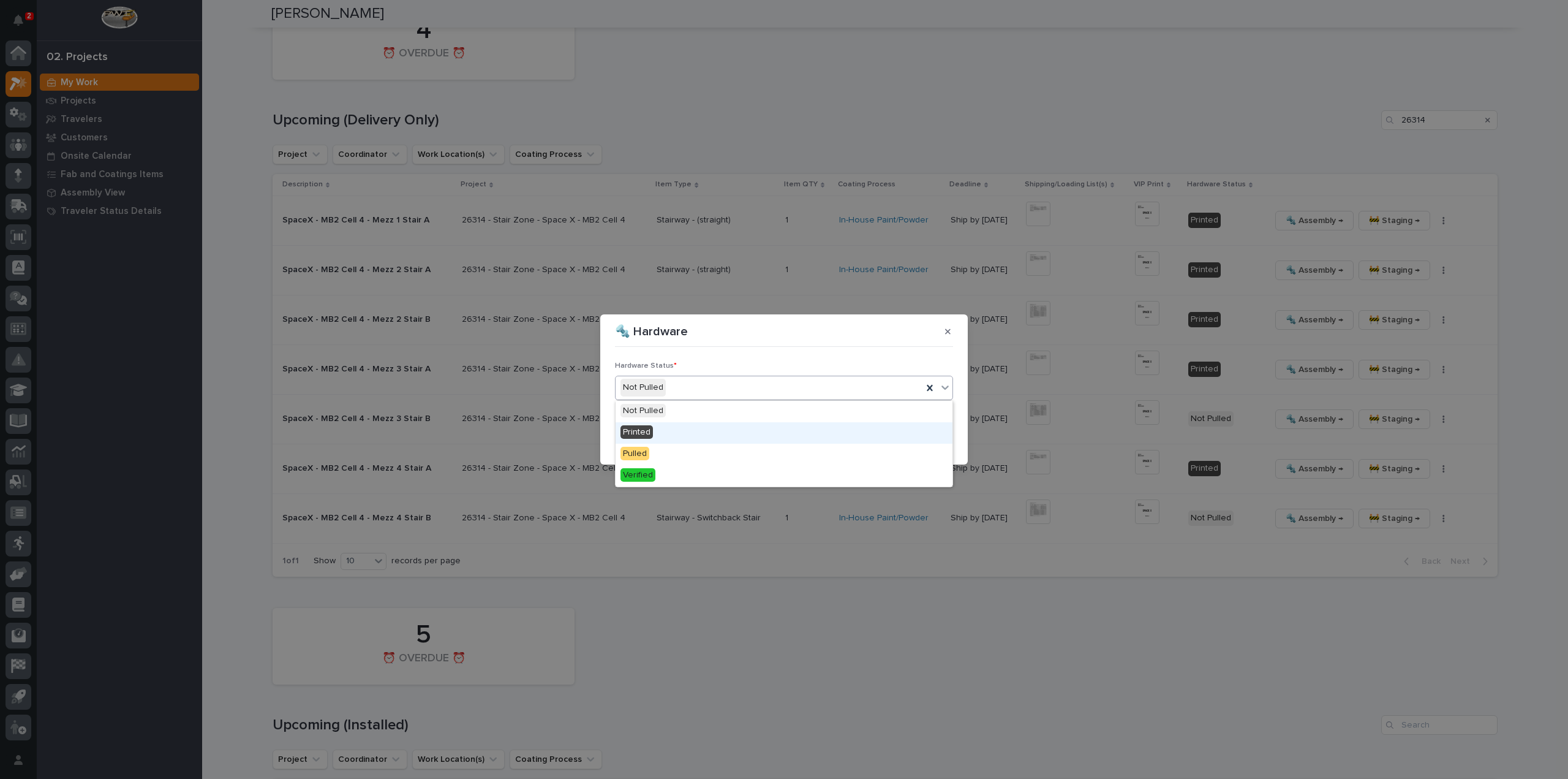
click at [709, 436] on div "Printed" at bounding box center [784, 433] width 337 height 21
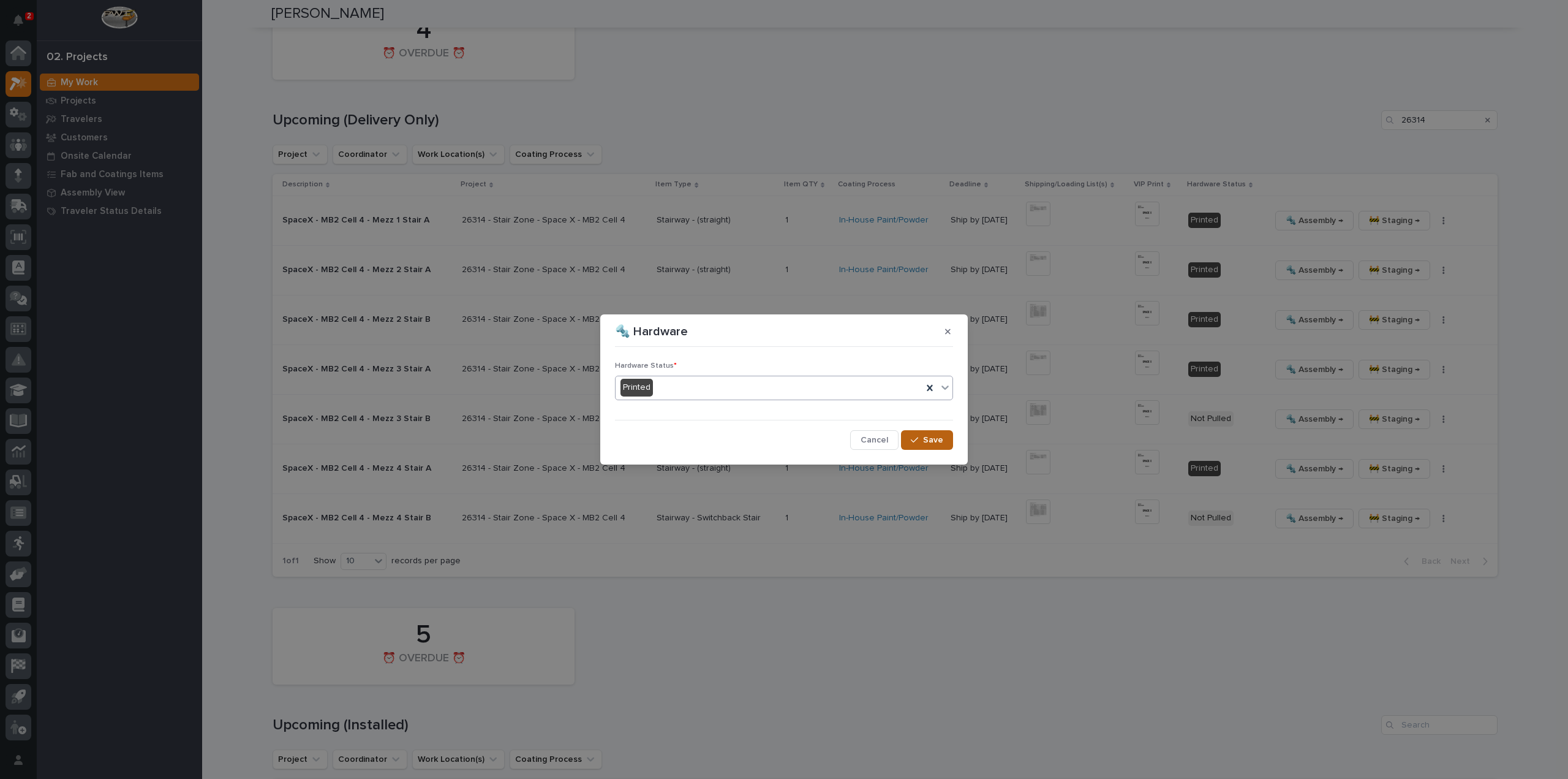
click at [916, 436] on icon "button" at bounding box center [915, 440] width 7 height 9
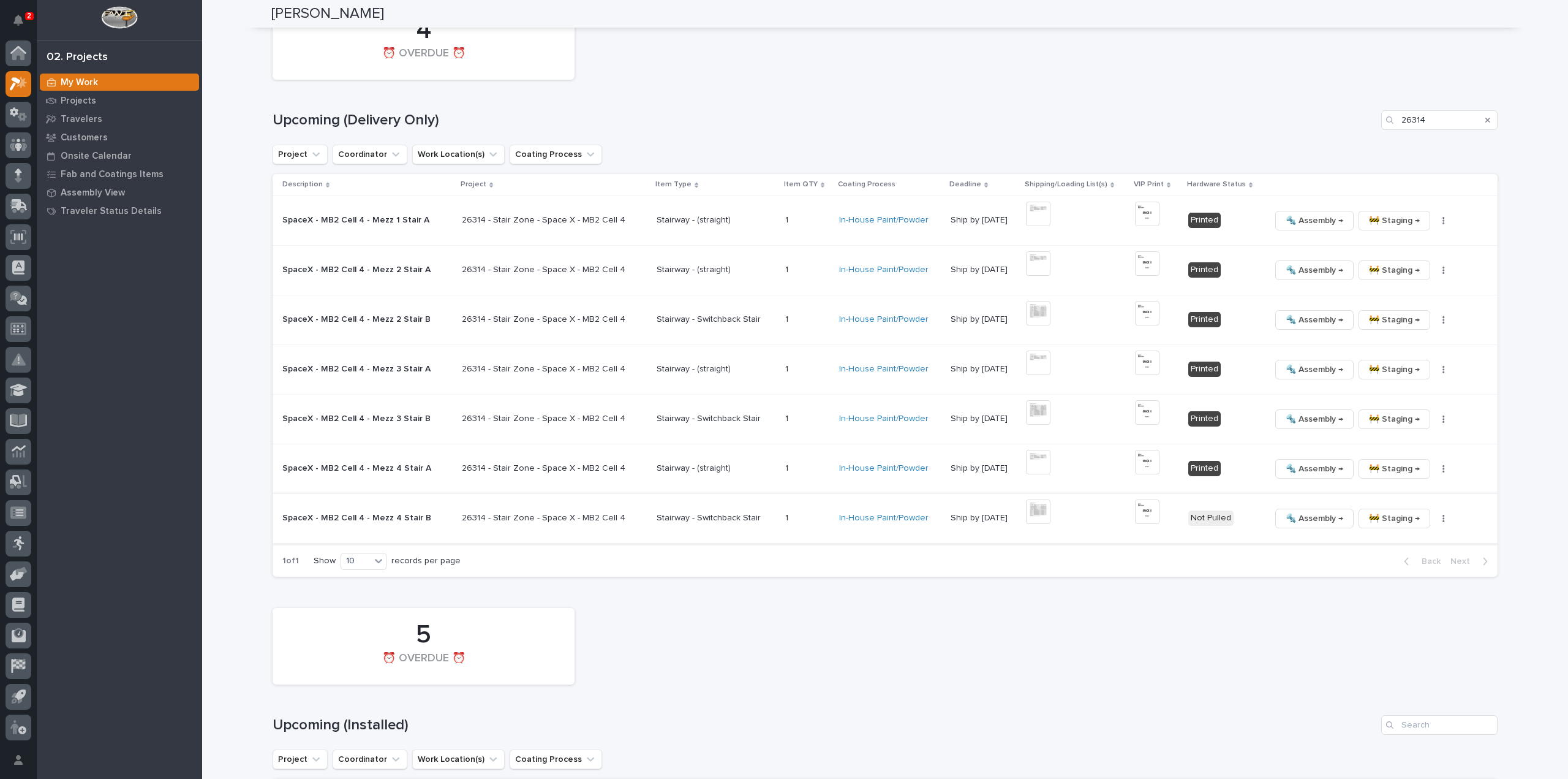
click at [1435, 514] on button "button" at bounding box center [1444, 518] width 17 height 9
click at [1382, 593] on span "🔩 Hardware" at bounding box center [1382, 600] width 52 height 15
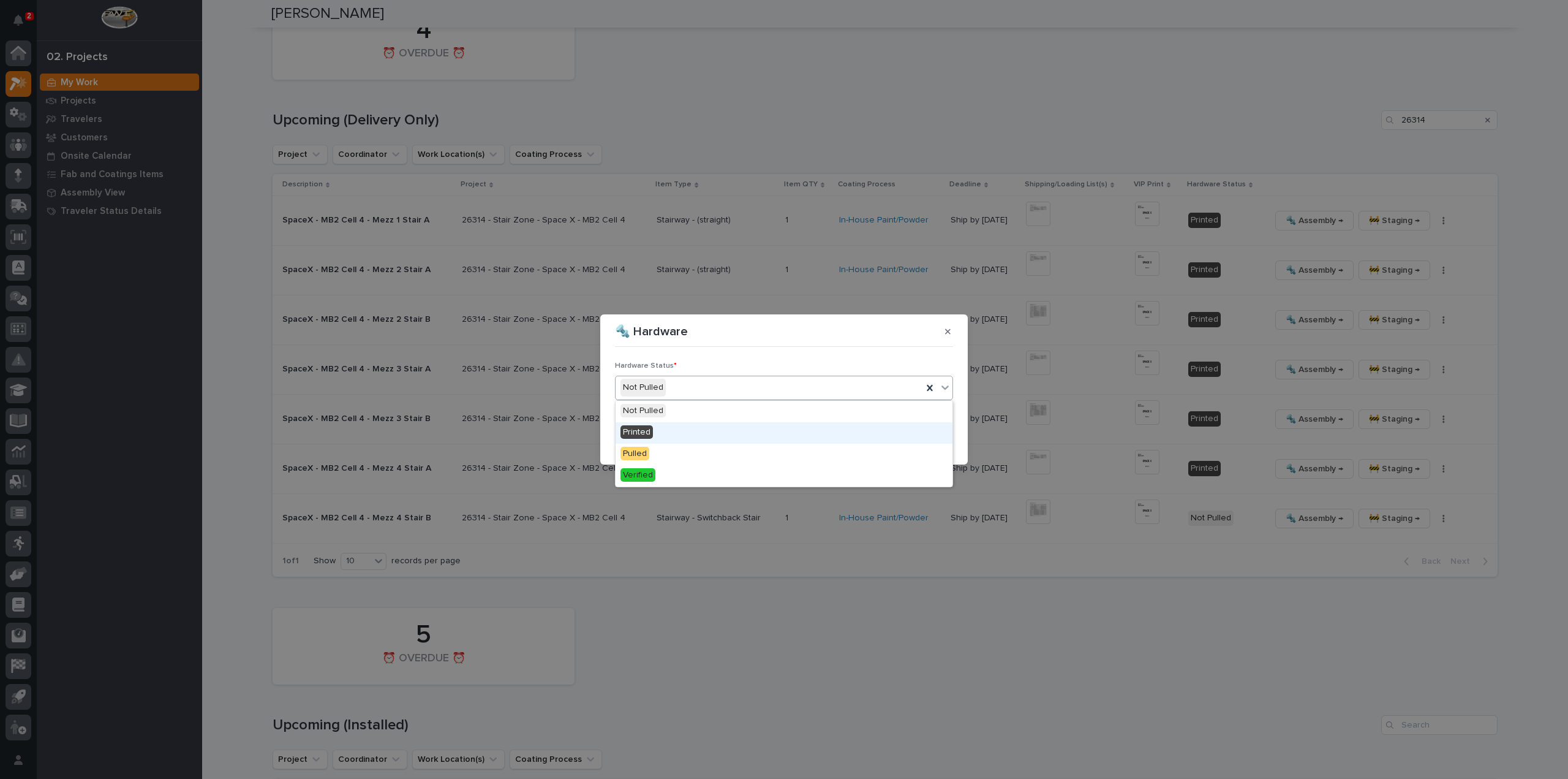
click at [638, 431] on span "Printed" at bounding box center [637, 432] width 32 height 14
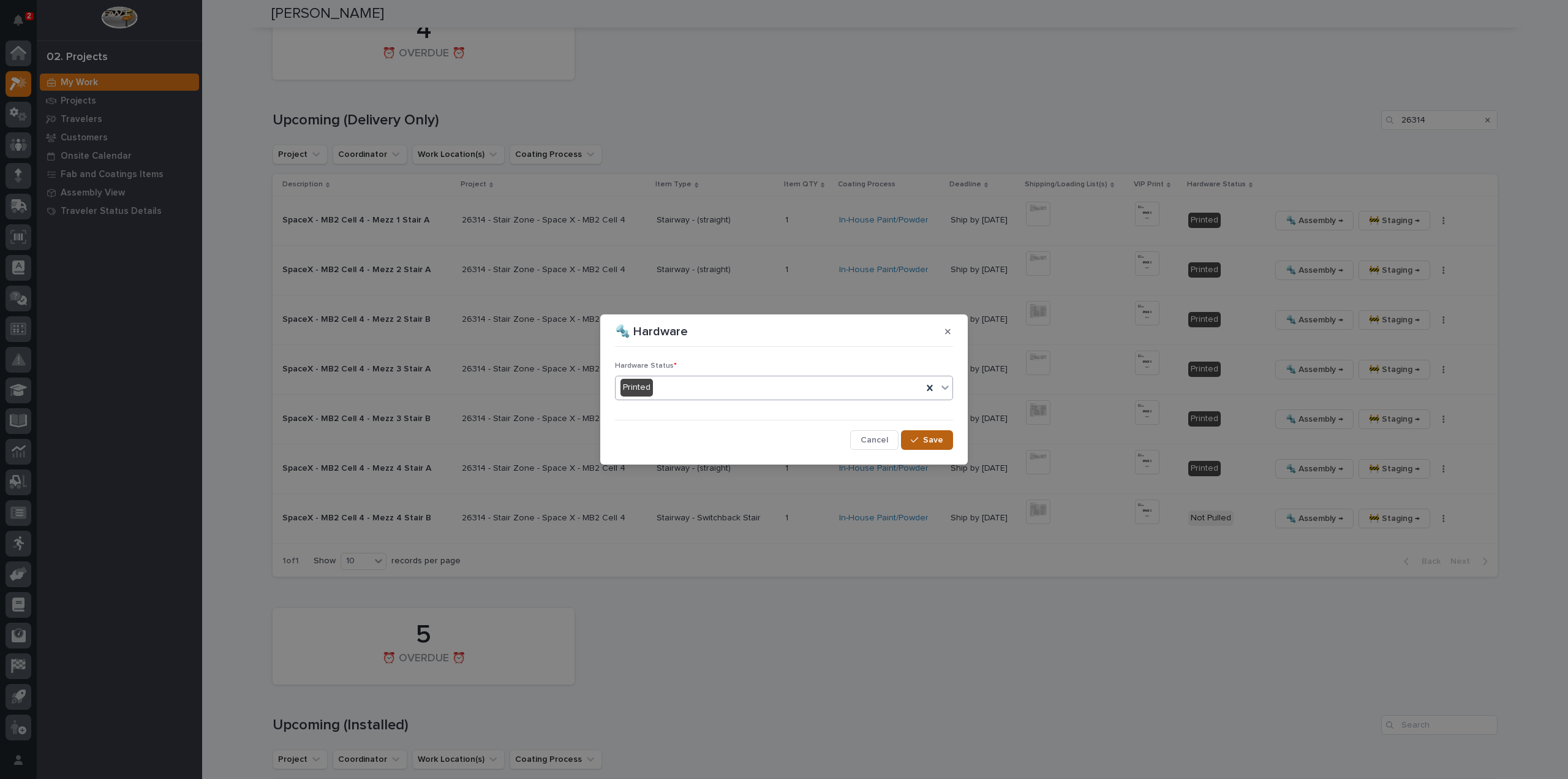
click at [916, 436] on icon "button" at bounding box center [915, 440] width 7 height 9
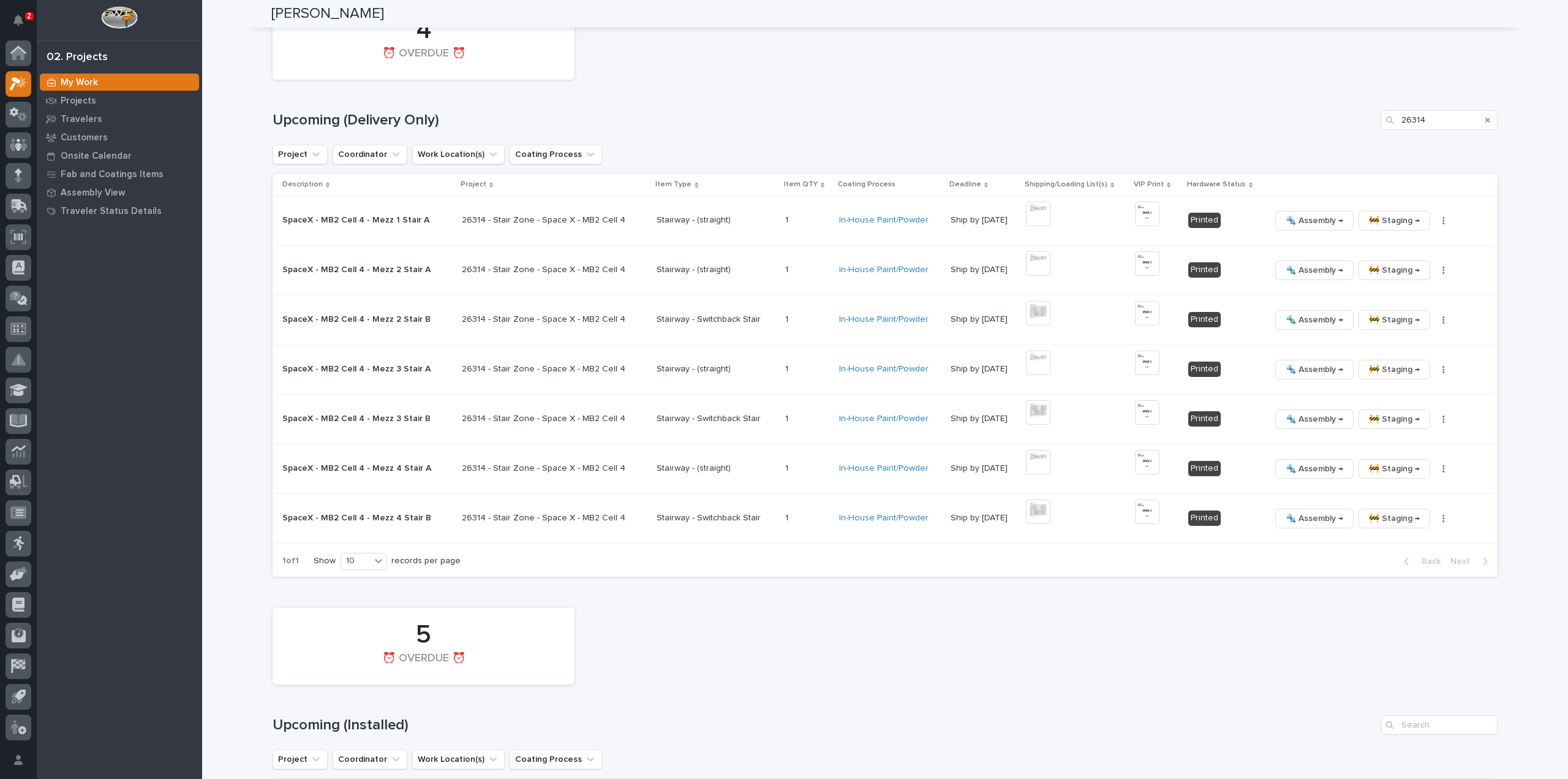
click at [1486, 110] on div "Search" at bounding box center [1488, 120] width 19 height 19
click at [1486, 117] on icon "Search" at bounding box center [1488, 120] width 5 height 7
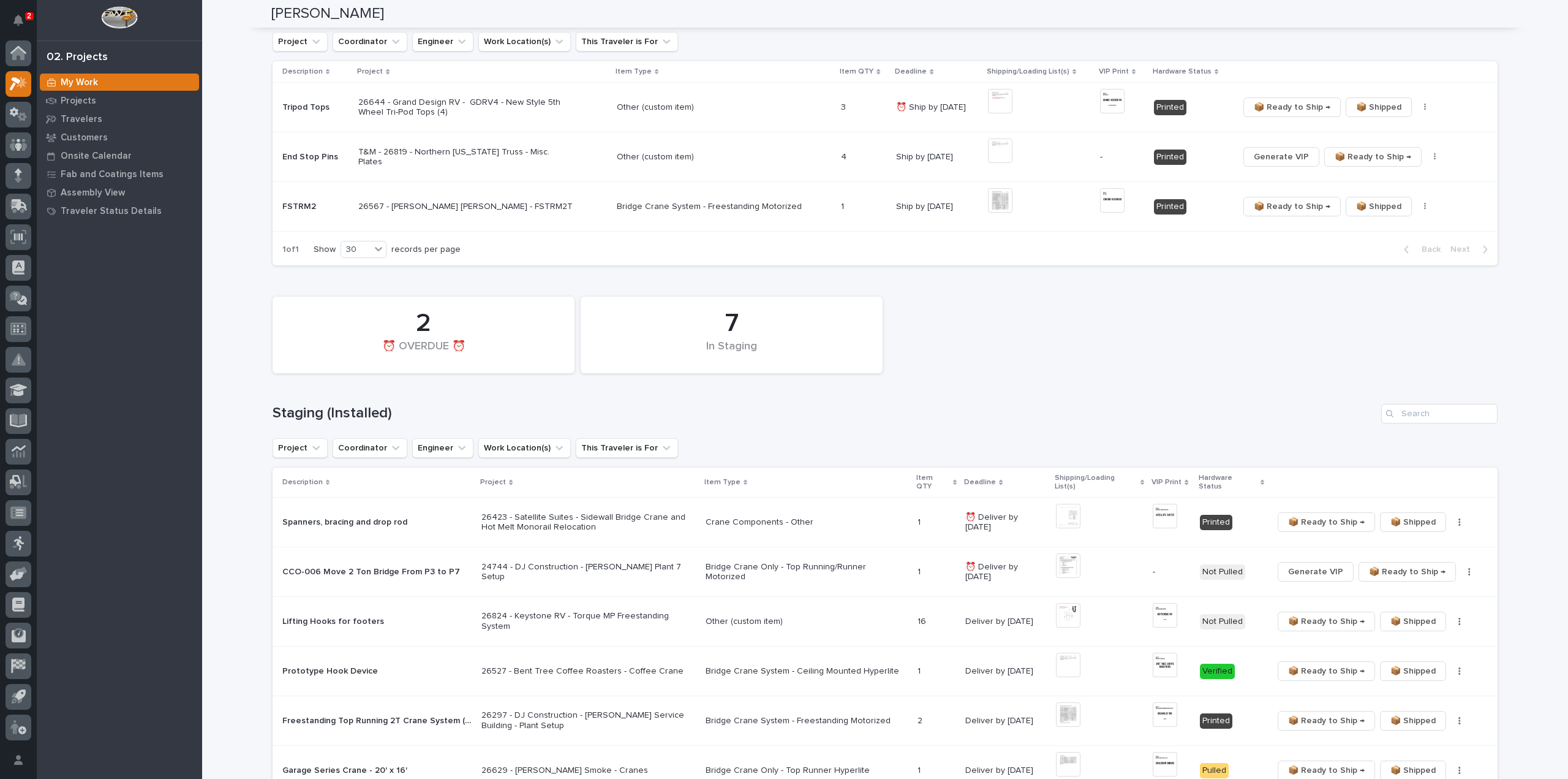
scroll to position [0, 0]
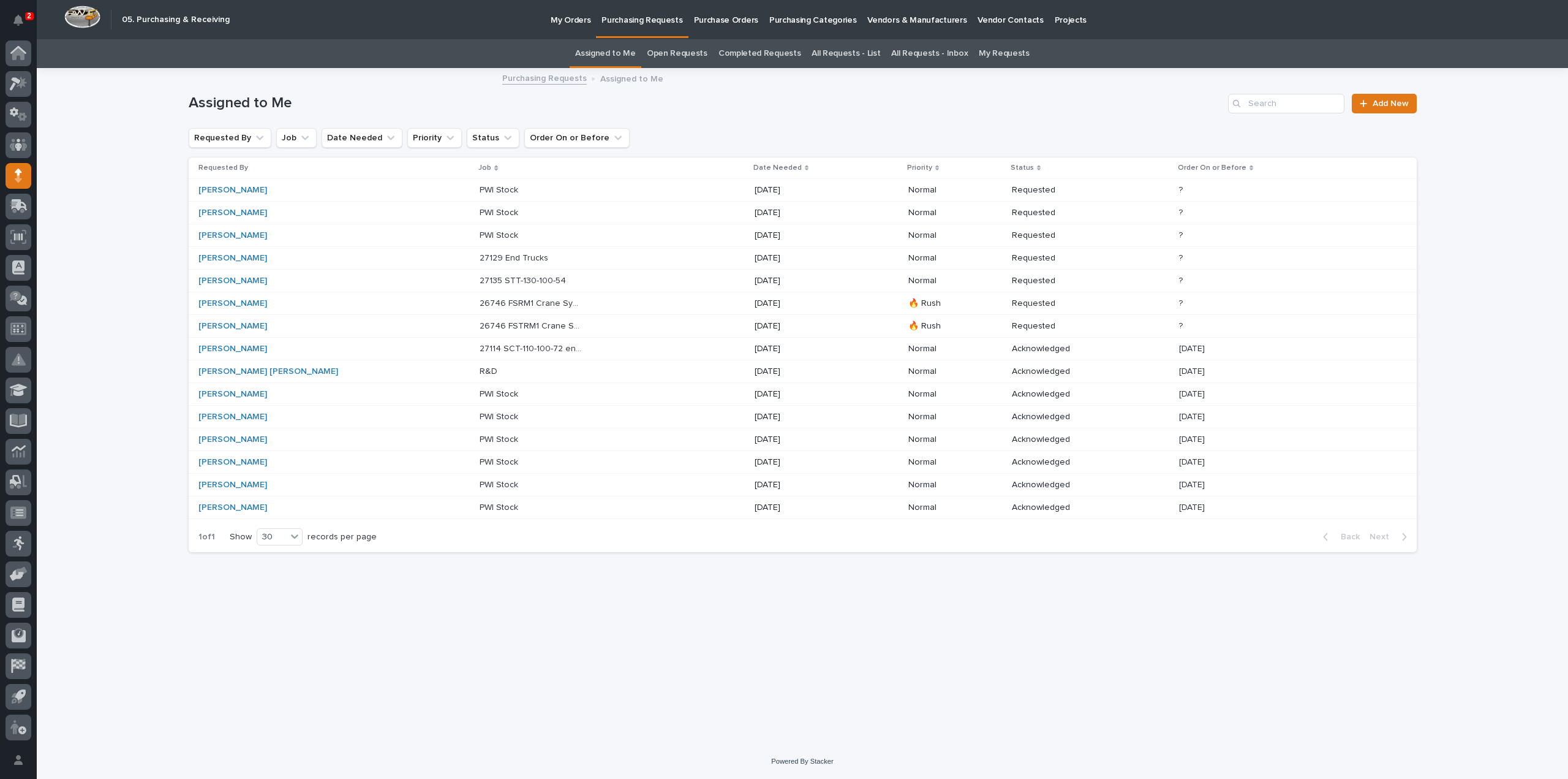
click at [858, 53] on link "All Requests - List" at bounding box center [846, 54] width 69 height 29
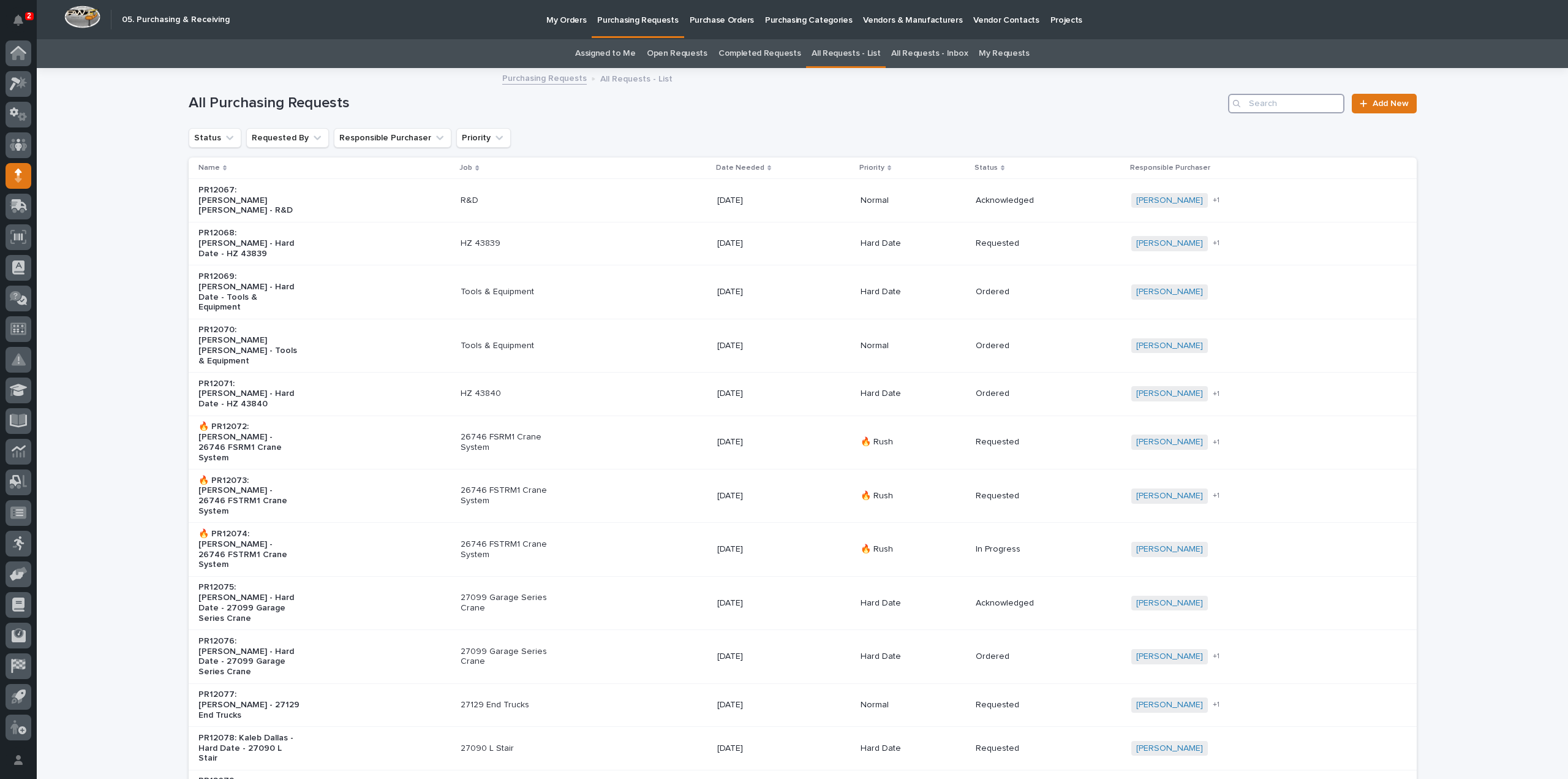
click at [1267, 109] on input "Search" at bounding box center [1286, 103] width 117 height 19
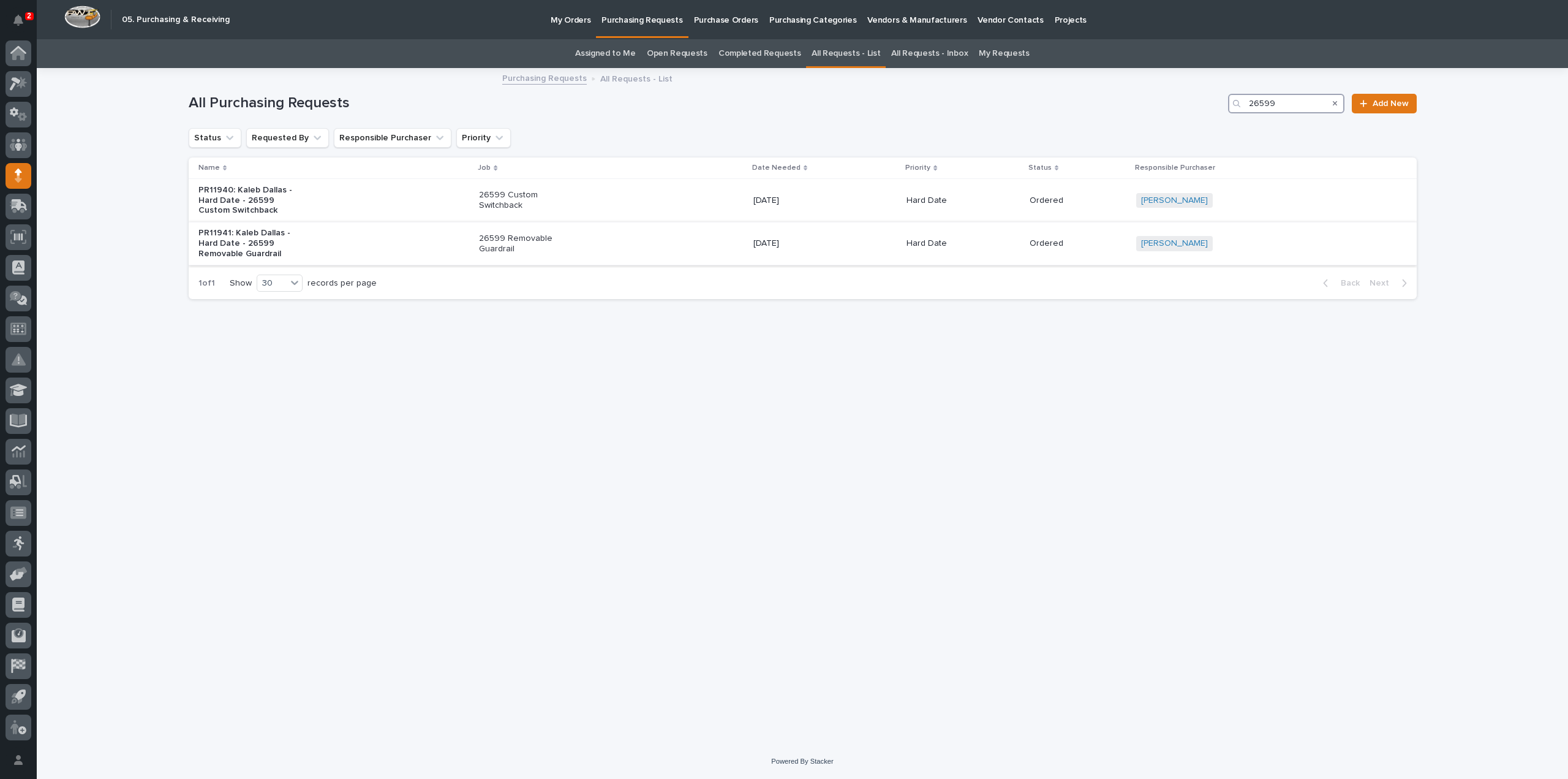
type input "26599"
click at [526, 240] on p "26599 Removable Guardrail" at bounding box center [530, 243] width 102 height 21
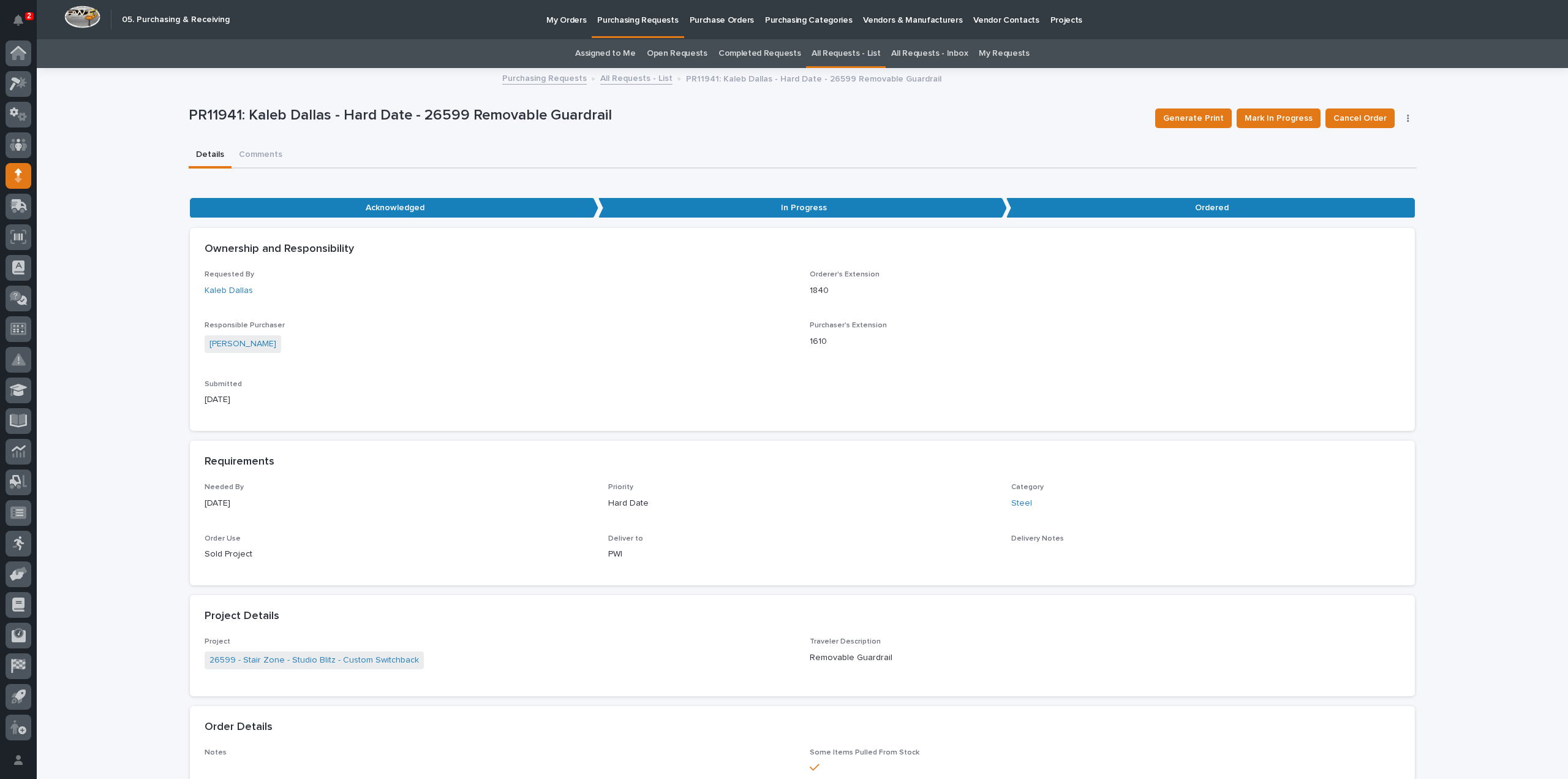
scroll to position [613, 0]
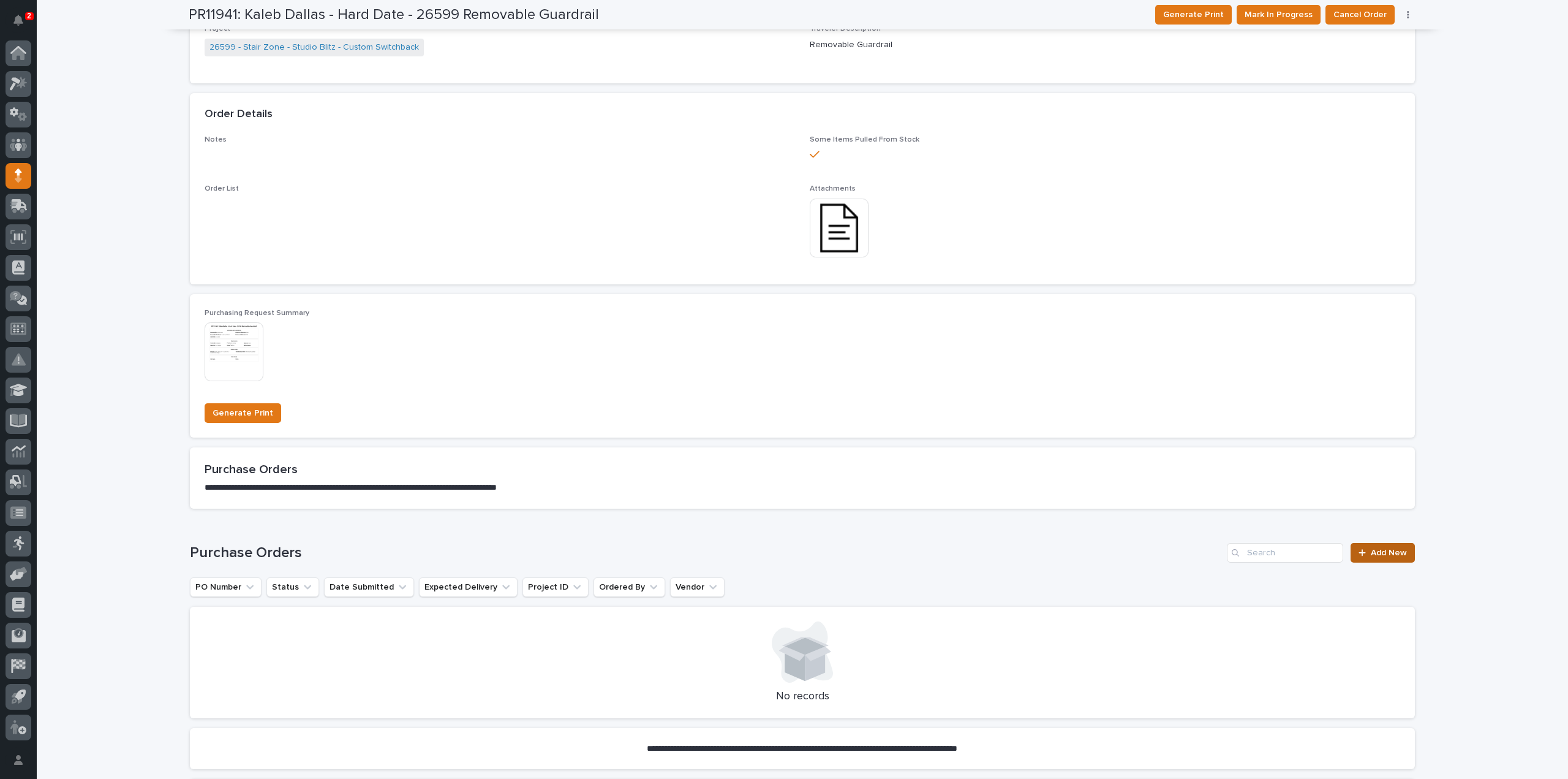
click at [1371, 553] on span "Add New" at bounding box center [1389, 553] width 36 height 9
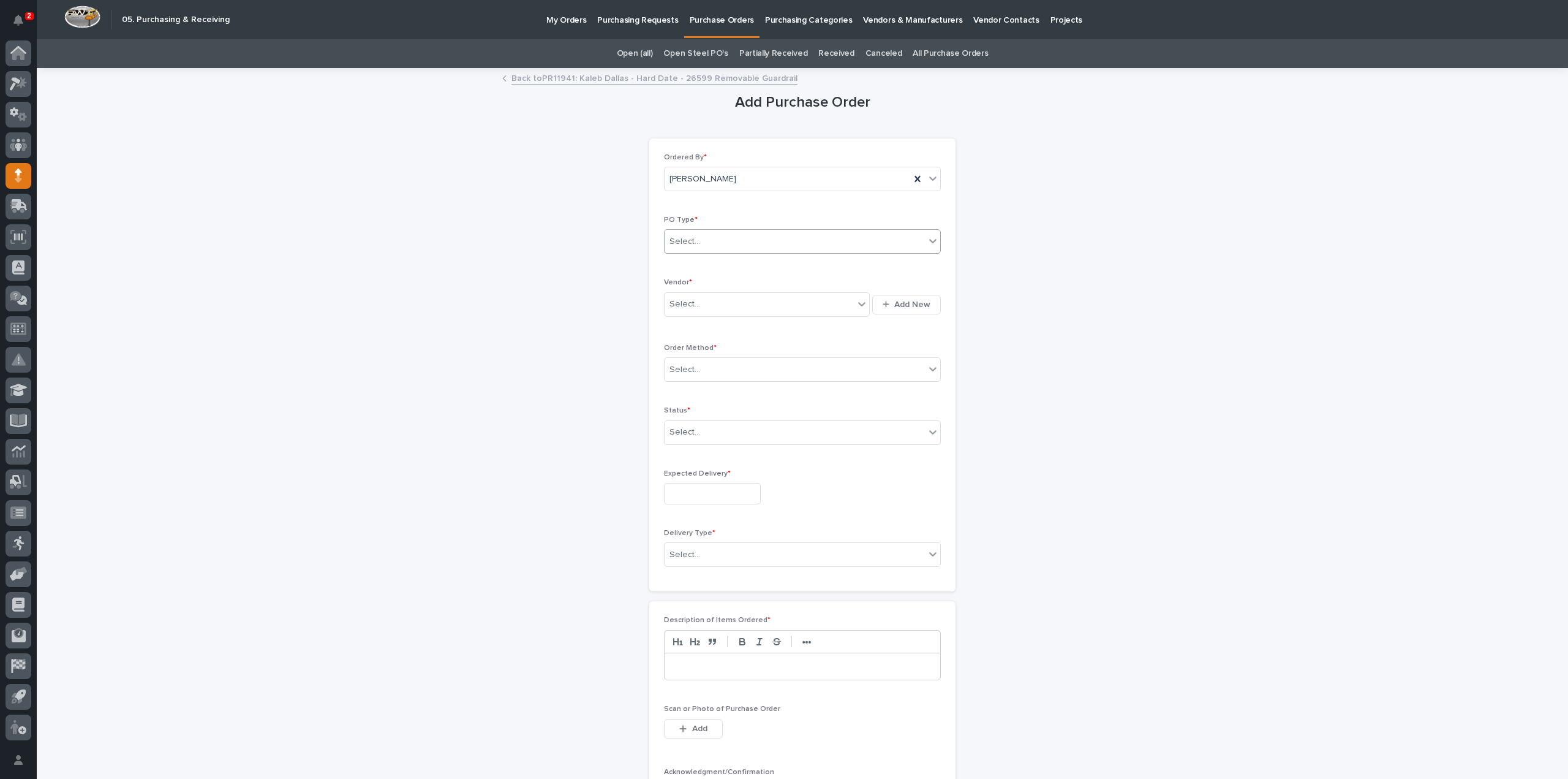
click at [753, 241] on div "Select..." at bounding box center [795, 241] width 261 height 20
click at [703, 263] on div "Quickbooks" at bounding box center [797, 264] width 276 height 21
click at [673, 301] on div "Select..." at bounding box center [685, 304] width 31 height 13
type input "****"
click at [673, 327] on div "EPCO Sales" at bounding box center [762, 326] width 206 height 21
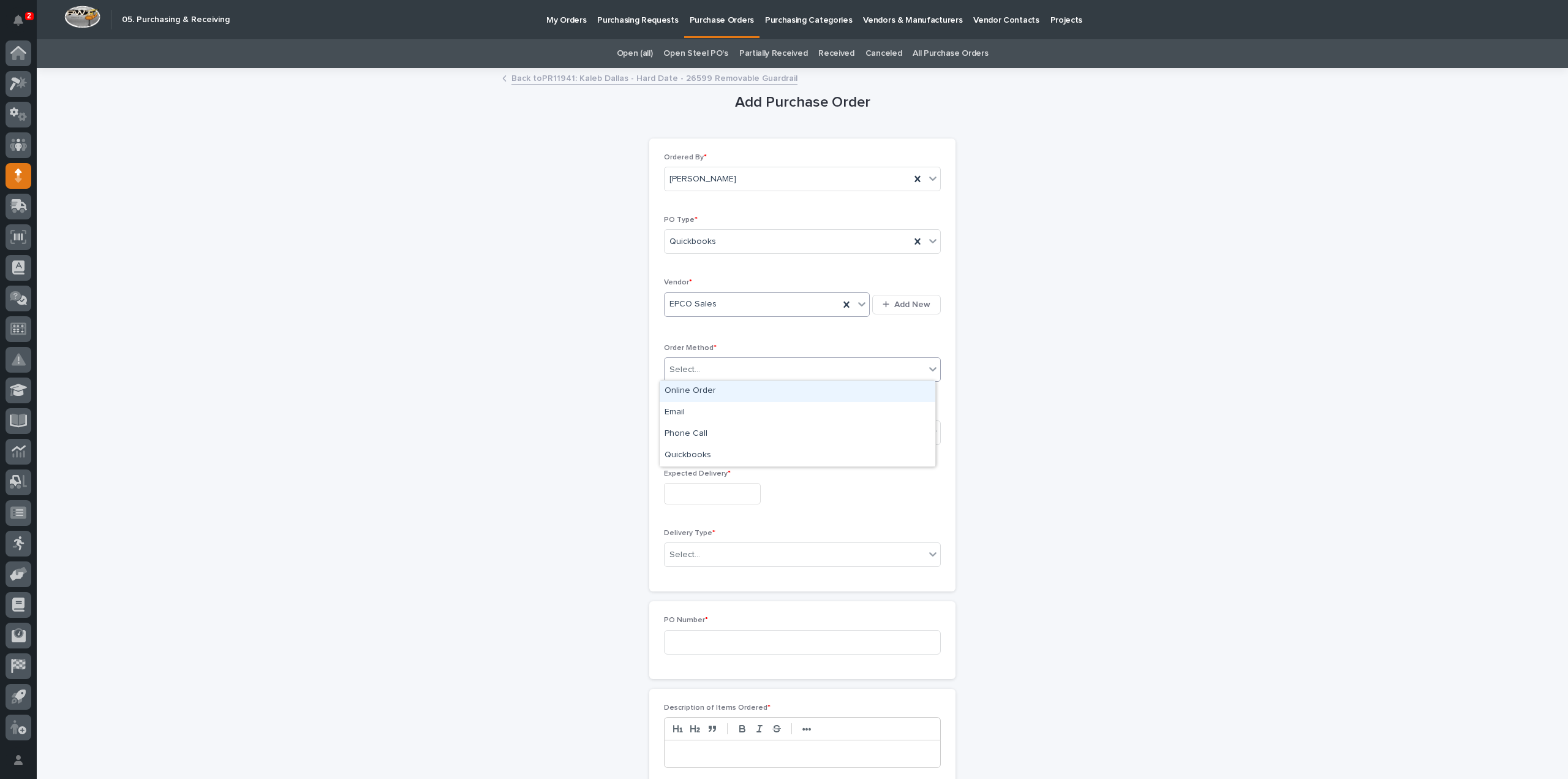
click at [673, 369] on div "Select..." at bounding box center [685, 370] width 31 height 13
click at [681, 413] on div "Email" at bounding box center [797, 413] width 276 height 21
click at [702, 433] on div "Select..." at bounding box center [795, 432] width 261 height 20
click at [692, 472] on div "Submitted" at bounding box center [797, 475] width 276 height 21
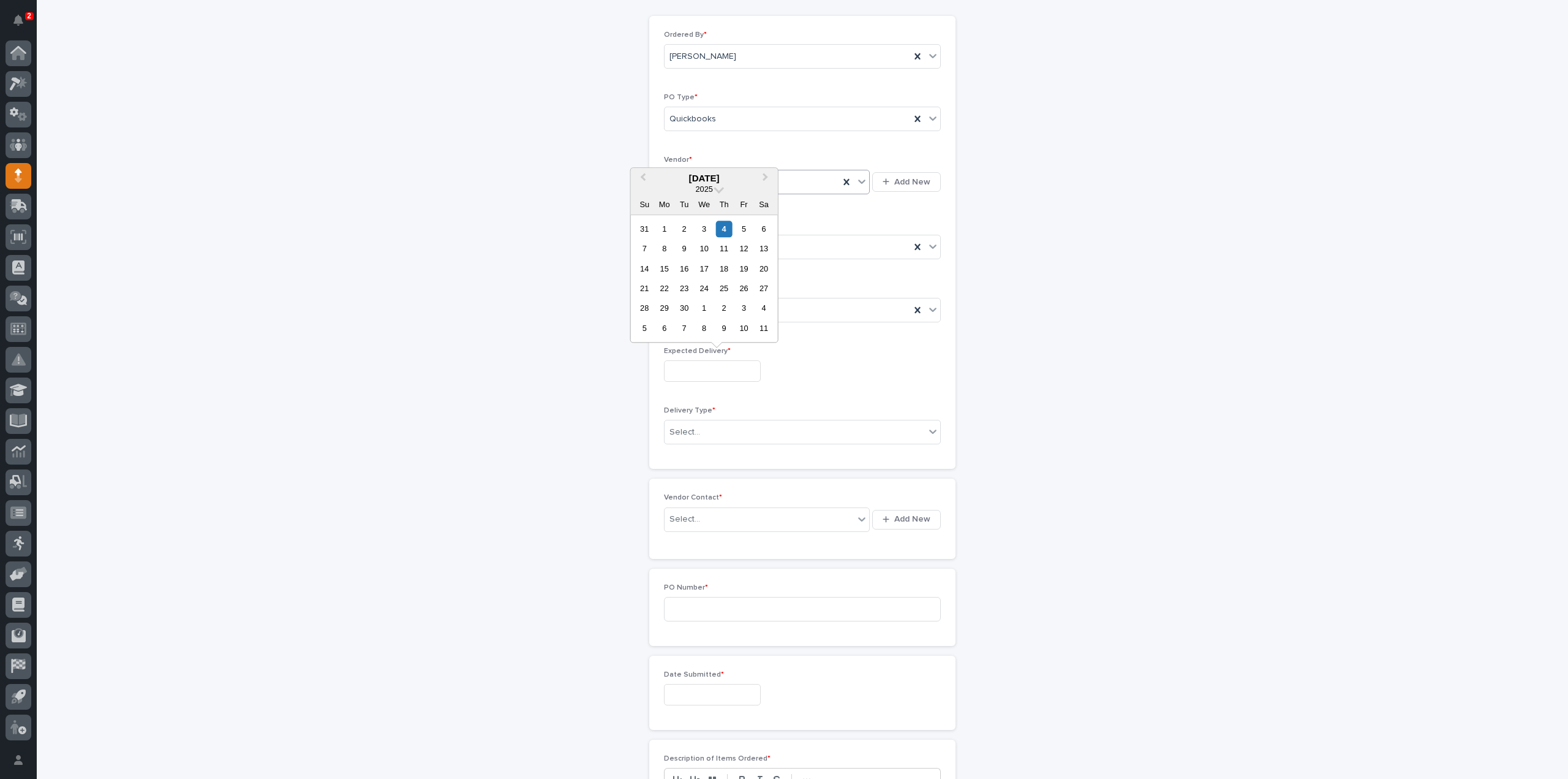
click at [681, 365] on input "text" at bounding box center [712, 371] width 97 height 21
click at [741, 231] on div "5" at bounding box center [744, 229] width 17 height 17
type input "**********"
click at [683, 426] on div "Select..." at bounding box center [685, 432] width 31 height 13
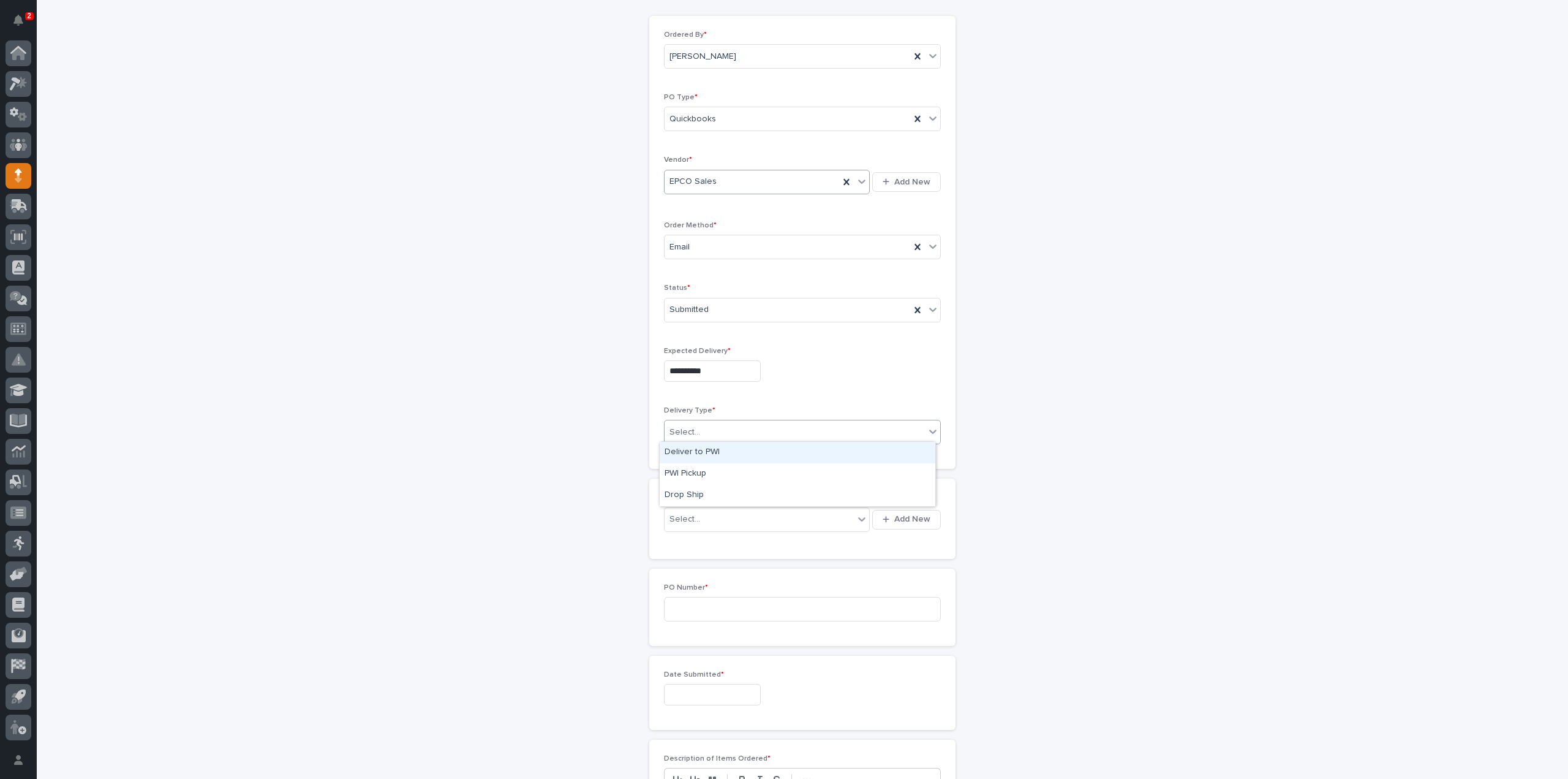
click at [685, 452] on div "Deliver to PWI" at bounding box center [797, 452] width 276 height 21
click at [681, 513] on div "Select..." at bounding box center [685, 519] width 31 height 13
type input "*****"
click at [685, 543] on div "EPCO Sales - Keith Schrock" at bounding box center [762, 539] width 206 height 21
click at [676, 601] on input at bounding box center [802, 609] width 277 height 24
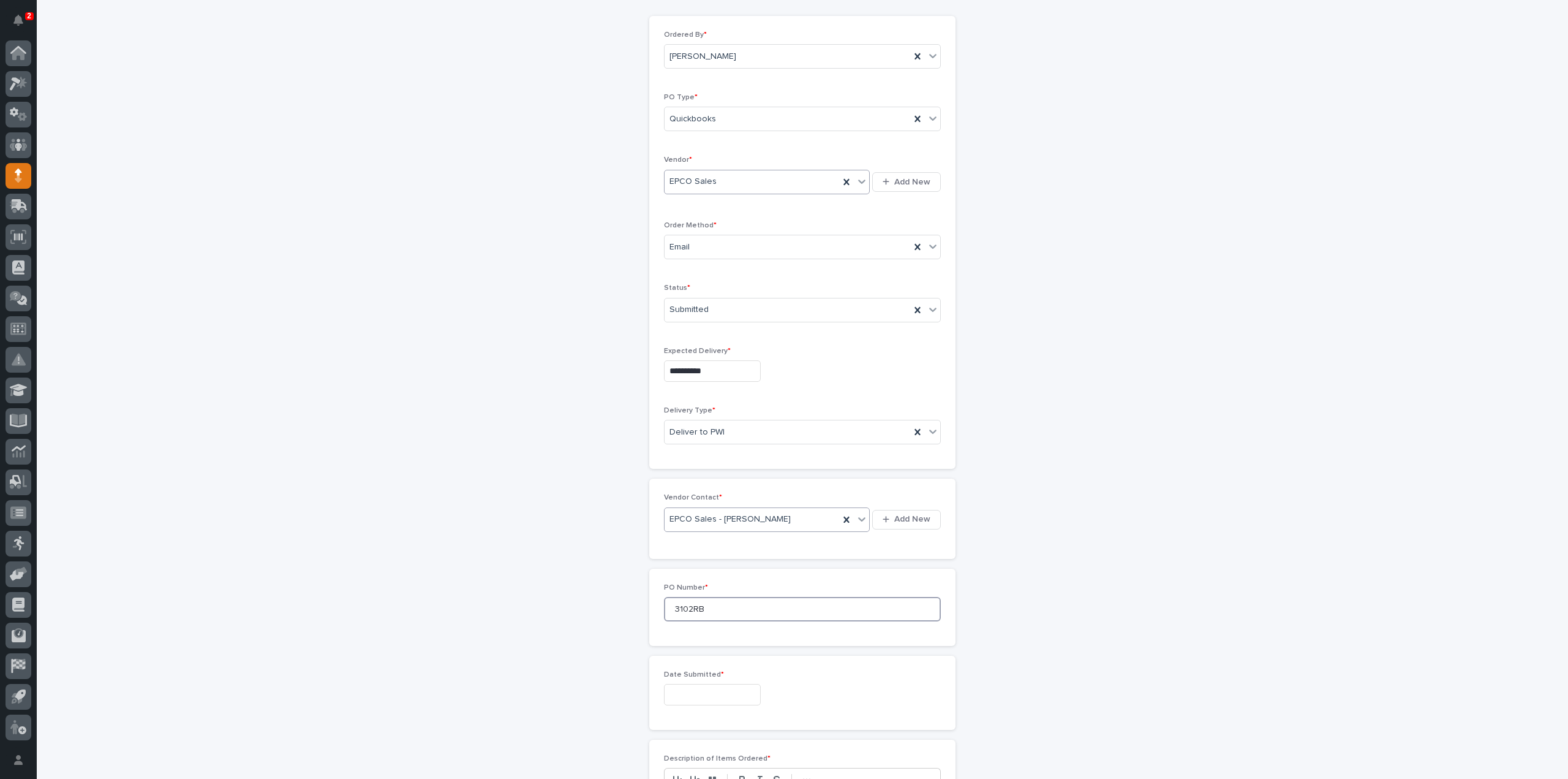
scroll to position [245, 0]
type input "3102RB"
click at [680, 564] on input "text" at bounding box center [712, 572] width 97 height 21
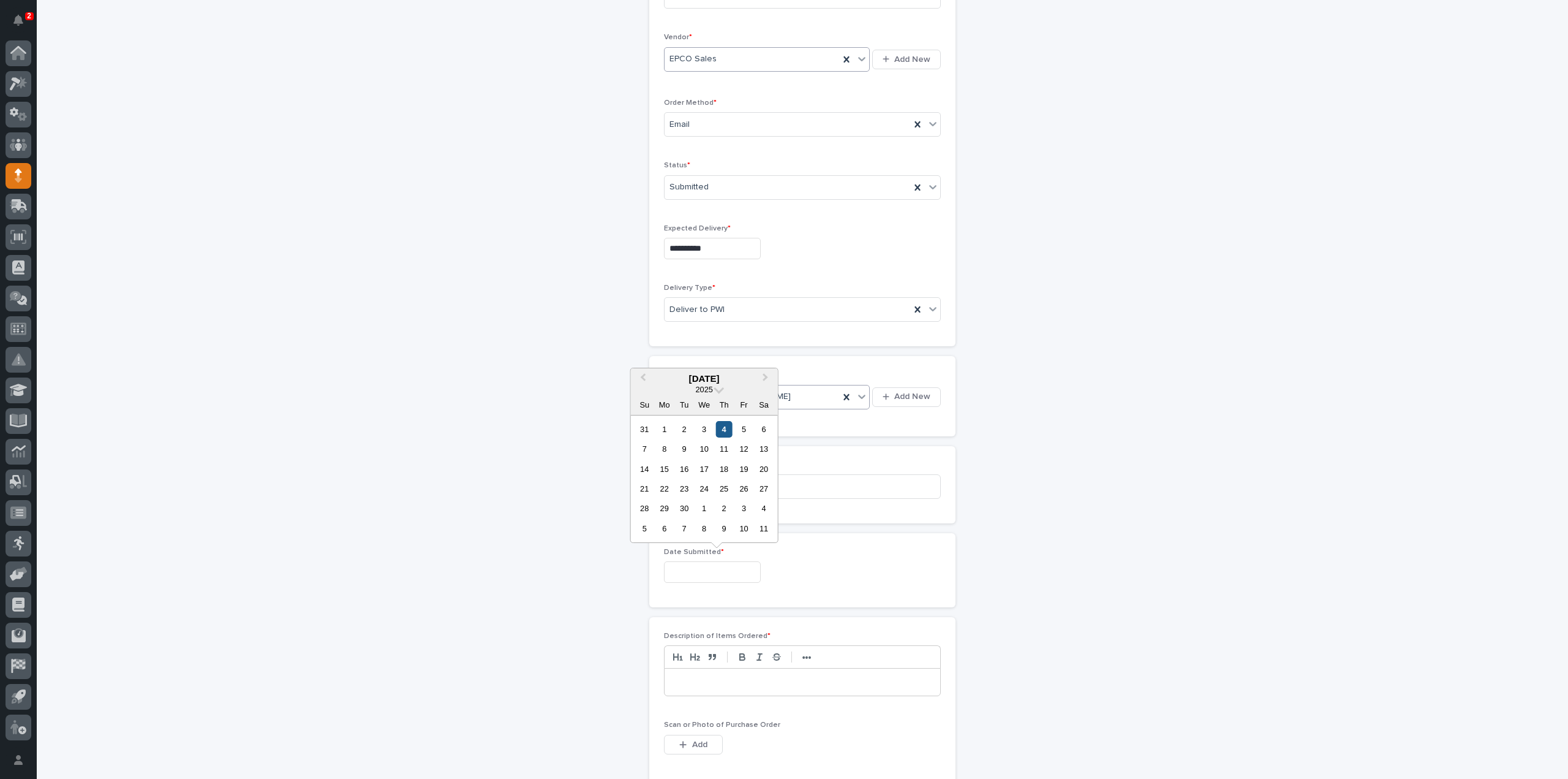
click at [727, 429] on div "4" at bounding box center [724, 429] width 17 height 17
type input "**********"
click at [696, 680] on p at bounding box center [802, 682] width 257 height 12
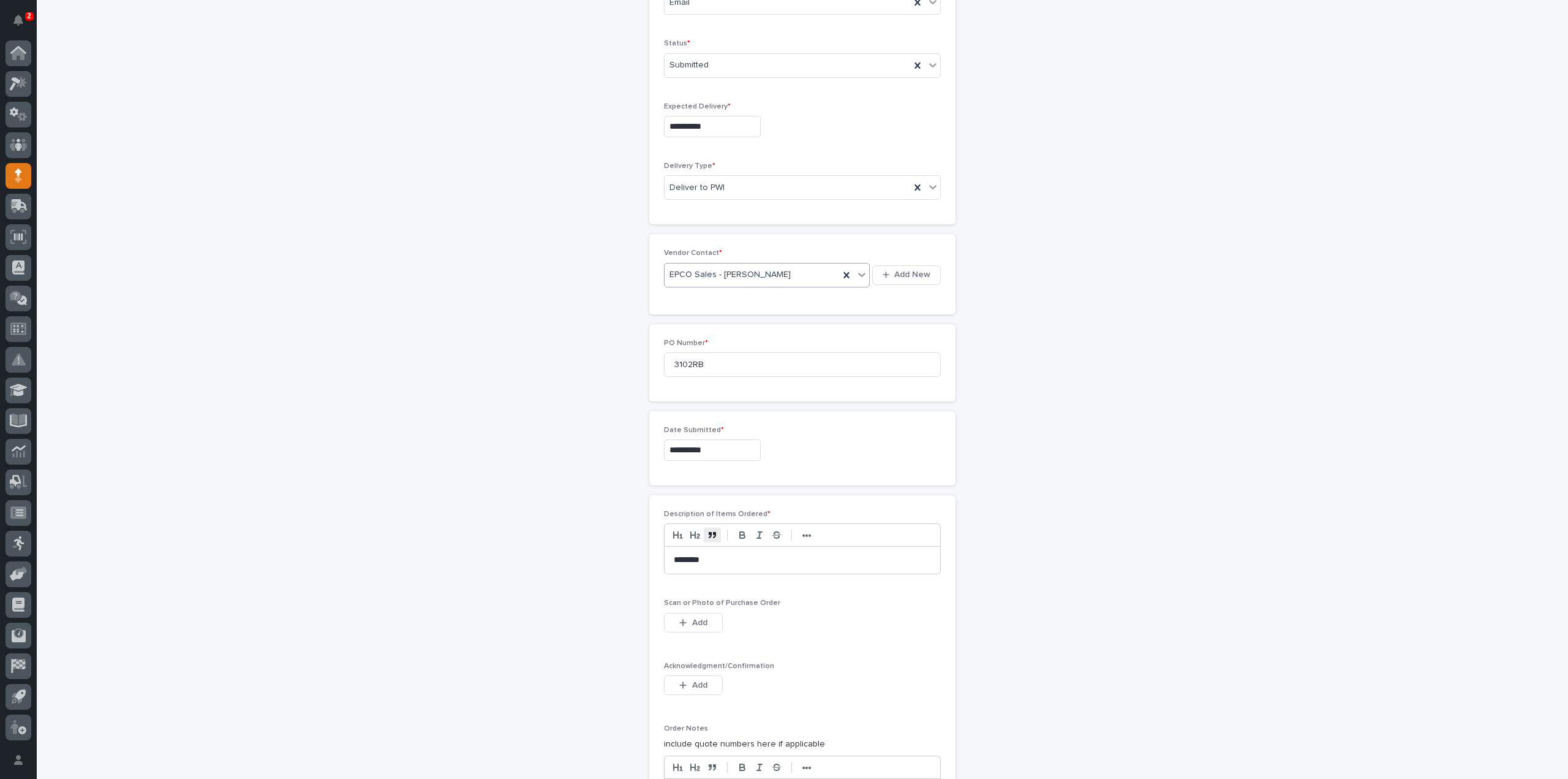
scroll to position [368, 0]
click at [682, 619] on icon "button" at bounding box center [683, 622] width 7 height 9
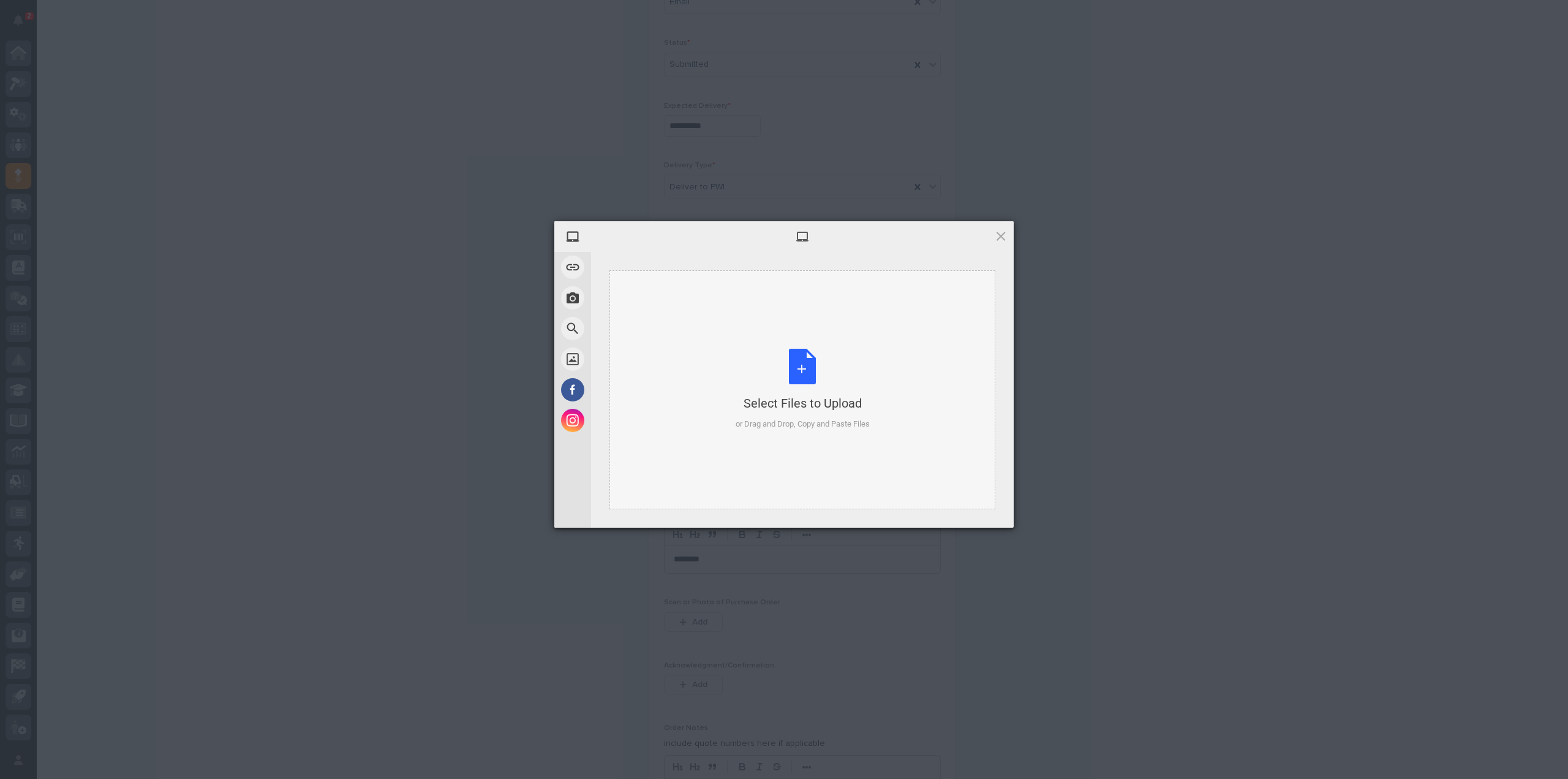
click at [797, 365] on div "Select Files to Upload or Drag and Drop, Copy and Paste Files" at bounding box center [802, 389] width 134 height 82
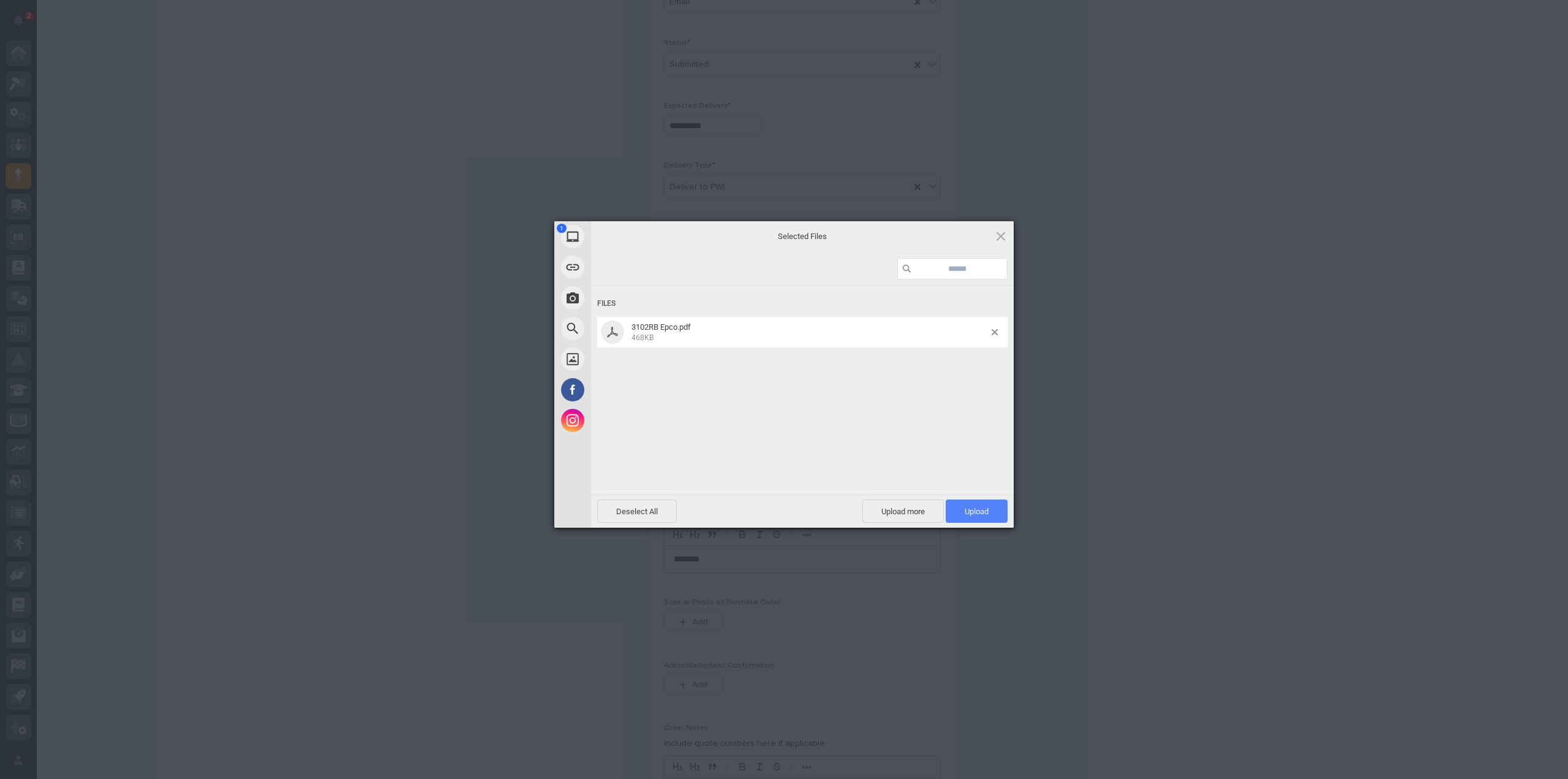
click at [979, 518] on span "Upload 1" at bounding box center [976, 511] width 62 height 23
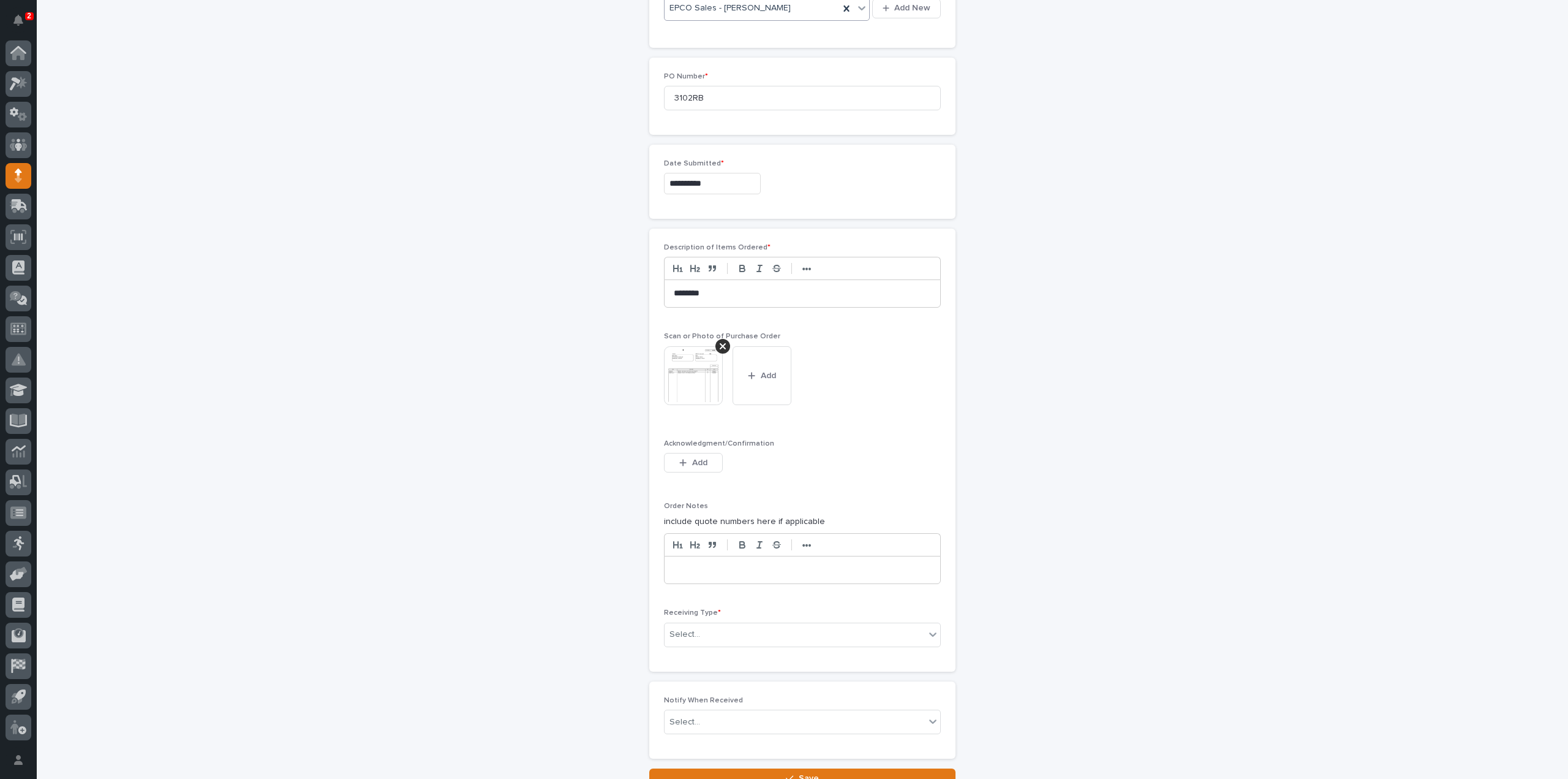
scroll to position [635, 0]
click at [697, 631] on div "Select..." at bounding box center [795, 633] width 261 height 20
click at [693, 717] on div "Deliver to" at bounding box center [797, 716] width 276 height 21
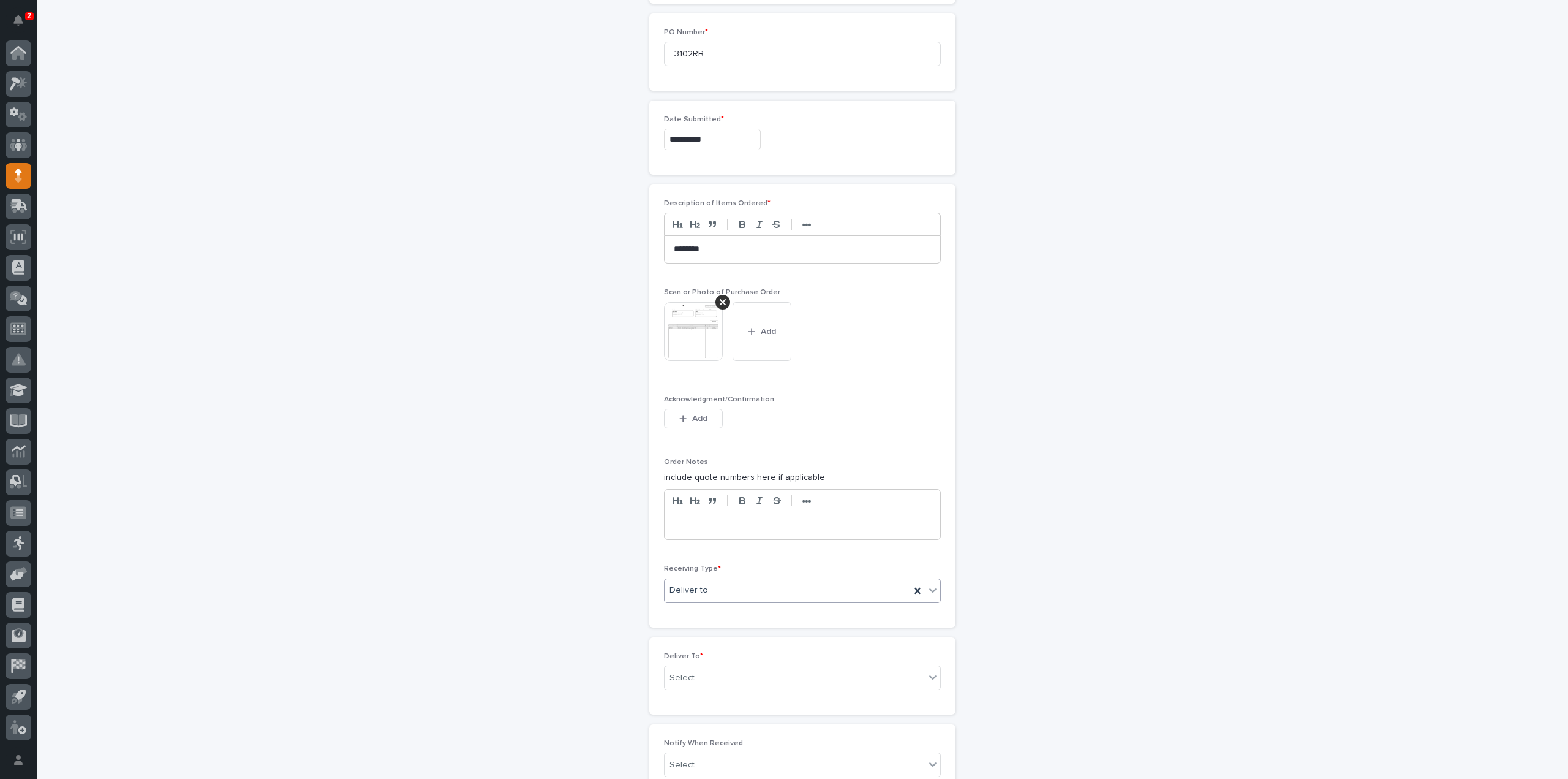
scroll to position [800, 0]
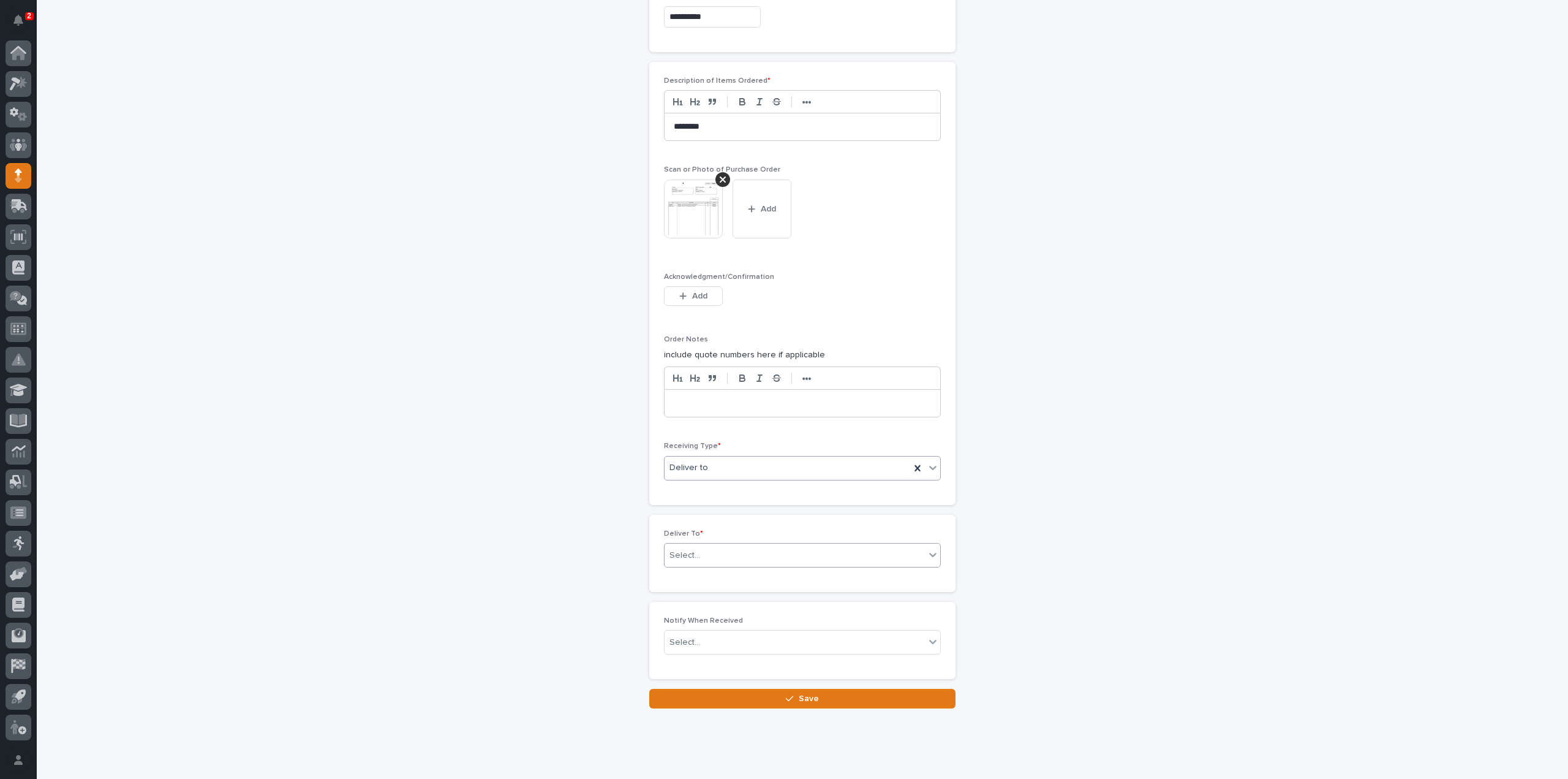
click at [670, 549] on div "Select..." at bounding box center [685, 555] width 31 height 13
type input "****"
click at [712, 572] on div "[PERSON_NAME]" at bounding box center [797, 573] width 276 height 21
click at [703, 634] on div "Select..." at bounding box center [795, 642] width 261 height 20
type input "*****"
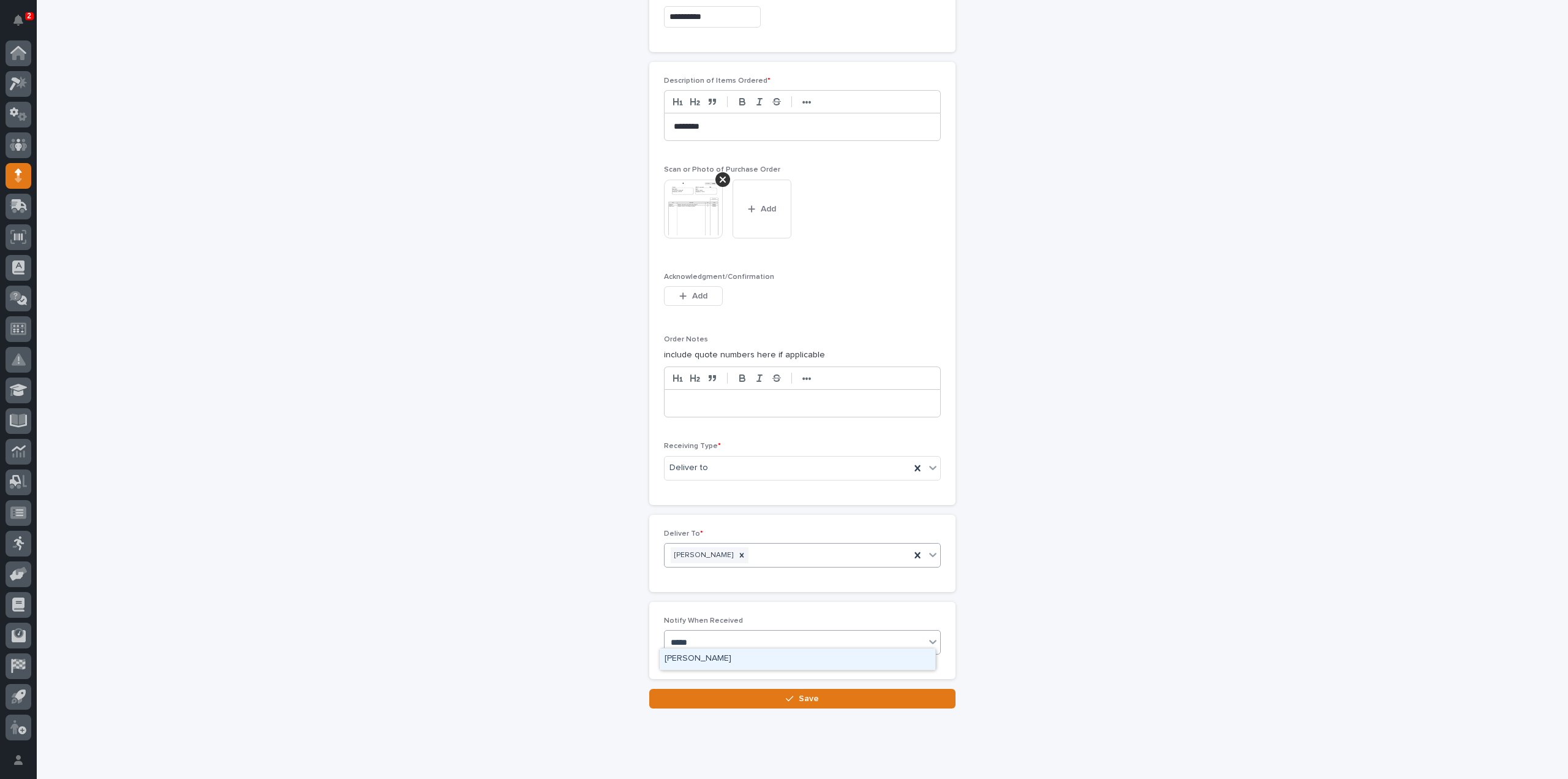
click at [701, 654] on div "[PERSON_NAME]" at bounding box center [797, 659] width 276 height 21
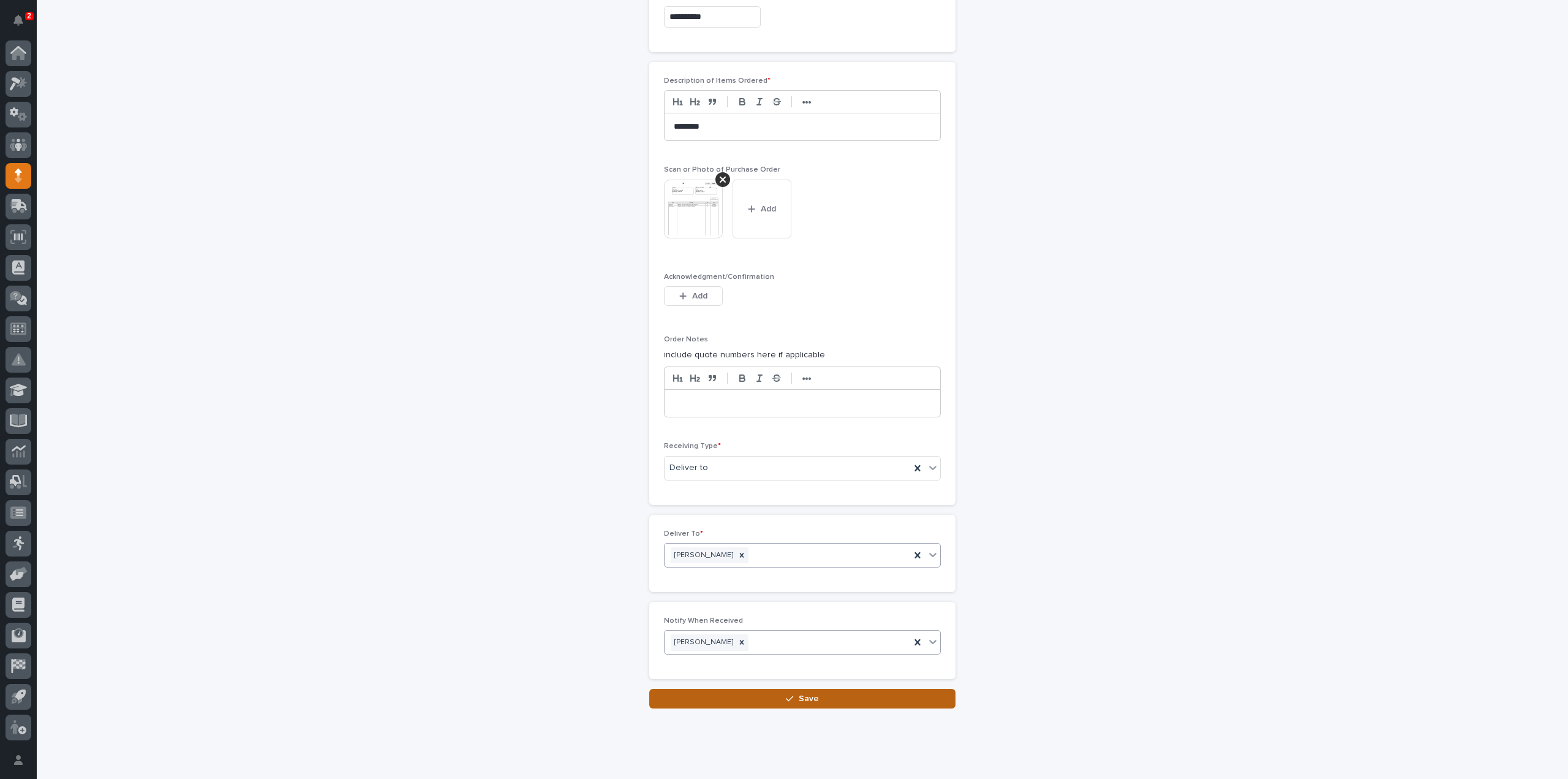
click at [691, 692] on button "Save" at bounding box center [802, 698] width 306 height 19
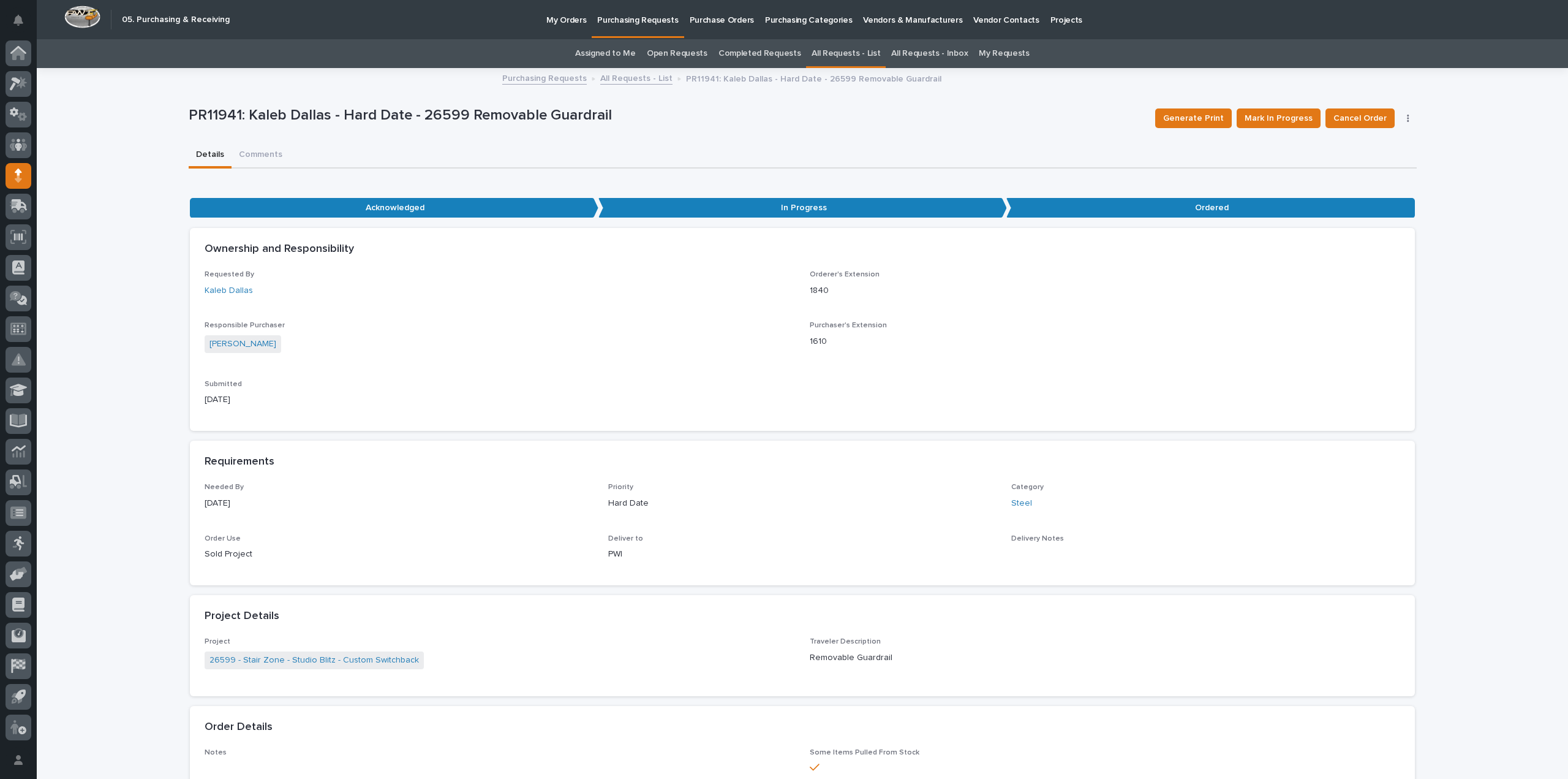
scroll to position [39, 0]
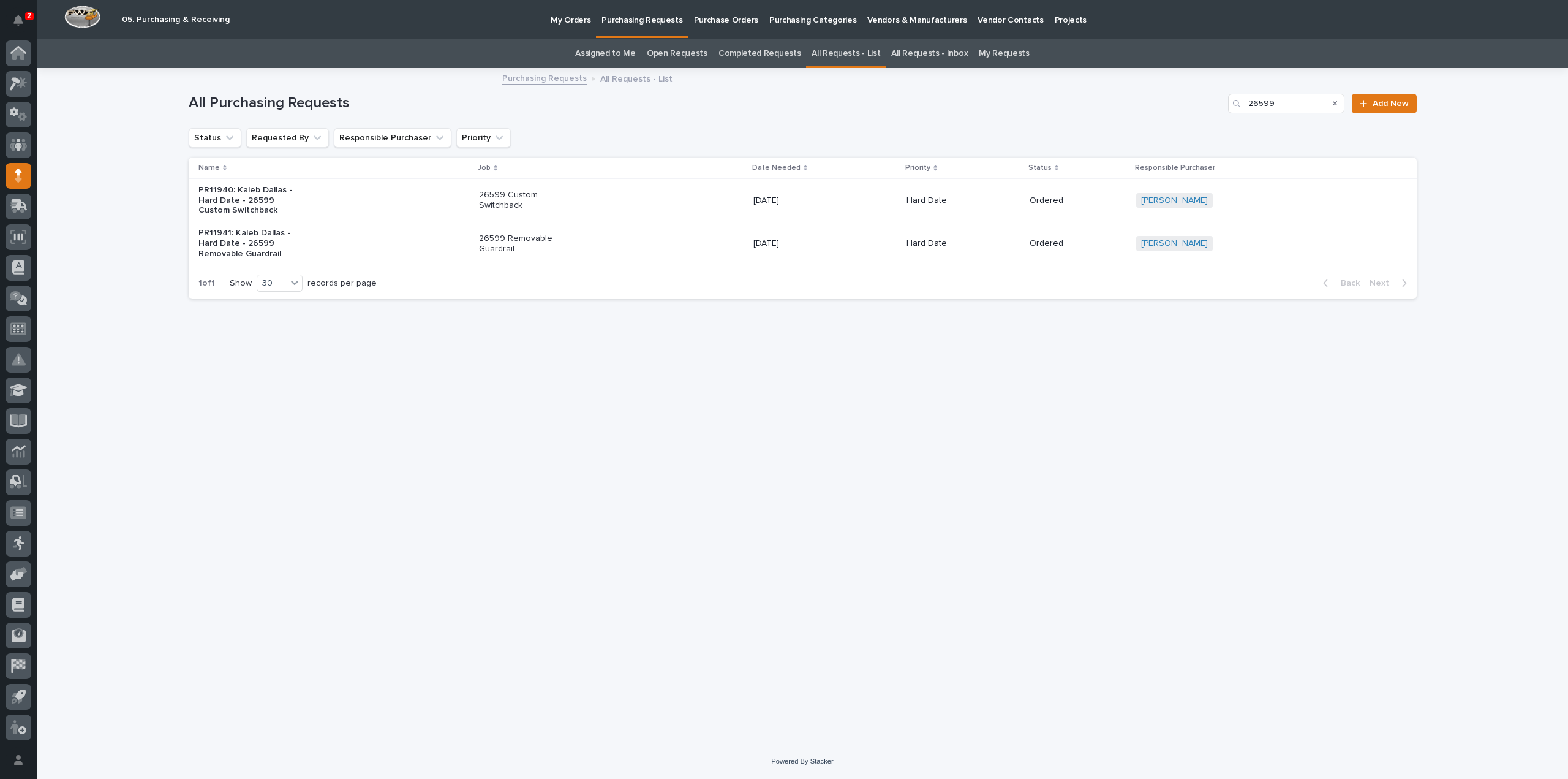
click at [516, 251] on p "26599 Removable Guardrail" at bounding box center [530, 243] width 102 height 21
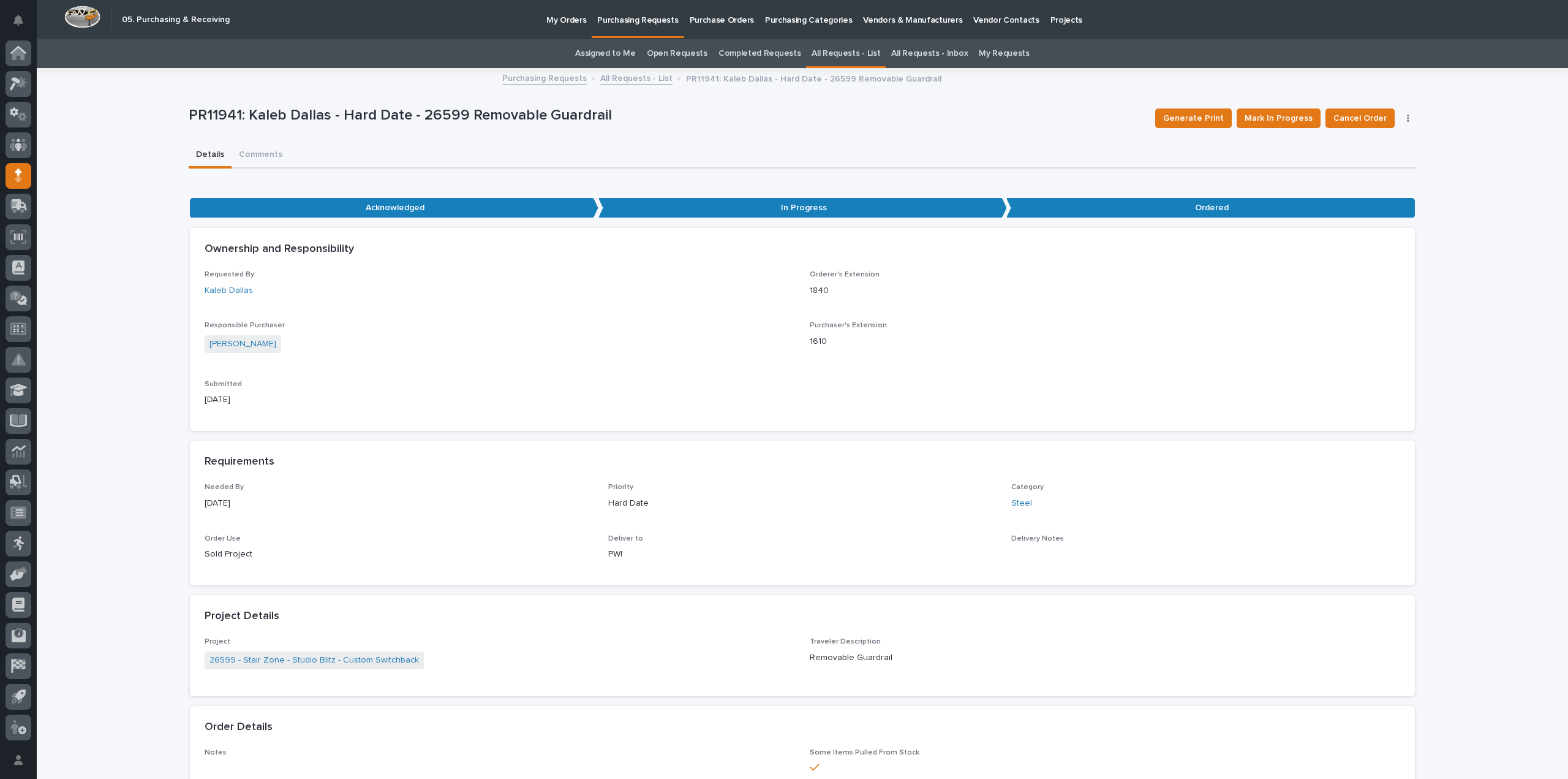
scroll to position [39, 0]
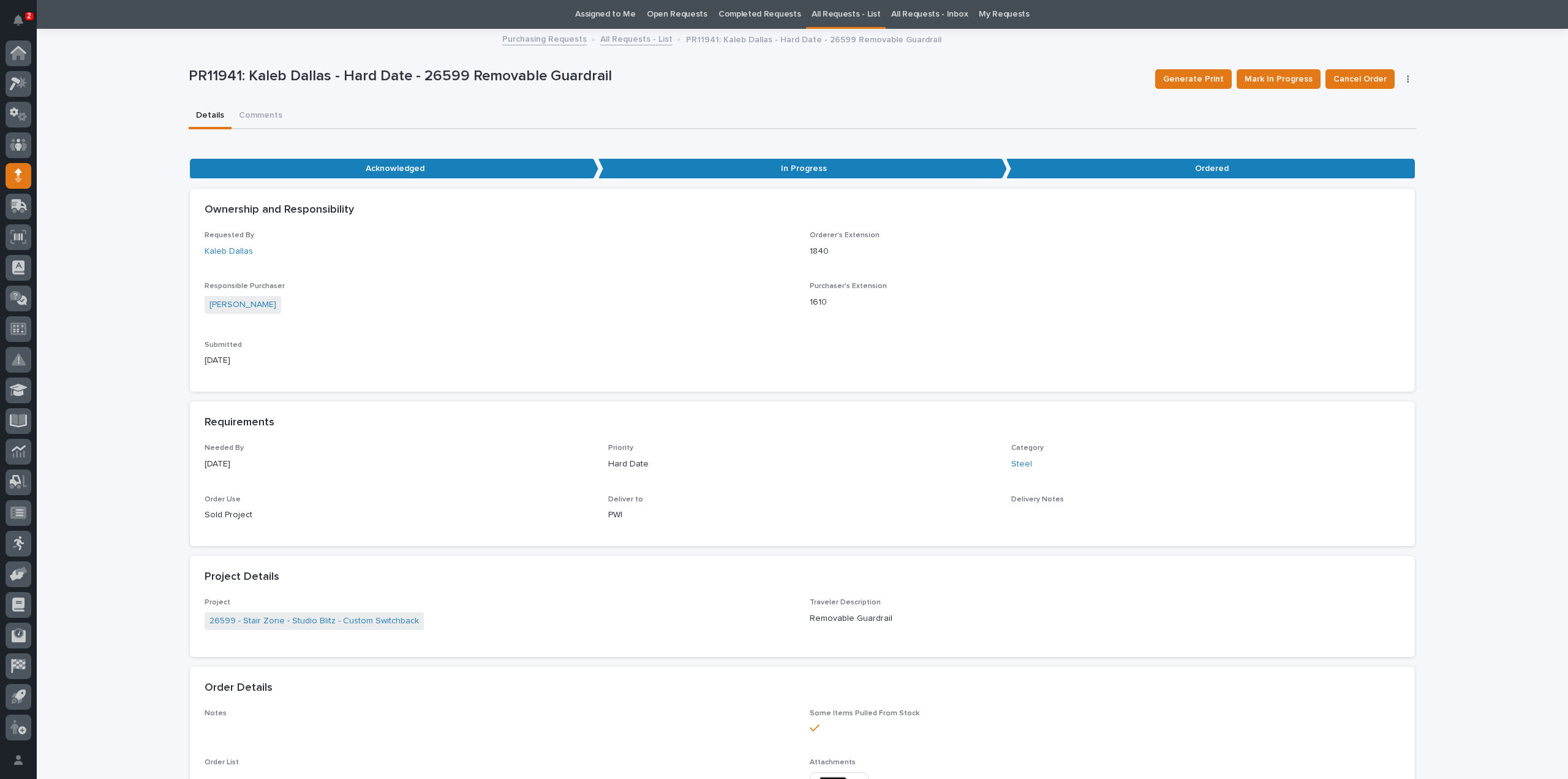
click at [248, 117] on div "**********" at bounding box center [803, 670] width 1228 height 1280
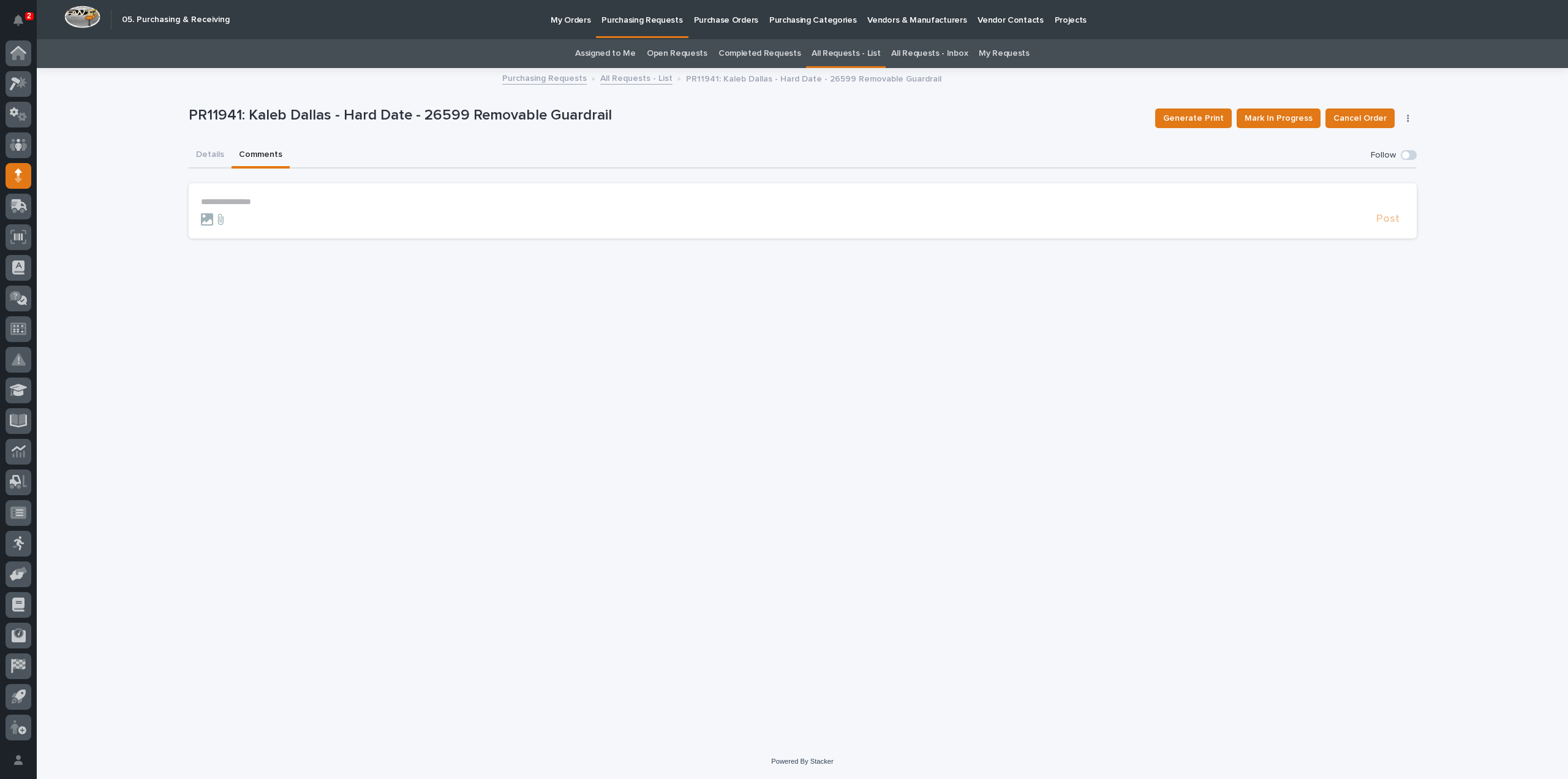
click at [263, 198] on p "**********" at bounding box center [802, 201] width 1204 height 11
click at [251, 225] on button "Ken Overmyer" at bounding box center [239, 220] width 72 height 12
click at [284, 206] on p "**********" at bounding box center [802, 203] width 1204 height 12
click at [857, 54] on link "All Requests - List" at bounding box center [846, 54] width 69 height 29
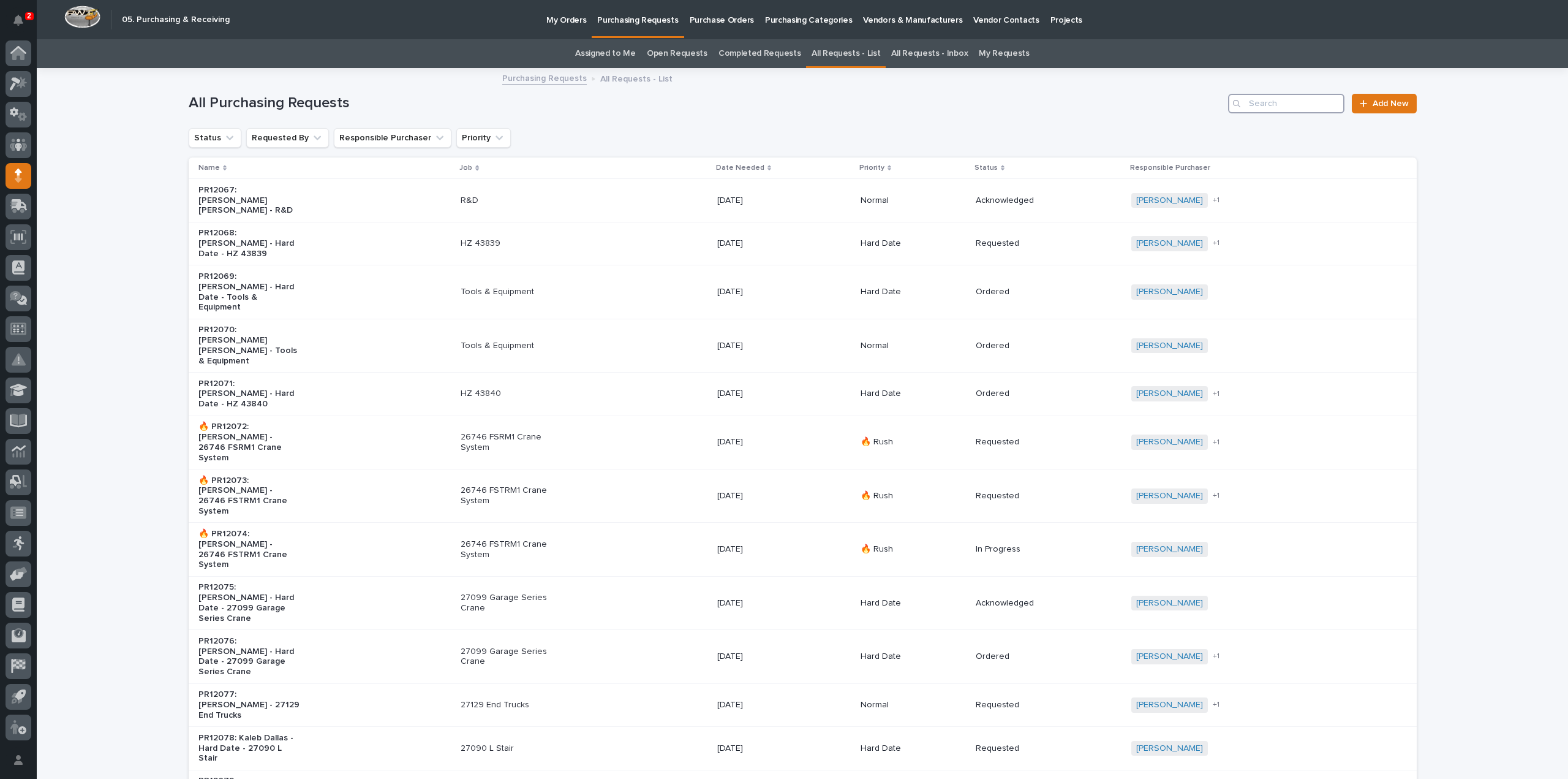
click at [1290, 104] on input "Search" at bounding box center [1286, 103] width 117 height 19
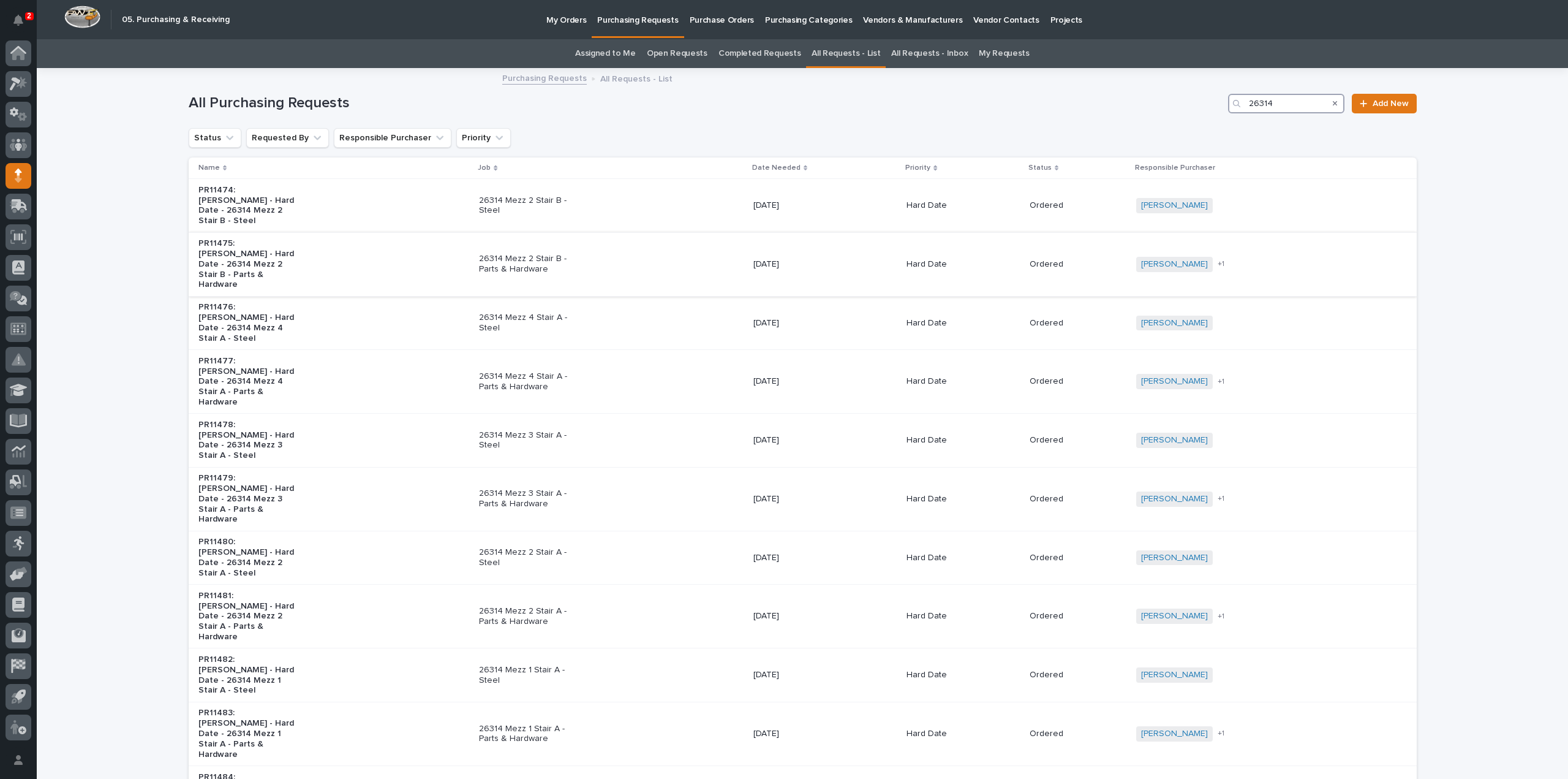
type input "26314"
click at [521, 254] on p "26314 Mezz 2 Stair B - Parts & Hardware" at bounding box center [530, 264] width 102 height 21
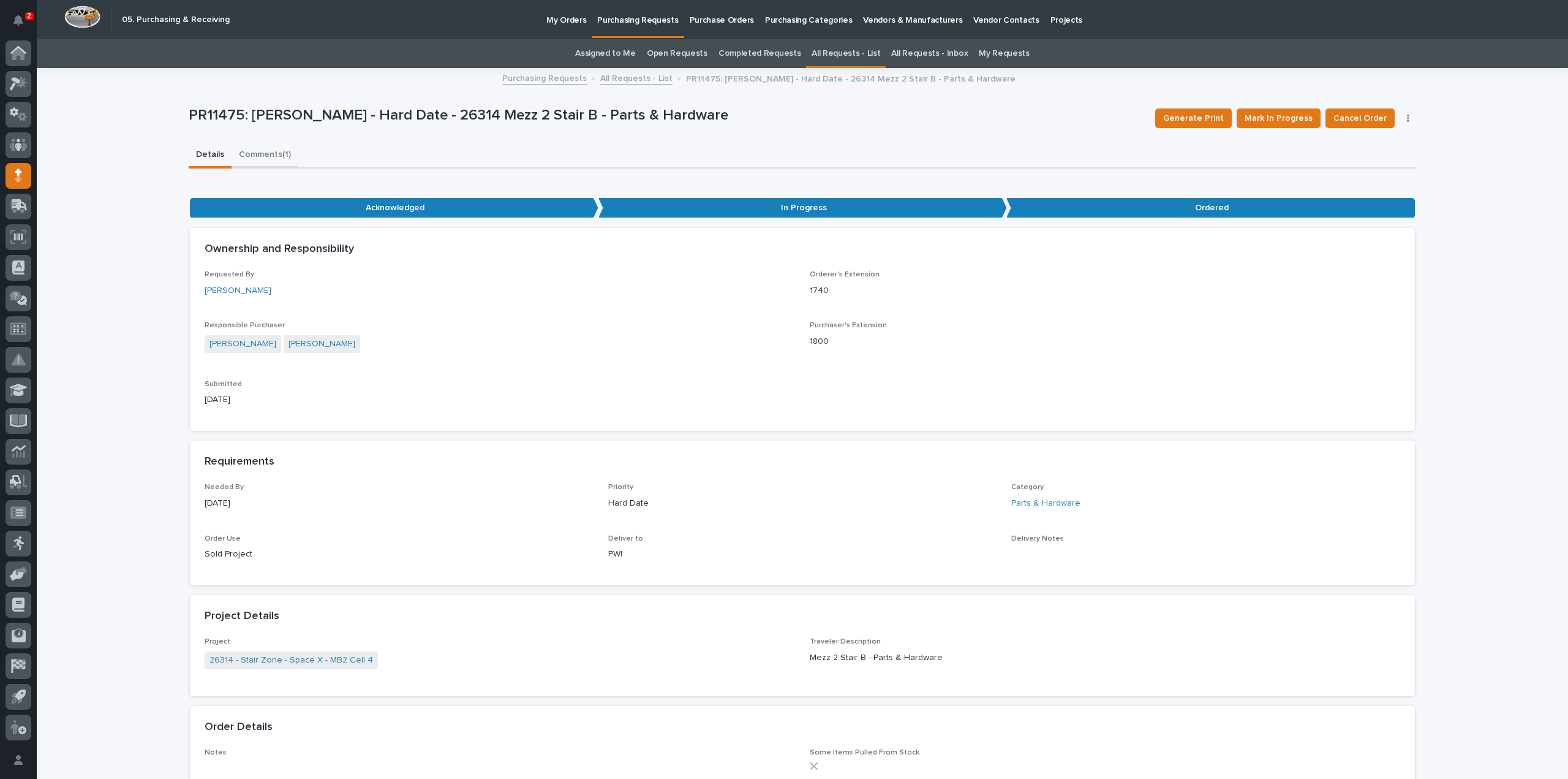
click at [269, 154] on button "Comments (1)" at bounding box center [264, 155] width 67 height 26
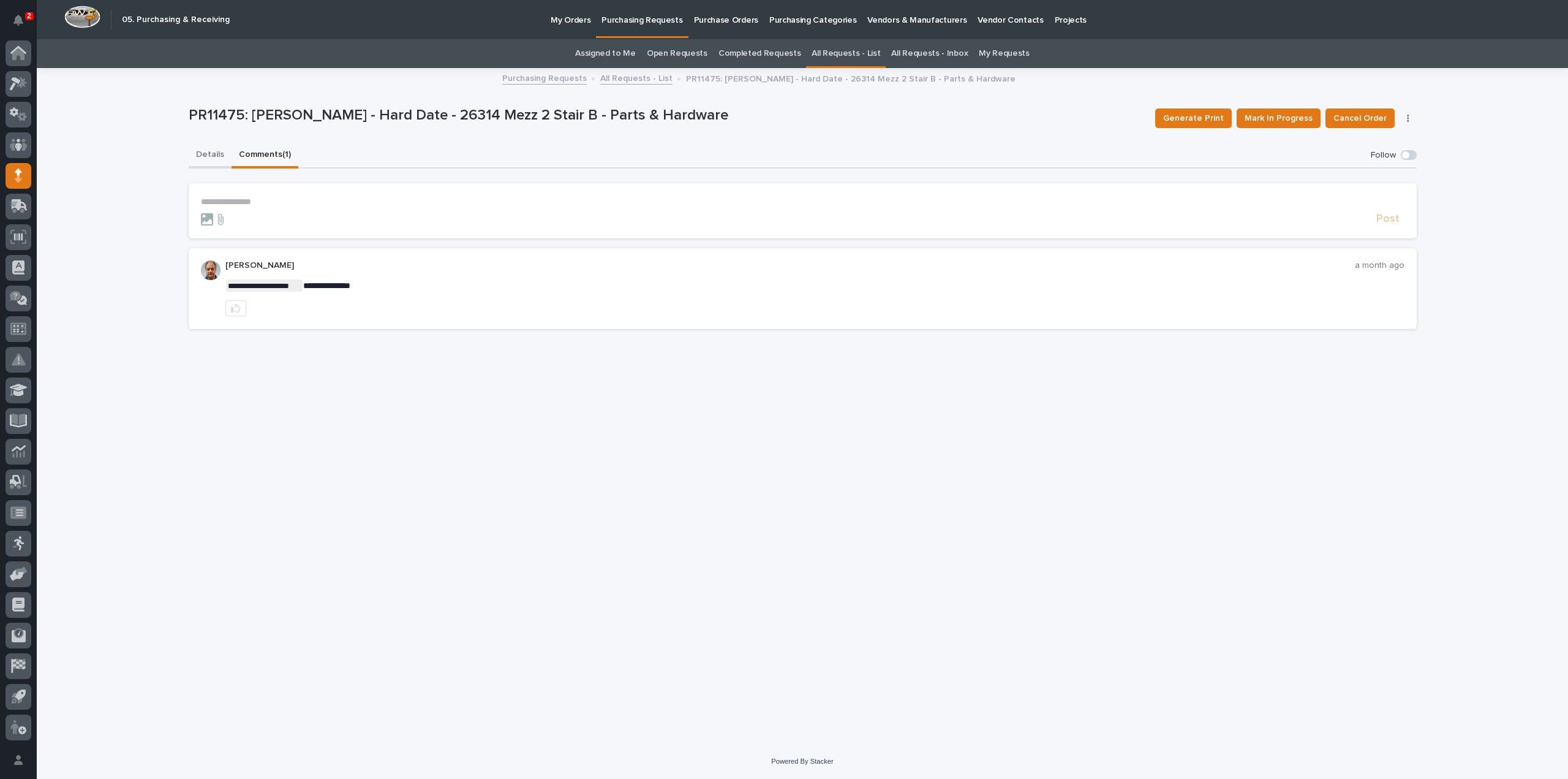
click at [217, 157] on button "Details" at bounding box center [210, 155] width 43 height 26
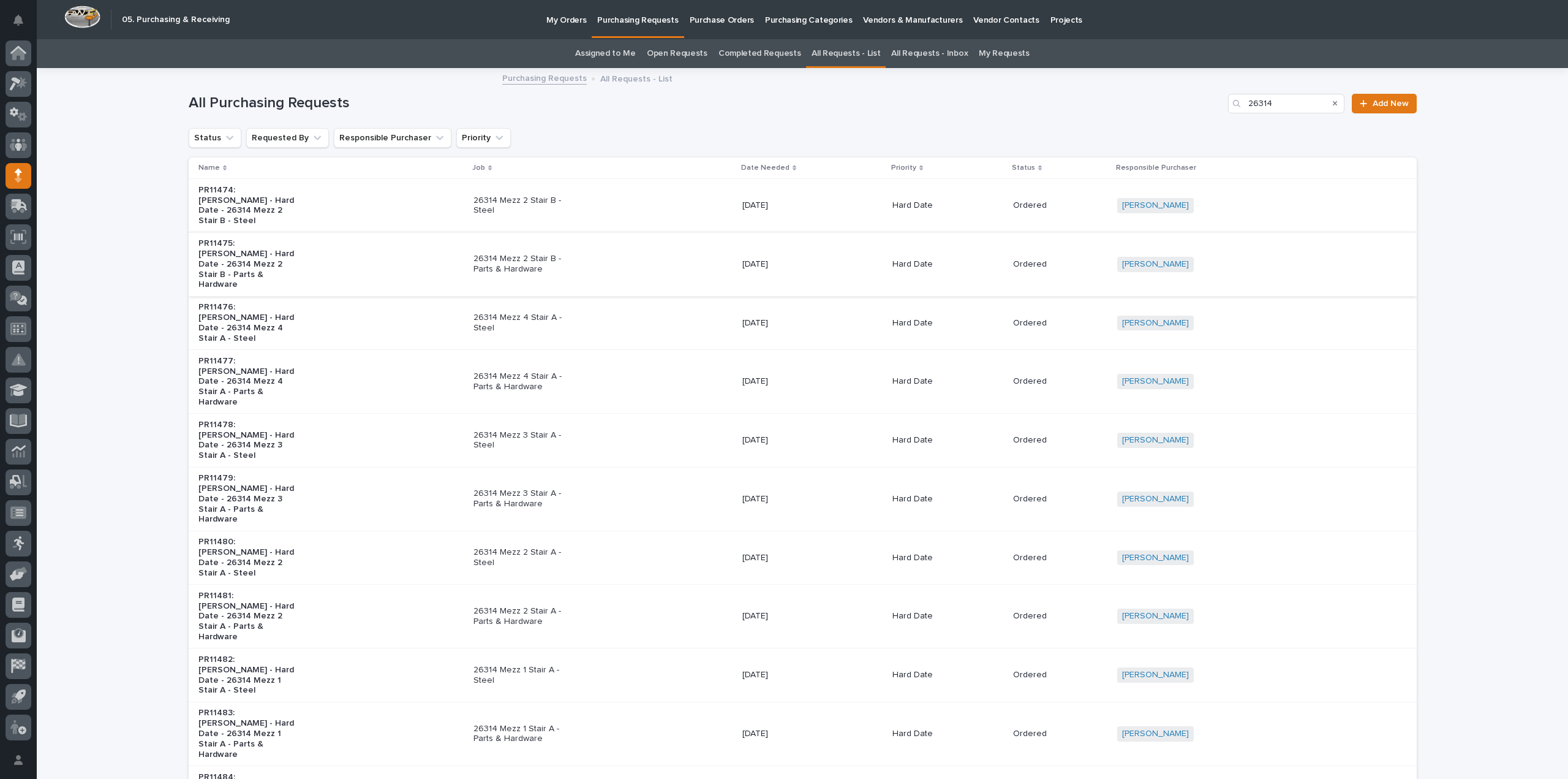
scroll to position [39, 0]
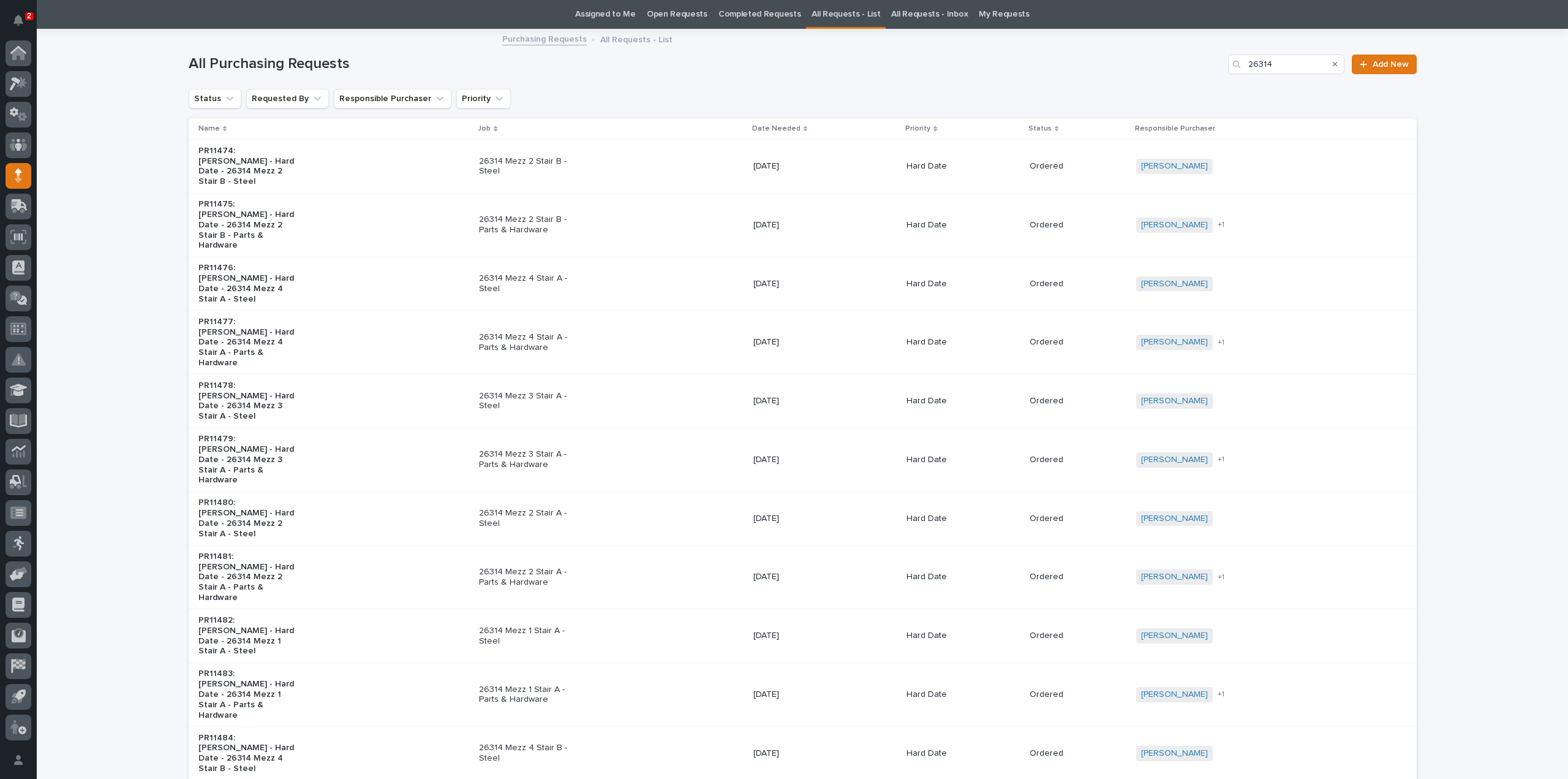
click at [528, 743] on p "26314 Mezz 4 Stair B - Steel" at bounding box center [530, 753] width 102 height 21
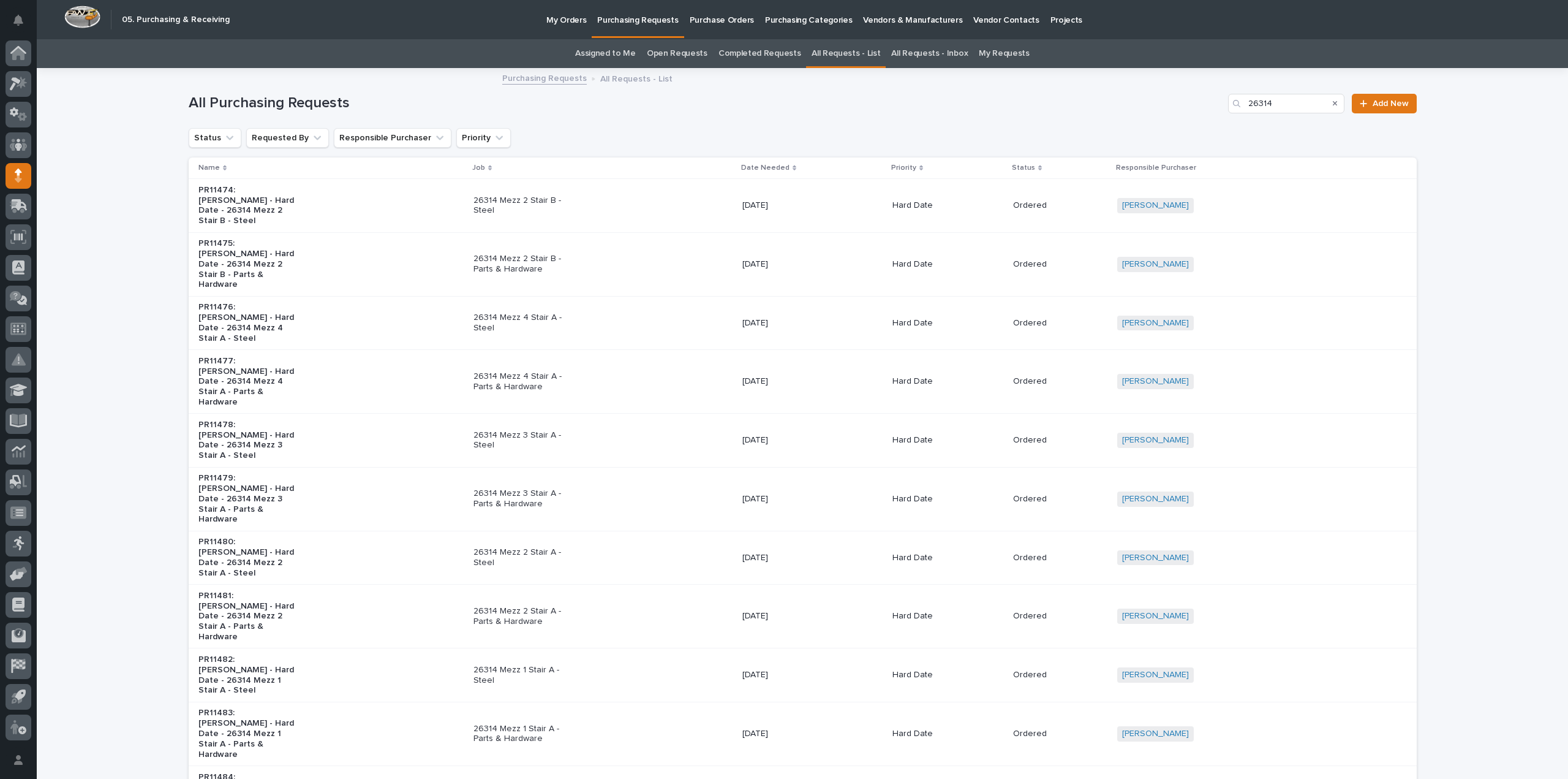
scroll to position [39, 0]
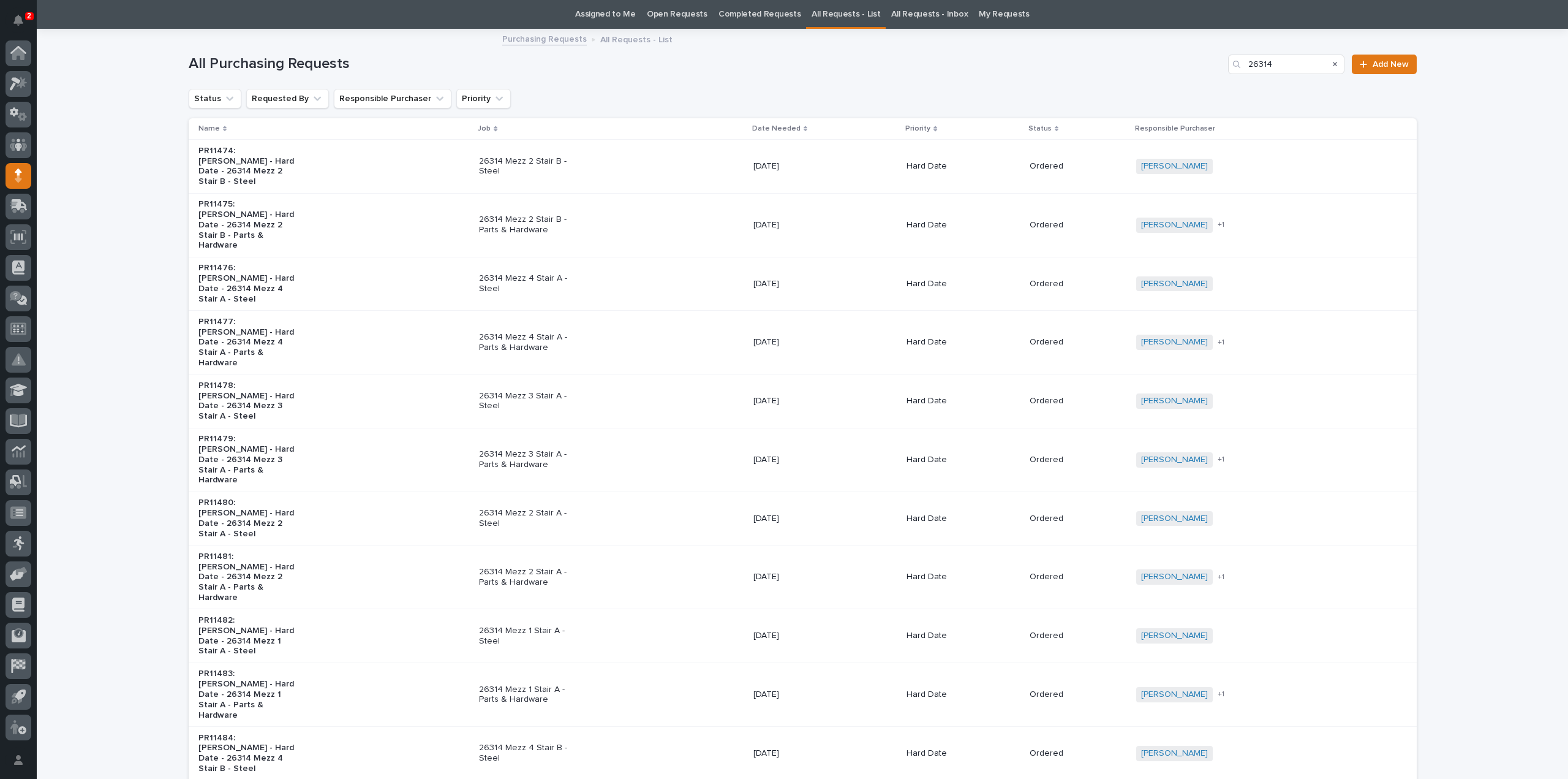
click at [537, 215] on p "26314 Mezz 2 Stair B - Parts & Hardware" at bounding box center [530, 225] width 102 height 21
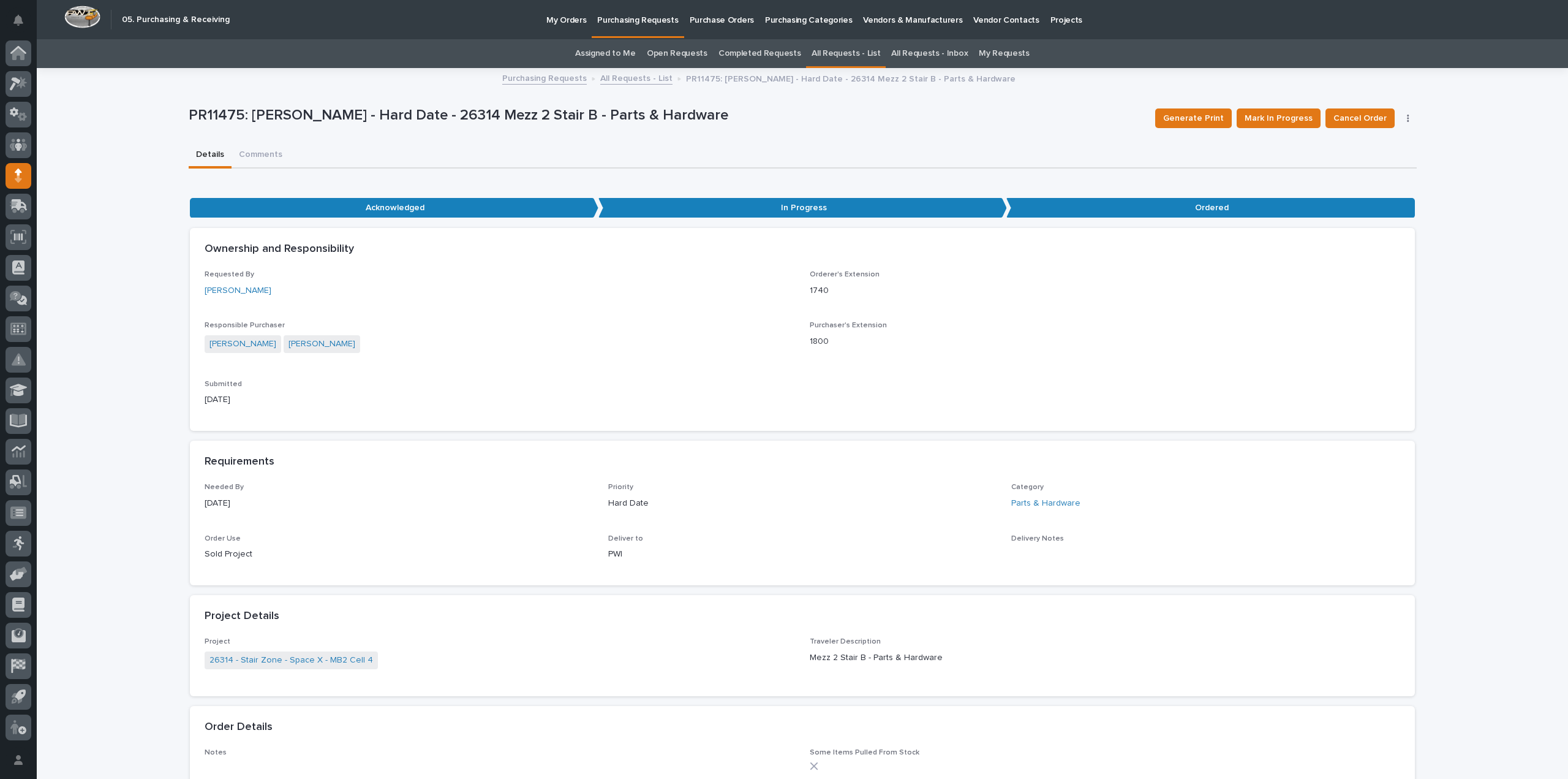
scroll to position [39, 0]
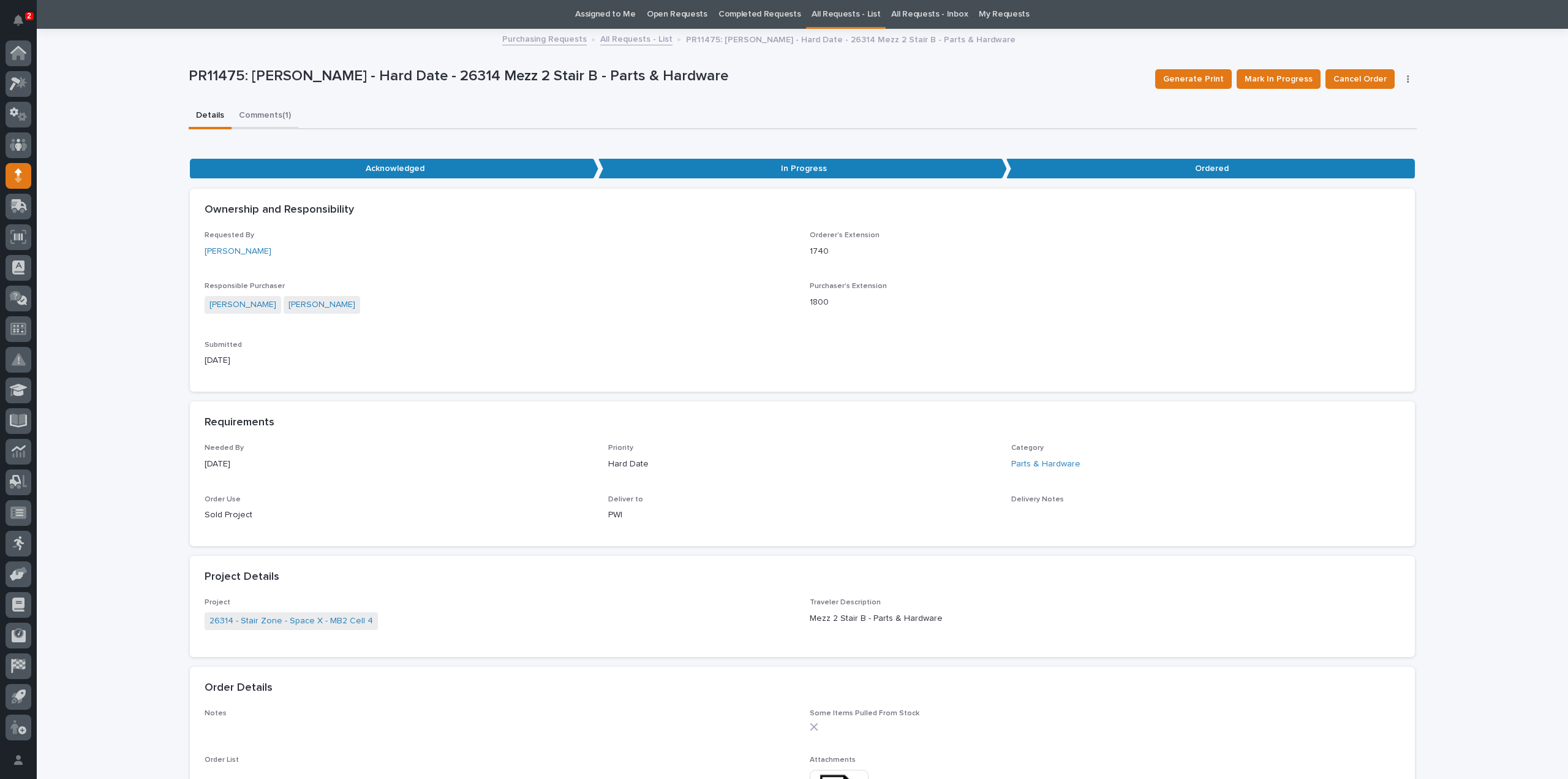
click at [258, 115] on div "**********" at bounding box center [803, 643] width 1228 height 1227
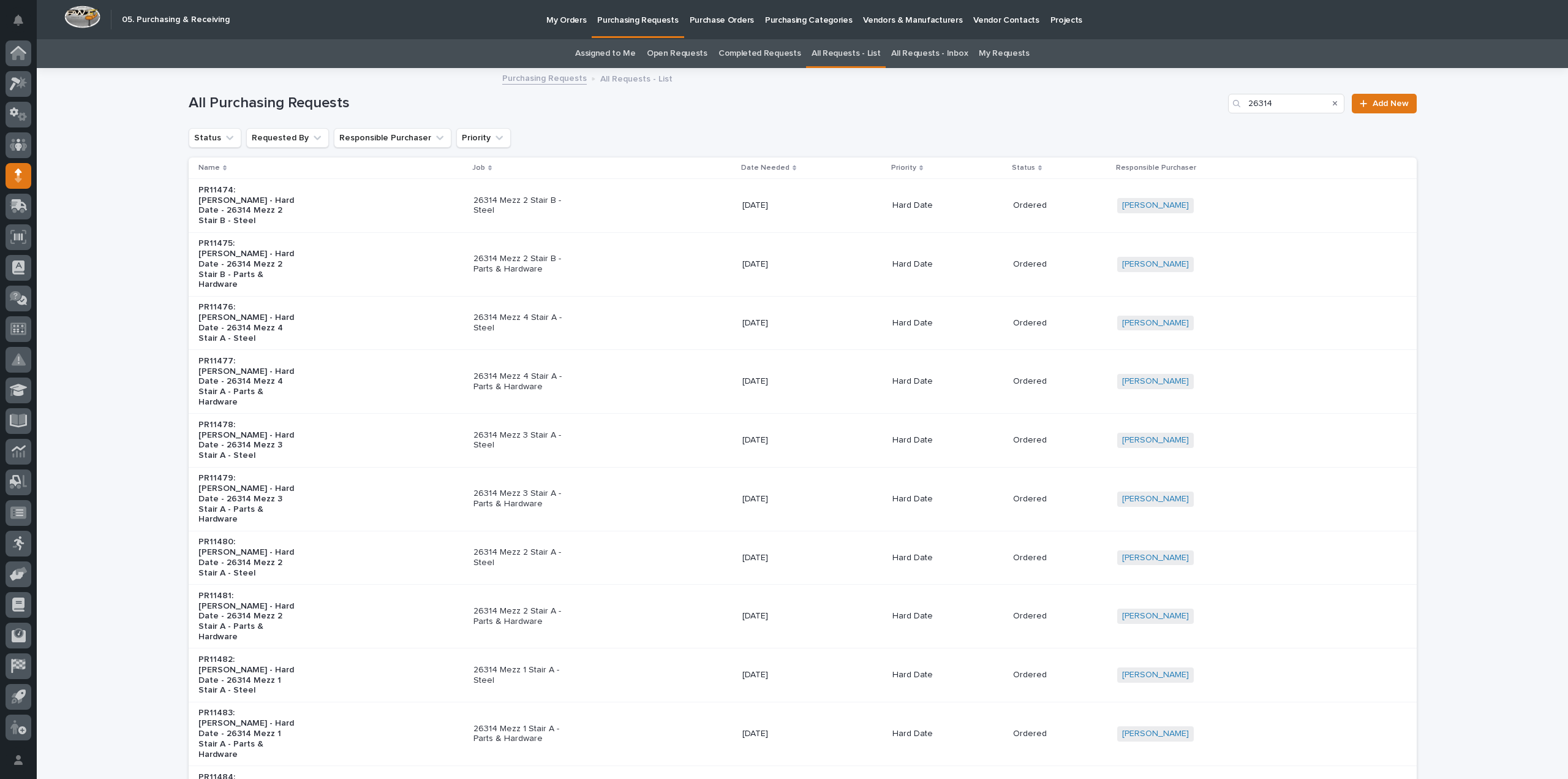
scroll to position [39, 0]
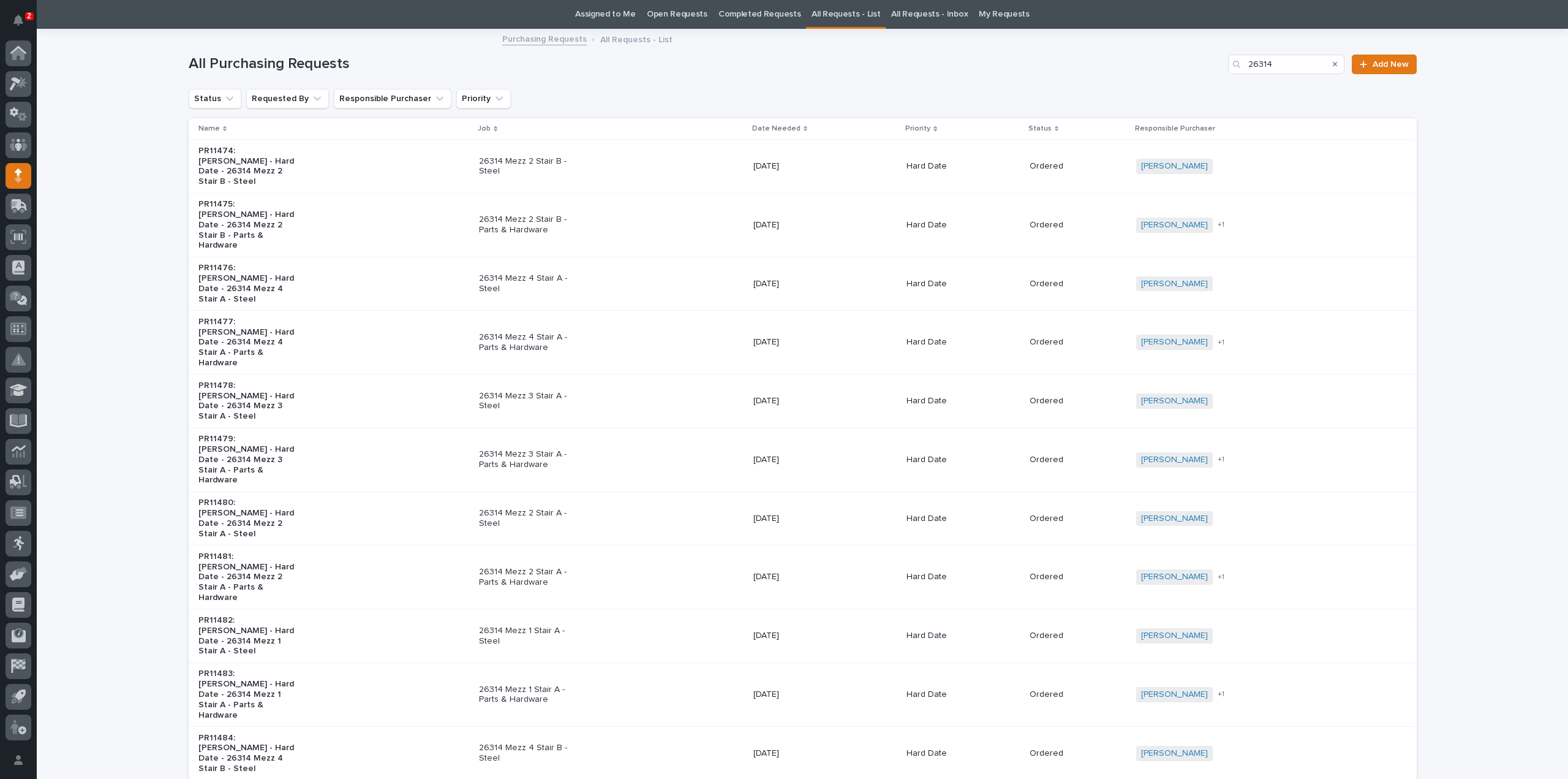
click at [269, 211] on p "PR11475: Cole Ziegler - Hard Date - 26314 Mezz 2 Stair B - Parts & Hardware" at bounding box center [249, 225] width 102 height 52
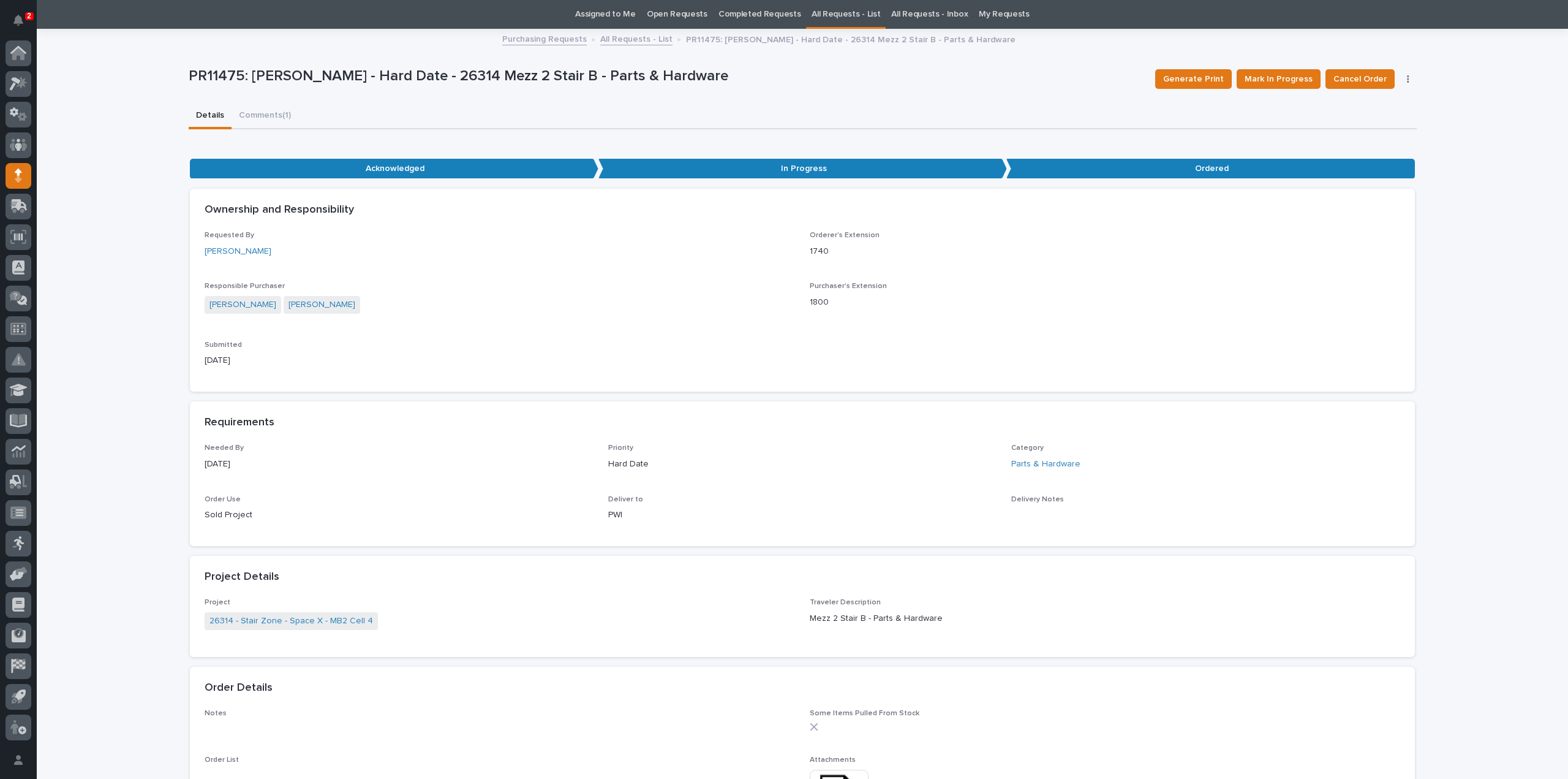
scroll to position [284, 0]
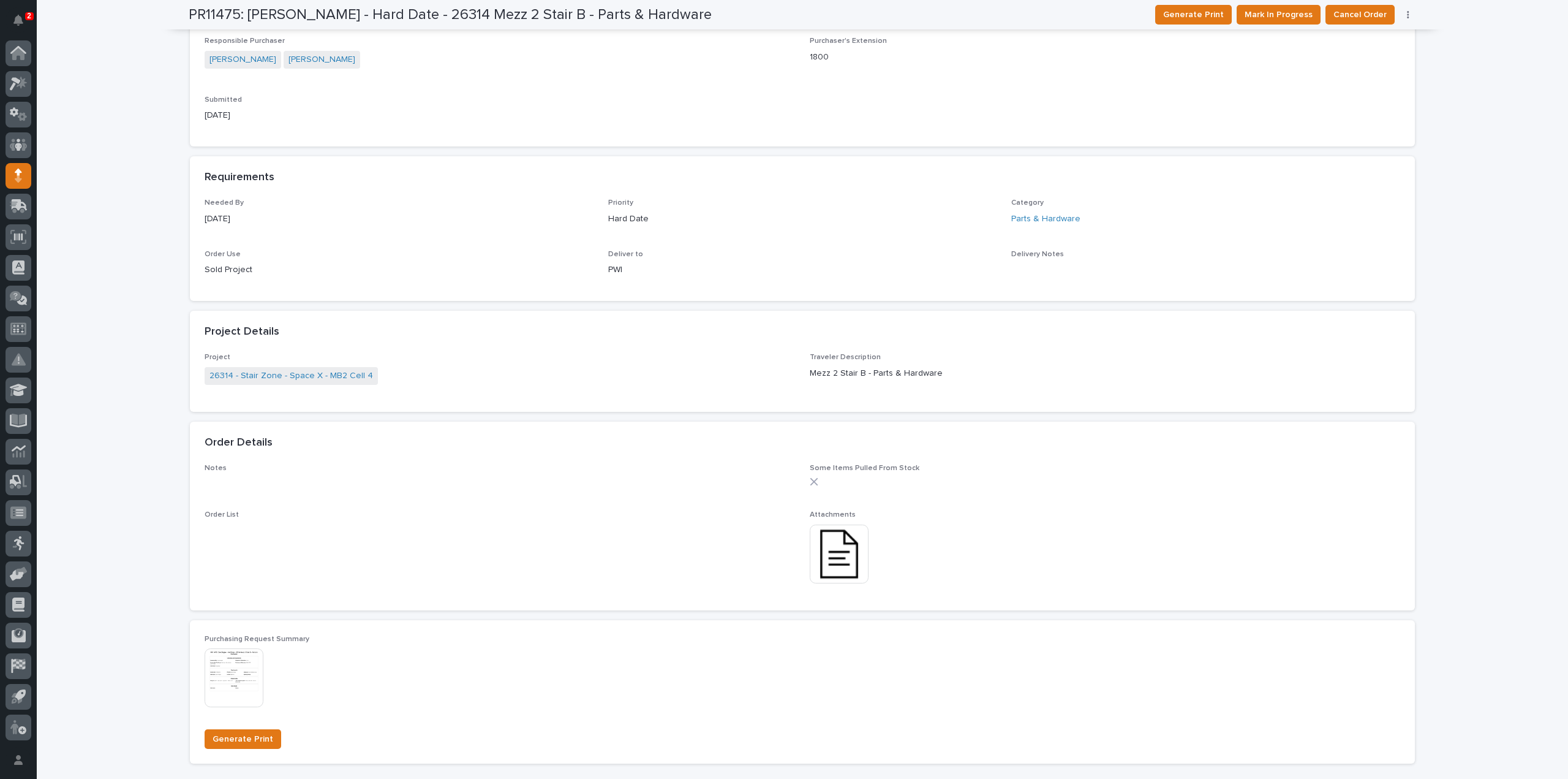
click at [830, 567] on img at bounding box center [839, 554] width 59 height 59
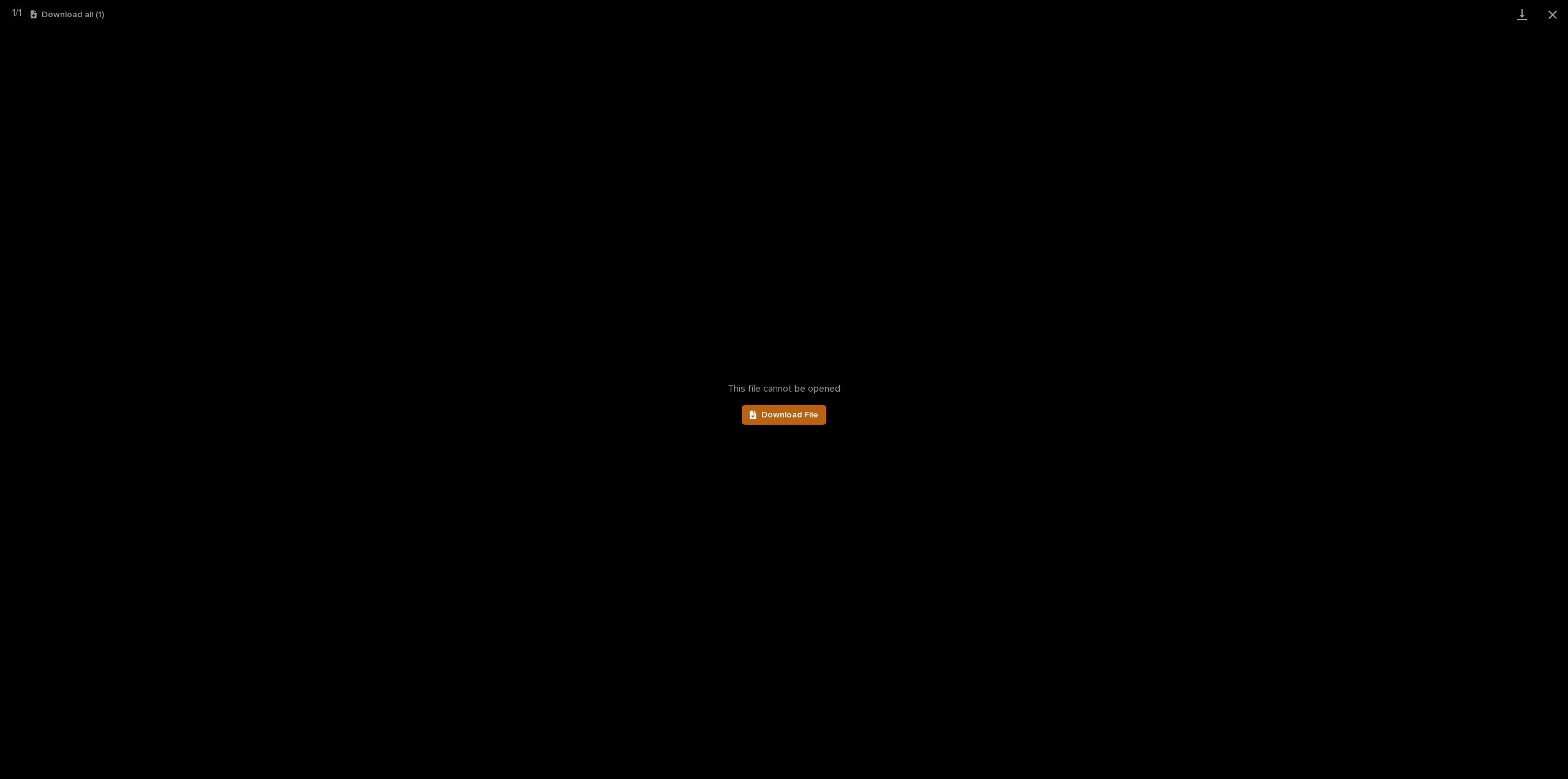
click at [811, 417] on span "Download File" at bounding box center [789, 415] width 57 height 9
click at [1554, 12] on button "Close gallery" at bounding box center [1552, 14] width 31 height 29
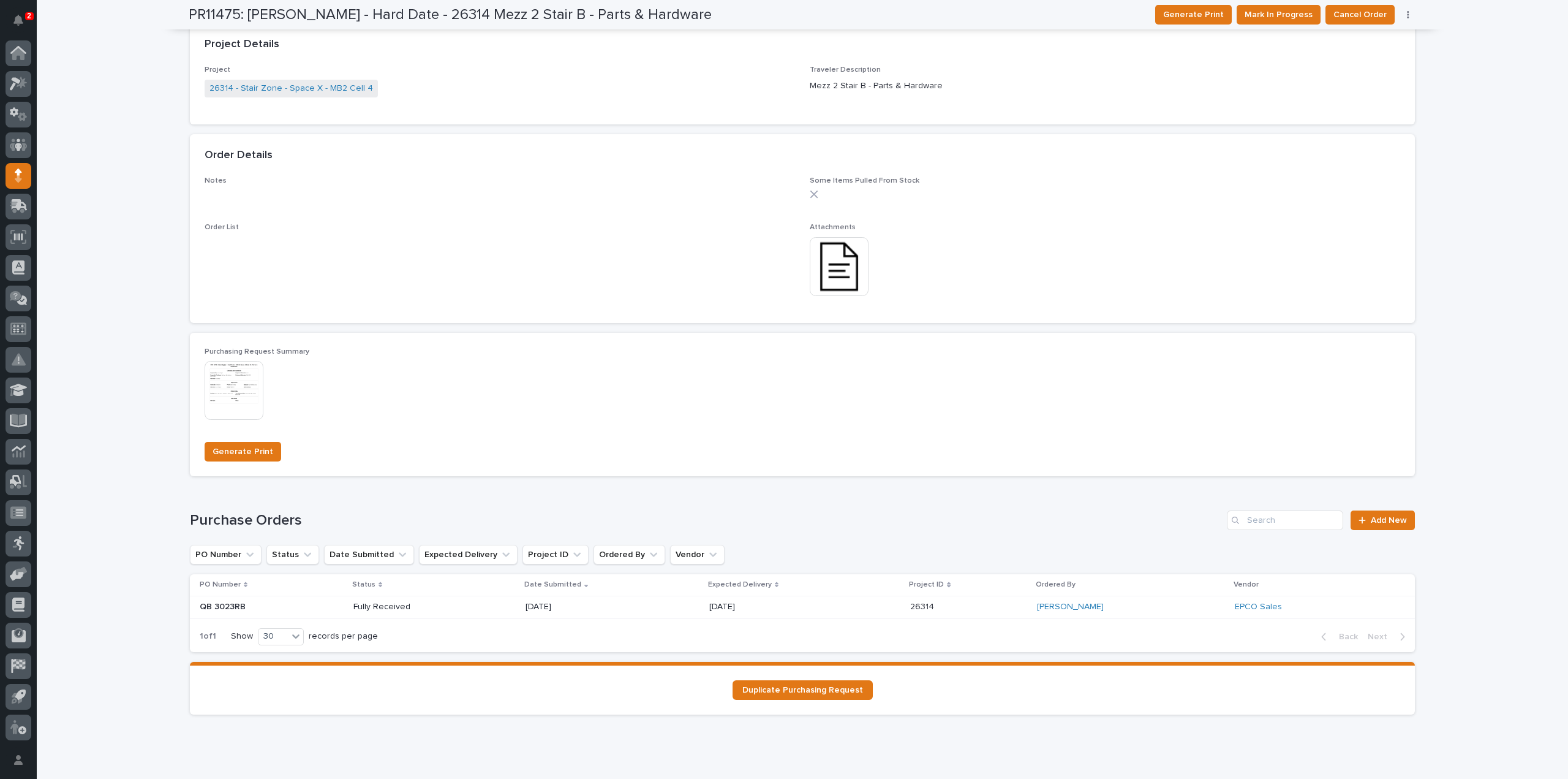
scroll to position [613, 0]
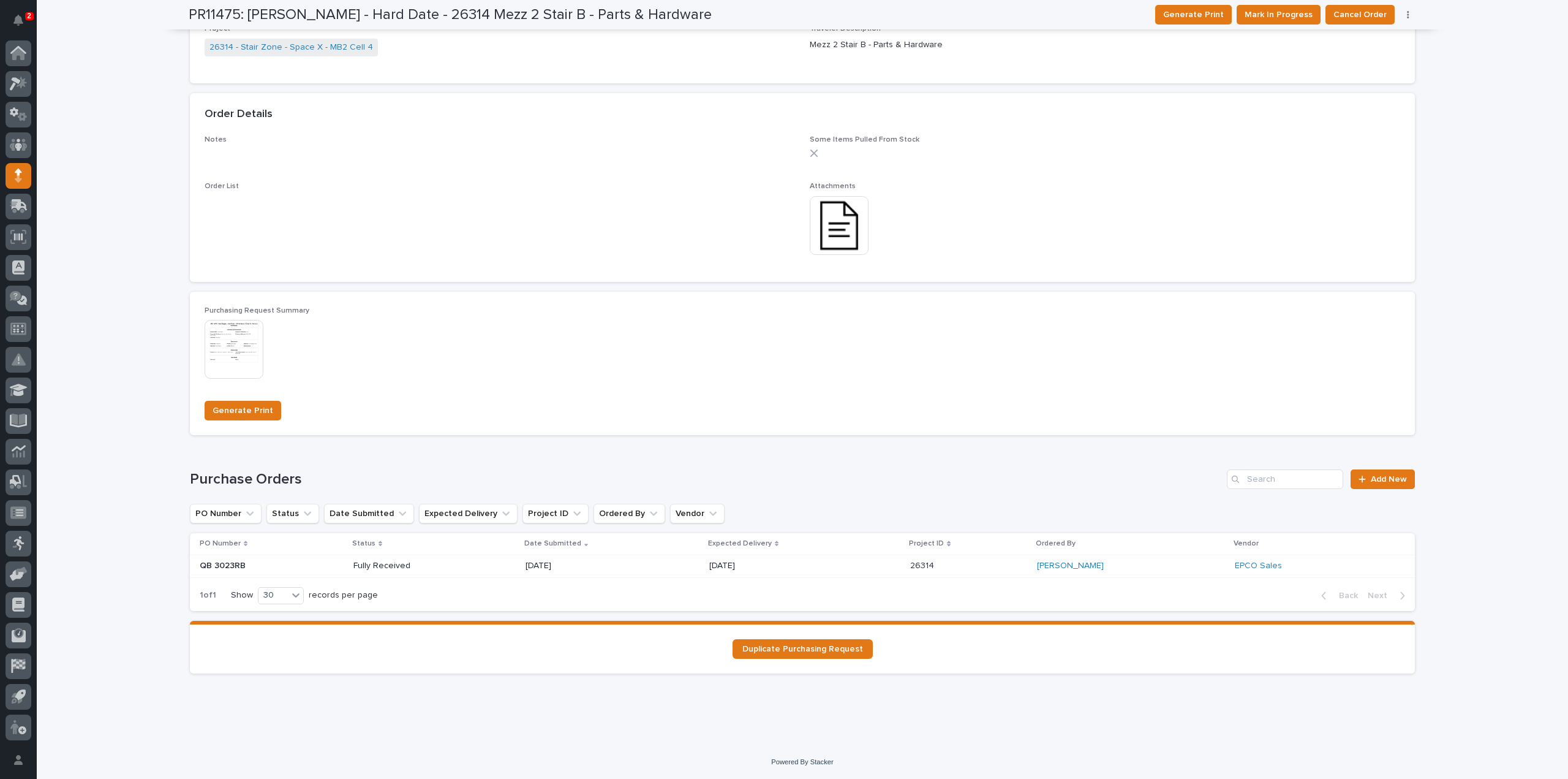
click at [390, 569] on p "Fully Received" at bounding box center [397, 566] width 88 height 11
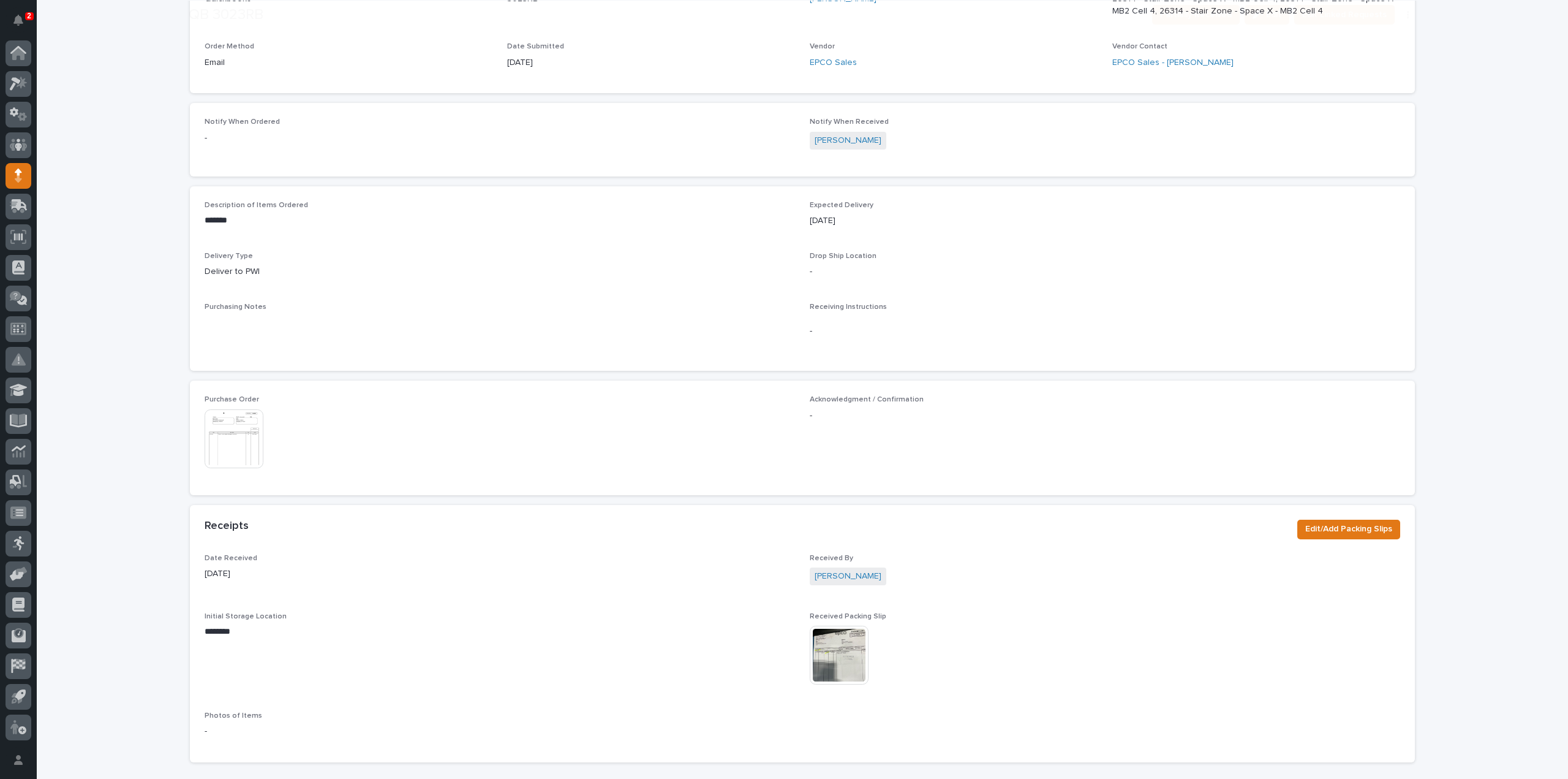
scroll to position [368, 0]
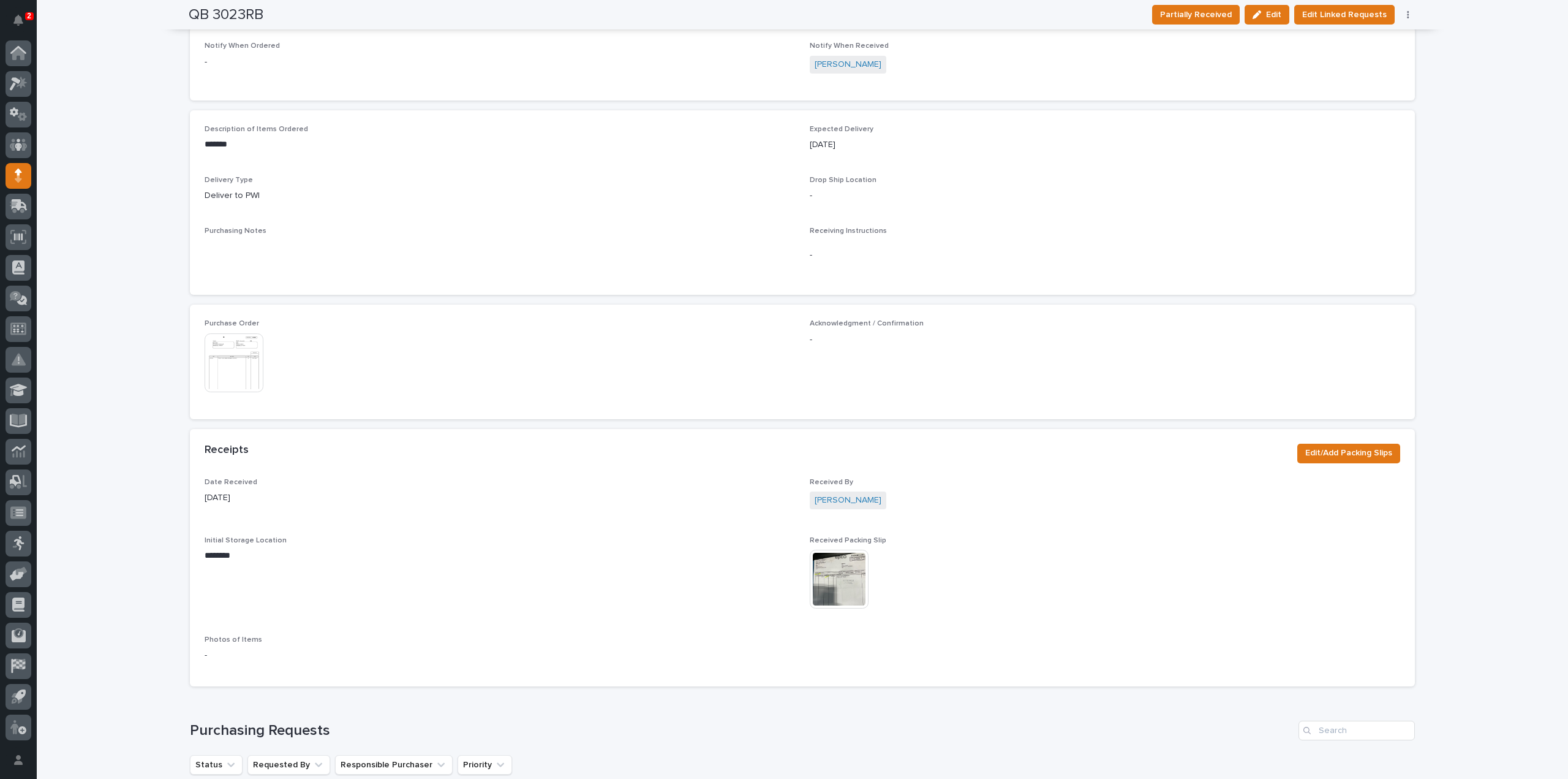
click at [828, 591] on img at bounding box center [839, 579] width 59 height 59
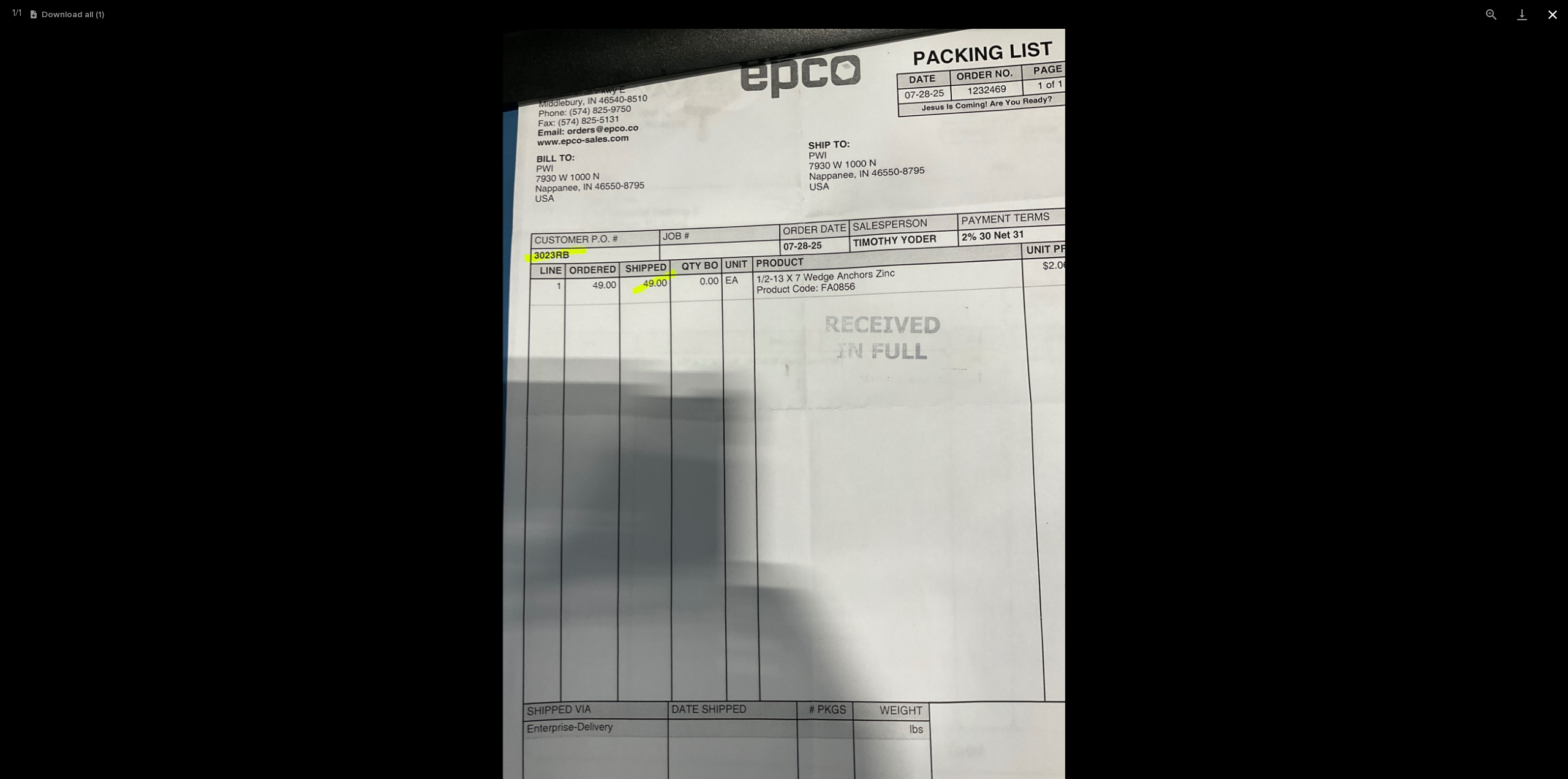
click at [1553, 16] on button "Close gallery" at bounding box center [1552, 14] width 31 height 29
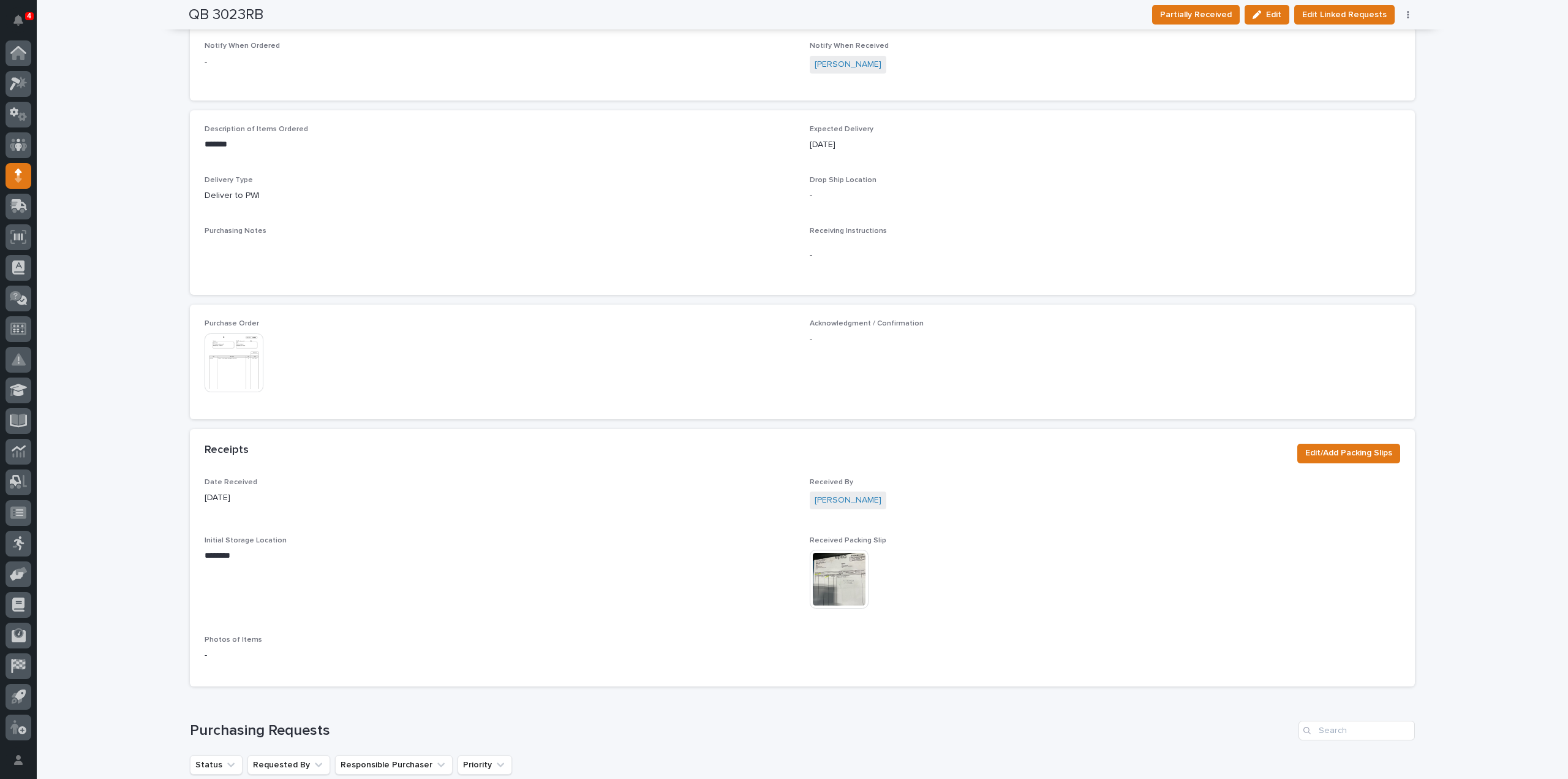
scroll to position [0, 0]
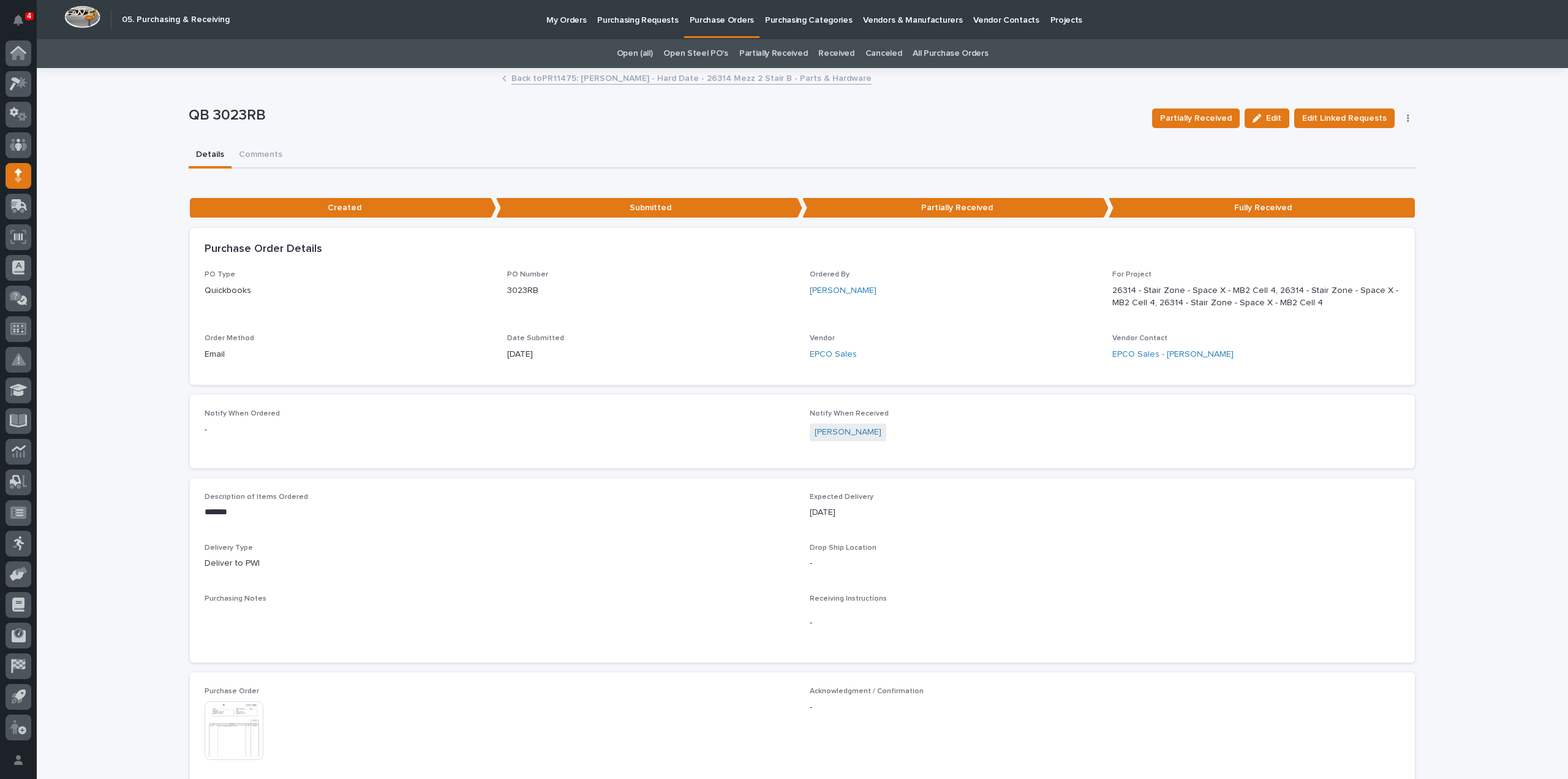
click at [655, 21] on p "Purchasing Requests" at bounding box center [638, 12] width 81 height 26
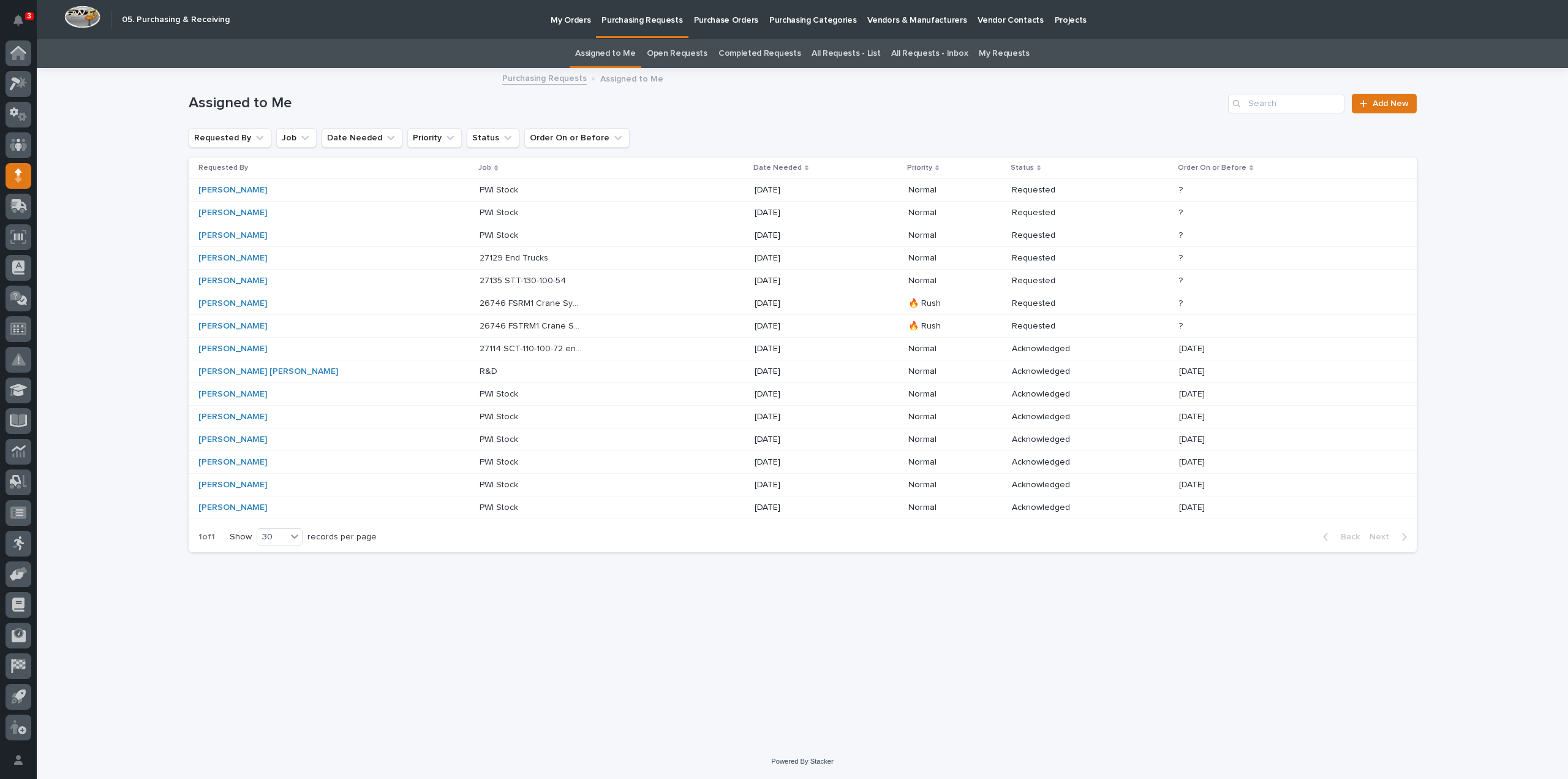
click at [621, 52] on link "Assigned to Me" at bounding box center [605, 54] width 60 height 29
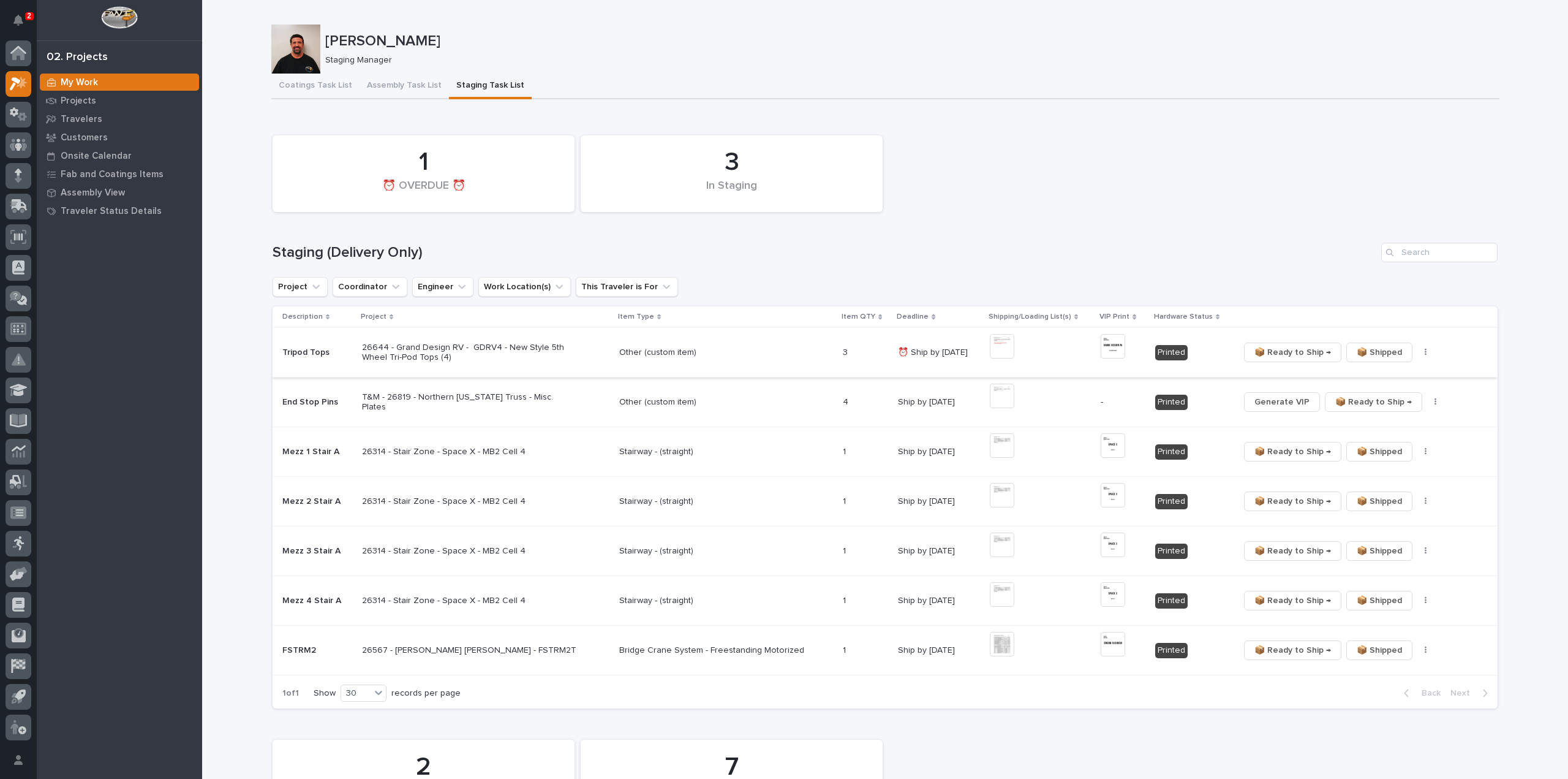
scroll to position [123, 0]
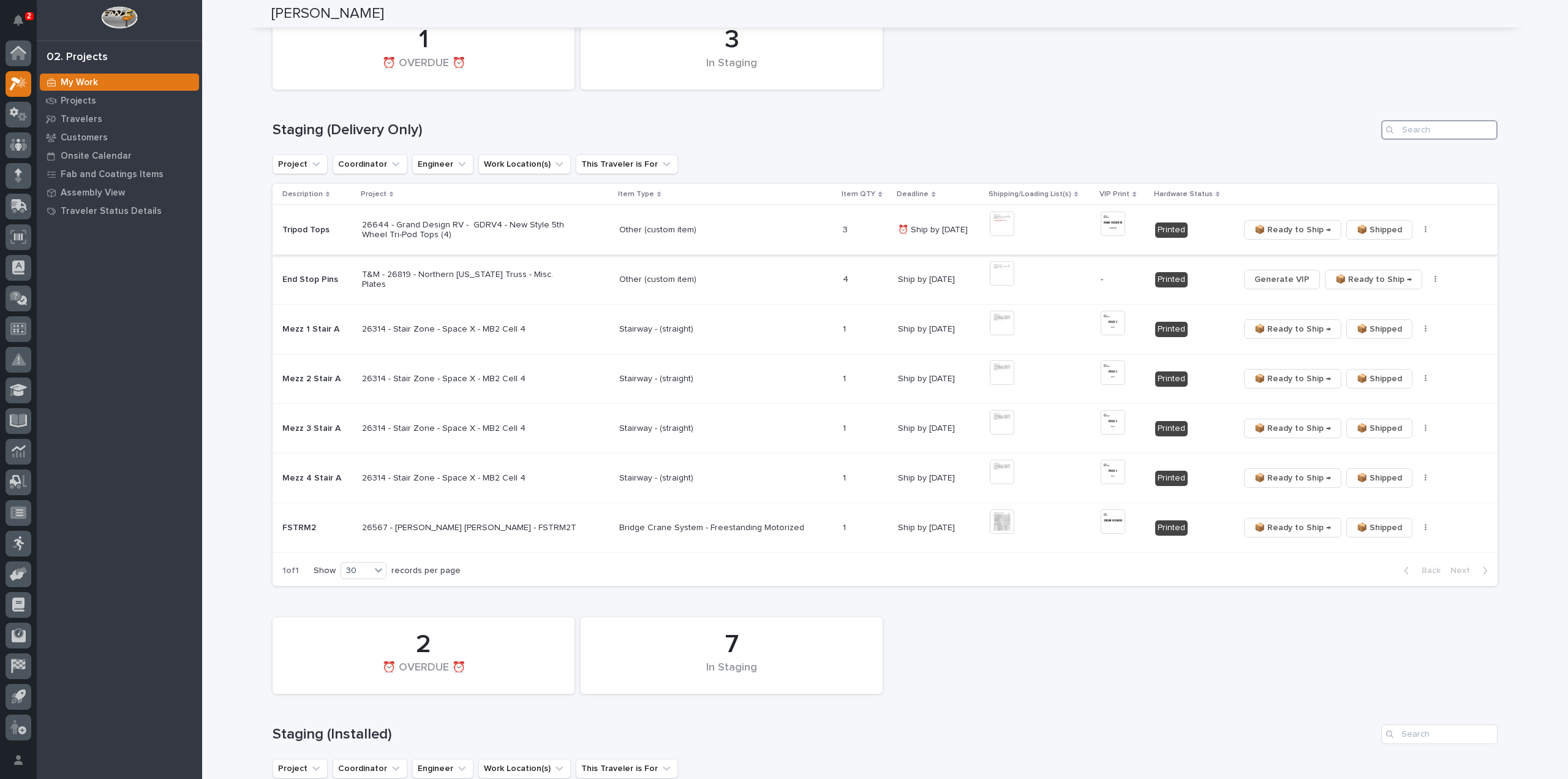
click at [1420, 132] on input "Search" at bounding box center [1440, 130] width 117 height 19
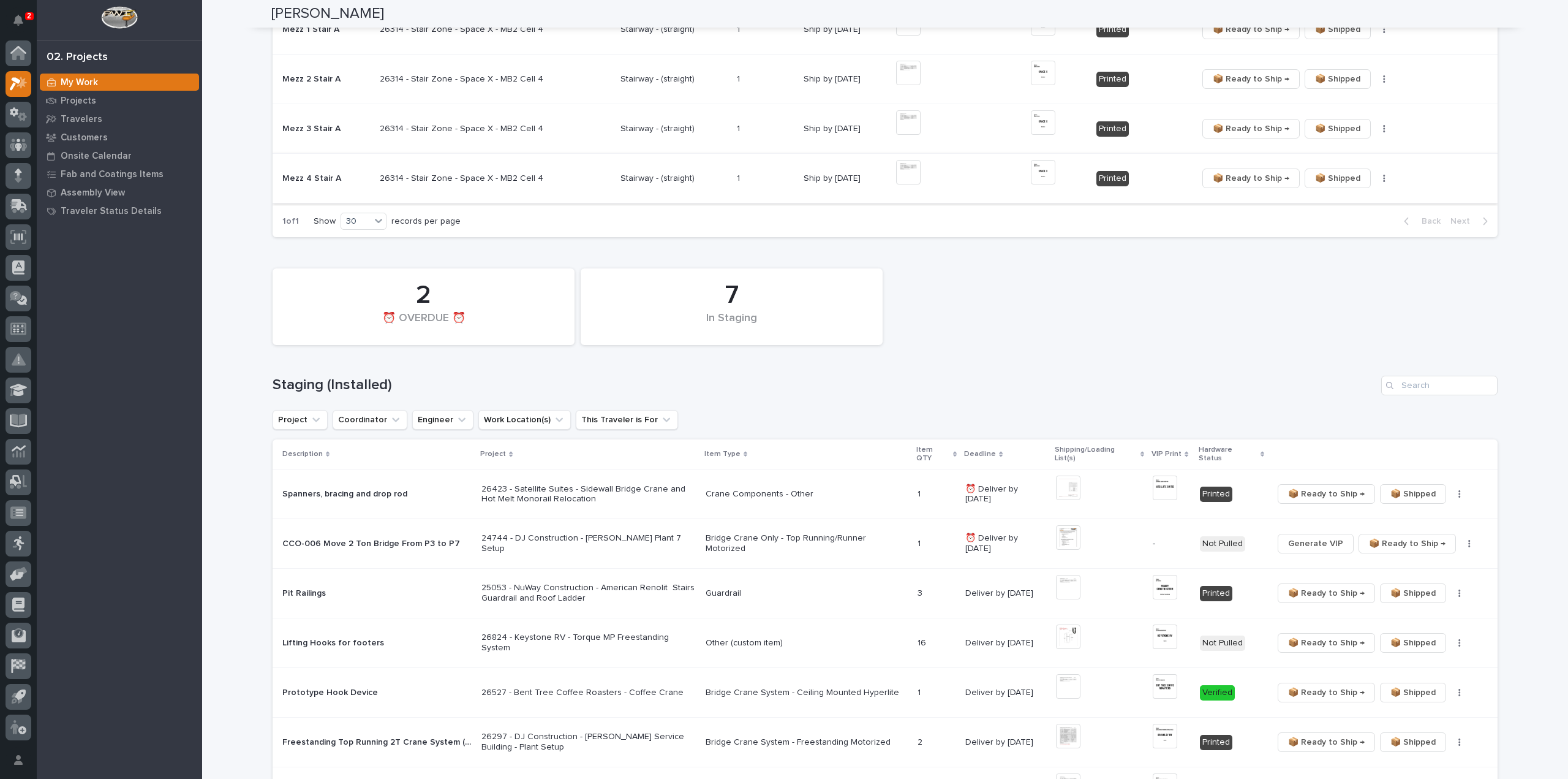
scroll to position [368, 0]
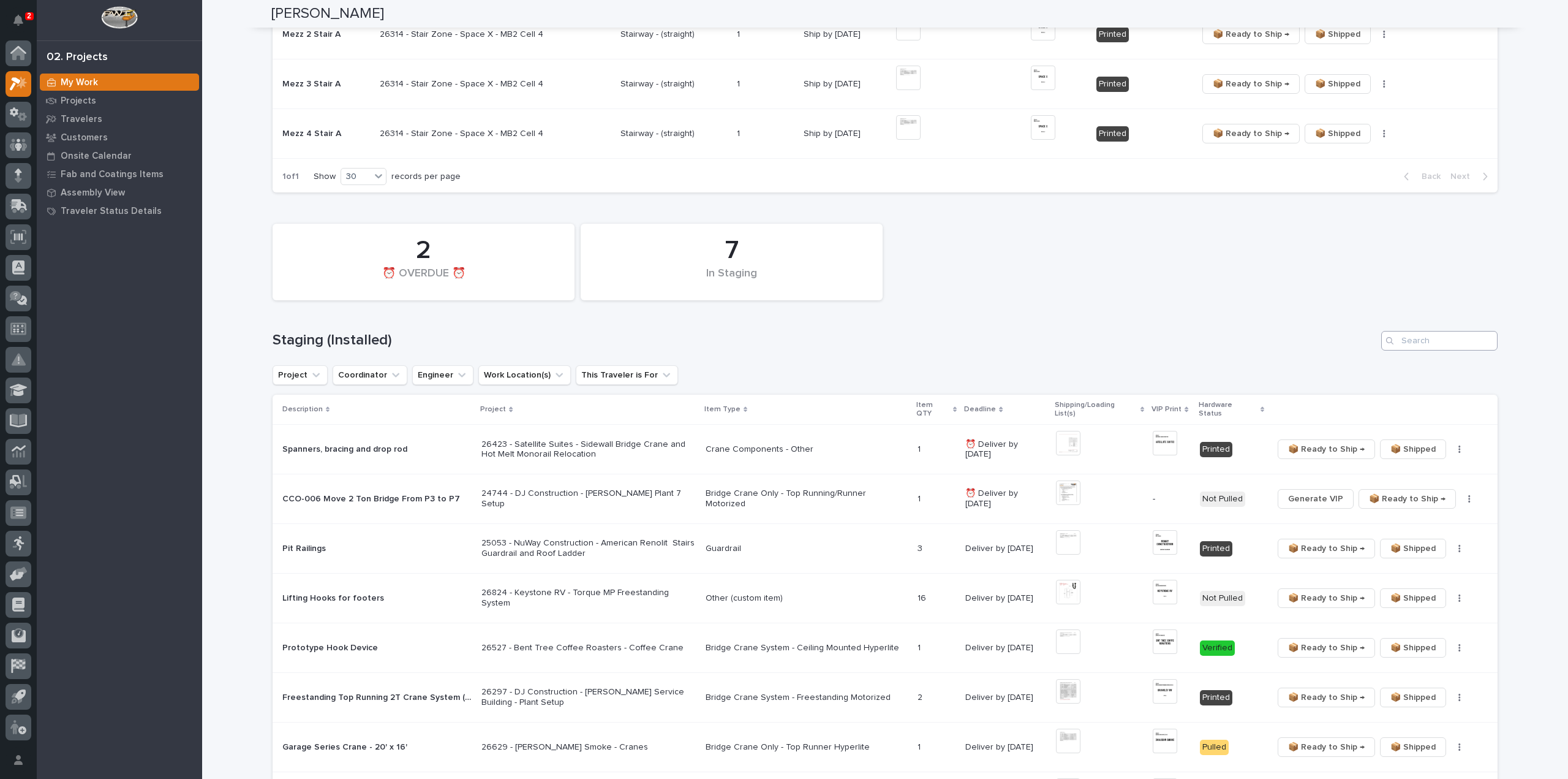
type input "26314"
click at [1451, 341] on input "Search" at bounding box center [1440, 341] width 117 height 19
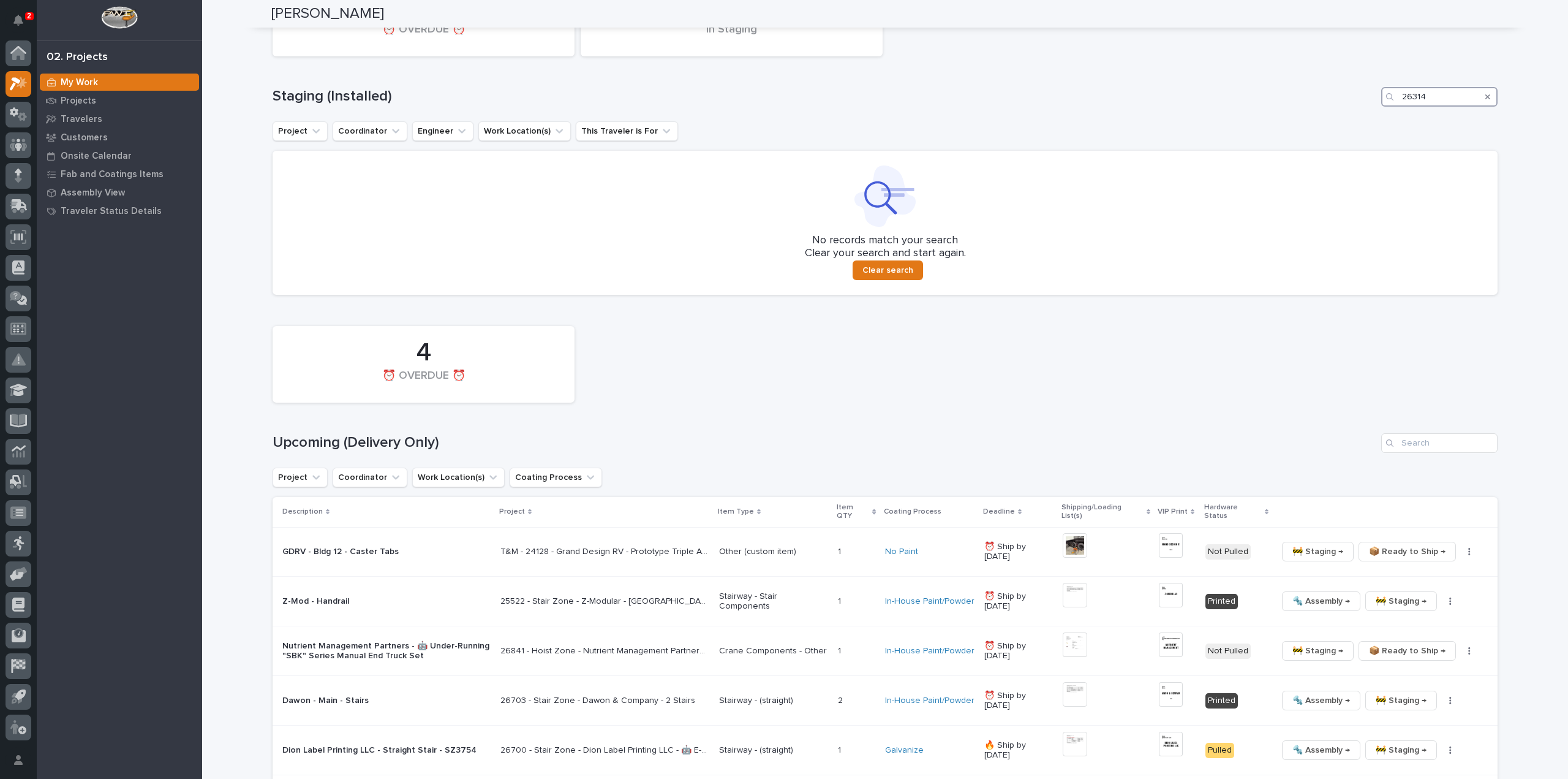
scroll to position [613, 0]
type input "26314"
click at [1436, 442] on input "Search" at bounding box center [1440, 442] width 117 height 19
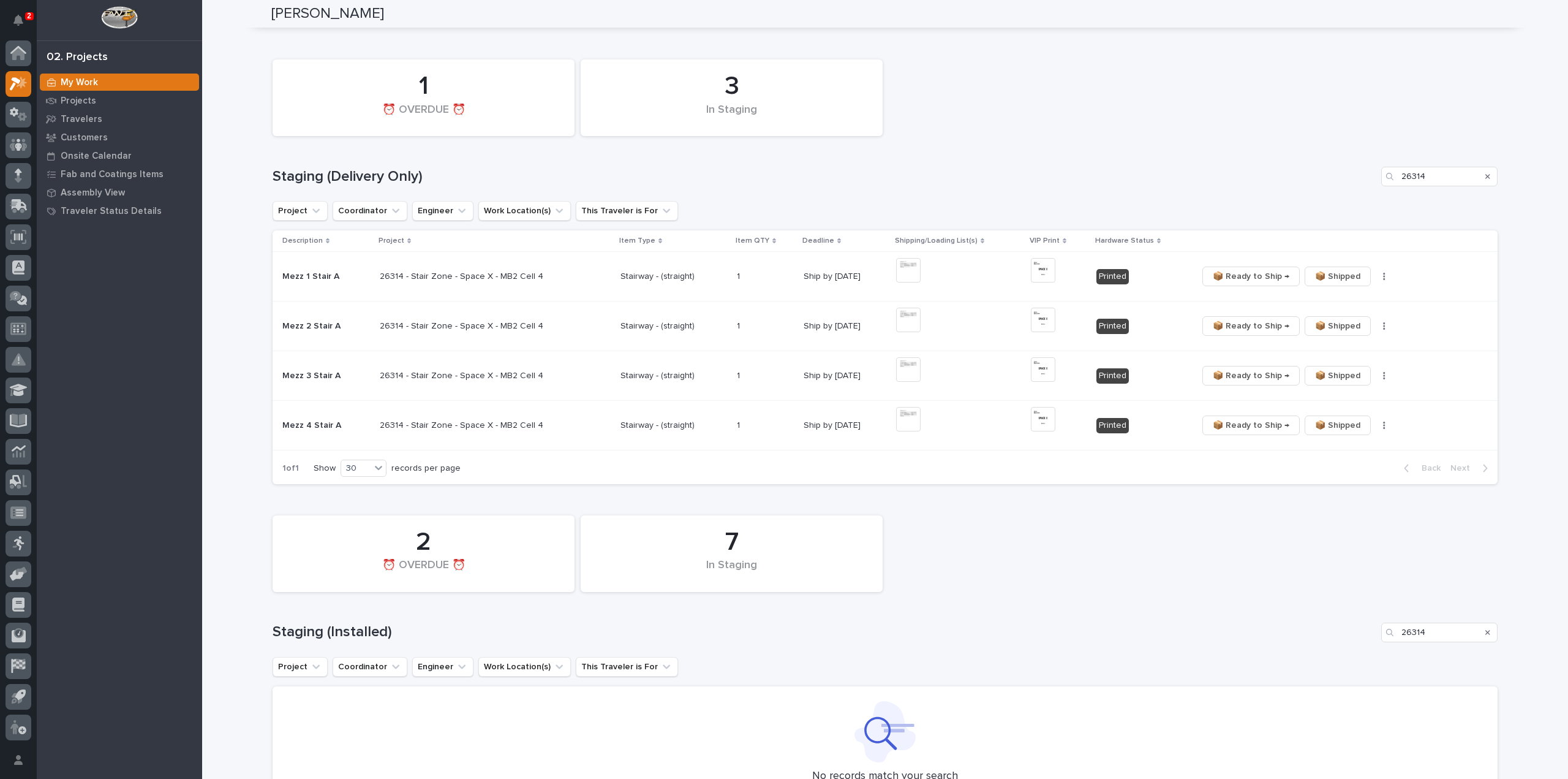
scroll to position [0, 0]
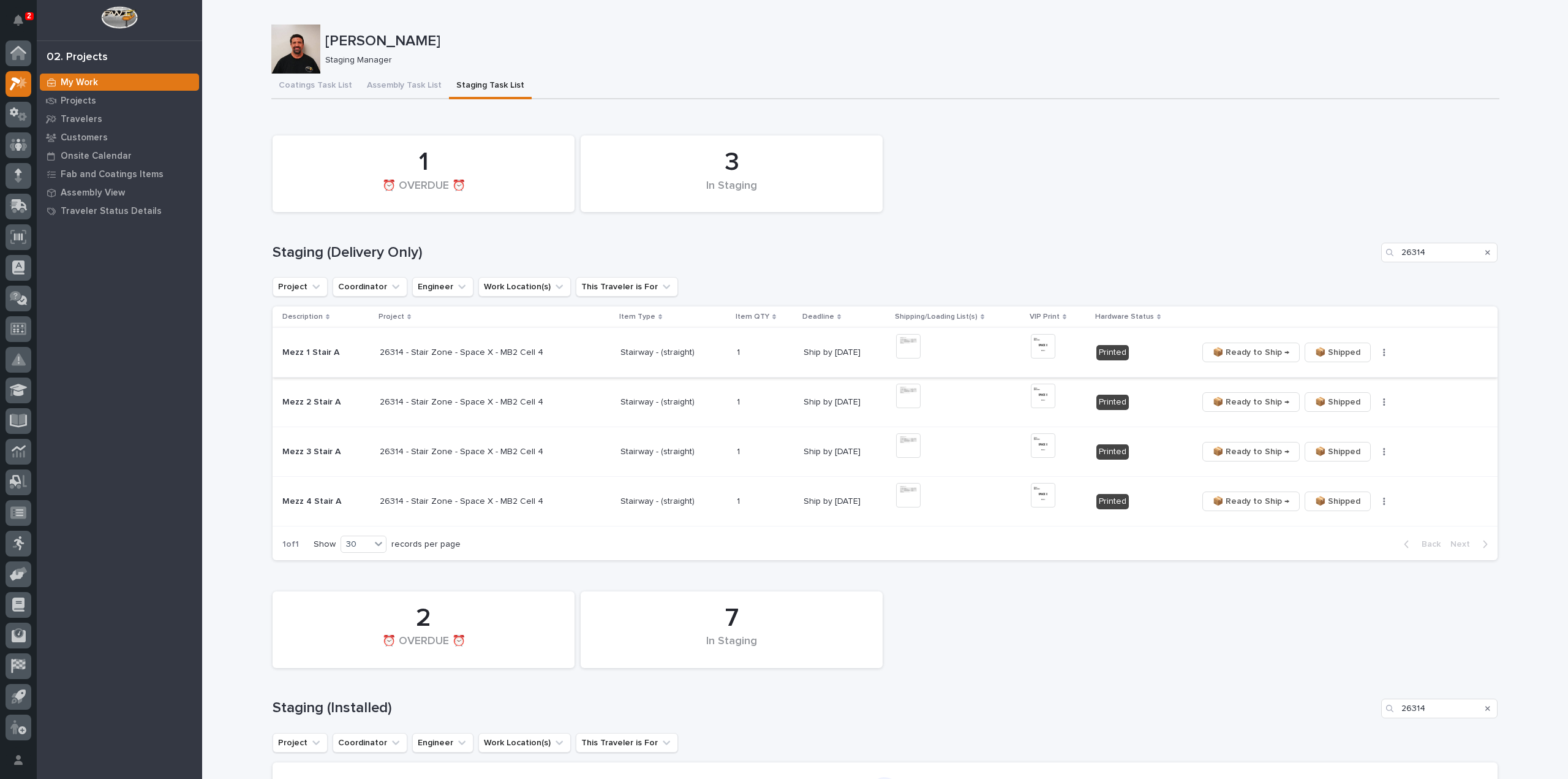
type input "26314"
click at [904, 346] on img at bounding box center [908, 346] width 24 height 24
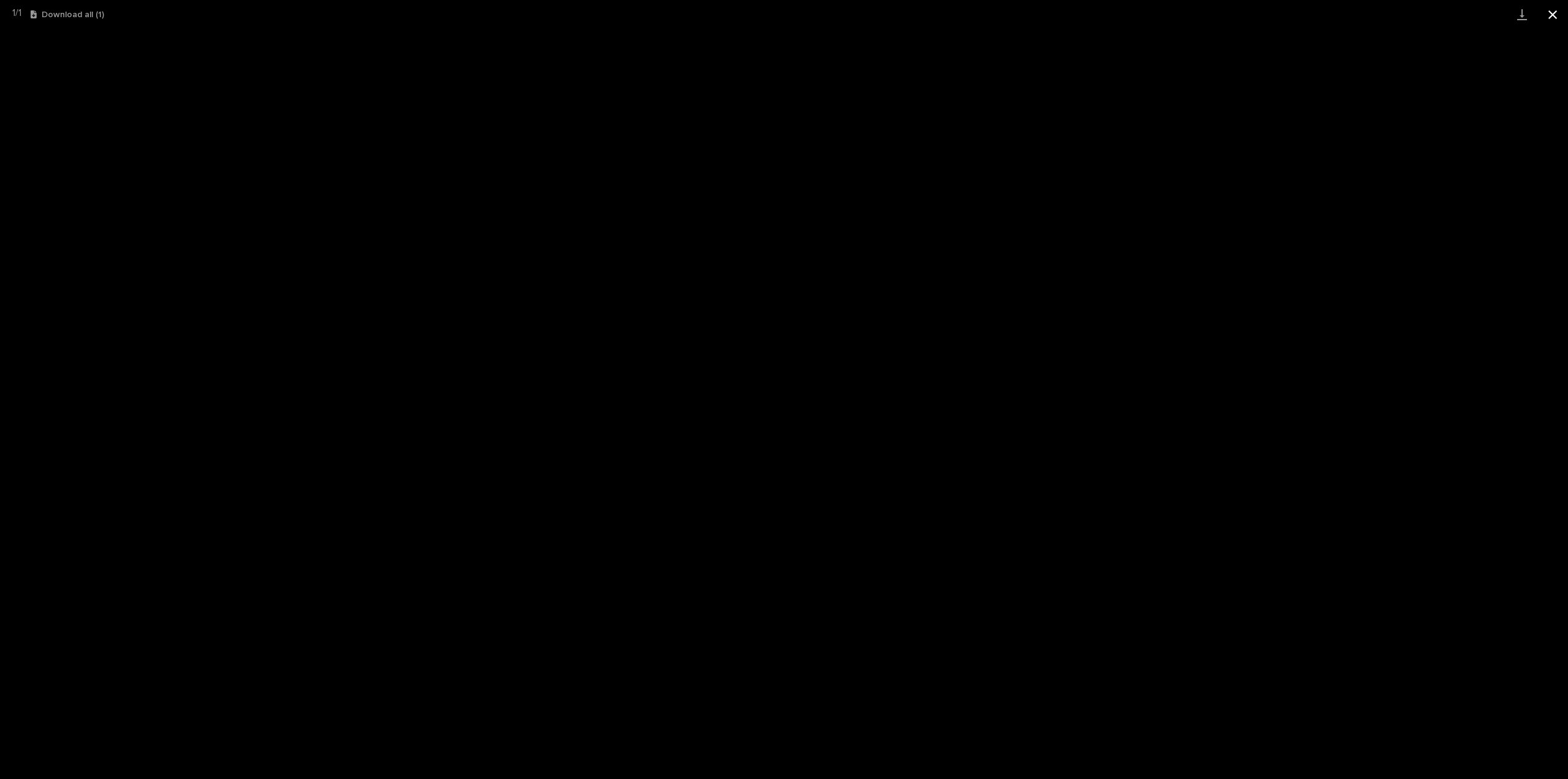
click at [1550, 17] on button "Close gallery" at bounding box center [1552, 14] width 31 height 29
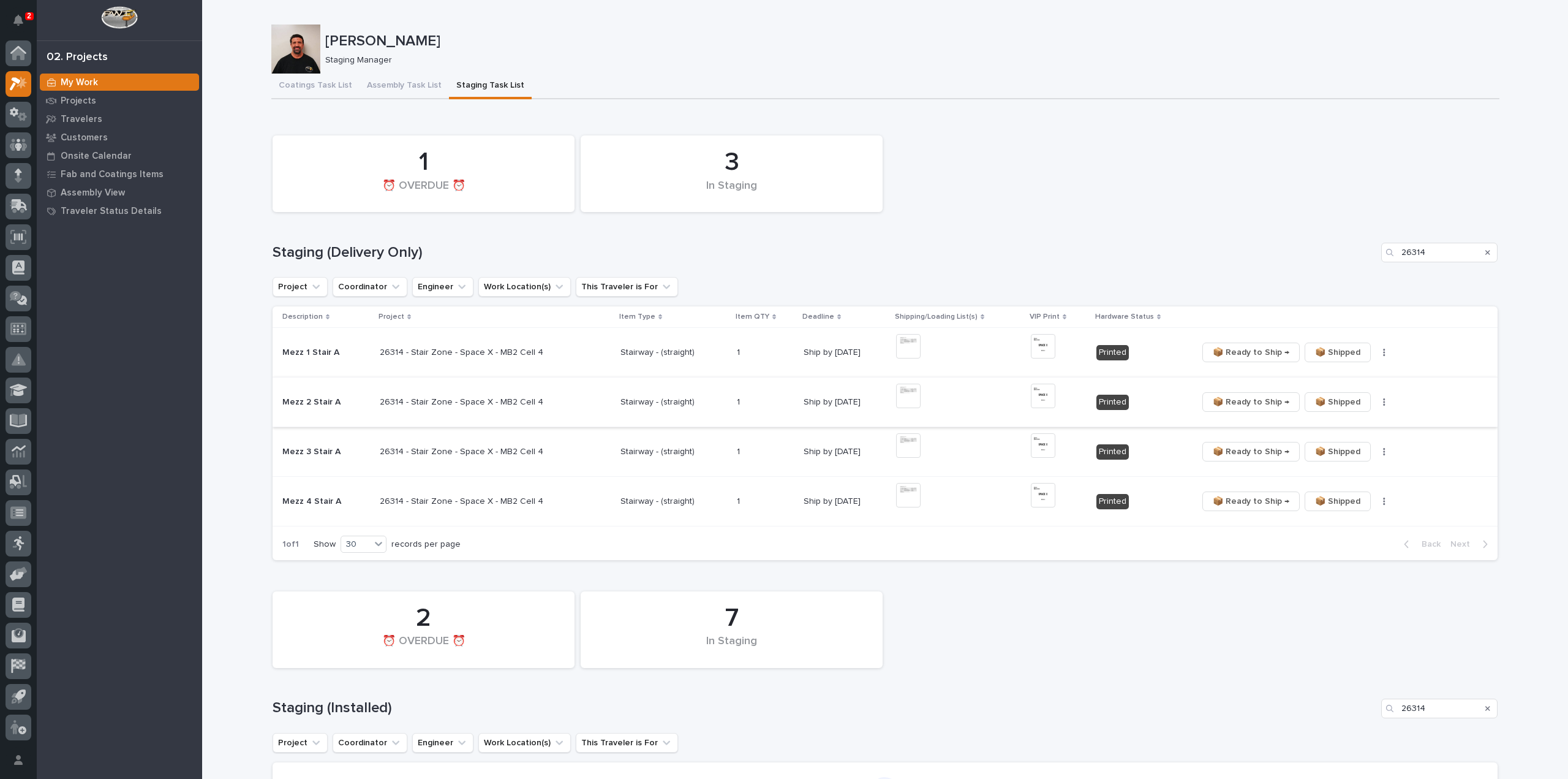
click at [903, 397] on img at bounding box center [908, 395] width 24 height 24
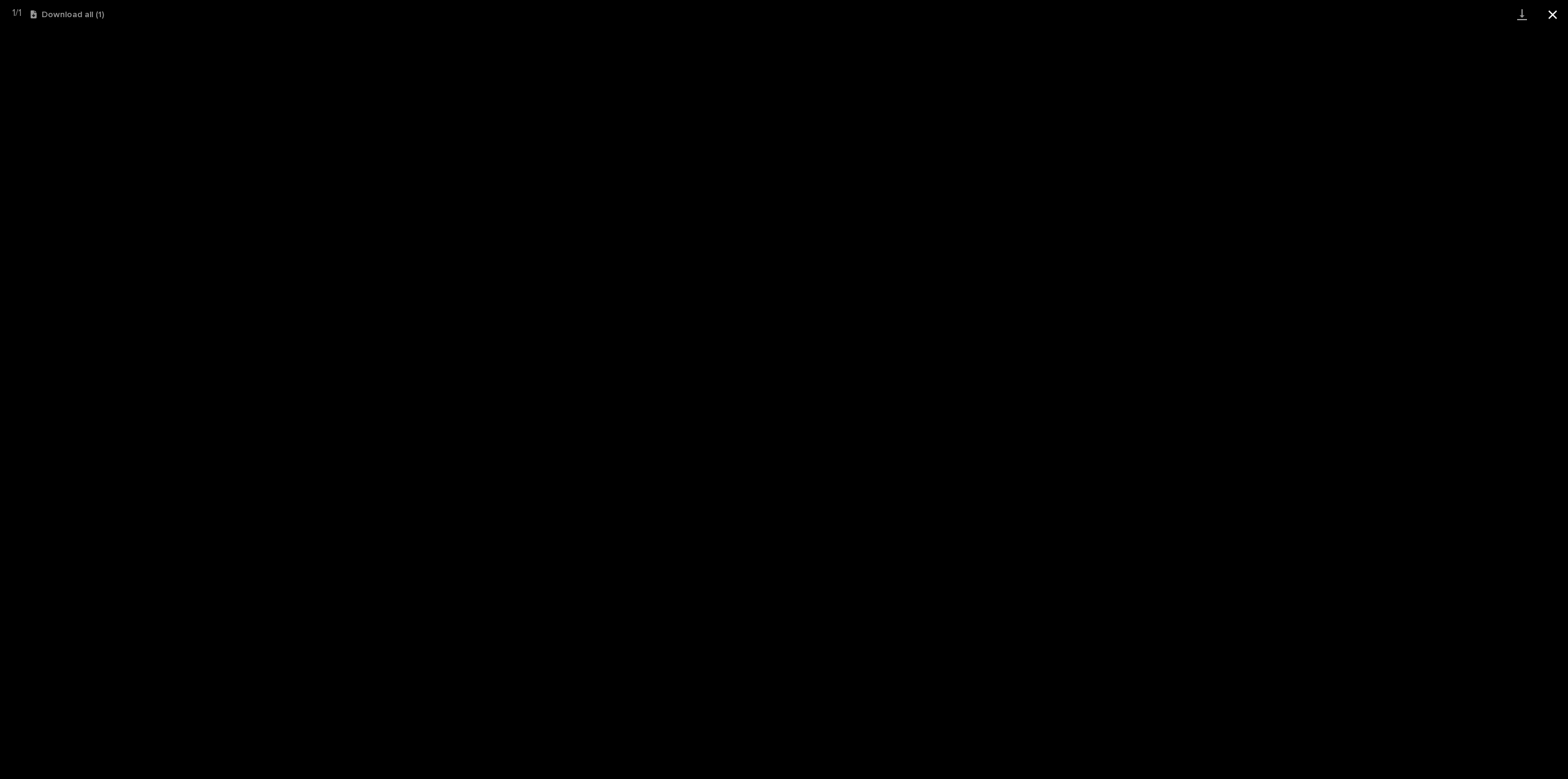
click at [1551, 12] on button "Close gallery" at bounding box center [1552, 14] width 31 height 29
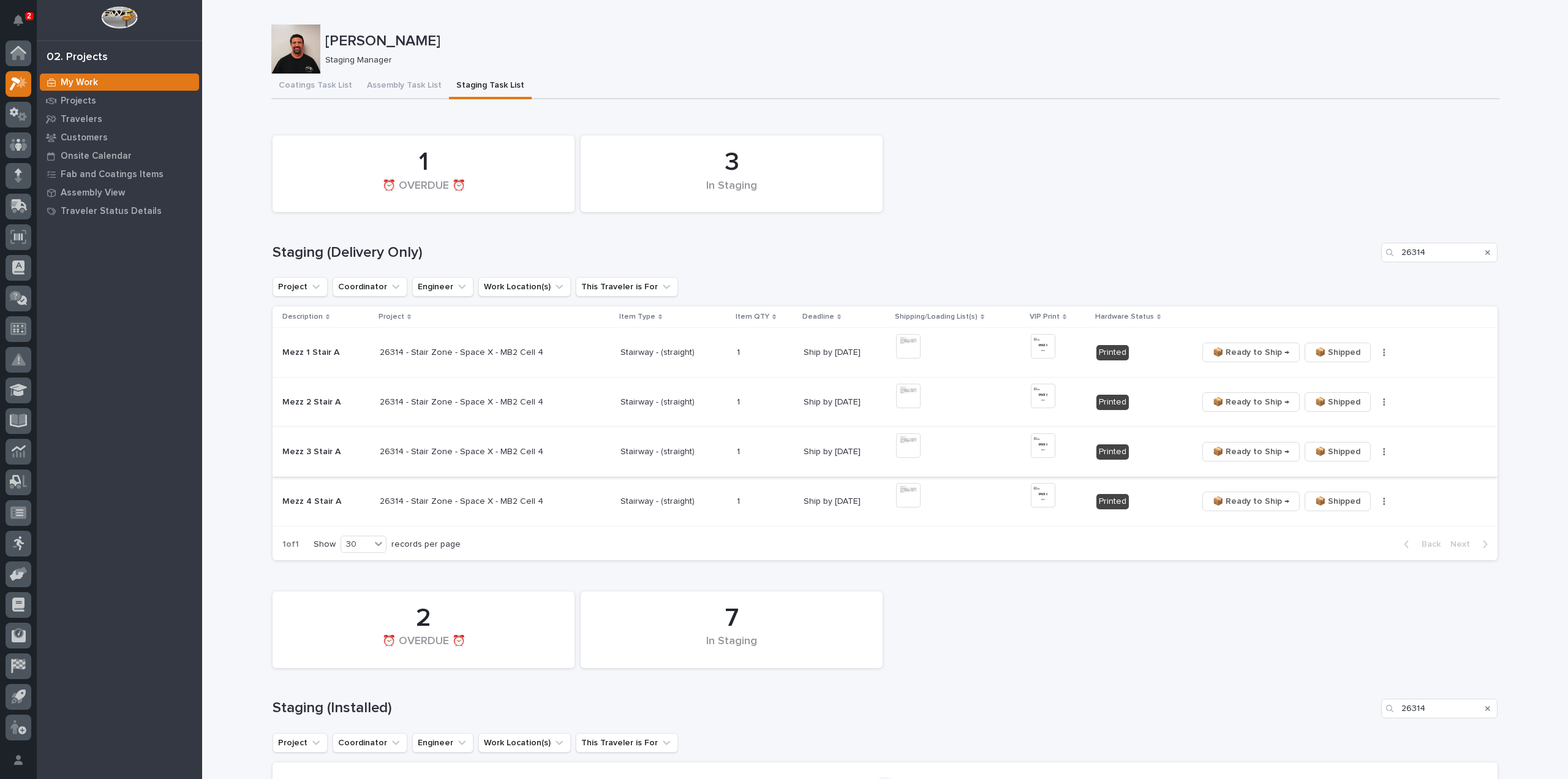
click at [896, 447] on img at bounding box center [908, 445] width 24 height 24
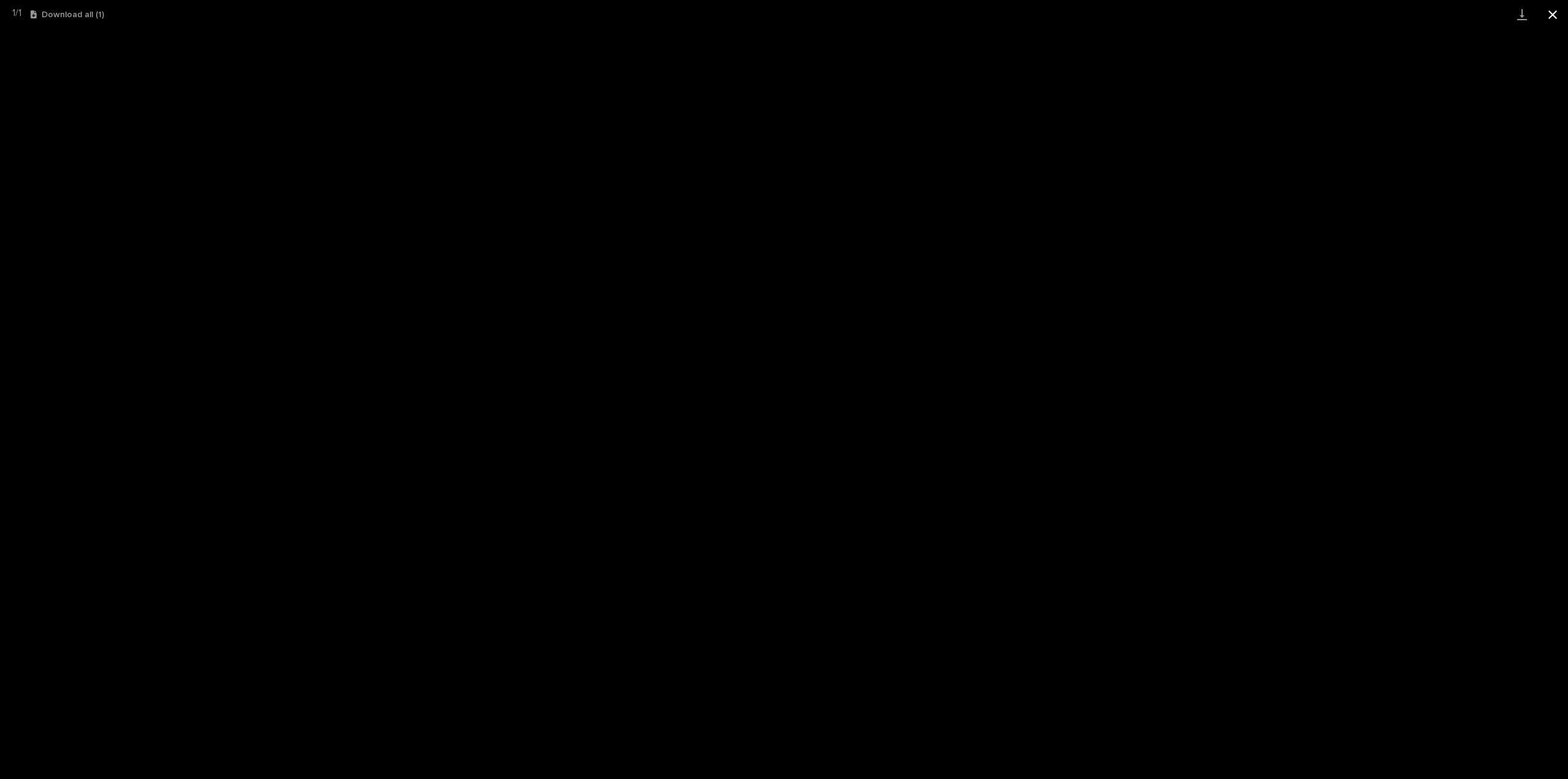
click at [1557, 17] on button "Close gallery" at bounding box center [1552, 14] width 31 height 29
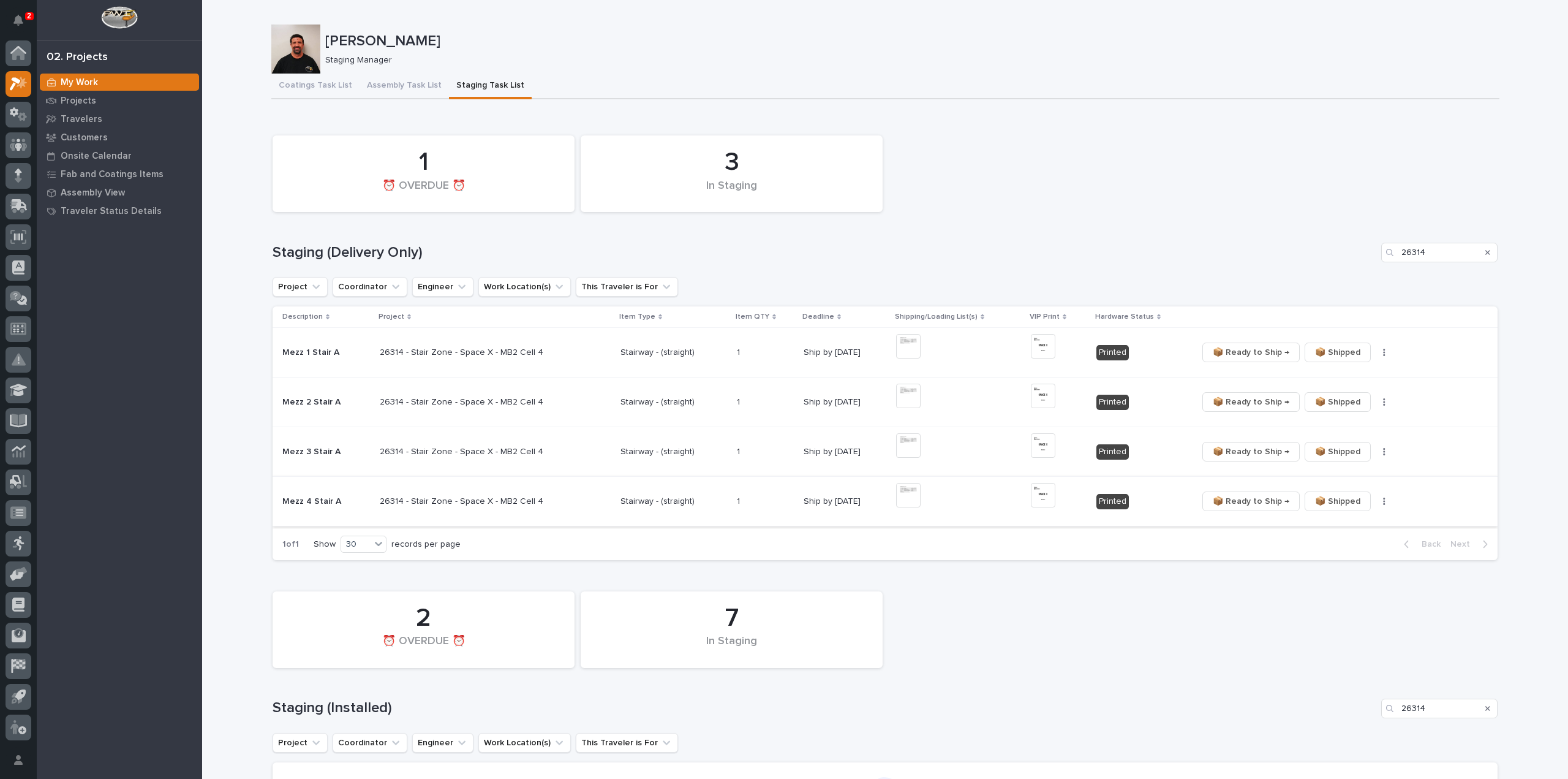
click at [904, 495] on img at bounding box center [908, 495] width 24 height 24
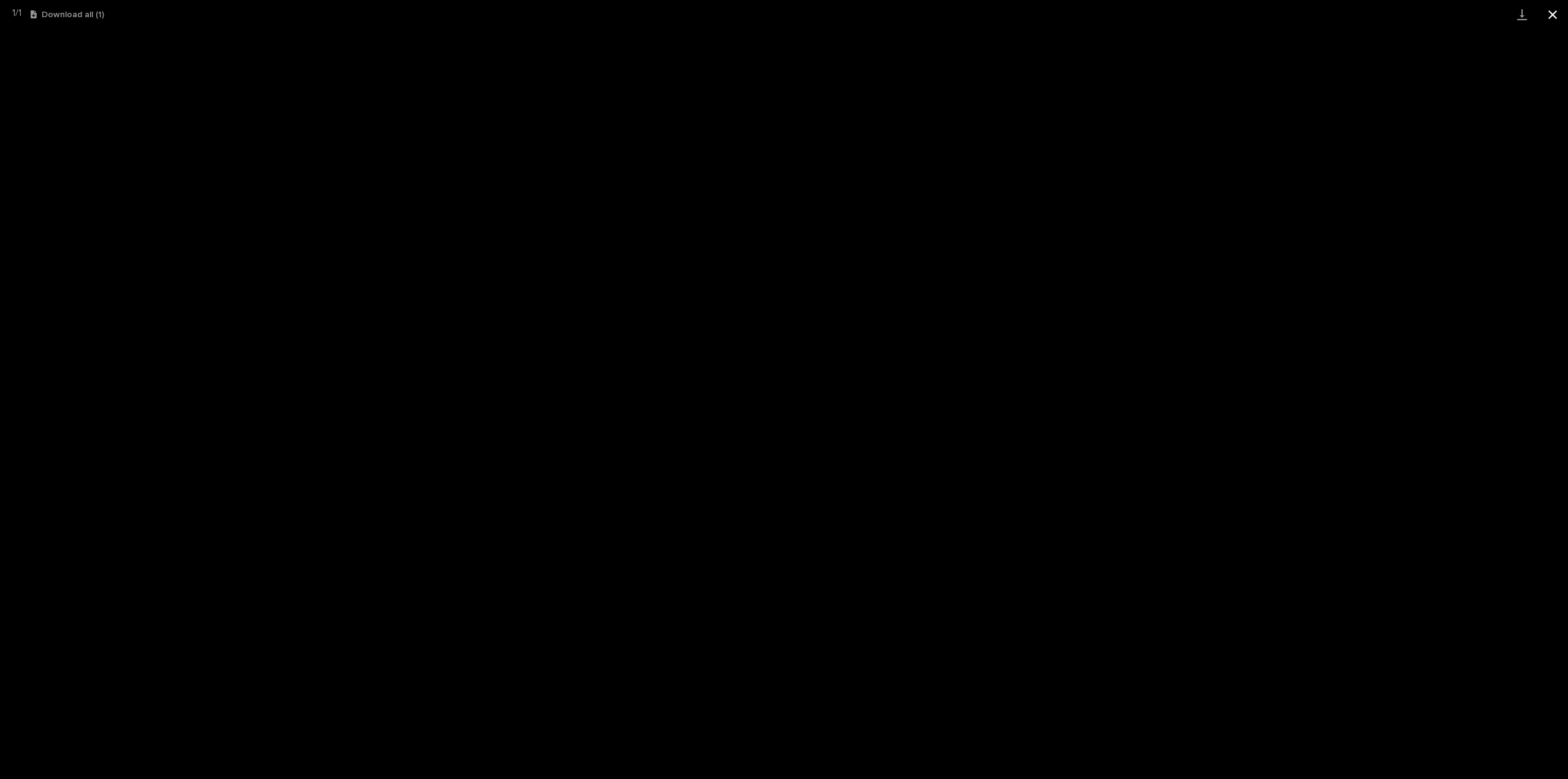
click at [1554, 17] on button "Close gallery" at bounding box center [1552, 14] width 31 height 29
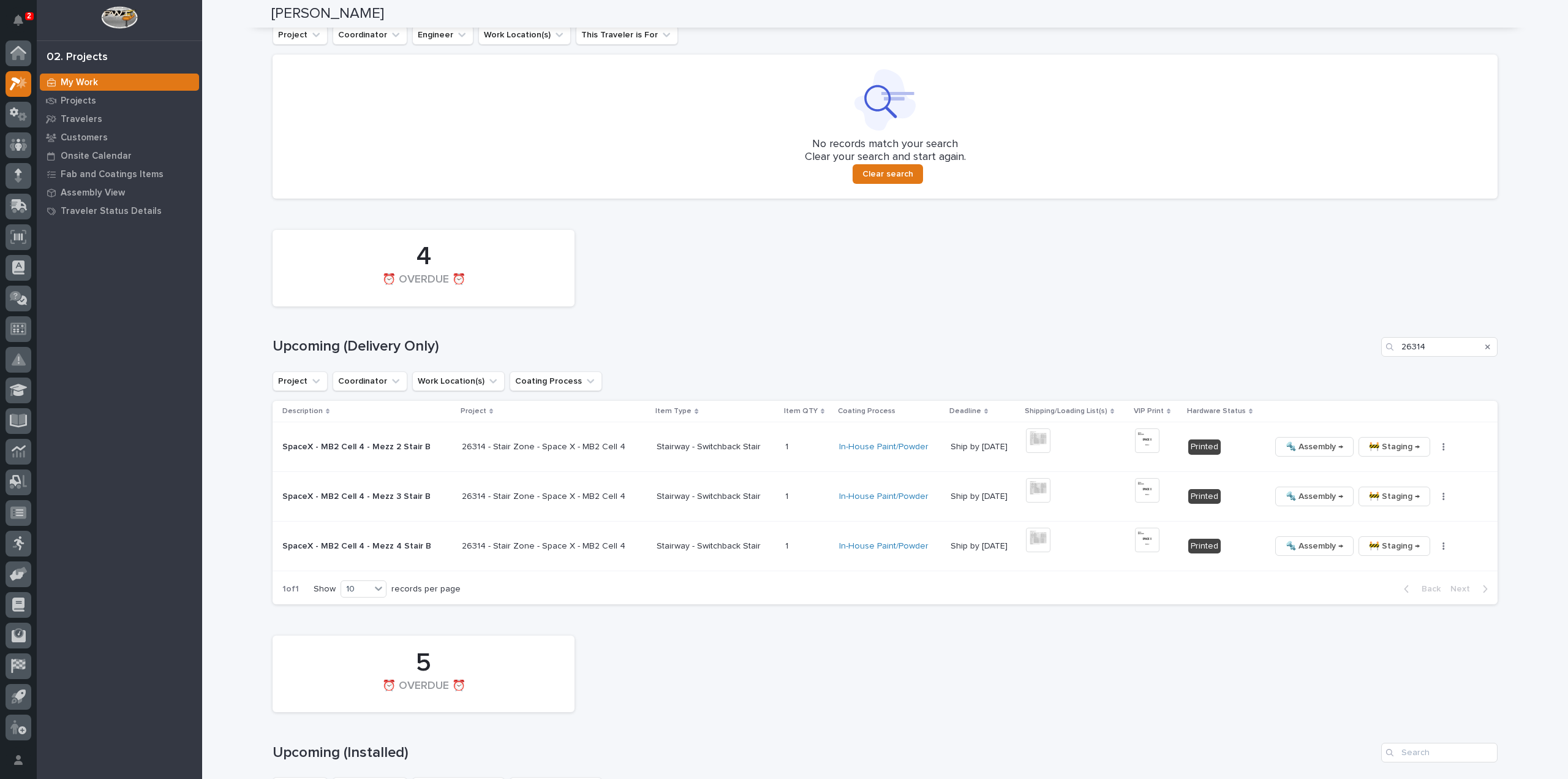
scroll to position [735, 0]
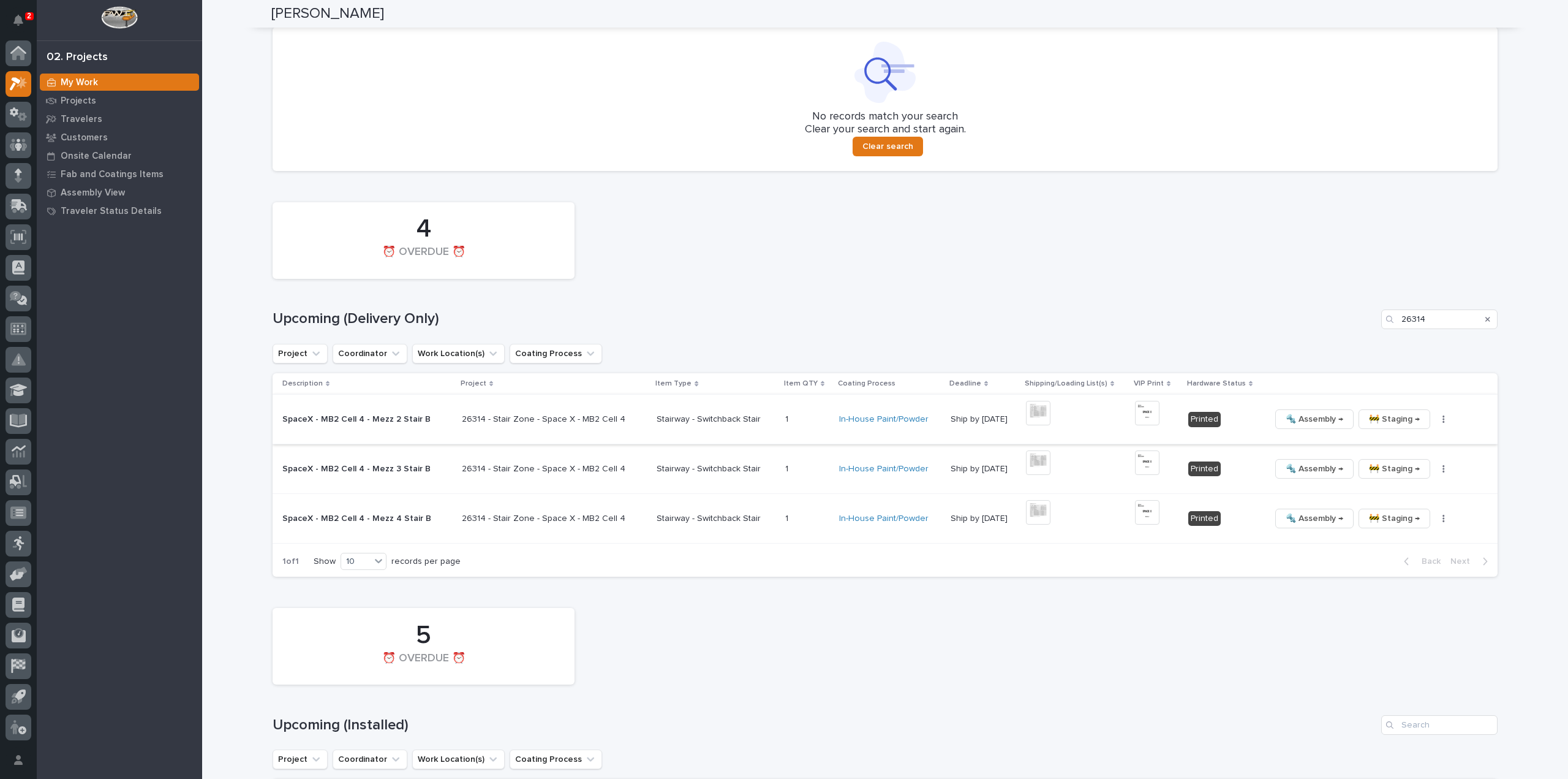
click at [1029, 413] on img at bounding box center [1038, 413] width 24 height 24
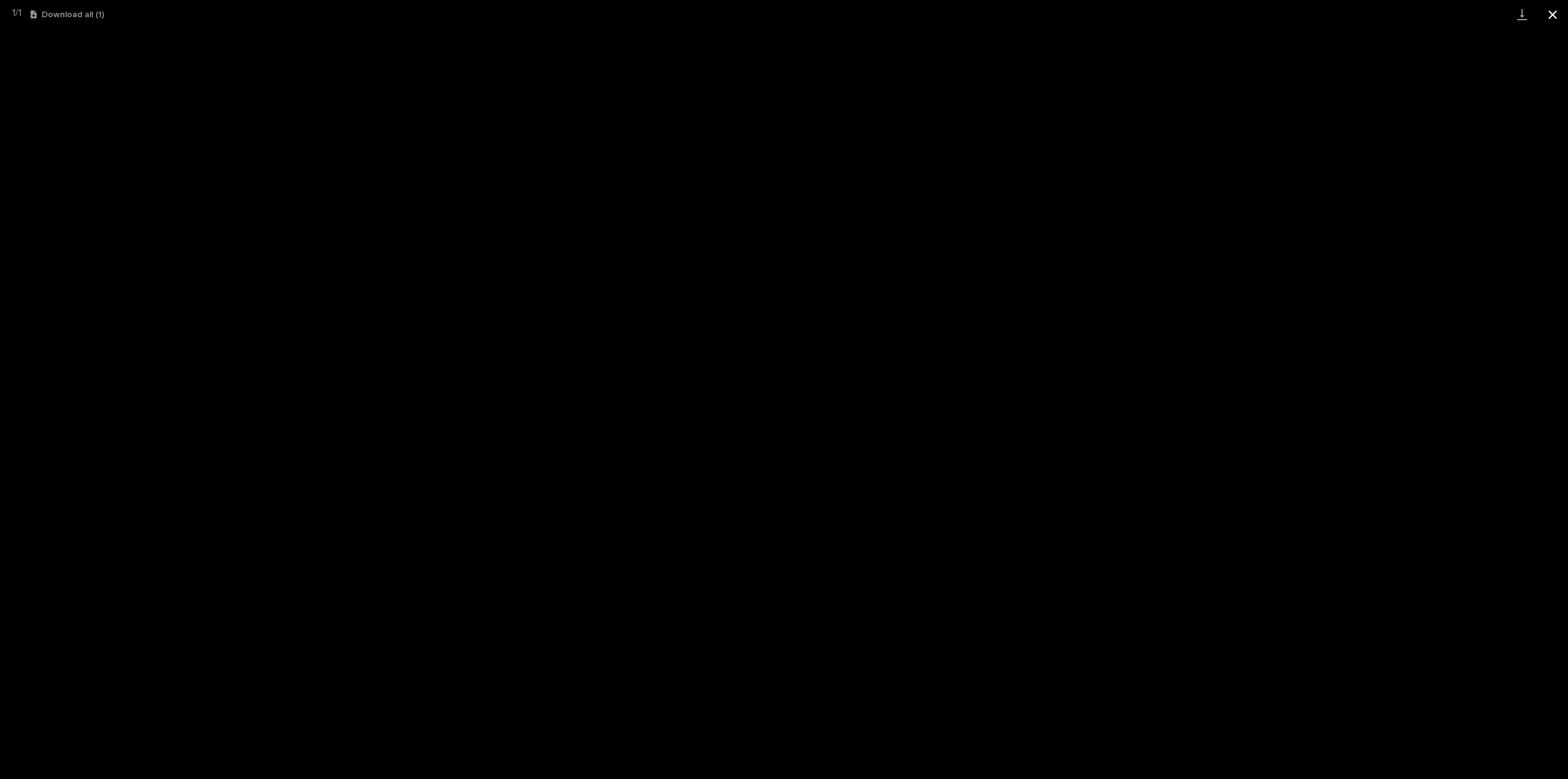
click at [1551, 17] on button "Close gallery" at bounding box center [1552, 14] width 31 height 29
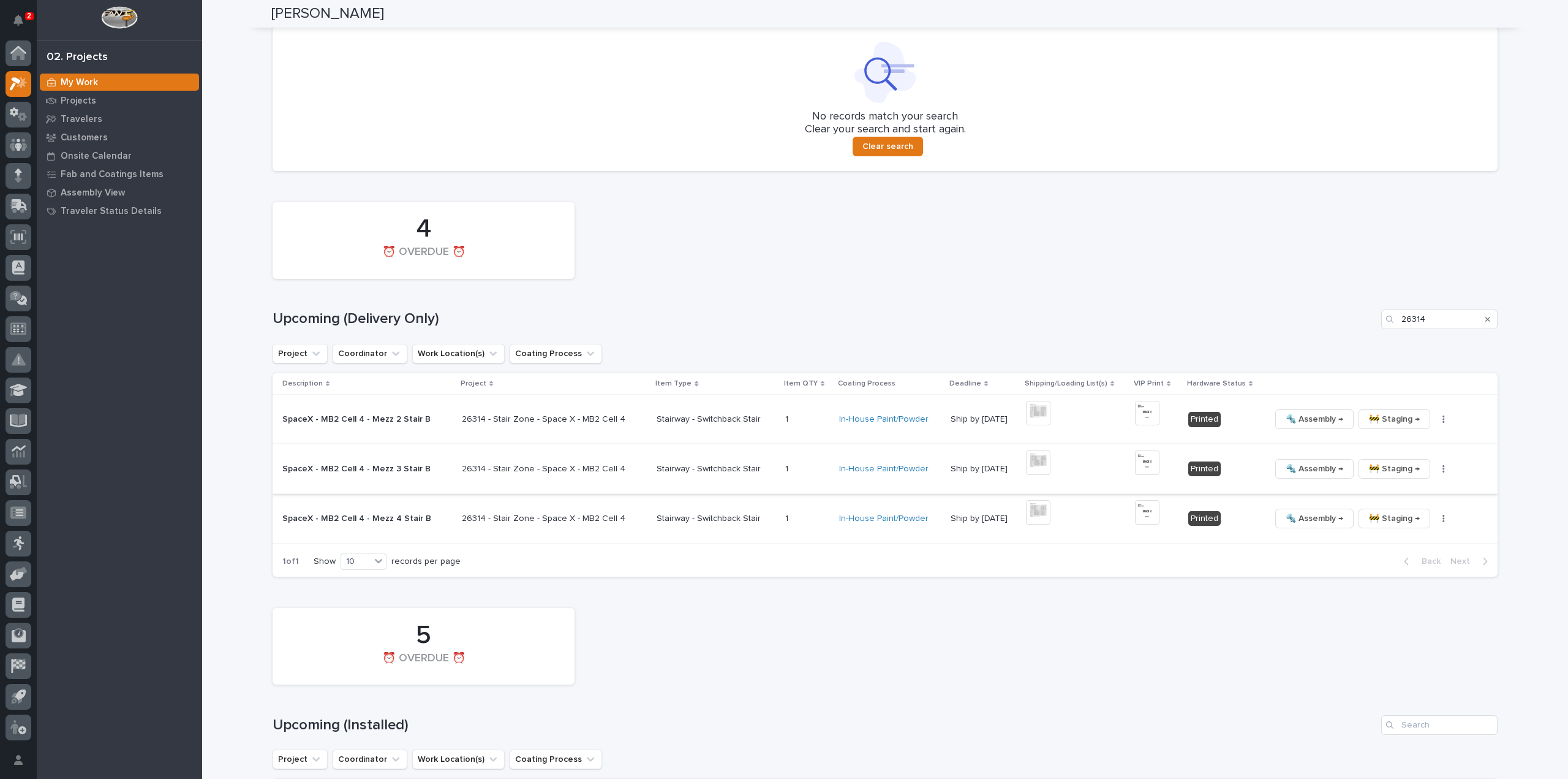
click at [1033, 464] on img at bounding box center [1038, 462] width 24 height 24
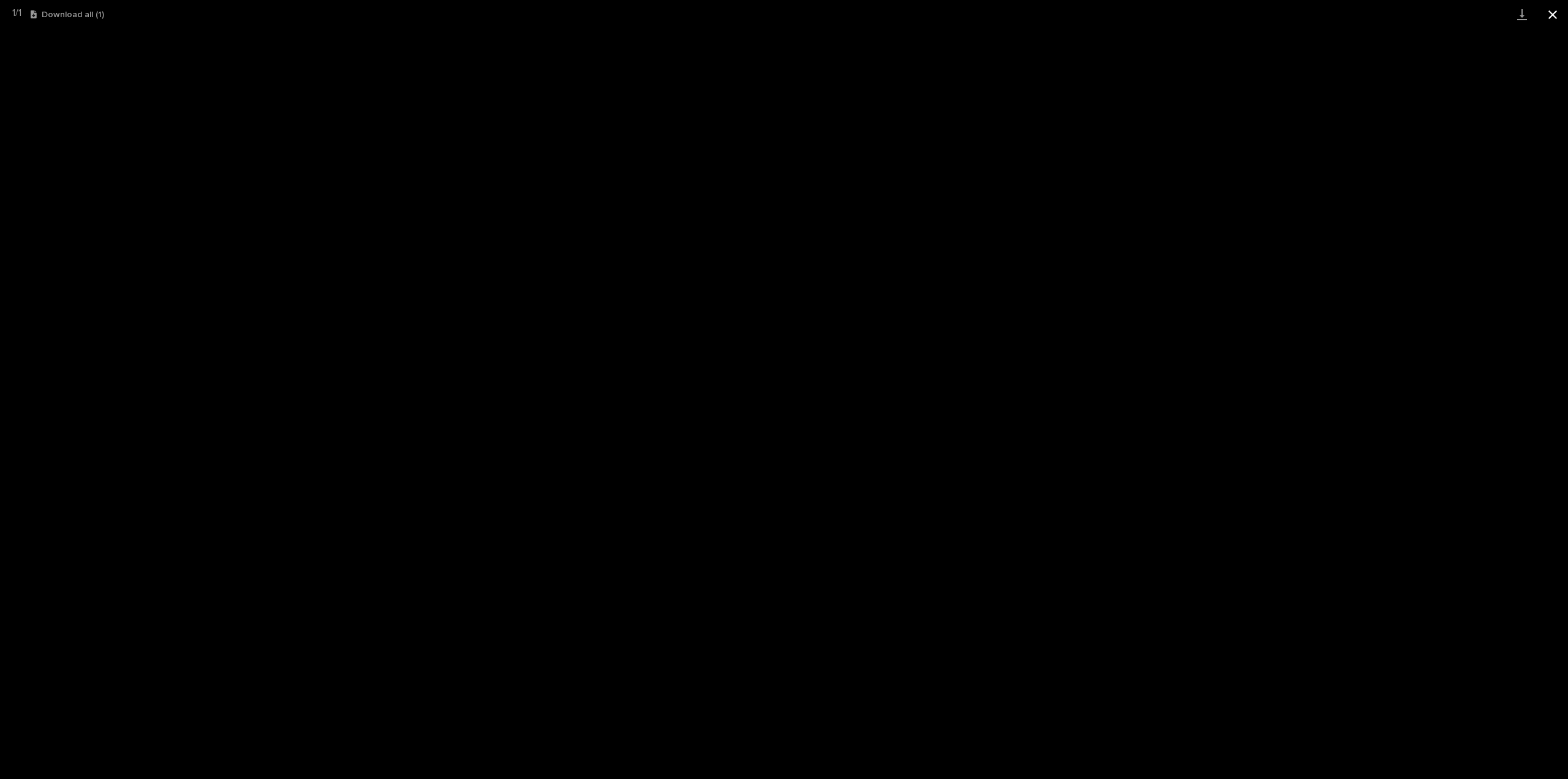
click at [1557, 16] on button "Close gallery" at bounding box center [1552, 14] width 31 height 29
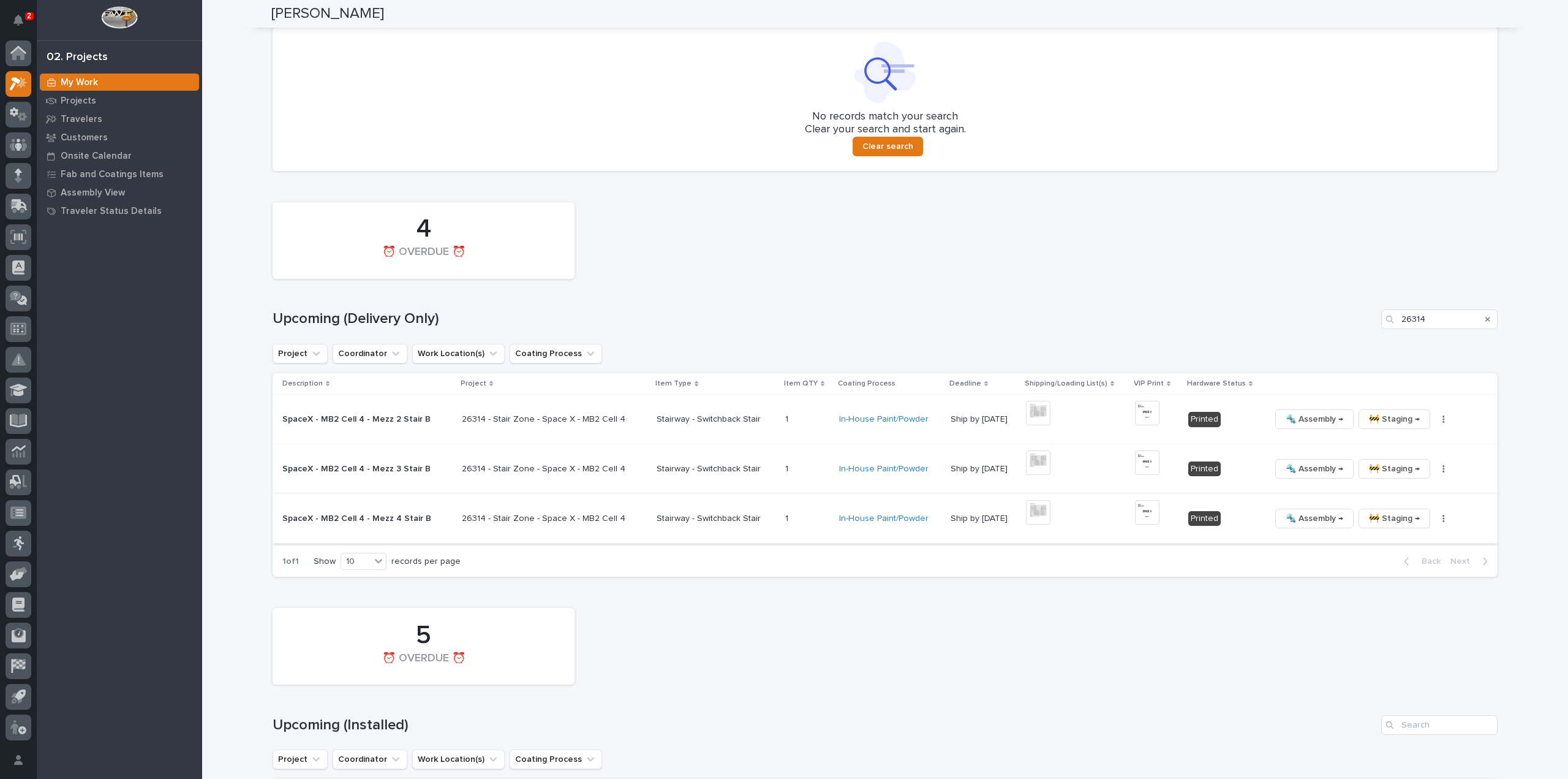
click at [1026, 515] on img at bounding box center [1038, 512] width 24 height 24
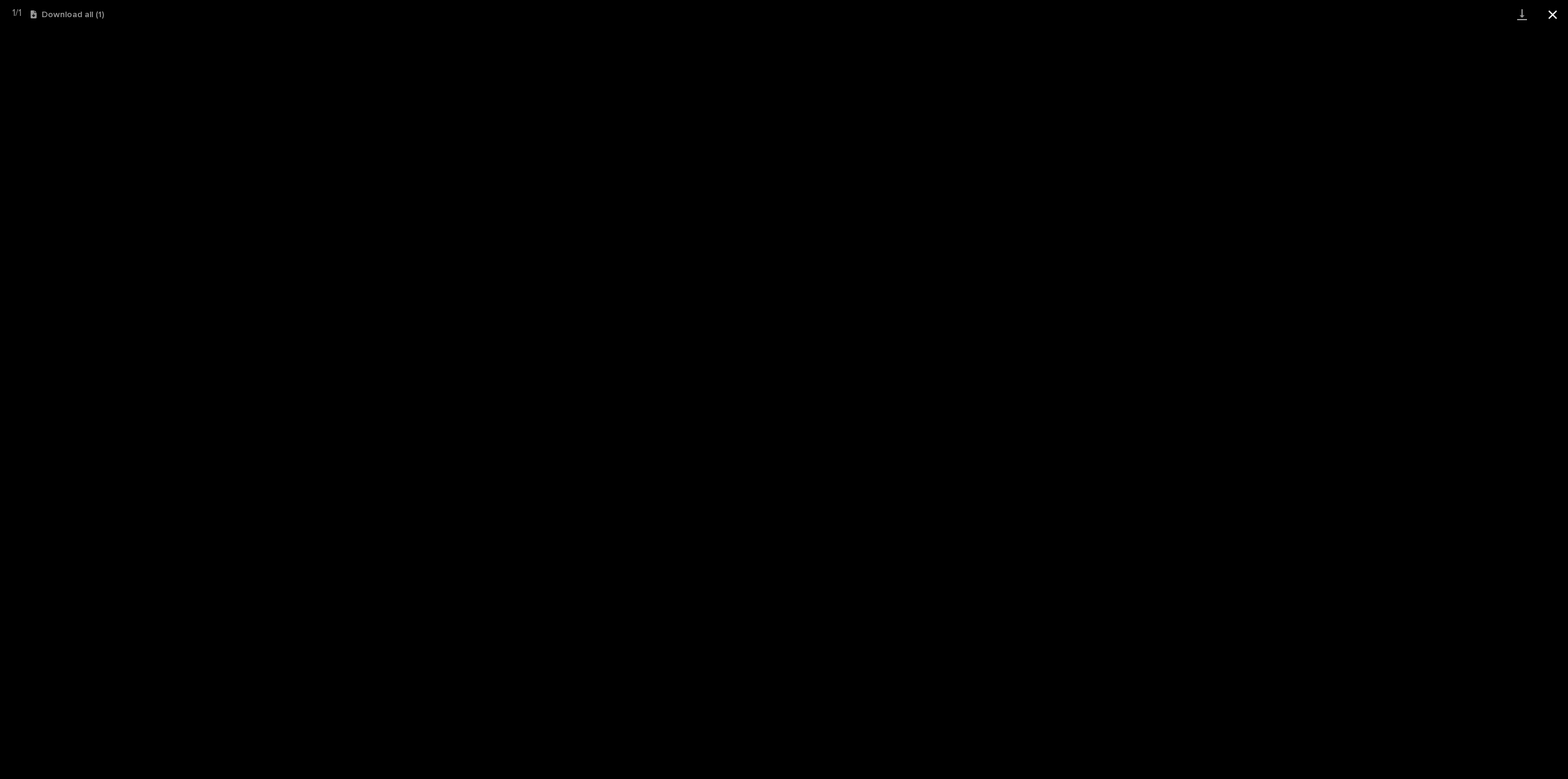
click at [1552, 12] on button "Close gallery" at bounding box center [1552, 14] width 31 height 29
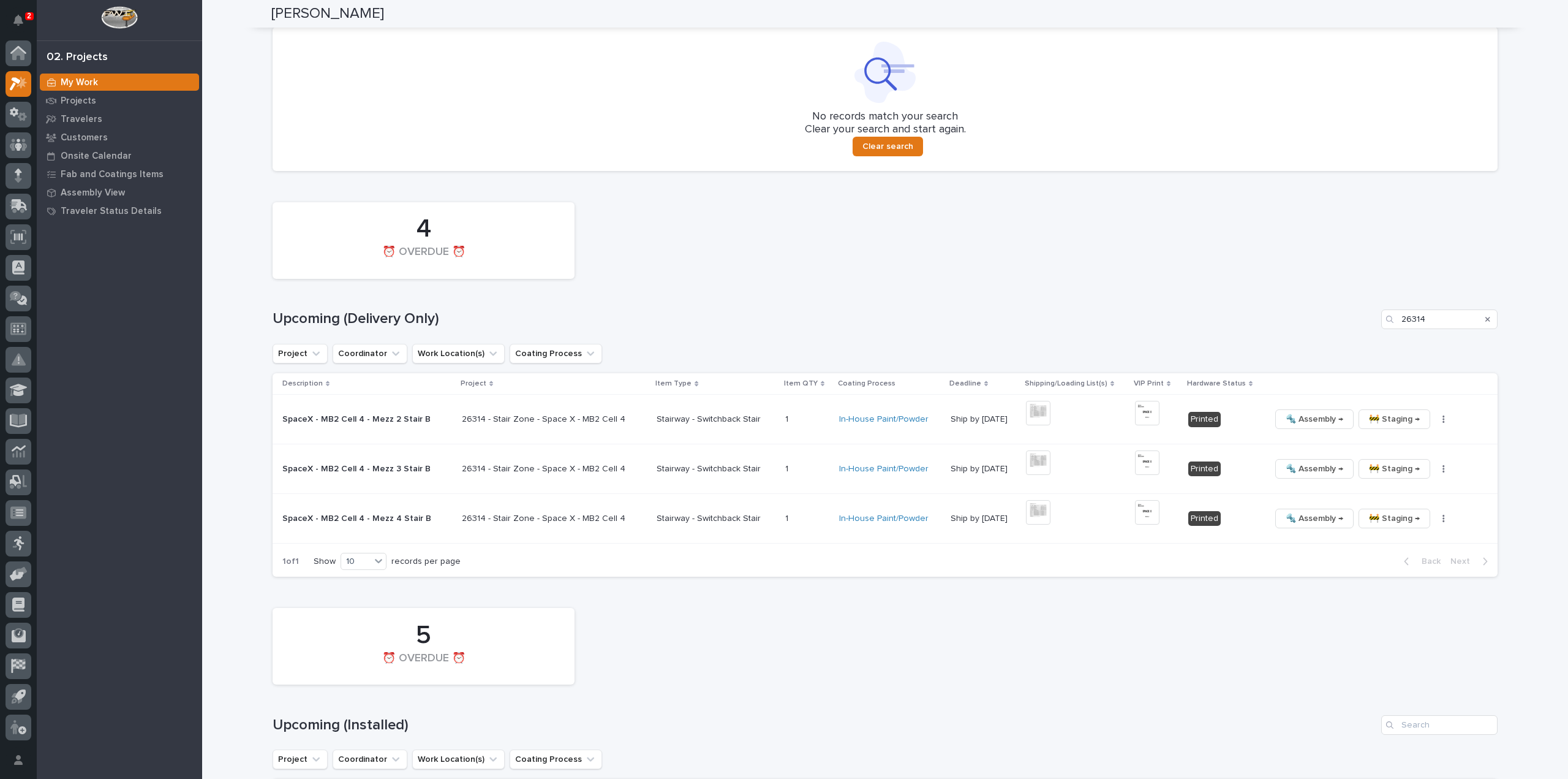
click at [1486, 318] on icon "Search" at bounding box center [1488, 319] width 5 height 7
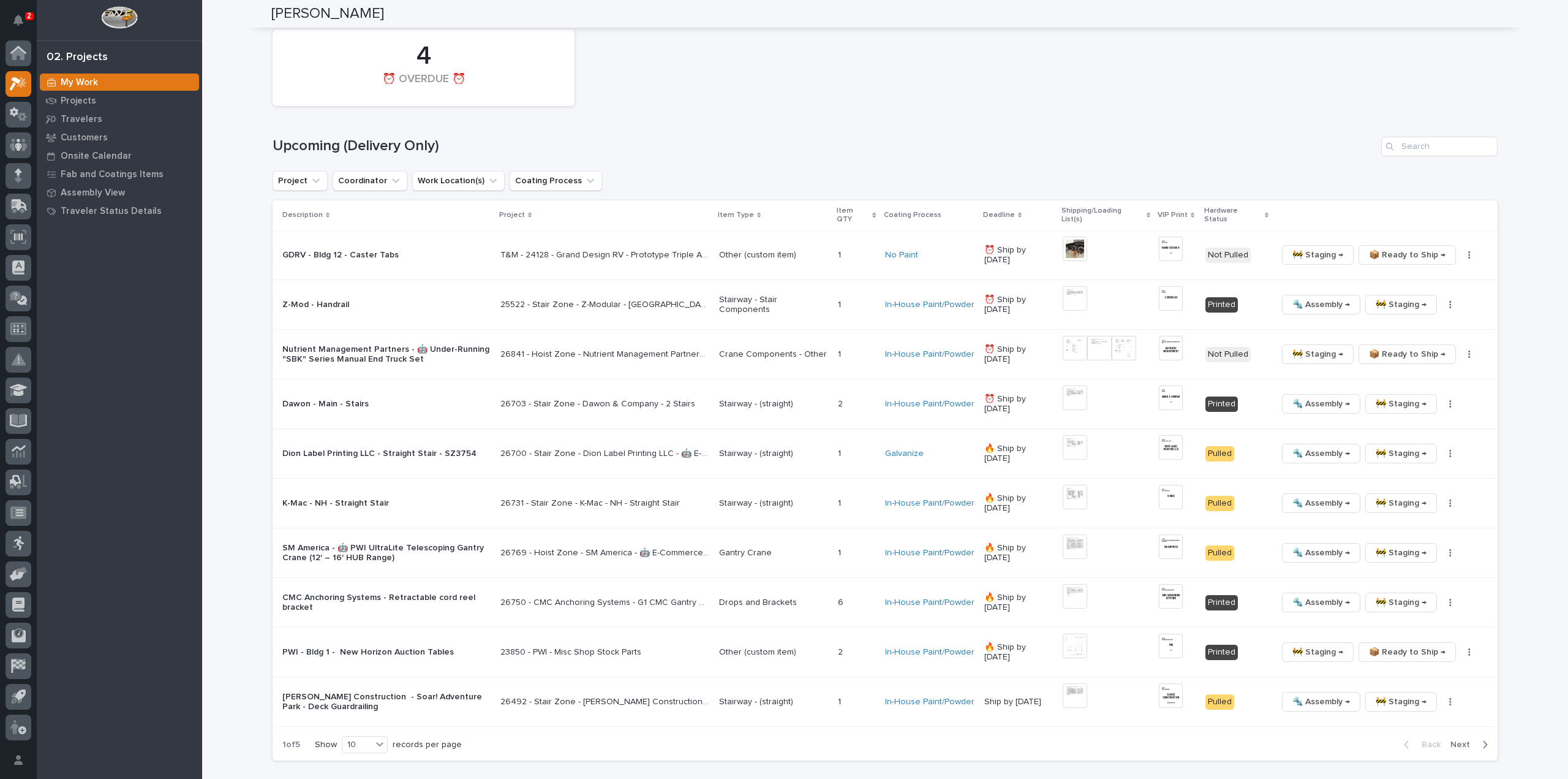
scroll to position [418, 0]
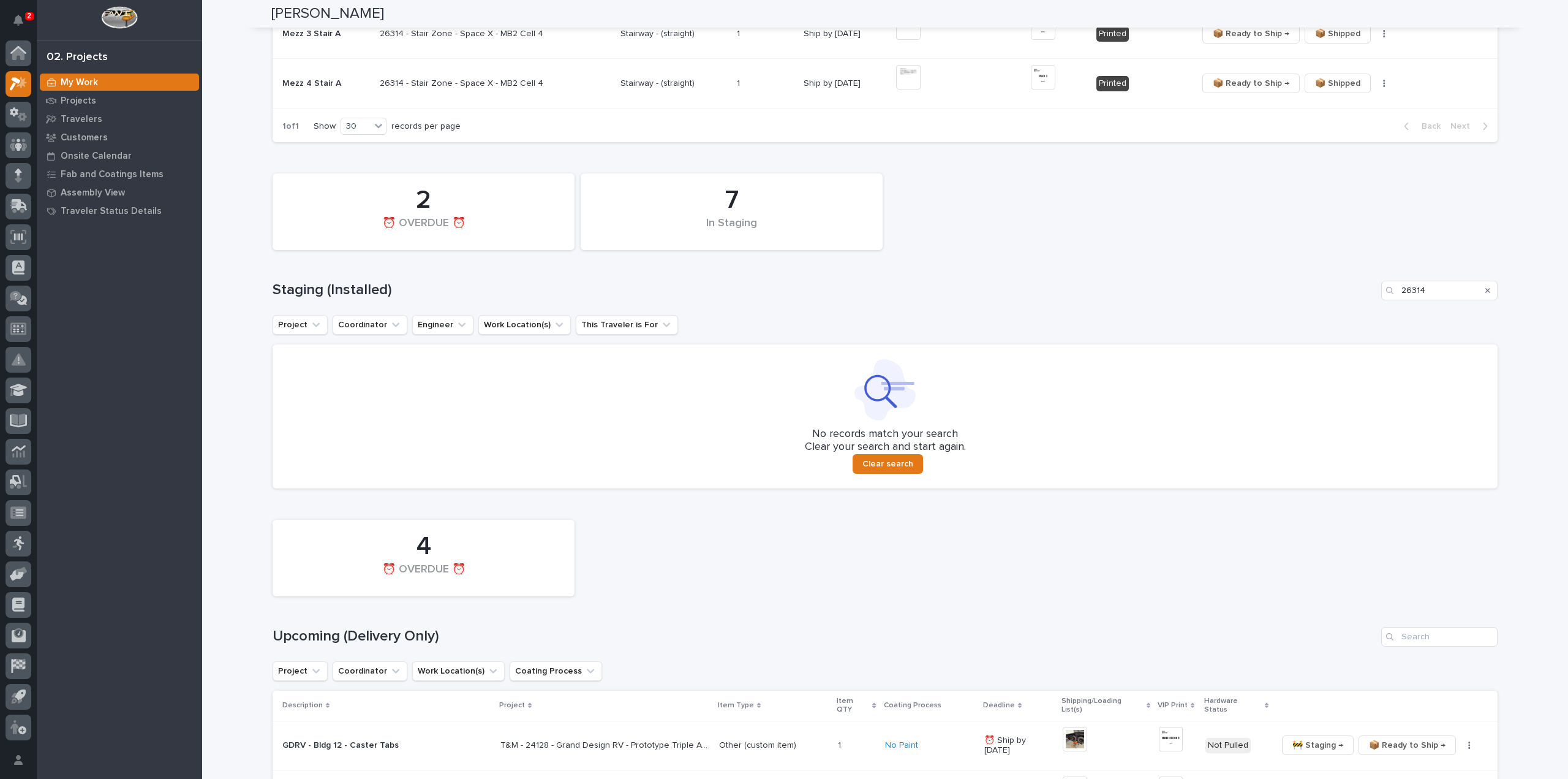
click at [1486, 288] on icon "Search" at bounding box center [1488, 291] width 5 height 7
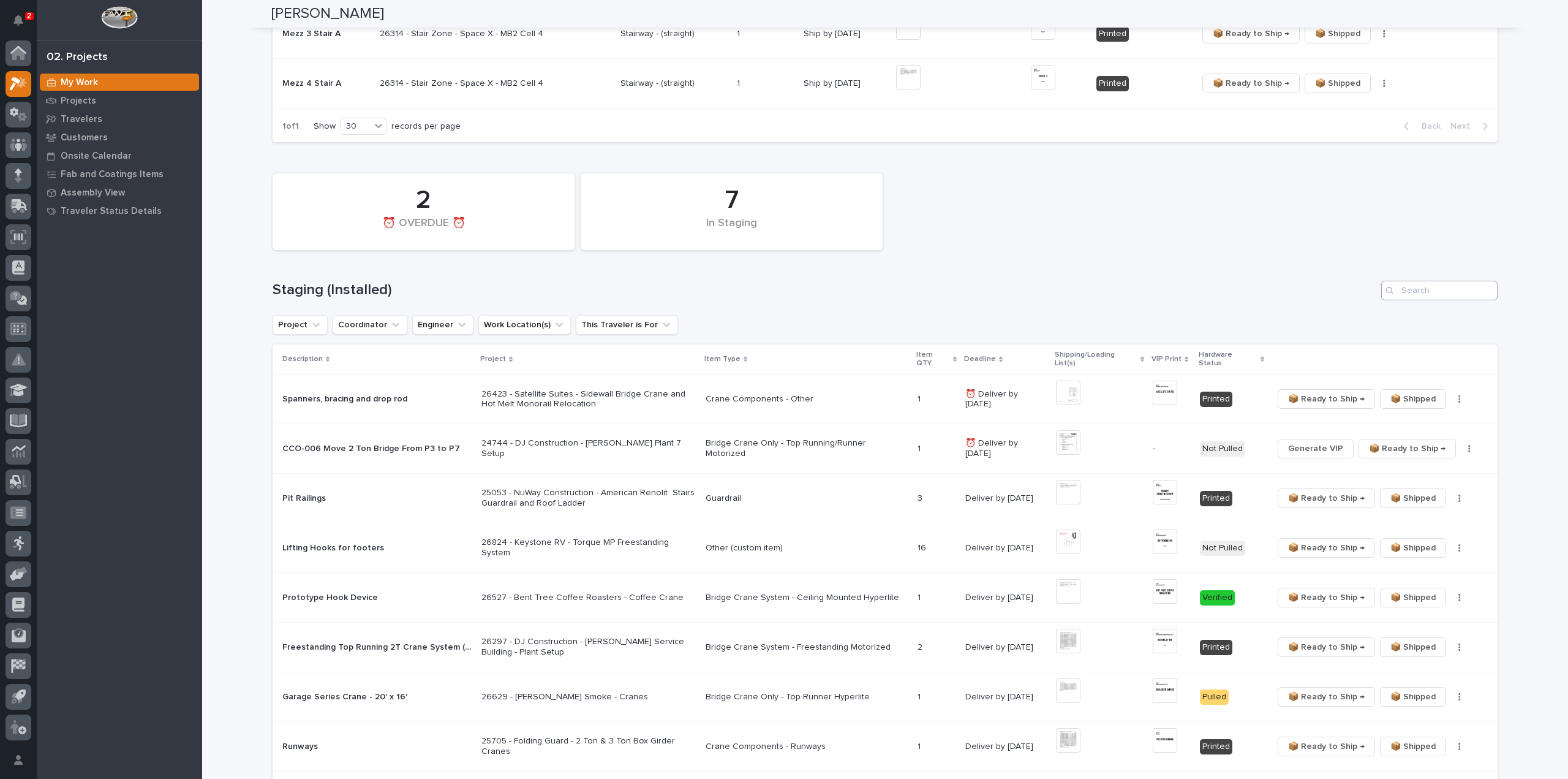
scroll to position [0, 0]
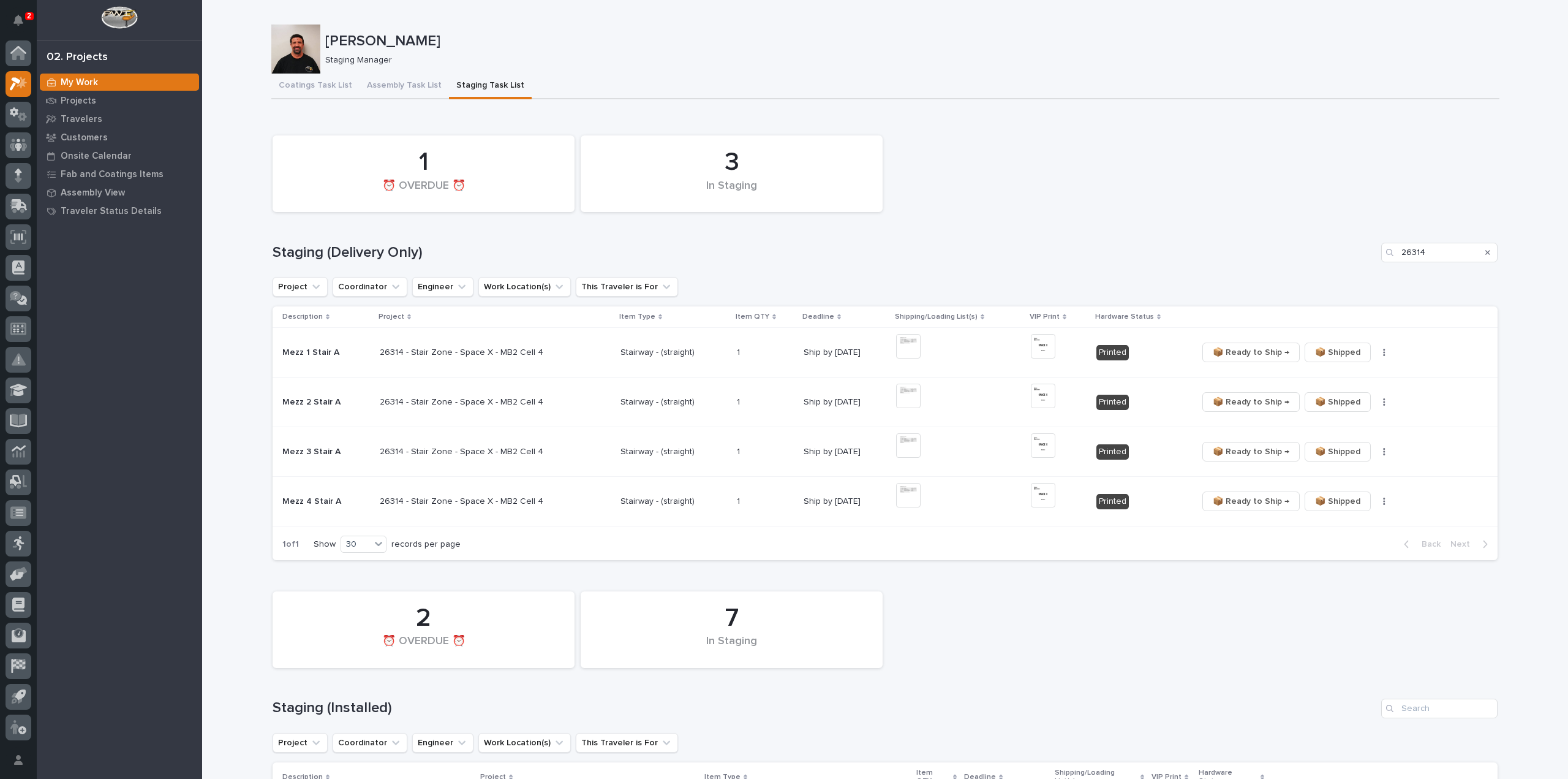
click at [1480, 252] on div "Search" at bounding box center [1488, 252] width 19 height 19
click at [1486, 252] on div "Search" at bounding box center [1488, 252] width 19 height 19
click at [1486, 252] on icon "Search" at bounding box center [1488, 253] width 5 height 5
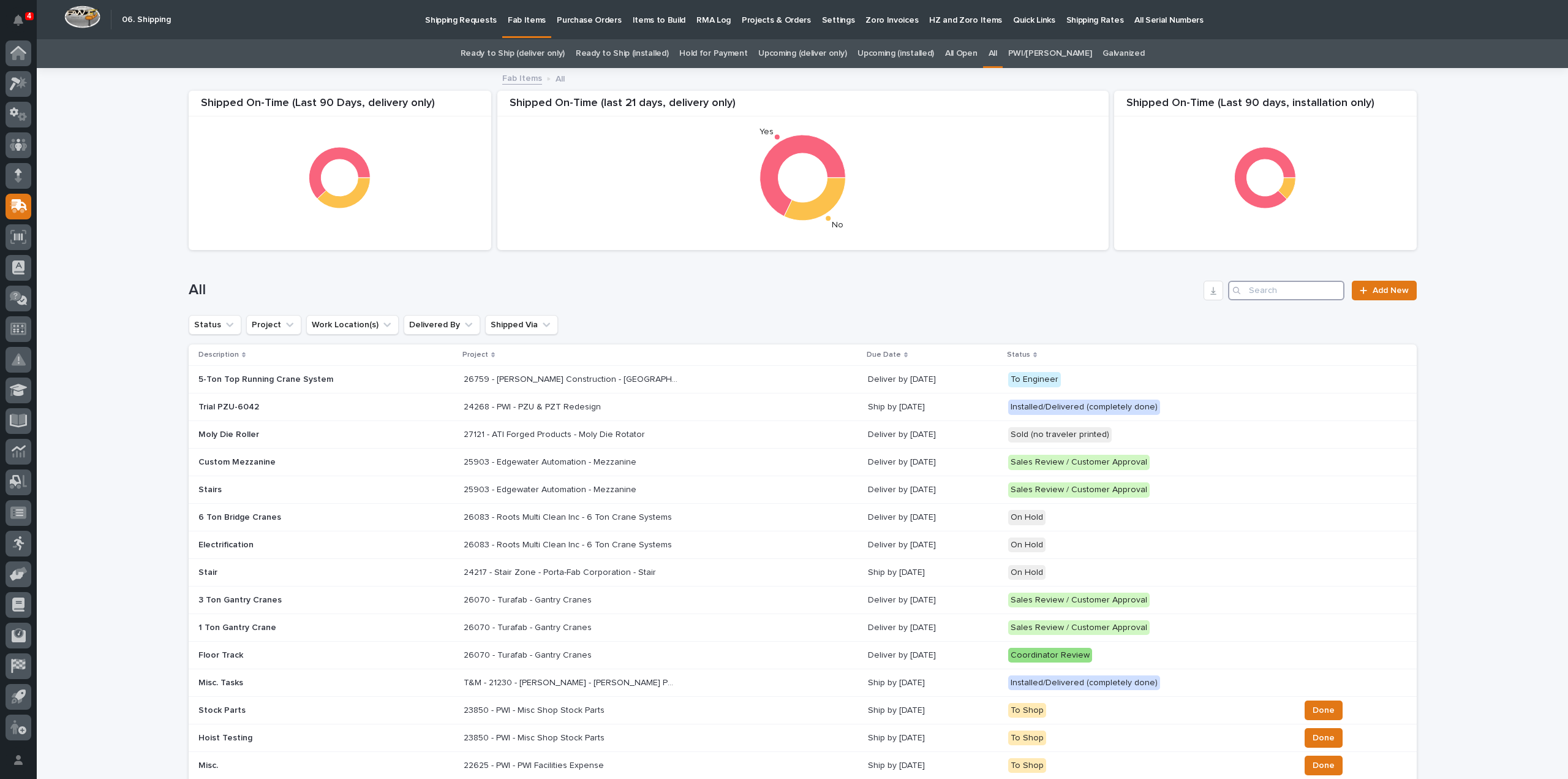
click at [1289, 290] on input "Search" at bounding box center [1286, 290] width 117 height 19
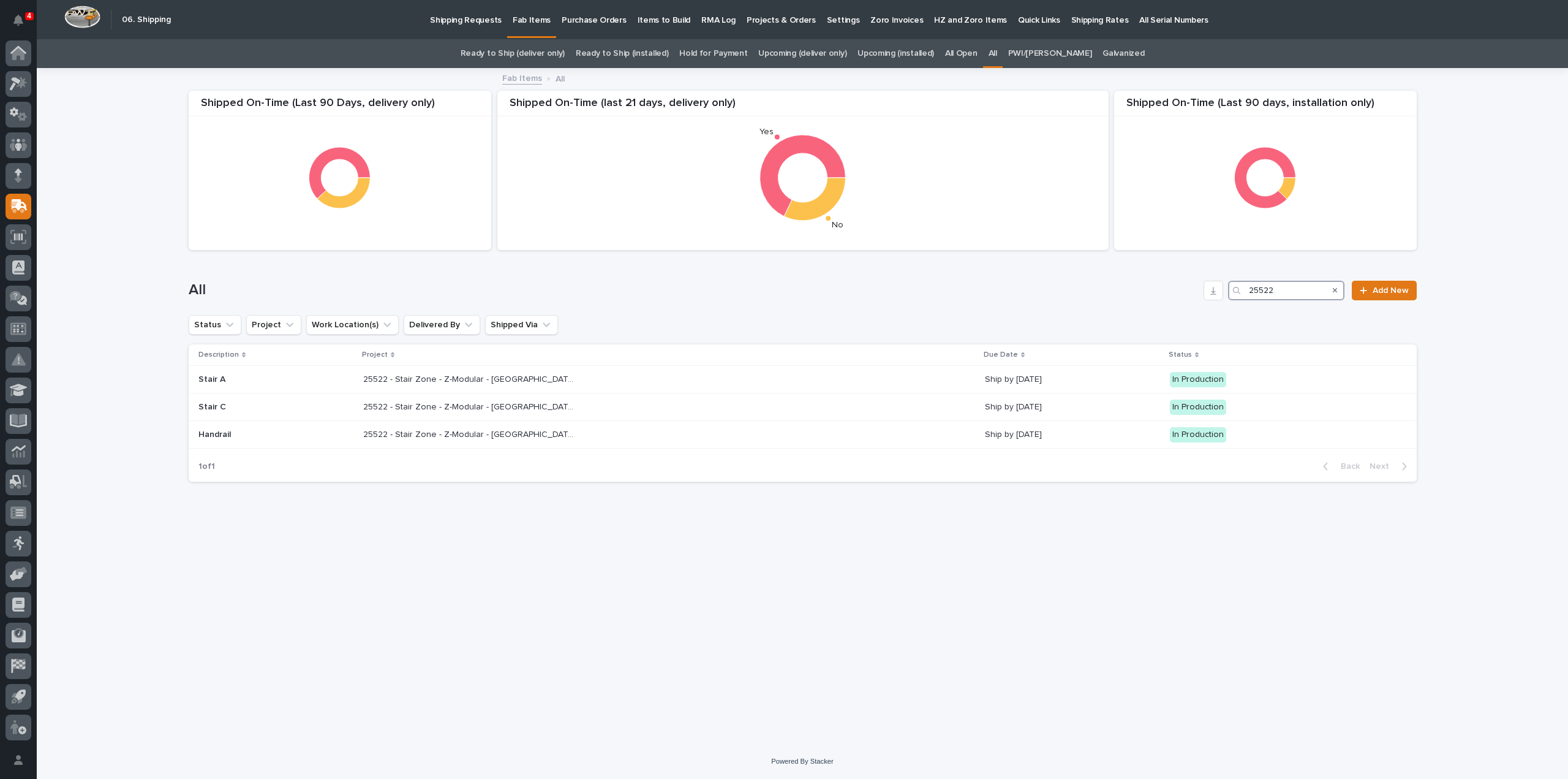
type input "25522"
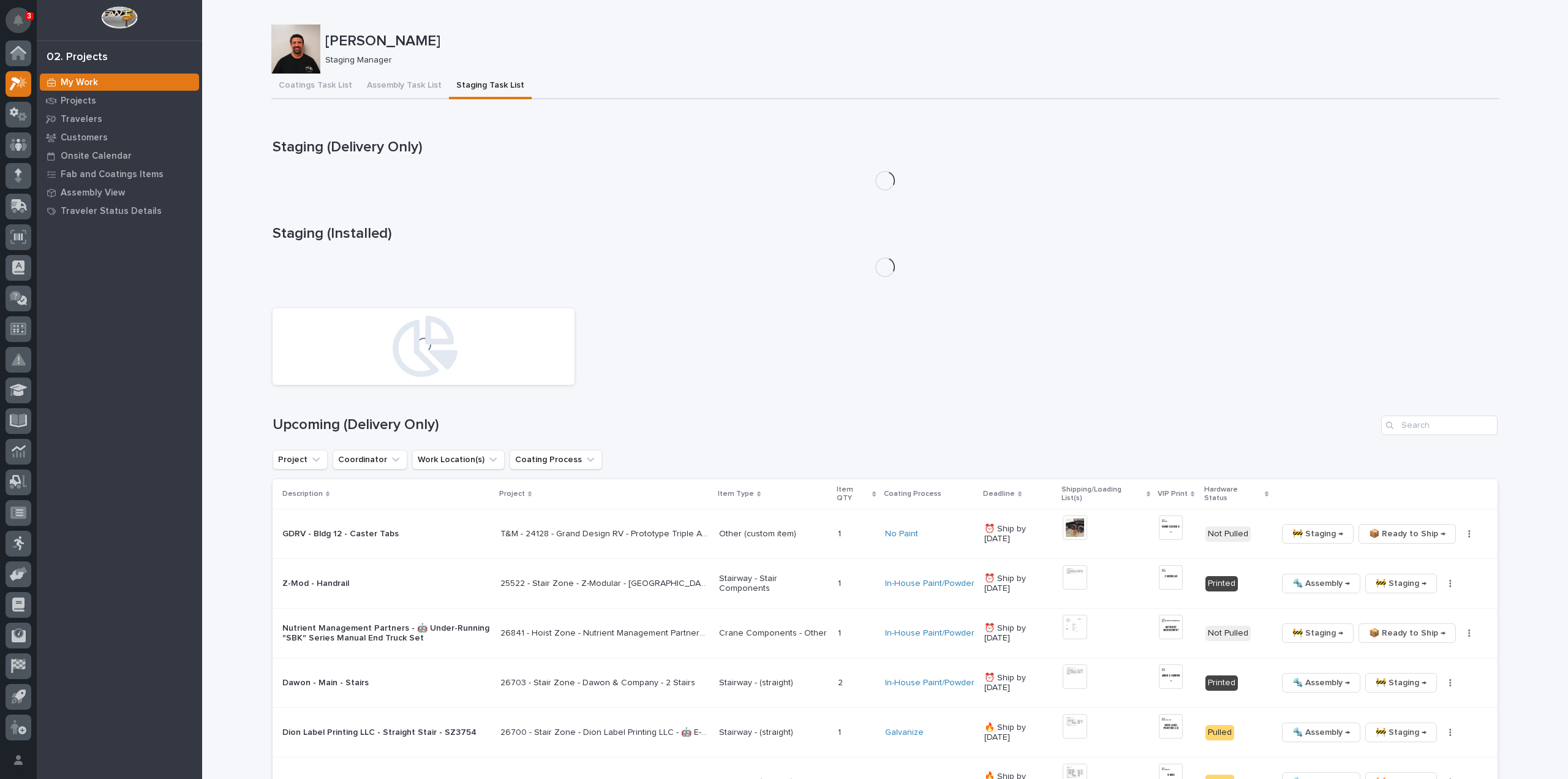
click at [22, 18] on icon "Notifications" at bounding box center [19, 21] width 10 height 11
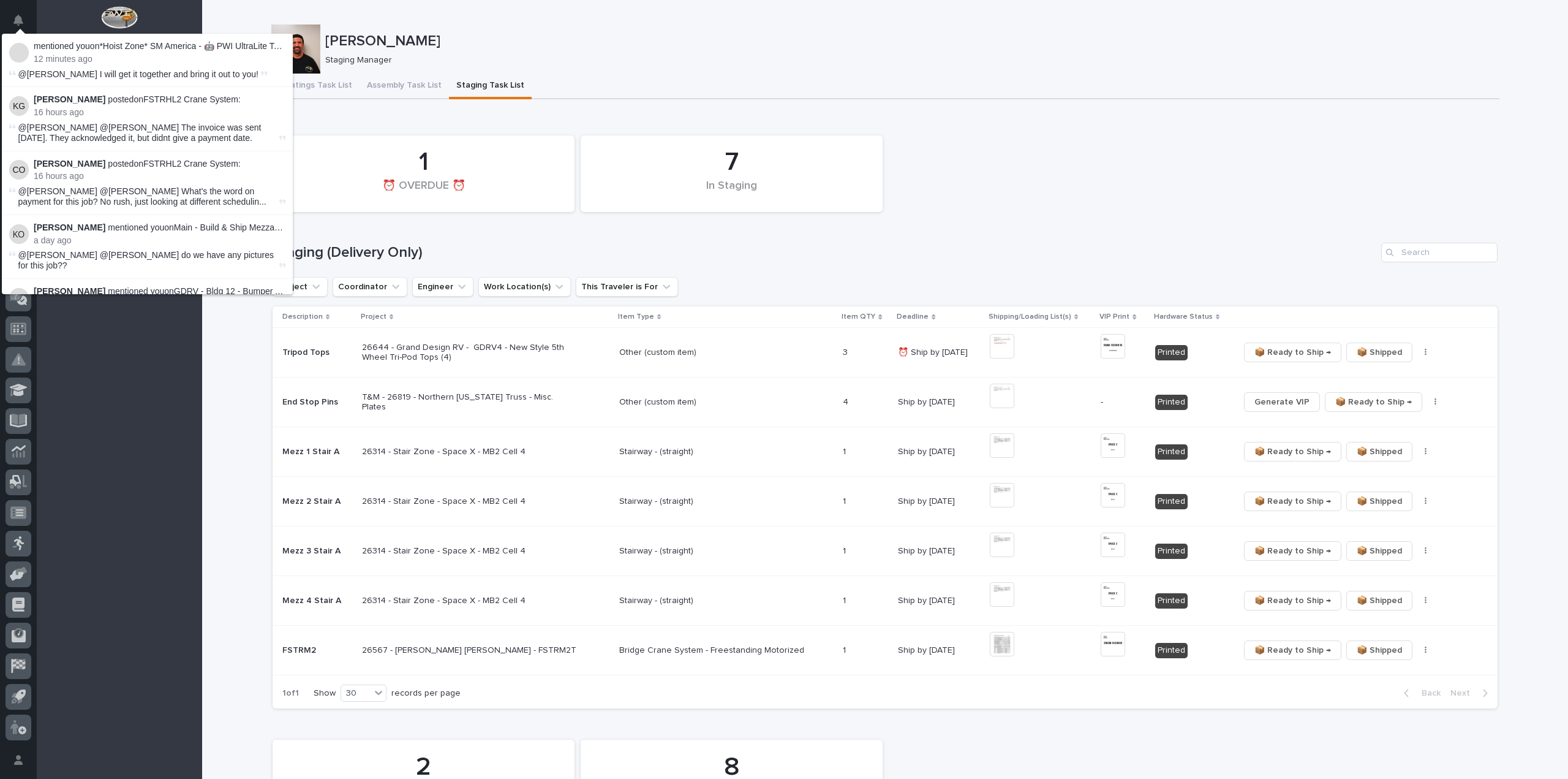
click at [22, 14] on button "Notifications" at bounding box center [18, 20] width 26 height 26
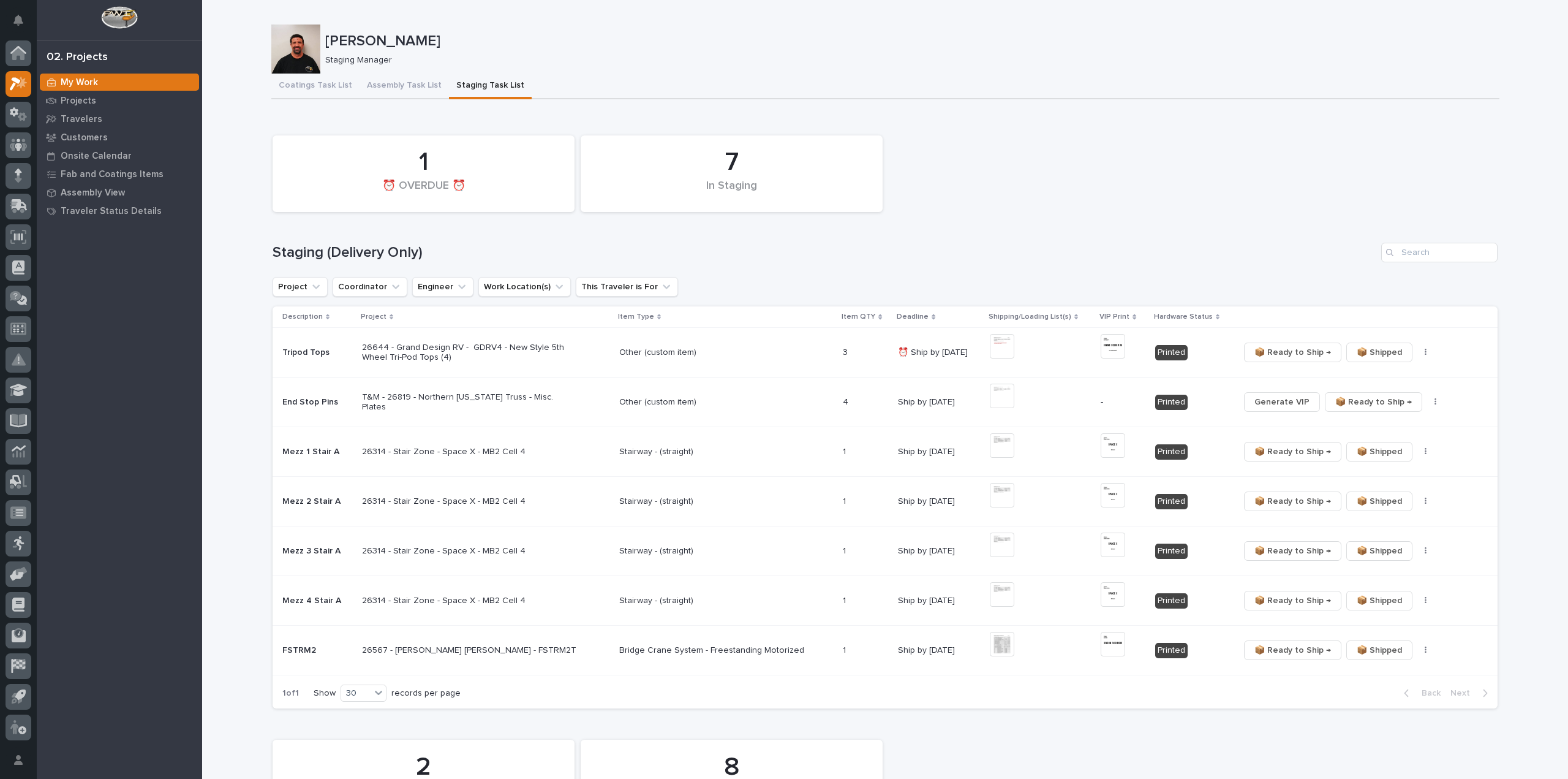
click at [788, 81] on div "Coatings Task List Assembly Task List Staging Task List" at bounding box center [885, 86] width 1228 height 26
click at [513, 405] on p "T&M - 26819 - Northern [US_STATE] Truss - Misc. Plates" at bounding box center [469, 402] width 214 height 21
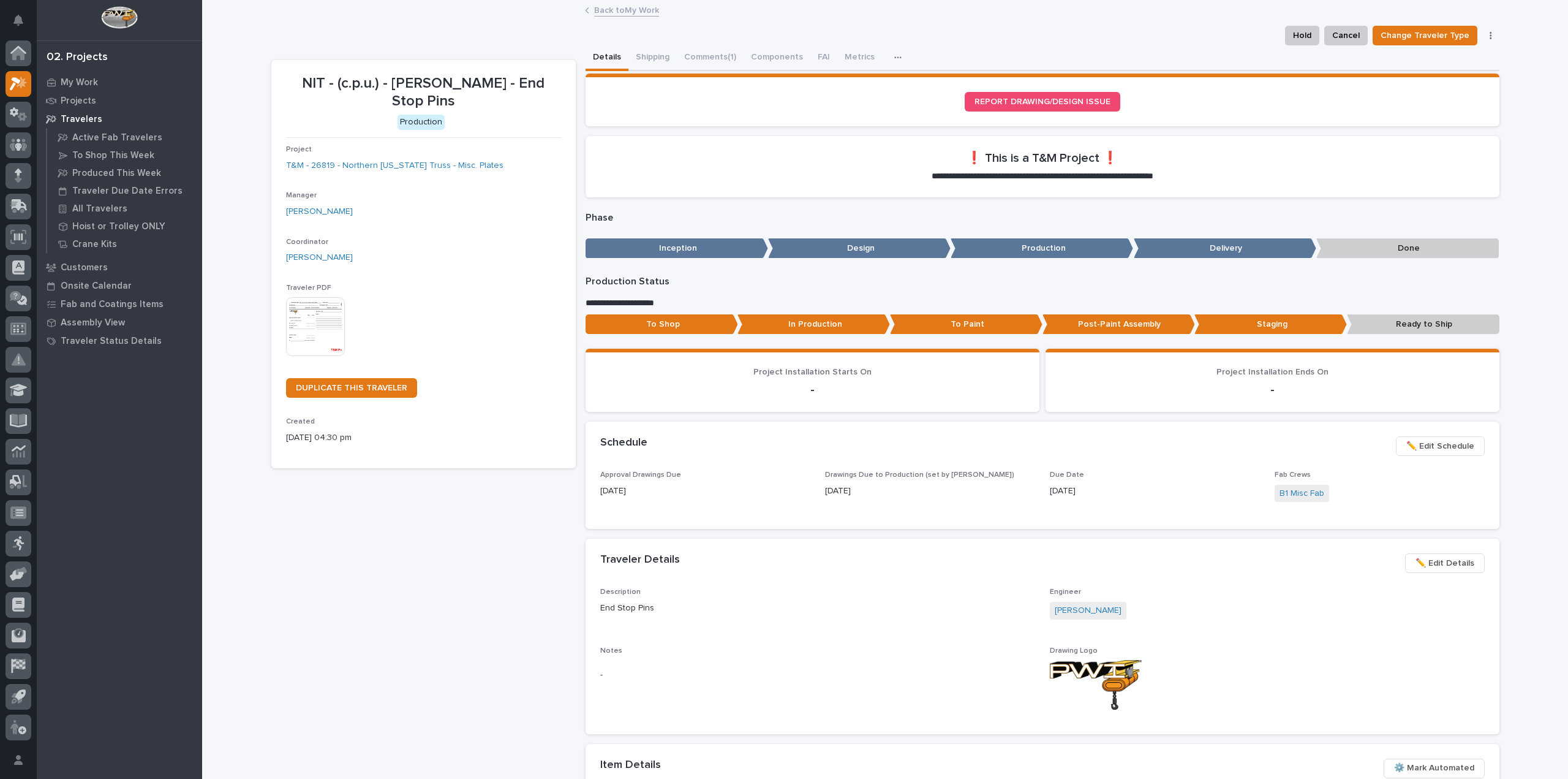
click at [842, 329] on p "In Production" at bounding box center [814, 324] width 153 height 20
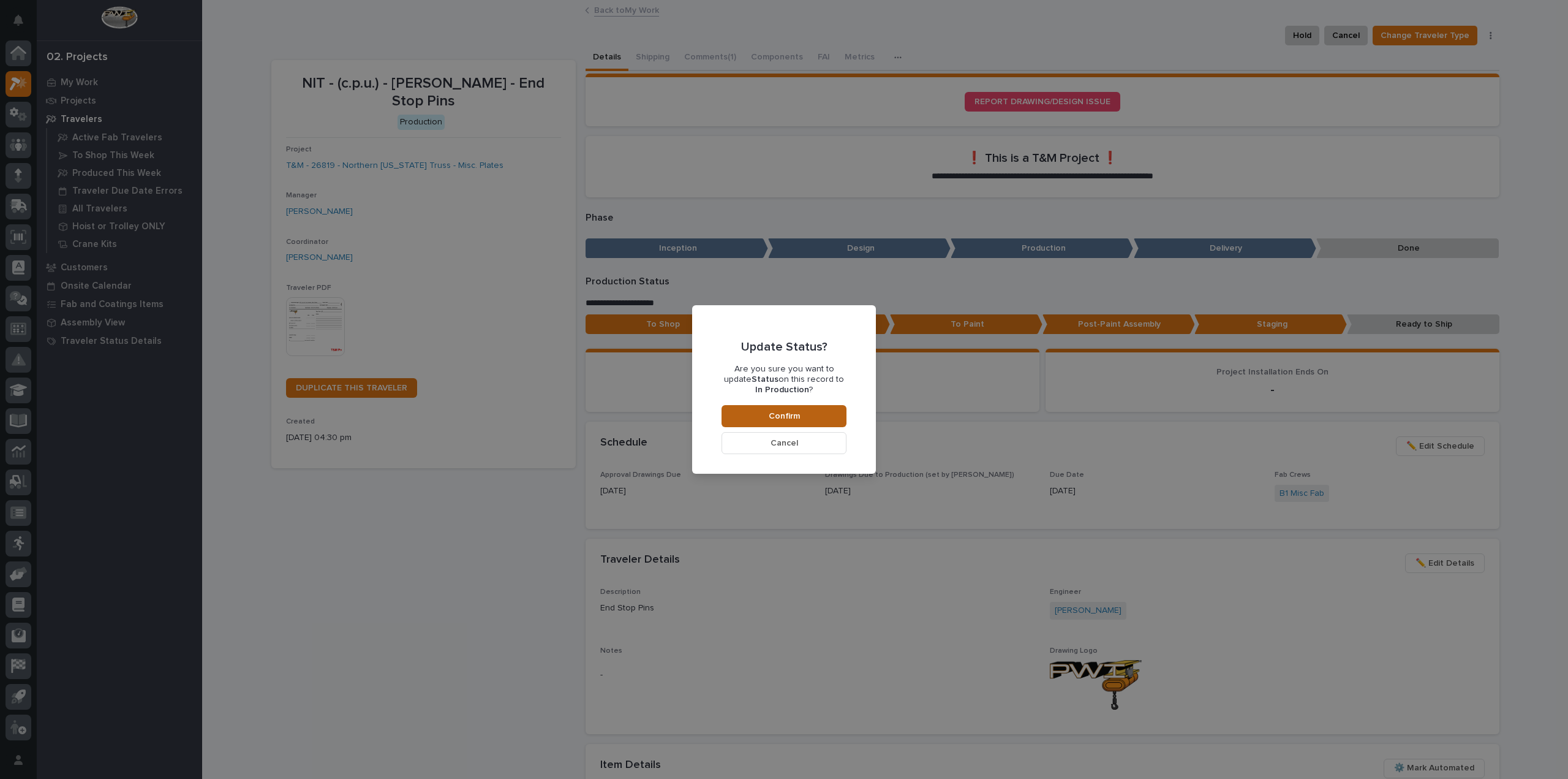
click at [802, 419] on button "Confirm" at bounding box center [784, 415] width 125 height 22
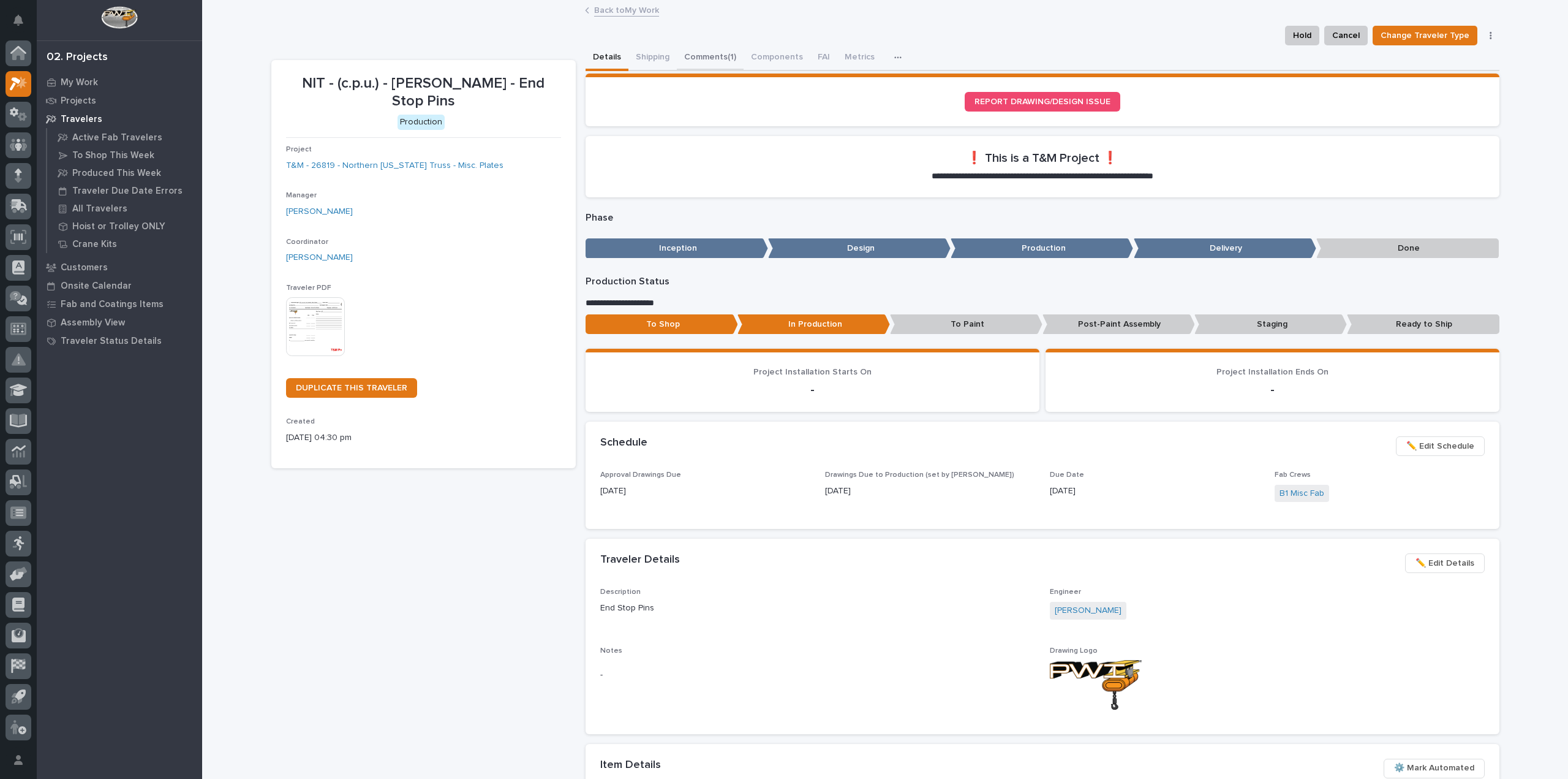
click at [703, 57] on button "Comments (1)" at bounding box center [710, 58] width 67 height 26
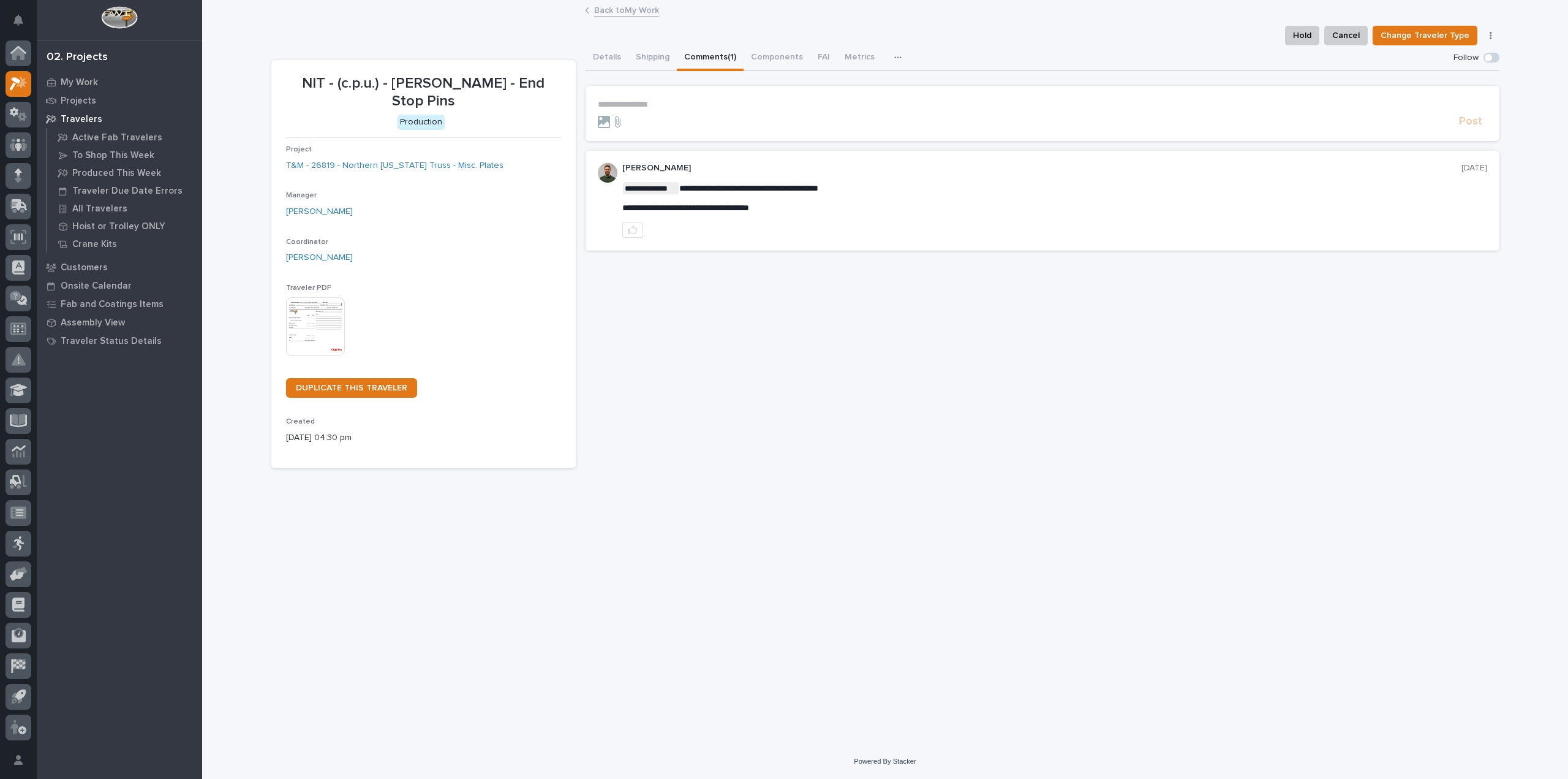
click at [655, 104] on p "**********" at bounding box center [1042, 104] width 890 height 11
click at [640, 120] on span "[PERSON_NAME]" at bounding box center [636, 123] width 69 height 9
click at [661, 106] on p "**********" at bounding box center [1042, 105] width 890 height 12
click at [771, 109] on span "**********" at bounding box center [712, 105] width 133 height 9
drag, startPoint x: 771, startPoint y: 108, endPoint x: 820, endPoint y: 99, distance: 49.8
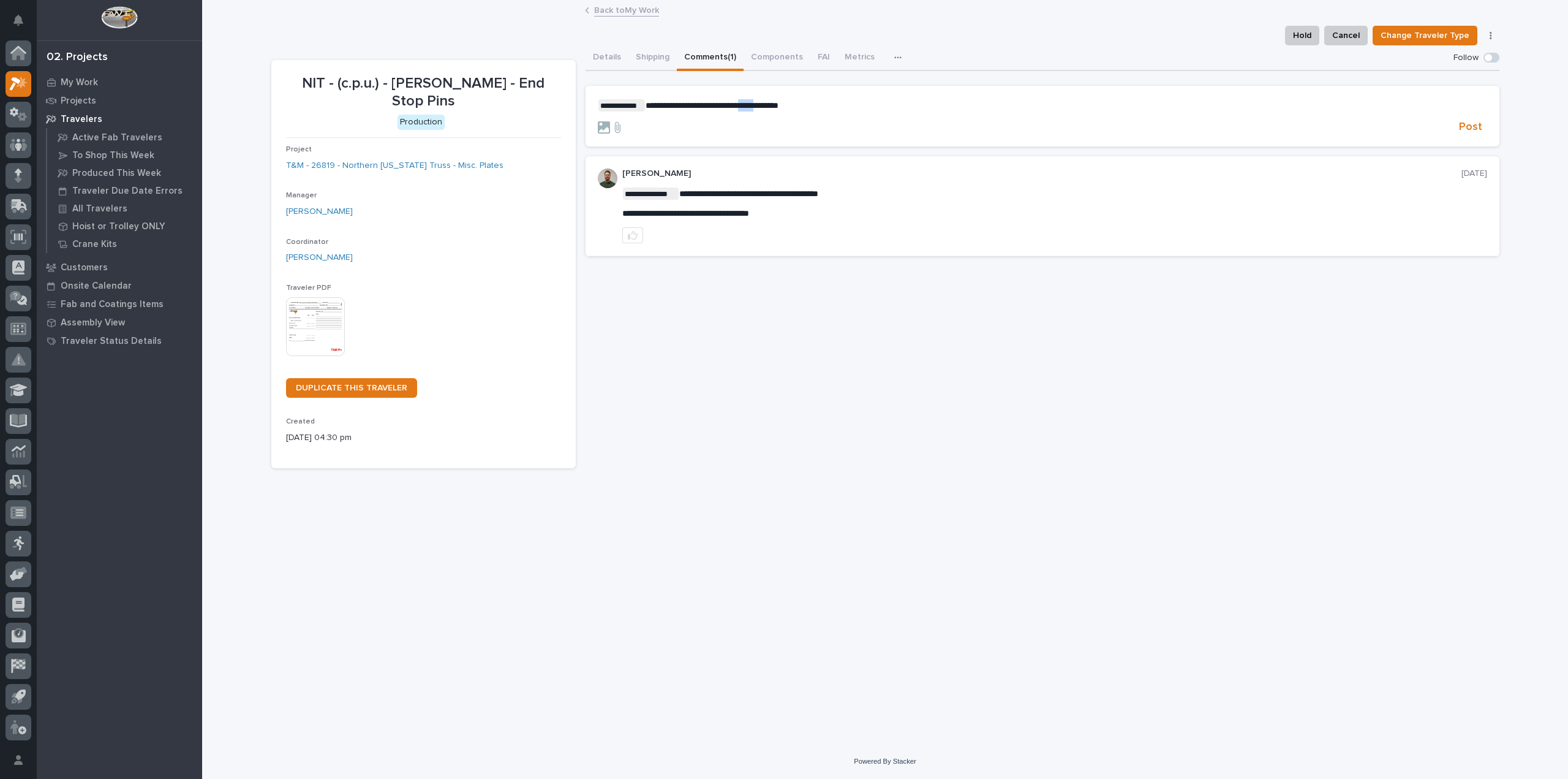
click at [820, 99] on p "**********" at bounding box center [1042, 105] width 890 height 12
click at [774, 107] on span "**********" at bounding box center [712, 105] width 133 height 9
drag, startPoint x: 774, startPoint y: 107, endPoint x: 964, endPoint y: 103, distance: 190.0
click at [983, 102] on p "**********" at bounding box center [1042, 105] width 890 height 12
click at [769, 105] on p "**********" at bounding box center [1042, 105] width 890 height 12
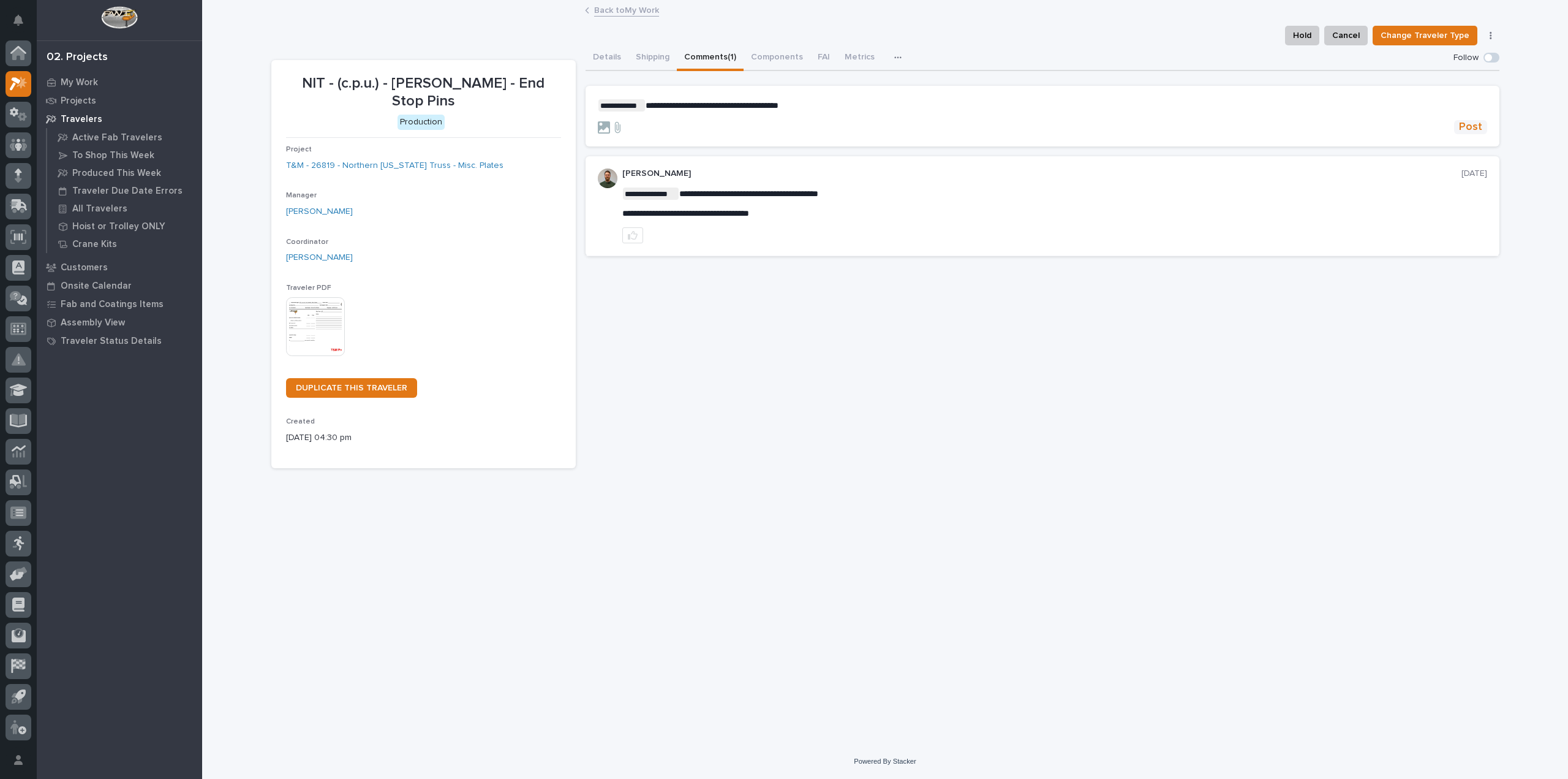
click at [1471, 127] on span "Post" at bounding box center [1470, 127] width 23 height 14
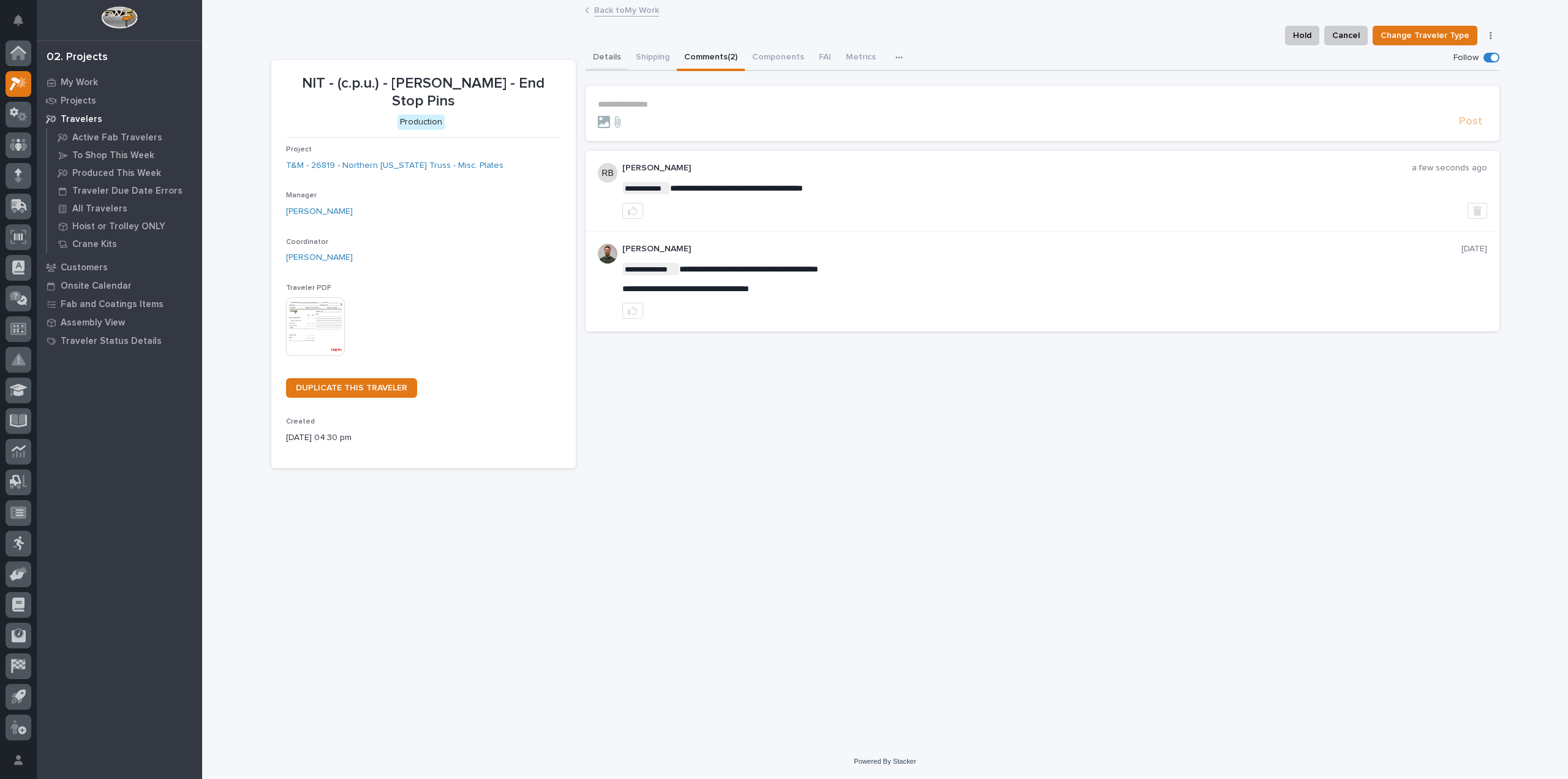
click at [612, 56] on button "Details" at bounding box center [607, 58] width 43 height 26
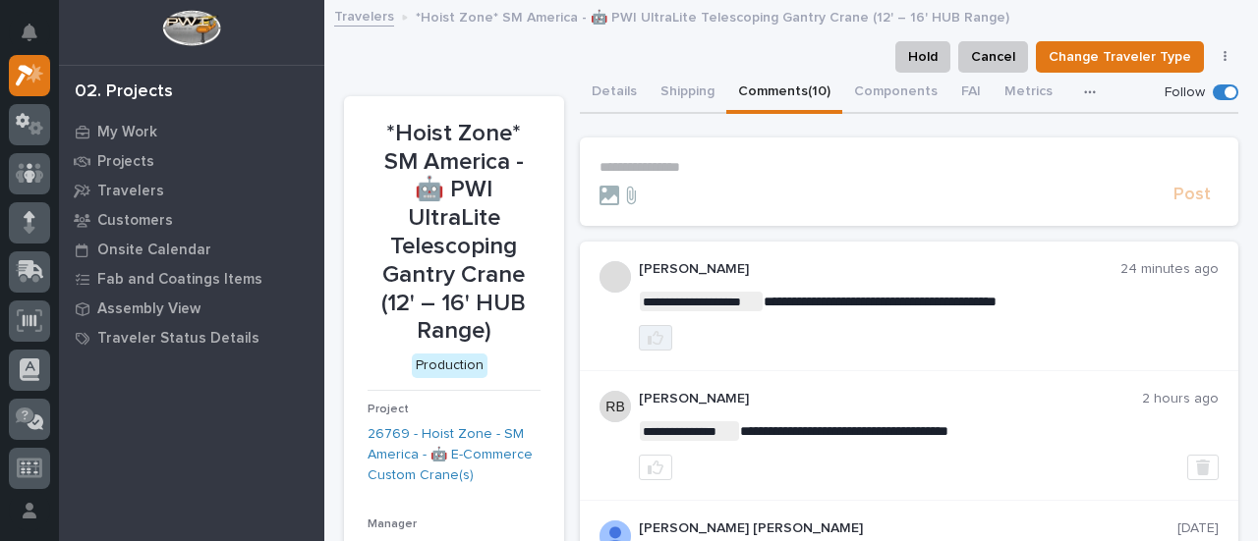
click at [647, 339] on icon "button" at bounding box center [655, 338] width 16 height 16
click at [611, 91] on button "Details" at bounding box center [614, 93] width 69 height 41
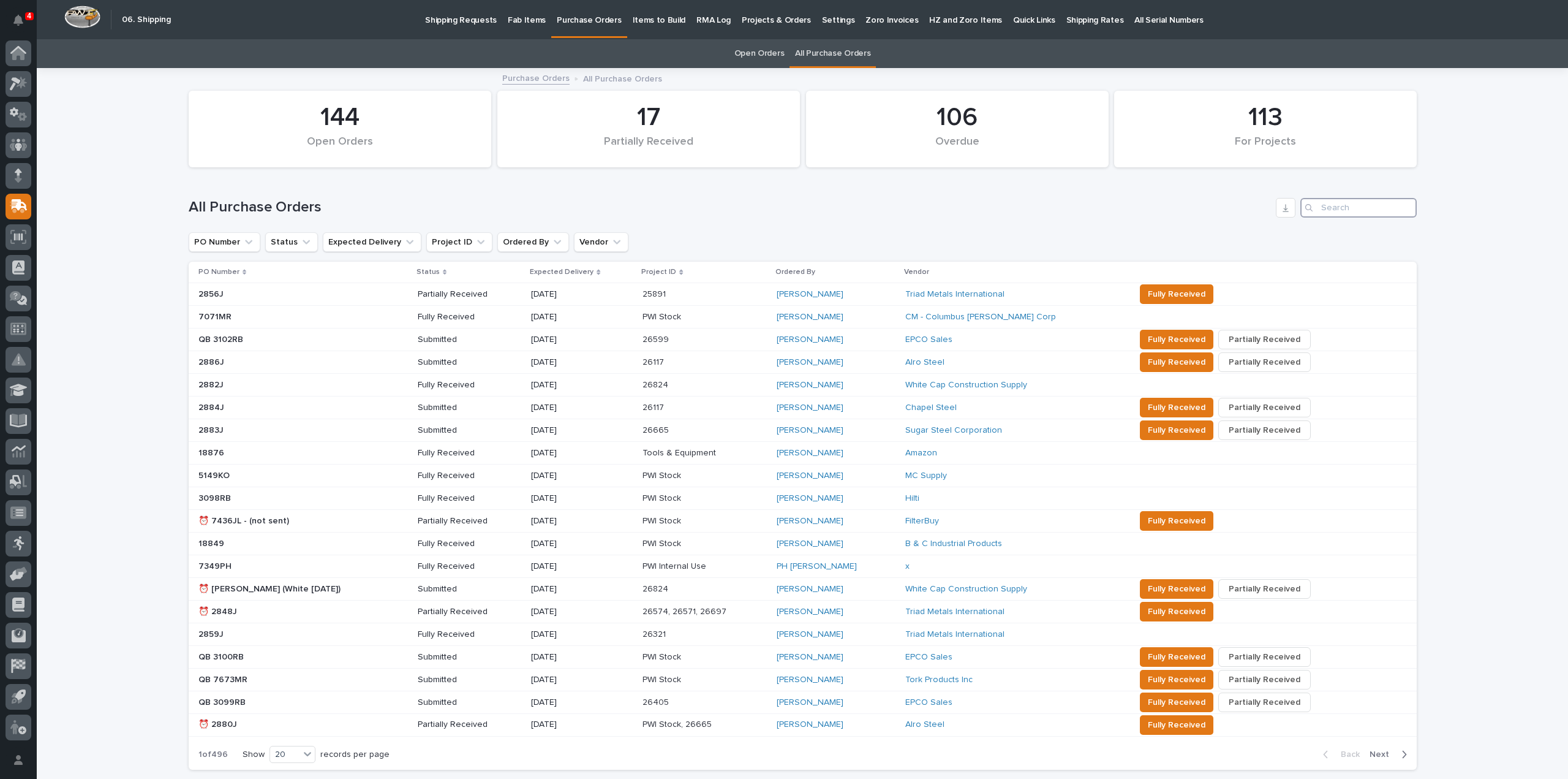
click at [1350, 211] on input "Search" at bounding box center [1359, 207] width 117 height 19
click at [1466, 215] on div "Loading... Saving… Loading... Saving… 106 Overdue 144 Open Orders 17 Partially …" at bounding box center [802, 455] width 1531 height 772
click at [540, 79] on link "Purchase Orders" at bounding box center [536, 77] width 67 height 14
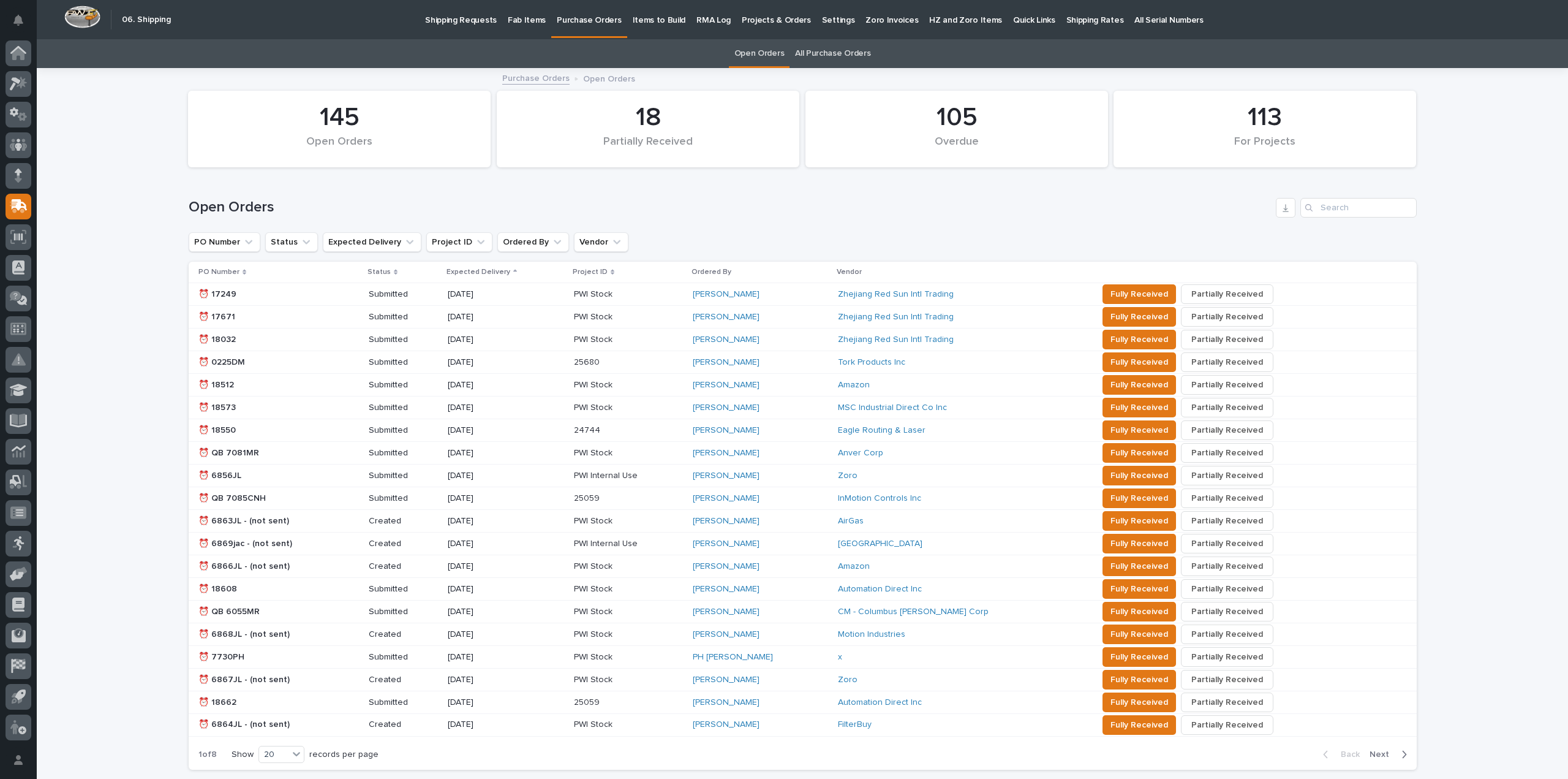
click at [825, 52] on link "All Purchase Orders" at bounding box center [832, 54] width 75 height 29
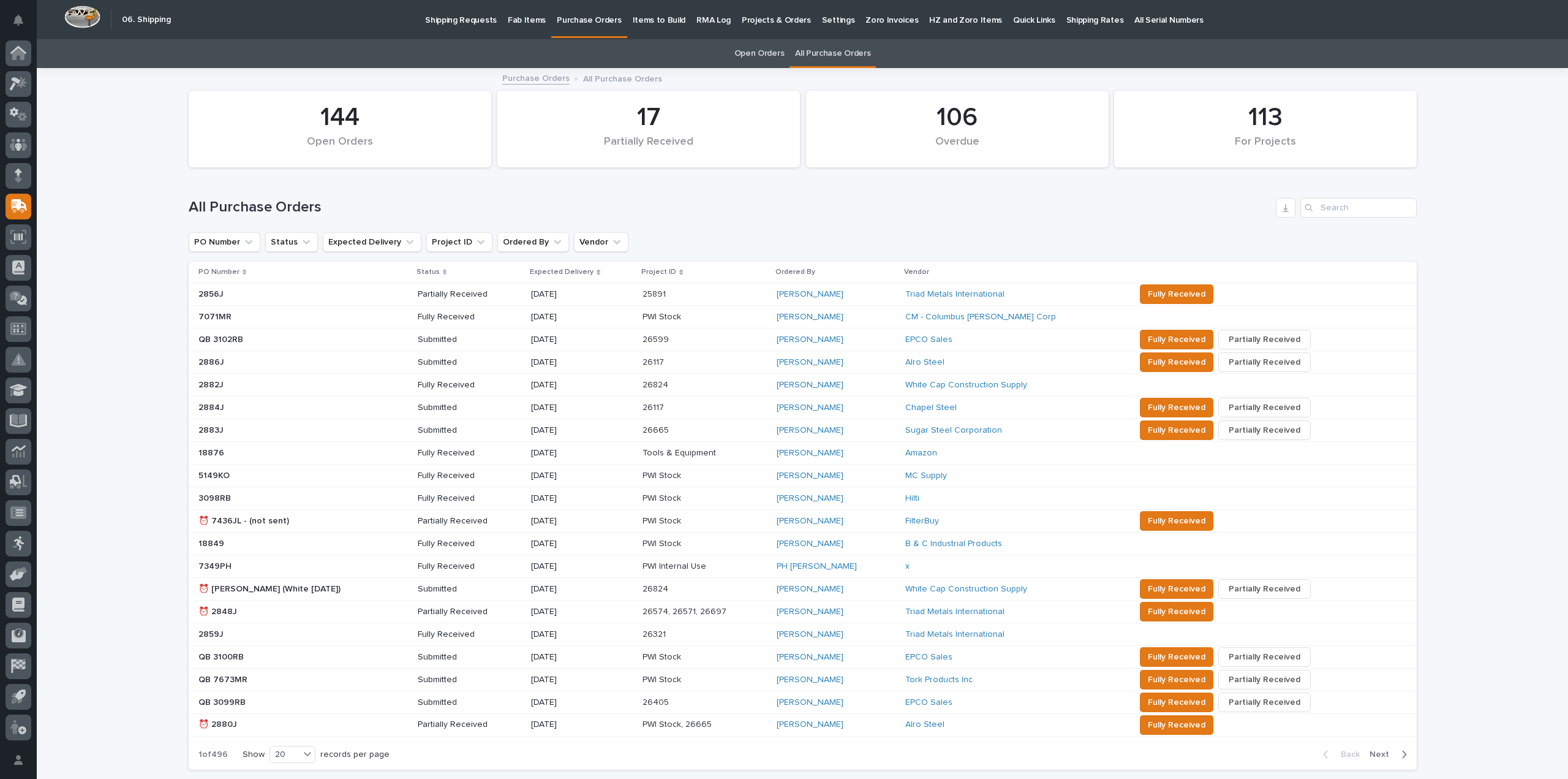
click at [828, 50] on link "All Purchase Orders" at bounding box center [832, 54] width 75 height 29
click at [705, 22] on p "RMA Log" at bounding box center [713, 12] width 34 height 26
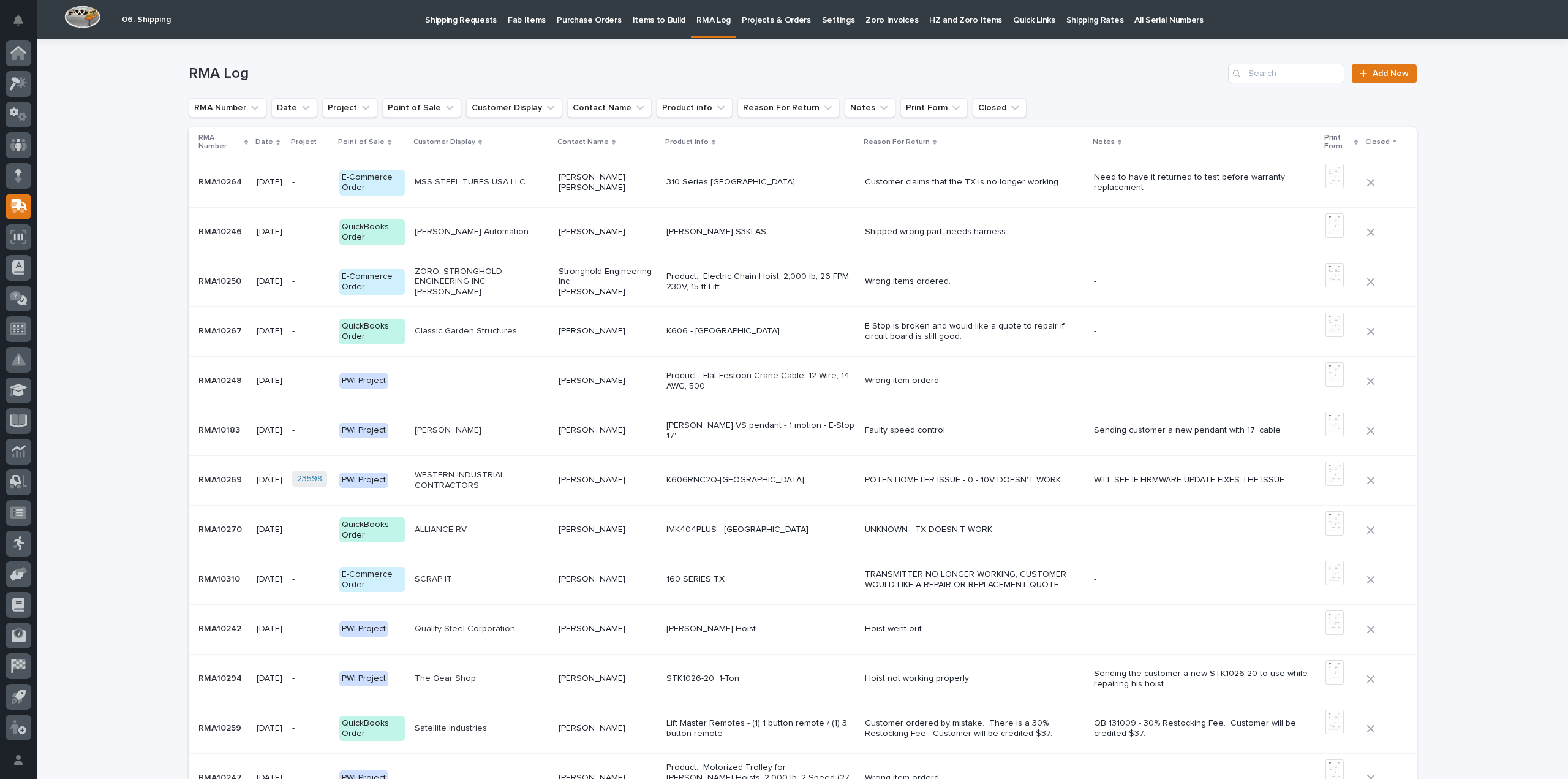
click at [584, 21] on p "Purchase Orders" at bounding box center [589, 12] width 64 height 26
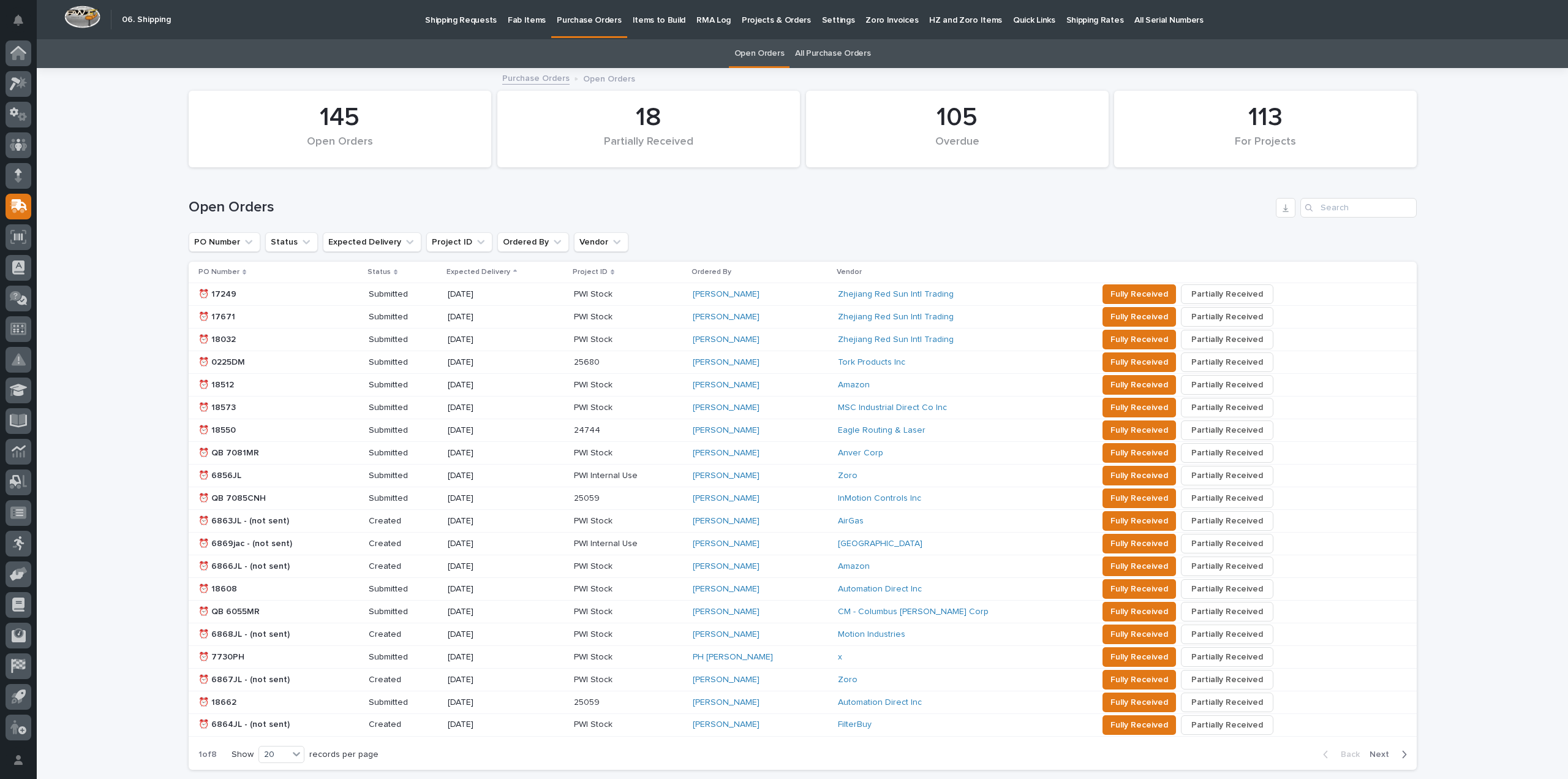
click at [810, 47] on link "All Purchase Orders" at bounding box center [832, 54] width 75 height 29
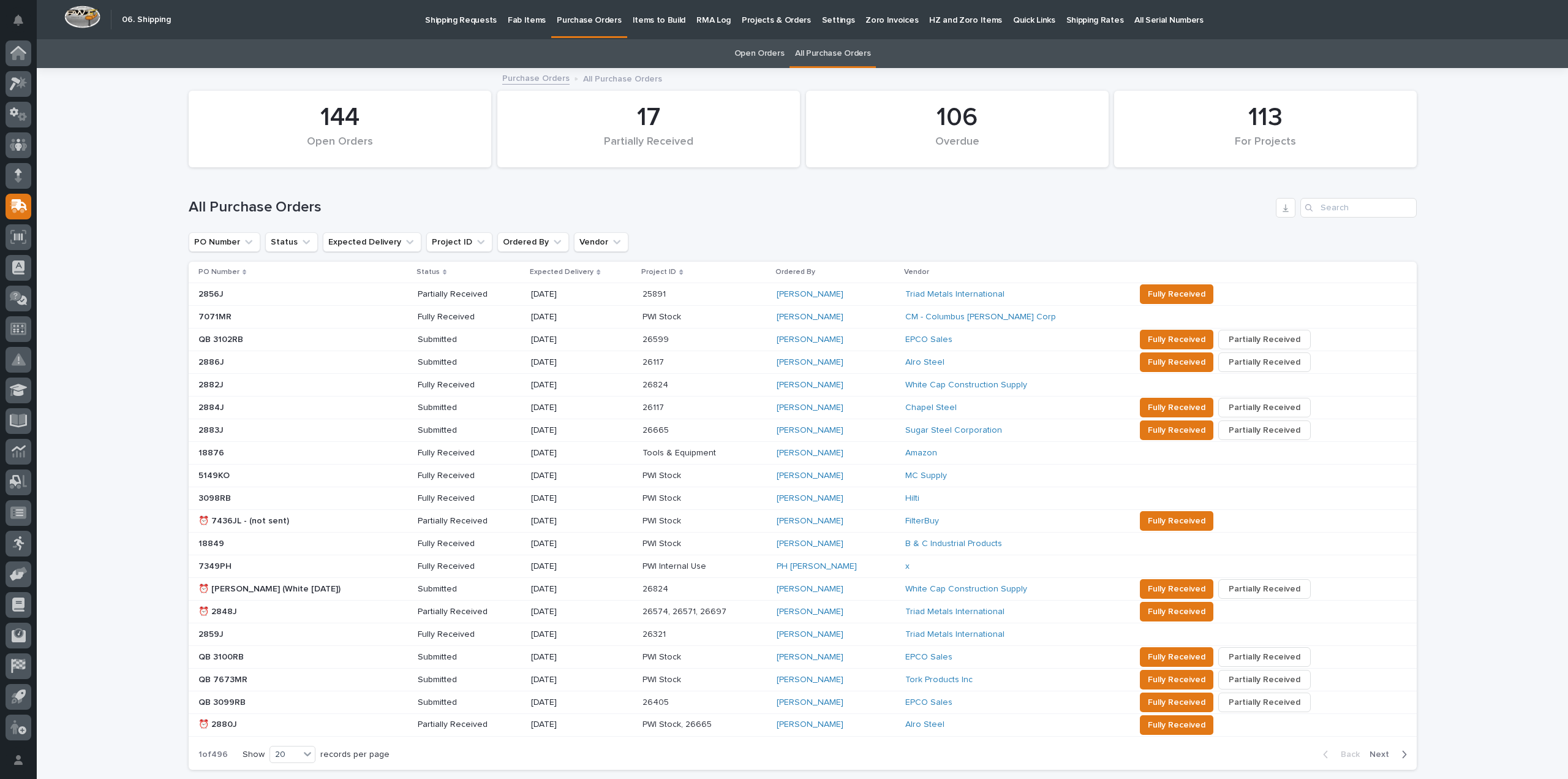
click at [1445, 221] on div "Loading... Saving… Loading... Saving… 106 Overdue 144 Open Orders 17 Partially …" at bounding box center [802, 455] width 1531 height 772
click at [10, 175] on div at bounding box center [18, 175] width 26 height 26
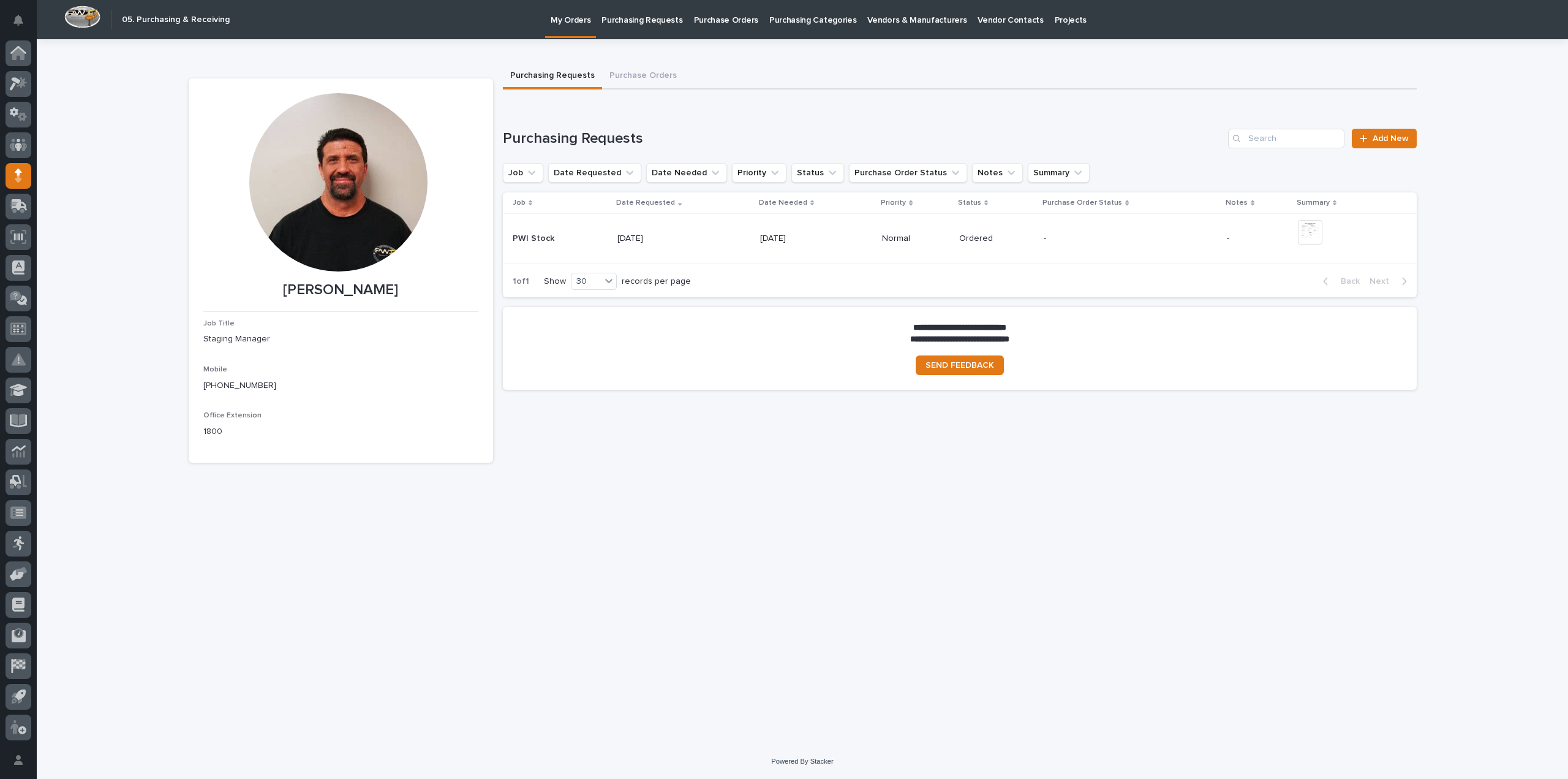
click at [719, 17] on p "Purchase Orders" at bounding box center [726, 12] width 64 height 26
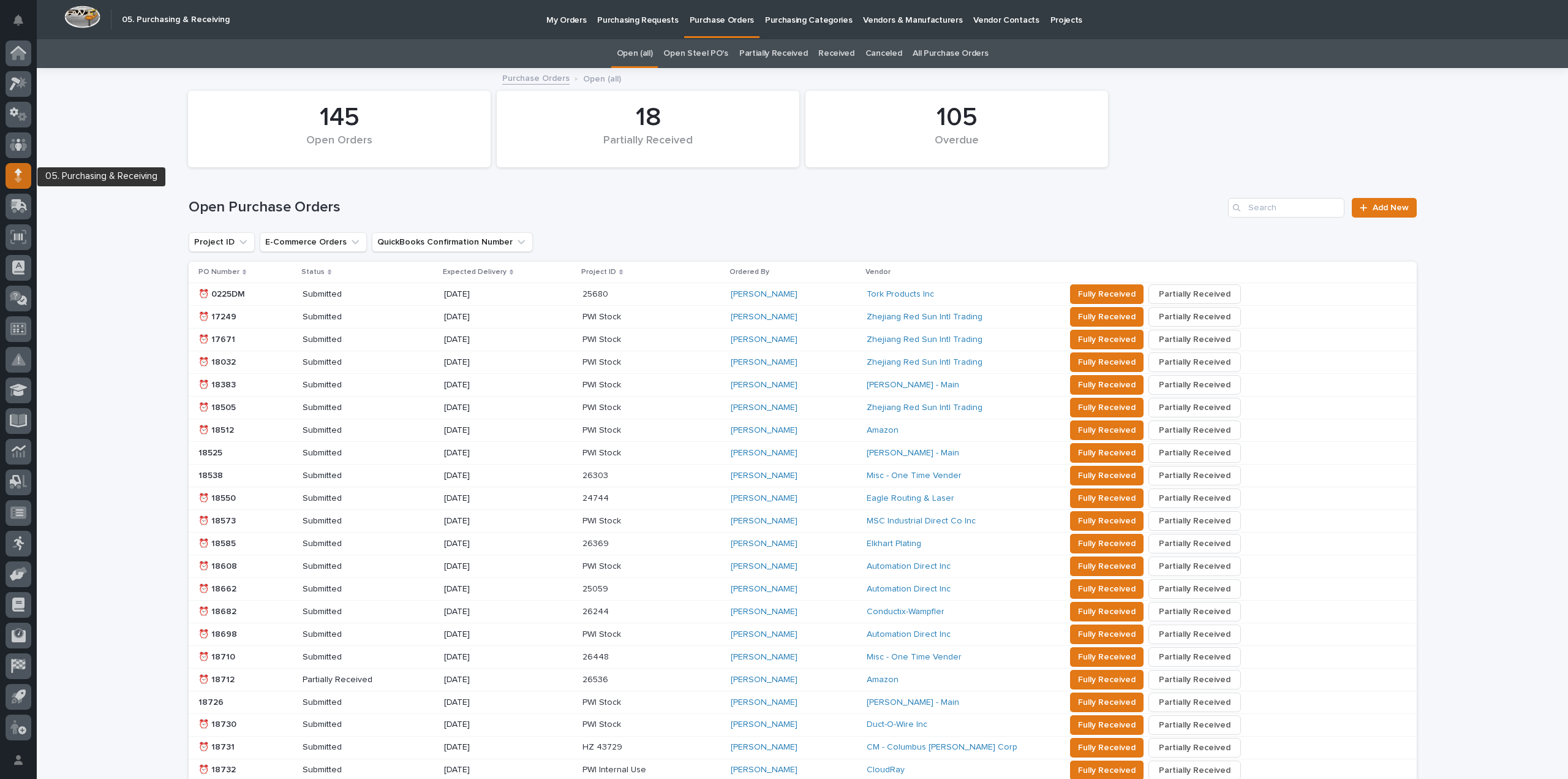
click at [16, 178] on icon at bounding box center [18, 178] width 7 height 7
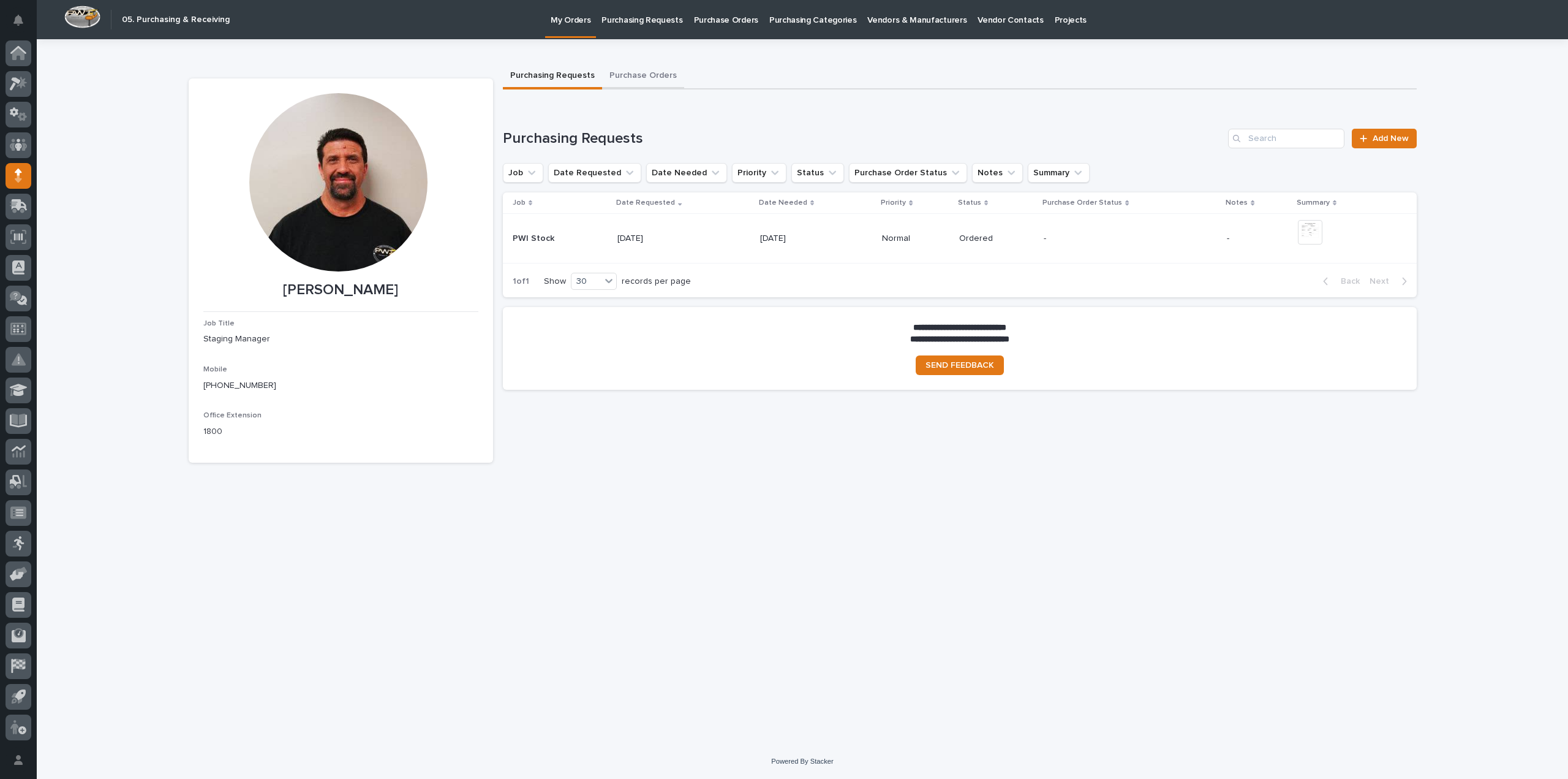
click at [655, 76] on button "Purchase Orders" at bounding box center [643, 76] width 82 height 26
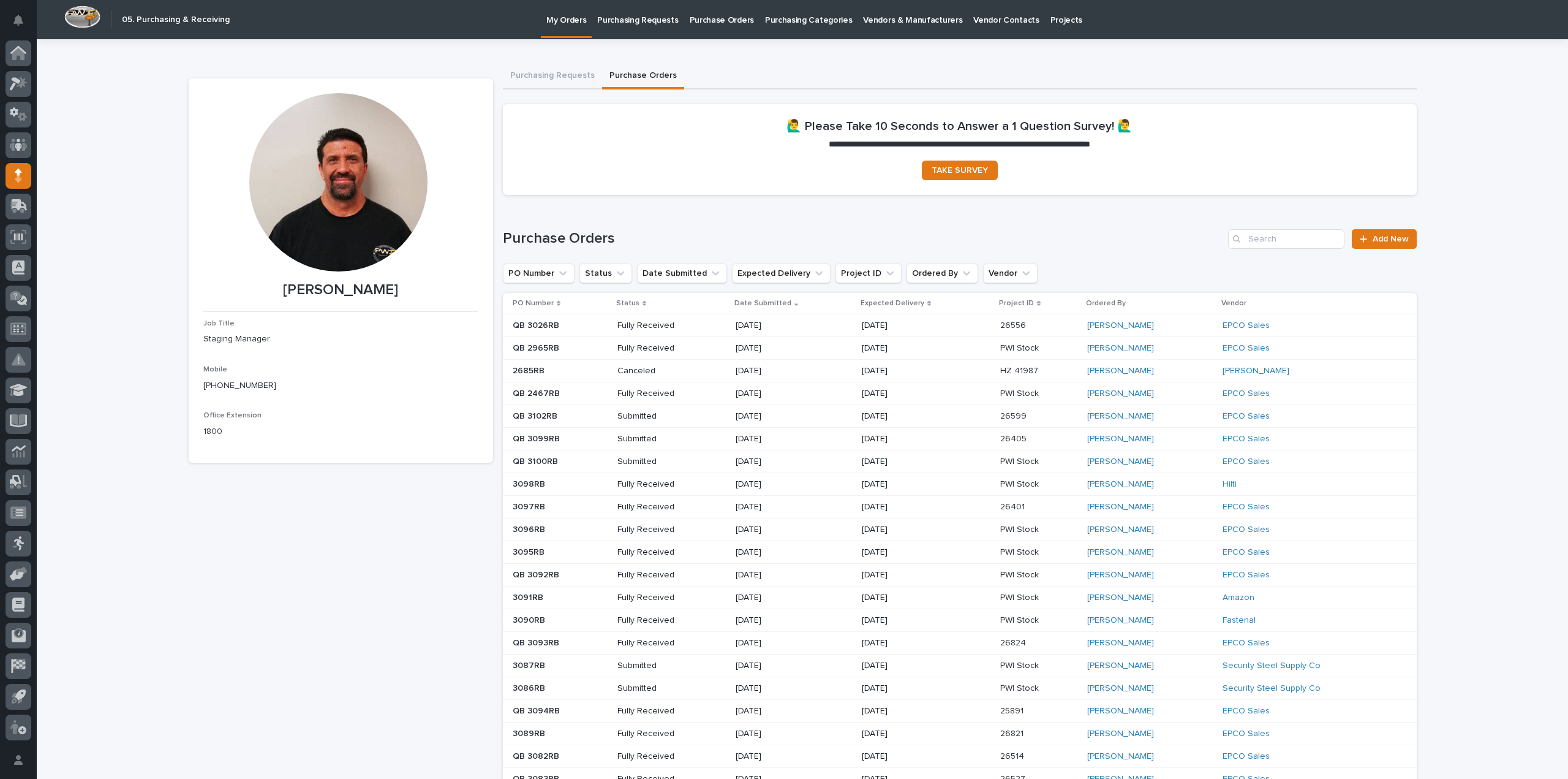
click at [1511, 181] on div "**********" at bounding box center [802, 569] width 1531 height 1060
click at [1388, 237] on span "Add New" at bounding box center [1391, 239] width 36 height 9
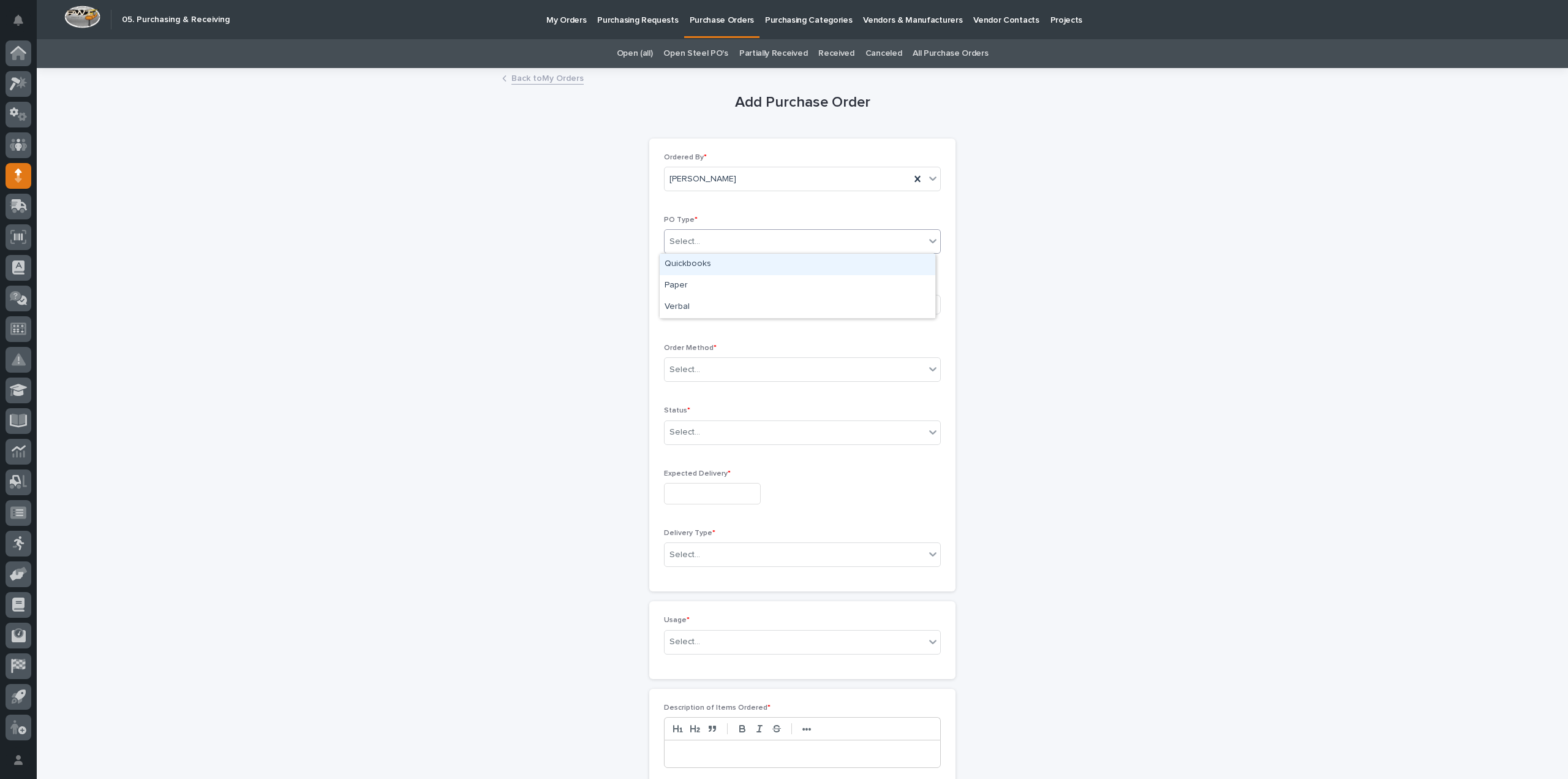
click at [757, 239] on div "Select..." at bounding box center [795, 241] width 261 height 20
click at [725, 266] on div "Quickbooks" at bounding box center [797, 264] width 276 height 21
click at [728, 242] on div "Quickbooks" at bounding box center [787, 241] width 246 height 20
click at [711, 284] on div "Paper" at bounding box center [797, 286] width 276 height 21
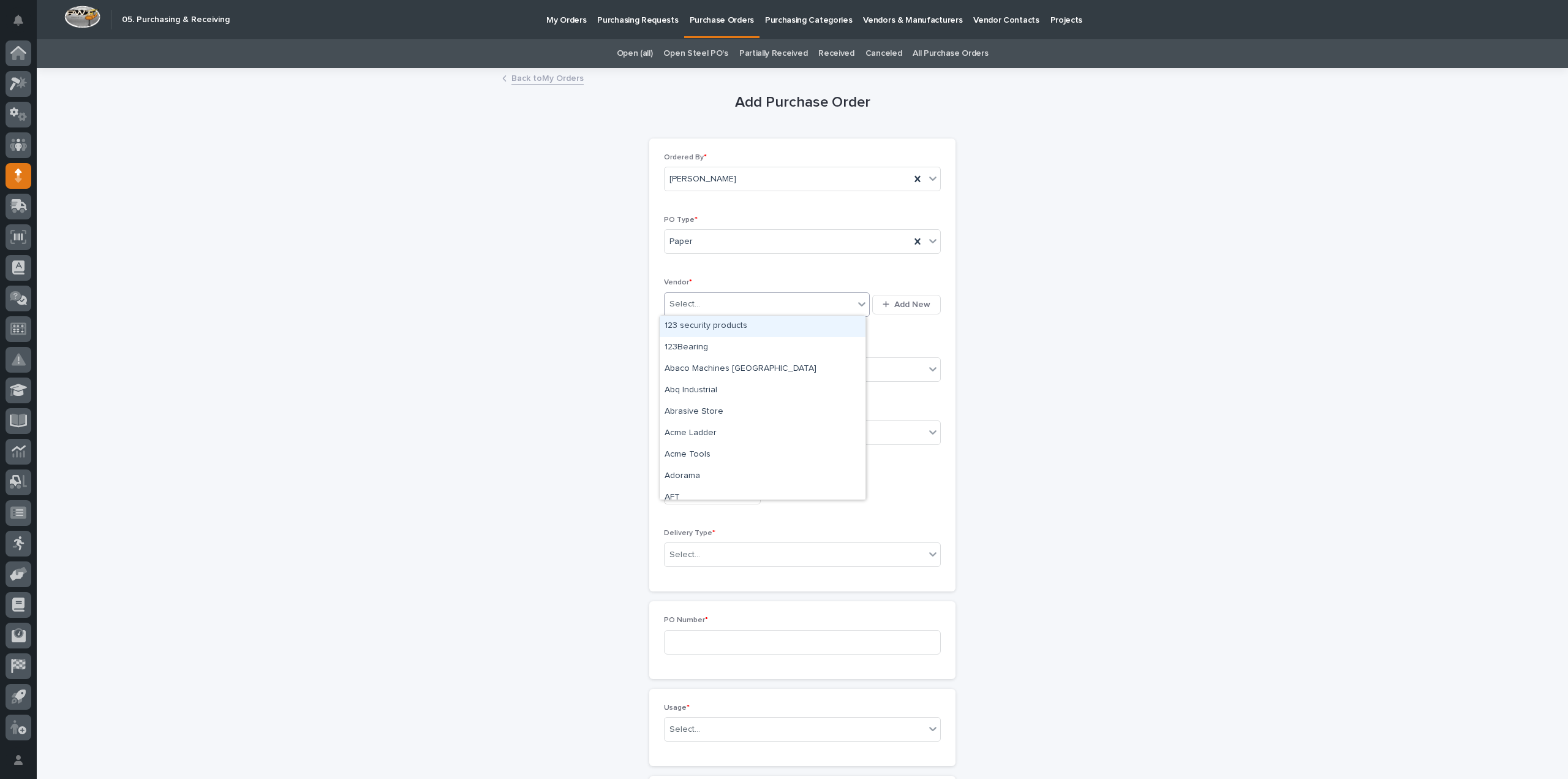
click at [706, 301] on div "Select..." at bounding box center [759, 304] width 190 height 20
type input "****"
type input "*"
click at [681, 392] on div "Online Order" at bounding box center [797, 391] width 276 height 21
click at [693, 428] on div "Select..." at bounding box center [685, 432] width 31 height 13
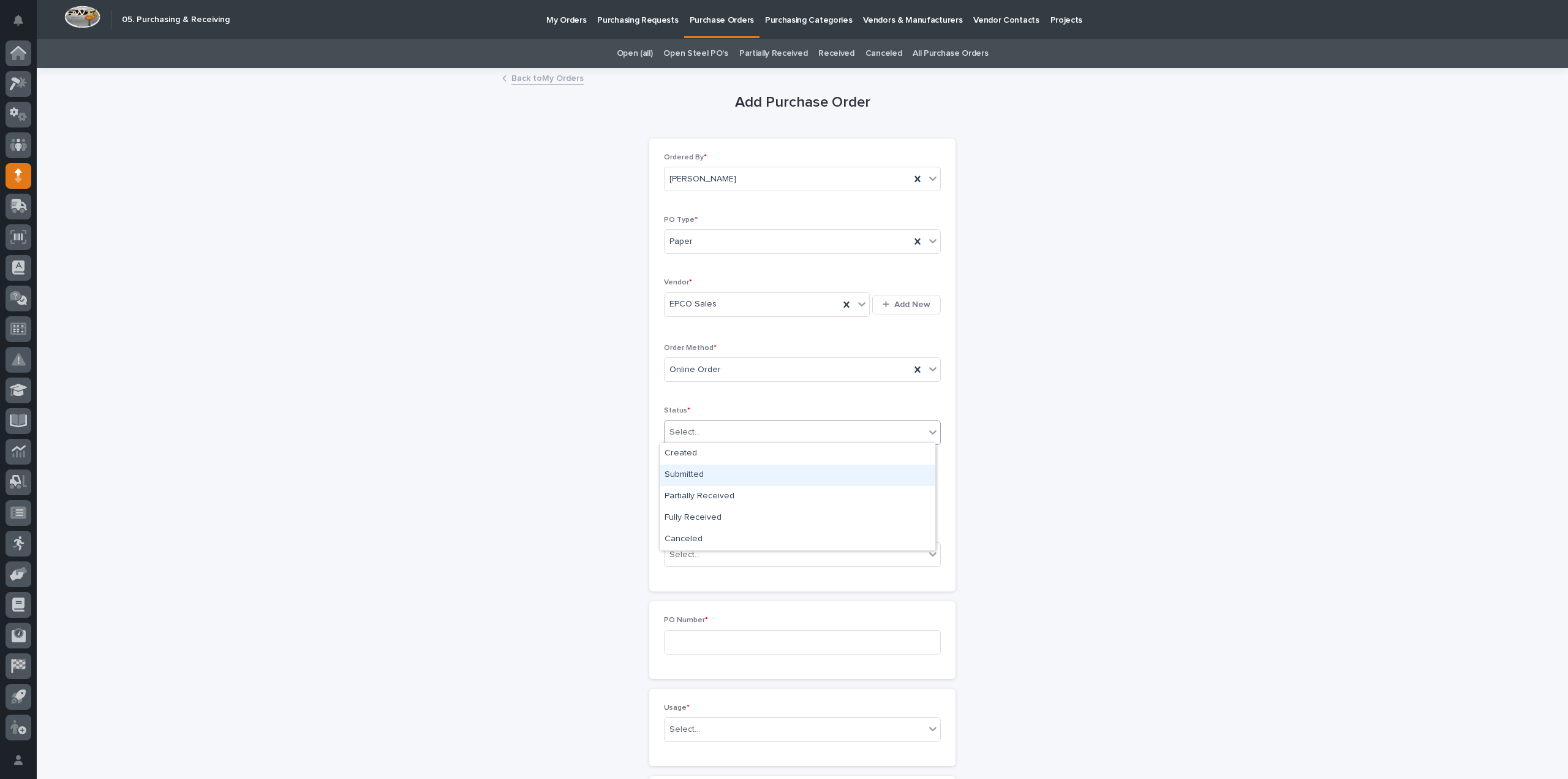
click at [680, 476] on div "Submitted" at bounding box center [797, 475] width 276 height 21
click at [675, 495] on input "text" at bounding box center [712, 493] width 97 height 21
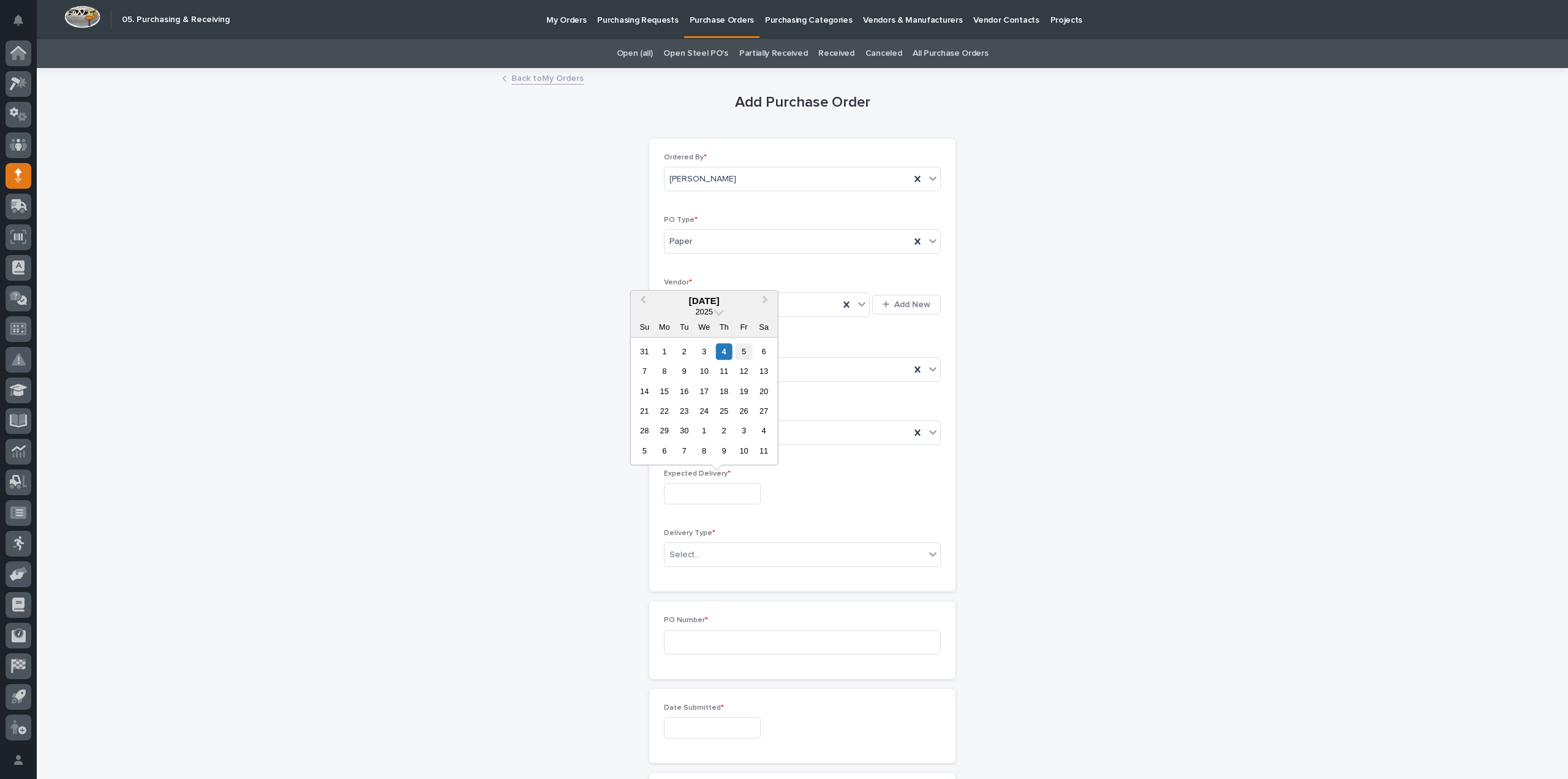
click at [743, 352] on div "5" at bounding box center [744, 351] width 17 height 17
type input "**********"
click at [694, 553] on div "Select..." at bounding box center [795, 554] width 261 height 20
click at [690, 576] on div "Deliver to PWI" at bounding box center [797, 575] width 276 height 21
click at [676, 630] on input at bounding box center [802, 642] width 277 height 24
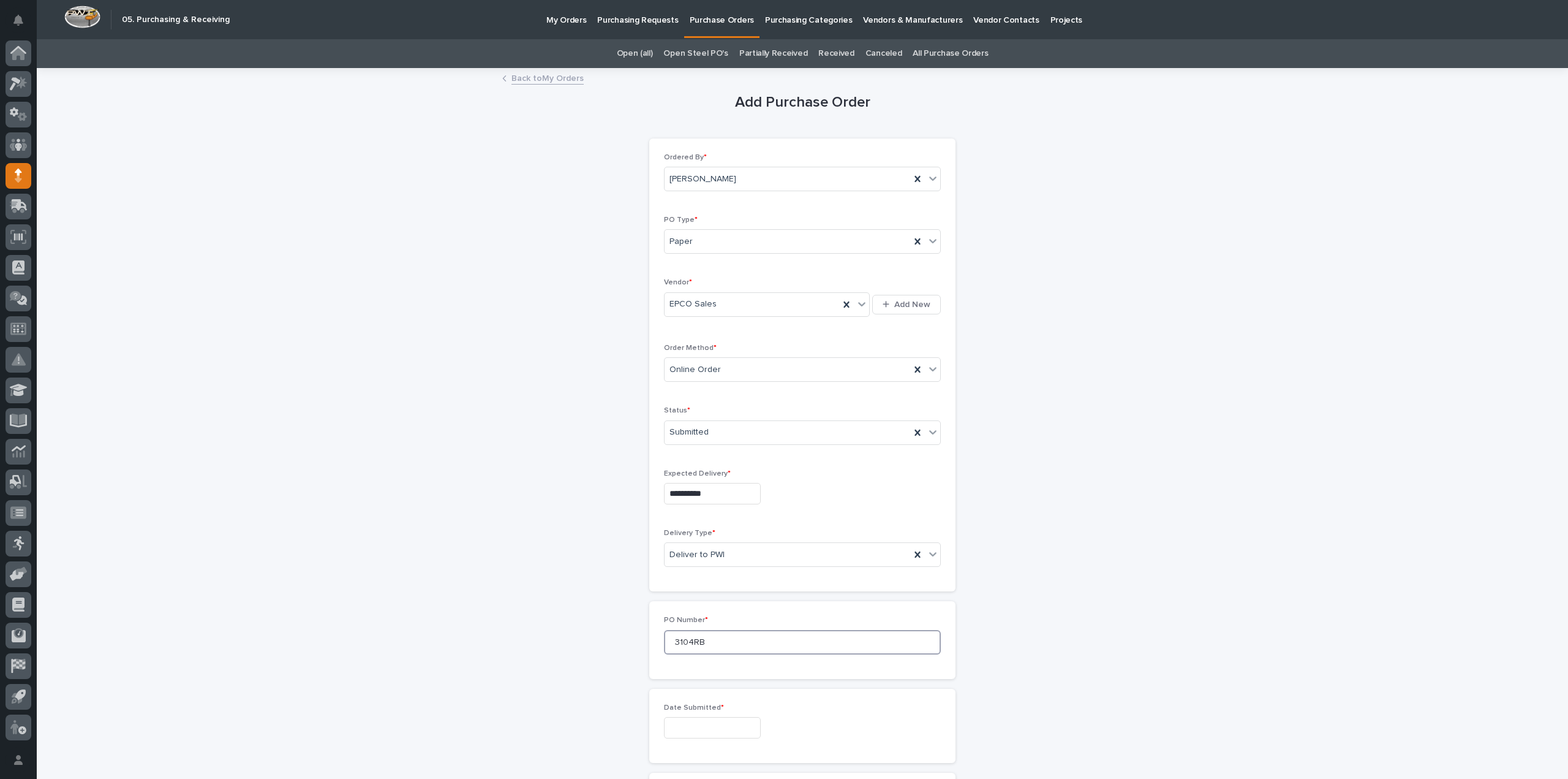
scroll to position [123, 0]
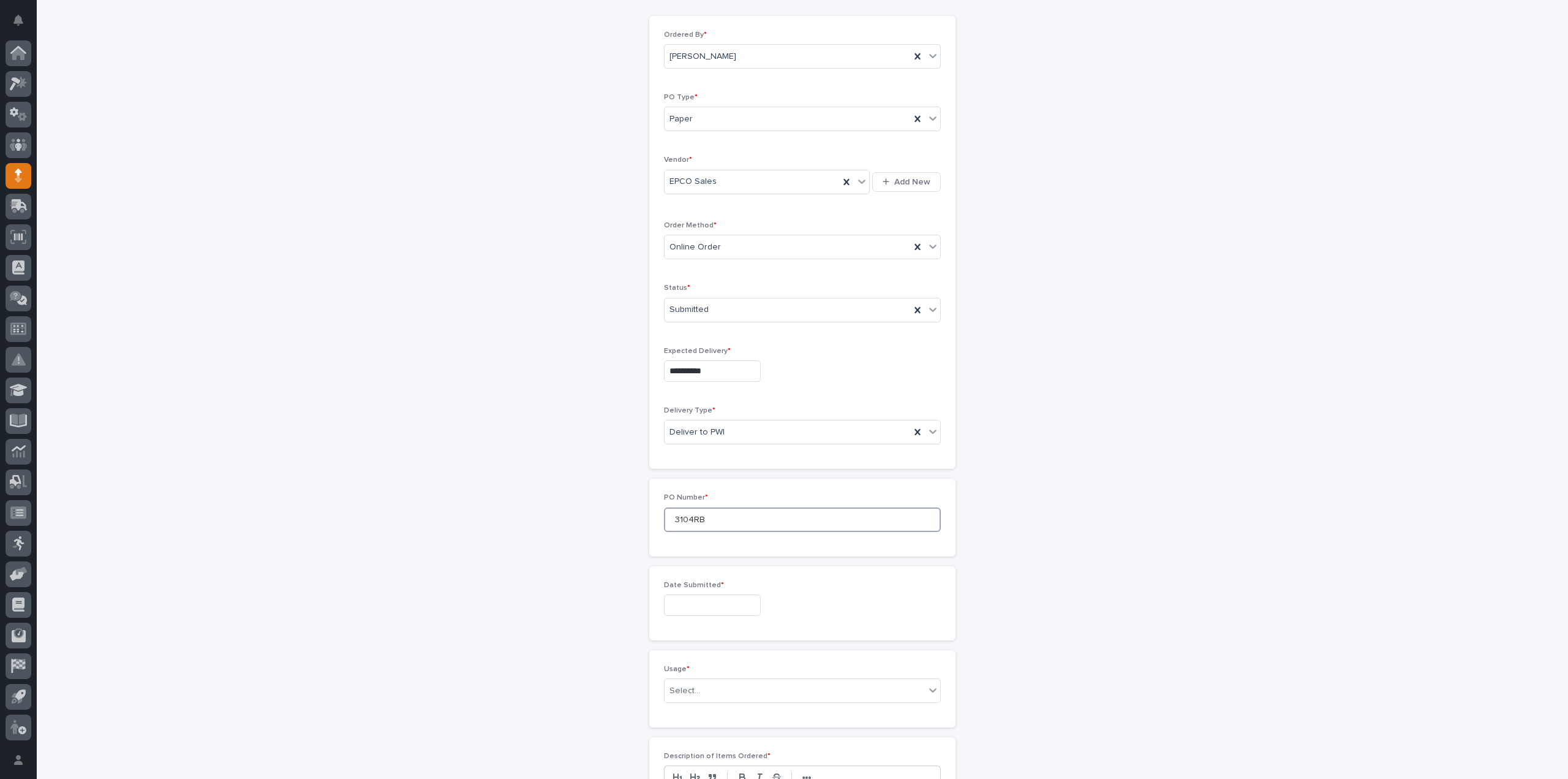
type input "3104RB"
click at [693, 604] on input "text" at bounding box center [712, 605] width 97 height 21
click at [723, 464] on div "4" at bounding box center [724, 462] width 17 height 17
type input "**********"
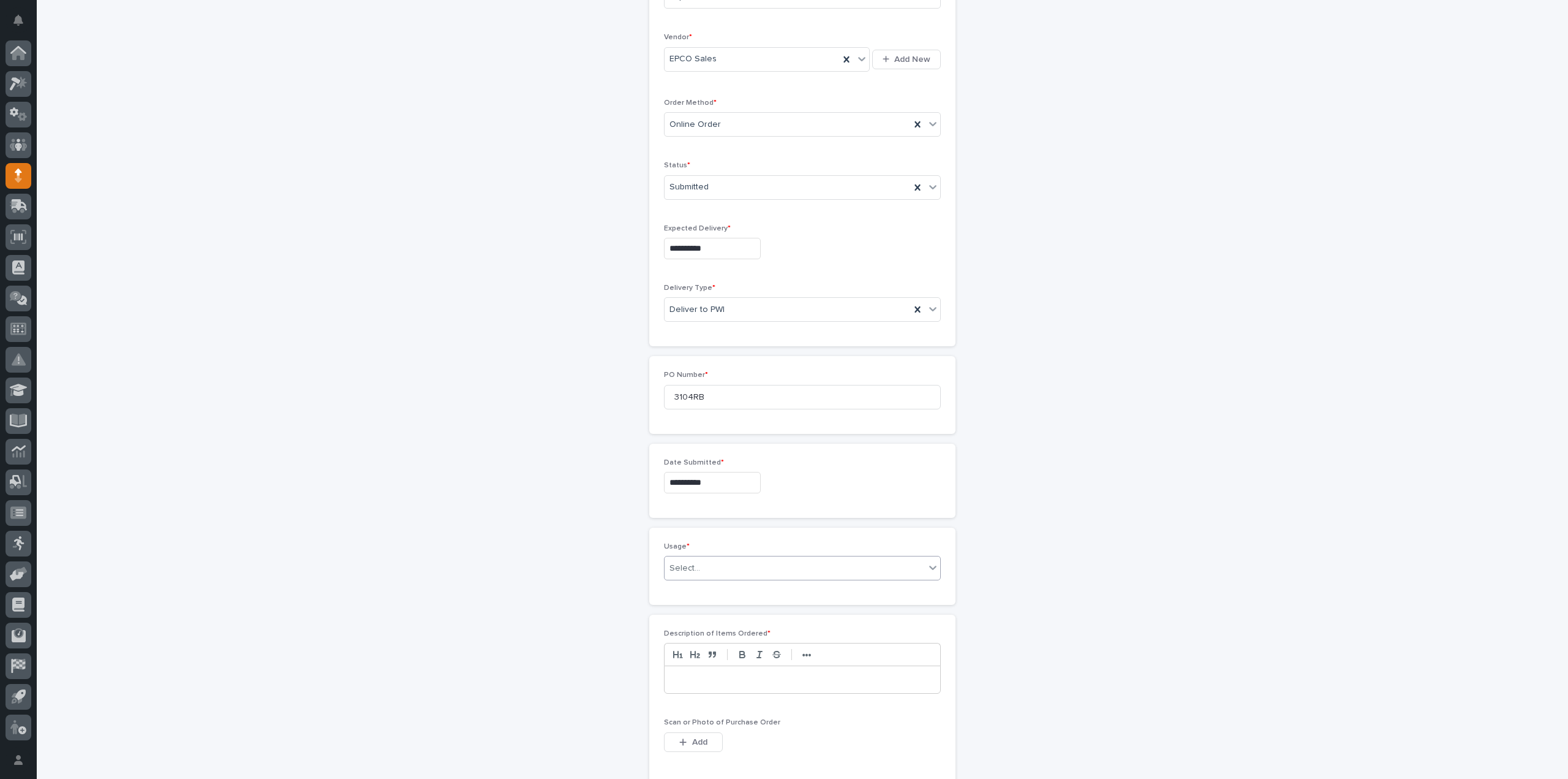
click at [700, 570] on div "Select..." at bounding box center [795, 568] width 261 height 20
drag, startPoint x: 696, startPoint y: 641, endPoint x: 695, endPoint y: 654, distance: 13.0
click at [695, 654] on div "PWI Stock" at bounding box center [797, 652] width 276 height 21
click at [693, 680] on p at bounding box center [802, 680] width 257 height 12
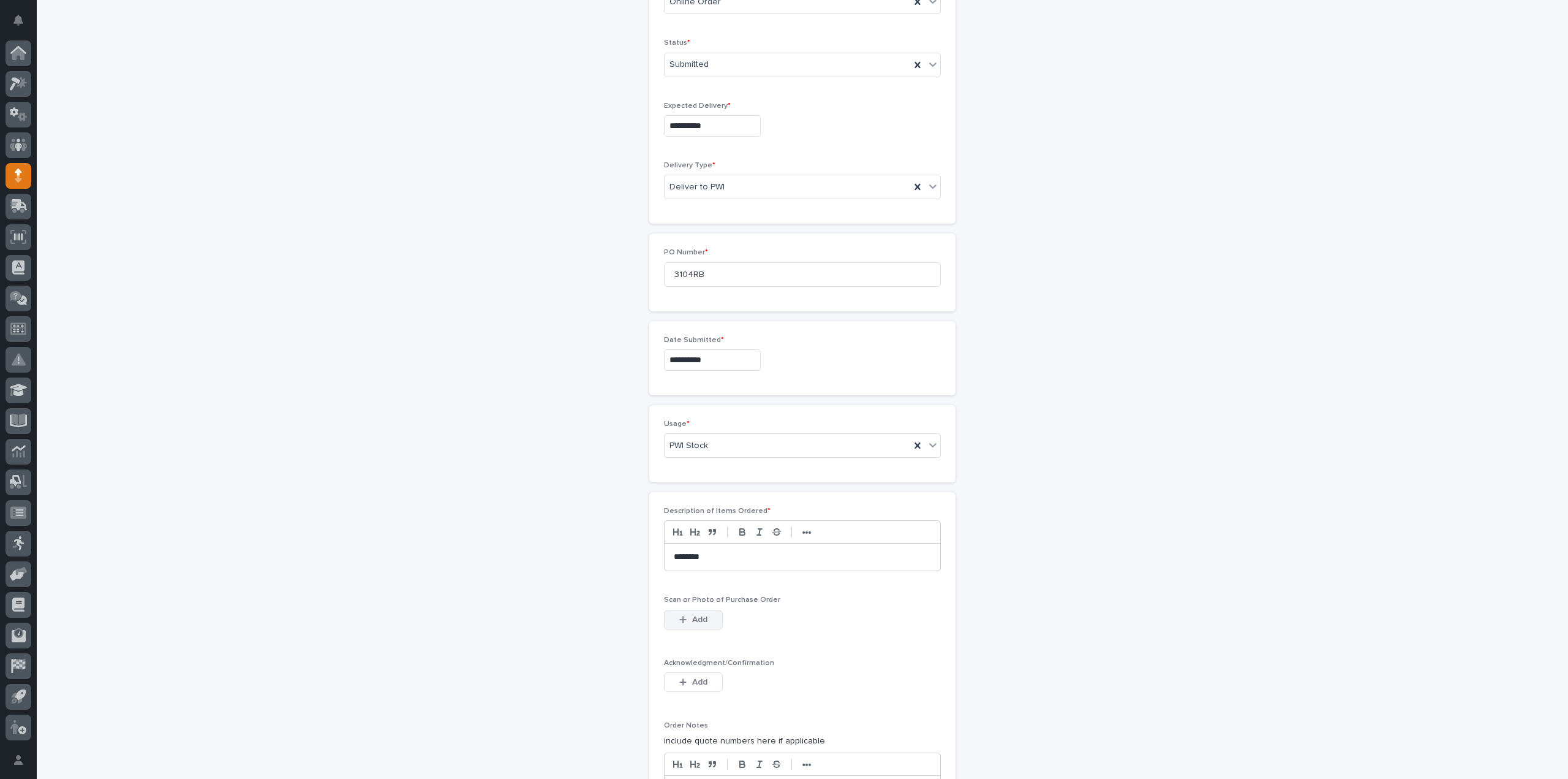
click at [698, 620] on span "Add" at bounding box center [700, 619] width 16 height 11
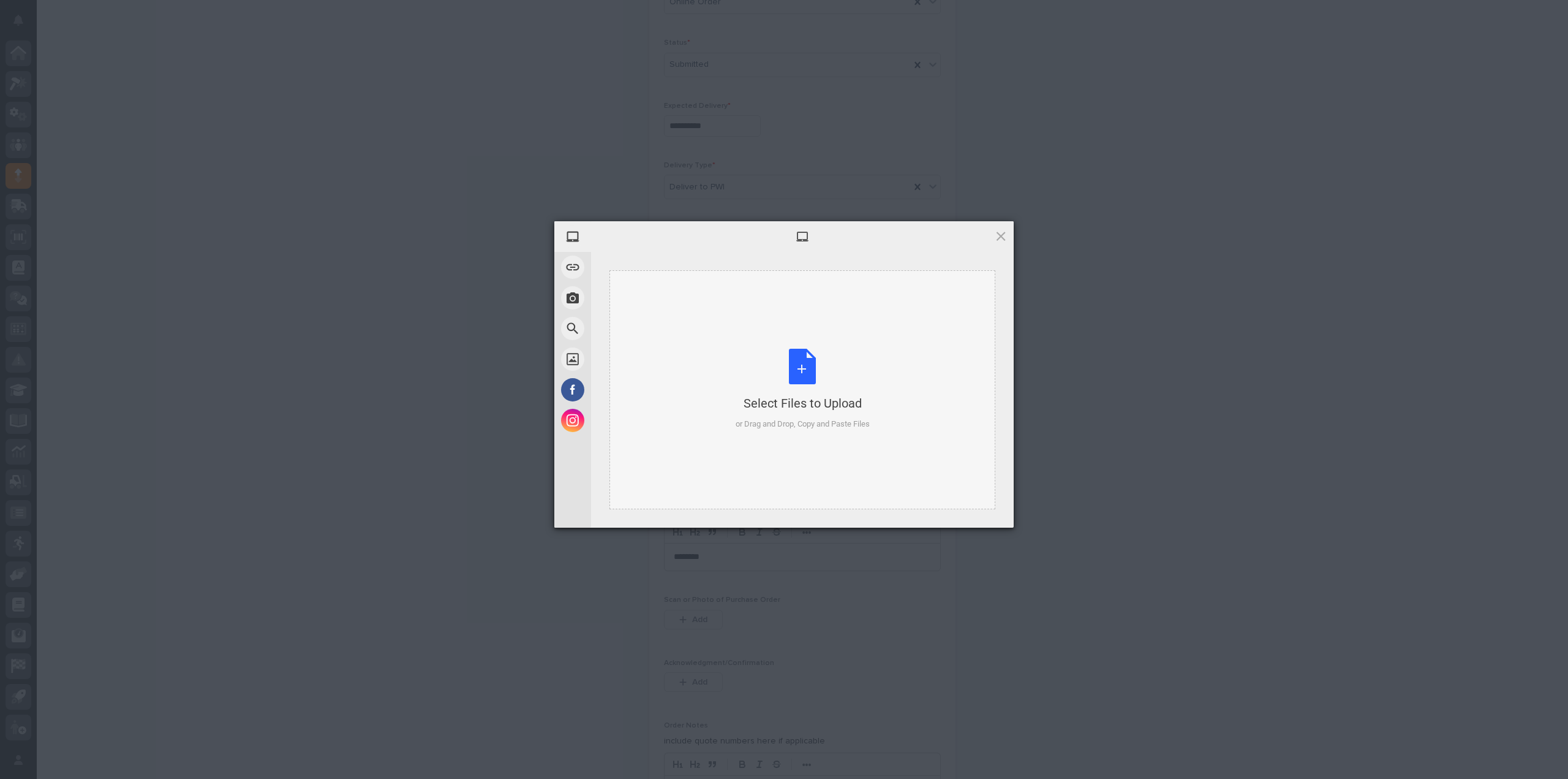
click at [799, 382] on div "Select Files to Upload or Drag and Drop, Copy and Paste Files" at bounding box center [802, 389] width 134 height 82
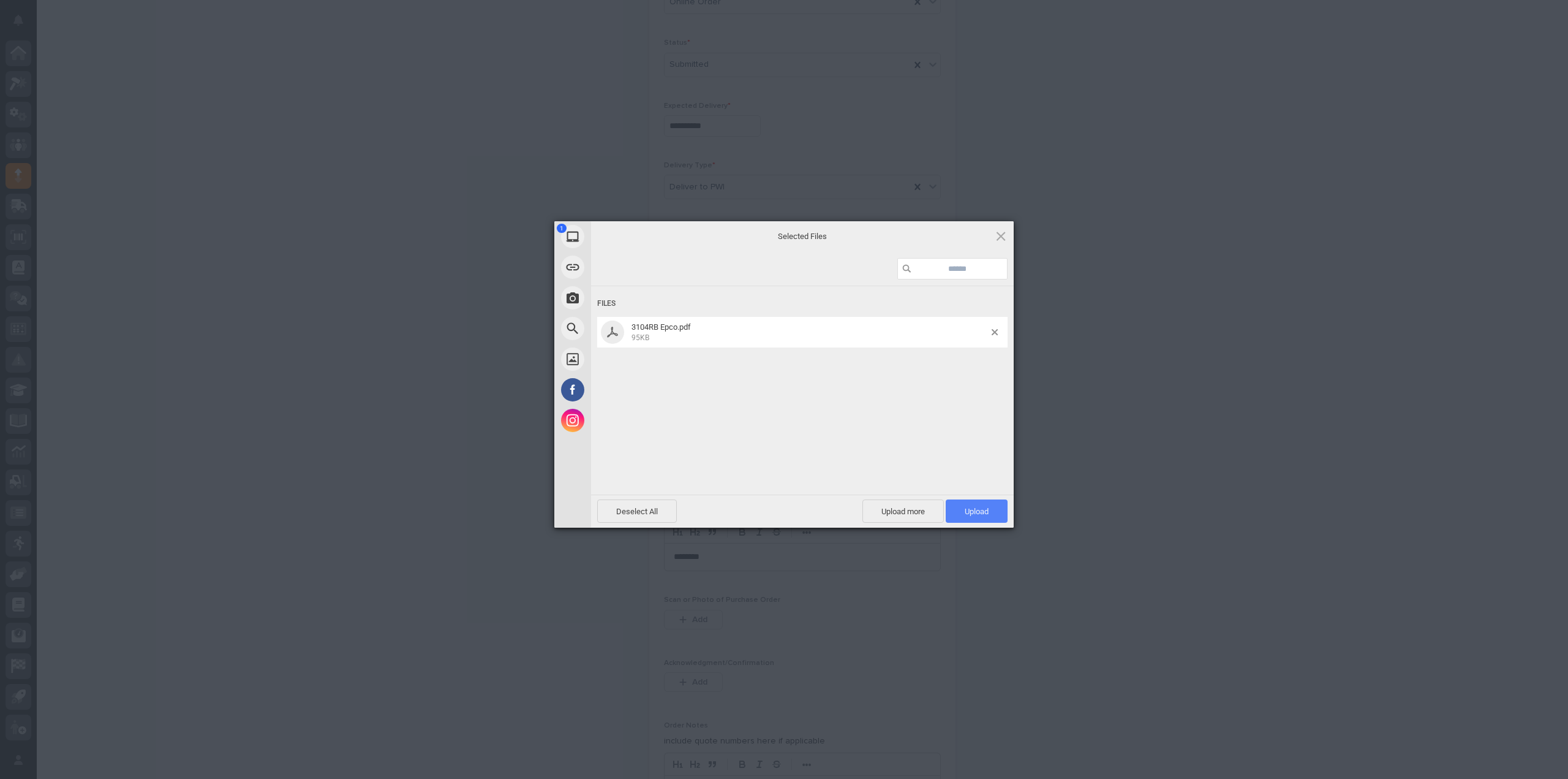
click at [976, 514] on span "Upload 1" at bounding box center [976, 511] width 24 height 9
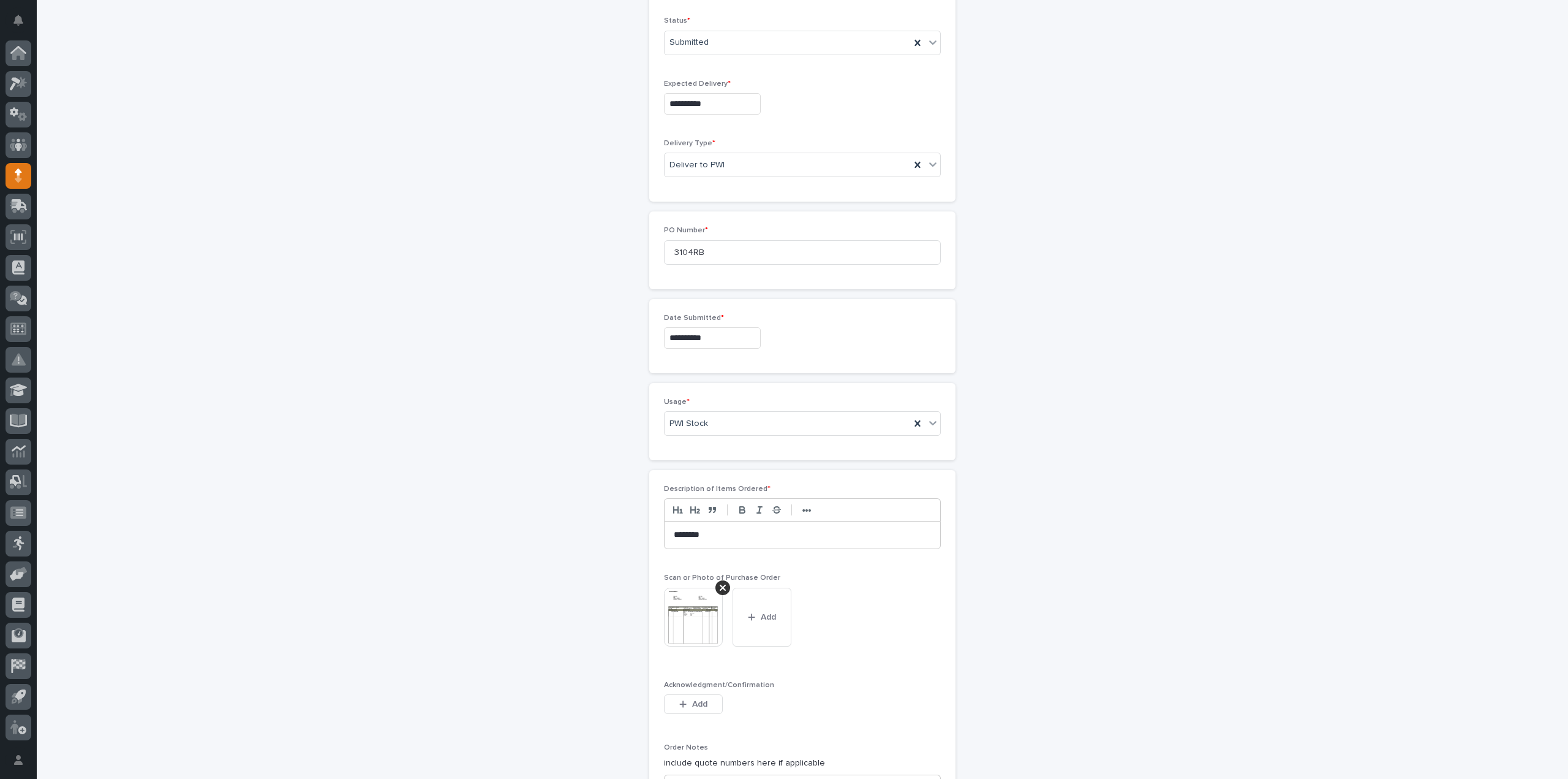
scroll to position [730, 0]
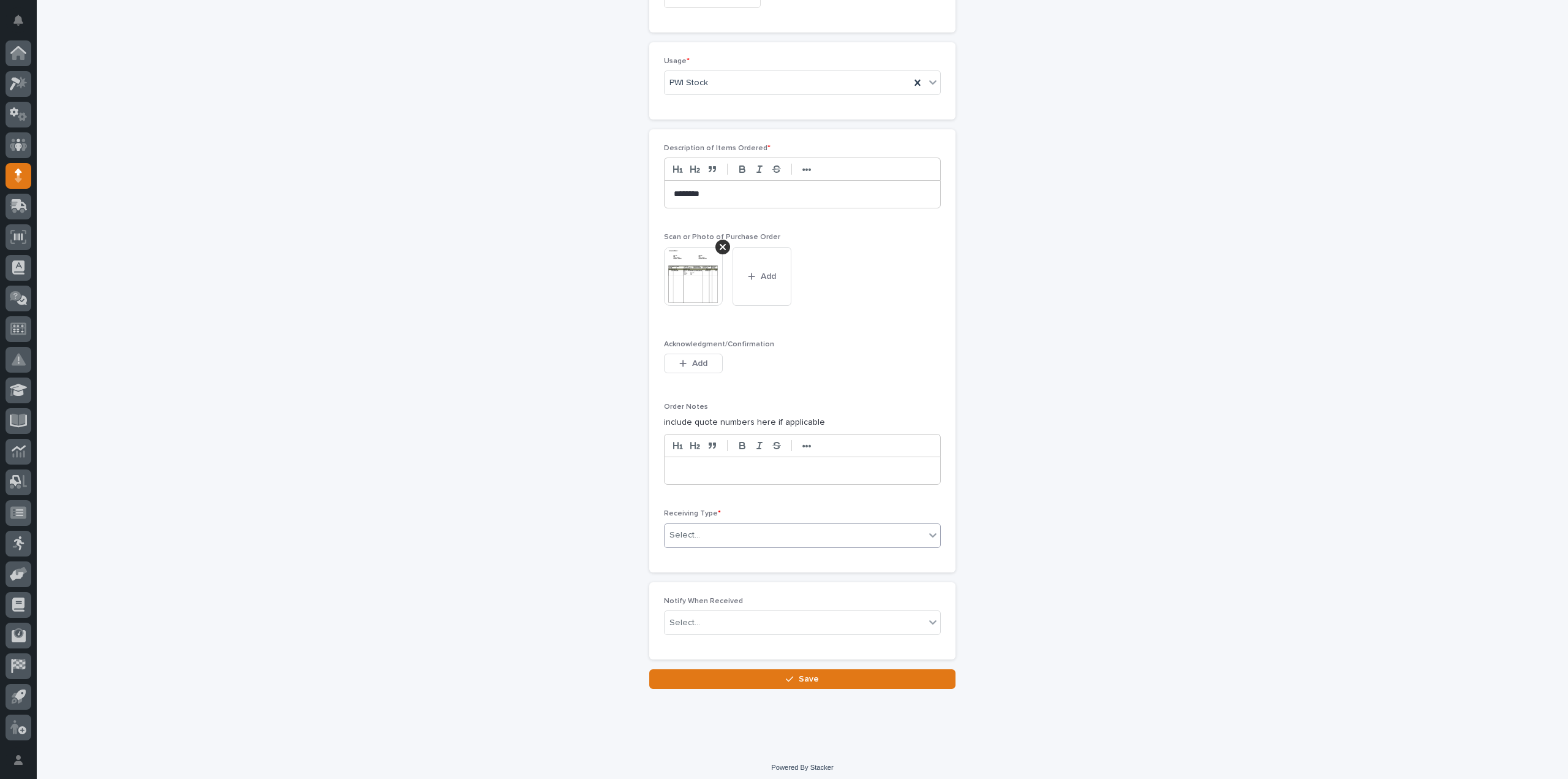
click at [731, 535] on div "Select..." at bounding box center [795, 535] width 261 height 20
click at [712, 619] on div "Deliver to" at bounding box center [797, 618] width 276 height 21
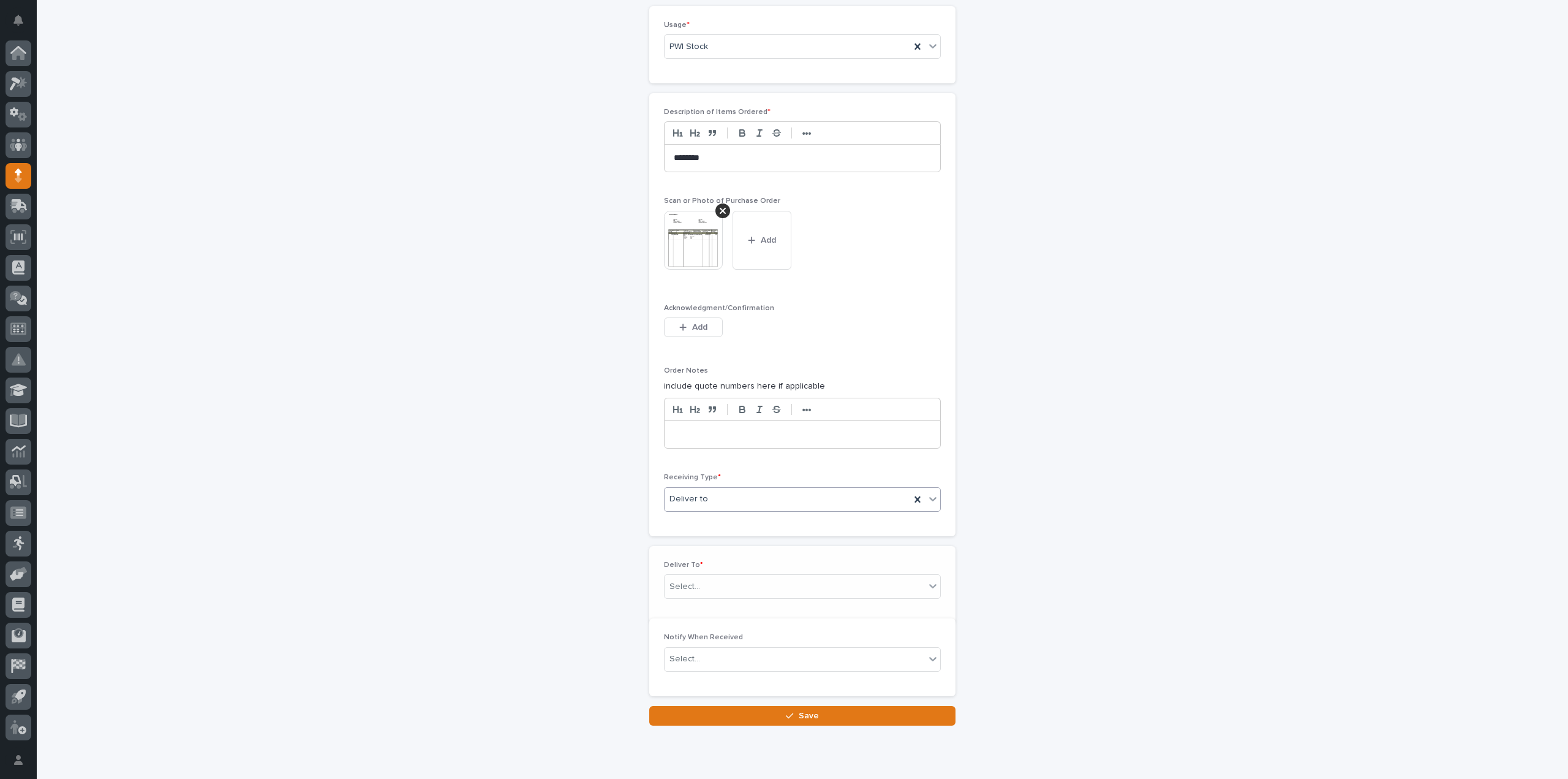
scroll to position [773, 0]
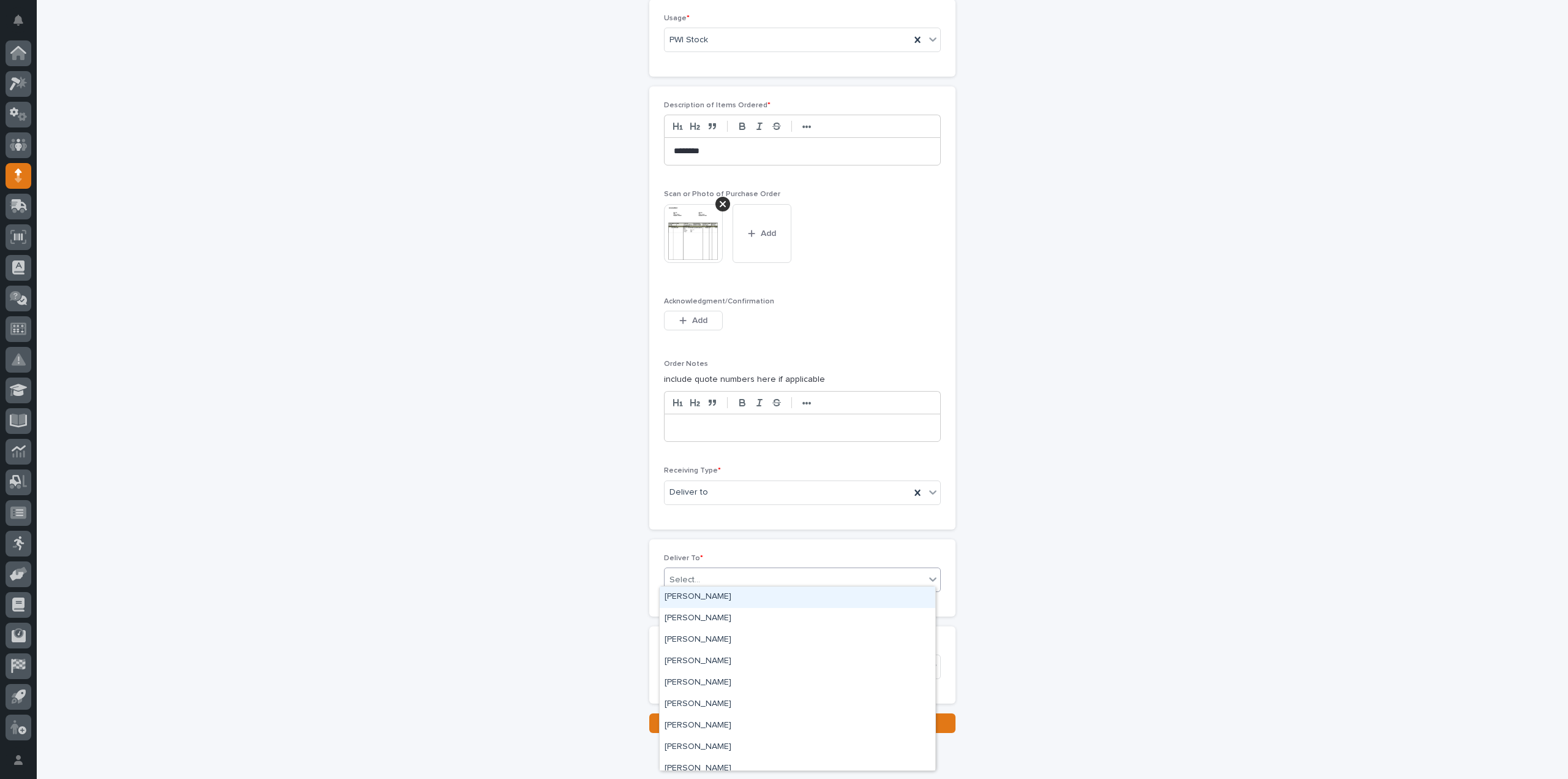
click at [692, 576] on div "Select..." at bounding box center [685, 580] width 31 height 13
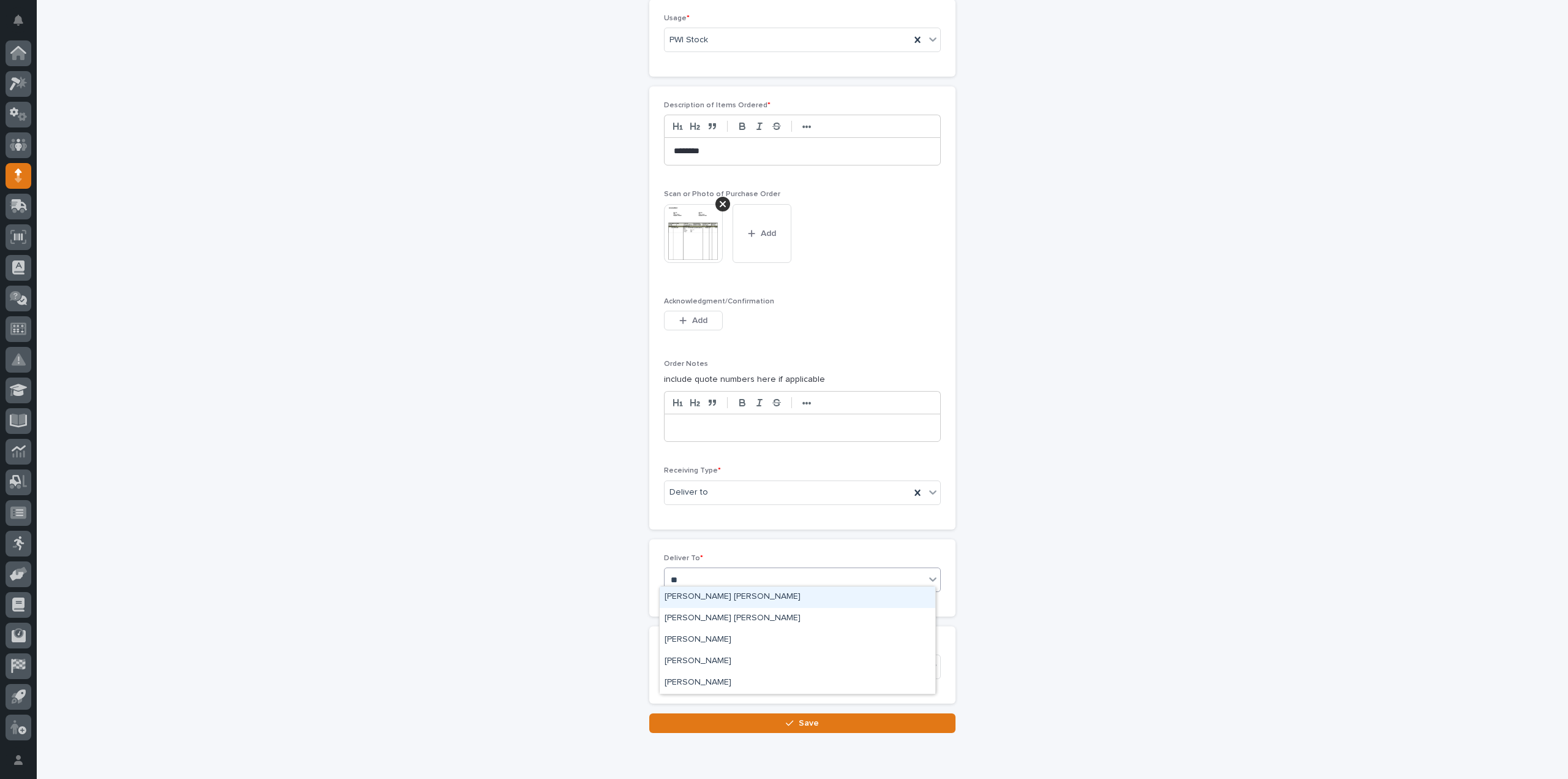
type input "***"
click at [685, 621] on div "Kyle Dean Miller" at bounding box center [797, 619] width 276 height 21
click at [688, 665] on div "Select..." at bounding box center [685, 667] width 31 height 13
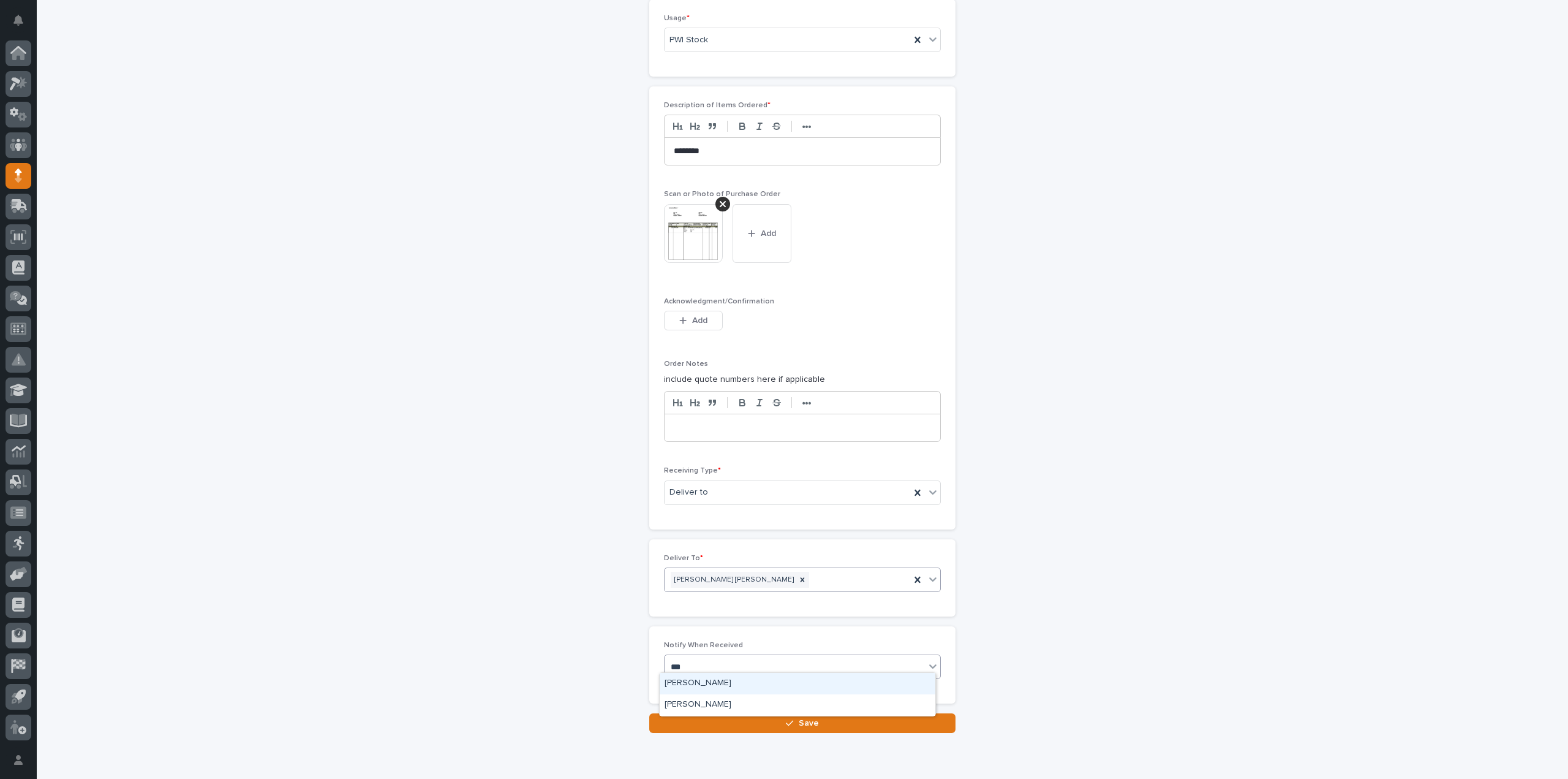
type input "****"
click at [691, 680] on div "[PERSON_NAME]" at bounding box center [797, 684] width 276 height 21
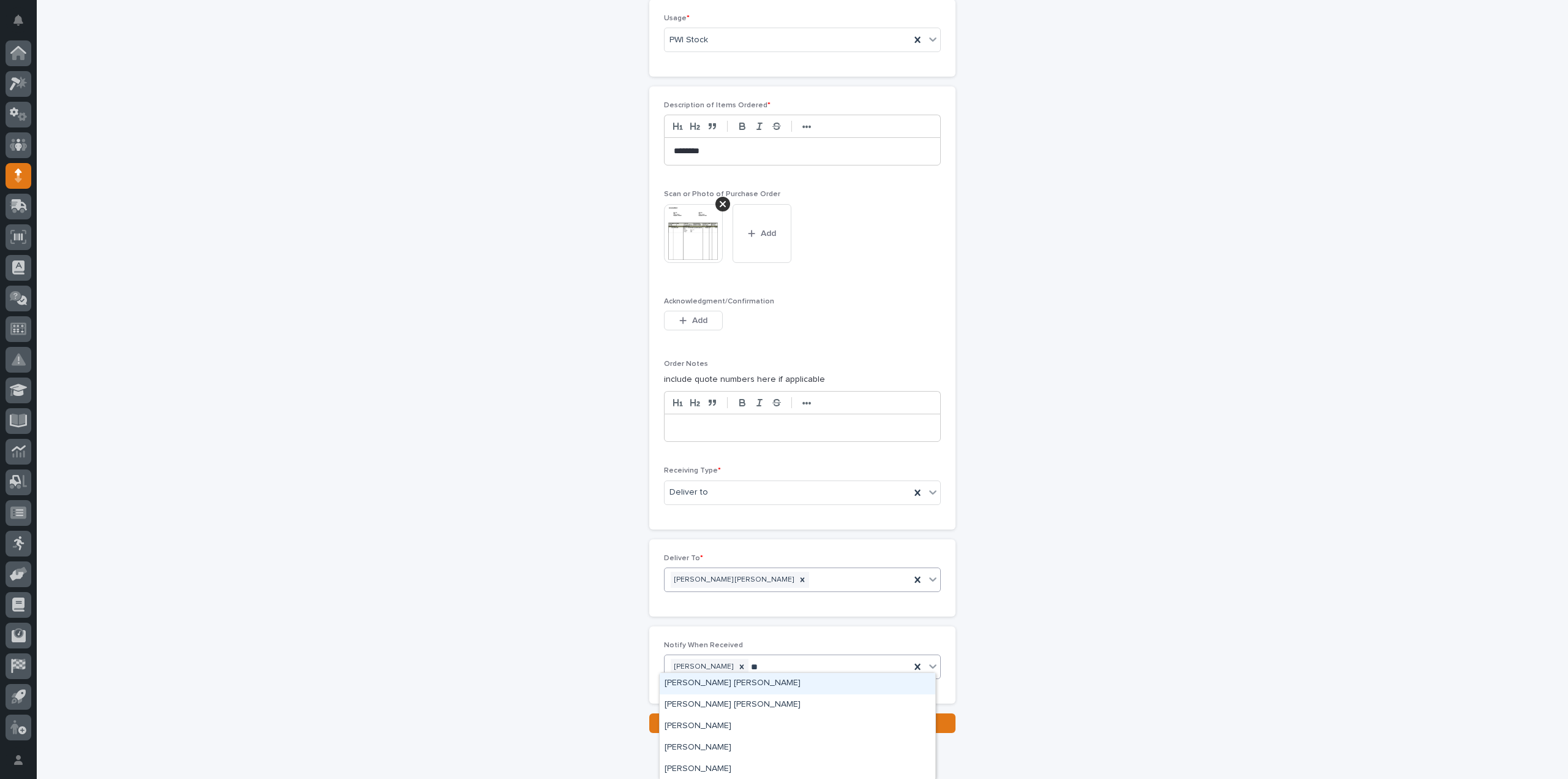
type input "***"
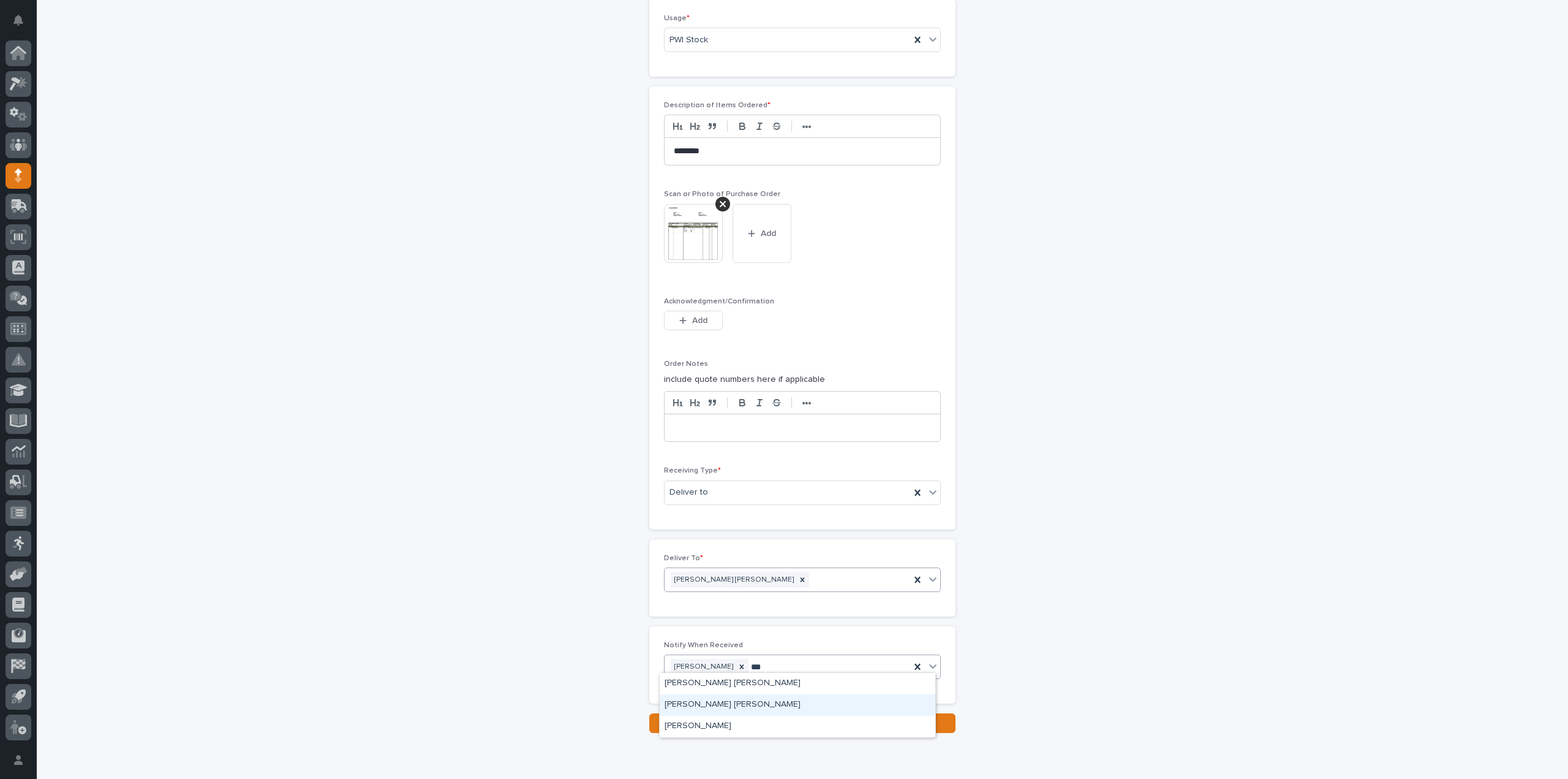
click at [731, 704] on div "Kyle Dean Miller" at bounding box center [797, 705] width 276 height 21
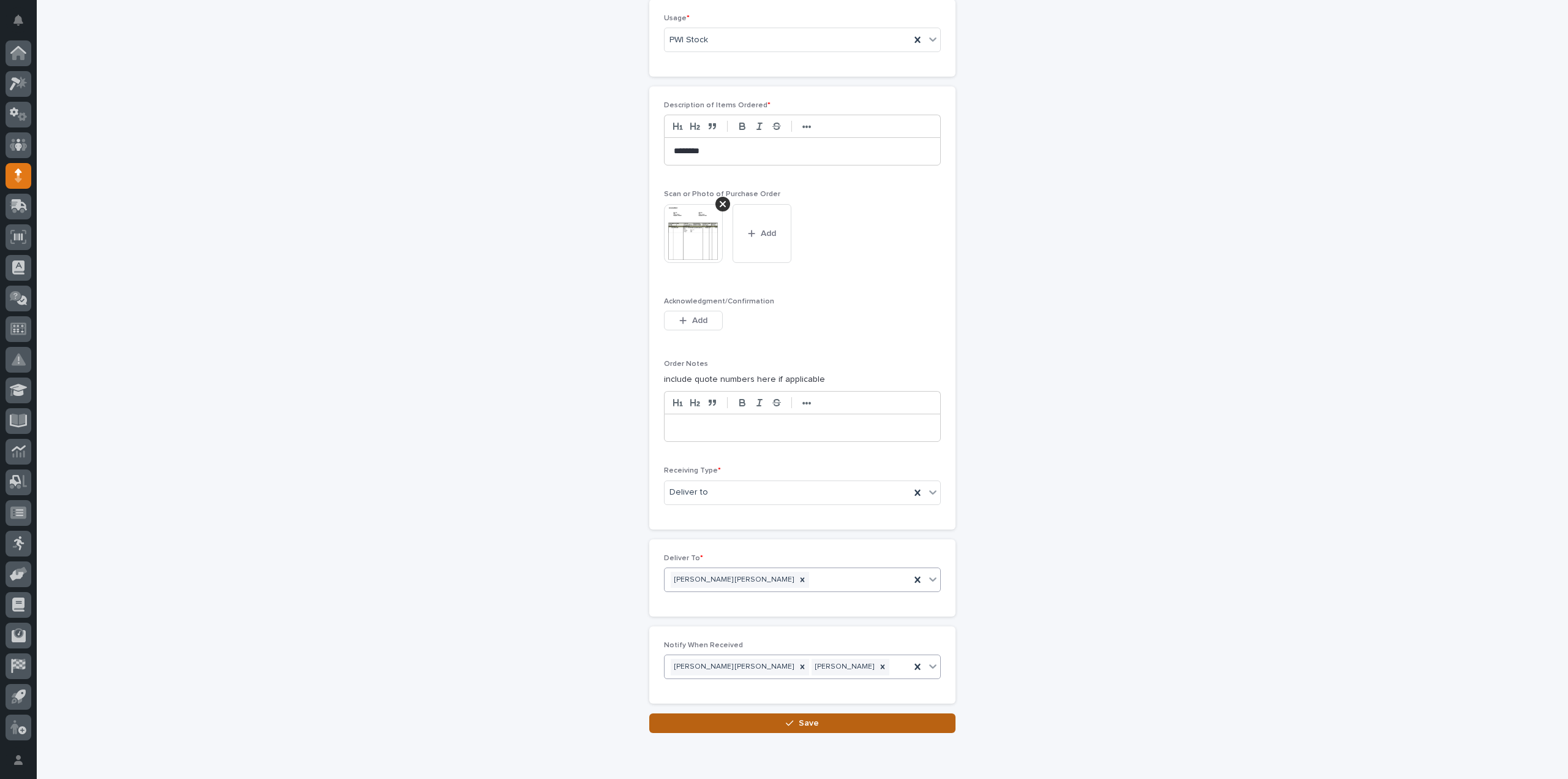
click at [730, 719] on button "Save" at bounding box center [802, 723] width 306 height 19
